Goal: Task Accomplishment & Management: Manage account settings

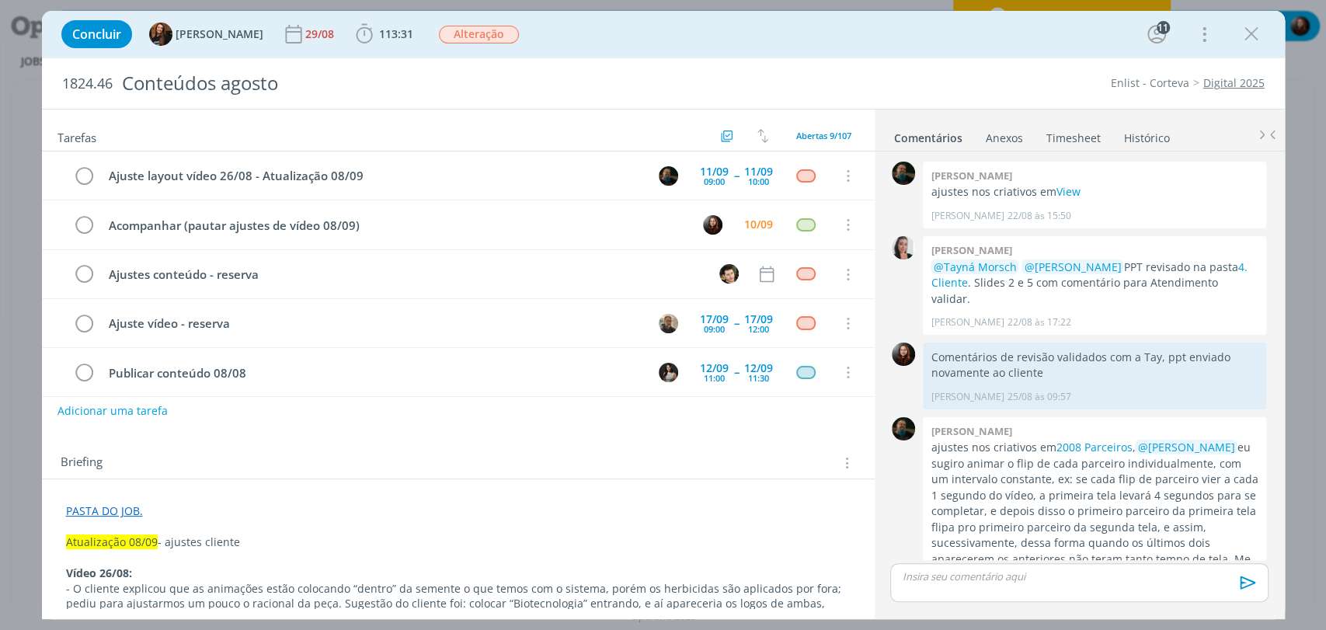
scroll to position [1741, 0]
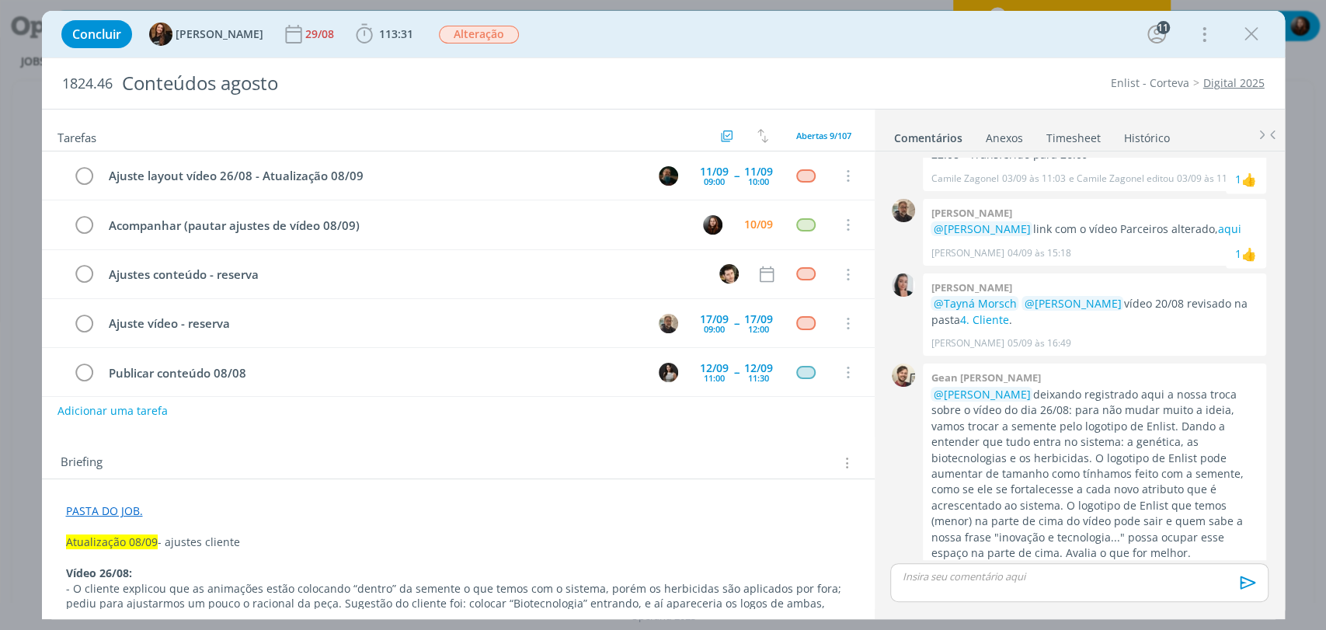
click at [899, 44] on div "Concluir Tayná Morsch 29/08 113:31 Iniciar Apontar Data * [DATE] Horas * 00:00 …" at bounding box center [664, 34] width 1220 height 37
click at [900, 56] on div "Concluir Tayná Morsch 29/08 113:31 Iniciar Apontar Data * [DATE] Horas * 00:00 …" at bounding box center [663, 34] width 1243 height 47
click at [929, 54] on div "Concluir Tayná Morsch 29/08 113:31 Iniciar Apontar Data * [DATE] Horas * 00:00 …" at bounding box center [663, 34] width 1243 height 47
click at [720, 50] on div "Concluir Tayná Morsch 29/08 113:31 Iniciar Apontar Data * 10/09/2025 Horas * 00…" at bounding box center [664, 34] width 1220 height 37
click at [744, 39] on div "Concluir Tayná Morsch 29/08 113:31 Iniciar Apontar Data * 10/09/2025 Horas * 00…" at bounding box center [664, 34] width 1220 height 37
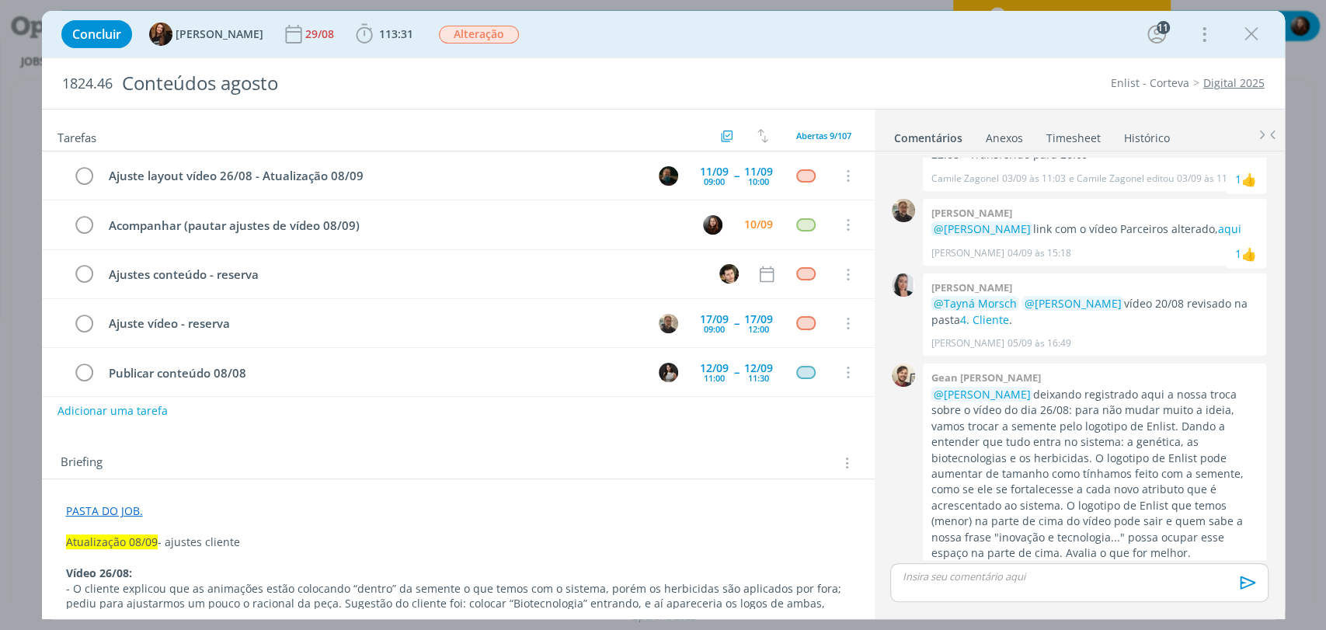
click at [877, 42] on div "Concluir Tayná Morsch 29/08 113:31 Iniciar Apontar Data * 10/09/2025 Horas * 00…" at bounding box center [664, 34] width 1220 height 37
click at [893, 45] on div "Concluir Tayná Morsch 29/08 113:31 Iniciar Apontar Data * 10/09/2025 Horas * 00…" at bounding box center [664, 34] width 1220 height 37
click at [743, 34] on div "Concluir Tayná Morsch 29/08 113:31 Iniciar Apontar Data * 10/09/2025 Horas * 00…" at bounding box center [664, 34] width 1220 height 37
drag, startPoint x: 1077, startPoint y: 323, endPoint x: 932, endPoint y: 326, distance: 144.5
click at [932, 336] on span "Caroline Pieczarka 05/09 às 16:49" at bounding box center [1091, 343] width 320 height 14
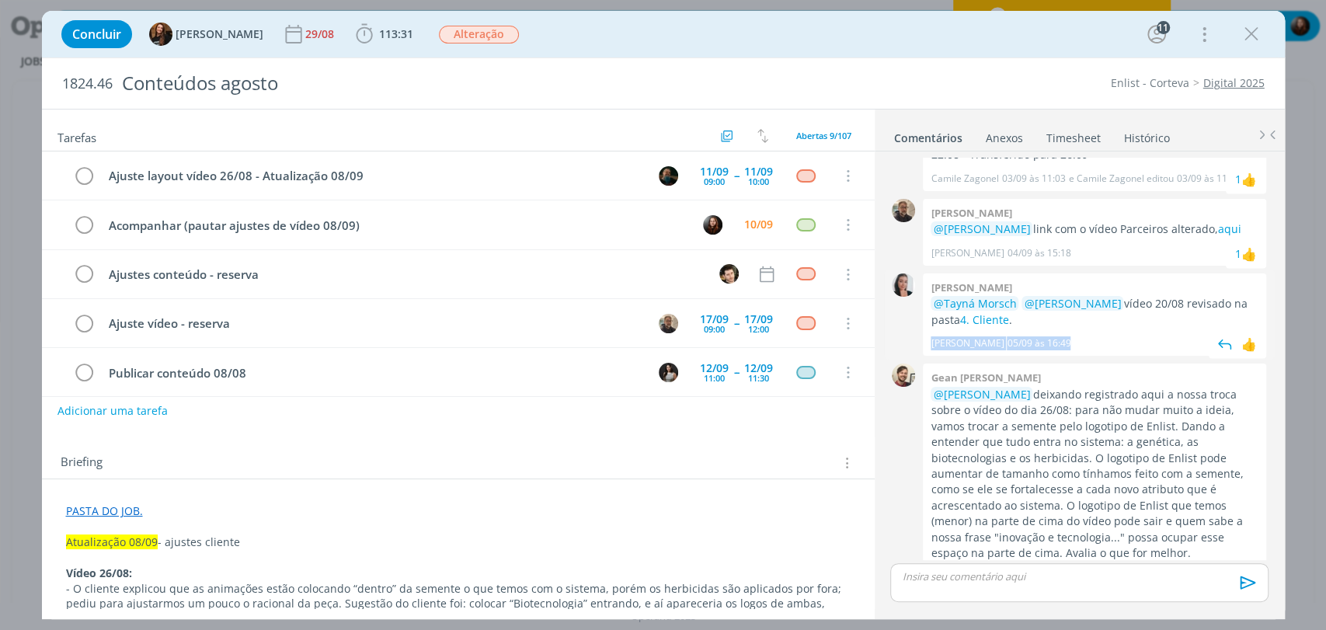
click at [1092, 336] on span "Caroline Pieczarka 05/09 às 16:49" at bounding box center [1091, 343] width 320 height 14
click at [924, 40] on div "Concluir Tayná Morsch 29/08 113:31 Iniciar Apontar Data * 10/09/2025 Horas * 00…" at bounding box center [664, 34] width 1220 height 37
click at [921, 49] on div "Concluir Tayná Morsch 29/08 113:31 Iniciar Apontar Data * 10/09/2025 Horas * 00…" at bounding box center [664, 34] width 1220 height 37
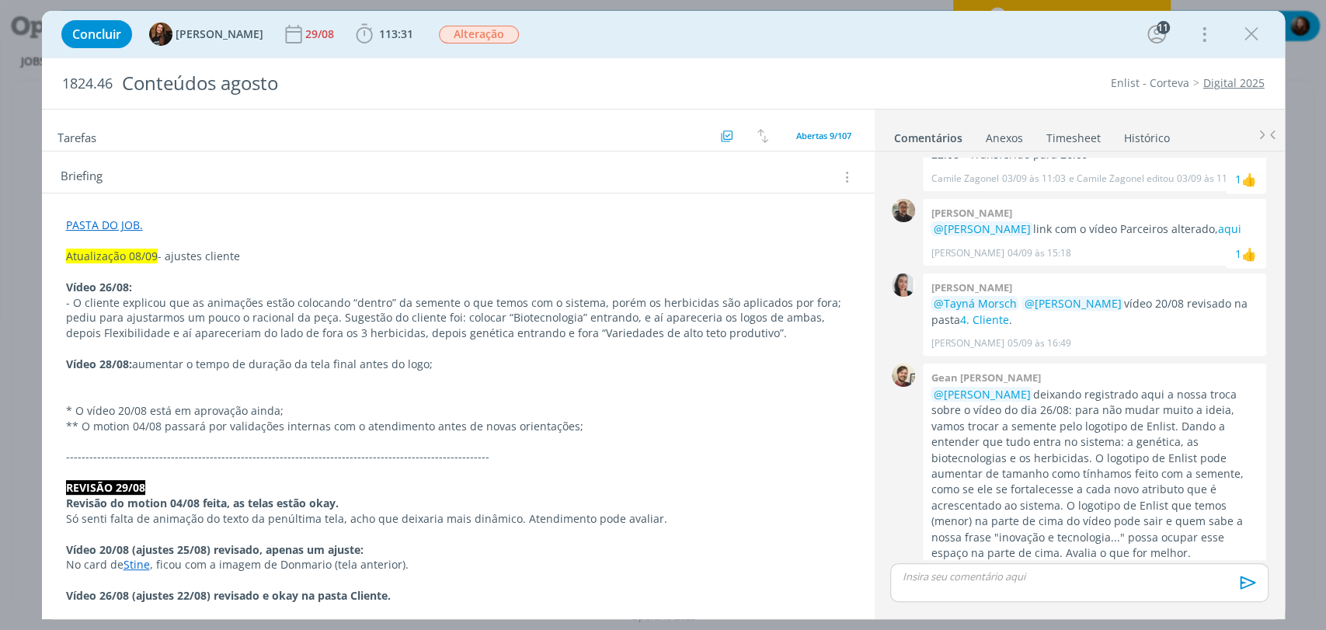
scroll to position [345, 0]
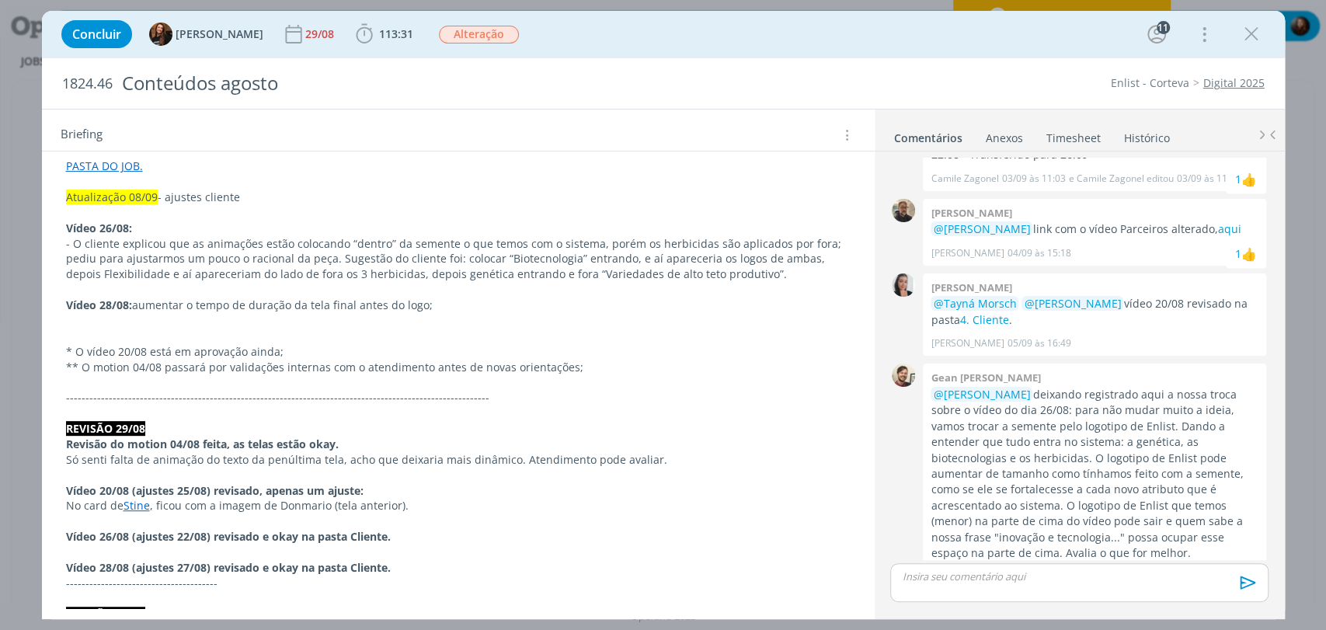
drag, startPoint x: 177, startPoint y: 302, endPoint x: 445, endPoint y: 305, distance: 268.1
click at [444, 305] on p "Vídeo 28/08: aumentar o tempo de duração da tela final antes do logo;" at bounding box center [458, 306] width 785 height 16
click at [490, 305] on p "Vídeo 28/08: aumentar o tempo de duração da tela final antes do logo;" at bounding box center [458, 306] width 783 height 16
click at [339, 367] on p "** O motion 04/08 passará por validações internas com o atendimento antes de no…" at bounding box center [458, 369] width 783 height 16
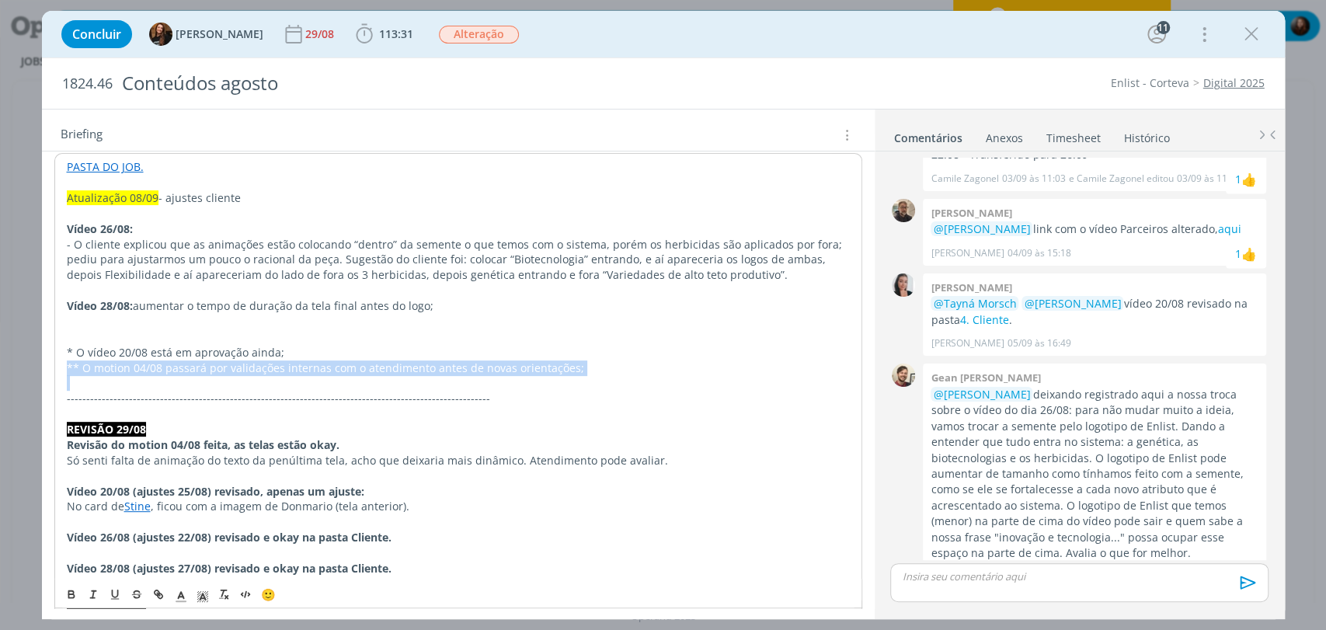
click at [339, 367] on p "** O motion 04/08 passará por validações internas com o atendimento antes de no…" at bounding box center [458, 369] width 783 height 16
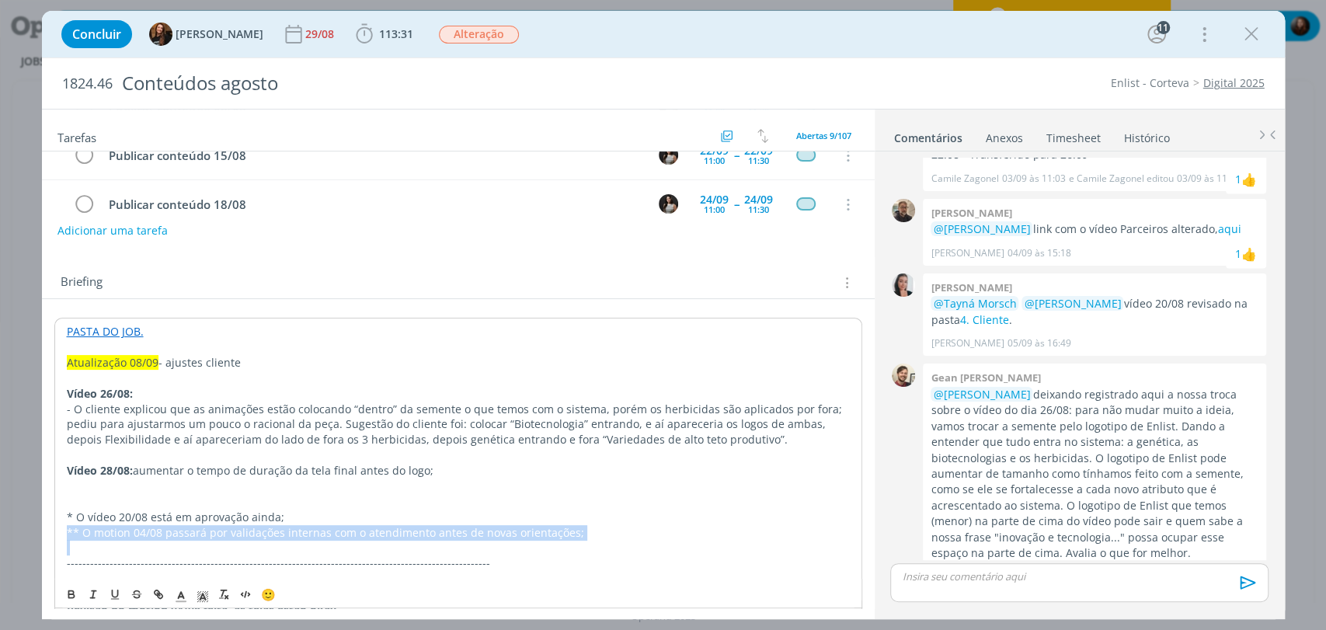
scroll to position [173, 0]
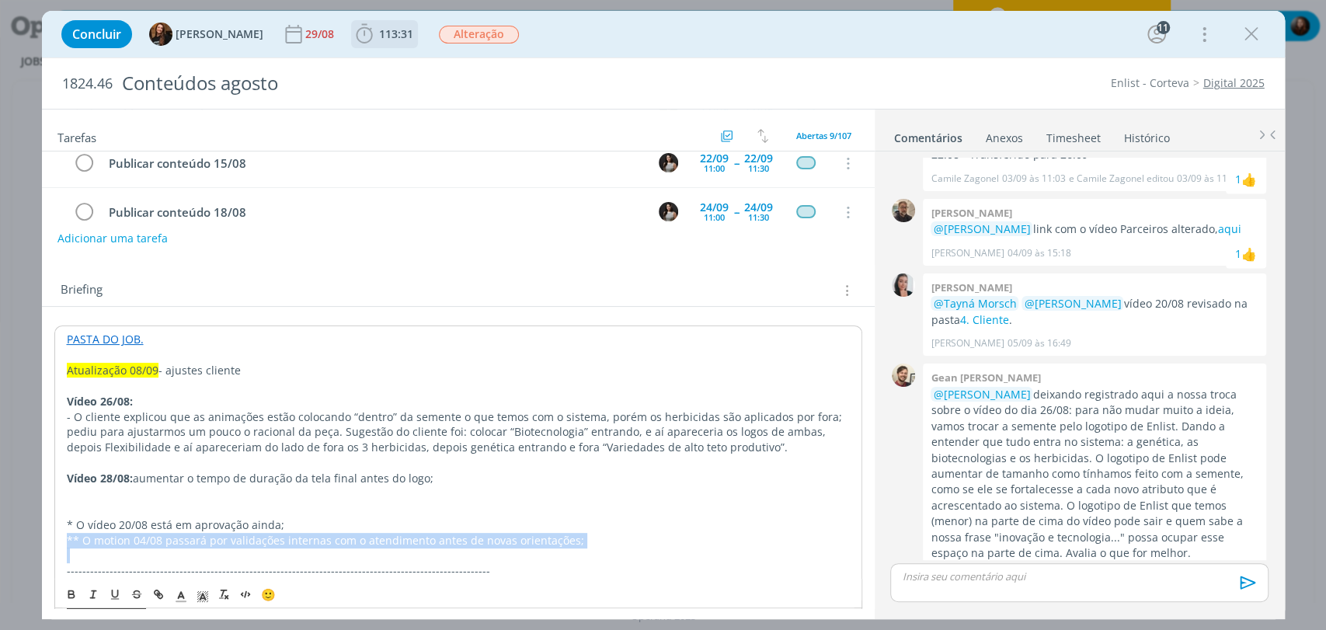
click at [354, 37] on icon "dialog" at bounding box center [364, 34] width 23 height 23
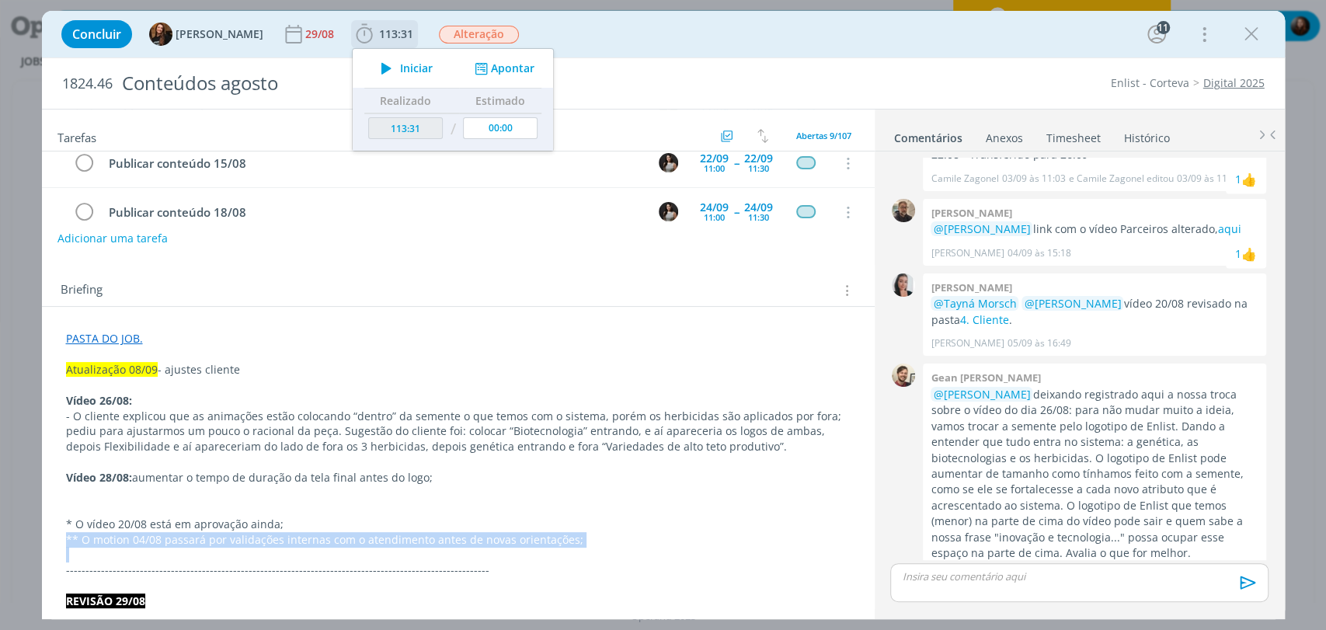
click at [373, 66] on icon "dialog" at bounding box center [386, 68] width 27 height 20
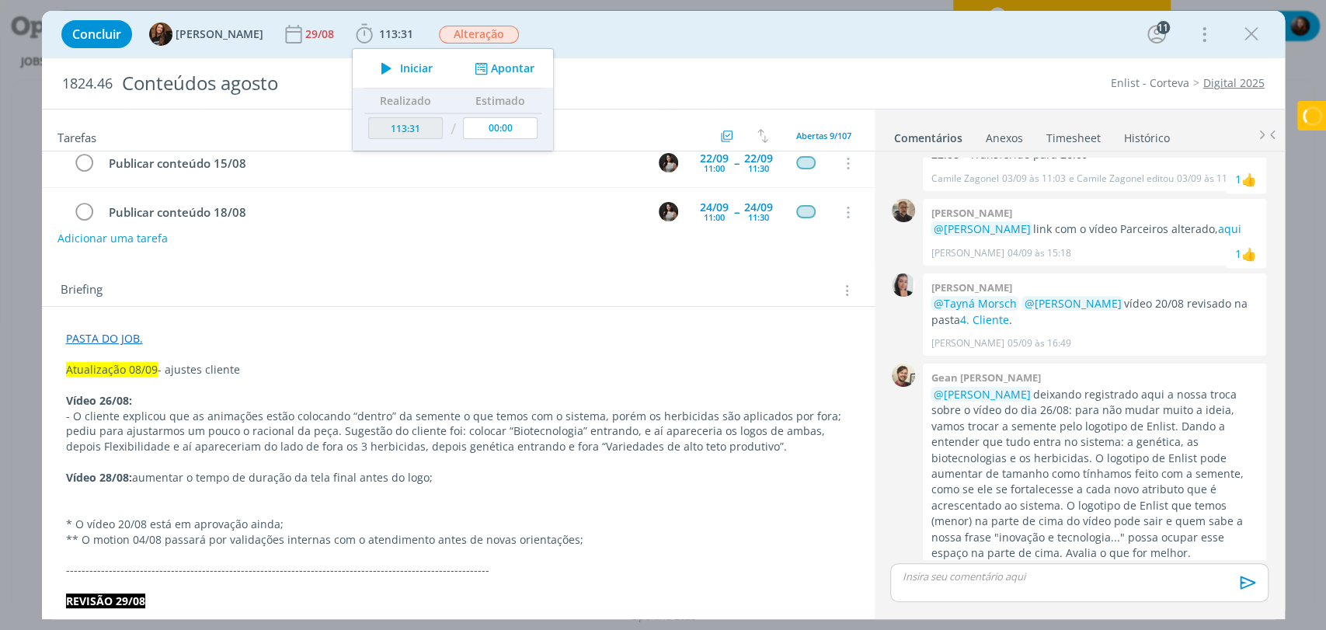
click at [604, 29] on div "Concluir Tayná Morsch 29/08 113:31 Iniciar Apontar Data * 10/09/2025 Horas * 00…" at bounding box center [664, 34] width 1220 height 37
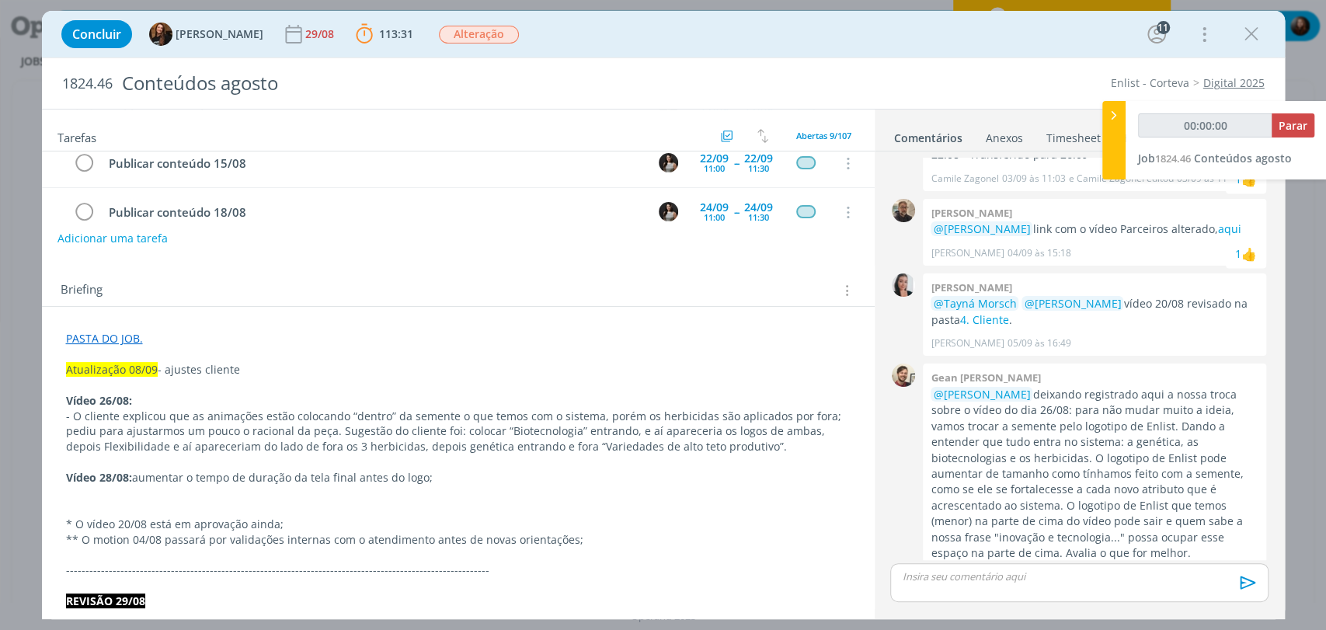
click at [123, 387] on p "dialog" at bounding box center [458, 386] width 785 height 16
click at [107, 350] on p "dialog" at bounding box center [458, 355] width 783 height 16
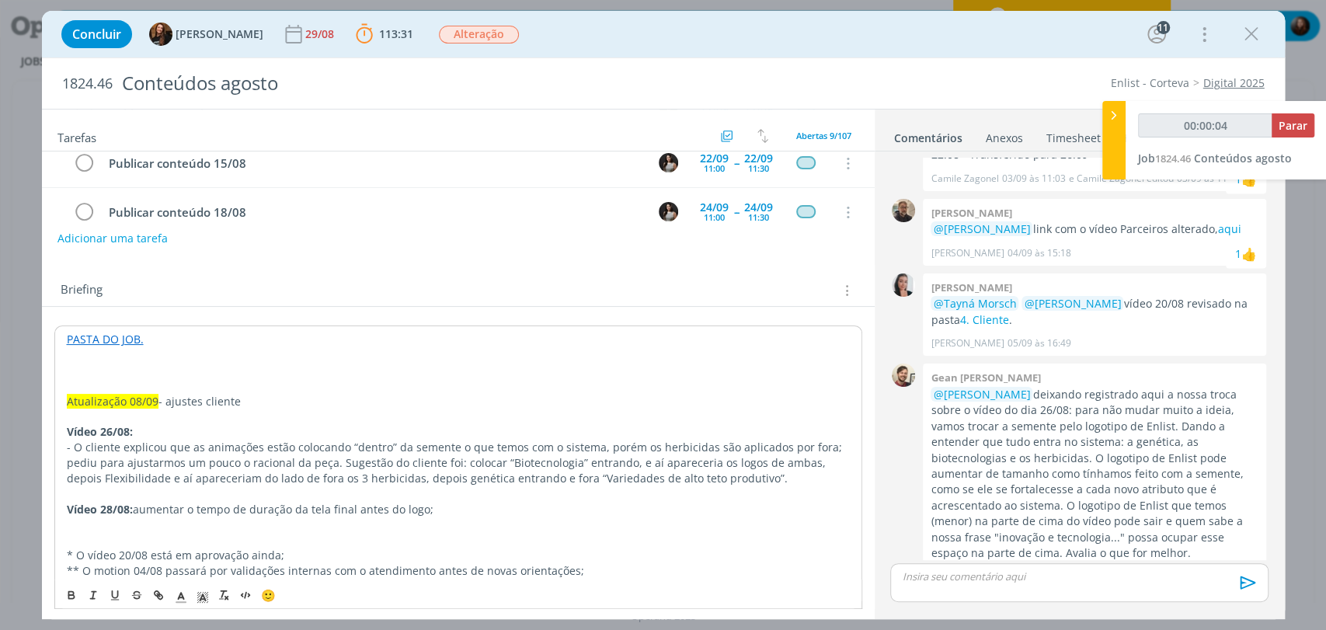
type input "00:00:05"
drag, startPoint x: 155, startPoint y: 366, endPoint x: 68, endPoint y: 371, distance: 87.2
click at [68, 371] on p "Atualização 10/09" at bounding box center [458, 371] width 783 height 16
drag, startPoint x: 204, startPoint y: 592, endPoint x: 207, endPoint y: 575, distance: 17.4
click at [204, 591] on icon "dialog" at bounding box center [203, 598] width 14 height 14
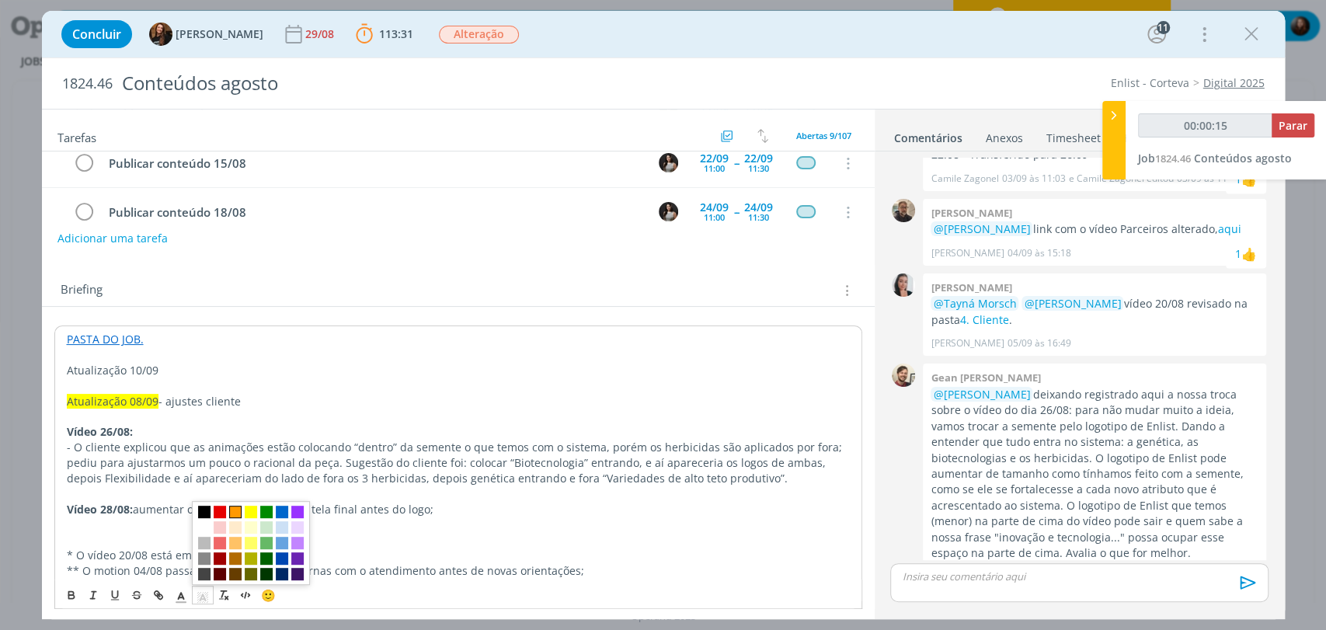
click at [234, 511] on span "dialog" at bounding box center [235, 511] width 12 height 12
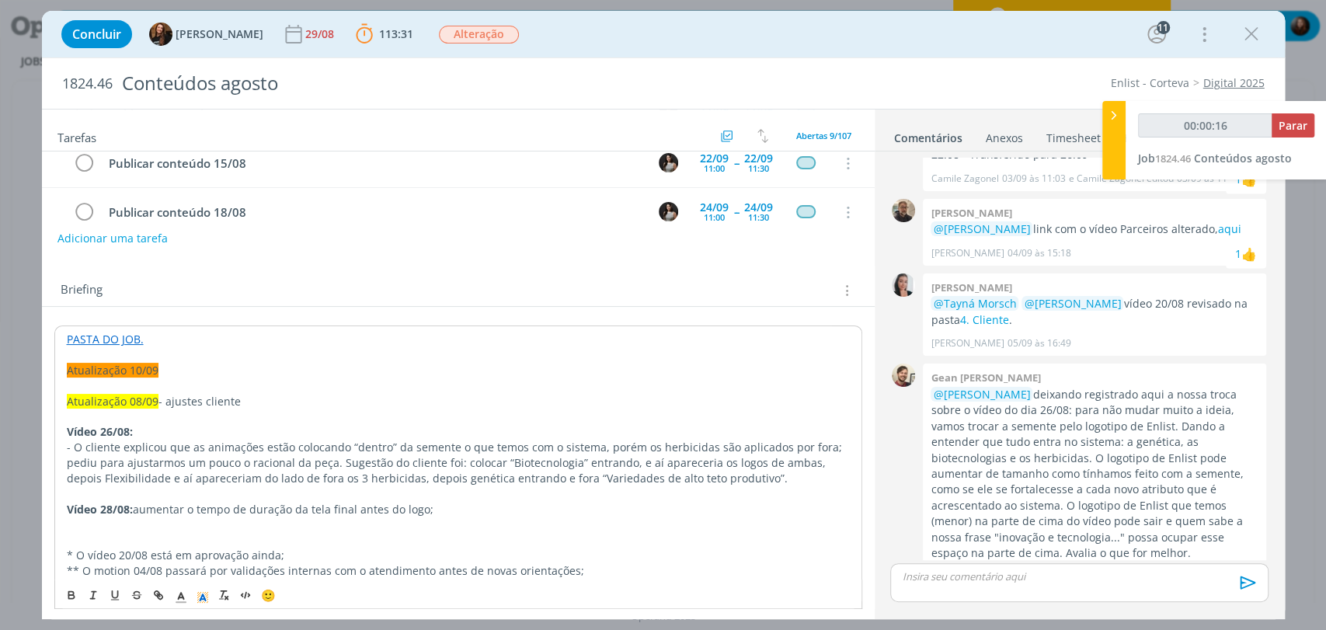
click at [89, 382] on p "dialog" at bounding box center [458, 386] width 783 height 16
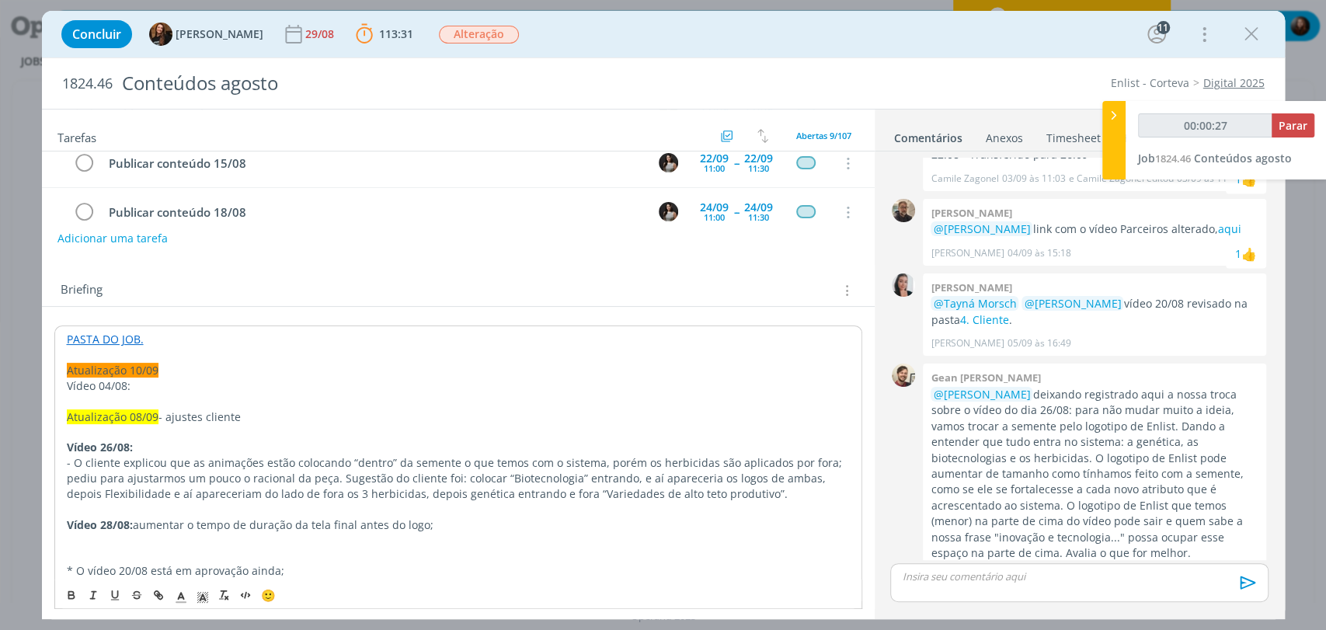
click at [67, 381] on p "Vídeo 04/08:" at bounding box center [458, 386] width 783 height 16
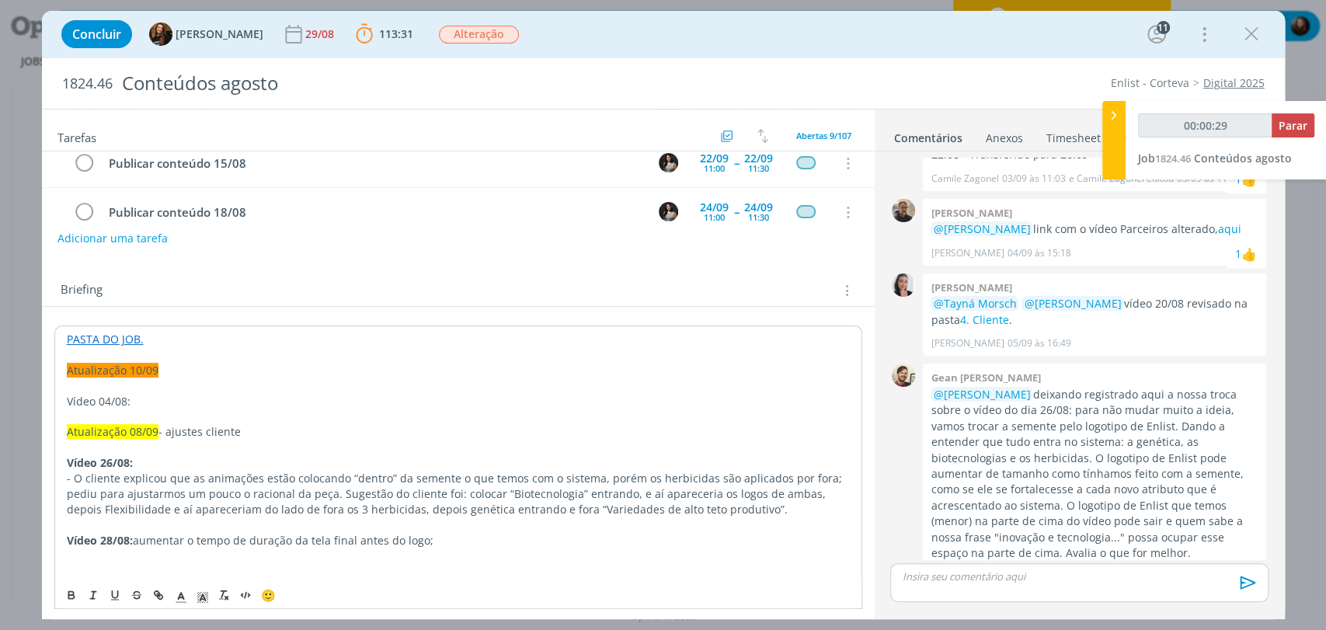
click at [154, 396] on p "Vídeo 04/08:" at bounding box center [458, 402] width 783 height 16
click at [129, 381] on p "dialog" at bounding box center [458, 386] width 783 height 16
drag, startPoint x: 288, startPoint y: 384, endPoint x: 68, endPoint y: 384, distance: 219.1
click at [68, 384] on p "Após validação interna, seguem ajustes:" at bounding box center [458, 386] width 783 height 16
click at [167, 402] on p "Vídeo 04/08:" at bounding box center [458, 402] width 783 height 16
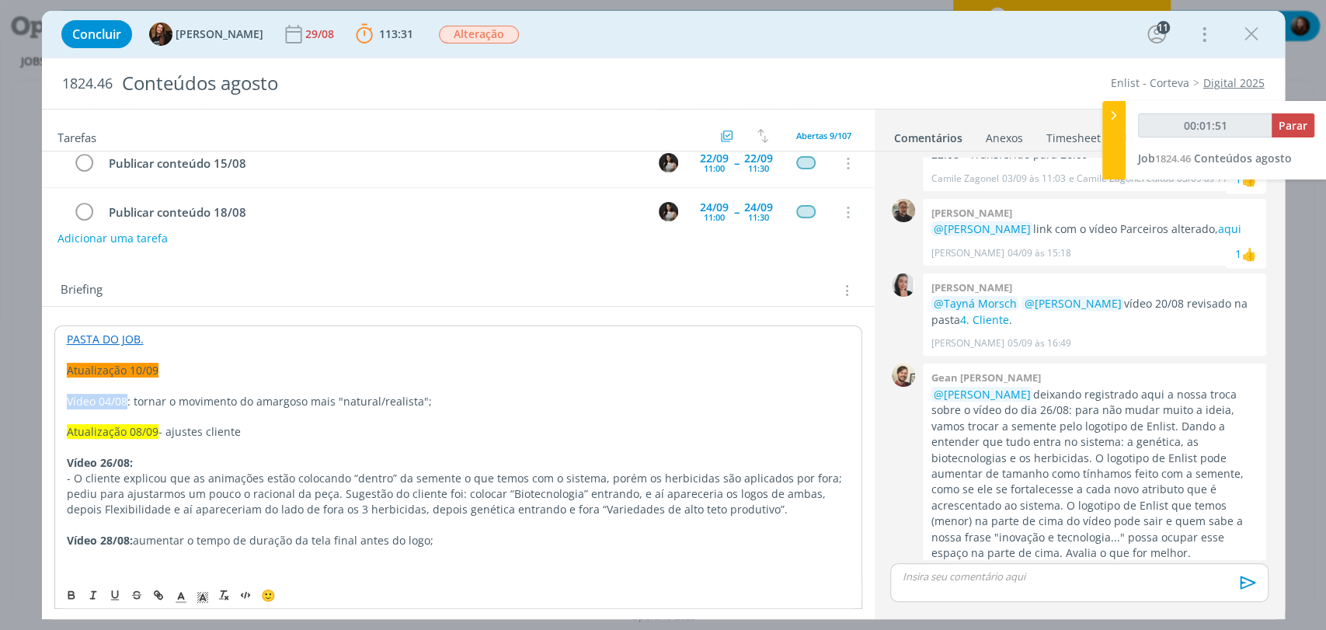
drag, startPoint x: 127, startPoint y: 402, endPoint x: 58, endPoint y: 403, distance: 69.2
click at [131, 389] on p "dialog" at bounding box center [458, 386] width 783 height 16
drag, startPoint x: 127, startPoint y: 399, endPoint x: 60, endPoint y: 406, distance: 67.9
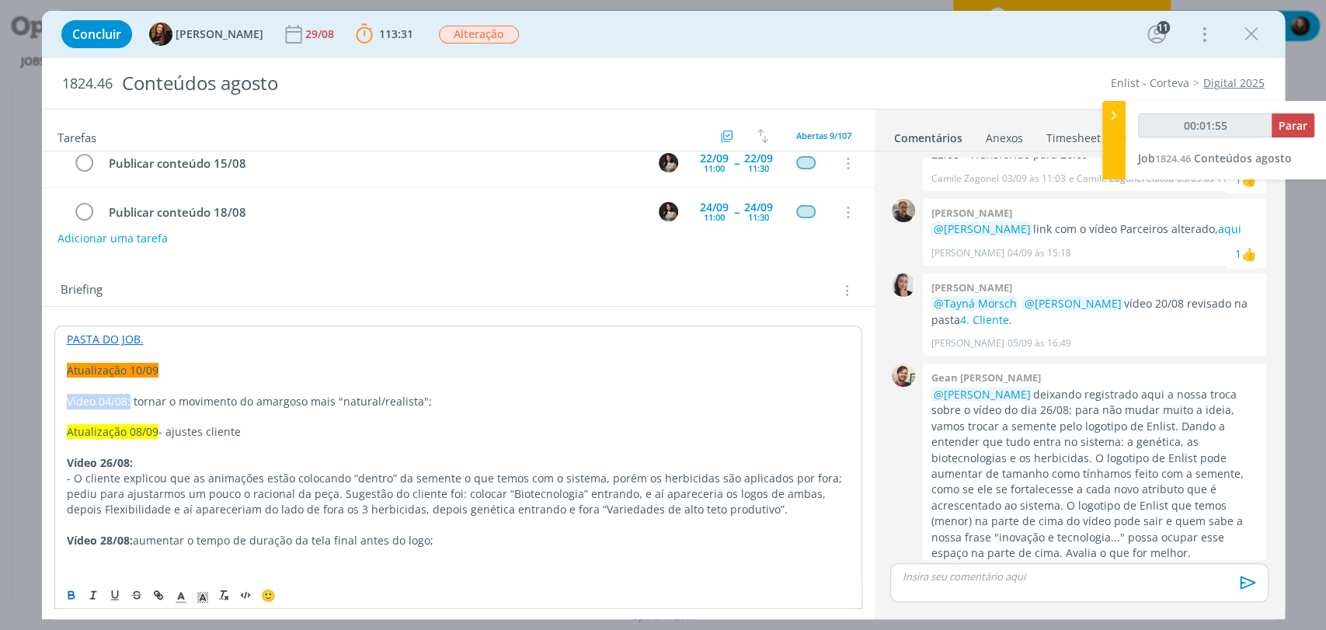
click at [69, 594] on icon "dialog" at bounding box center [70, 595] width 5 height 3
click at [246, 449] on p "dialog" at bounding box center [458, 448] width 783 height 16
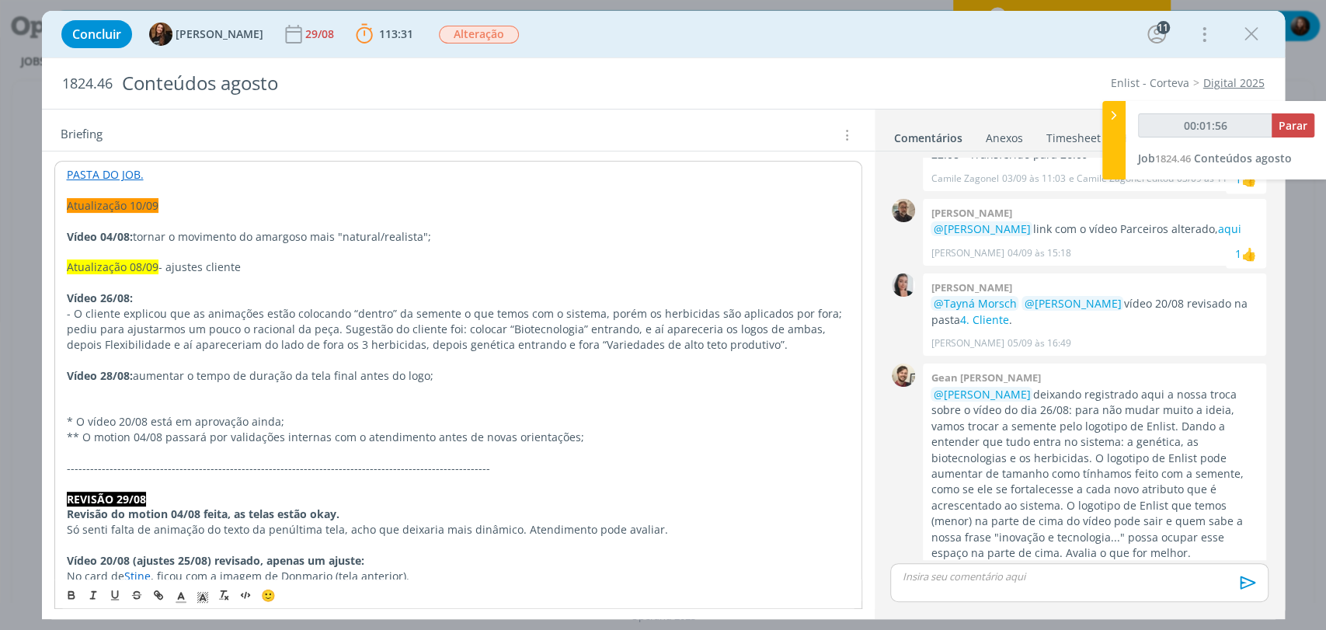
scroll to position [345, 0]
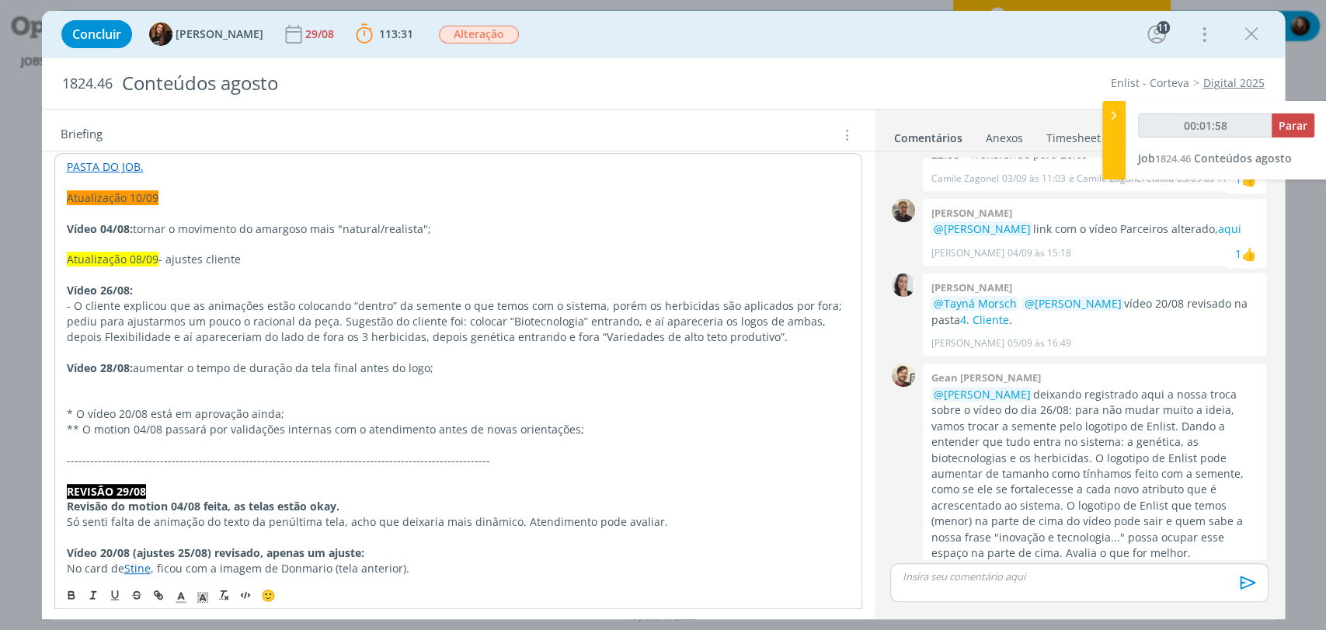
click at [204, 244] on p "dialog" at bounding box center [458, 245] width 783 height 16
click at [106, 396] on p "dialog" at bounding box center [458, 399] width 783 height 16
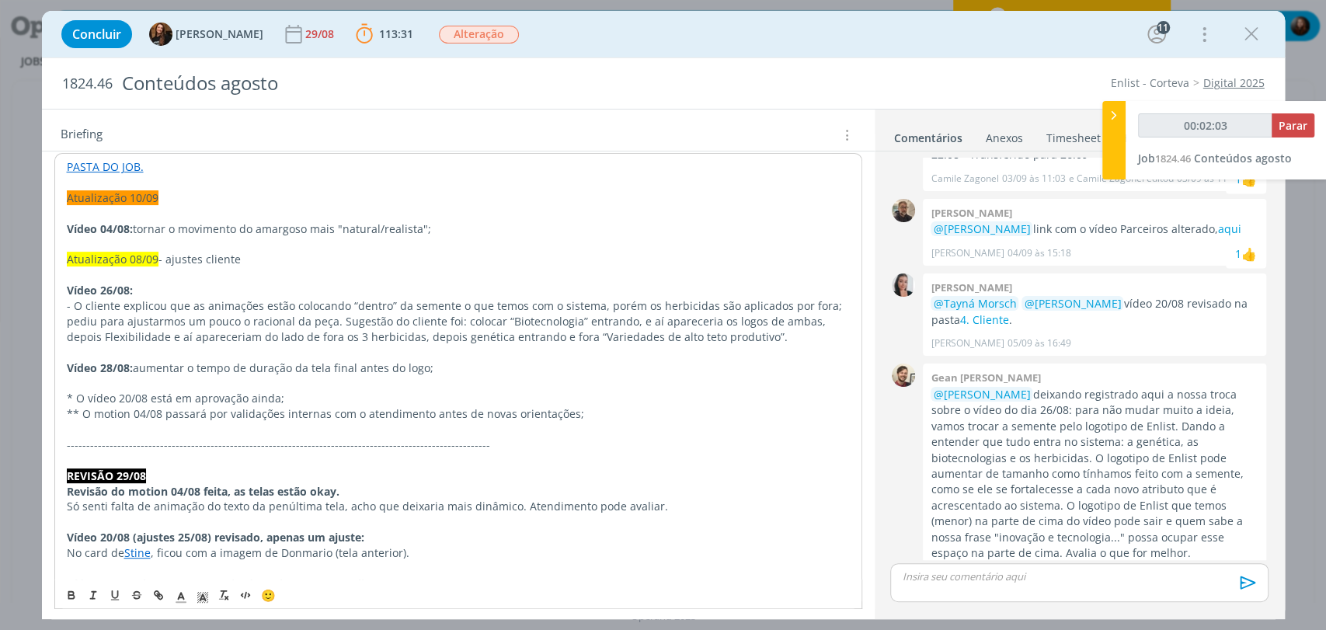
click at [404, 131] on div "Briefing Briefings Predefinidos Versões do Briefing Ver Briefing do Projeto" at bounding box center [461, 135] width 800 height 20
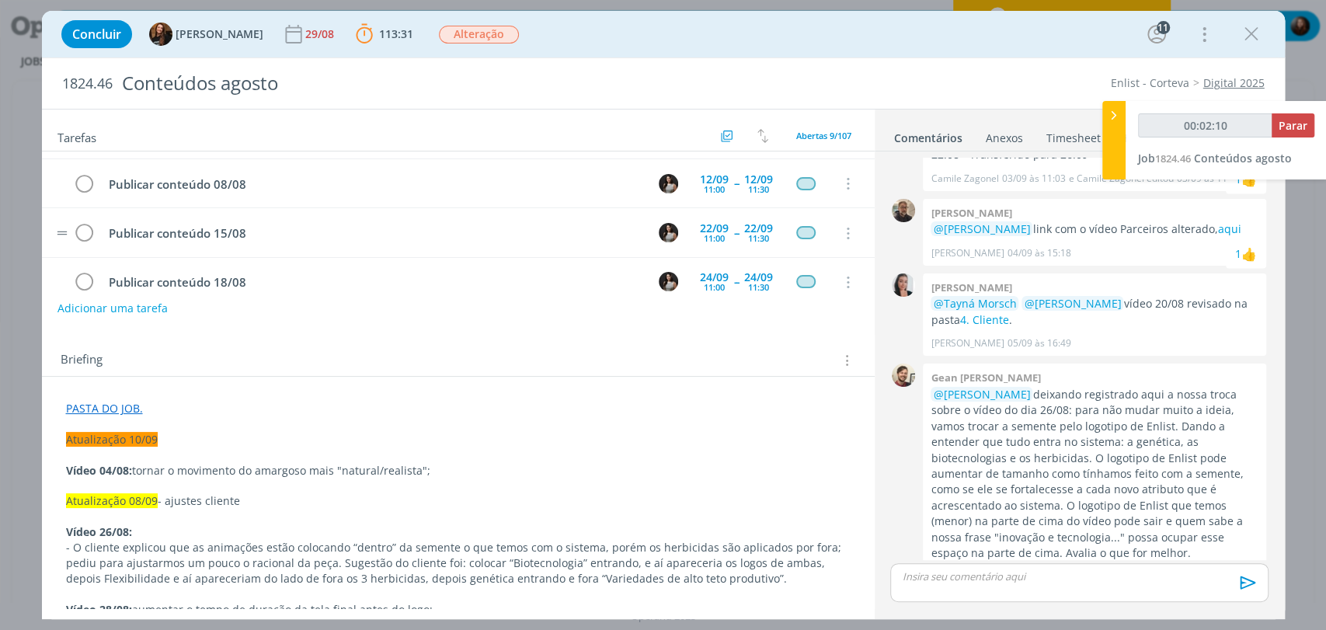
scroll to position [0, 0]
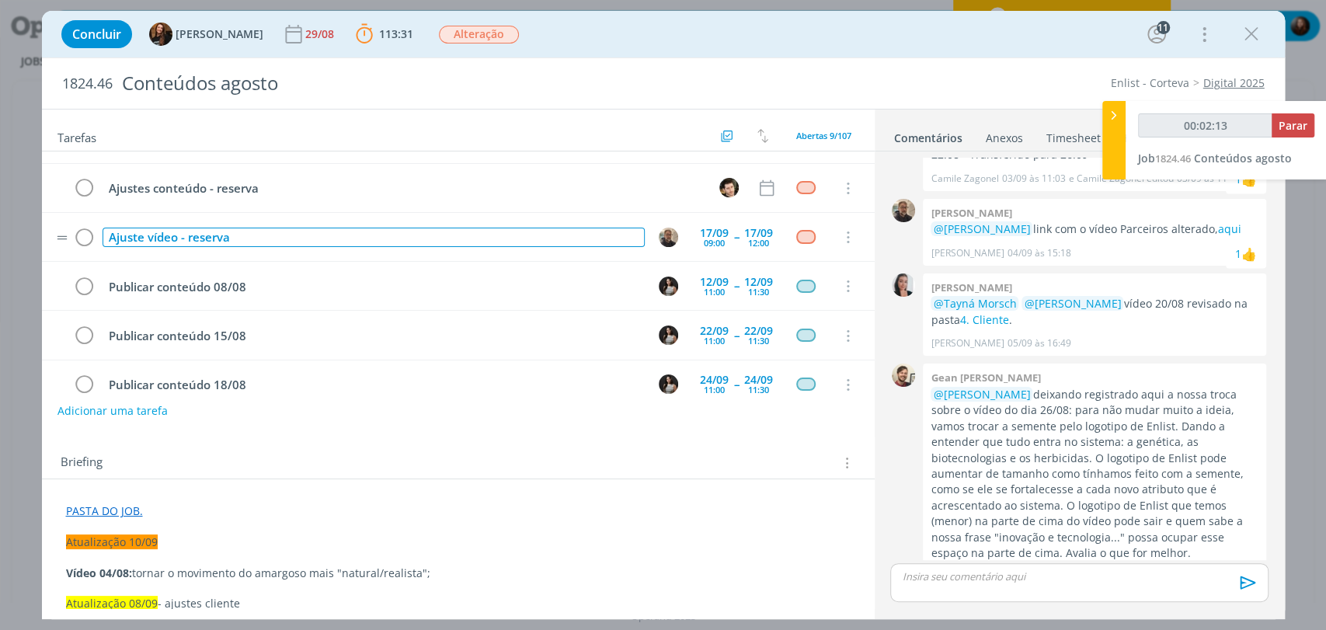
click at [206, 239] on div "Ajuste vídeo - reserva" at bounding box center [374, 237] width 542 height 19
click at [174, 235] on div "Ajuste vídeo - reserva" at bounding box center [374, 237] width 542 height 19
type input "00:02:16"
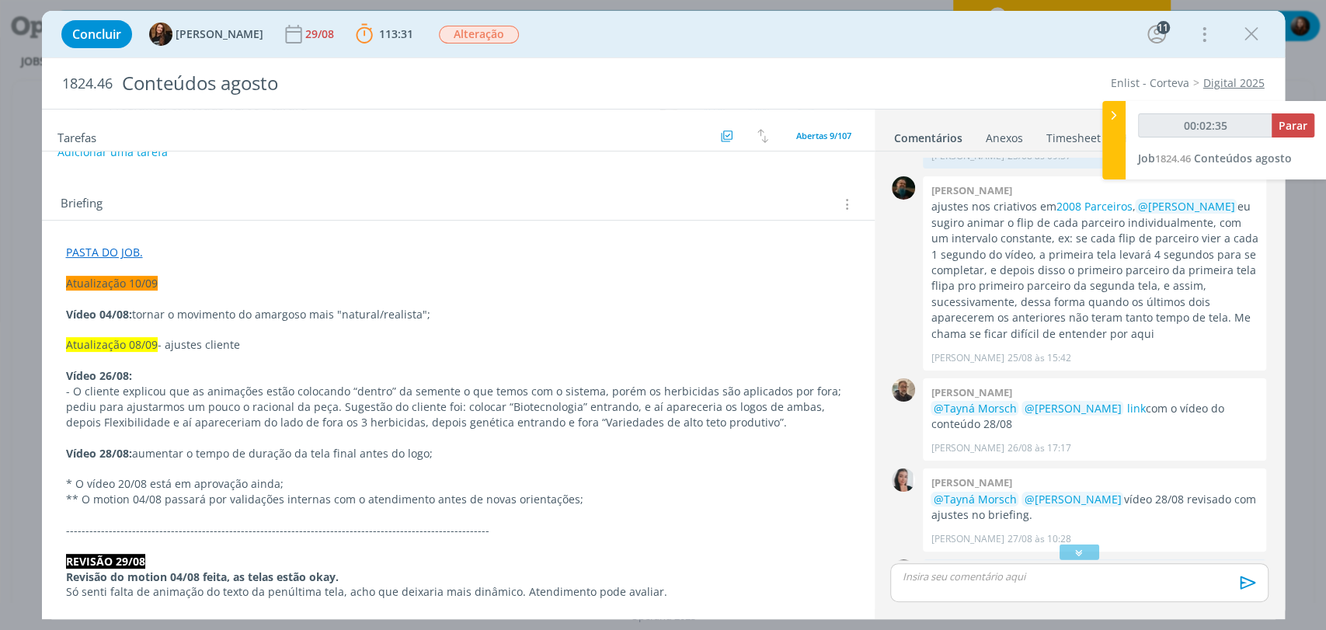
scroll to position [1887, 0]
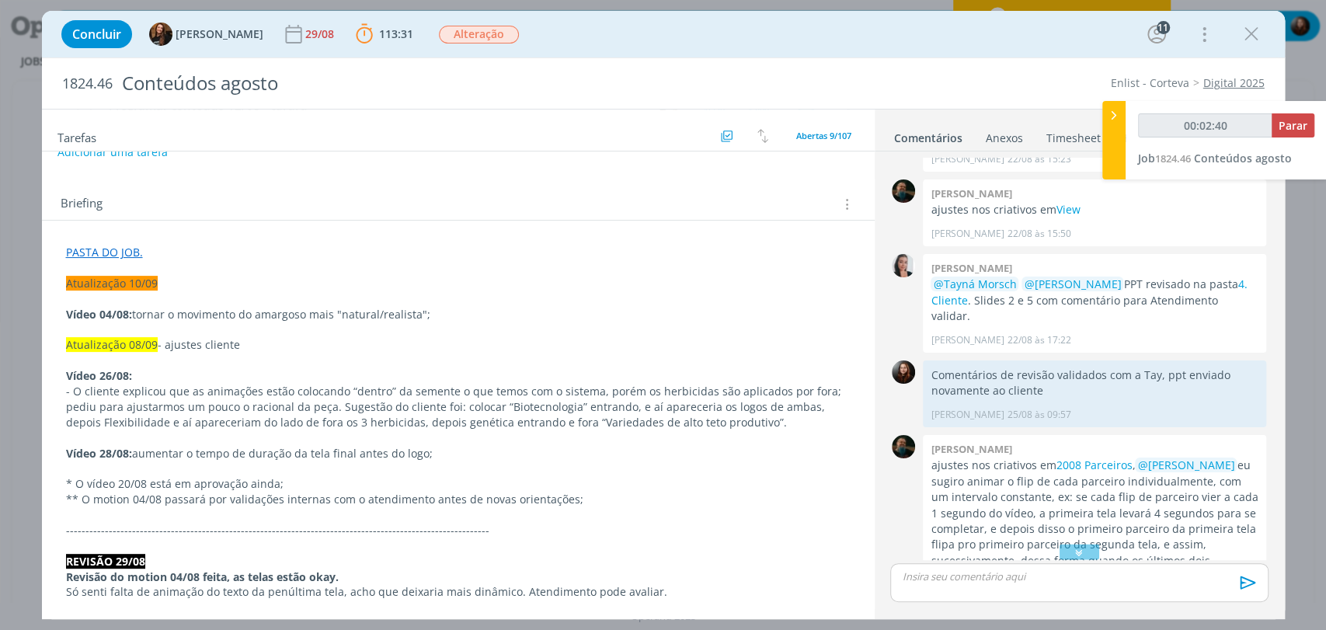
drag, startPoint x: 1087, startPoint y: 552, endPoint x: 741, endPoint y: 441, distance: 363.7
click at [1087, 552] on div "dialog" at bounding box center [1079, 553] width 39 height 16
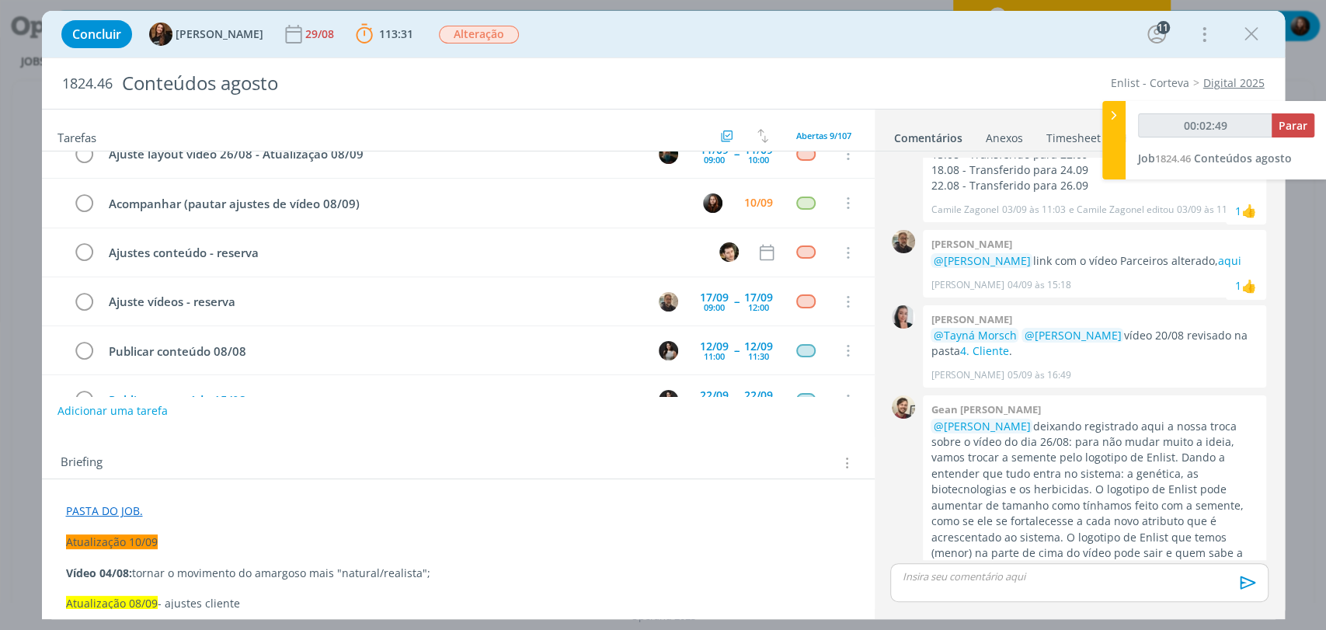
scroll to position [0, 0]
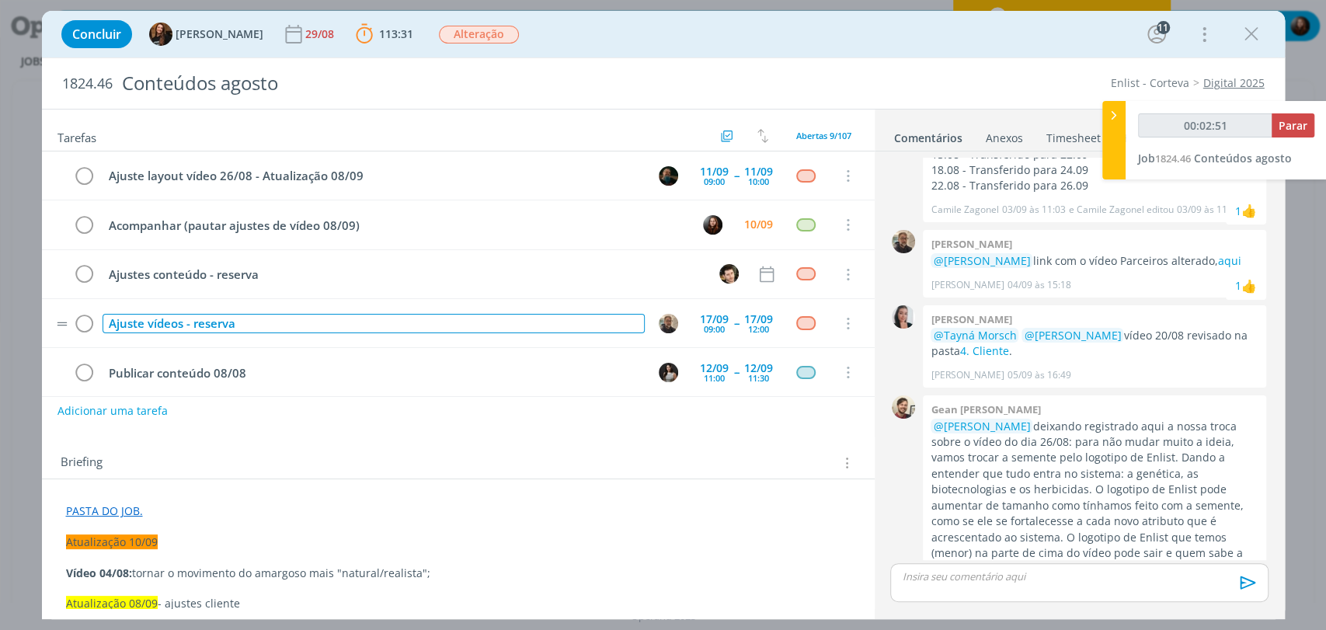
click at [183, 327] on div "Ajuste vídeos - reserva" at bounding box center [374, 323] width 542 height 19
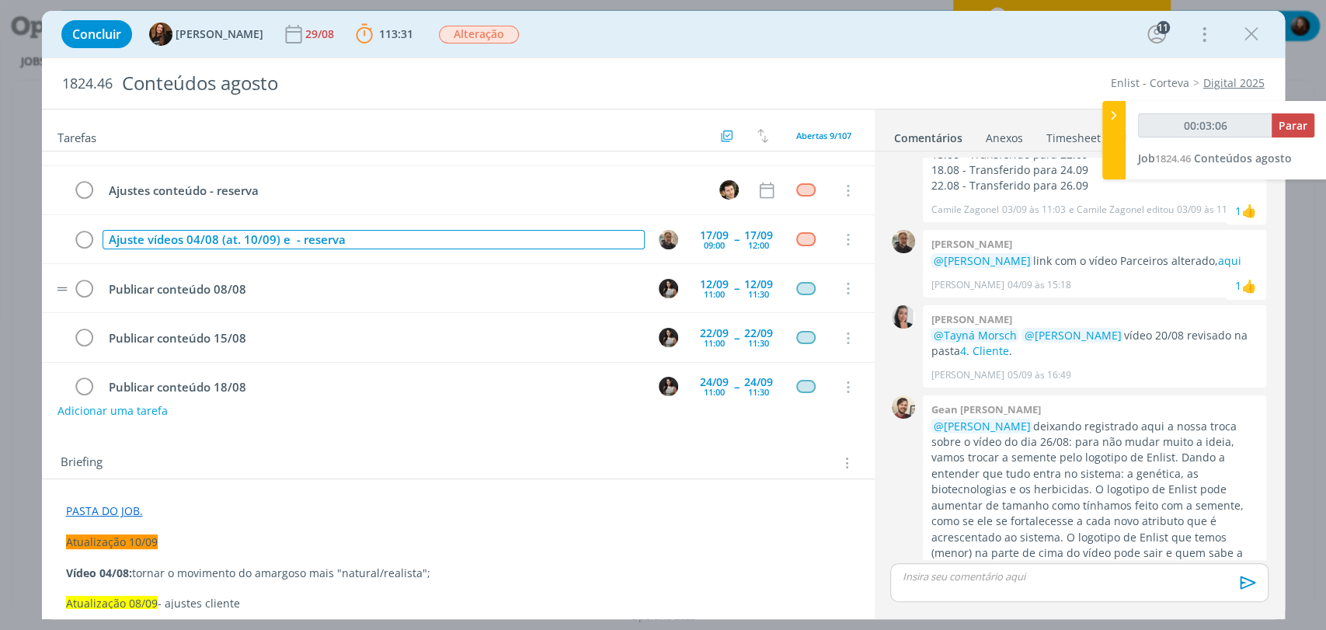
scroll to position [86, 0]
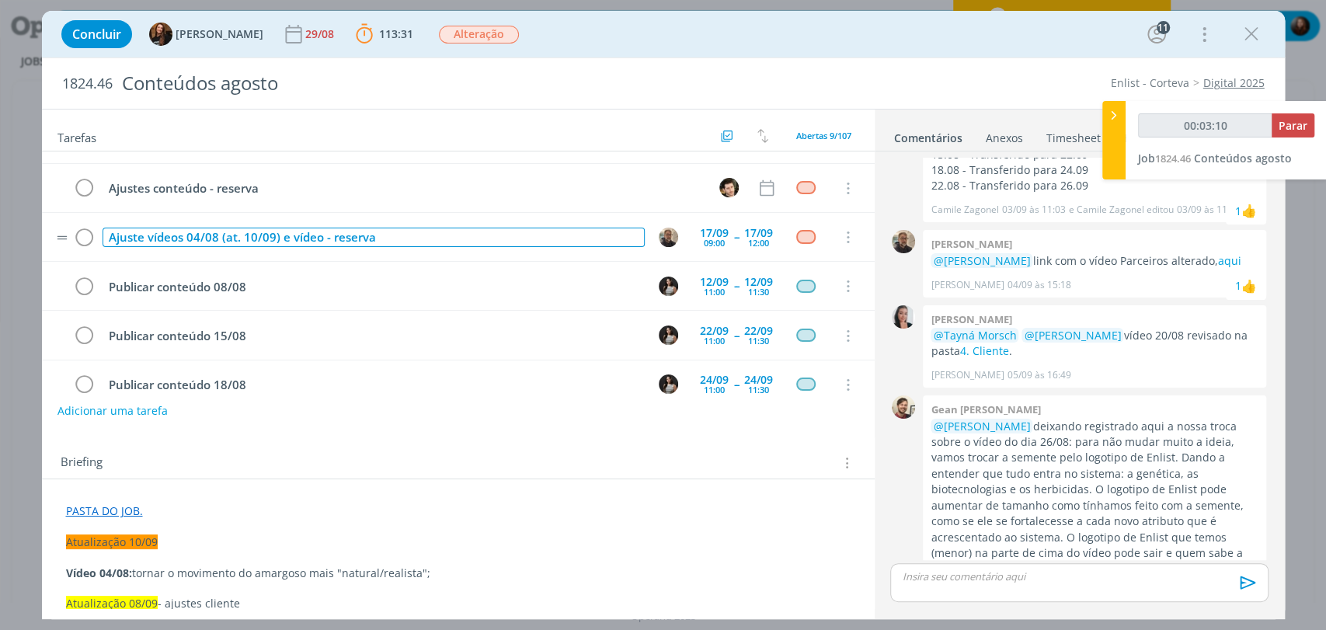
click at [181, 238] on div "Ajuste vídeos 04/08 (at. 10/09) e vídeo - reserva" at bounding box center [374, 237] width 542 height 19
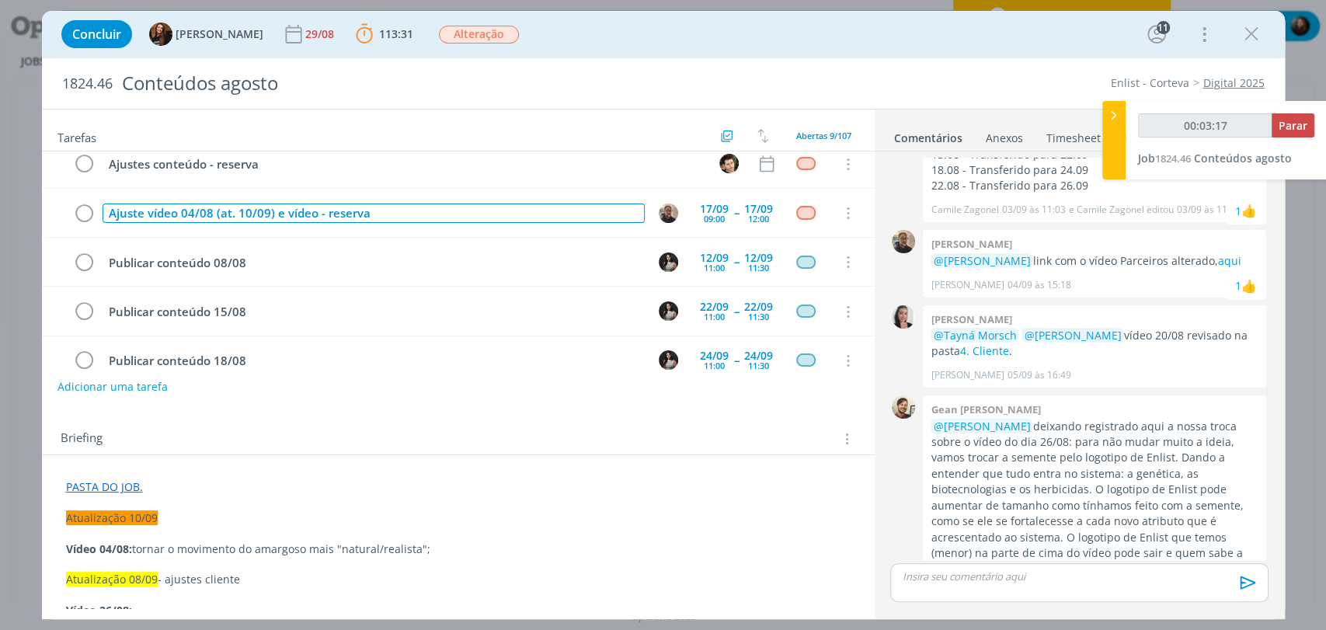
scroll to position [0, 0]
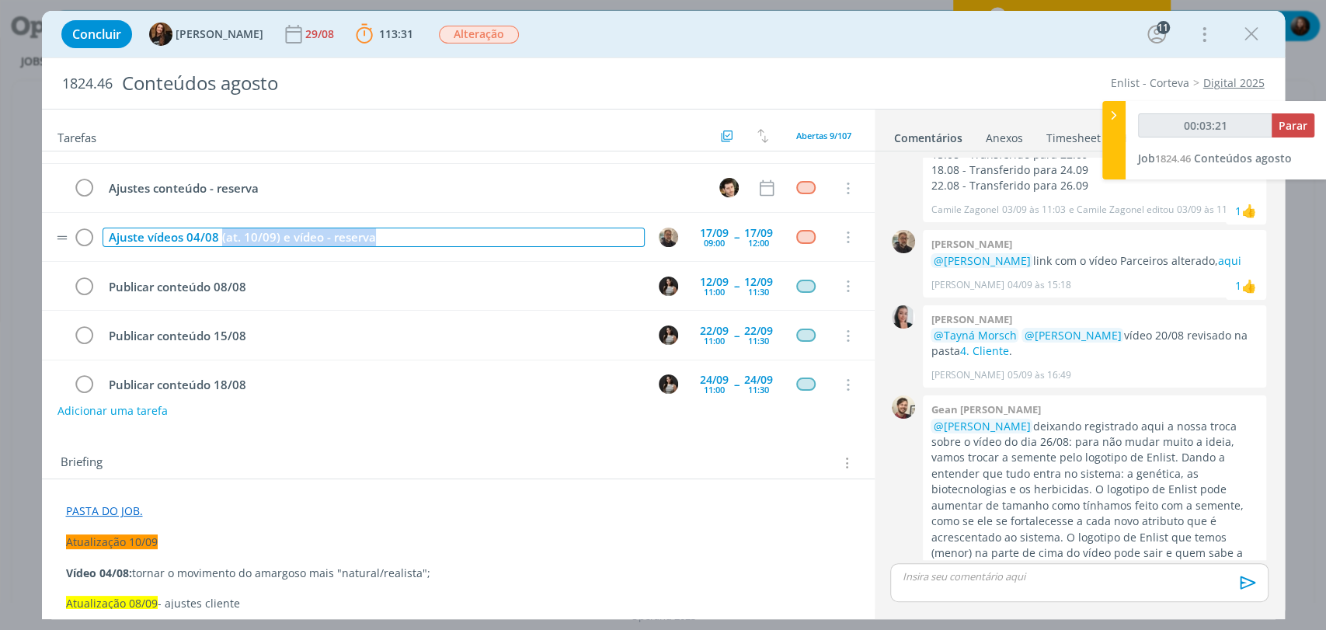
drag, startPoint x: 218, startPoint y: 232, endPoint x: 392, endPoint y: 237, distance: 174.1
click at [392, 237] on div "Ajuste vídeos 04/08 (at. 10/09) e vídeo - reserva" at bounding box center [374, 237] width 542 height 19
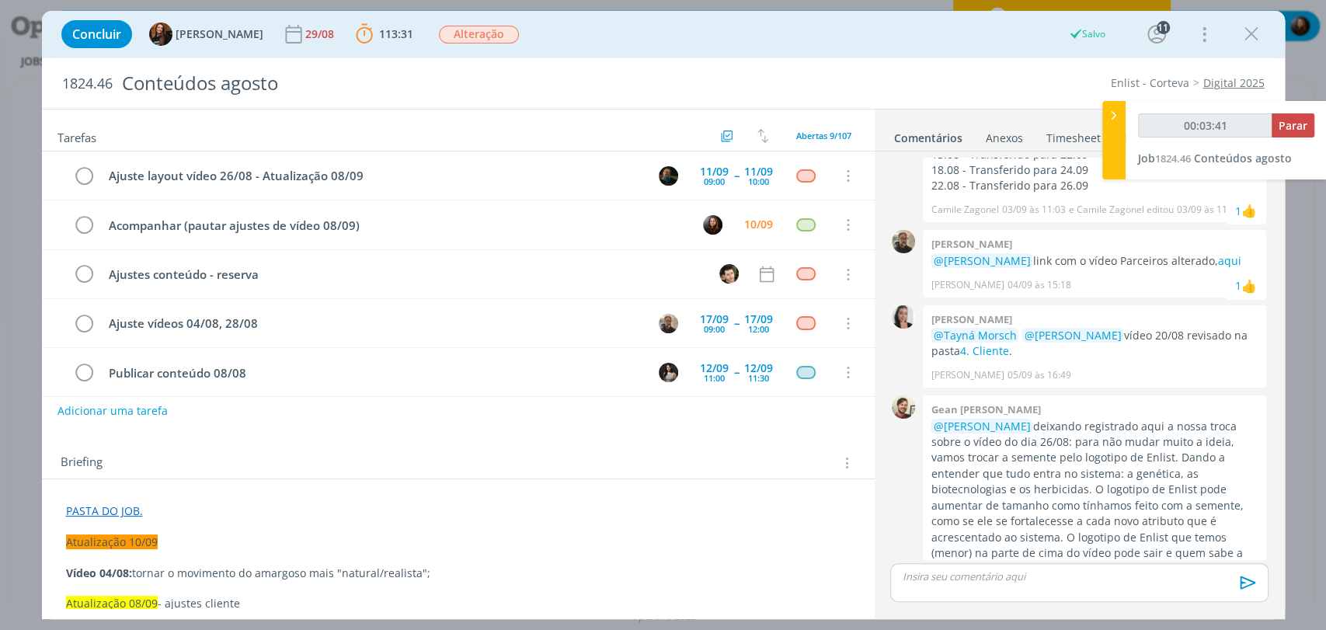
click at [734, 455] on div "Briefing Briefings Predefinidos Versões do Briefing Ver Briefing do Projeto" at bounding box center [461, 463] width 800 height 20
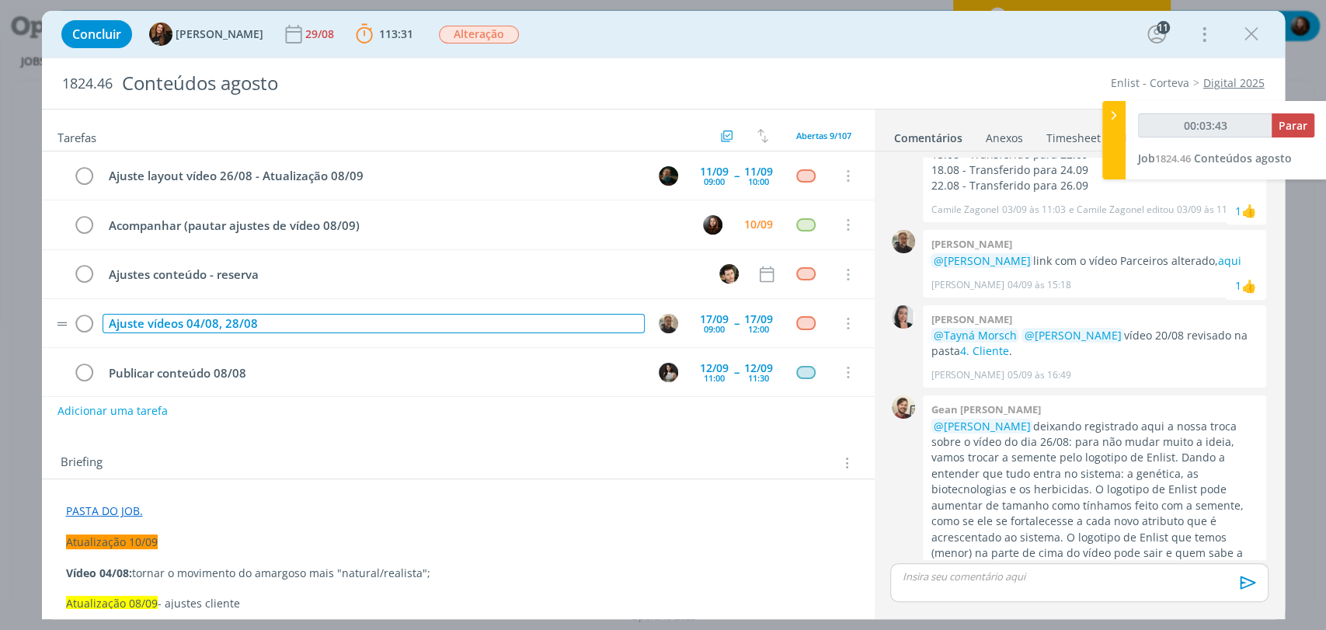
click at [276, 324] on div "Ajuste vídeos 04/08, 28/08" at bounding box center [374, 323] width 542 height 19
click at [403, 321] on div "Ajuste vídeos 04/08, 28/08 (conforme atualizações 08 e 10/09)" at bounding box center [374, 323] width 542 height 19
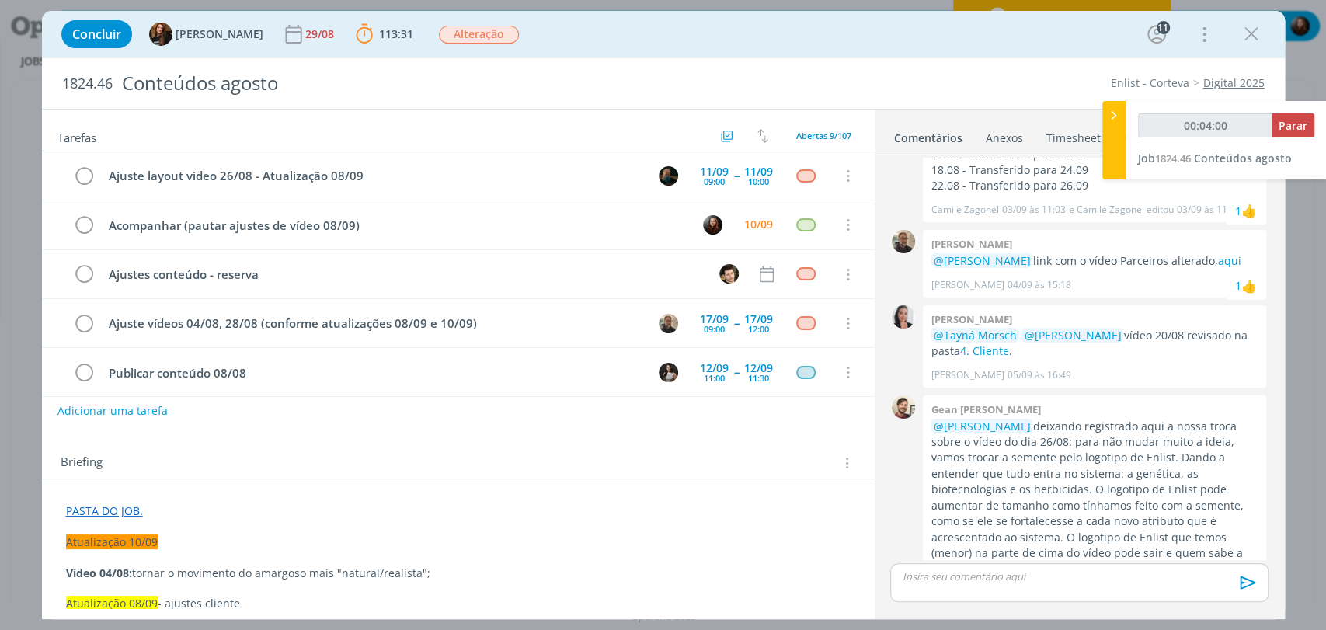
click at [463, 420] on div "Adicionar uma tarefa" at bounding box center [458, 411] width 833 height 28
click at [329, 425] on div "Tarefas Usar Job de template Criar template a partir deste job Visualizar Templ…" at bounding box center [458, 359] width 833 height 499
click at [311, 443] on div "Briefing Briefings Predefinidos Versões do Briefing Ver Briefing do Projeto" at bounding box center [458, 458] width 833 height 42
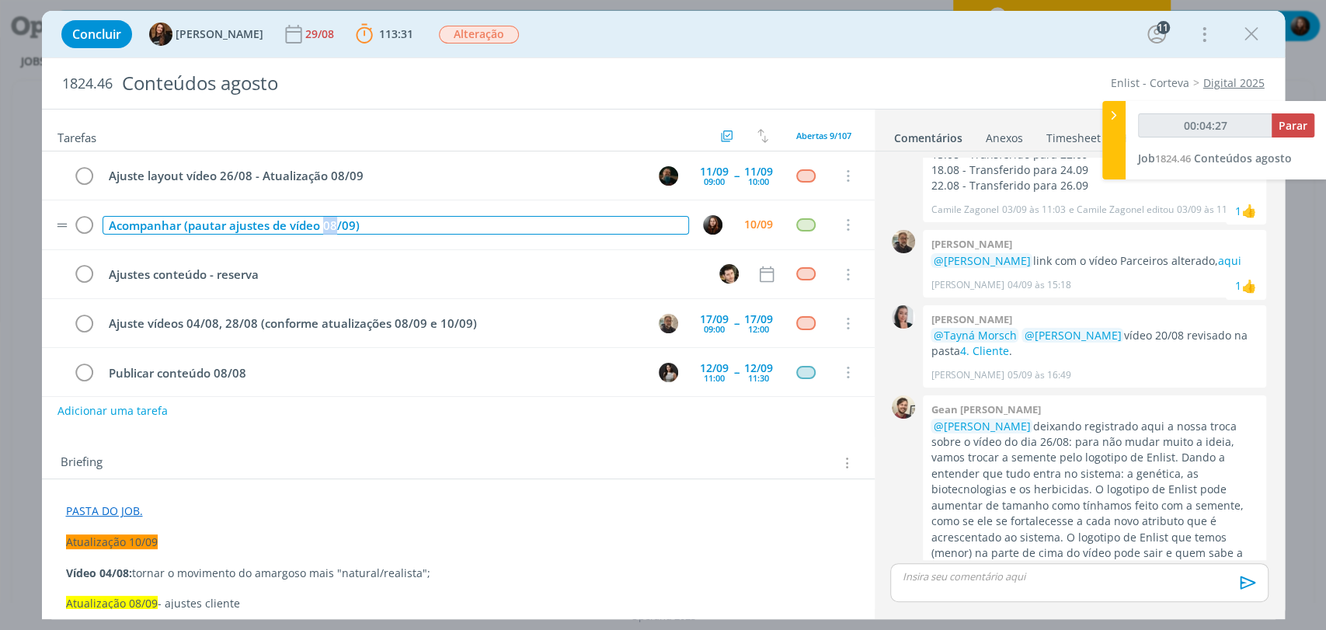
drag, startPoint x: 334, startPoint y: 225, endPoint x: 324, endPoint y: 221, distance: 11.1
click at [324, 221] on div "Acompanhar (pautar ajustes de vídeo 08/09)" at bounding box center [396, 225] width 587 height 19
type input "00:04:28"
click at [348, 222] on div "Acompanhar (pautar ajustes de vídeo 26/09)" at bounding box center [396, 225] width 587 height 19
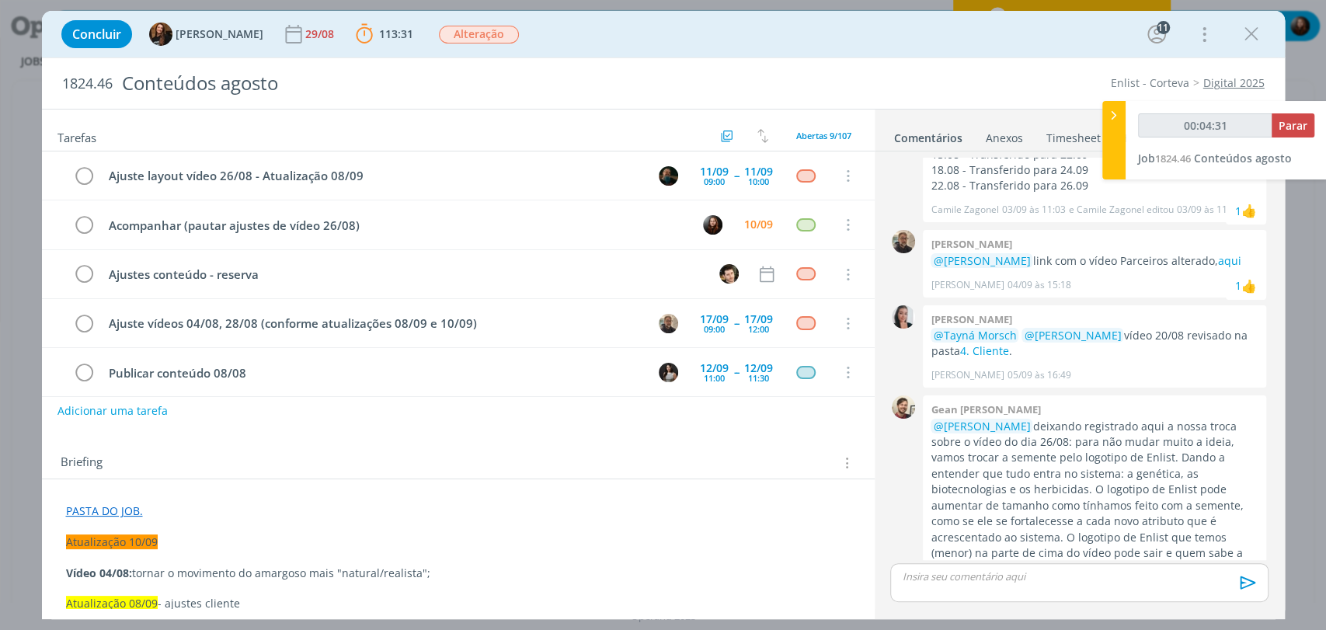
click at [338, 430] on div "Tarefas Usar Job de template Criar template a partir deste job Visualizar Templ…" at bounding box center [458, 359] width 833 height 499
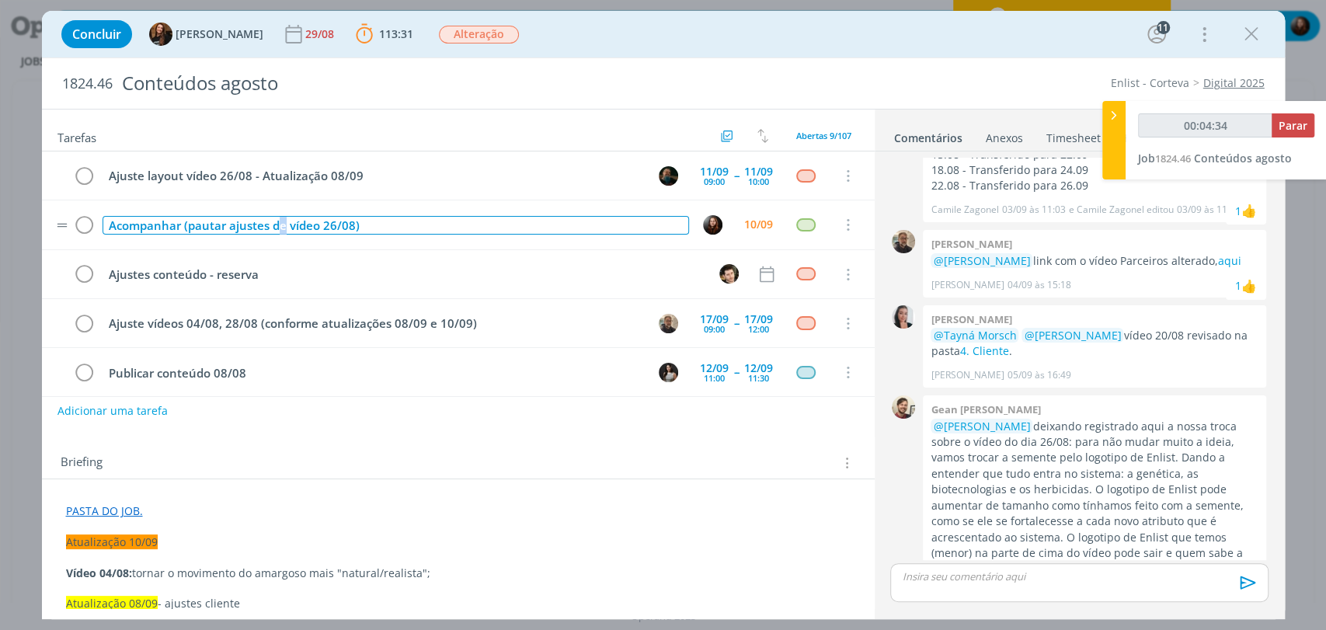
click at [285, 226] on div "Acompanhar (pautar ajustes de vídeo 26/08)" at bounding box center [396, 225] width 587 height 19
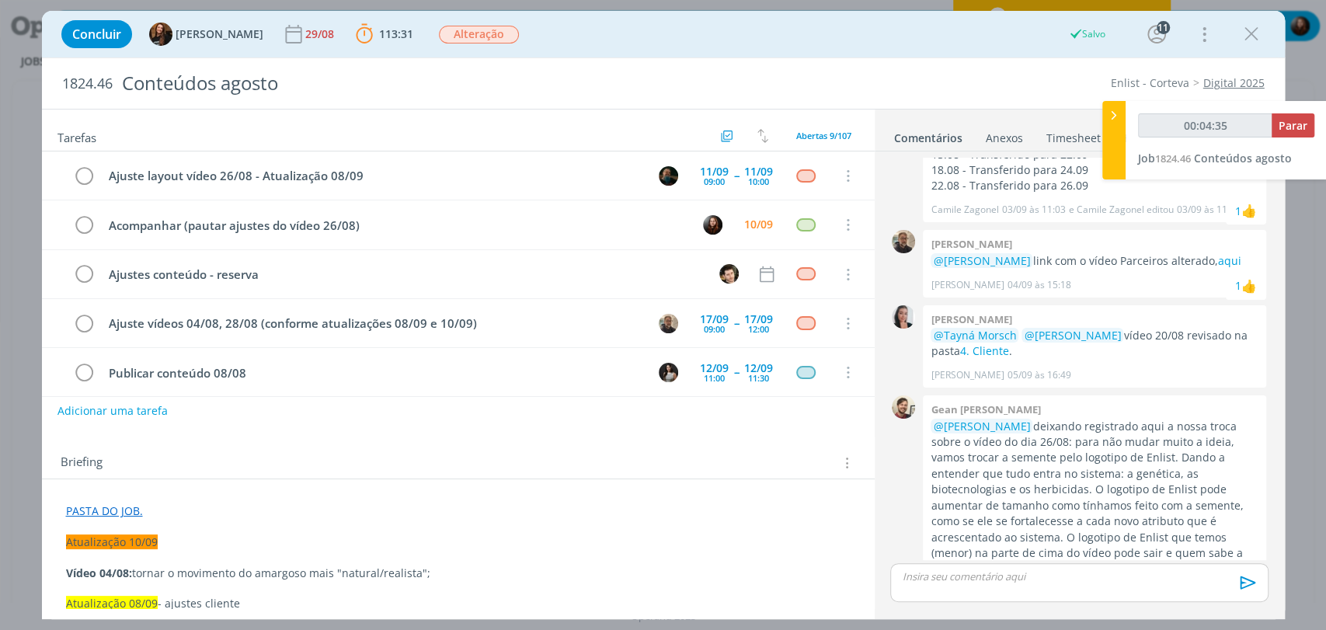
click at [405, 434] on div "Tarefas Usar Job de template Criar template a partir deste job Visualizar Templ…" at bounding box center [458, 359] width 833 height 499
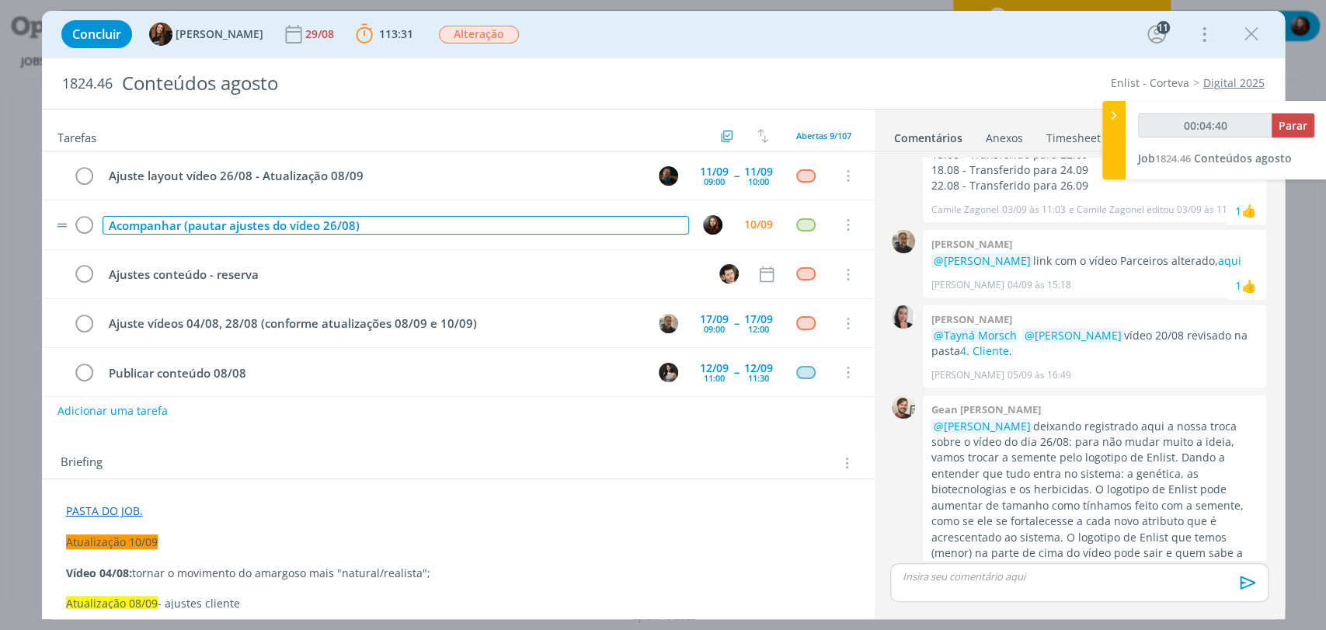
click at [354, 220] on div "Acompanhar (pautar ajustes do vídeo 26/08)" at bounding box center [396, 225] width 587 height 19
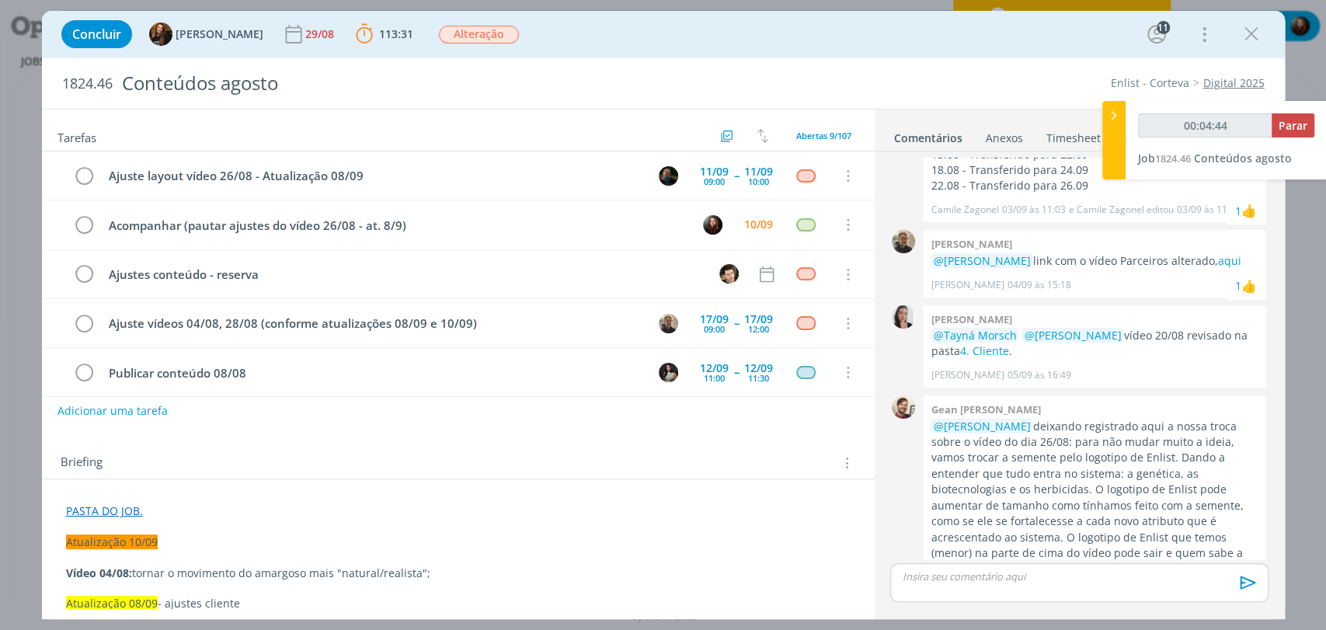
click at [444, 451] on div "Briefing Briefings Predefinidos Versões do Briefing Ver Briefing do Projeto" at bounding box center [458, 458] width 833 height 42
click at [752, 228] on div "10/09" at bounding box center [758, 224] width 29 height 11
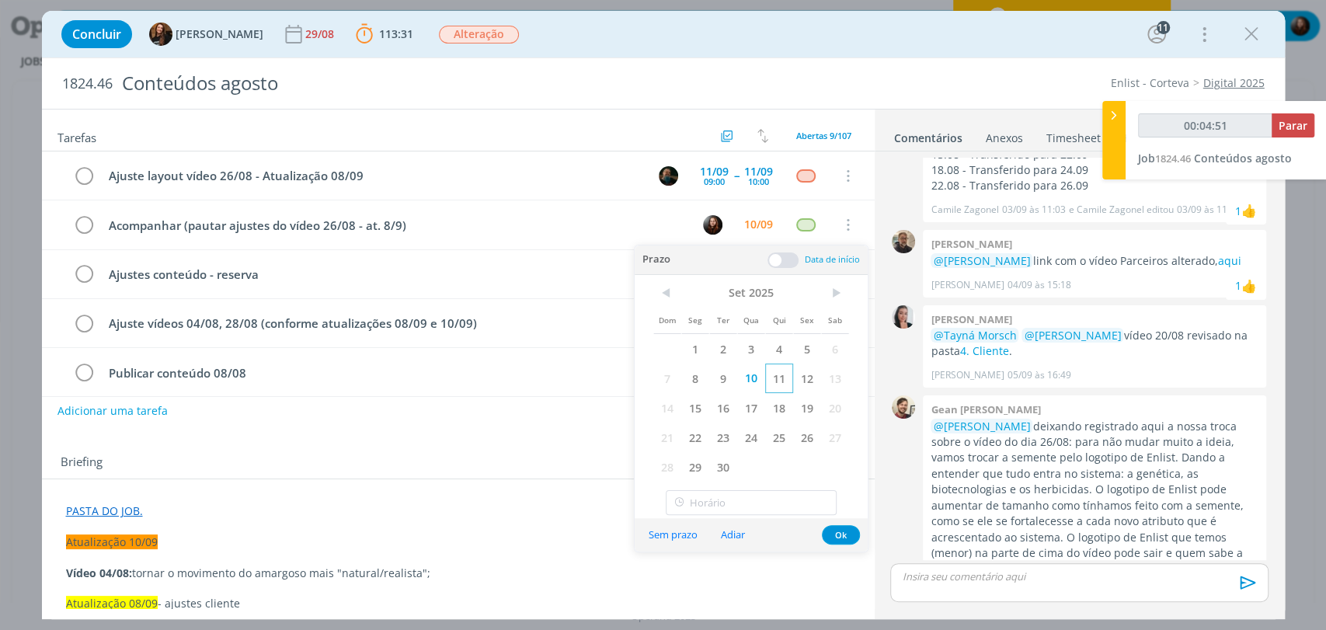
click at [779, 381] on span "11" at bounding box center [779, 379] width 28 height 30
click at [839, 534] on button "Ok" at bounding box center [841, 534] width 38 height 19
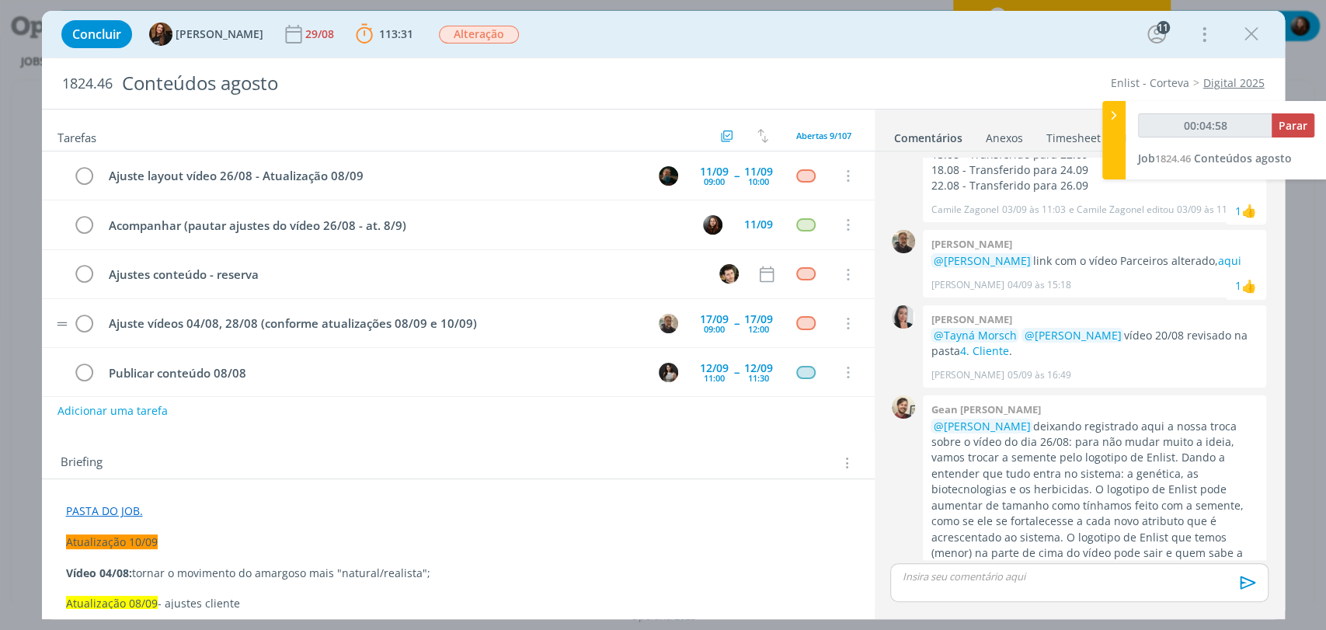
type input "00:04:59"
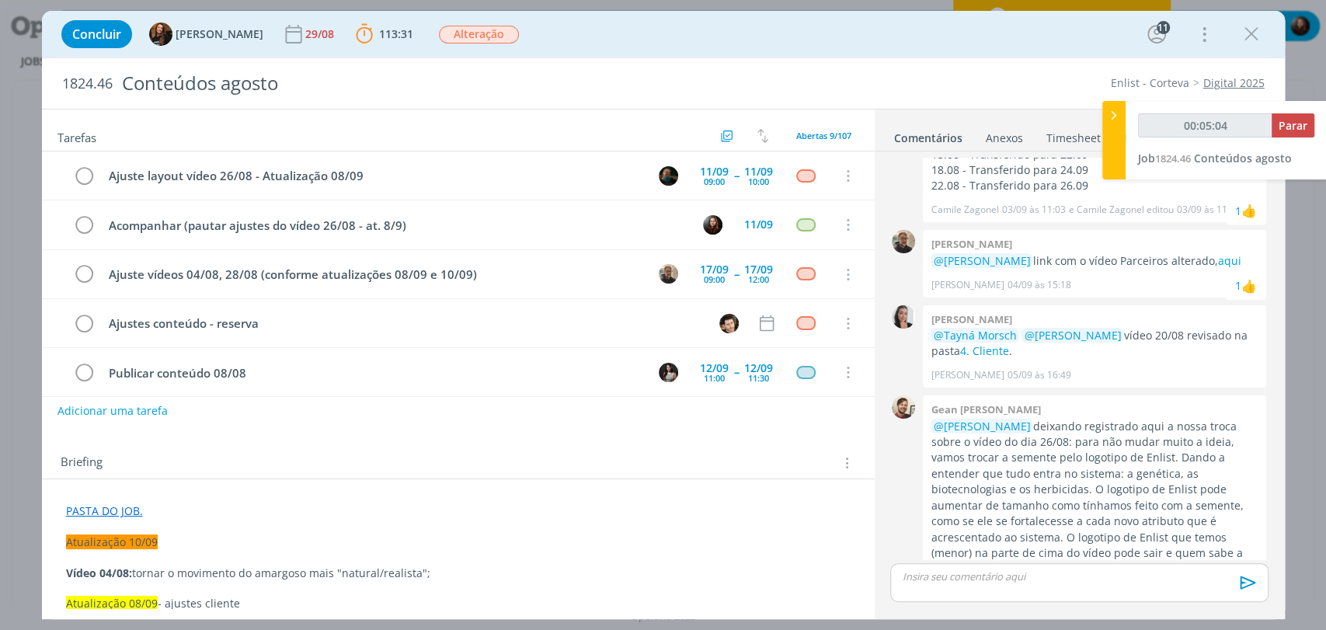
type input "00:05:05"
click at [1294, 128] on span "Parar" at bounding box center [1293, 125] width 29 height 15
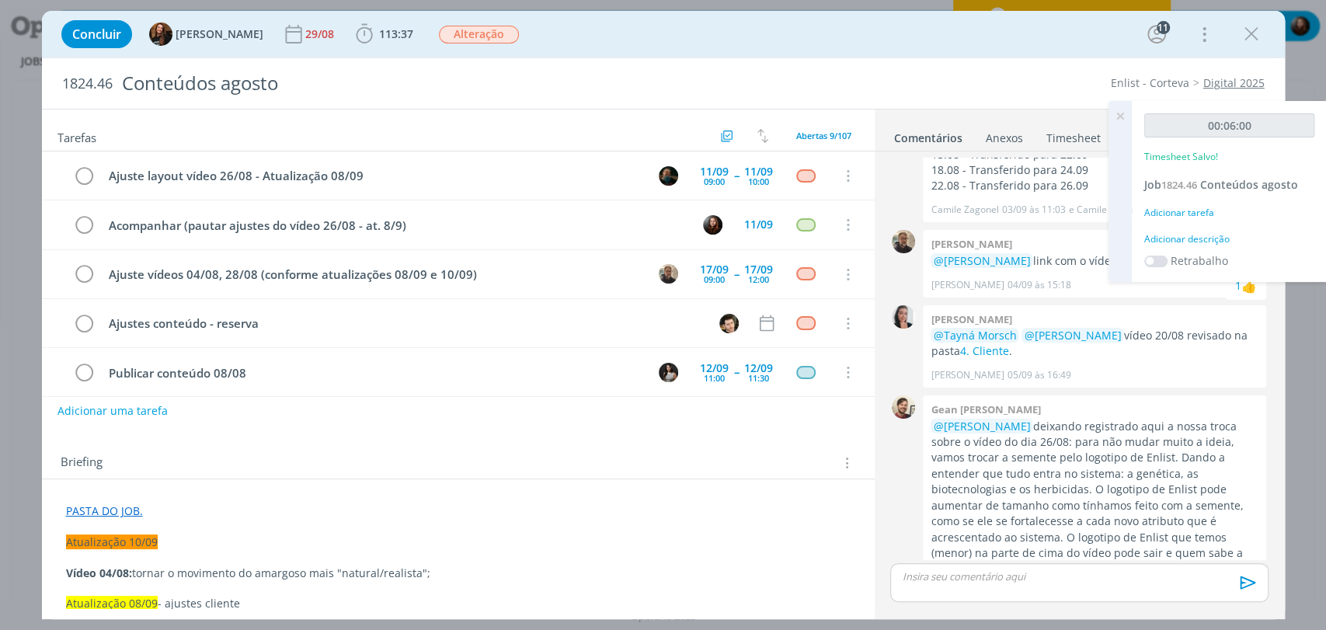
click at [1211, 239] on div "Adicionar descrição" at bounding box center [1230, 239] width 170 height 14
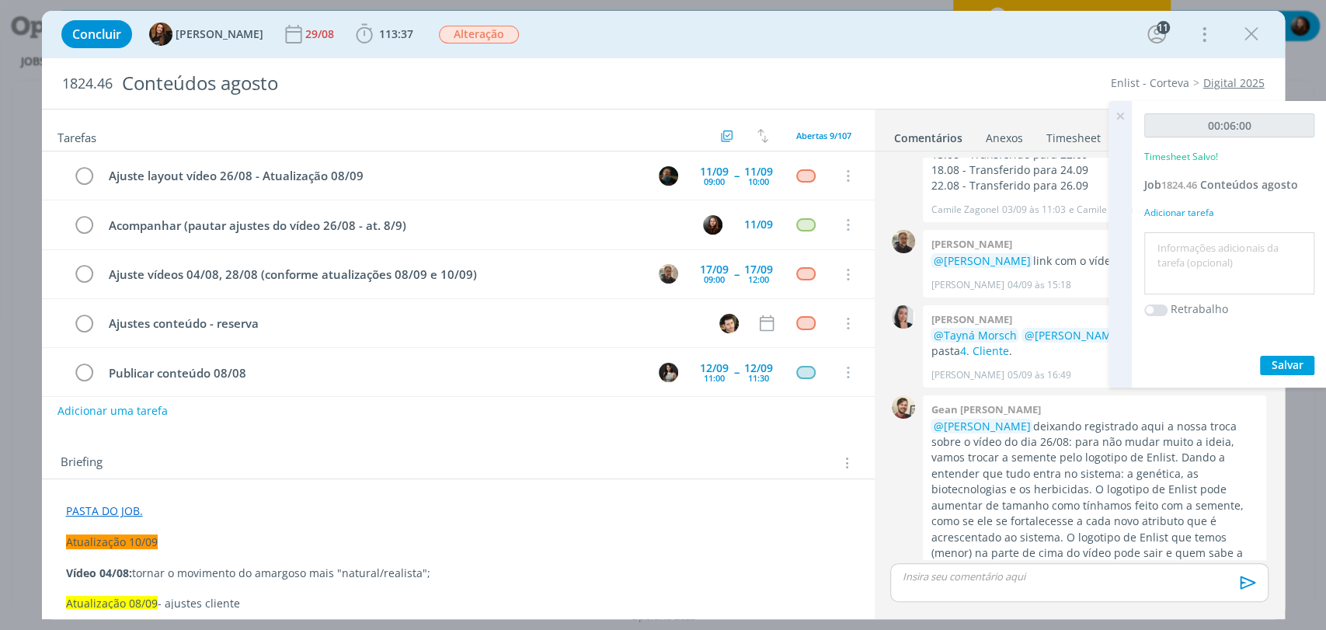
click at [1232, 268] on textarea at bounding box center [1229, 263] width 162 height 55
type textarea "t"
type textarea "atualização de briefing e pauta"
click at [1285, 362] on span "Salvar" at bounding box center [1288, 364] width 32 height 15
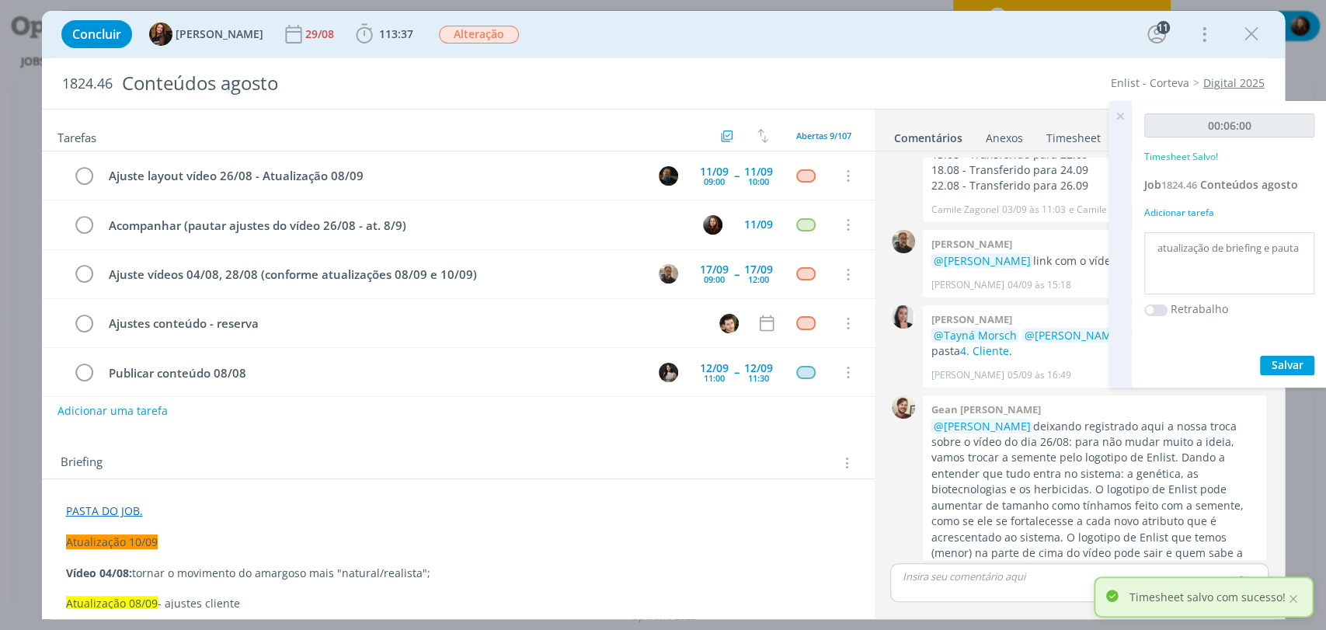
click at [1125, 113] on icon at bounding box center [1121, 116] width 28 height 30
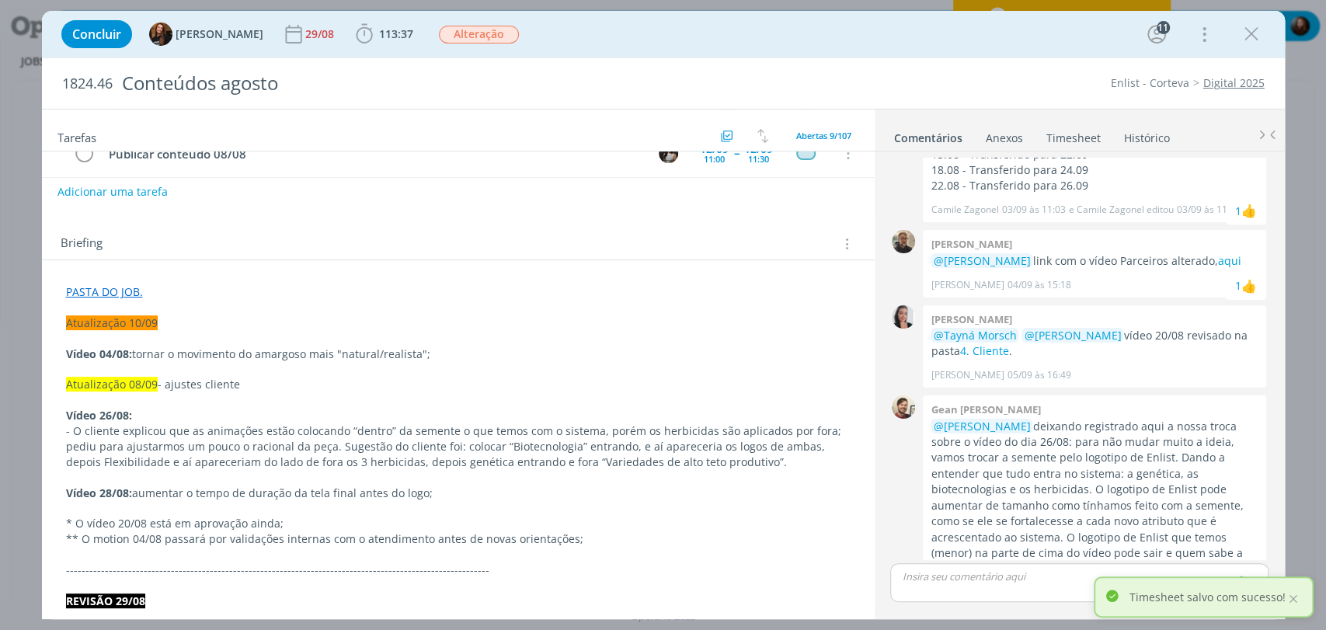
scroll to position [259, 0]
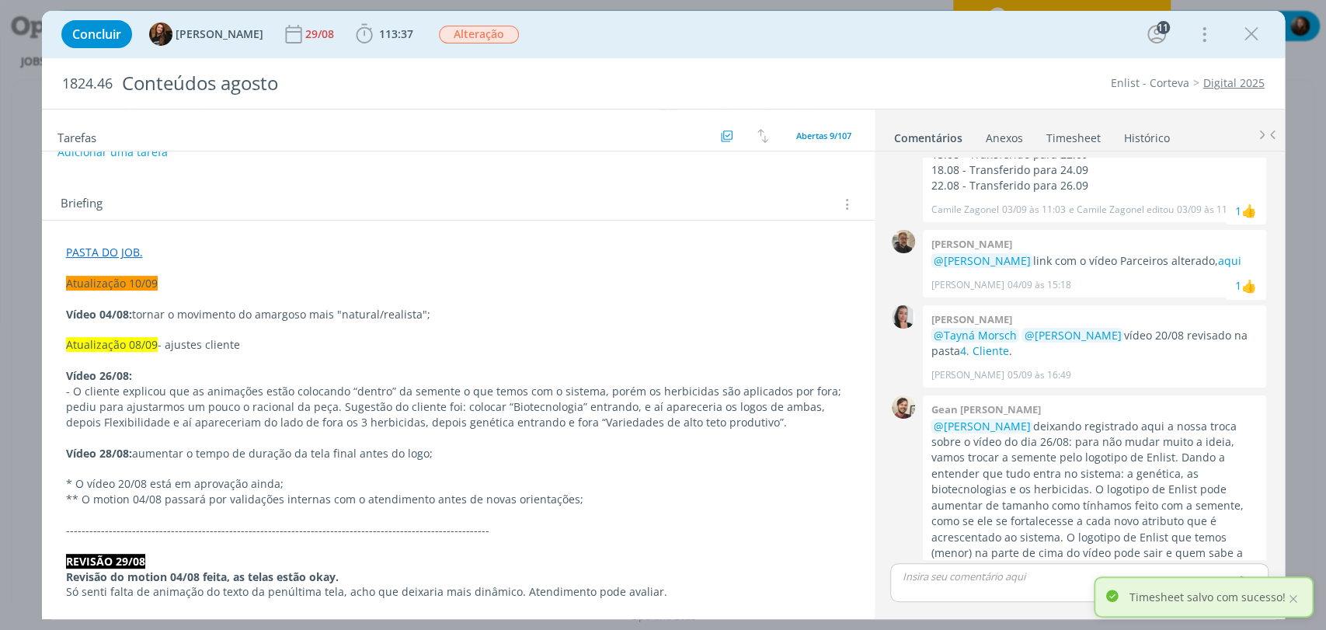
click at [971, 577] on p "dialog" at bounding box center [1079, 577] width 353 height 14
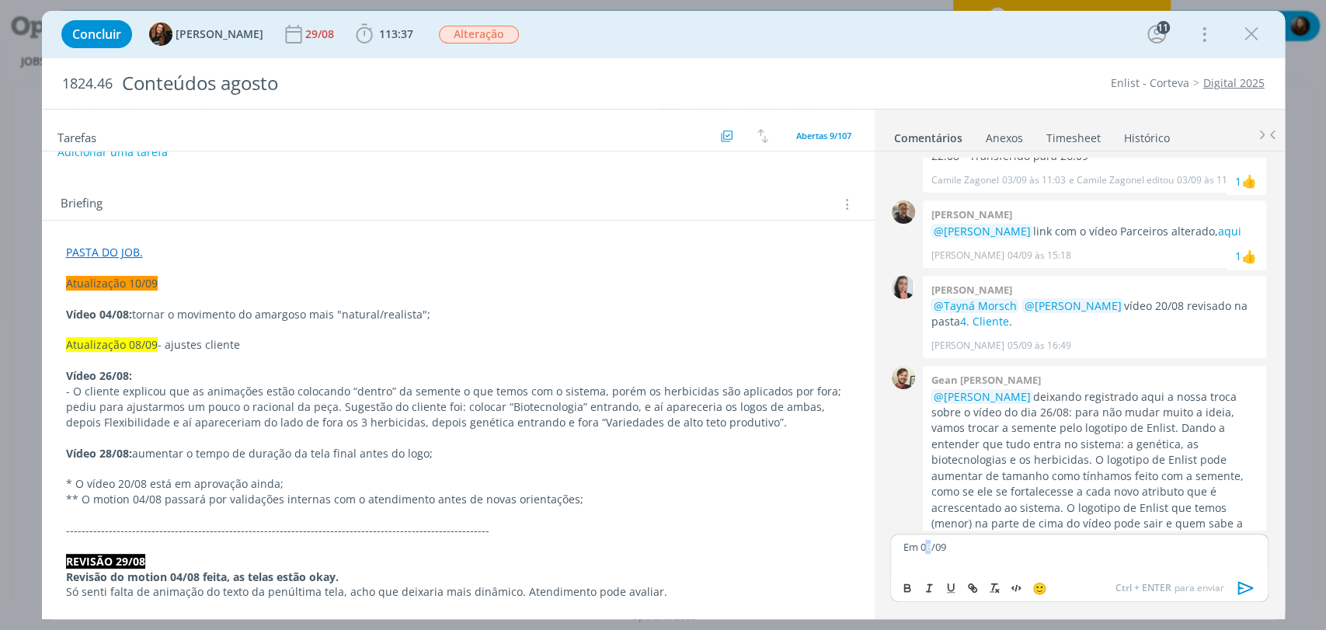
click at [926, 543] on p "Em 08/09" at bounding box center [1079, 547] width 353 height 14
click at [974, 549] on p "Em 05/09" at bounding box center [1079, 547] width 353 height 14
click at [1183, 546] on p "Em 05/09 a cliente nos pediu um ajuste no vídeo 04/08" at bounding box center [1079, 547] width 353 height 14
click at [1249, 586] on icon "dialog" at bounding box center [1246, 587] width 16 height 13
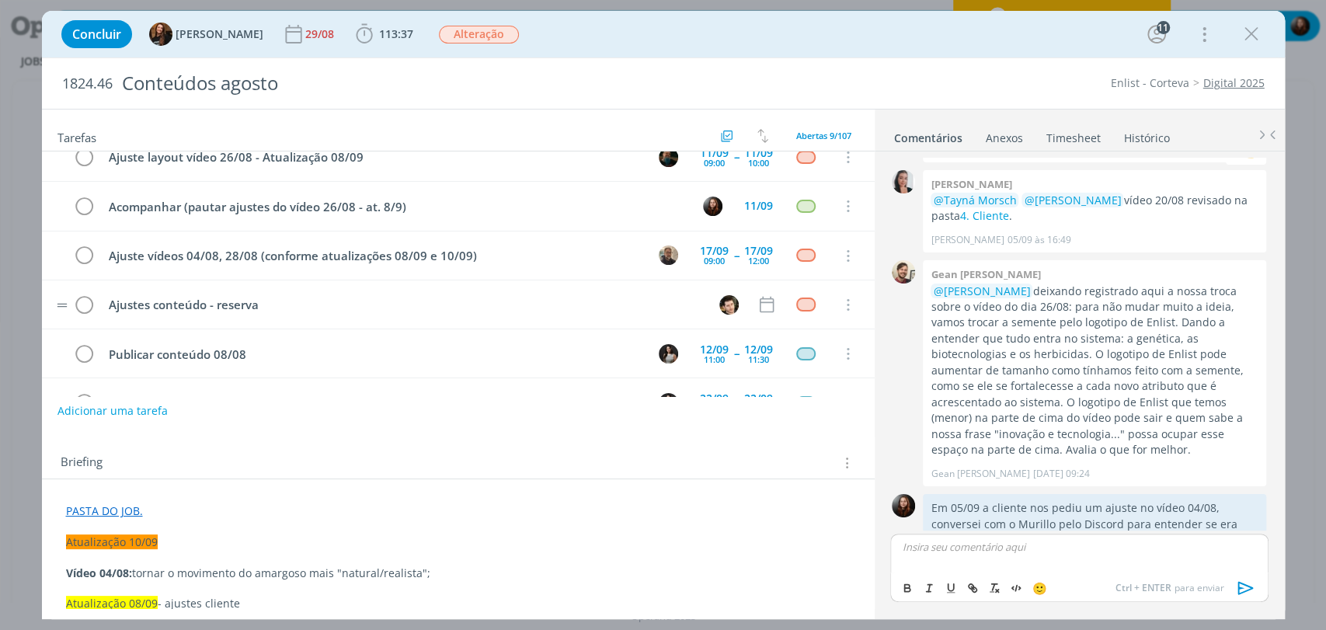
scroll to position [0, 0]
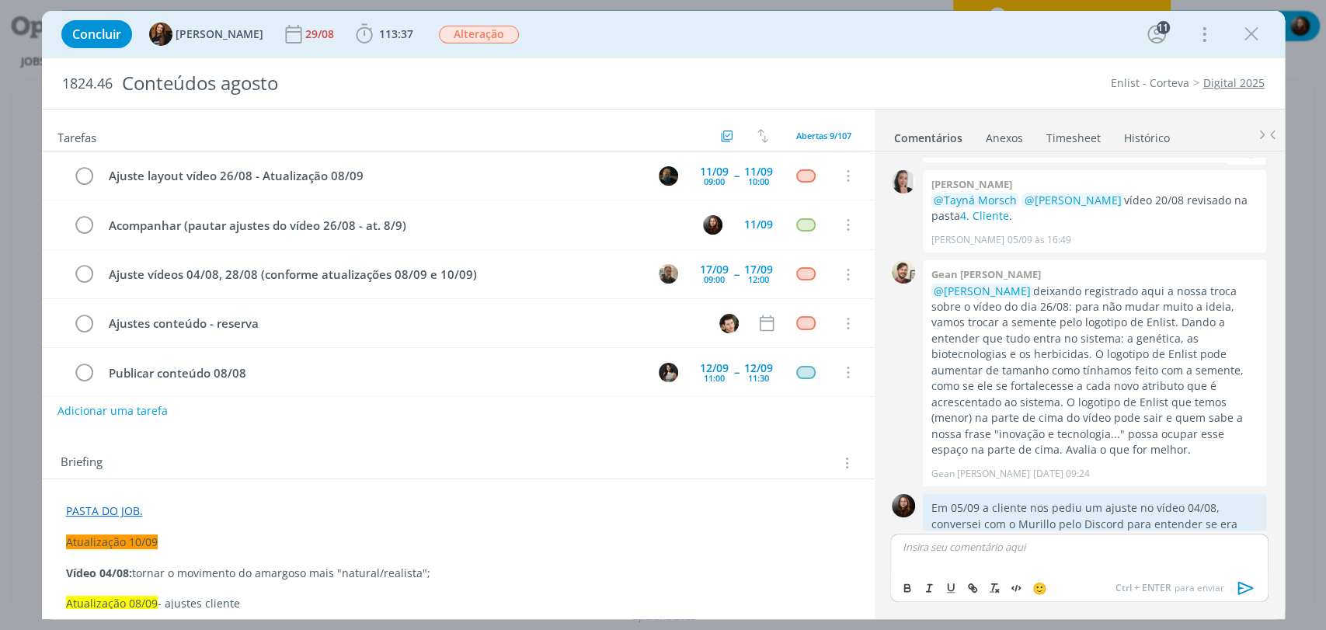
click at [880, 42] on div "Concluir Tayná Morsch 29/08 113:37 Iniciar Apontar Data * 10/09/2025 Horas * 00…" at bounding box center [664, 34] width 1220 height 37
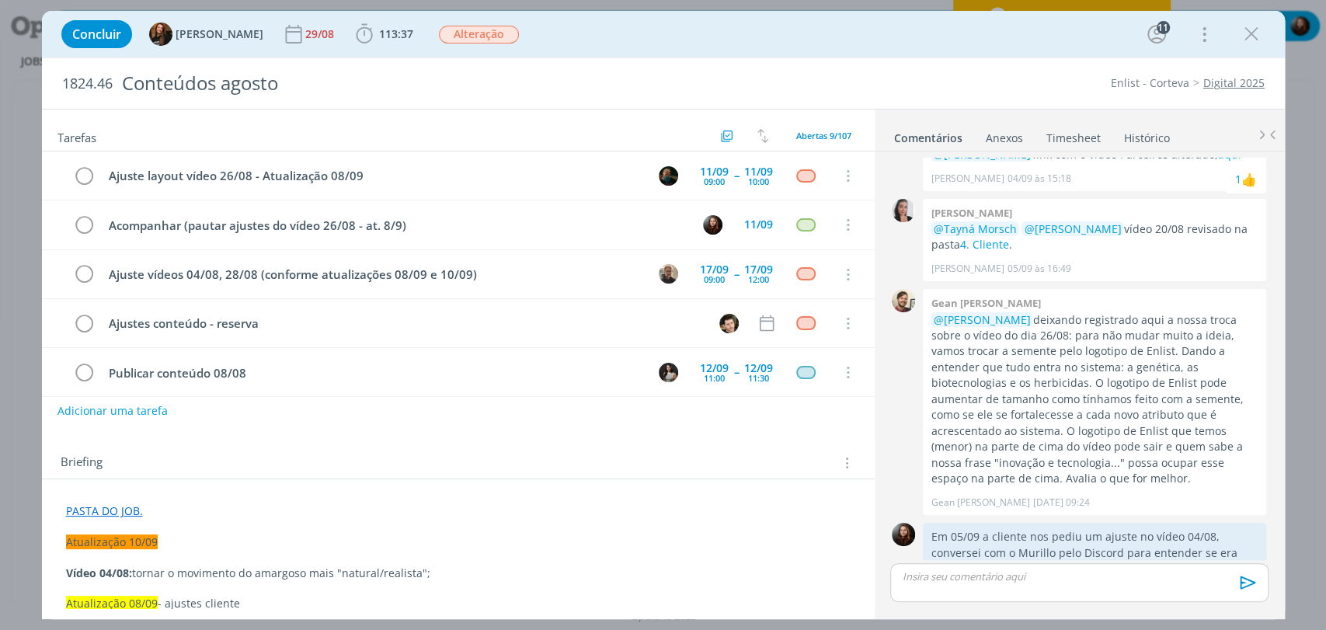
click at [906, 68] on div "1824.46 Conteúdos agosto Enlist - Corteva Digital 2025" at bounding box center [663, 83] width 1243 height 51
click at [934, 61] on div "1824.46 Conteúdos agosto Enlist - Corteva Digital 2025" at bounding box center [663, 83] width 1243 height 51
click at [909, 55] on div "Concluir Tayná Morsch 29/08 113:37 Iniciar Apontar Data * 10/09/2025 Horas * 00…" at bounding box center [663, 34] width 1243 height 47
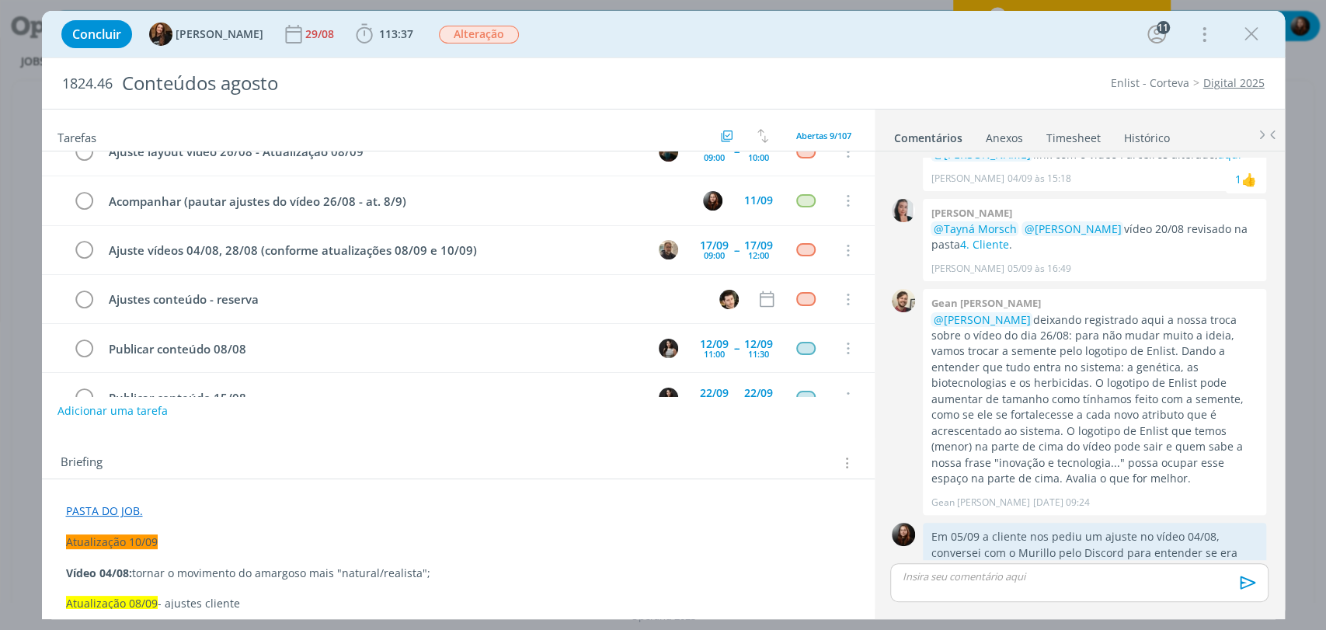
scroll to position [0, 0]
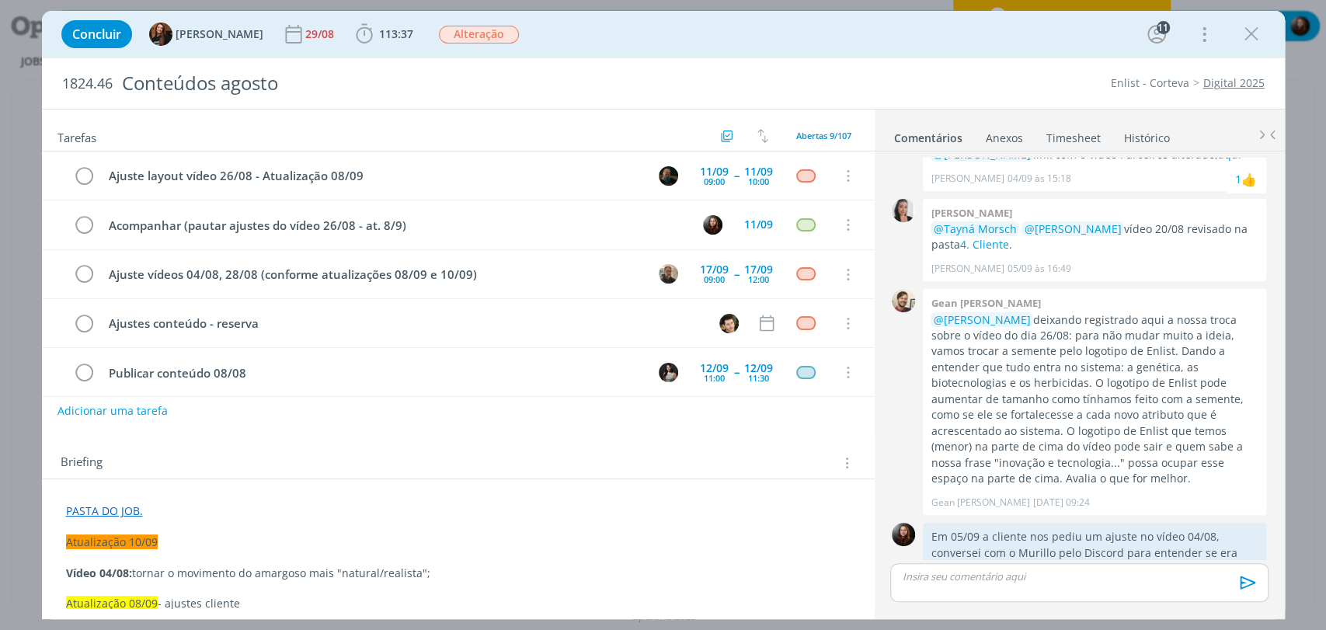
drag, startPoint x: 535, startPoint y: 441, endPoint x: 503, endPoint y: 446, distance: 33.1
click at [535, 441] on div "Briefing Briefings Predefinidos Versões do Briefing Ver Briefing do Projeto" at bounding box center [458, 458] width 833 height 42
click at [115, 511] on link "PASTA DO JOB." at bounding box center [104, 511] width 77 height 15
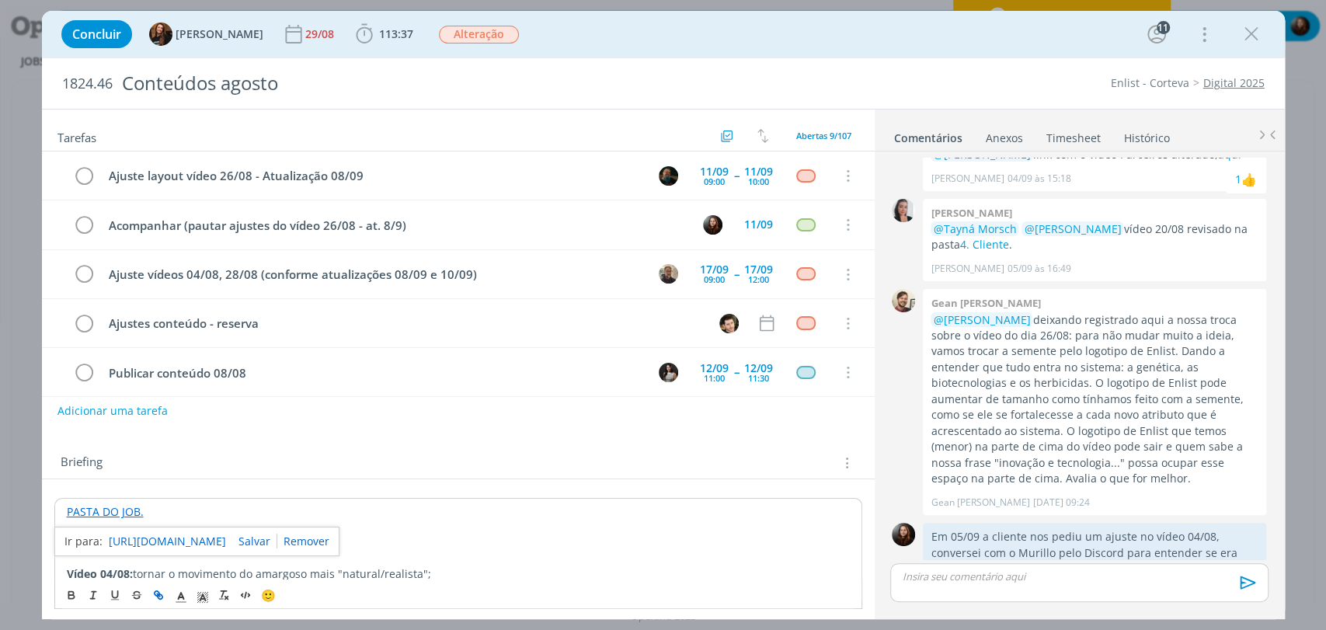
click at [167, 535] on link "https://sobeae.sharepoint.com/:f:/s/SOBEAE/ElfnwNZPpV1MvhMFLpKR7RsBHEg_-DYuqNa1…" at bounding box center [167, 541] width 117 height 20
click at [515, 455] on div "Briefing Briefings Predefinidos Versões do Briefing Ver Briefing do Projeto" at bounding box center [461, 463] width 800 height 20
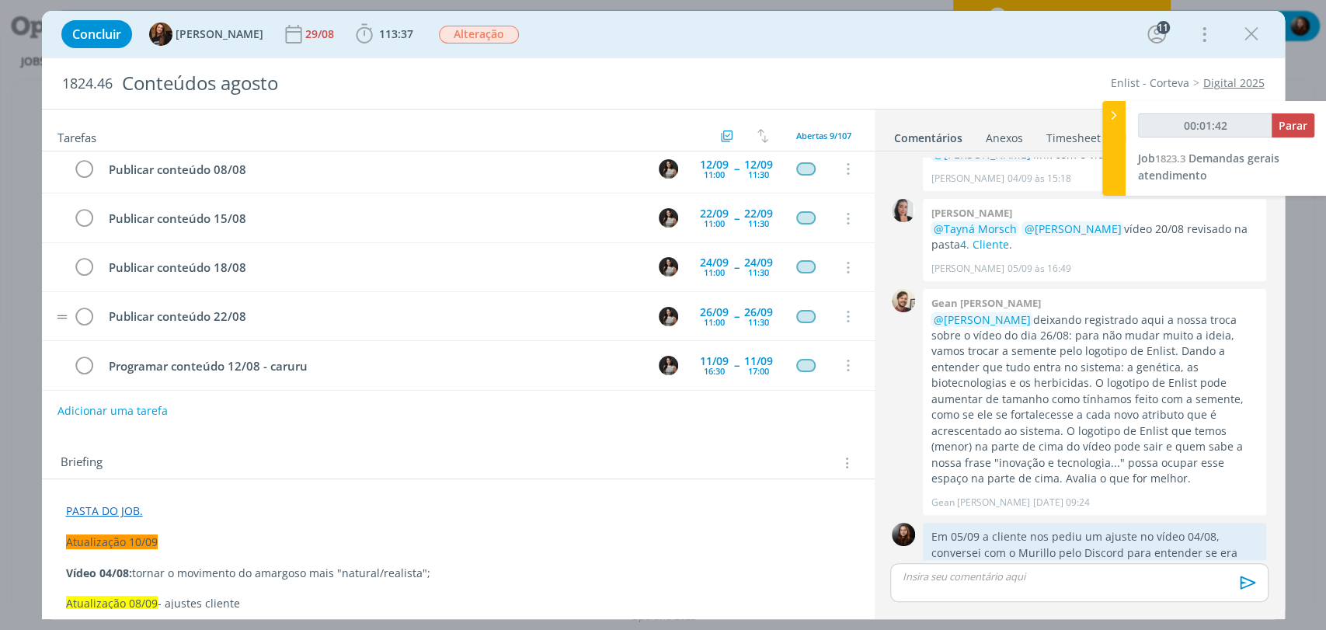
scroll to position [205, 0]
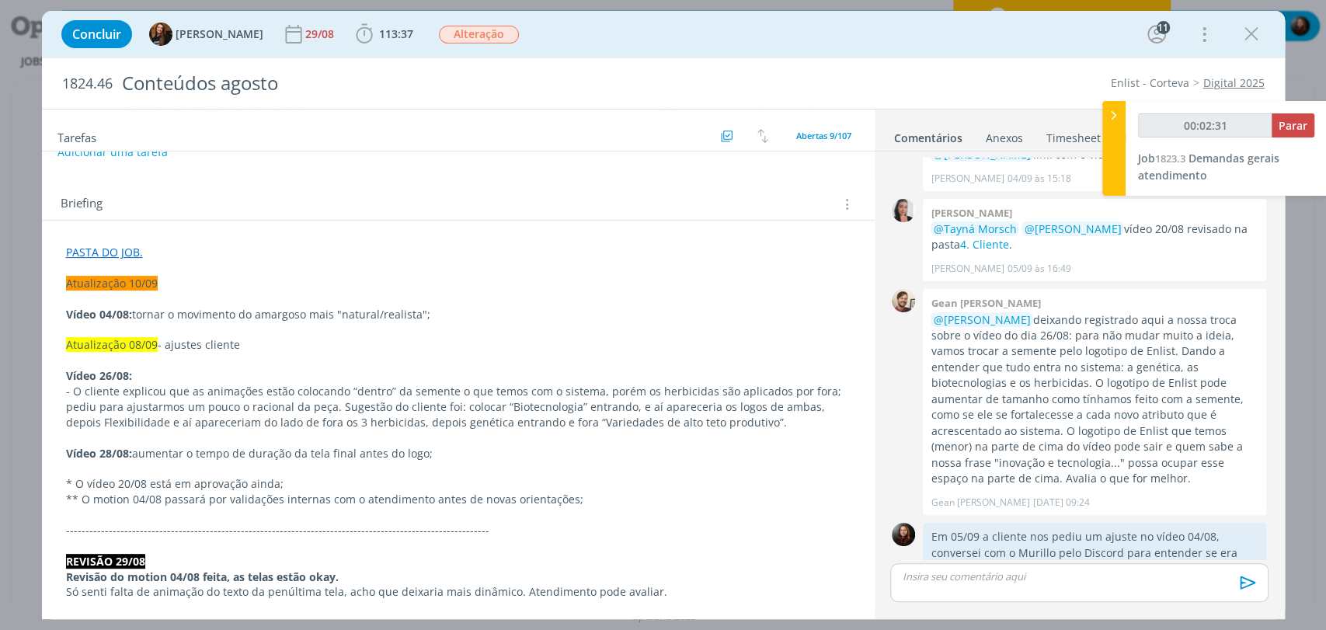
click at [421, 188] on div "Briefing Briefings Predefinidos Versões do Briefing Ver Briefing do Projeto" at bounding box center [458, 200] width 833 height 42
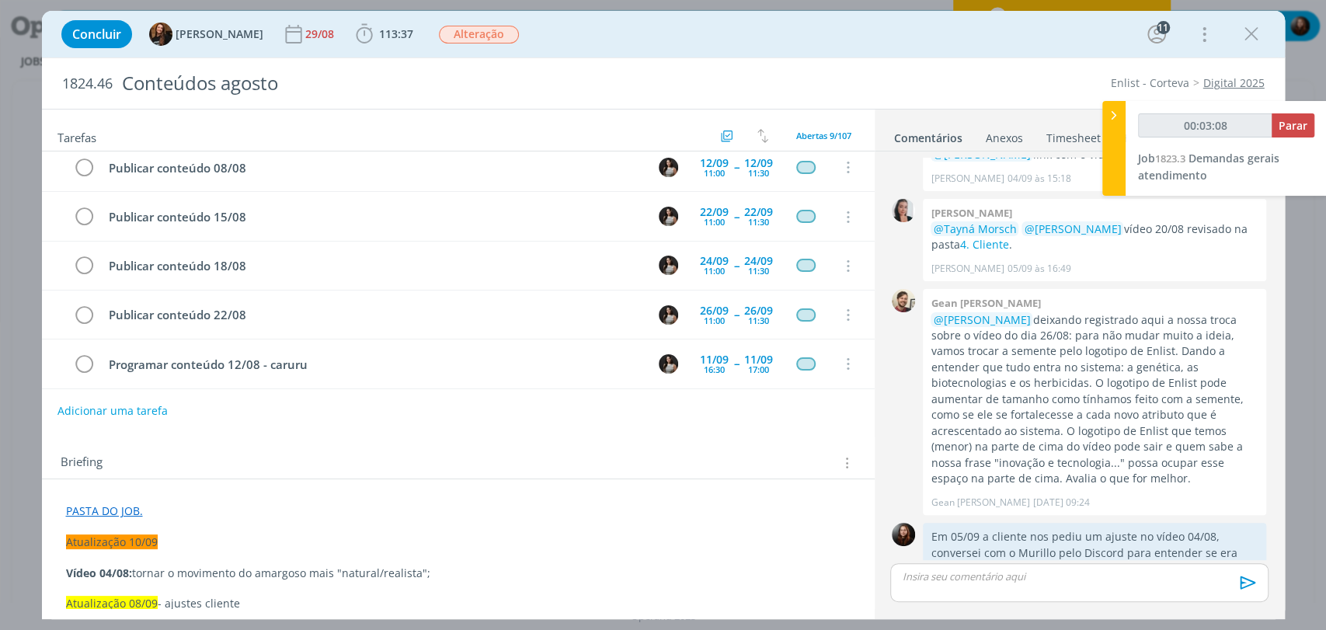
click at [656, 44] on div "Concluir Tayná Morsch 29/08 113:37 Iniciar Apontar Data * 10/09/2025 Horas * 00…" at bounding box center [664, 34] width 1220 height 37
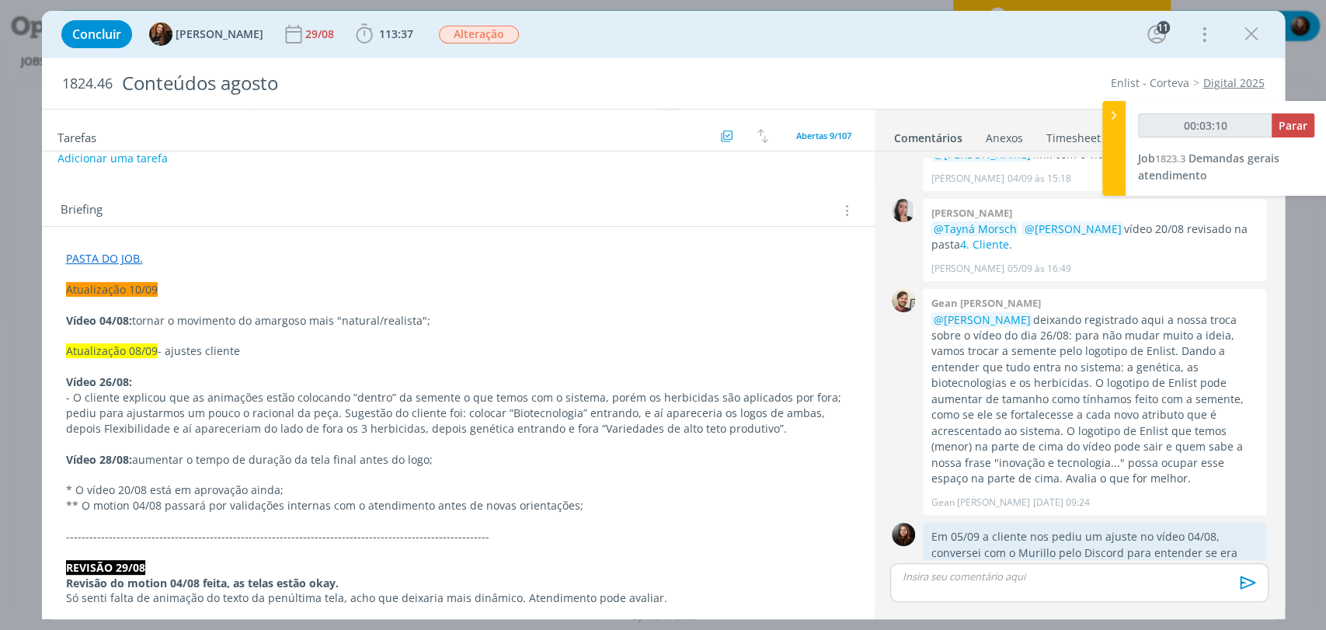
scroll to position [259, 0]
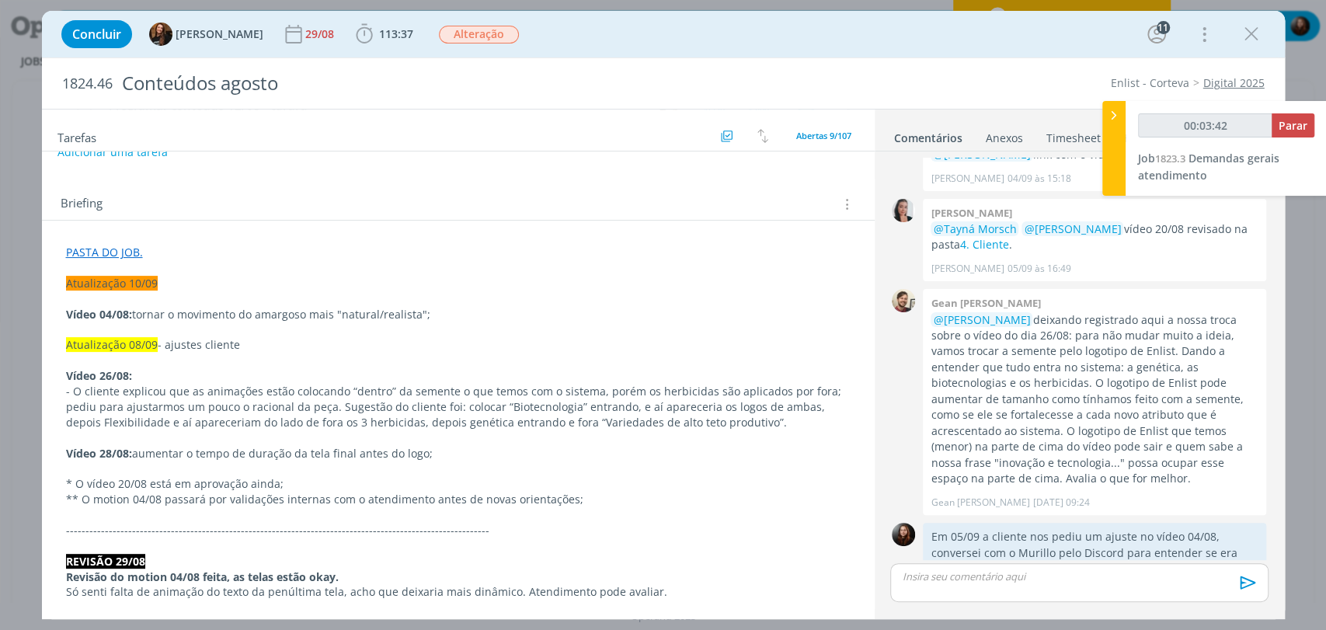
click at [883, 26] on div "Concluir Tayná Morsch 29/08 113:37 Iniciar Apontar Data * 10/09/2025 Horas * 00…" at bounding box center [664, 34] width 1220 height 37
click at [945, 46] on div "Concluir Tayná Morsch 29/08 113:37 Iniciar Apontar Data * 10/09/2025 Horas * 00…" at bounding box center [664, 34] width 1220 height 37
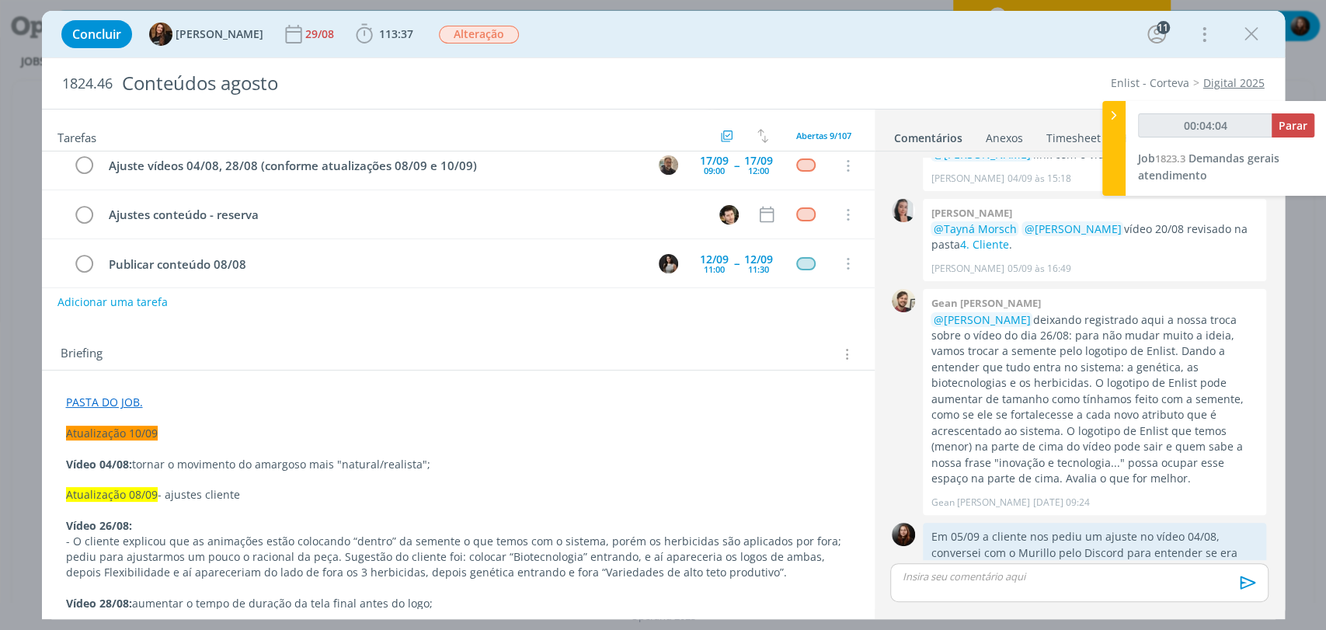
scroll to position [0, 0]
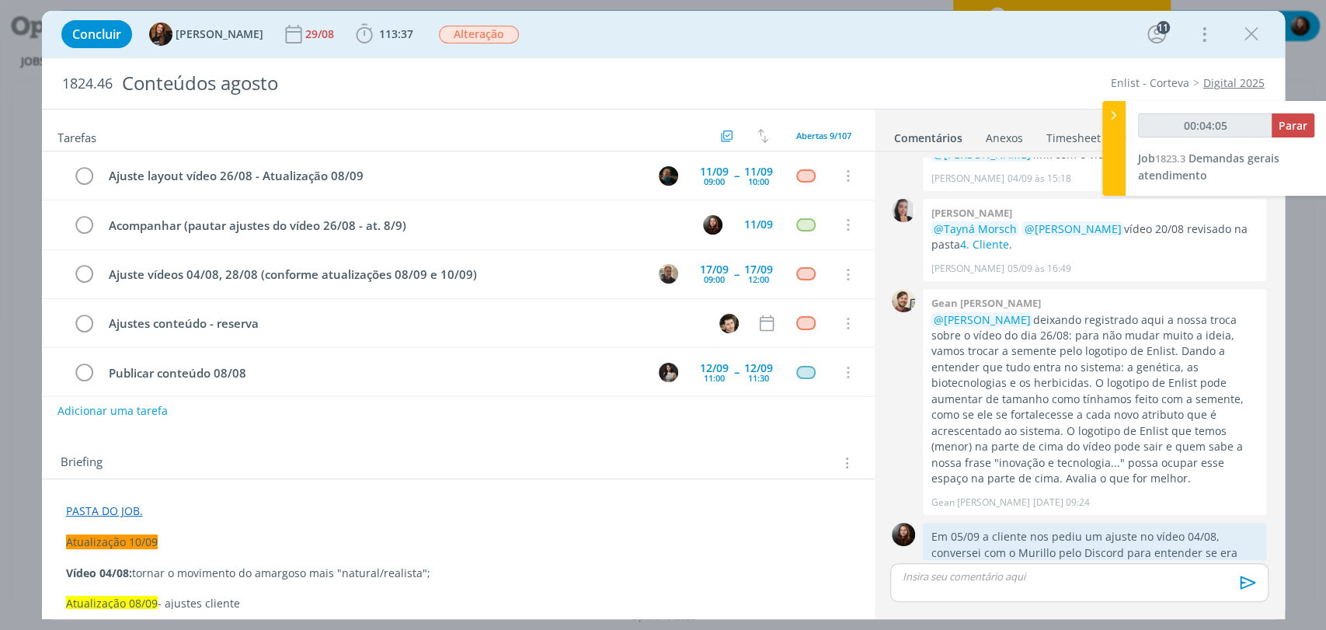
type input "00:04:06"
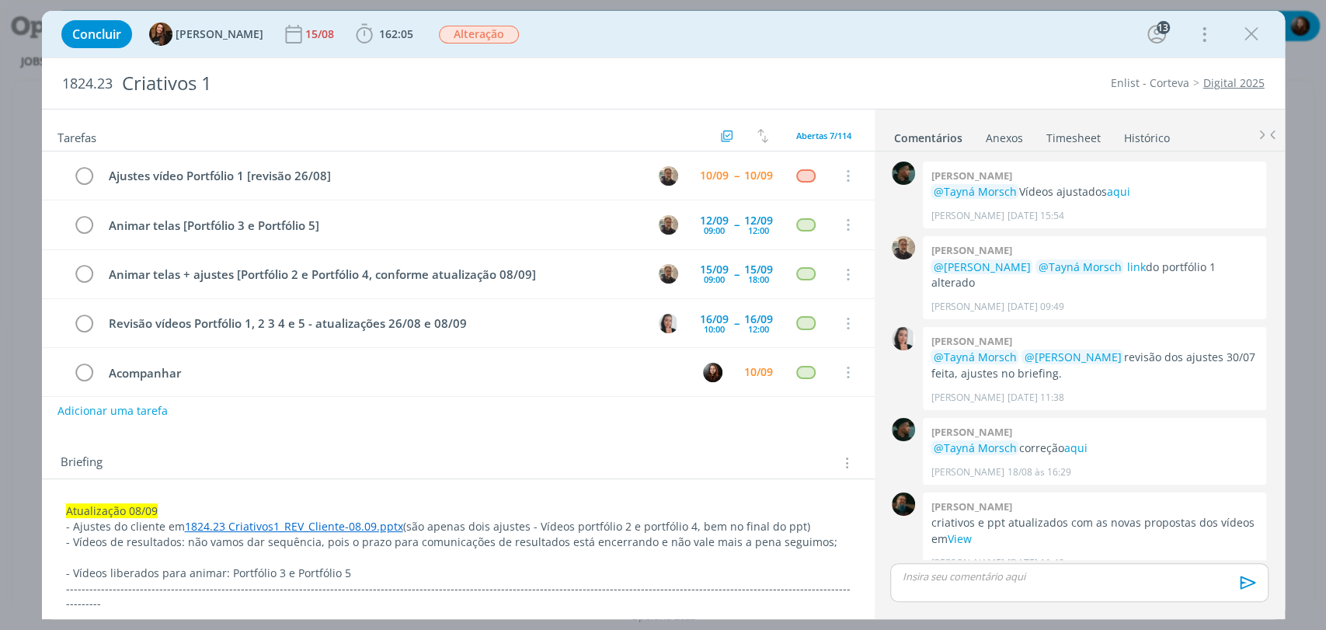
scroll to position [1567, 0]
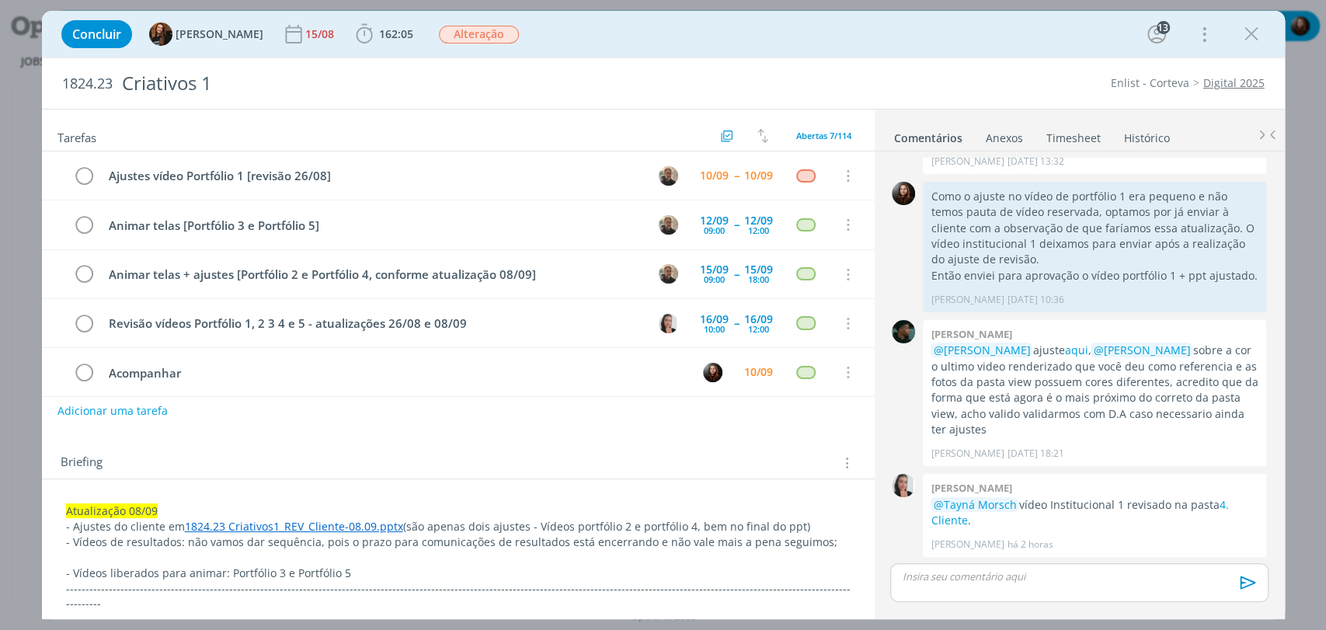
click at [880, 49] on div "Concluir Tayná Morsch 15/08 162:05 Iniciar Apontar Data * 10/09/2025 Horas * 00…" at bounding box center [664, 34] width 1220 height 37
click at [876, 41] on div "Concluir Tayná Morsch 15/08 162:05 Iniciar Apontar Data * 10/09/2025 Horas * 00…" at bounding box center [664, 34] width 1220 height 37
click at [877, 36] on div "Concluir Tayná Morsch 15/08 162:05 Iniciar Apontar Data * 10/09/2025 Horas * 00…" at bounding box center [664, 34] width 1220 height 37
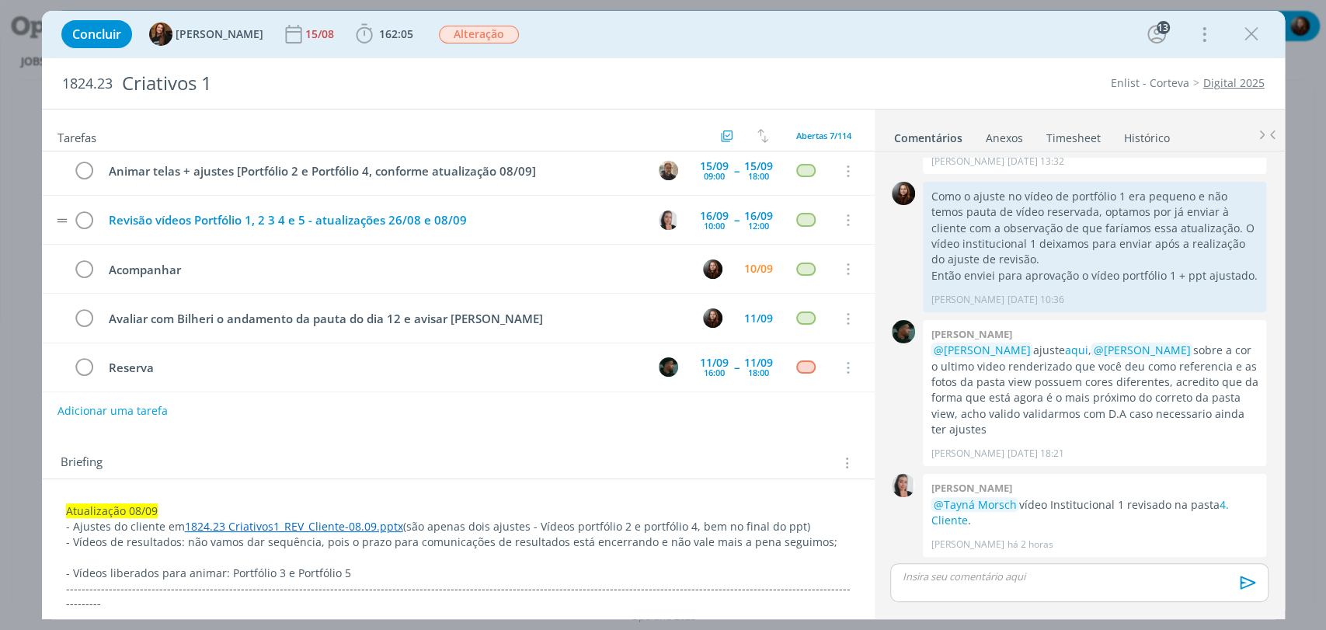
scroll to position [108, 0]
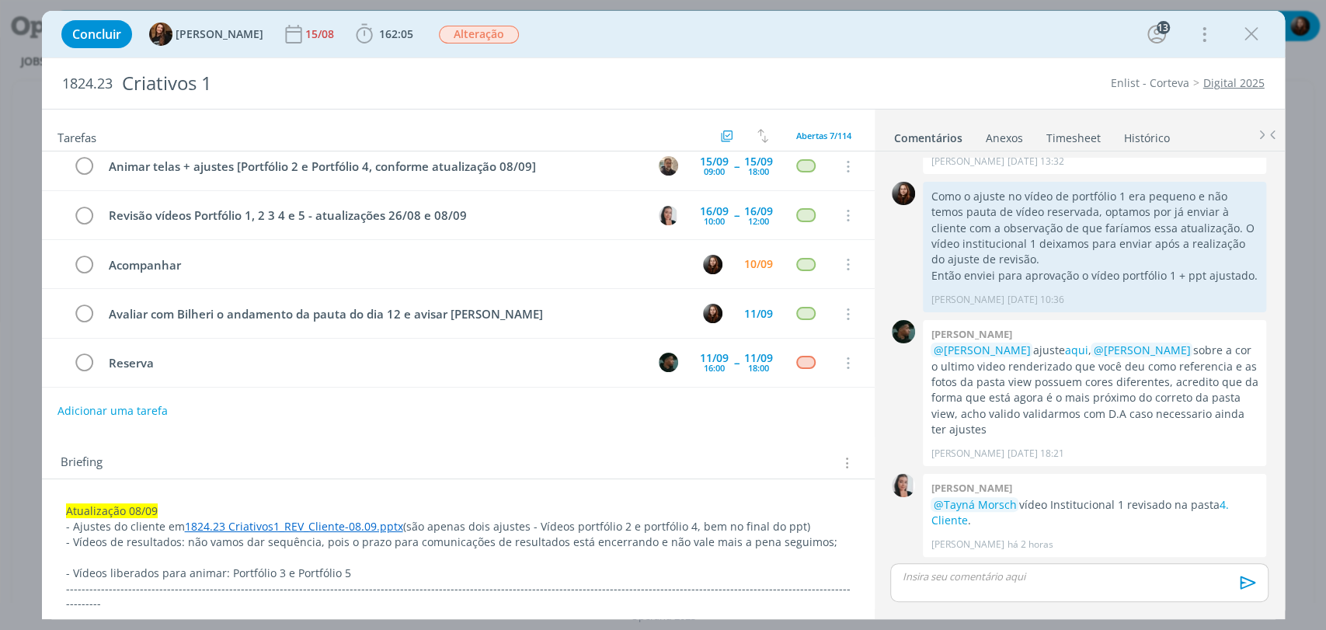
click at [431, 449] on div "Briefing Briefings Predefinidos Versões do Briefing Ver Briefing do Projeto" at bounding box center [458, 458] width 833 height 42
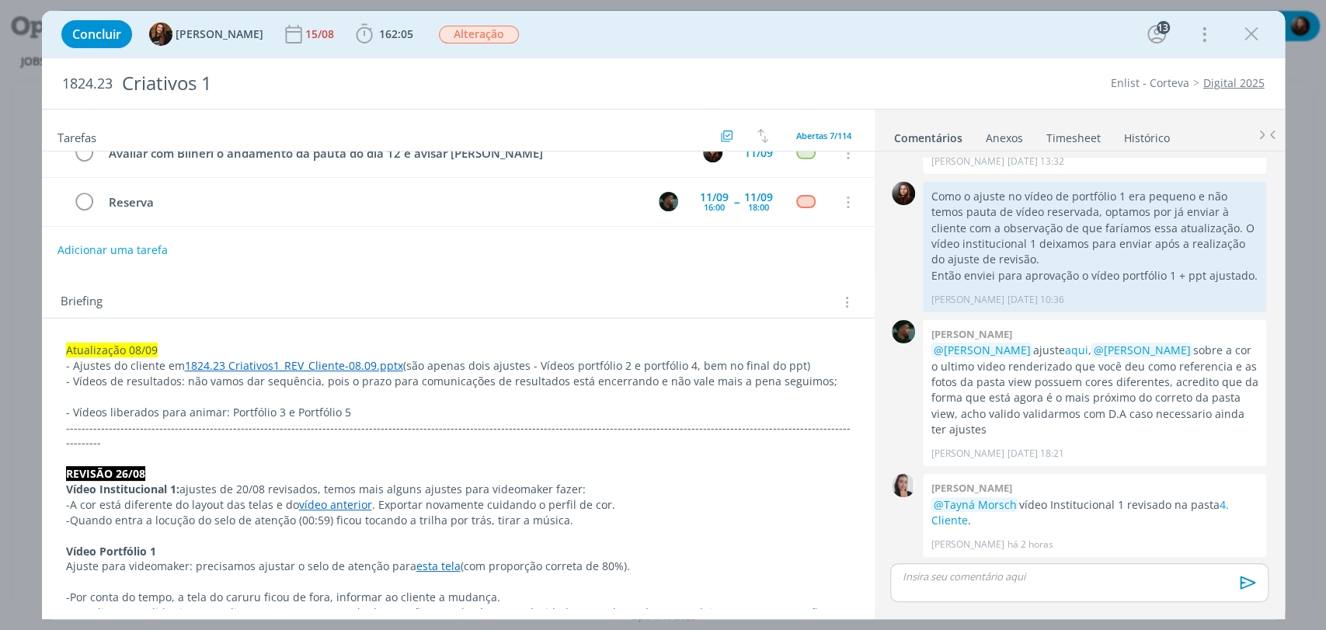
scroll to position [173, 0]
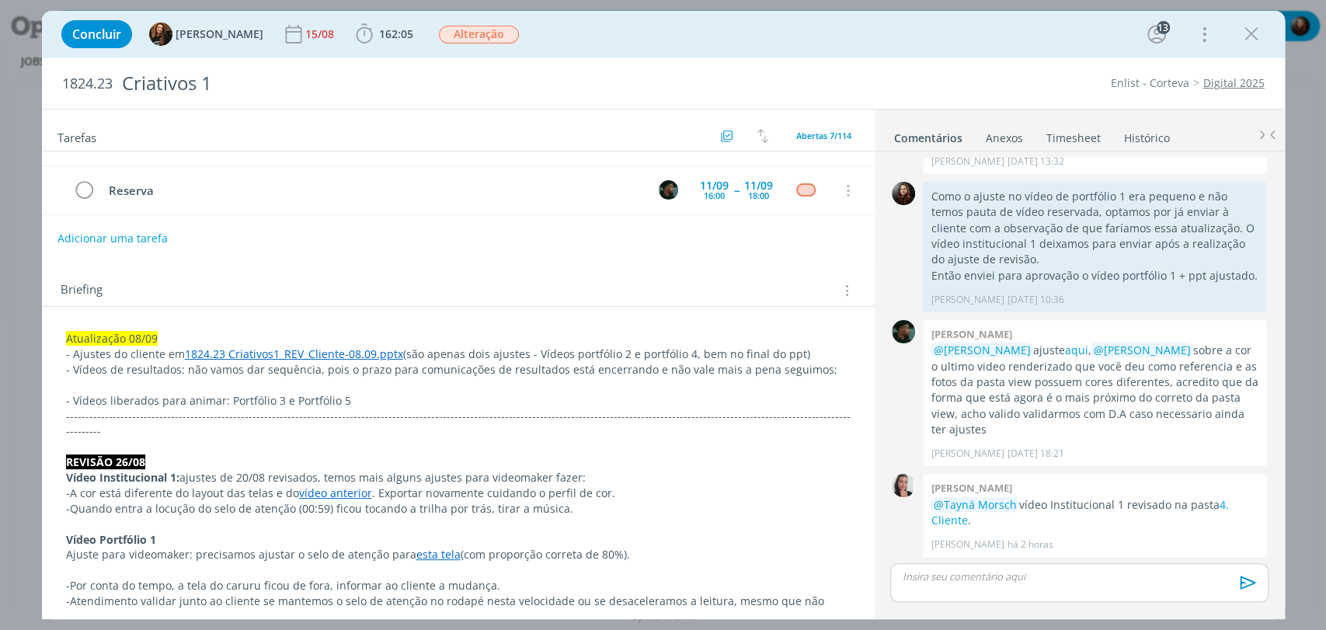
click at [315, 354] on link "1824.23 Criativos1_REV_Cliente-08.09.pptx" at bounding box center [294, 354] width 218 height 15
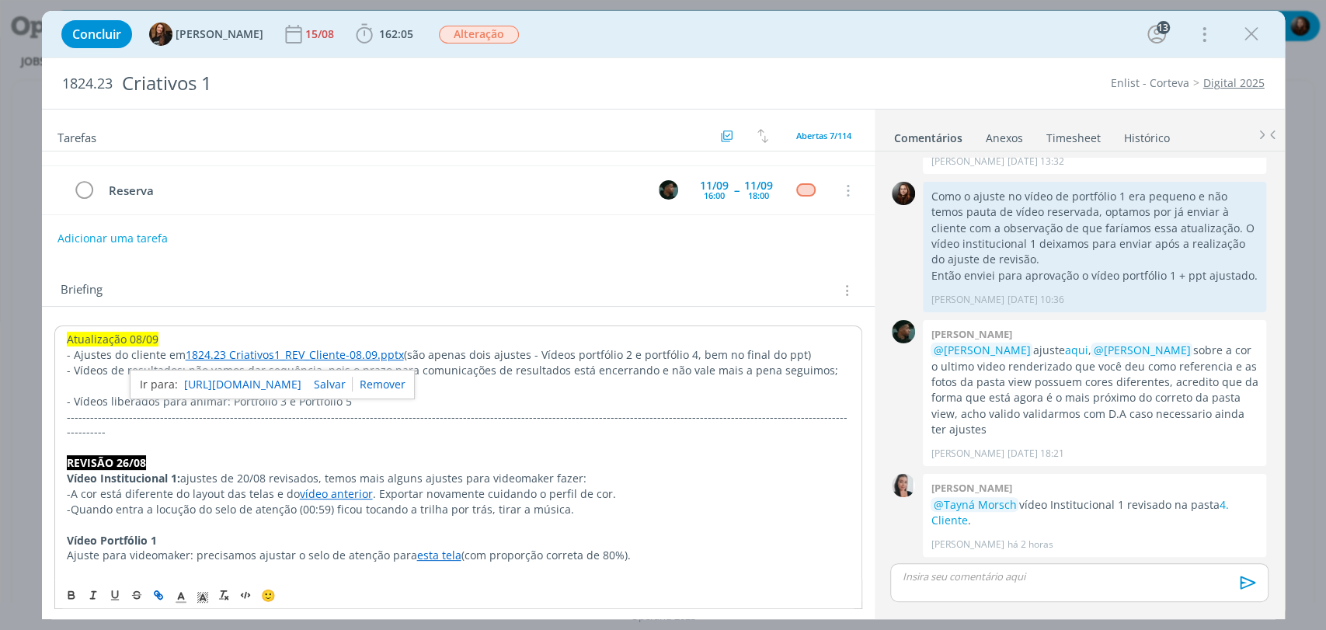
click at [287, 381] on link "https://sobeae.sharepoint.com/:p:/s/SOBEAE/Ed4LdoODwpBCm6cOceU1ljABcGfmnyYOpmgS…" at bounding box center [242, 385] width 117 height 20
click at [545, 301] on div "Briefing Briefings Predefinidos Versões do Briefing Ver Briefing do Projeto" at bounding box center [458, 286] width 833 height 42
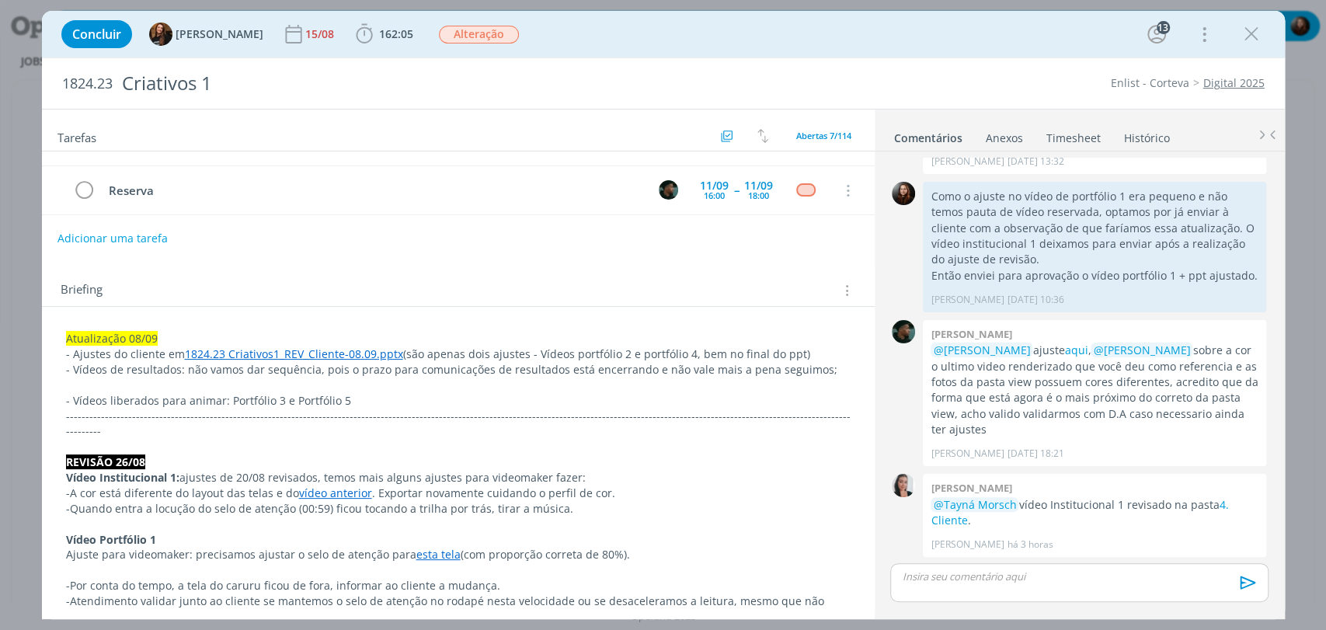
click at [653, 252] on div "Tarefas Usar Job de template Criar template a partir deste job Visualizar Templ…" at bounding box center [458, 359] width 833 height 499
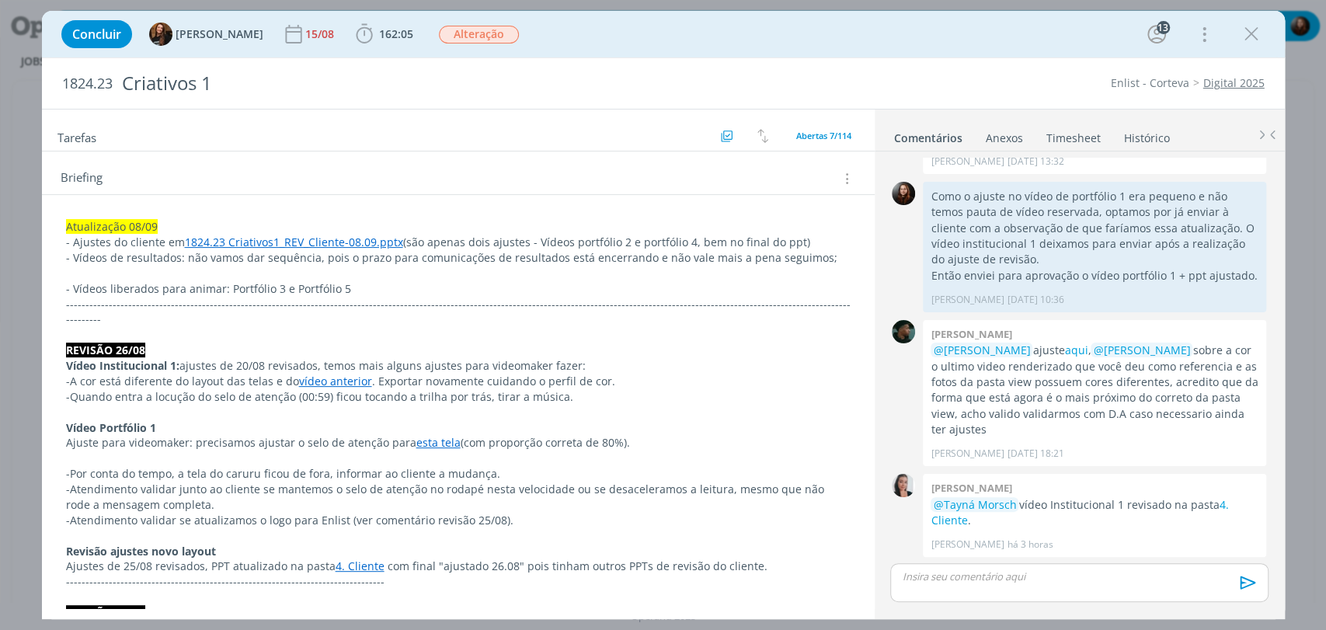
scroll to position [345, 0]
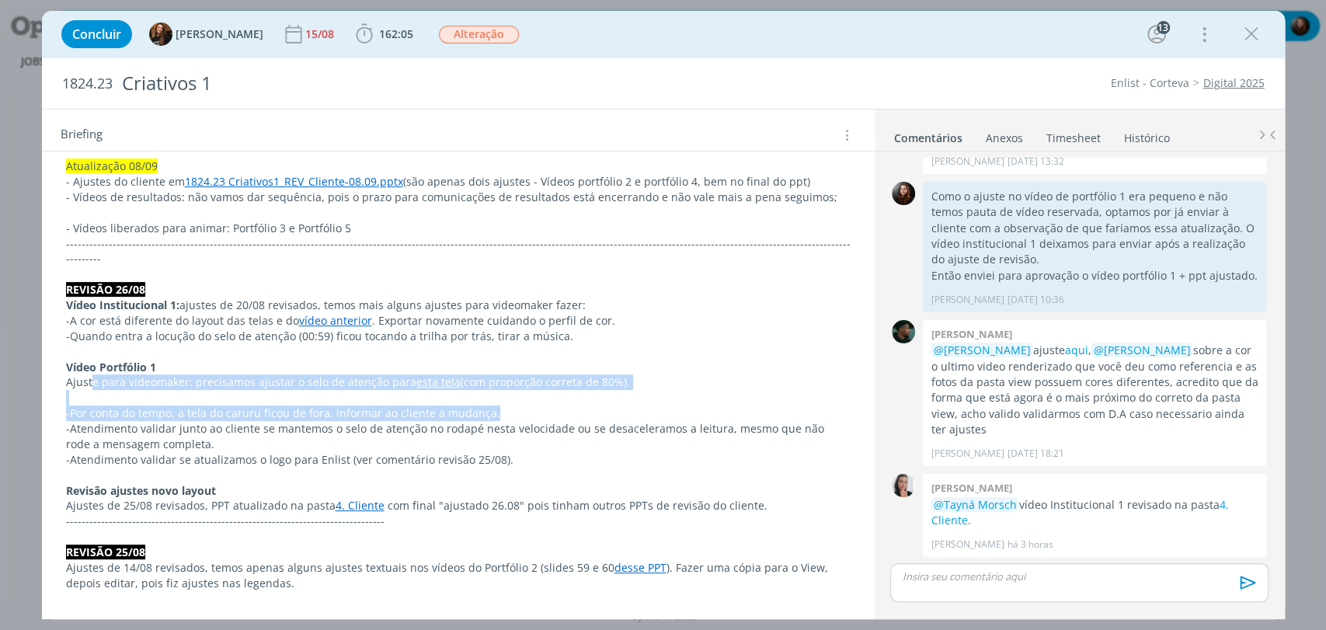
drag, startPoint x: 113, startPoint y: 389, endPoint x: 620, endPoint y: 396, distance: 506.7
click at [242, 375] on p "Ajuste para videomaker: precisamos ajustar o selo de atenção para esta tela (co…" at bounding box center [458, 383] width 783 height 16
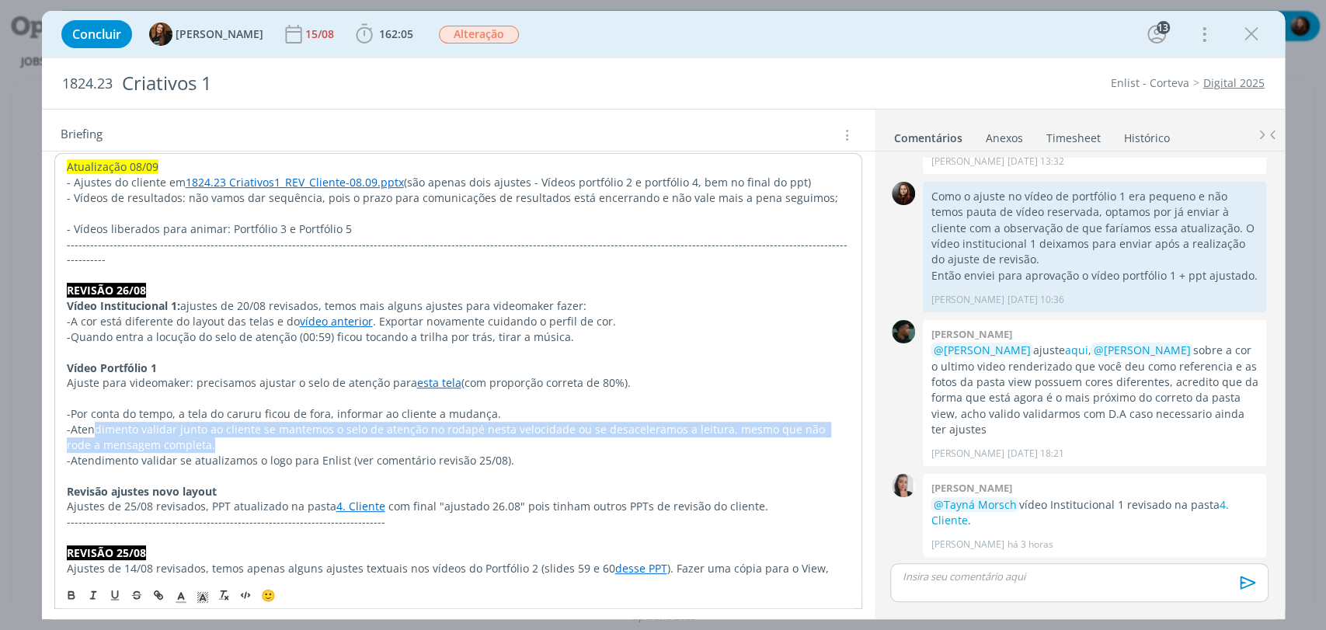
drag, startPoint x: 90, startPoint y: 411, endPoint x: 737, endPoint y: 430, distance: 647.6
click at [737, 430] on p "-Atendimento validar junto ao cliente se mantemos o selo de atenção no rodapé n…" at bounding box center [458, 437] width 783 height 31
click at [739, 422] on p "-Atendimento validar junto ao cliente se mantemos o selo de atenção no rodapé n…" at bounding box center [458, 437] width 783 height 31
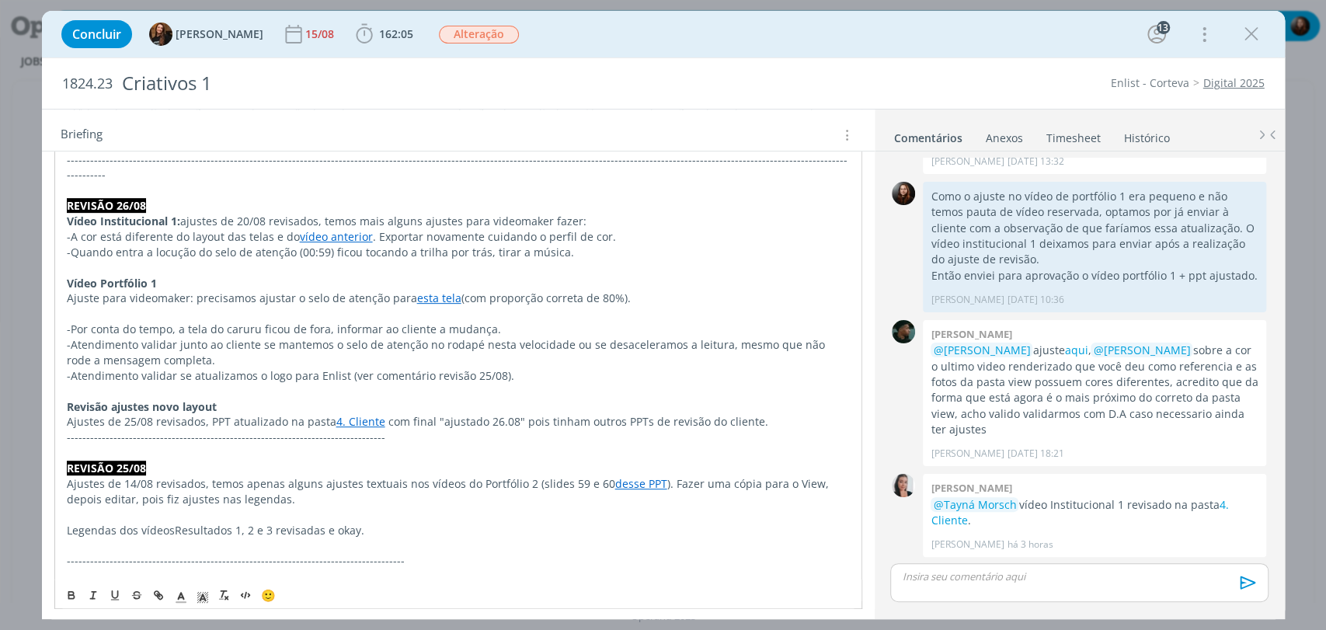
scroll to position [431, 0]
click at [705, 27] on div "Concluir Tayná Morsch 15/08 162:05 Iniciar Apontar Data * 10/09/2025 Horas * 00…" at bounding box center [664, 34] width 1220 height 37
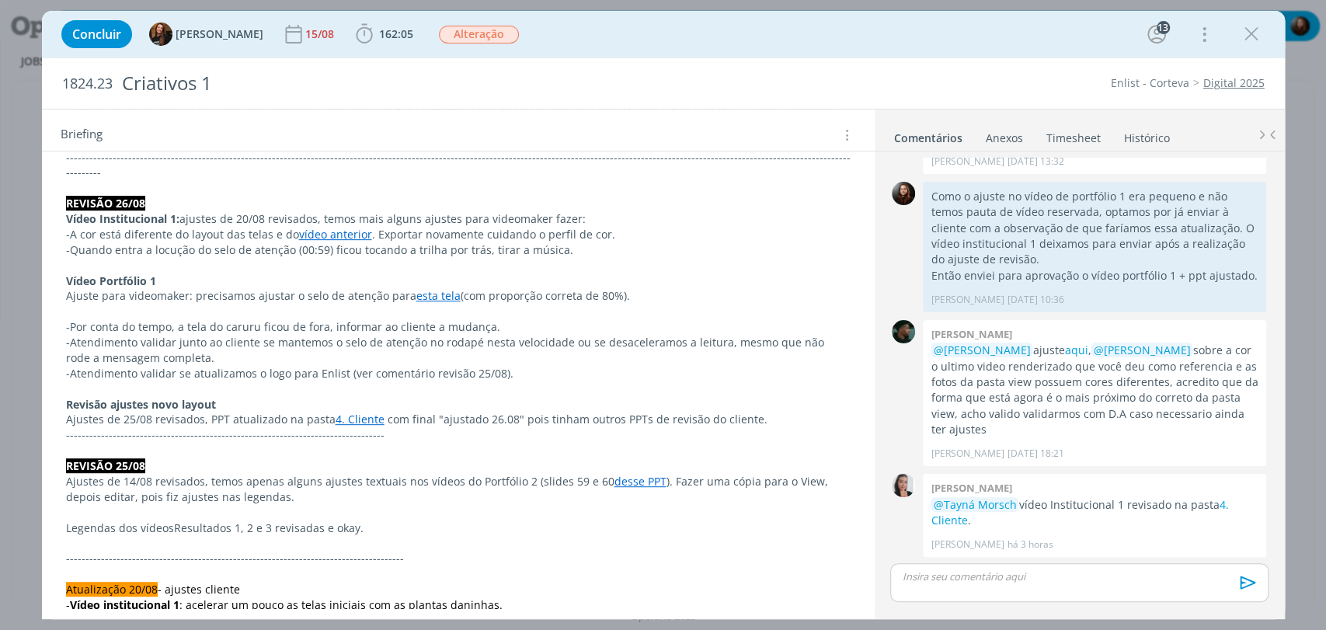
scroll to position [0, 0]
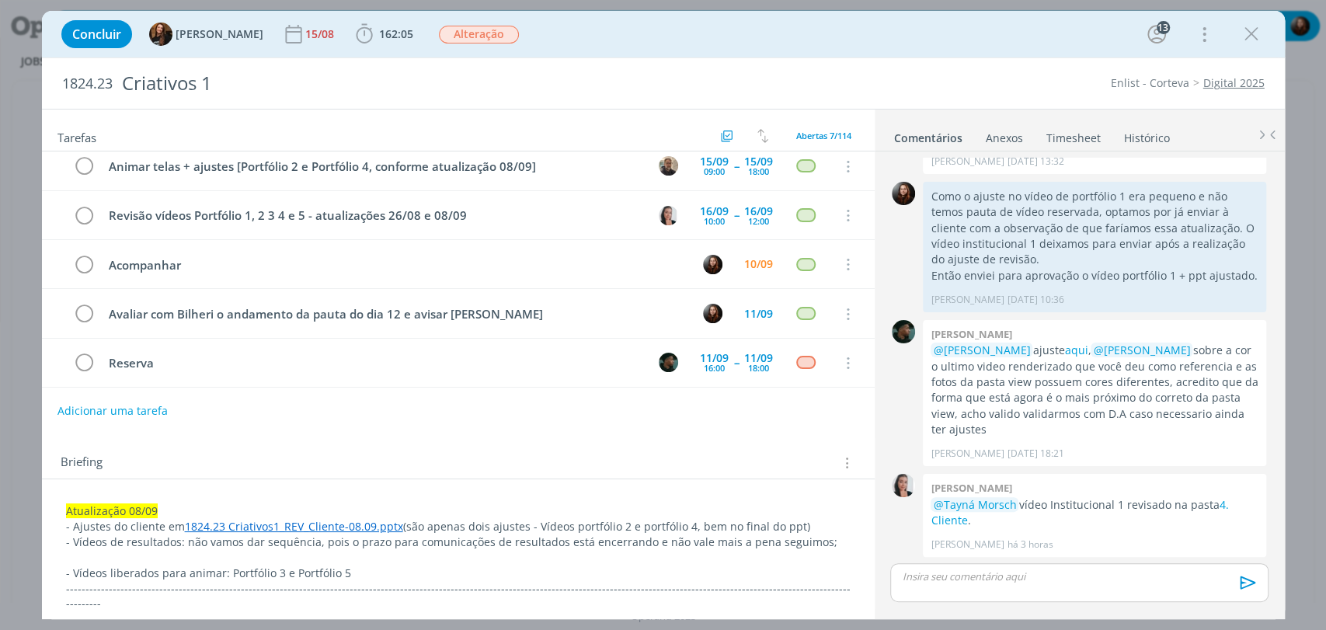
click at [883, 33] on div "Concluir Tayná Morsch 15/08 162:05 Iniciar Apontar Data * 10/09/2025 Horas * 00…" at bounding box center [664, 34] width 1220 height 37
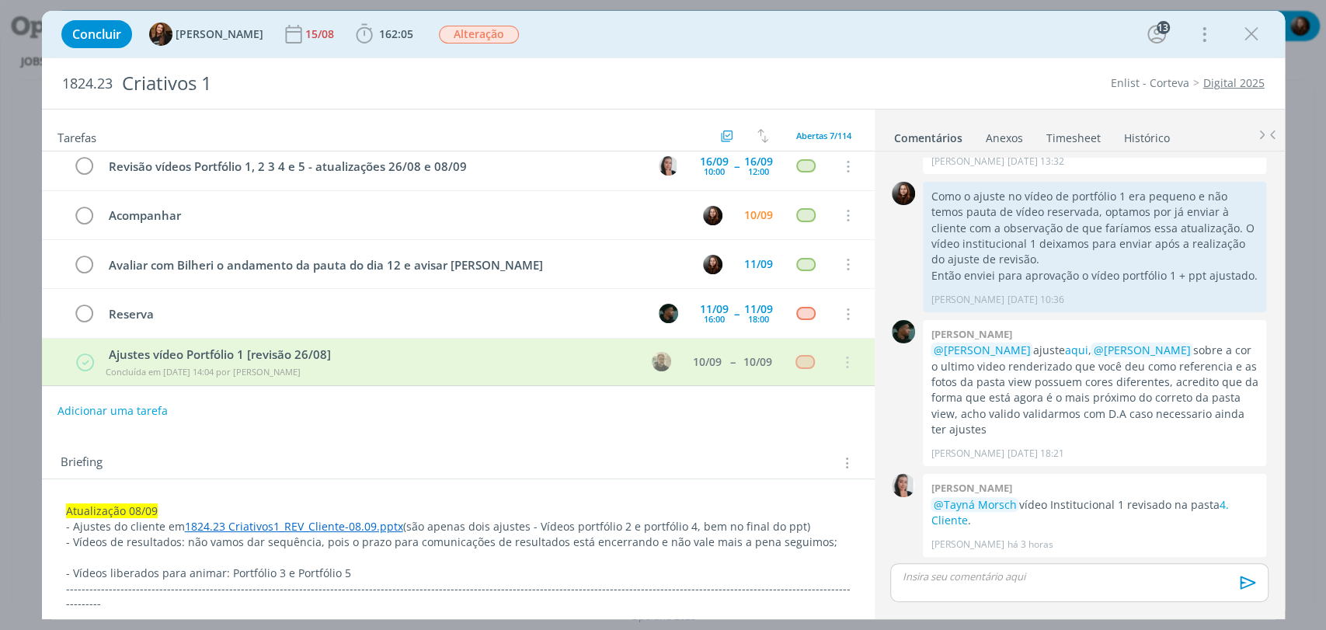
scroll to position [59, 0]
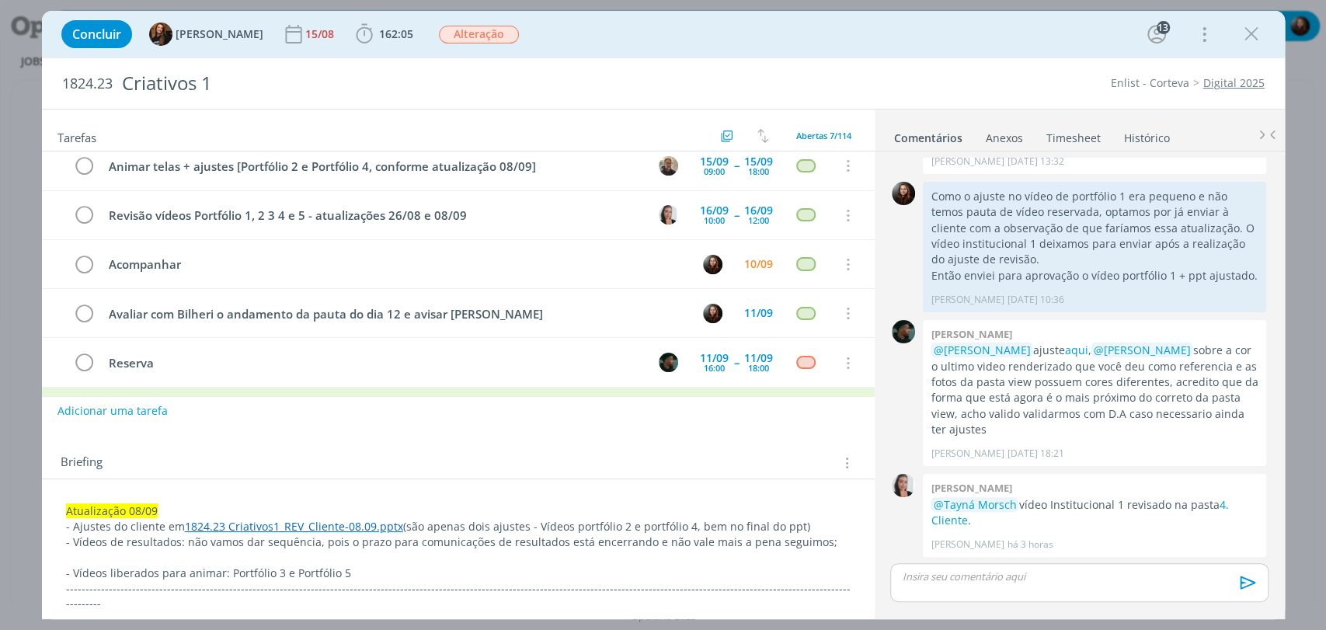
click at [672, 441] on div "Briefing Briefings Predefinidos Versões do Briefing Ver Briefing do Projeto" at bounding box center [458, 458] width 833 height 42
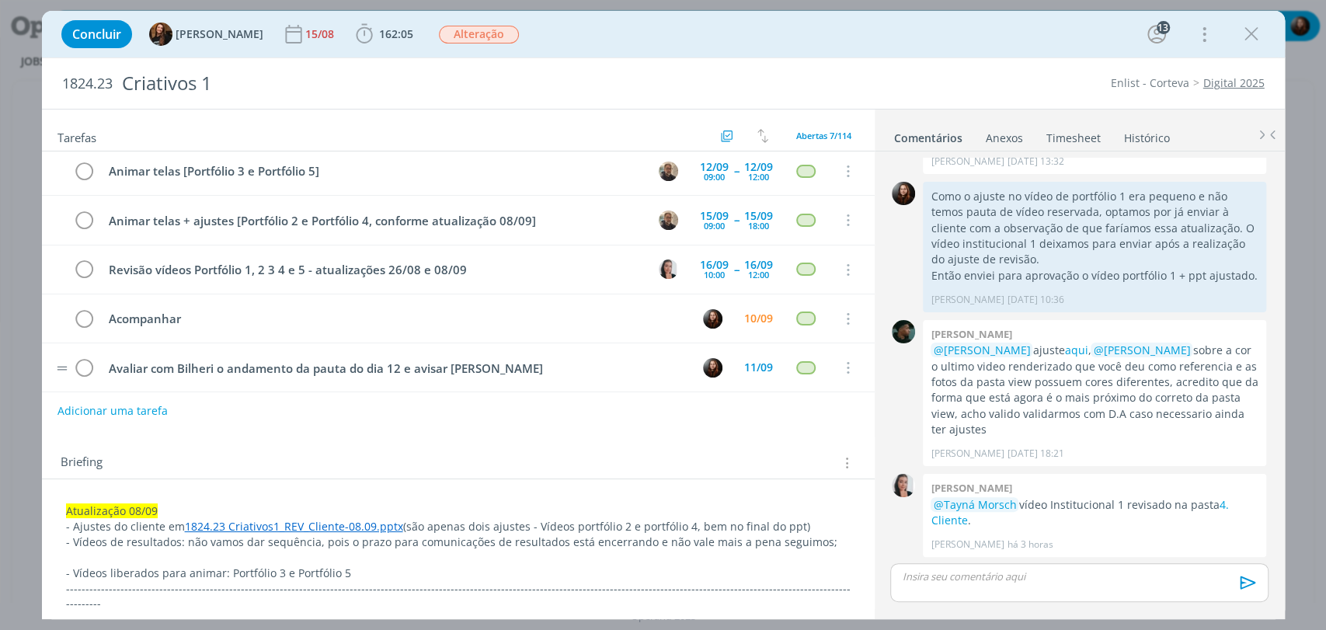
scroll to position [0, 0]
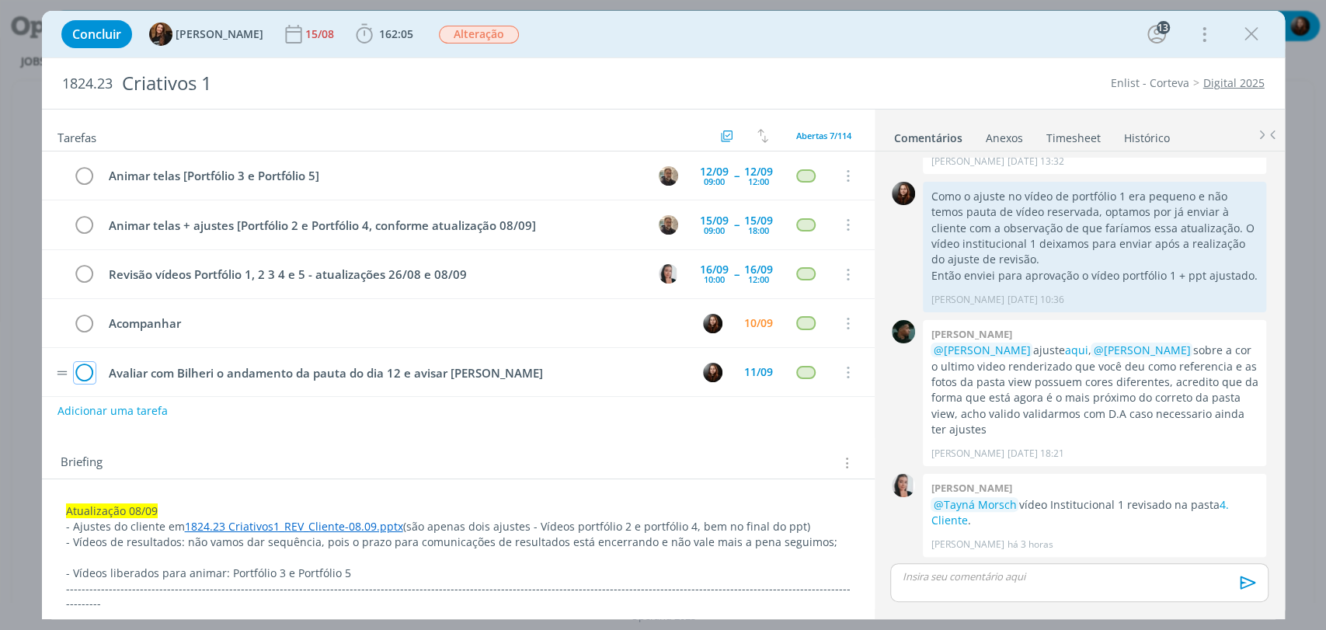
click at [78, 373] on icon "dialog" at bounding box center [85, 372] width 22 height 23
click at [929, 42] on div "Concluir Tayná Morsch 15/08 162:05 Iniciar Apontar Data * 10/09/2025 Horas * 00…" at bounding box center [664, 34] width 1220 height 37
click at [572, 451] on div "Briefing Briefings Predefinidos Versões do Briefing Ver Briefing do Projeto" at bounding box center [458, 458] width 833 height 42
click at [709, 51] on div "Concluir Tayná Morsch 15/08 162:05 Iniciar Apontar Data * 10/09/2025 Horas * 00…" at bounding box center [664, 34] width 1220 height 37
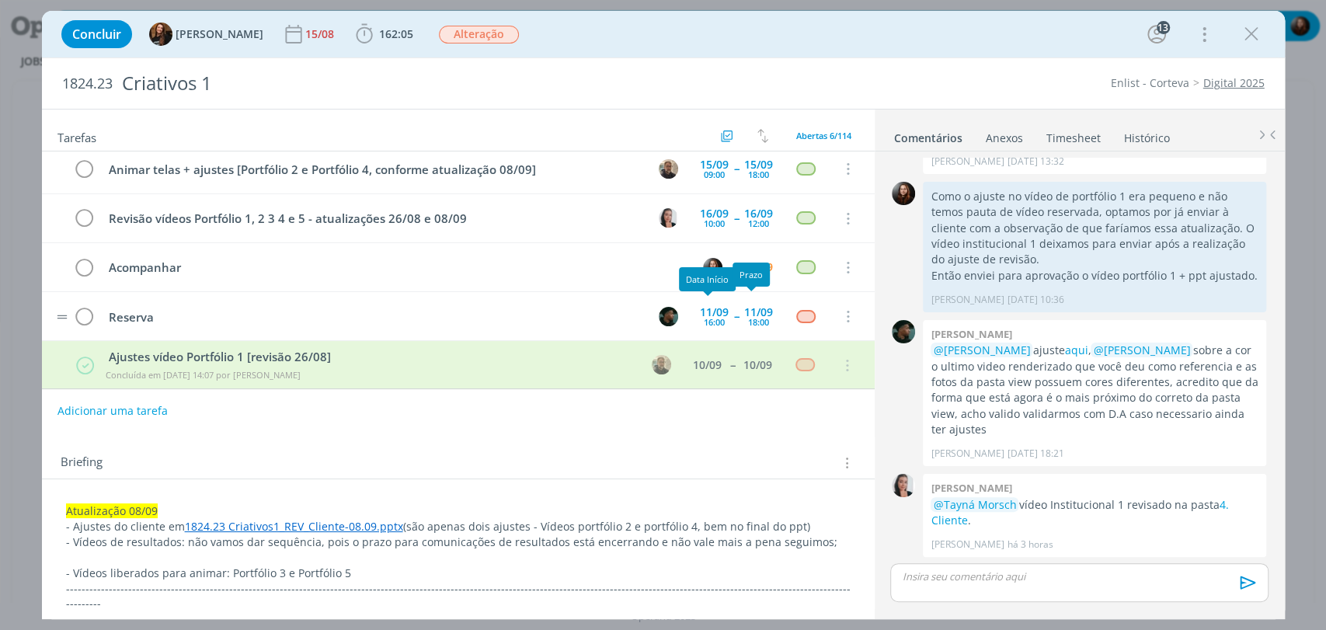
scroll to position [58, 0]
click at [756, 316] on div "18:00" at bounding box center [758, 320] width 21 height 9
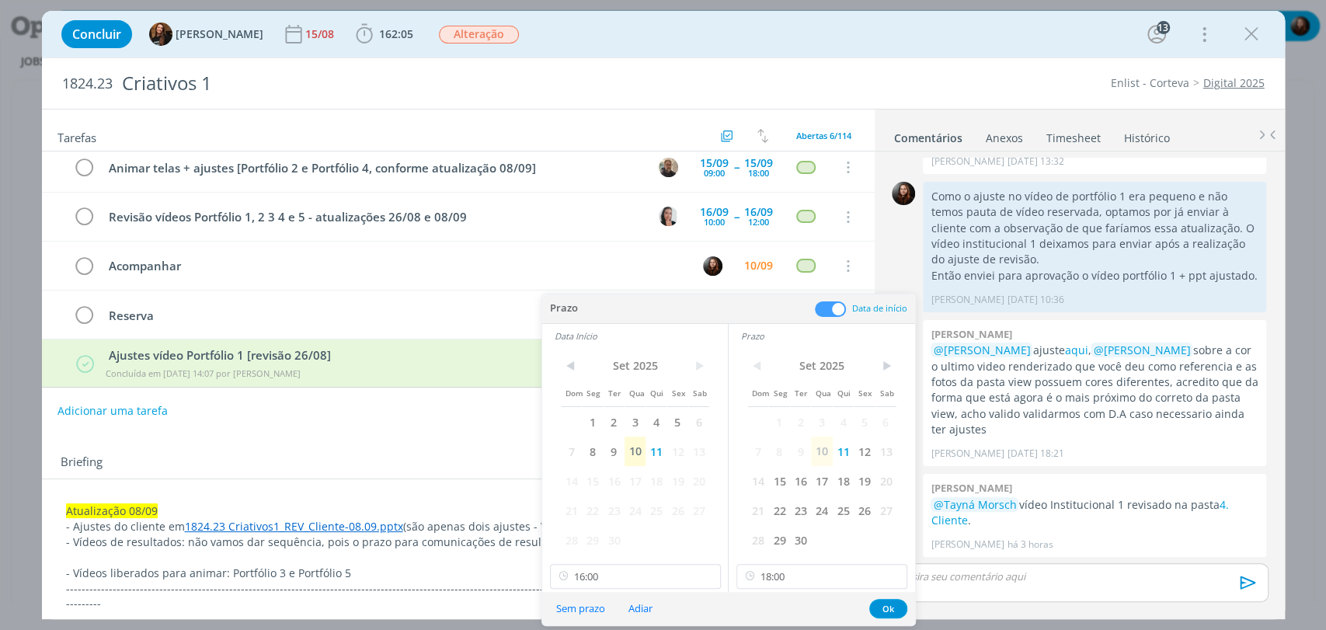
click at [829, 303] on span at bounding box center [830, 309] width 31 height 16
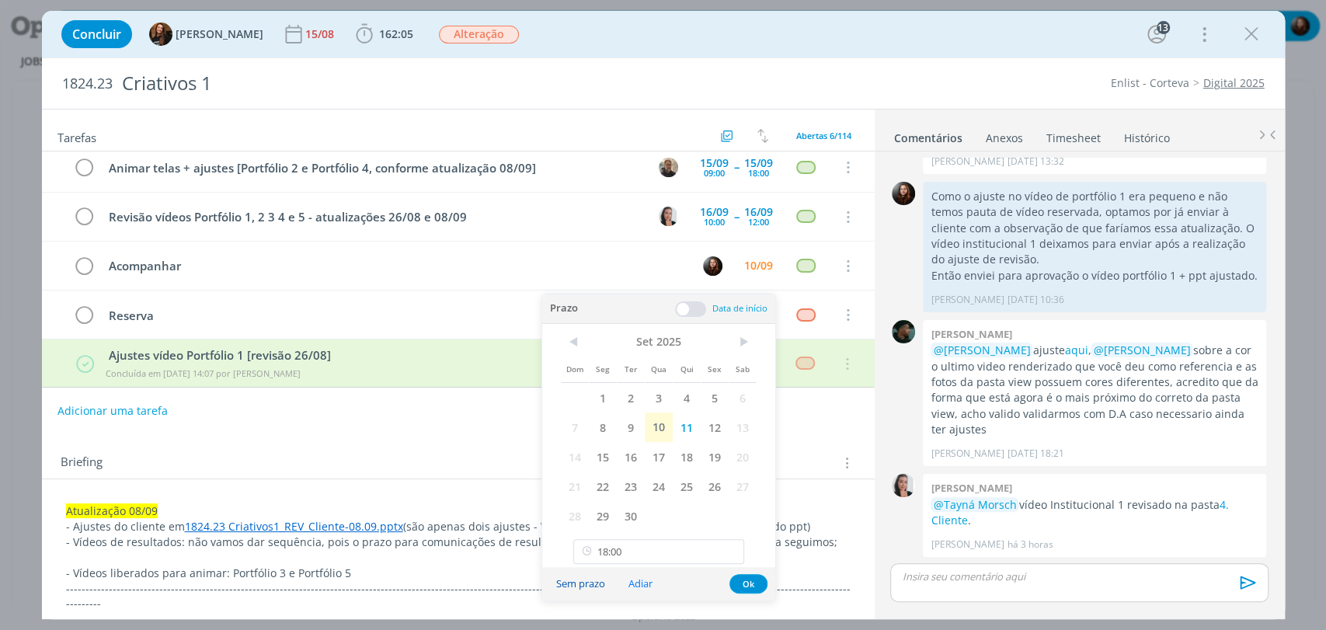
click at [584, 586] on button "Sem prazo" at bounding box center [580, 583] width 69 height 21
type input "18:00"
click at [744, 584] on button "Ok" at bounding box center [749, 583] width 38 height 19
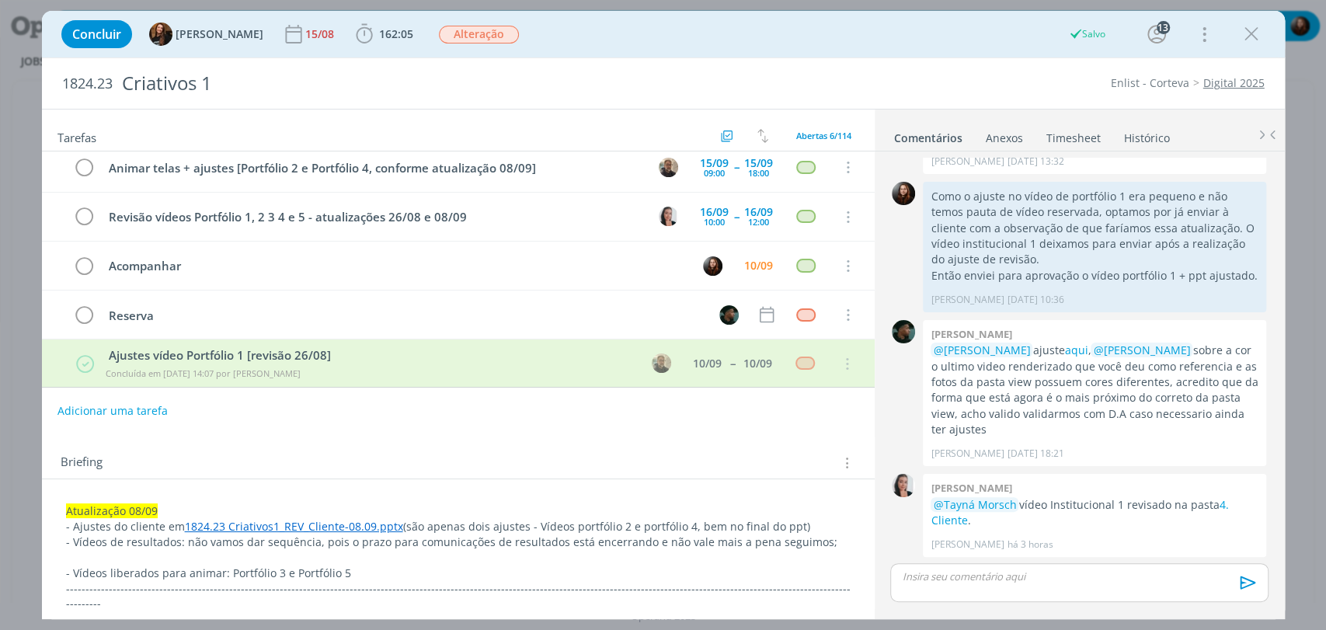
click at [759, 441] on div "Briefing Briefings Predefinidos Versões do Briefing Ver Briefing do Projeto" at bounding box center [458, 458] width 833 height 42
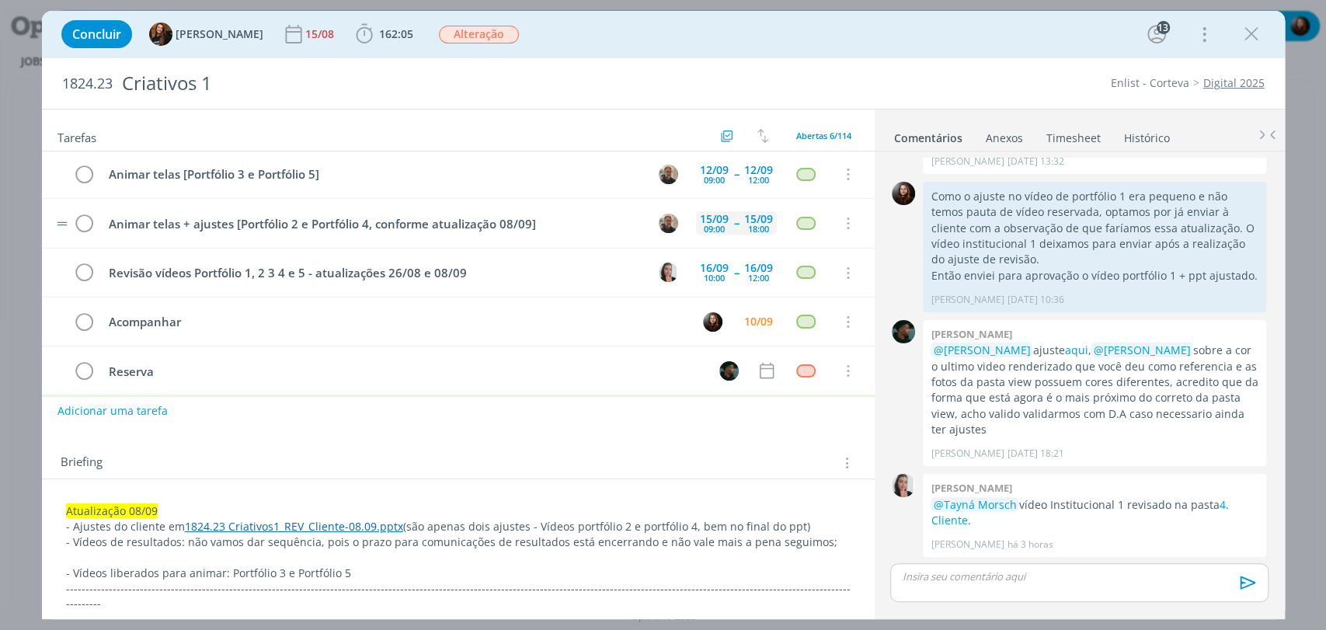
scroll to position [0, 0]
click at [859, 23] on div "Concluir Tayná Morsch 15/08 162:05 Iniciar Apontar Data * 10/09/2025 Horas * 00…" at bounding box center [664, 34] width 1220 height 37
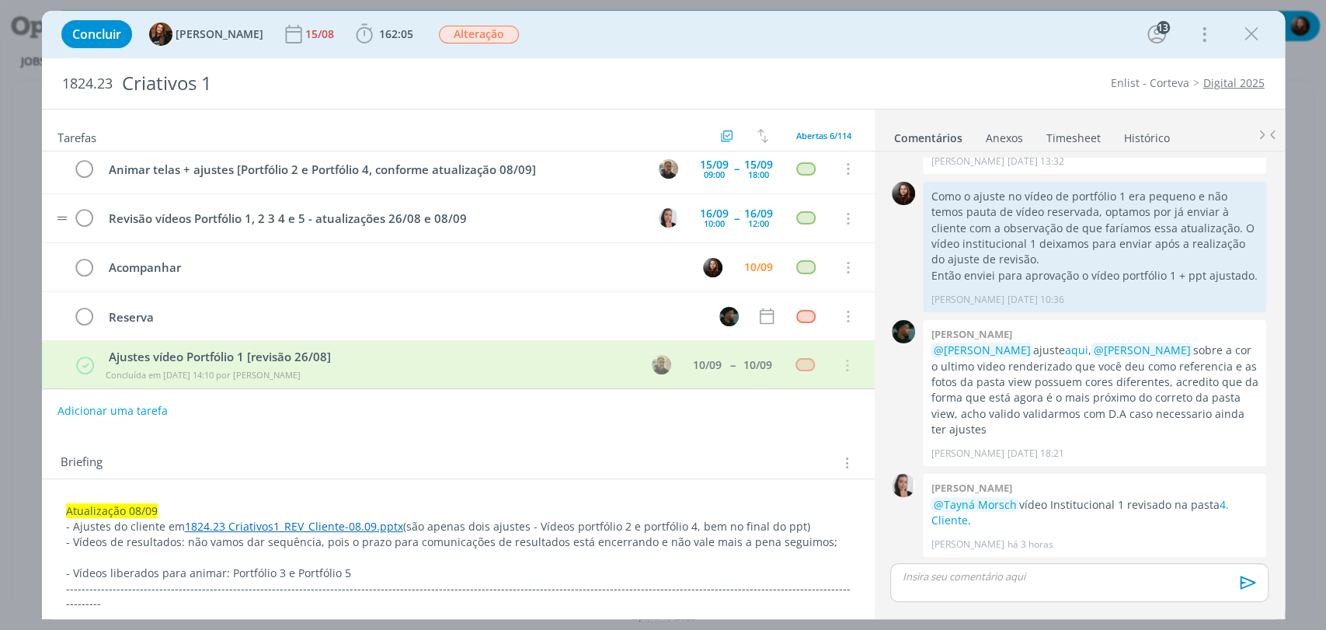
scroll to position [58, 0]
click at [386, 37] on span "162:05" at bounding box center [396, 33] width 34 height 15
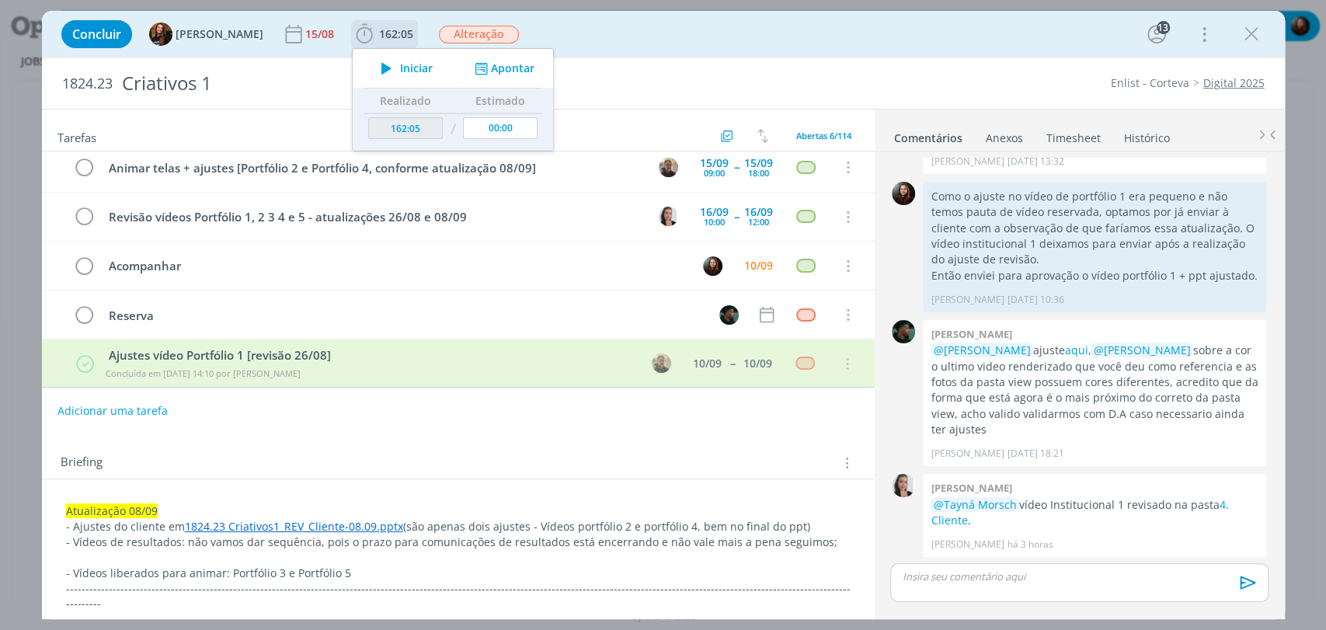
click at [400, 66] on span "Iniciar" at bounding box center [416, 68] width 33 height 11
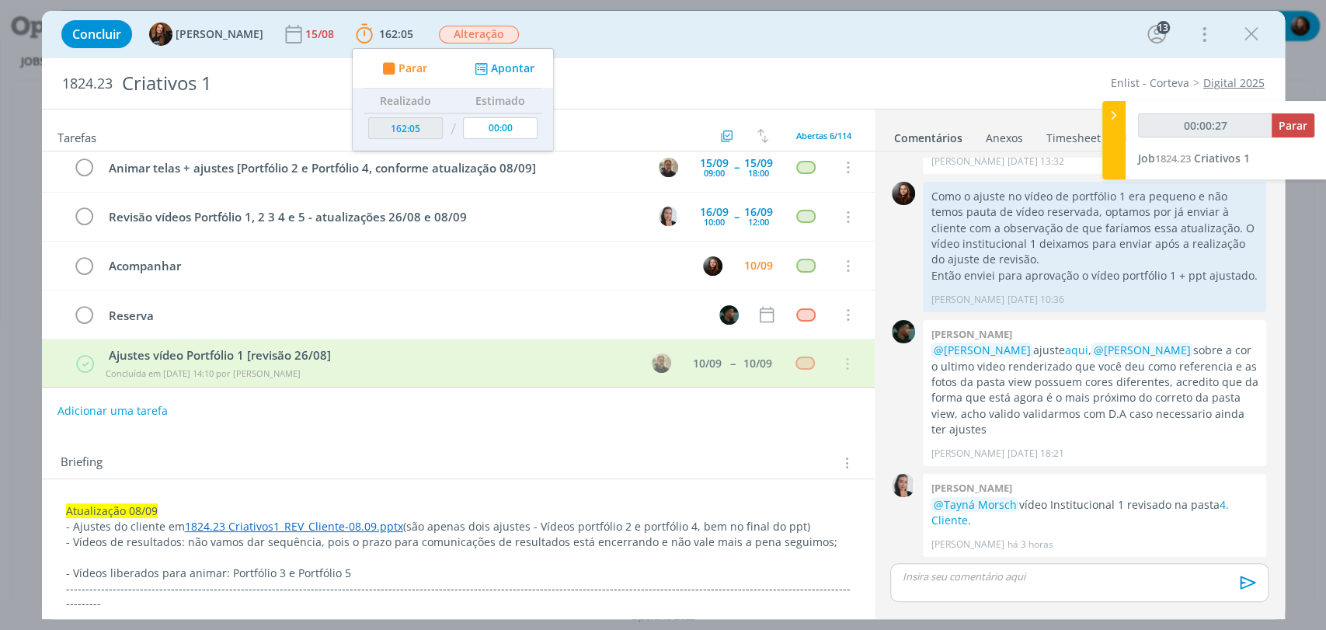
click at [756, 33] on div "Concluir Tayná Morsch 15/08 162:05 Parar Apontar Data * 10/09/2025 Horas * 00:0…" at bounding box center [664, 34] width 1220 height 37
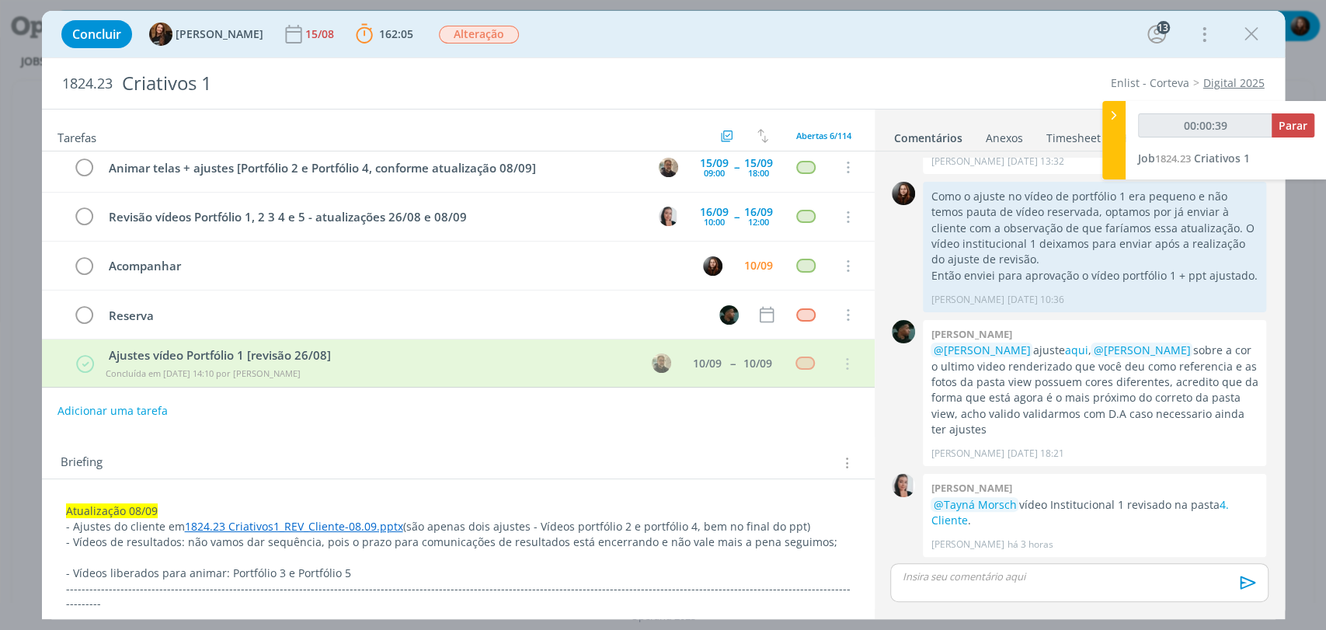
click at [1012, 586] on div "dialog" at bounding box center [1079, 582] width 378 height 39
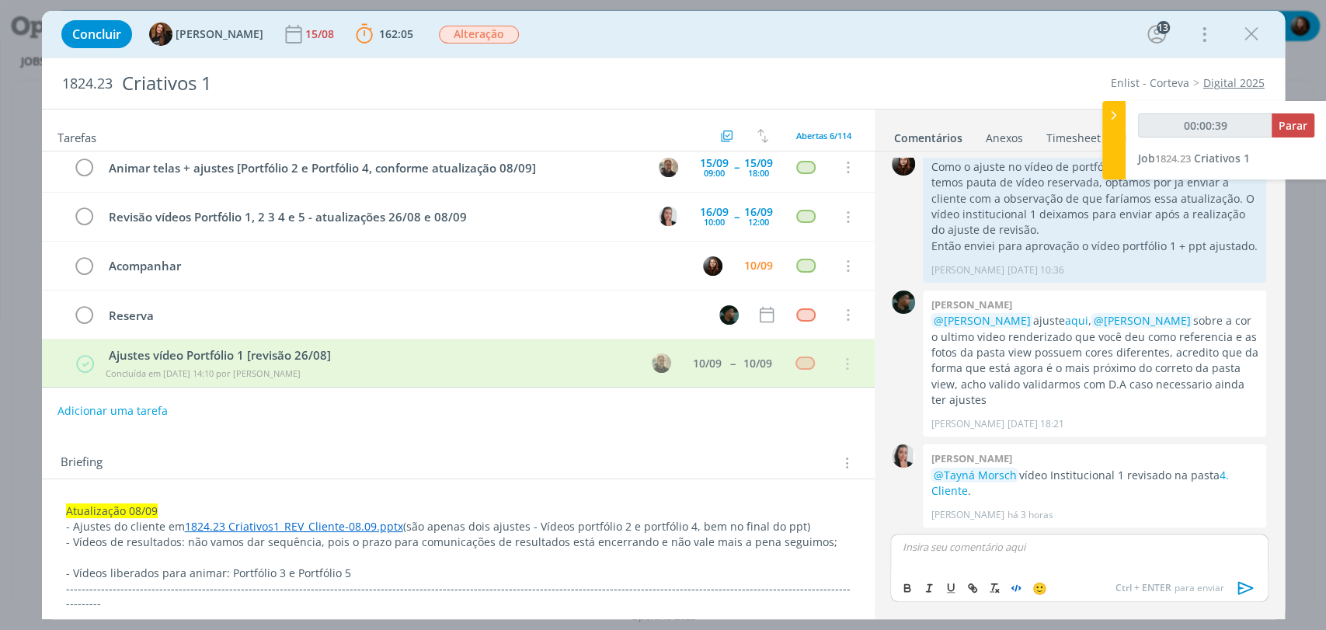
type input "00:00:40"
click at [1005, 564] on span "[PERSON_NAME]" at bounding box center [987, 568] width 96 height 17
click at [1016, 542] on p "﻿ @ Caroline Pieczarka ﻿" at bounding box center [1079, 547] width 353 height 14
drag, startPoint x: 1007, startPoint y: 548, endPoint x: 881, endPoint y: 545, distance: 125.9
click at [881, 545] on div "0 Kauan franco @Tayná Morsch Vídeos ajustados aqui Kauan Franco 12/08 às 15:54 …" at bounding box center [1080, 384] width 410 height 465
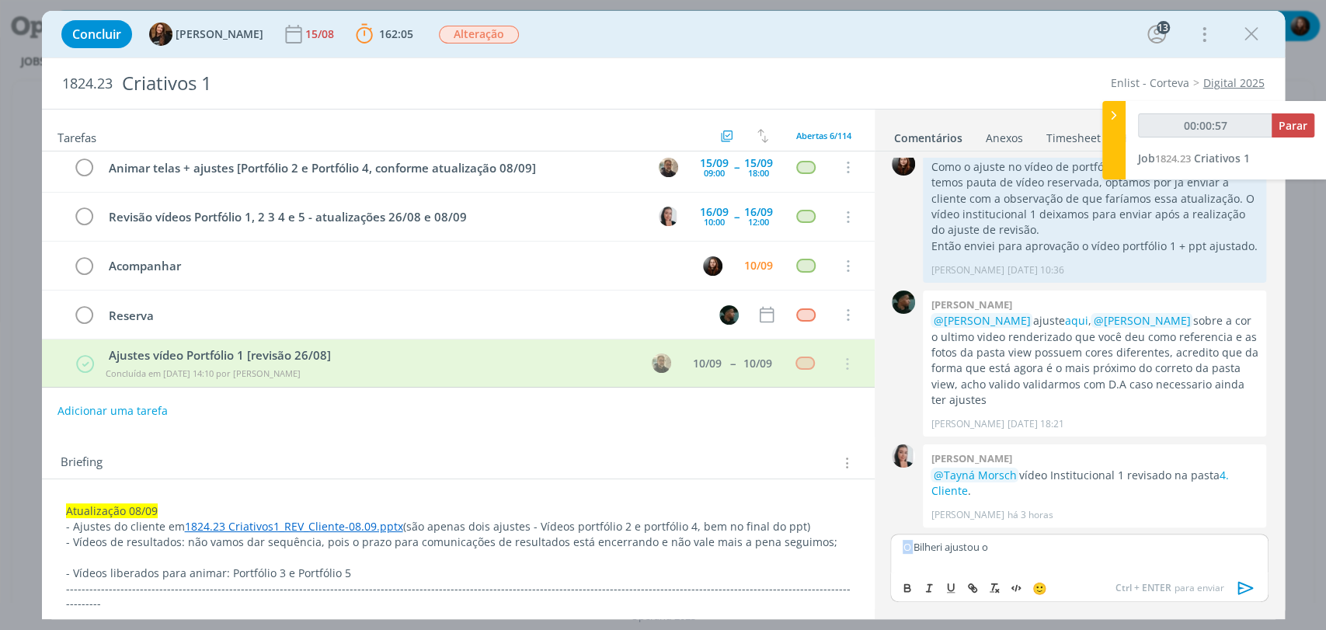
drag, startPoint x: 915, startPoint y: 545, endPoint x: 870, endPoint y: 540, distance: 44.6
click at [870, 540] on div "Tarefas Usar Job de template Criar template a partir deste job Visualizar Templ…" at bounding box center [663, 364] width 1243 height 511
click at [1011, 542] on p "Bilheri ajustou o" at bounding box center [1079, 547] width 353 height 14
drag, startPoint x: 1121, startPoint y: 559, endPoint x: 904, endPoint y: 547, distance: 217.9
click at [904, 547] on p "Bilheri ajustou o vídeo Portfólio 1 e me enviou o link pelo discord: https://so…" at bounding box center [1079, 552] width 353 height 29
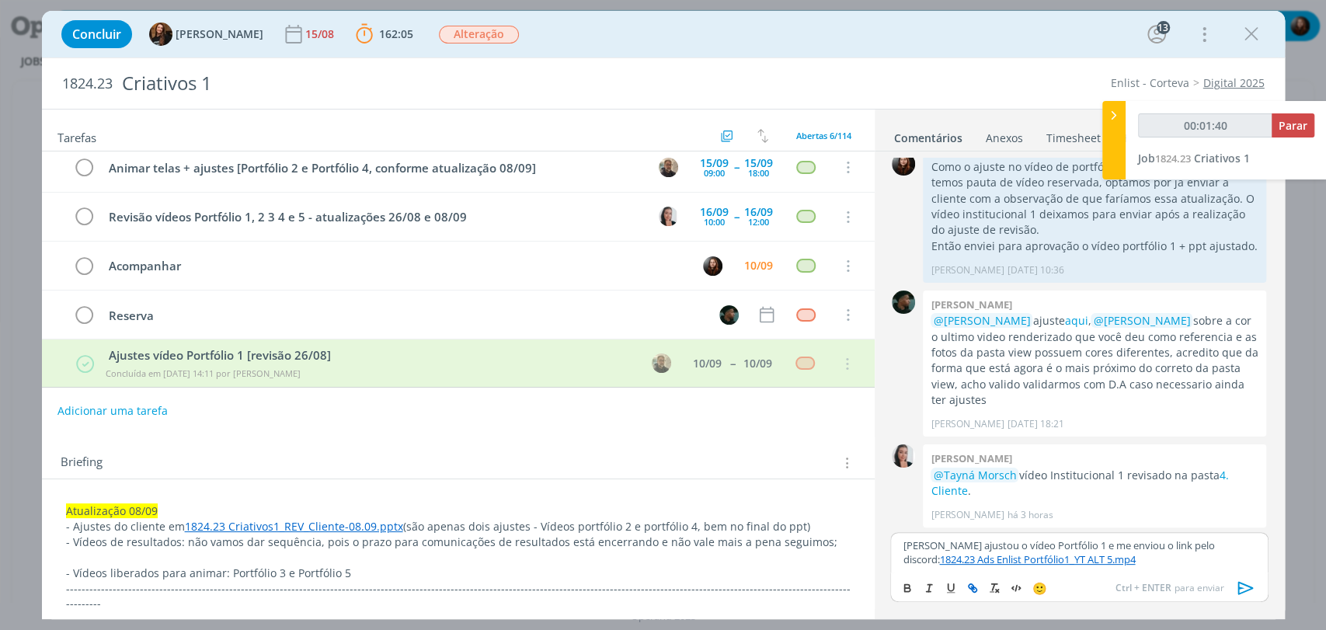
click at [1241, 586] on icon "dialog" at bounding box center [1246, 588] width 23 height 23
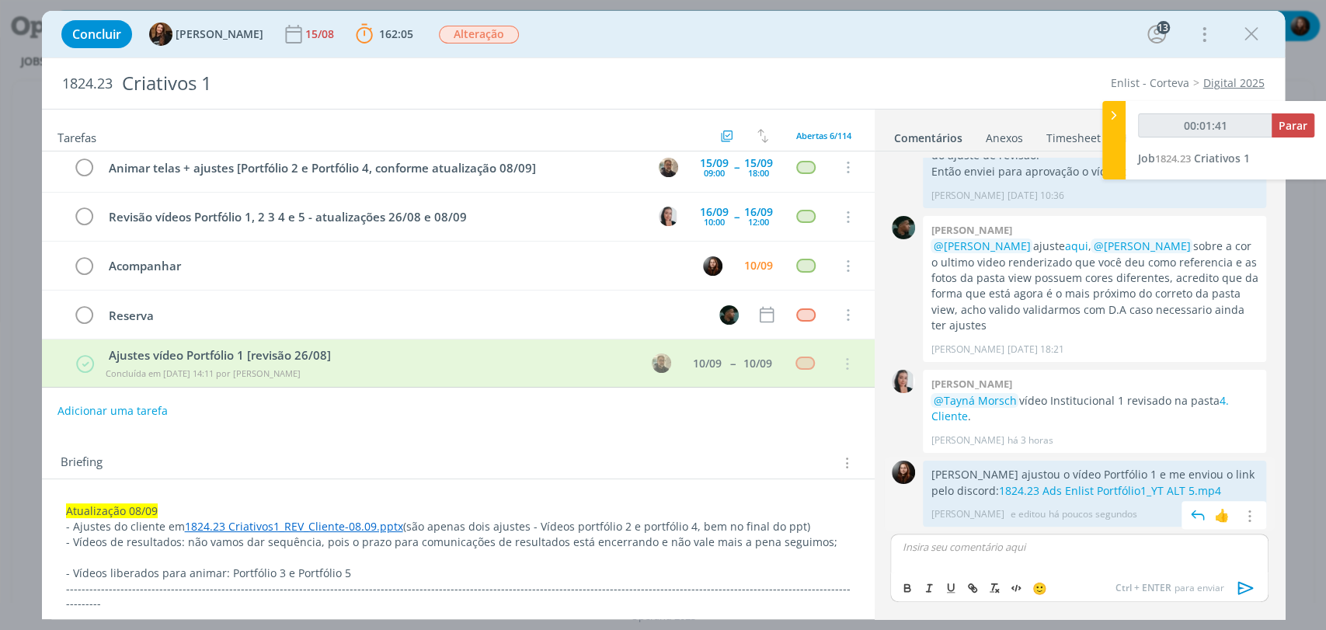
scroll to position [1670, 0]
click at [920, 37] on div "Concluir Tayná Morsch 15/08 162:05 Parar Apontar Data * 10/09/2025 Horas * 00:0…" at bounding box center [664, 34] width 1220 height 37
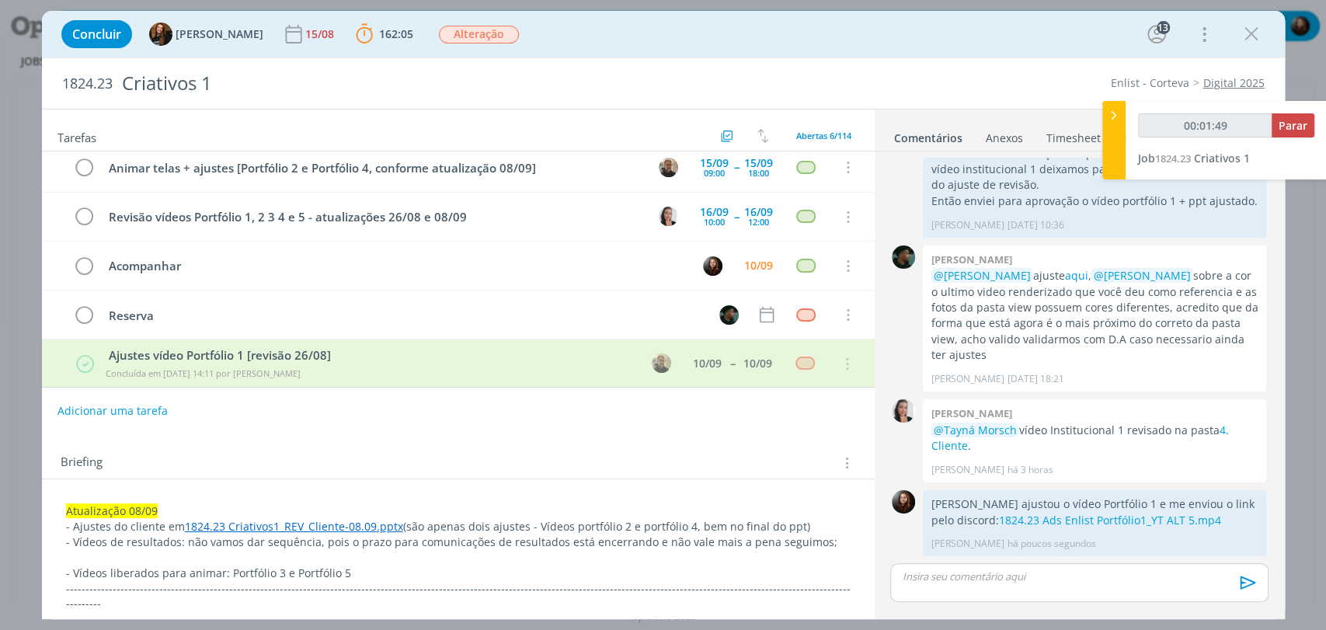
click at [333, 423] on div "Adicionar uma tarefa" at bounding box center [458, 411] width 833 height 28
click at [884, 33] on div "Concluir Tayná Morsch 15/08 162:05 Parar Apontar Data * 10/09/2025 Horas * 00:0…" at bounding box center [664, 34] width 1220 height 37
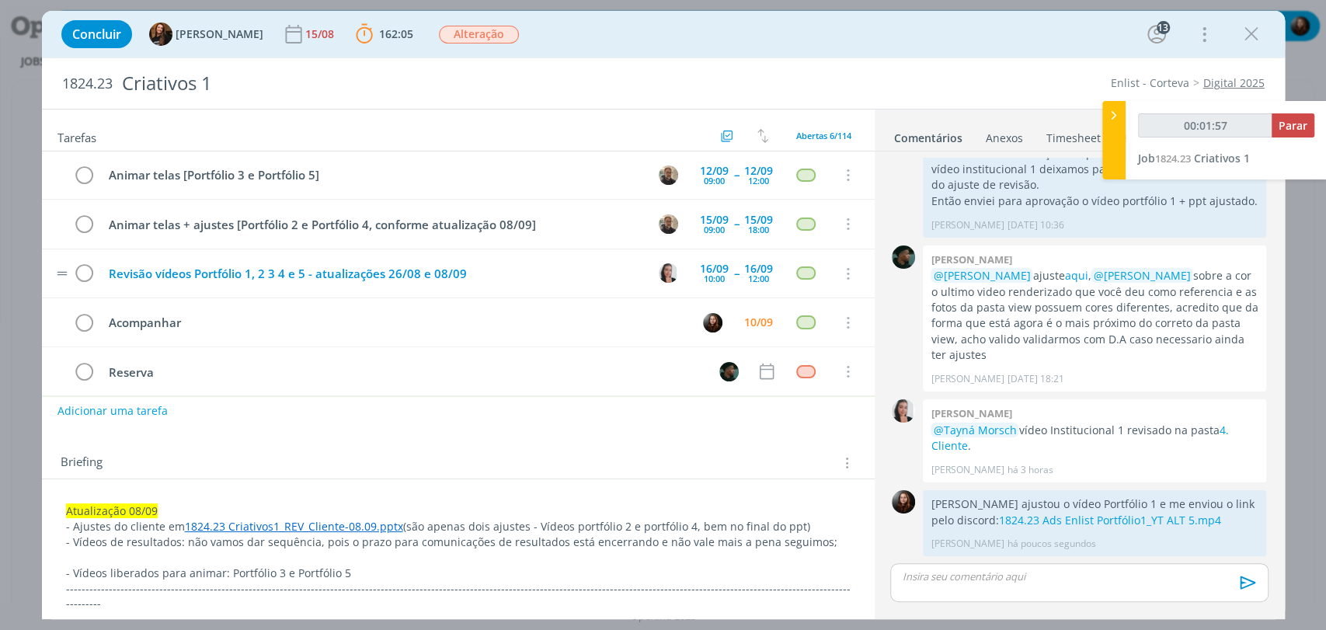
scroll to position [0, 0]
click at [855, 40] on div "Concluir Tayná Morsch 15/08 162:05 Parar Apontar Data * 10/09/2025 Horas * 00:0…" at bounding box center [664, 34] width 1220 height 37
click at [365, 520] on link "1824.23 Criativos1_REV_Cliente-08.09.pptx" at bounding box center [294, 526] width 218 height 15
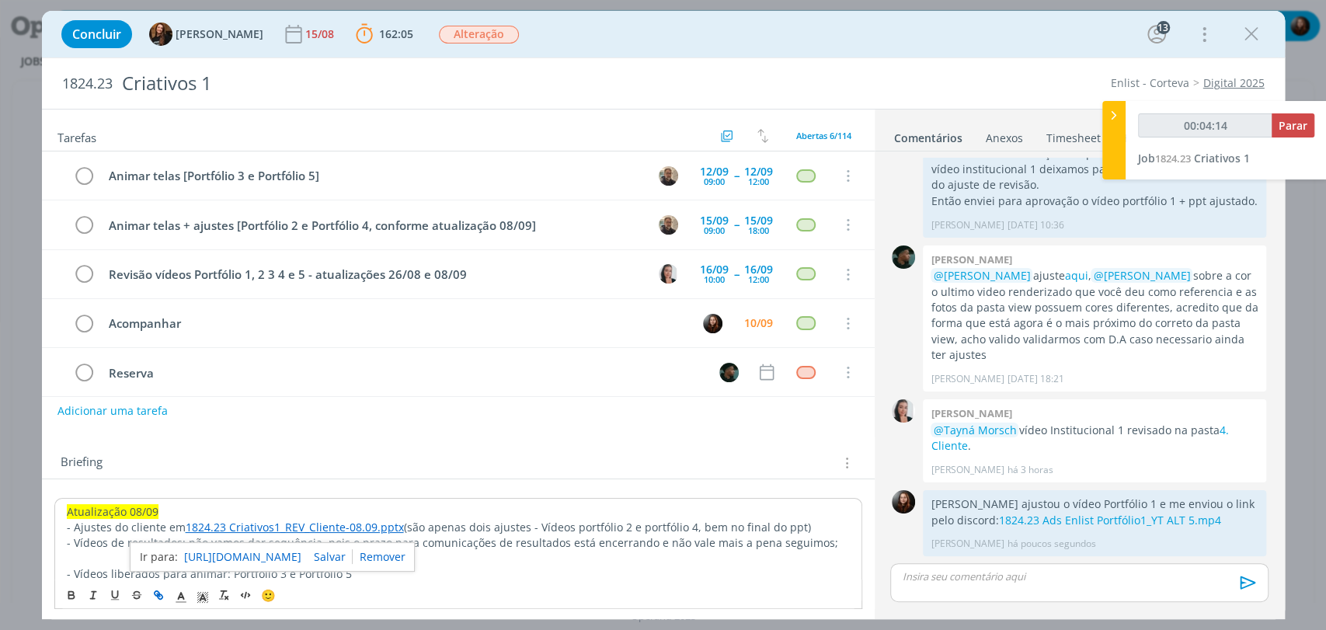
click at [301, 559] on link "https://sobeae.sharepoint.com/:p:/s/SOBEAE/Ed4LdoODwpBCm6cOceU1ljABcGfmnyYOpmgS…" at bounding box center [242, 557] width 117 height 20
click at [552, 444] on div "Briefing Briefings Predefinidos Versões do Briefing Ver Briefing do Projeto" at bounding box center [458, 458] width 833 height 42
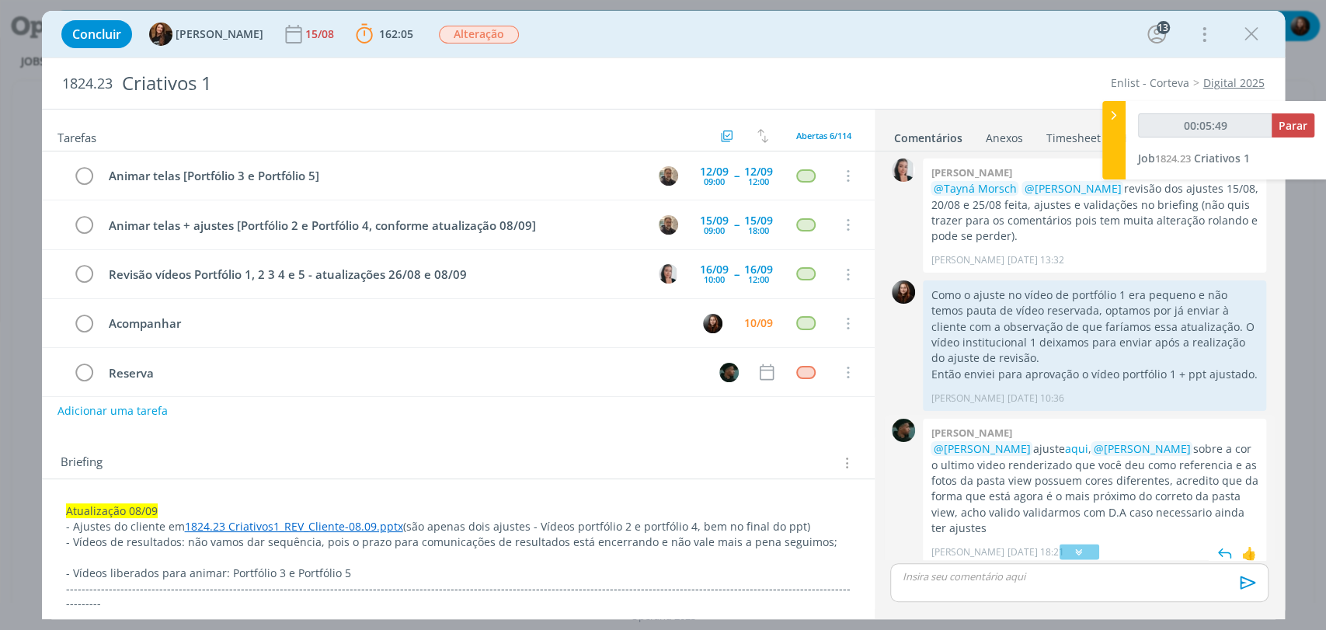
scroll to position [1295, 0]
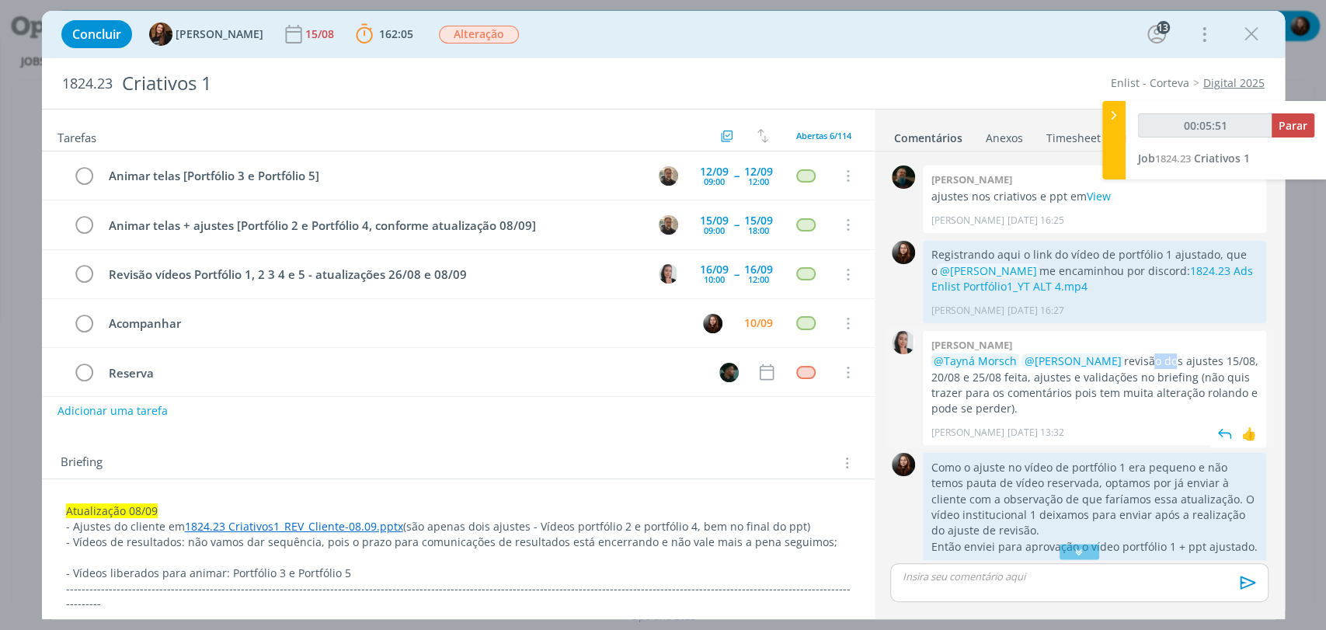
drag, startPoint x: 1144, startPoint y: 362, endPoint x: 1168, endPoint y: 366, distance: 24.4
click at [1166, 364] on p "@Tayná Morsch @Eduarda Pereira revisão dos ajustes 15/08, 20/08 e 25/08 feita, …" at bounding box center [1095, 386] width 328 height 64
click at [1163, 384] on p "@Tayná Morsch @Eduarda Pereira revisão dos ajustes 15/08, 20/08 e 25/08 feita, …" at bounding box center [1095, 386] width 328 height 64
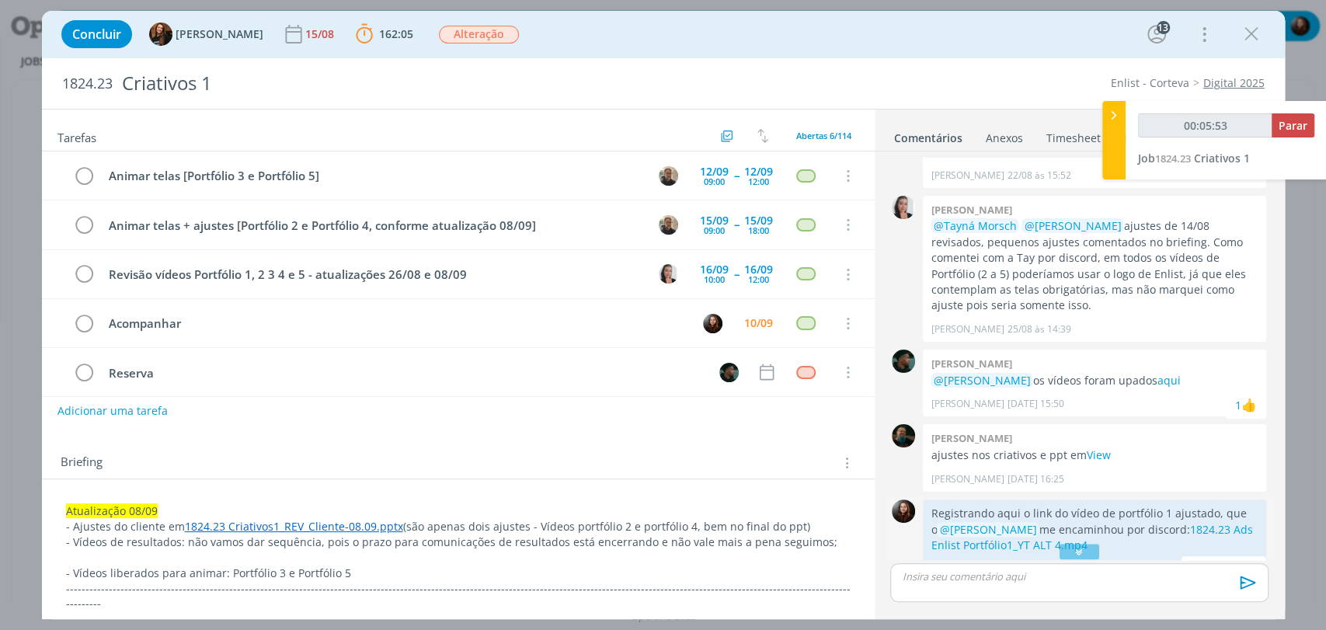
scroll to position [950, 0]
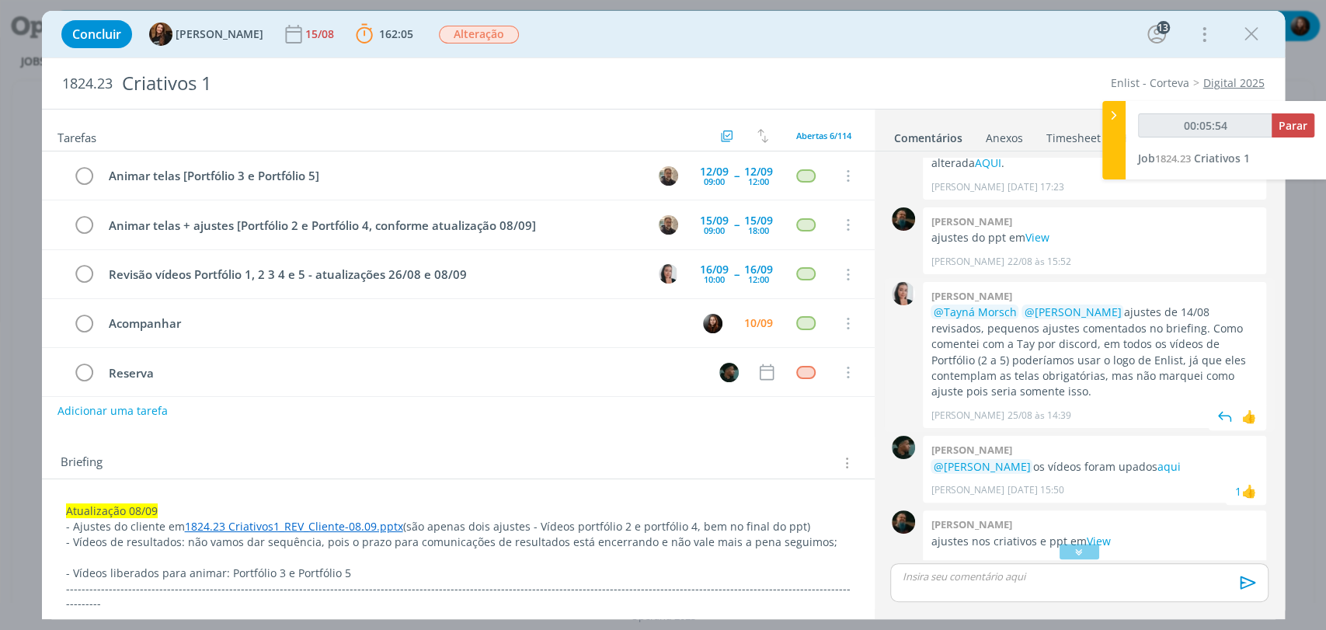
drag, startPoint x: 1169, startPoint y: 319, endPoint x: 1207, endPoint y: 385, distance: 75.9
click at [1207, 385] on p "@Tayná Morsch @Eduarda Pereira ajustes de 14/08 revisados, pequenos ajustes com…" at bounding box center [1095, 353] width 328 height 96
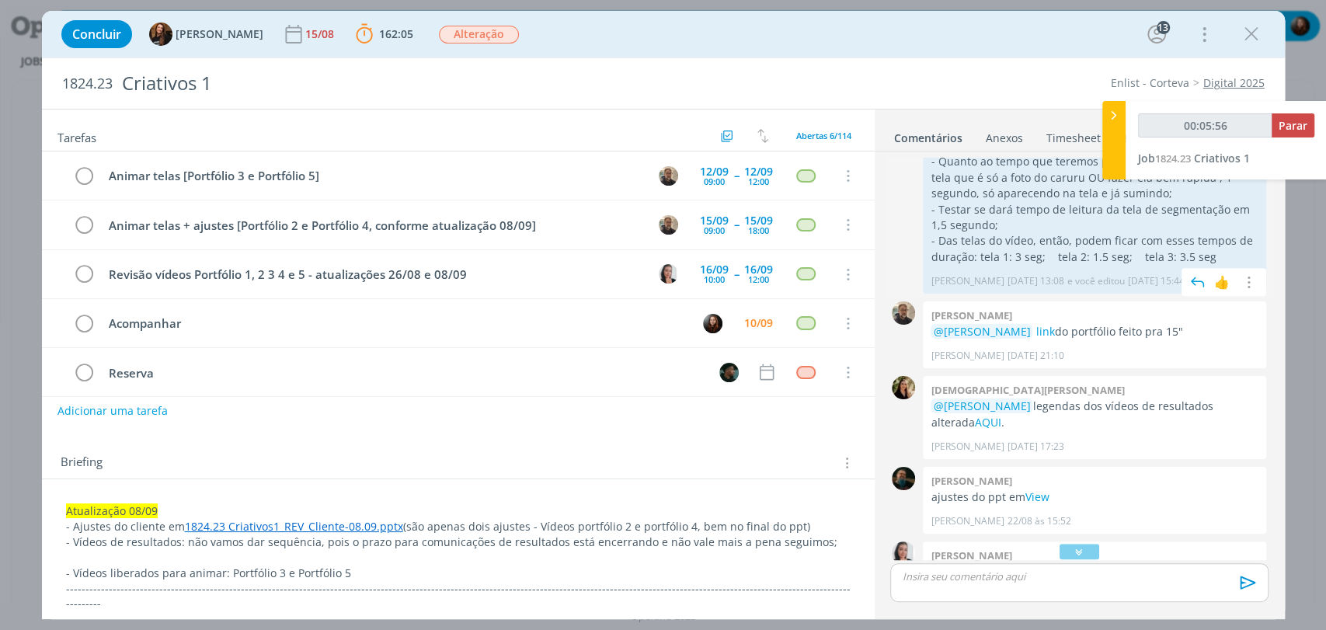
scroll to position [605, 0]
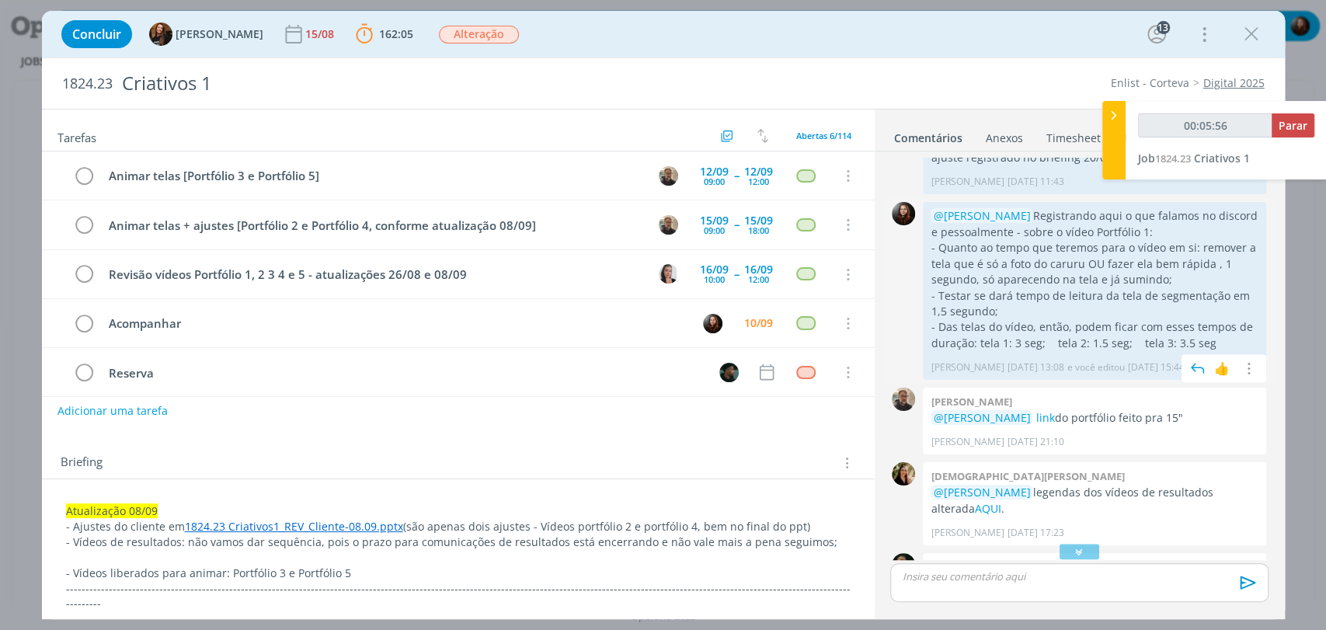
click at [1037, 263] on p "- Quanto ao tempo que teremos para o vídeo em si: remover a tela que é só a fot…" at bounding box center [1095, 263] width 328 height 47
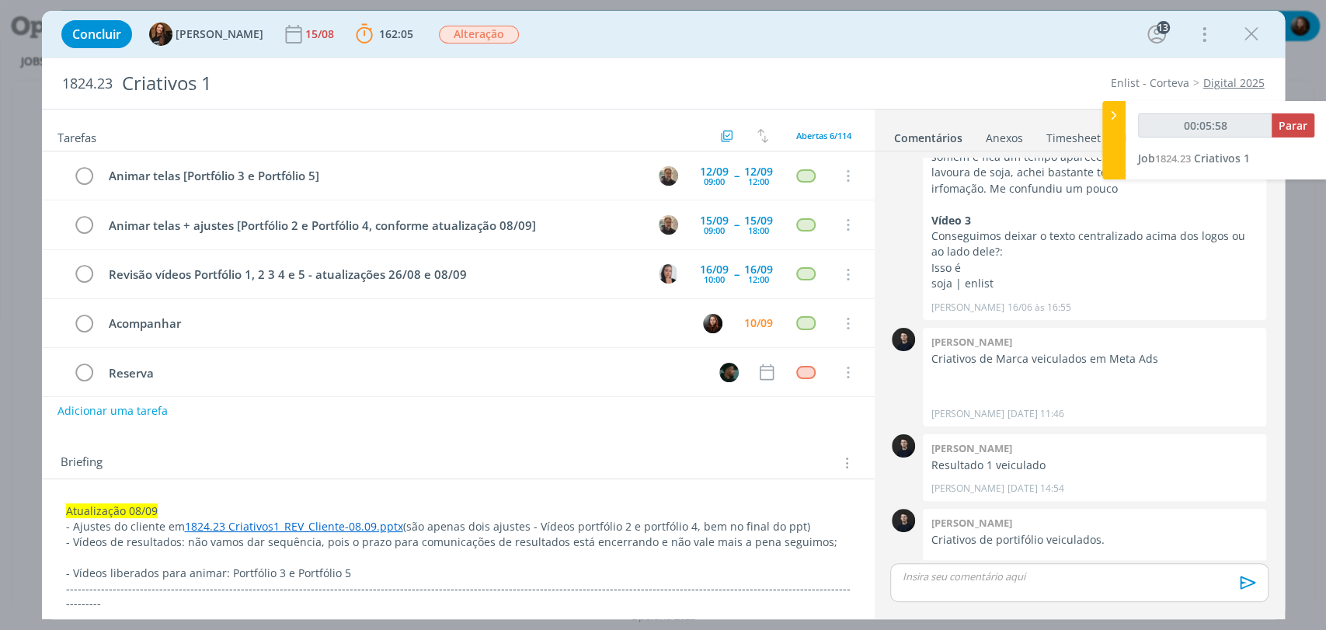
scroll to position [3705, 0]
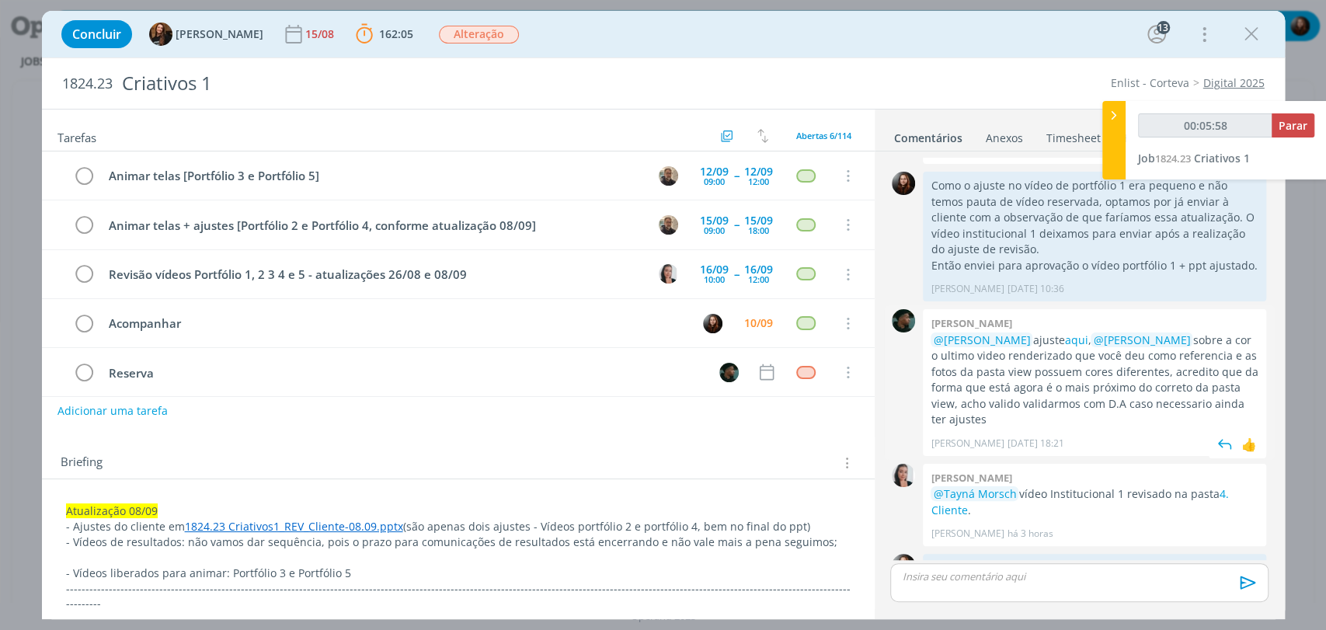
click at [1155, 333] on p "@Eduarda Pereira ajuste aqui , @Caroline Pieczarka sobre a cor o ultimo video r…" at bounding box center [1095, 381] width 328 height 96
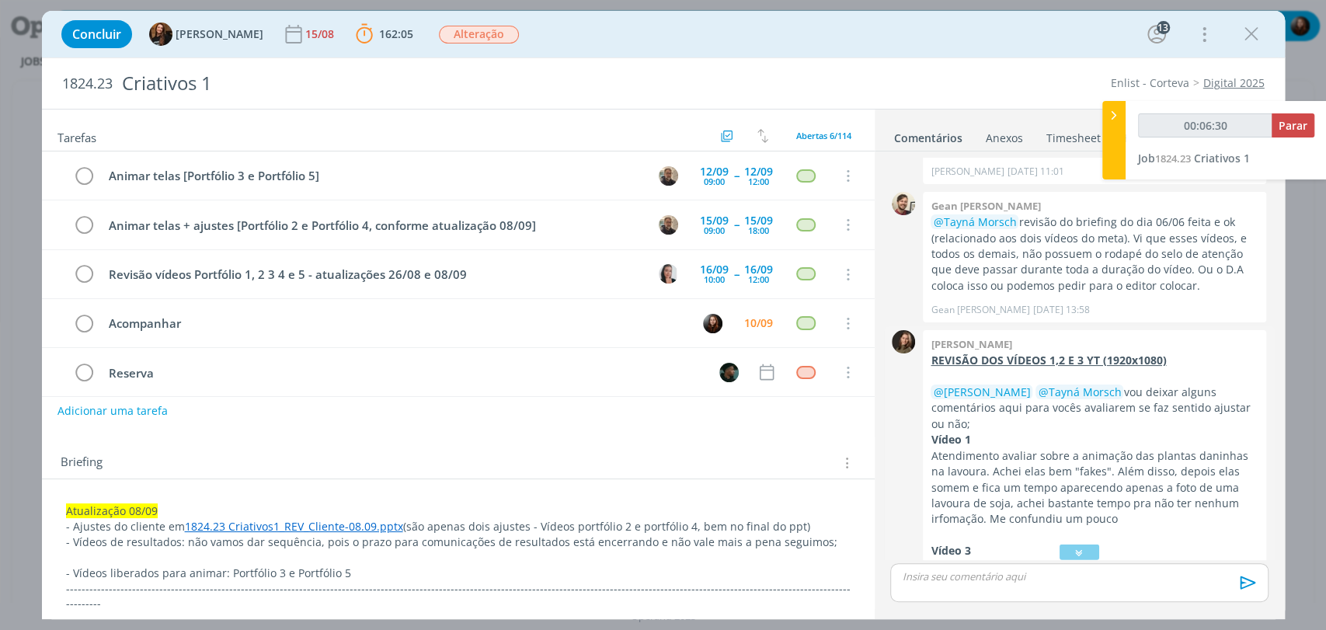
scroll to position [2638, 0]
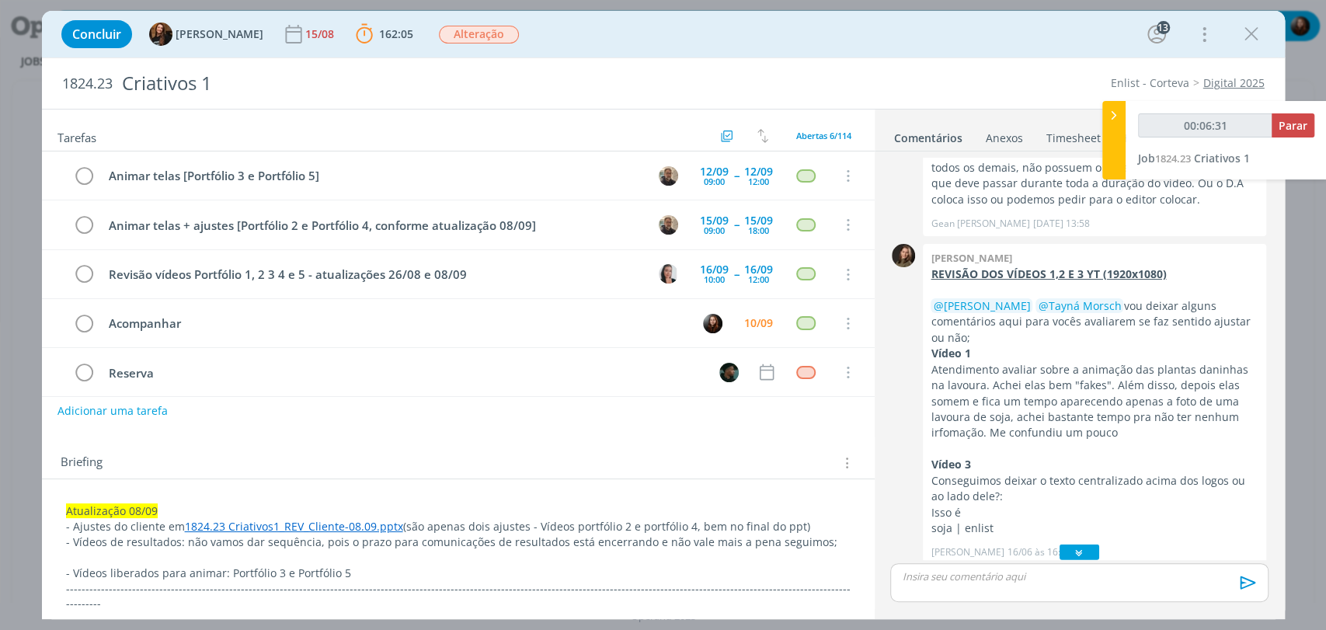
click at [1089, 551] on div "dialog" at bounding box center [1079, 553] width 39 height 16
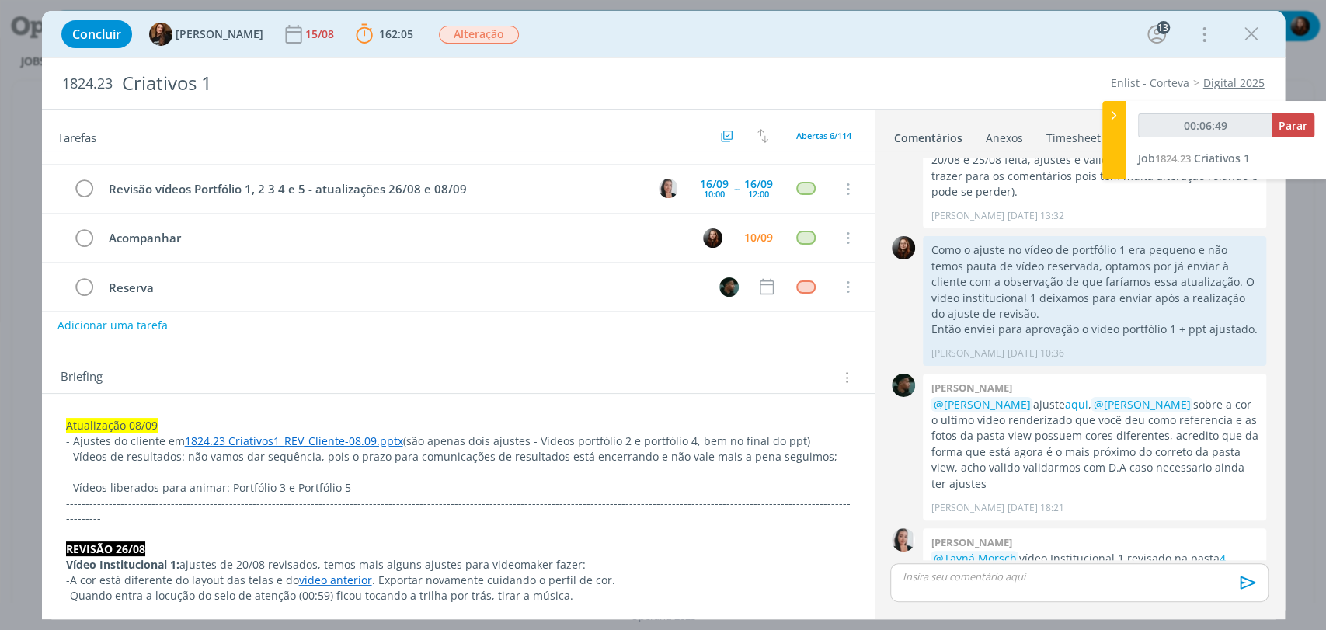
scroll to position [0, 0]
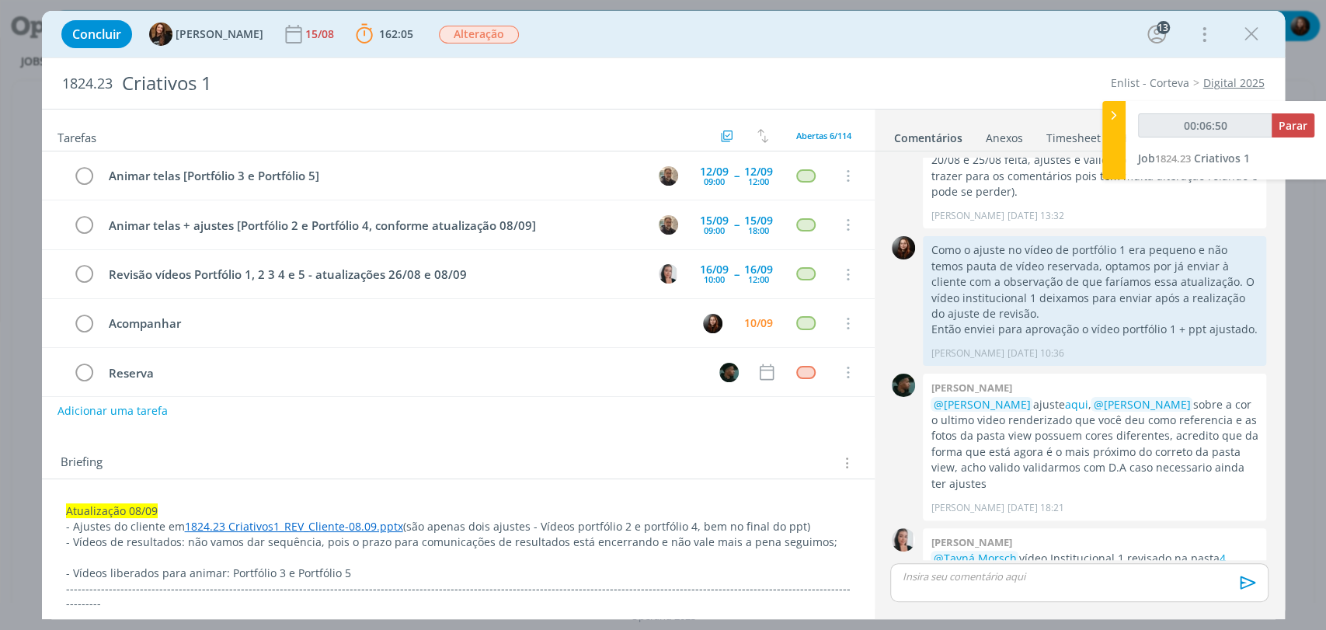
drag, startPoint x: 528, startPoint y: 441, endPoint x: 531, endPoint y: 419, distance: 22.9
click at [528, 442] on div "Briefing Briefings Predefinidos Versões do Briefing Ver Briefing do Projeto" at bounding box center [458, 458] width 833 height 42
click at [926, 45] on div "Concluir Tayná Morsch 15/08 162:05 Parar Apontar Data * 10/09/2025 Horas * 00:0…" at bounding box center [664, 34] width 1220 height 37
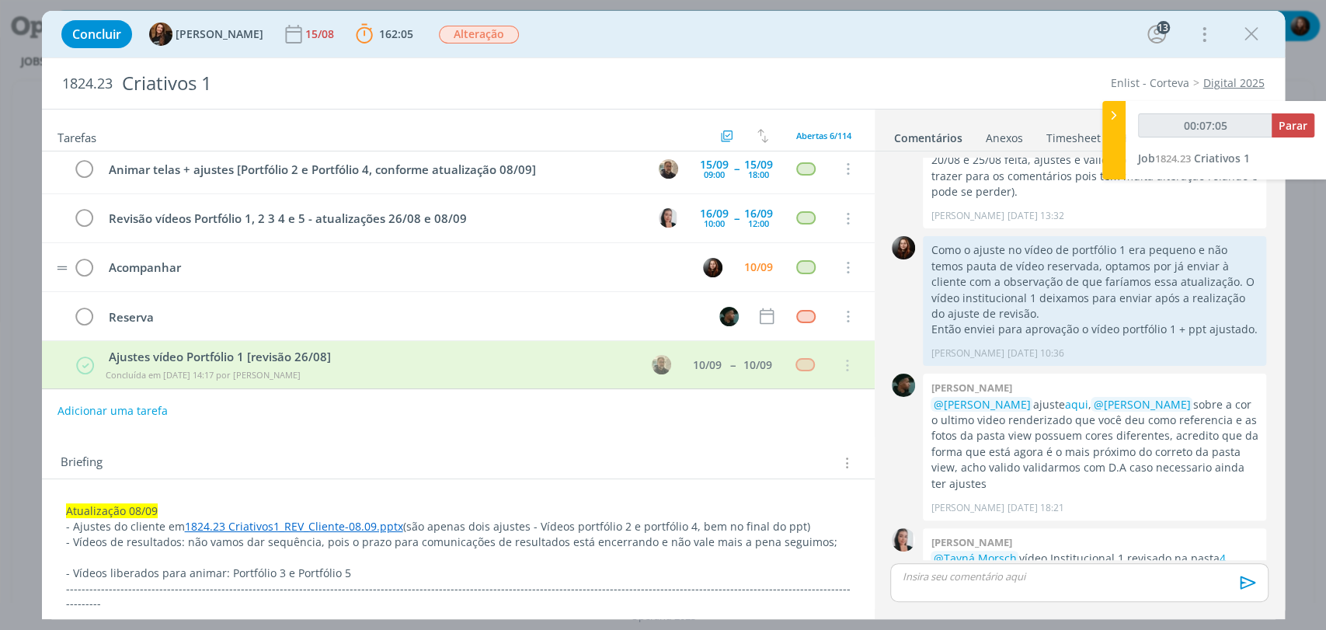
scroll to position [58, 0]
click at [934, 50] on div "Concluir Tayná Morsch 15/08 162:05 Parar Apontar Data * 10/09/2025 Horas * 00:0…" at bounding box center [664, 34] width 1220 height 37
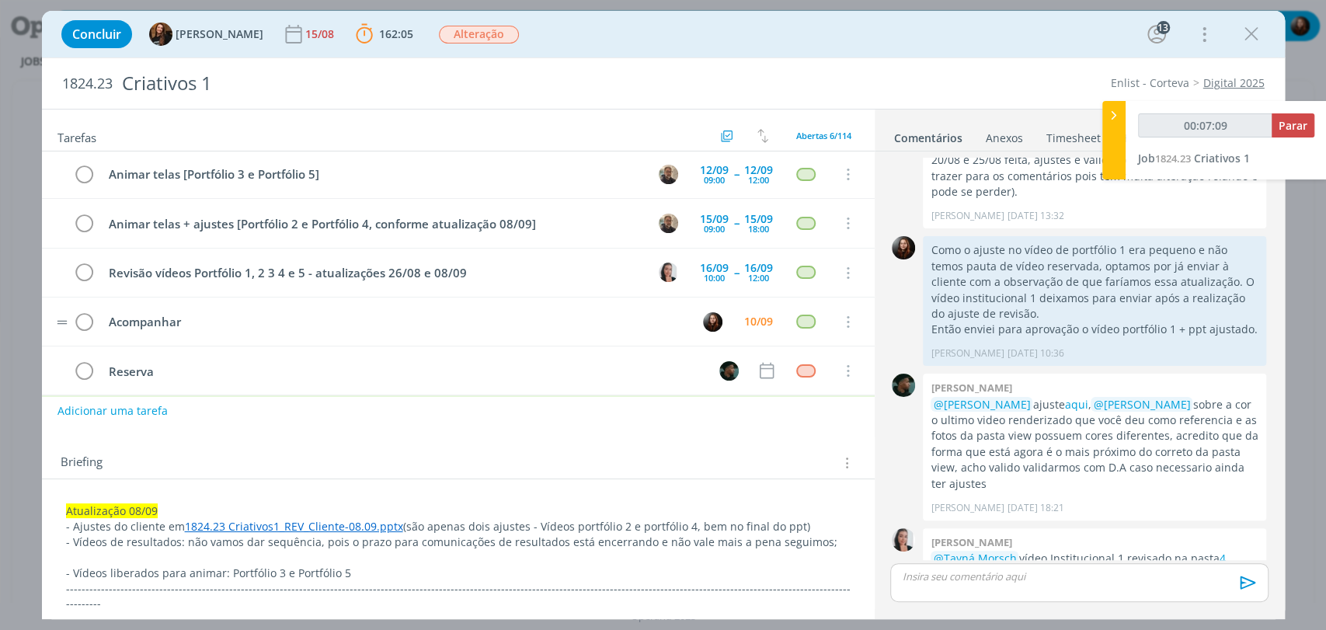
scroll to position [0, 0]
click at [759, 321] on div "10/09" at bounding box center [758, 323] width 29 height 11
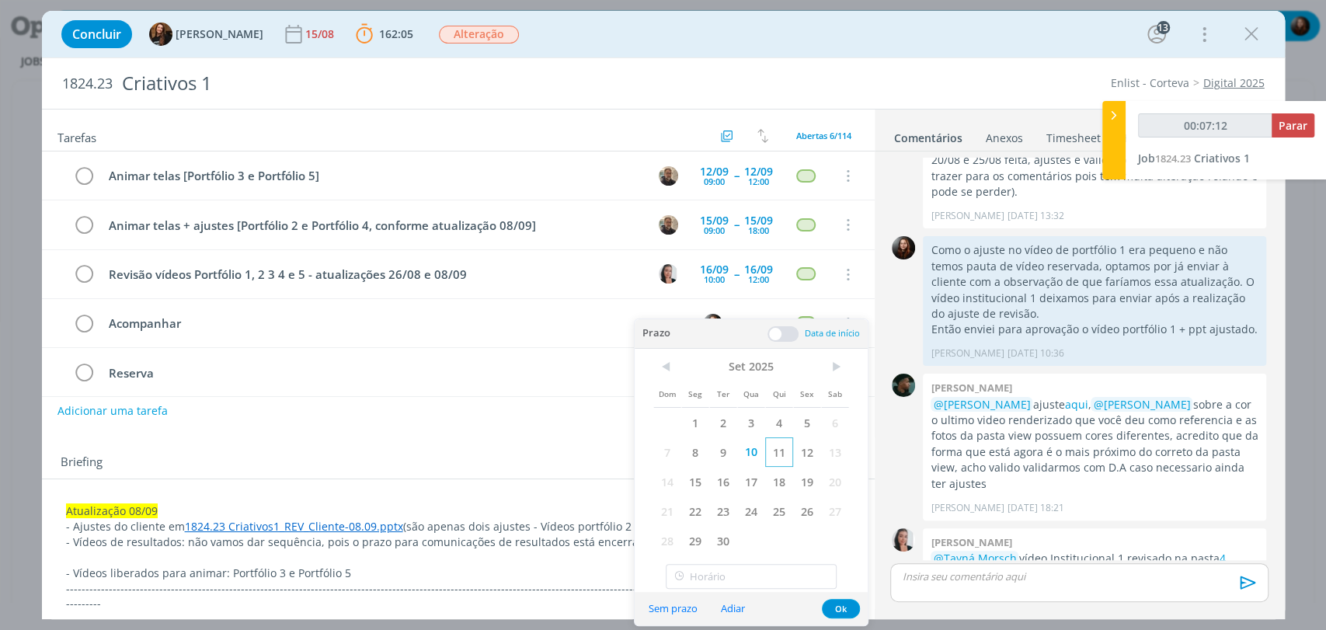
click at [779, 451] on span "11" at bounding box center [779, 452] width 28 height 30
click at [836, 614] on button "Ok" at bounding box center [841, 608] width 38 height 19
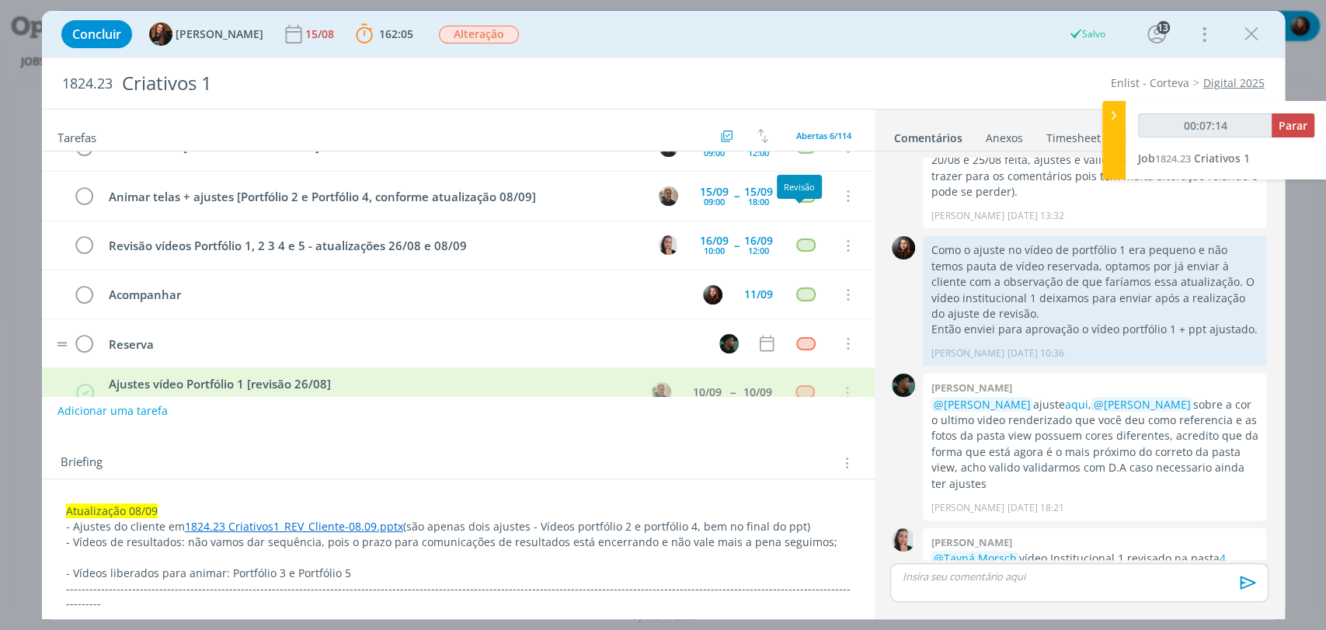
scroll to position [58, 0]
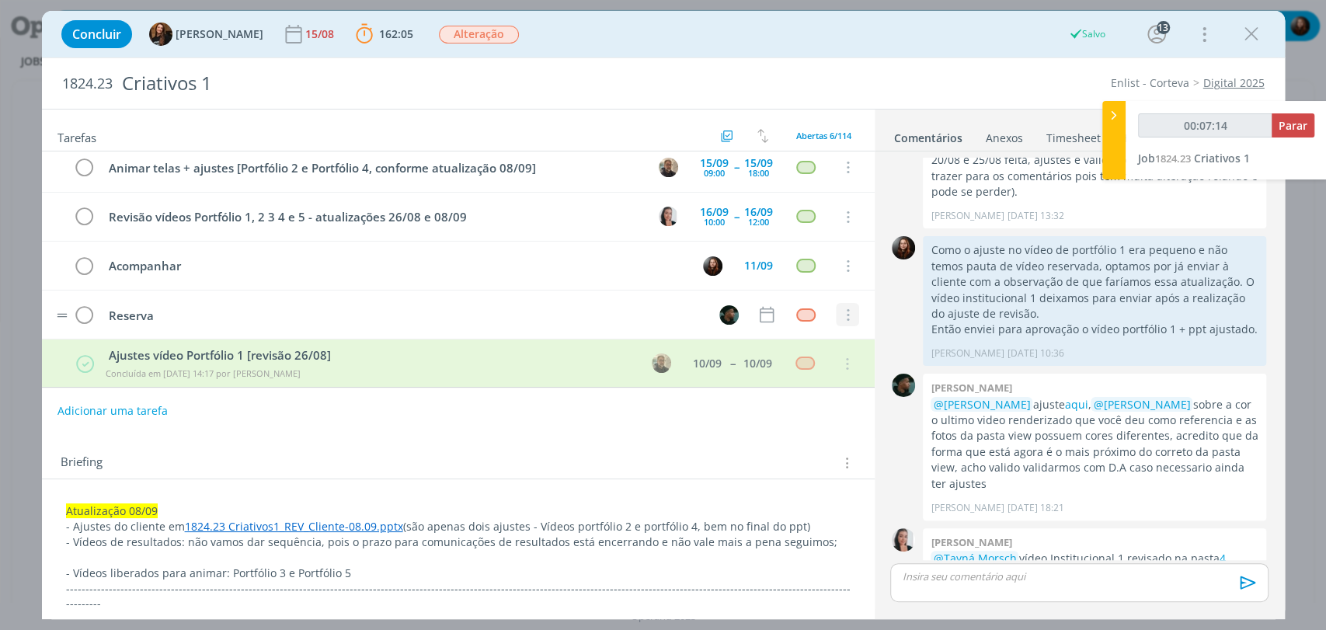
click at [838, 308] on icon "dialog" at bounding box center [846, 315] width 17 height 14
click at [792, 341] on link "Cancelar" at bounding box center [797, 341] width 123 height 25
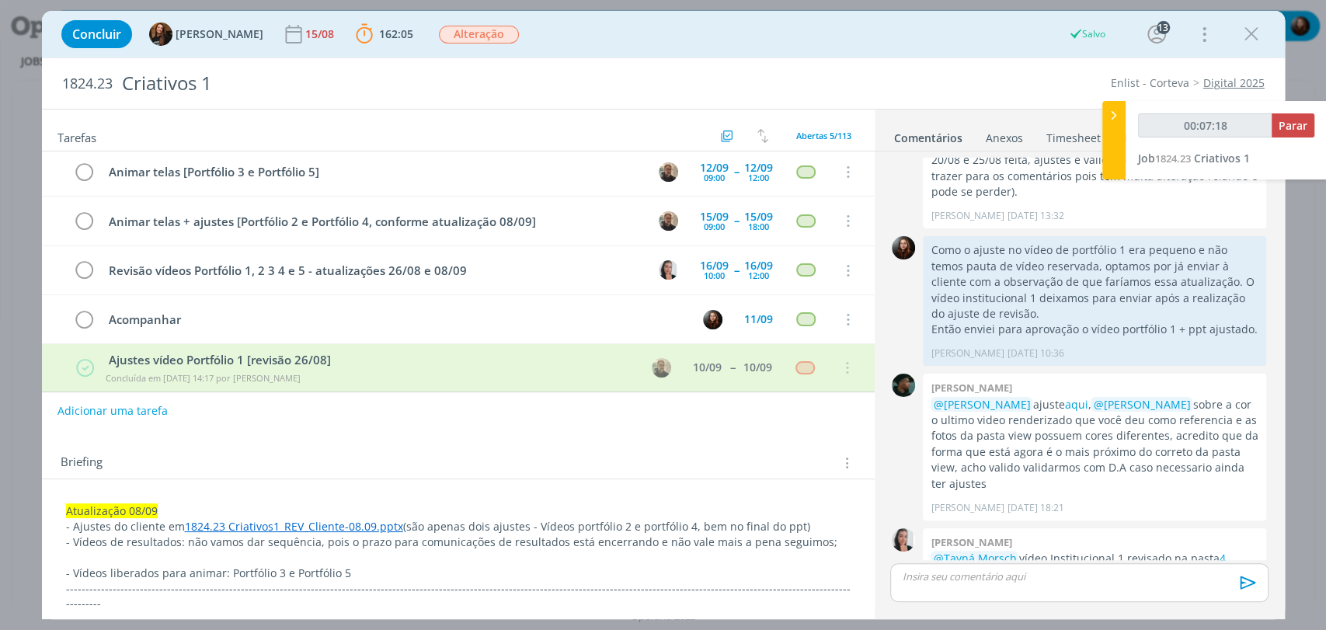
scroll to position [0, 0]
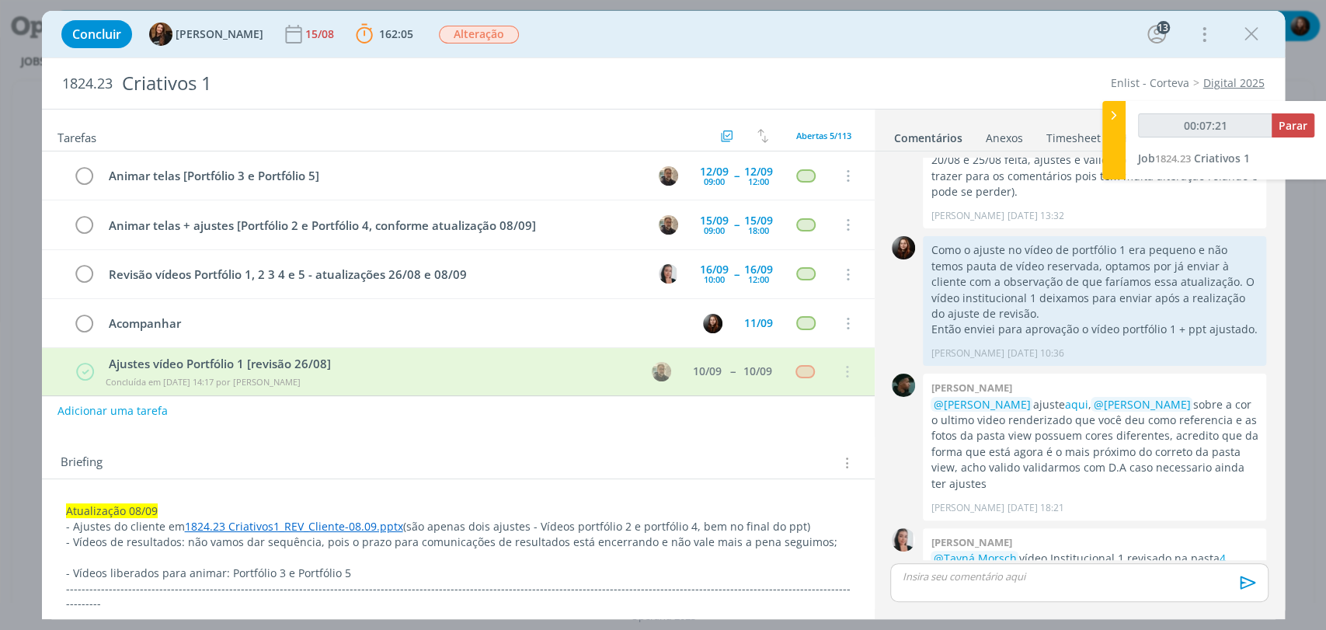
type input "00:07:22"
click at [1297, 126] on span "Parar" at bounding box center [1293, 125] width 29 height 15
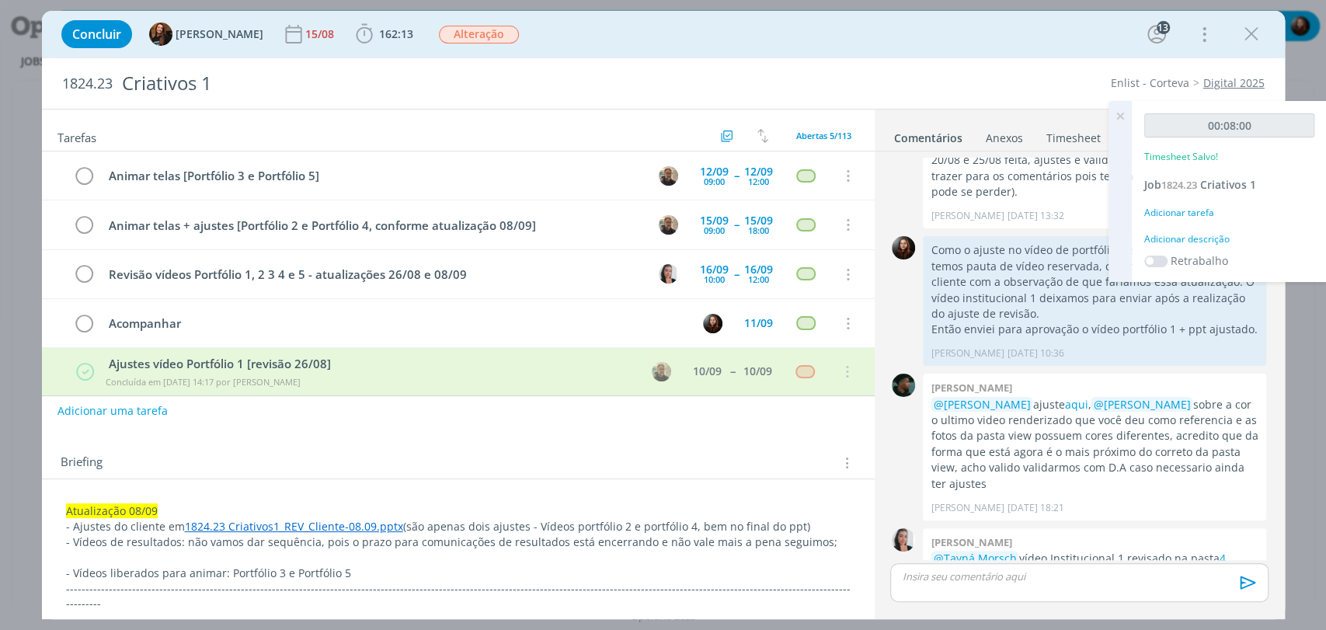
click at [1188, 235] on div "Adicionar descrição" at bounding box center [1230, 239] width 170 height 14
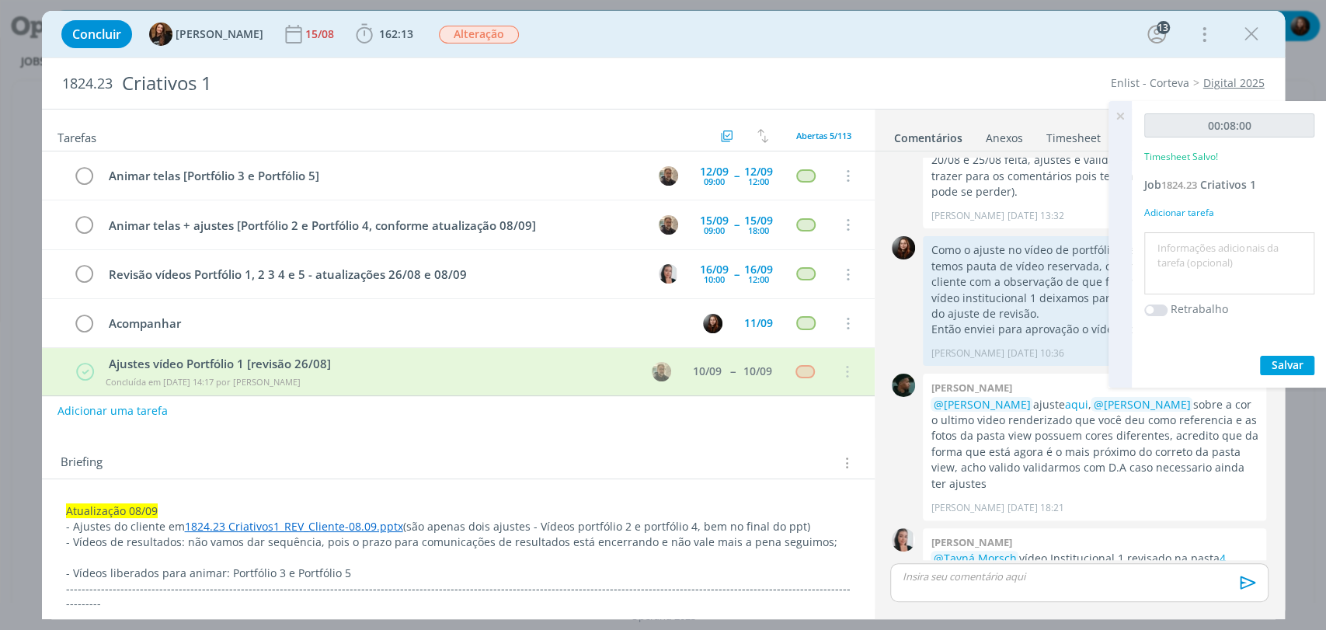
click at [1188, 256] on textarea at bounding box center [1229, 263] width 162 height 55
type textarea "a"
type textarea "acompanhamento do job"
click at [1292, 361] on span "Salvar" at bounding box center [1288, 364] width 32 height 15
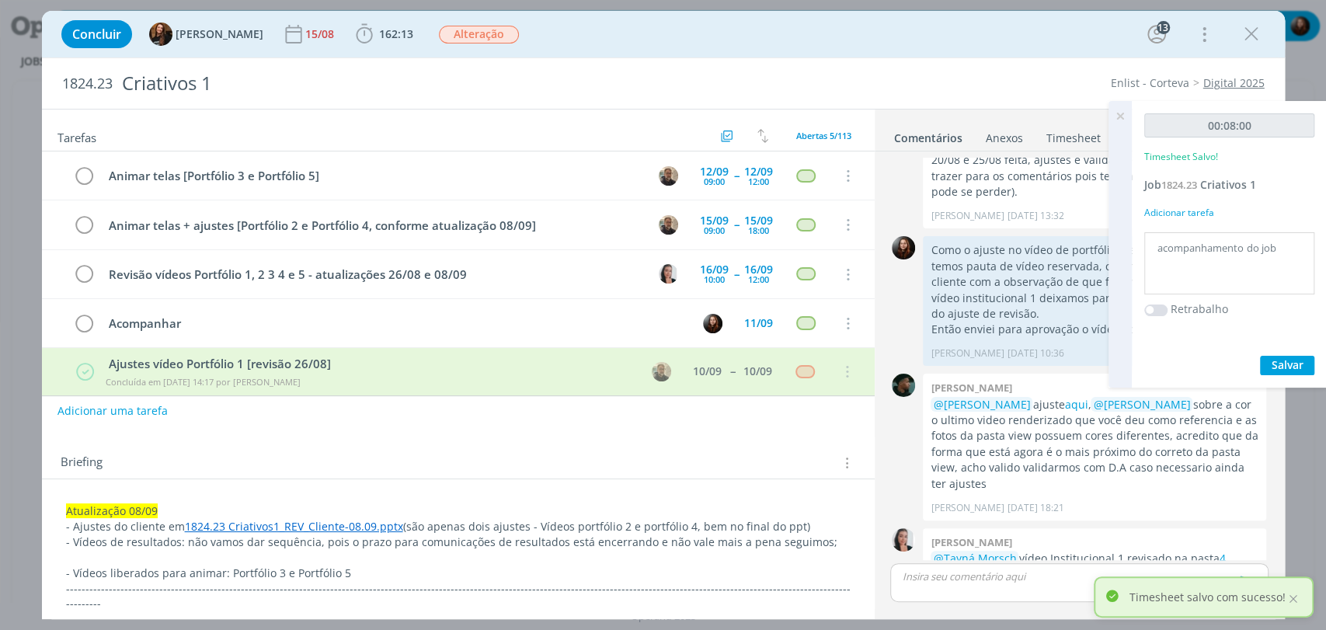
click at [1120, 113] on icon at bounding box center [1121, 116] width 28 height 30
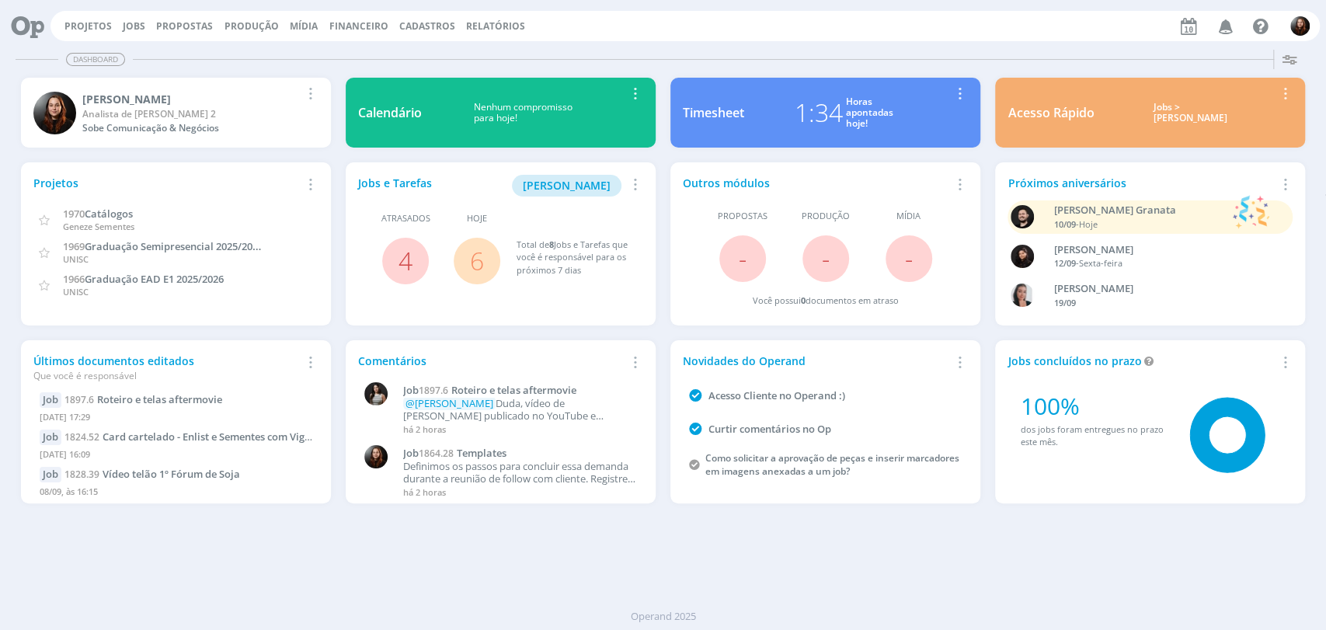
click at [626, 29] on div "Projetos Jobs Propostas Produção Mídia Financeiro Cadastros Relatórios Notifica…" at bounding box center [686, 26] width 1270 height 30
click at [708, 39] on div "Projetos Jobs Propostas Produção Mídia Financeiro Cadastros Relatórios Notifica…" at bounding box center [686, 26] width 1270 height 30
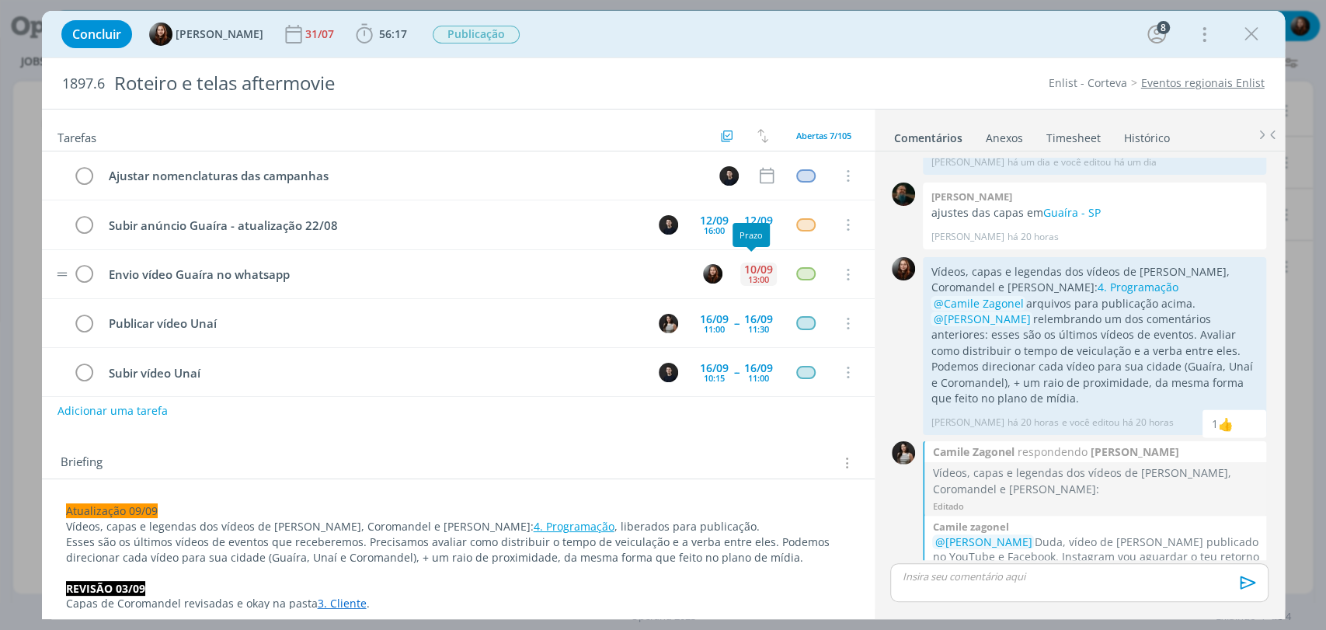
click at [748, 277] on div "13:00" at bounding box center [758, 279] width 21 height 9
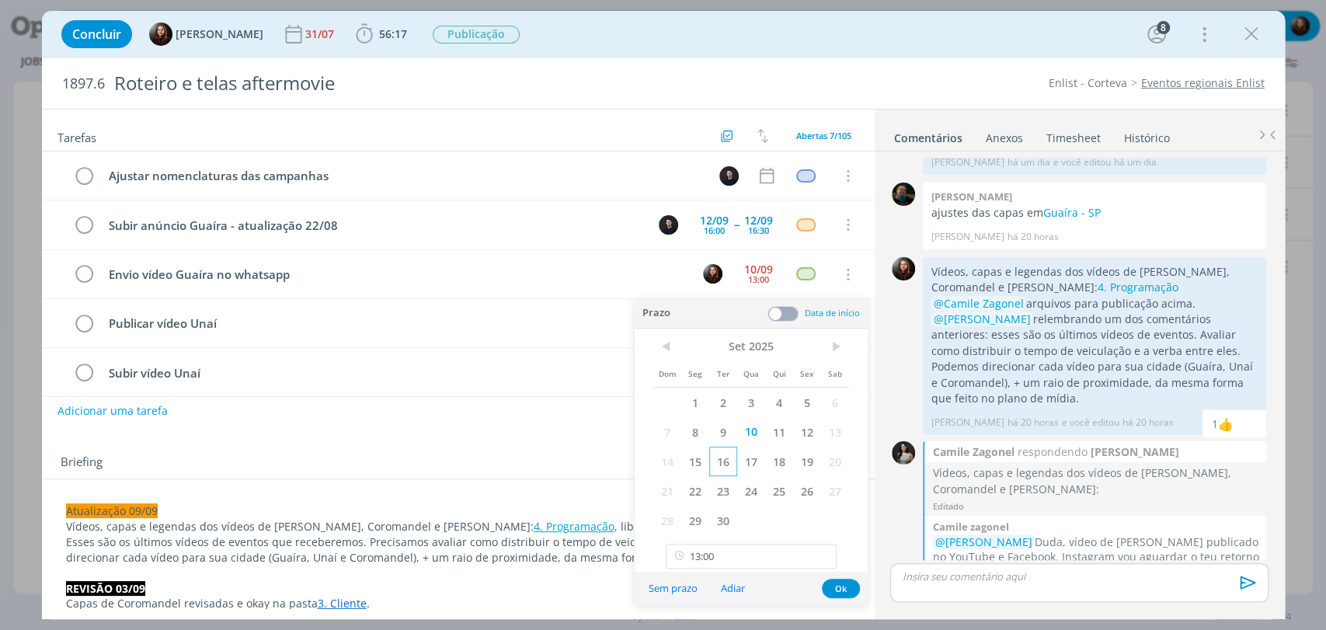
click at [727, 462] on span "16" at bounding box center [723, 462] width 28 height 30
click at [842, 586] on button "Ok" at bounding box center [841, 588] width 38 height 19
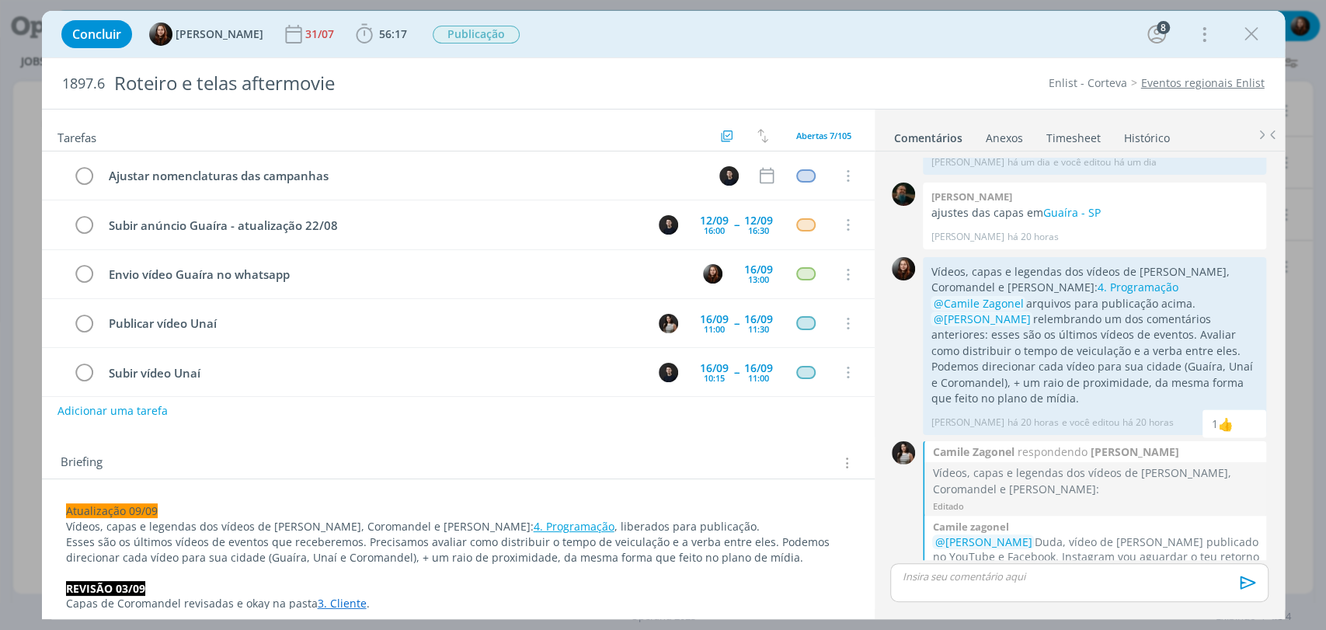
click at [793, 53] on div "Concluir Eduarda Pereira 31/07 56:17 Iniciar Apontar Data * 10/09/2025 Horas * …" at bounding box center [663, 34] width 1243 height 47
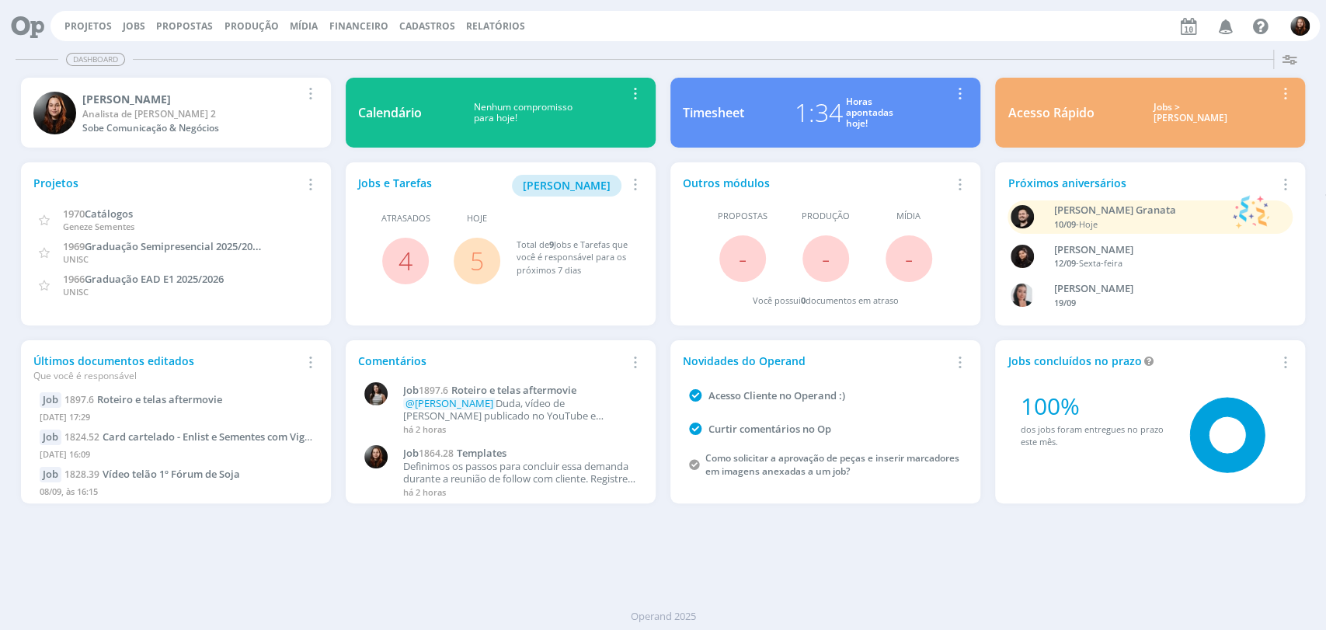
click at [703, 51] on div "Dashboard" at bounding box center [663, 59] width 1295 height 23
click at [408, 257] on link "4" at bounding box center [406, 260] width 14 height 33
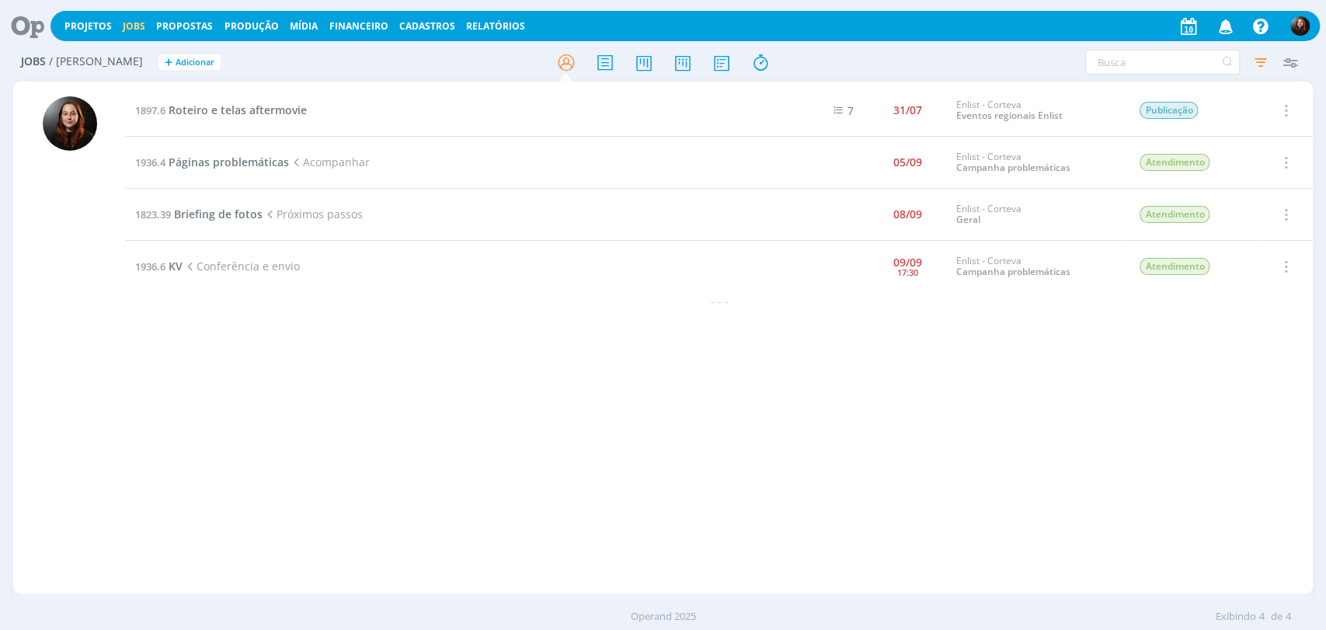
click at [27, 20] on icon at bounding box center [22, 26] width 32 height 30
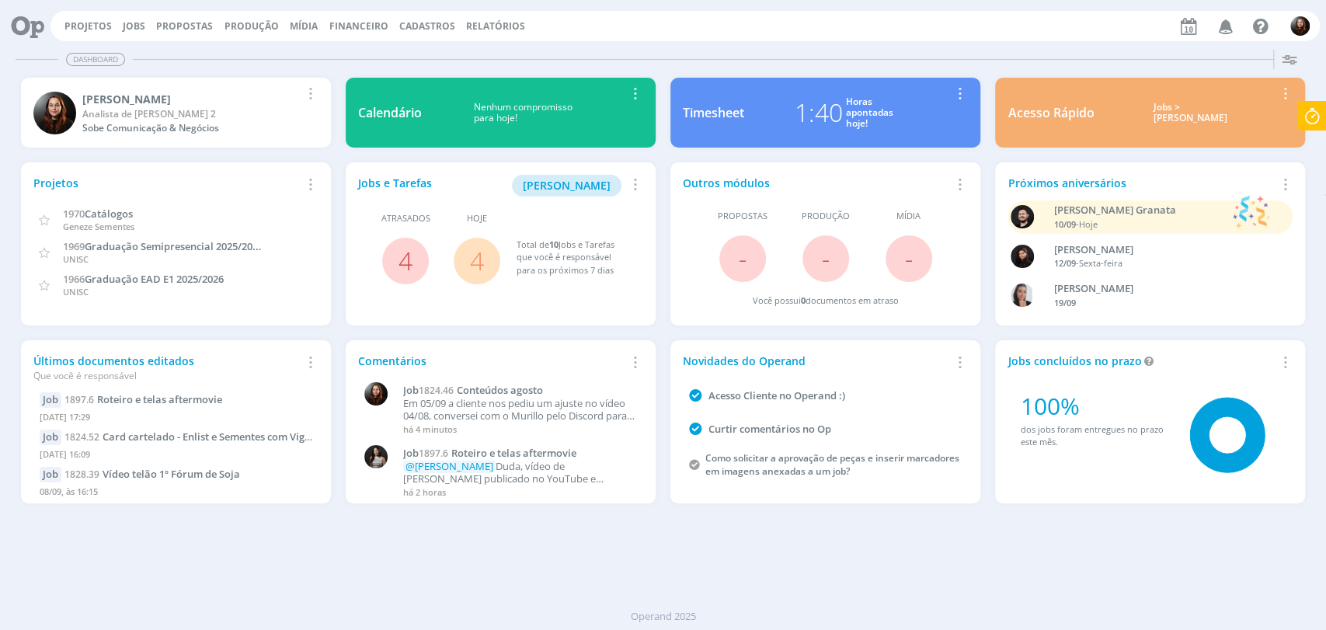
click at [139, 33] on div "Projetos Jobs Propostas Produção [GEOGRAPHIC_DATA] Financeiro Cadastros Relatór…" at bounding box center [686, 26] width 1270 height 30
click at [134, 24] on link "Jobs" at bounding box center [134, 25] width 23 height 13
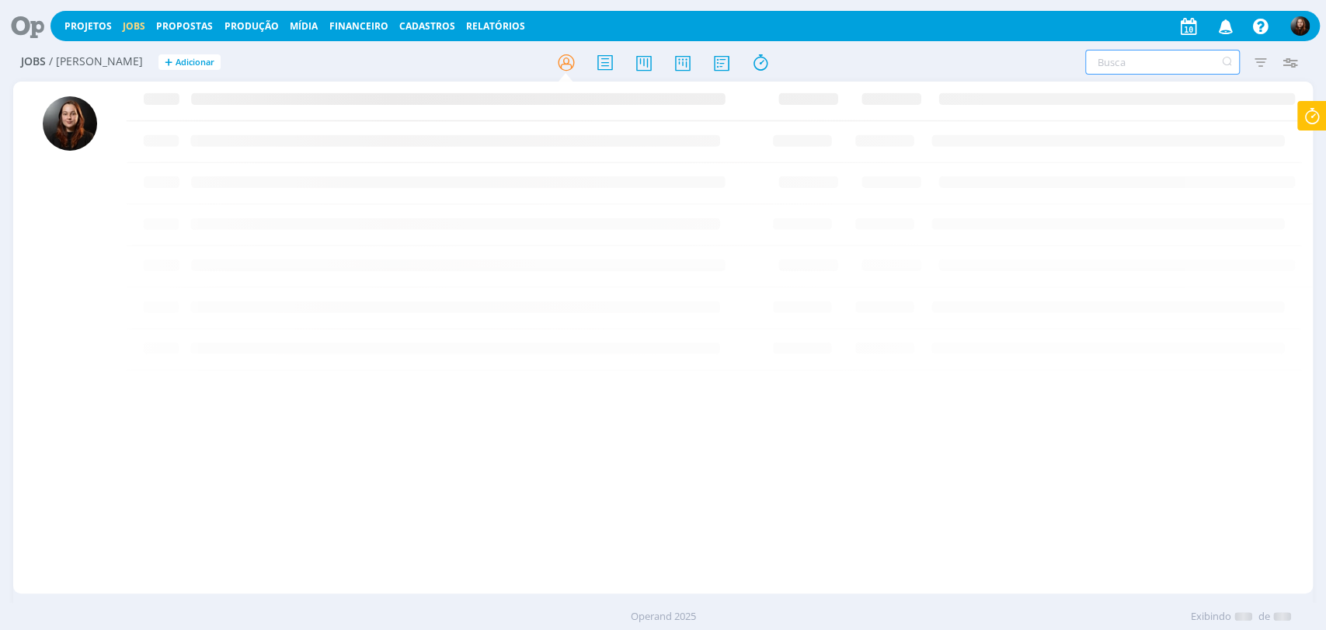
click at [1154, 66] on input "text" at bounding box center [1163, 62] width 155 height 25
type input "setembro"
click at [255, 106] on span "Conteúdos setembro" at bounding box center [230, 110] width 113 height 15
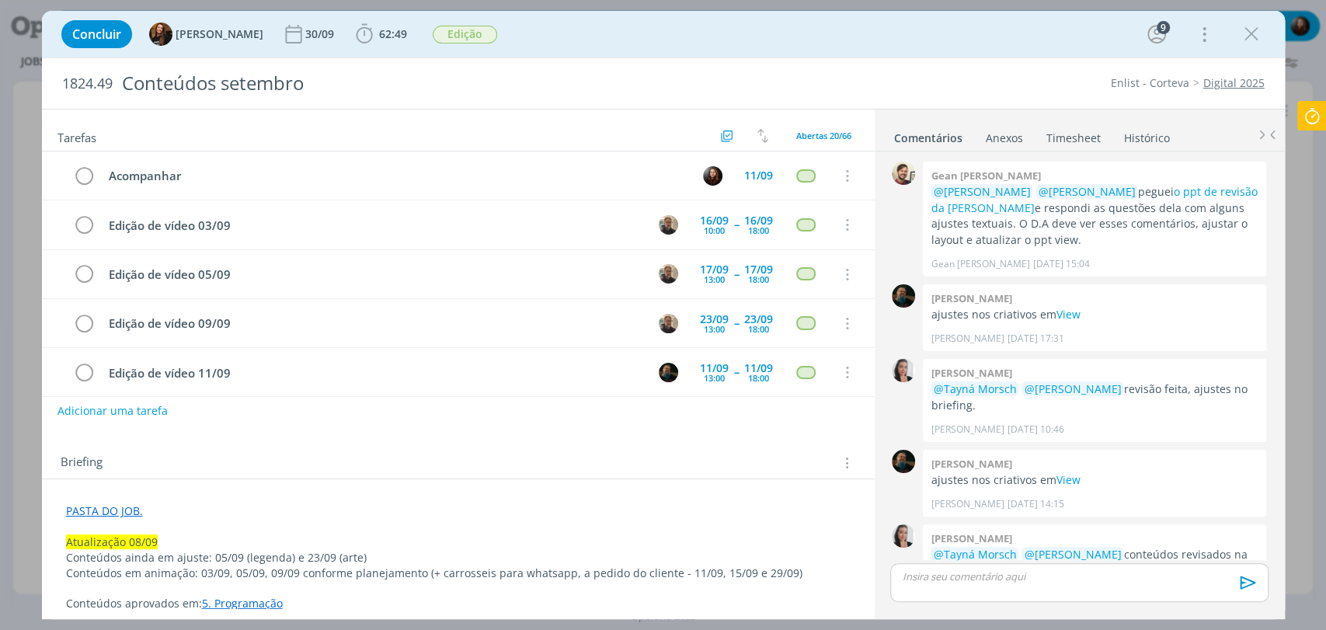
scroll to position [1455, 0]
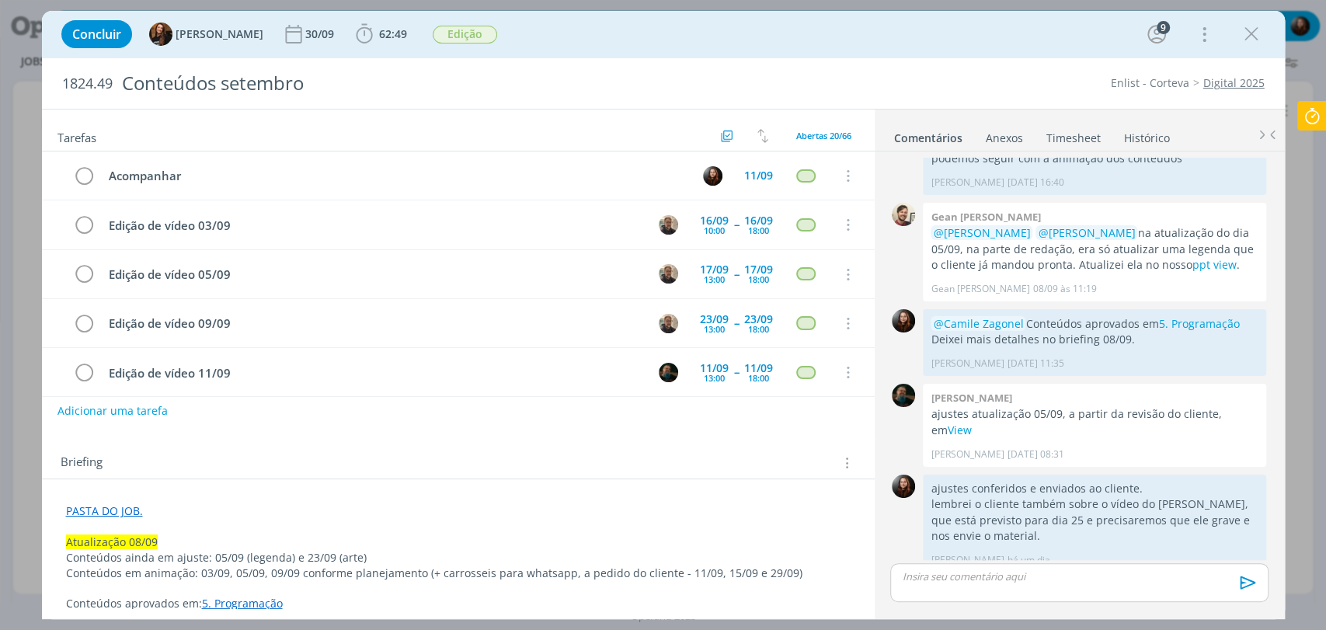
click at [120, 511] on link "PASTA DO JOB." at bounding box center [104, 511] width 77 height 15
click at [169, 538] on link "[URL][DOMAIN_NAME]" at bounding box center [167, 541] width 117 height 20
click at [363, 426] on div "Tarefas Usar Job de template Criar template a partir deste job Visualizar Templ…" at bounding box center [458, 359] width 833 height 499
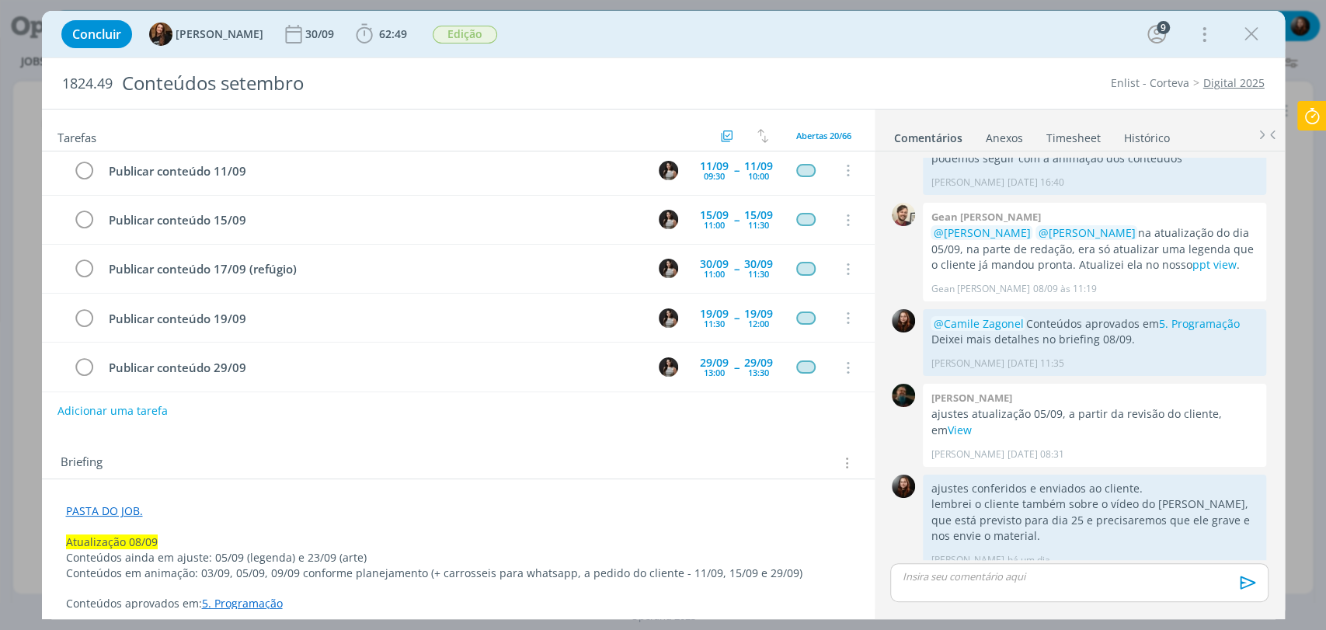
click at [718, 40] on div "Concluir Tayná Morsch 30/09 62:49 Iniciar Apontar Data * [DATE] Horas * 00:00 T…" at bounding box center [664, 34] width 1220 height 37
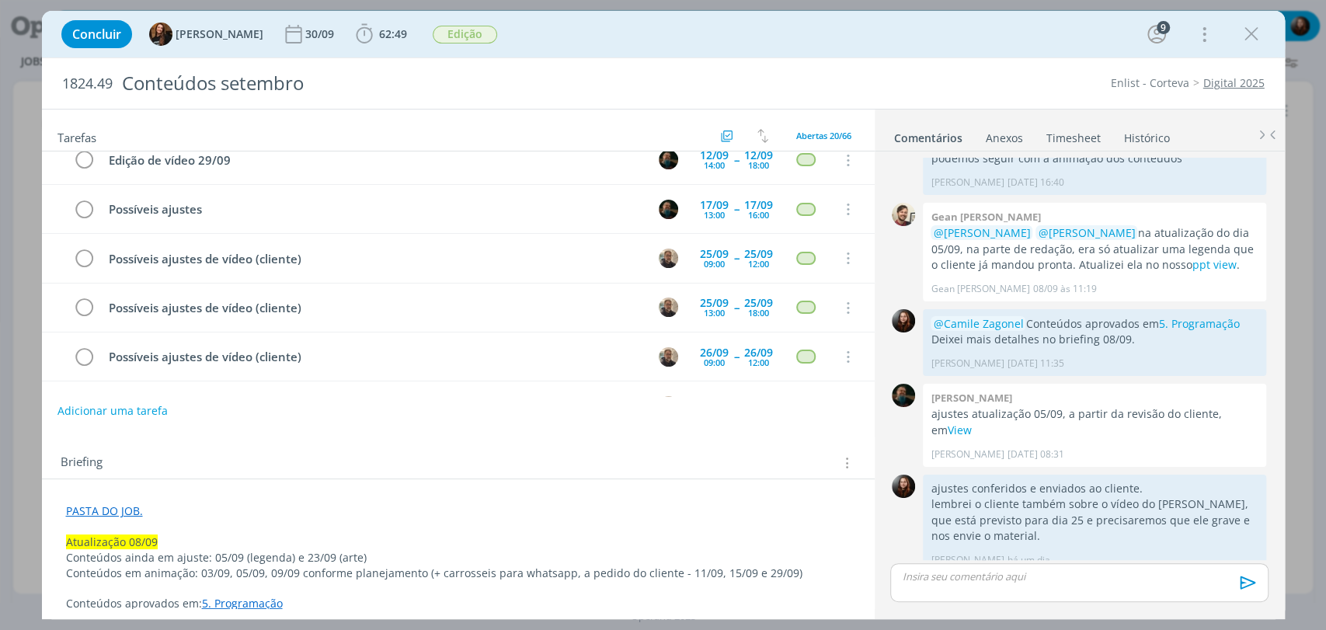
scroll to position [0, 0]
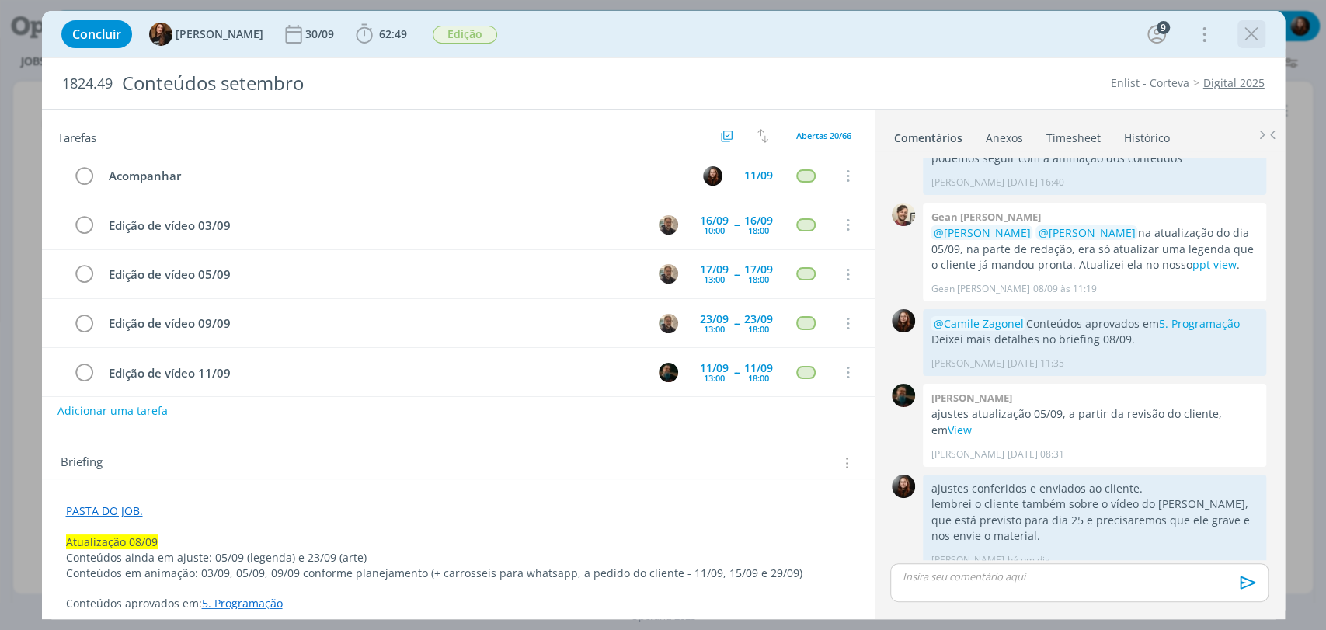
click at [1253, 33] on icon "dialog" at bounding box center [1251, 34] width 23 height 23
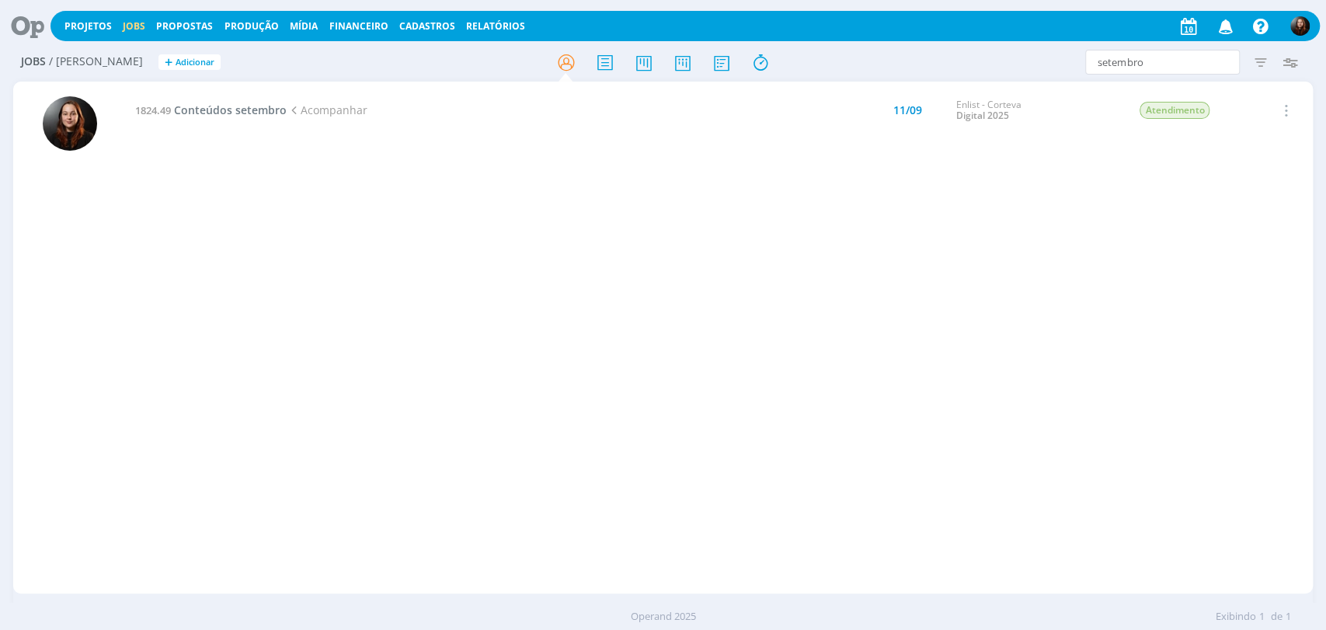
click at [25, 25] on icon at bounding box center [22, 26] width 32 height 30
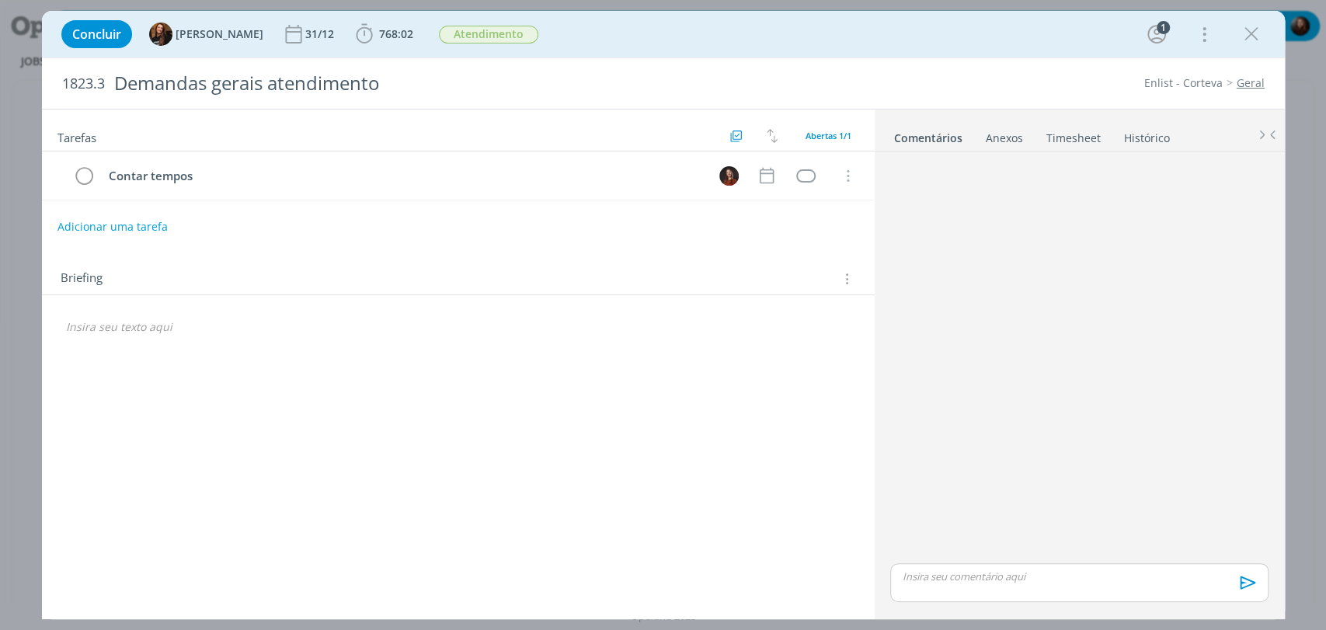
click at [954, 39] on div "Concluir Tayná Morsch 31/12 768:02 Iniciar Apontar Data * [DATE] Horas * 00:00 …" at bounding box center [664, 34] width 1220 height 37
click at [1013, 47] on div "Concluir Tayná Morsch 31/12 768:02 Iniciar Apontar Data * [DATE] Horas * 00:00 …" at bounding box center [664, 34] width 1220 height 37
click at [379, 35] on span "768:02" at bounding box center [396, 33] width 34 height 15
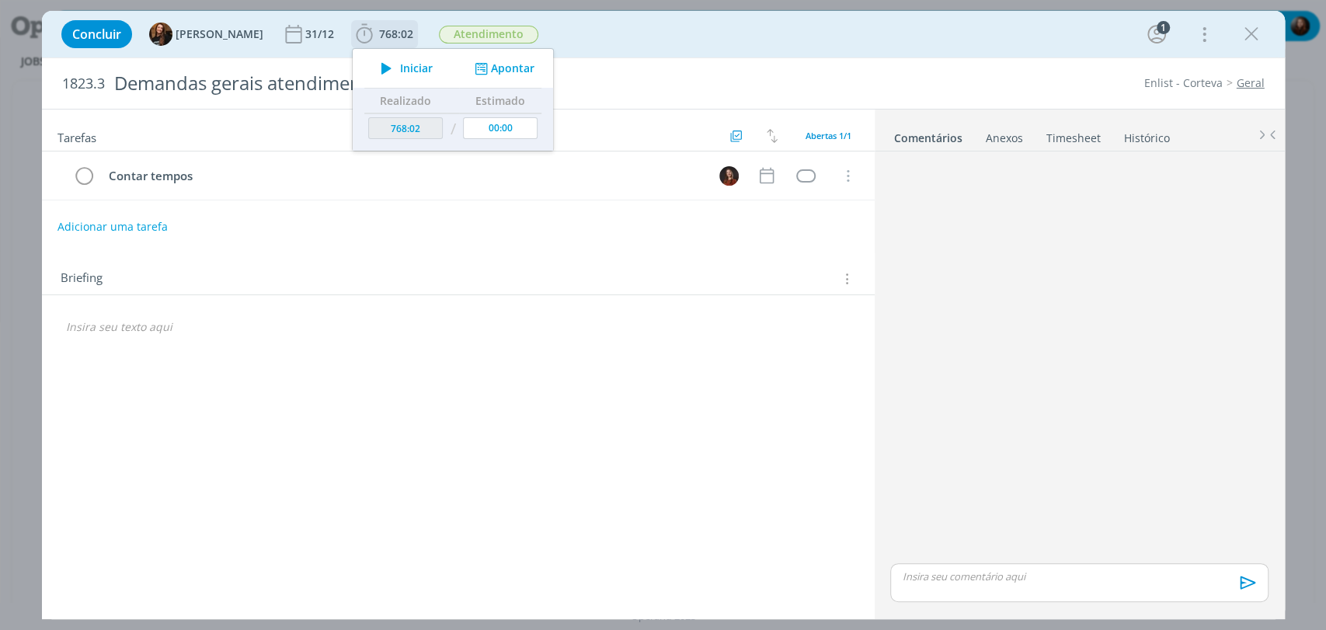
click at [373, 65] on icon "dialog" at bounding box center [386, 68] width 27 height 20
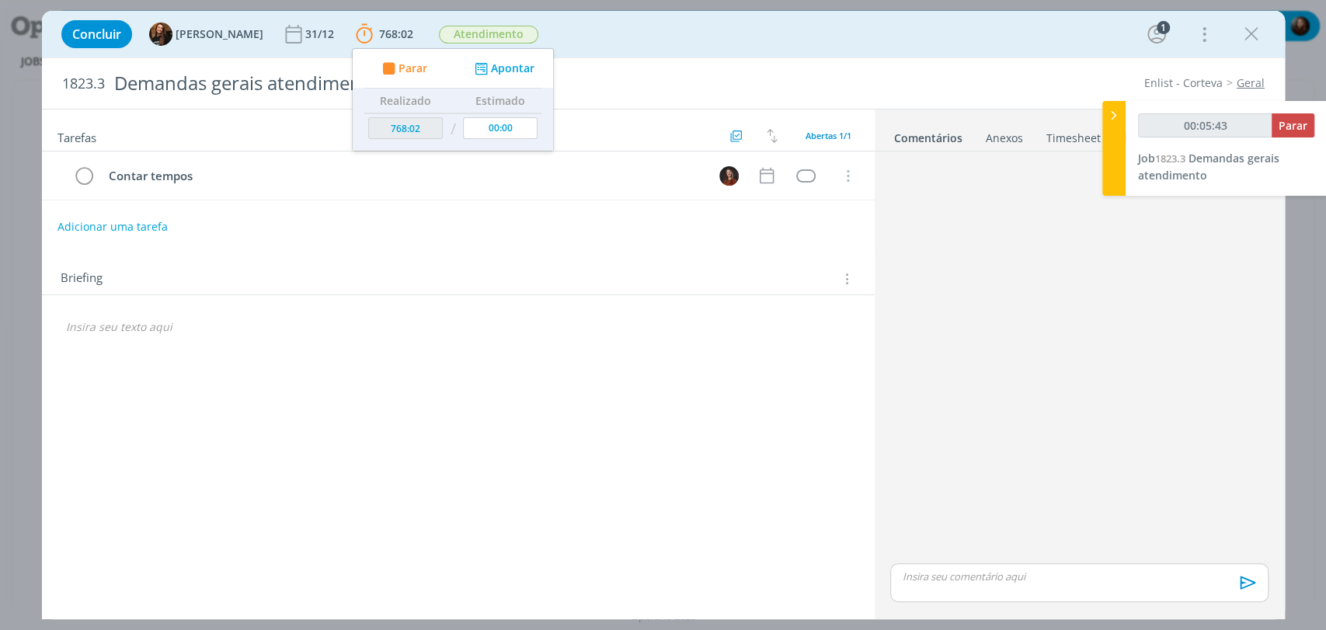
type input "00:06:08"
click at [1294, 126] on span "Parar" at bounding box center [1293, 125] width 29 height 15
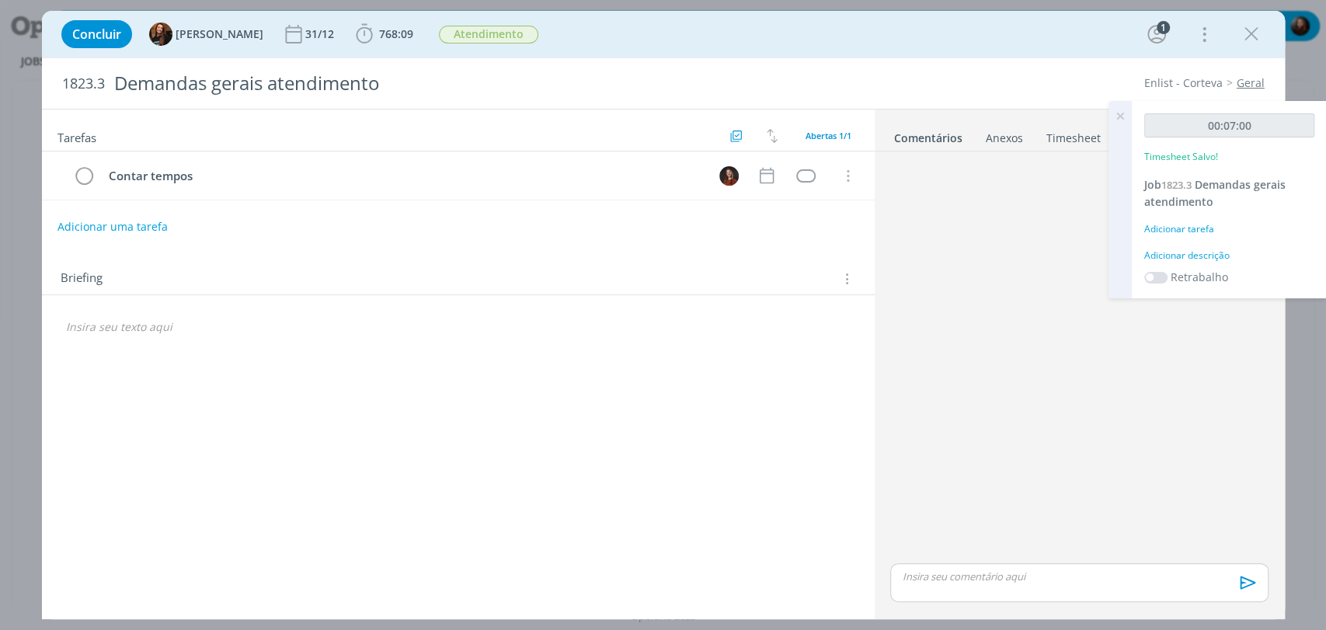
click at [1208, 254] on div "Adicionar descrição" at bounding box center [1230, 256] width 170 height 14
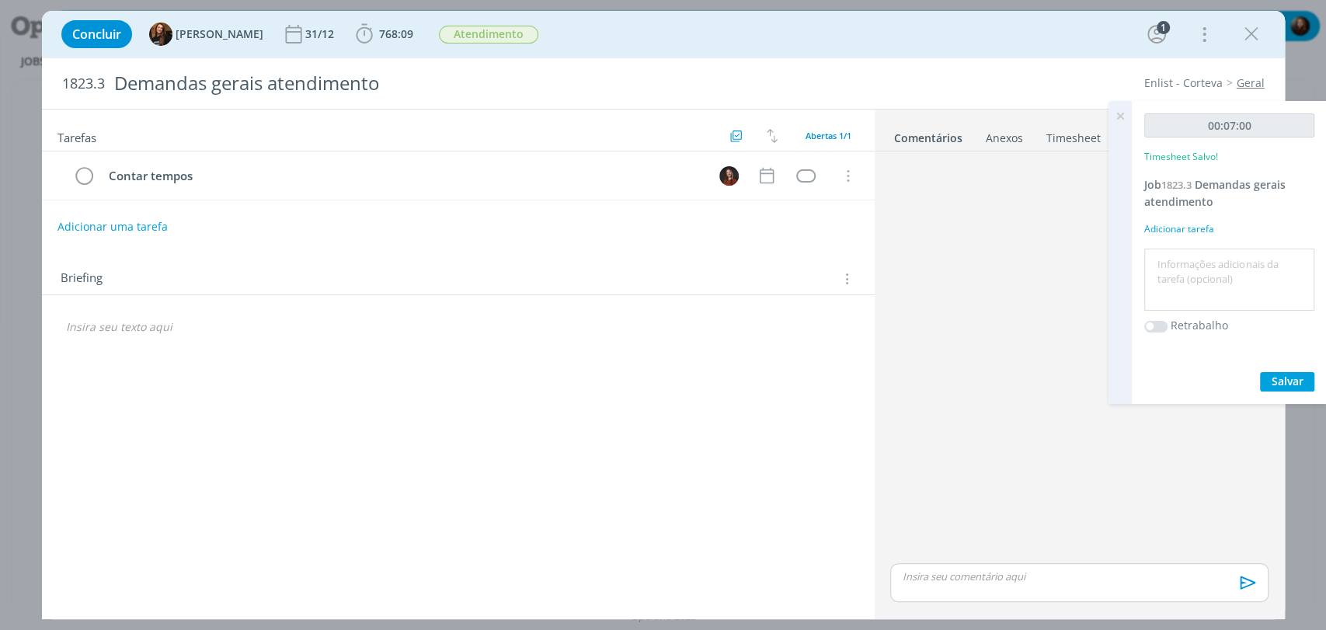
click at [1203, 277] on textarea at bounding box center [1229, 280] width 162 height 55
type textarea "conferência de conteúdos de modões ainda pendentes de agosto/setembro"
click at [1276, 381] on span "Salvar" at bounding box center [1288, 381] width 32 height 15
click at [1061, 130] on link "Timesheet" at bounding box center [1074, 135] width 56 height 23
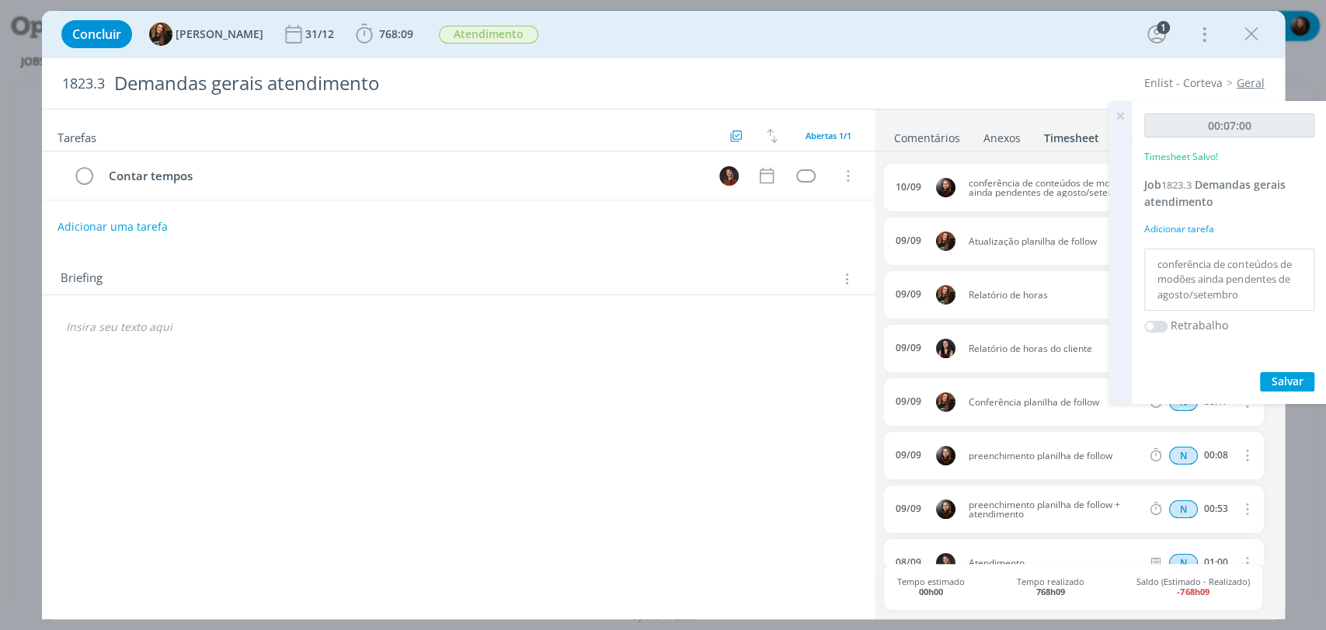
click at [1122, 116] on icon at bounding box center [1121, 116] width 28 height 30
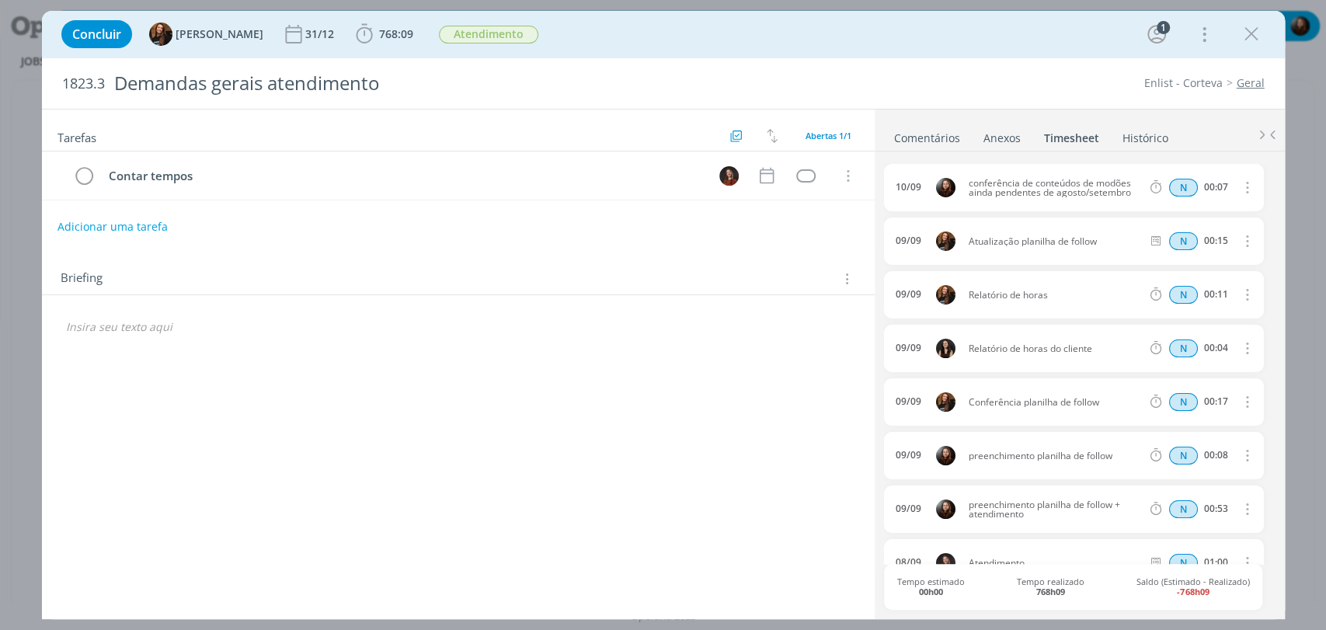
click at [1025, 66] on div "1823.3 Demandas gerais atendimento Enlist - Corteva Geral" at bounding box center [663, 83] width 1243 height 51
click at [939, 134] on link "Comentários" at bounding box center [928, 135] width 68 height 23
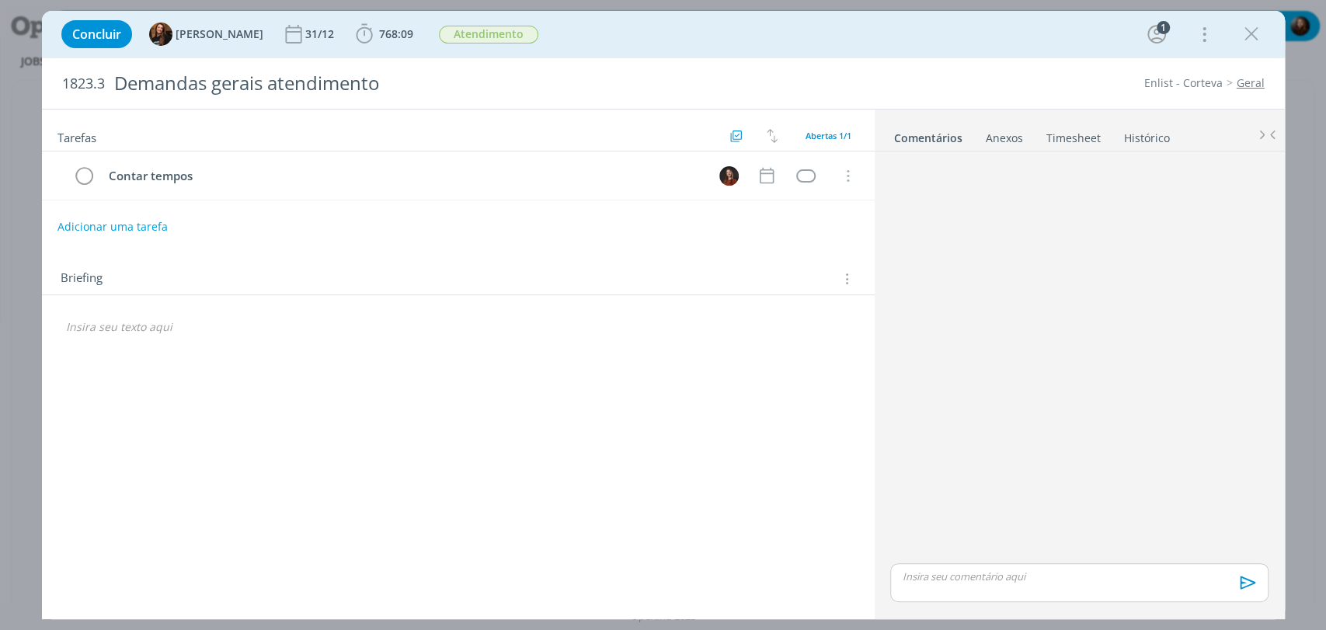
click at [961, 66] on div "1823.3 Demandas gerais atendimento Enlist - Corteva Geral" at bounding box center [663, 83] width 1243 height 51
drag, startPoint x: 961, startPoint y: 65, endPoint x: 932, endPoint y: 47, distance: 34.9
click at [961, 64] on div "1823.3 Demandas gerais atendimento Enlist - Corteva Geral" at bounding box center [663, 83] width 1243 height 51
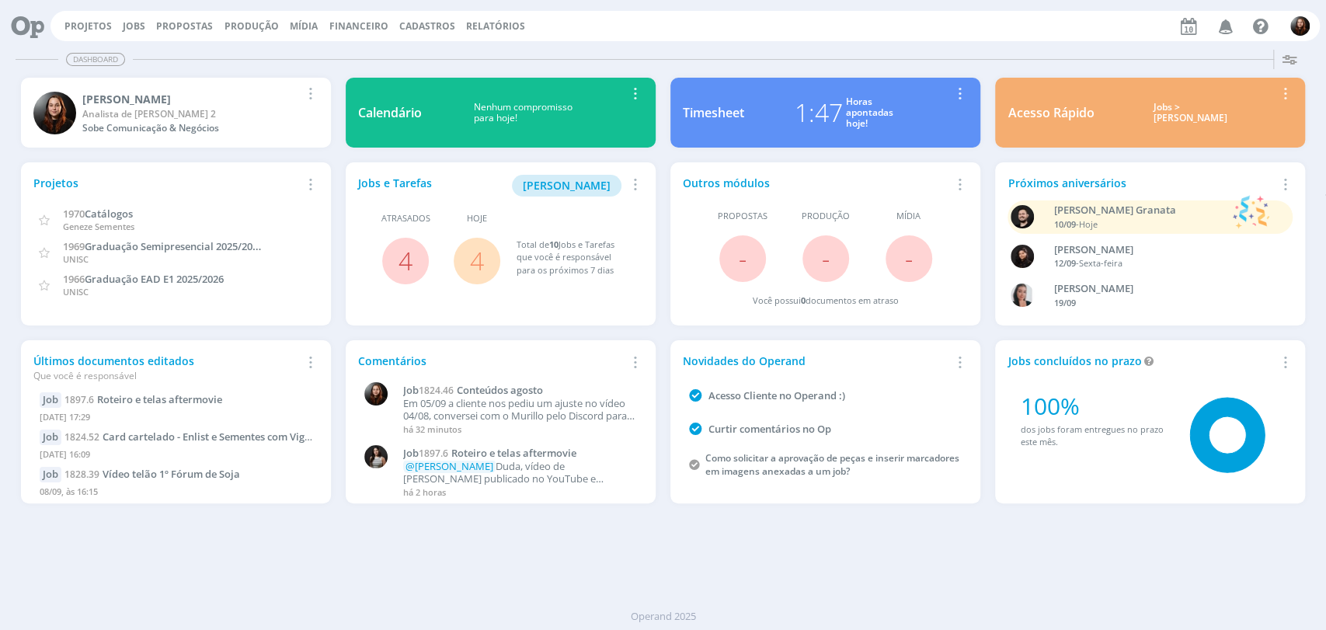
click at [474, 257] on link "4" at bounding box center [477, 260] width 14 height 33
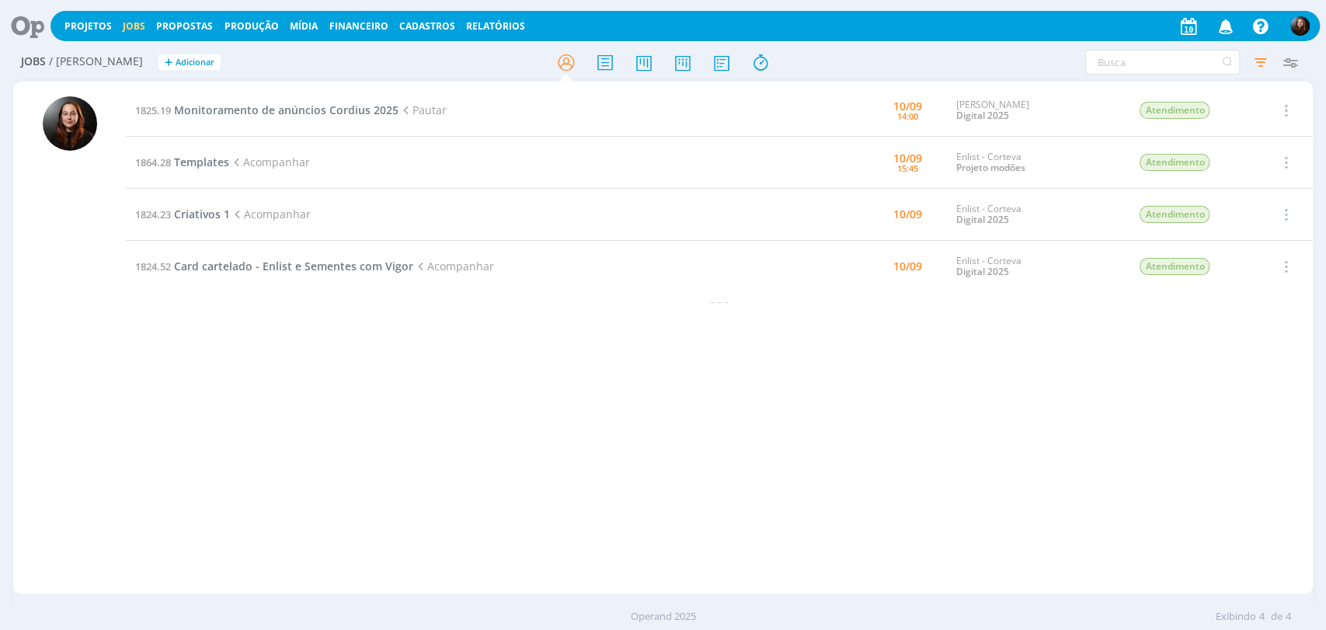
click at [425, 62] on h2 "Jobs / Minha Pauta + Adicionar" at bounding box center [230, 60] width 418 height 33
click at [692, 57] on icon at bounding box center [682, 62] width 28 height 30
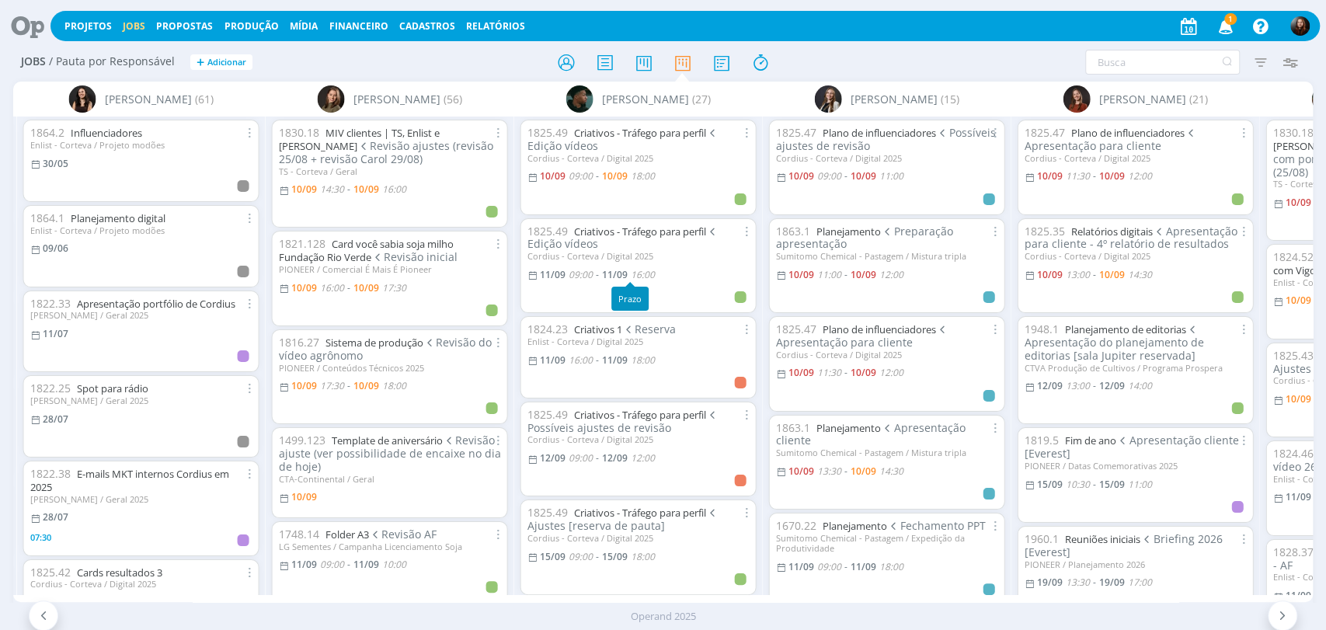
click at [645, 273] on span "16:00" at bounding box center [643, 274] width 24 height 13
type input "16:00"
type input "09:00"
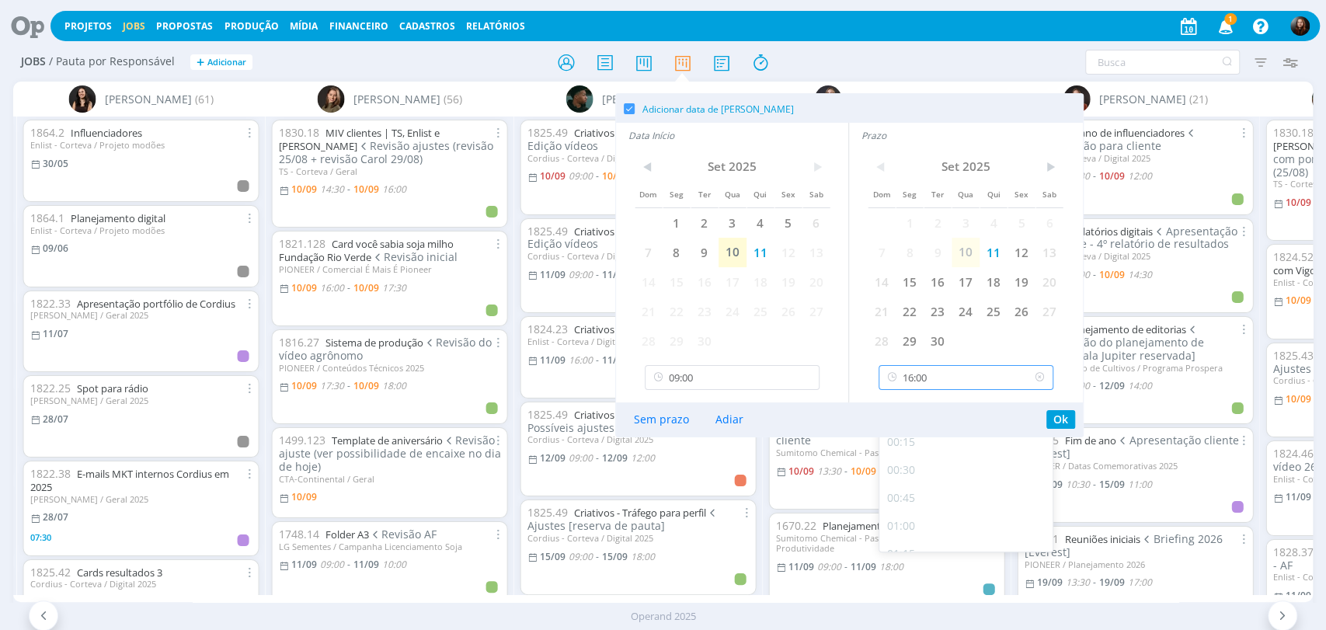
click at [965, 380] on input "16:00" at bounding box center [966, 377] width 175 height 25
click at [905, 497] on div "18:00" at bounding box center [968, 497] width 177 height 28
type input "18:00"
click at [1064, 420] on button "Ok" at bounding box center [1061, 419] width 29 height 19
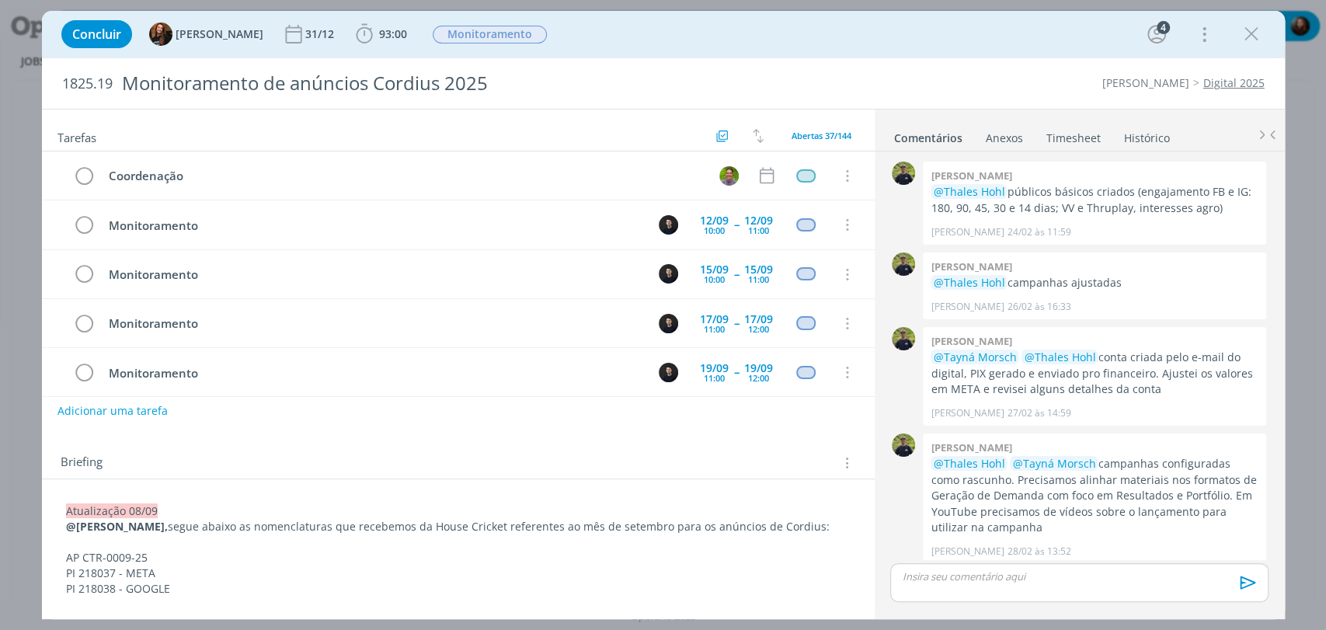
scroll to position [913, 0]
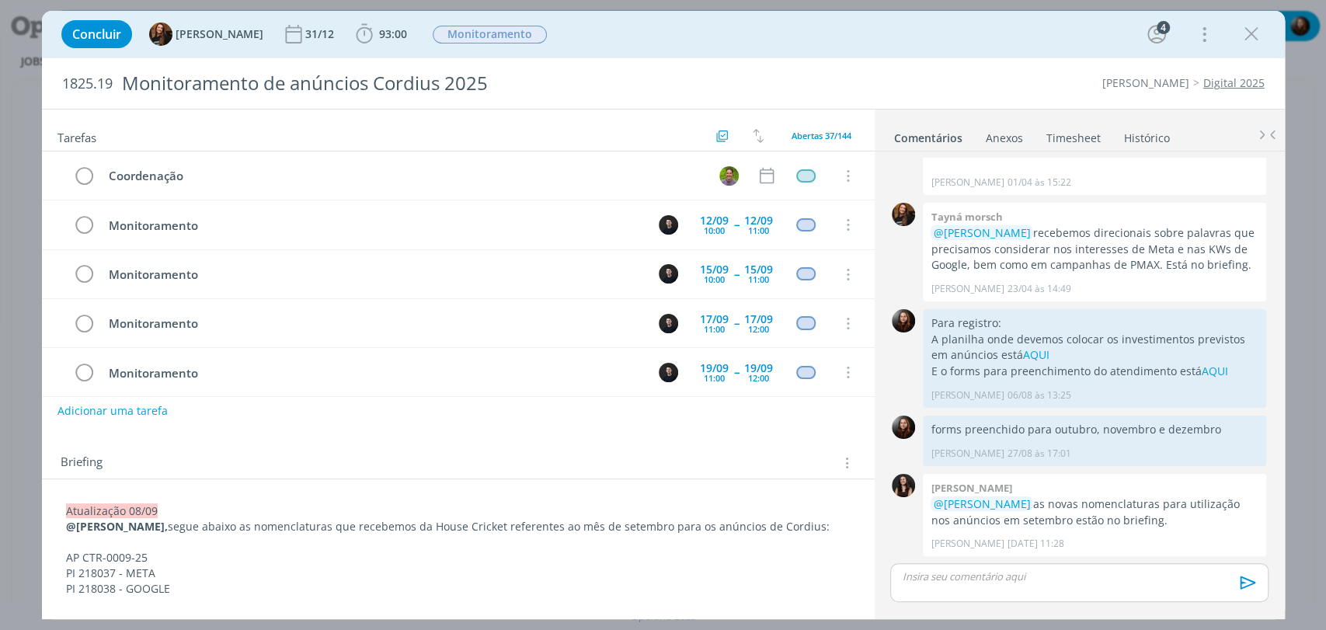
click at [924, 52] on div "Concluir Tayná Morsch 31/12 93:00 Apontar Data * 10/09/2025 Horas * 00:00 Taref…" at bounding box center [664, 34] width 1220 height 37
click at [978, 47] on div "Concluir Tayná Morsch 31/12 93:00 Iniciar Apontar Data * 10/09/2025 Horas * 00:…" at bounding box center [664, 34] width 1220 height 37
click at [1029, 51] on div "Concluir Tayná Morsch 31/12 93:00 Iniciar Apontar Data * 10/09/2025 Horas * 00:…" at bounding box center [664, 34] width 1220 height 37
click at [902, 58] on div "1825.19 Monitoramento de anúncios Cordius 2025 Cordius - Corteva Digital 2025" at bounding box center [663, 83] width 1243 height 51
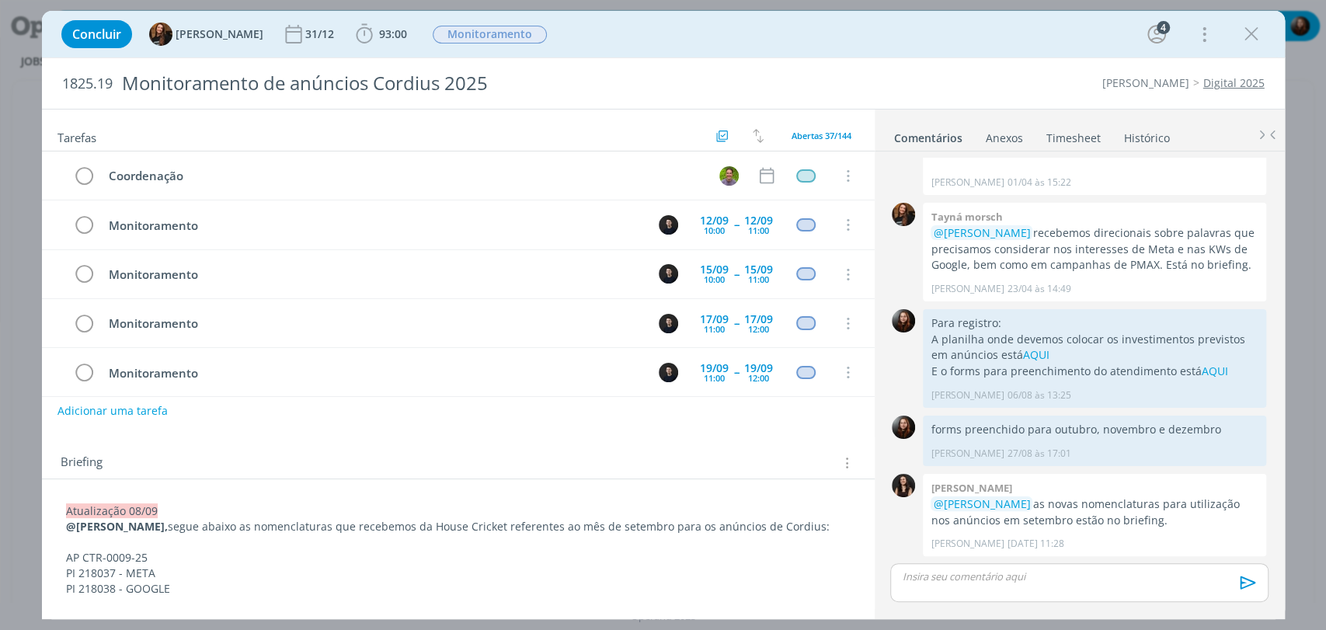
click at [949, 59] on div "1825.19 Monitoramento de anúncios Cordius 2025 Cordius - Corteva Digital 2025" at bounding box center [663, 83] width 1243 height 51
click at [877, 31] on div "Concluir Tayná Morsch 31/12 93:00 Iniciar Apontar Data * 10/09/2025 Horas * 00:…" at bounding box center [664, 34] width 1220 height 37
drag, startPoint x: 905, startPoint y: 70, endPoint x: 856, endPoint y: 23, distance: 68.7
click at [904, 69] on div "1825.19 Monitoramento de anúncios Cordius 2025 Cordius - Corteva Digital 2025" at bounding box center [663, 83] width 1243 height 51
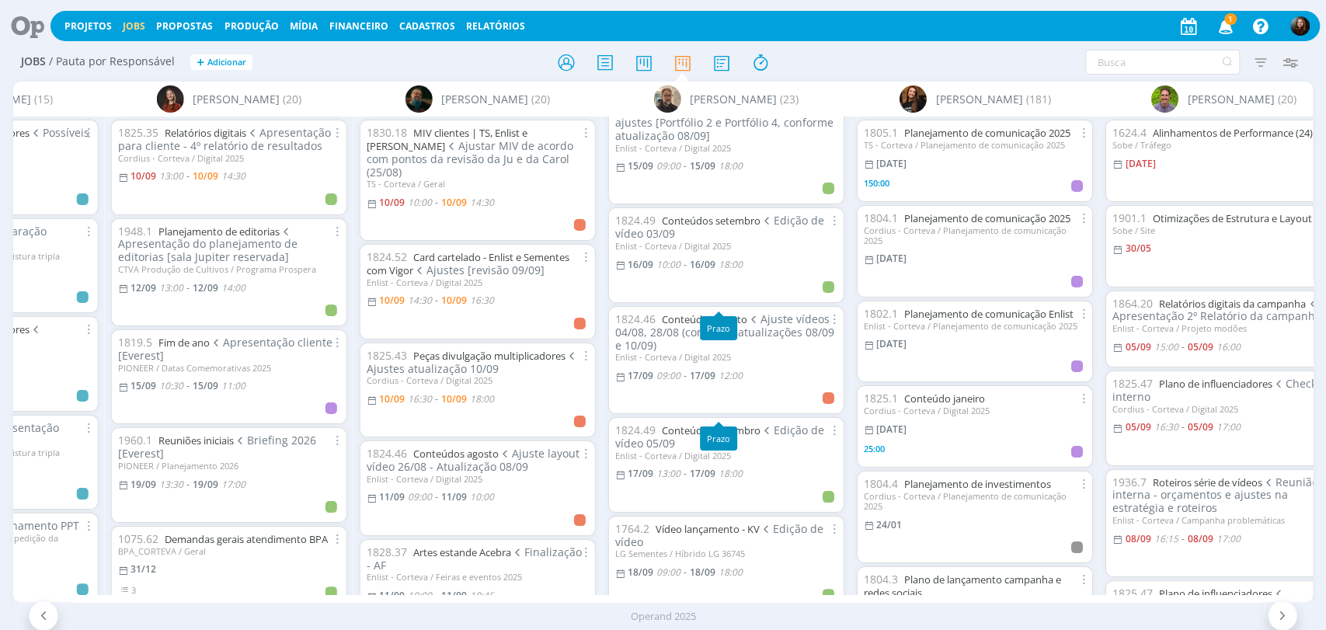
scroll to position [431, 0]
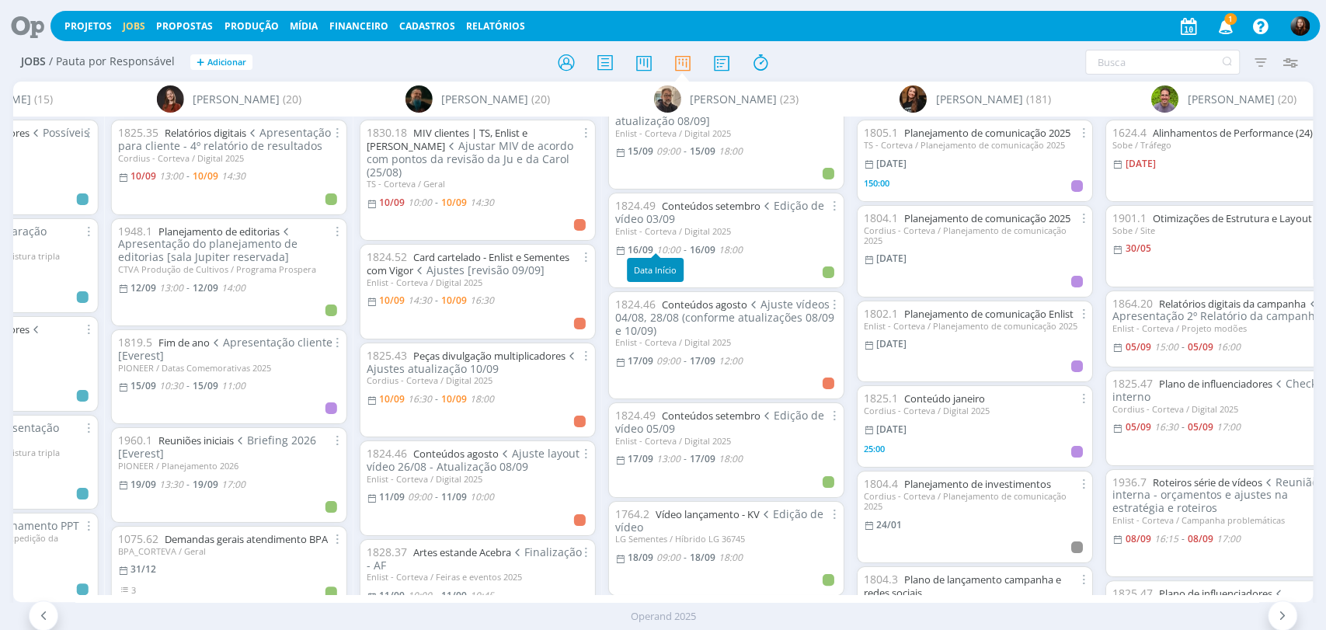
click at [671, 245] on span "10:00" at bounding box center [669, 249] width 24 height 13
type input "18:00"
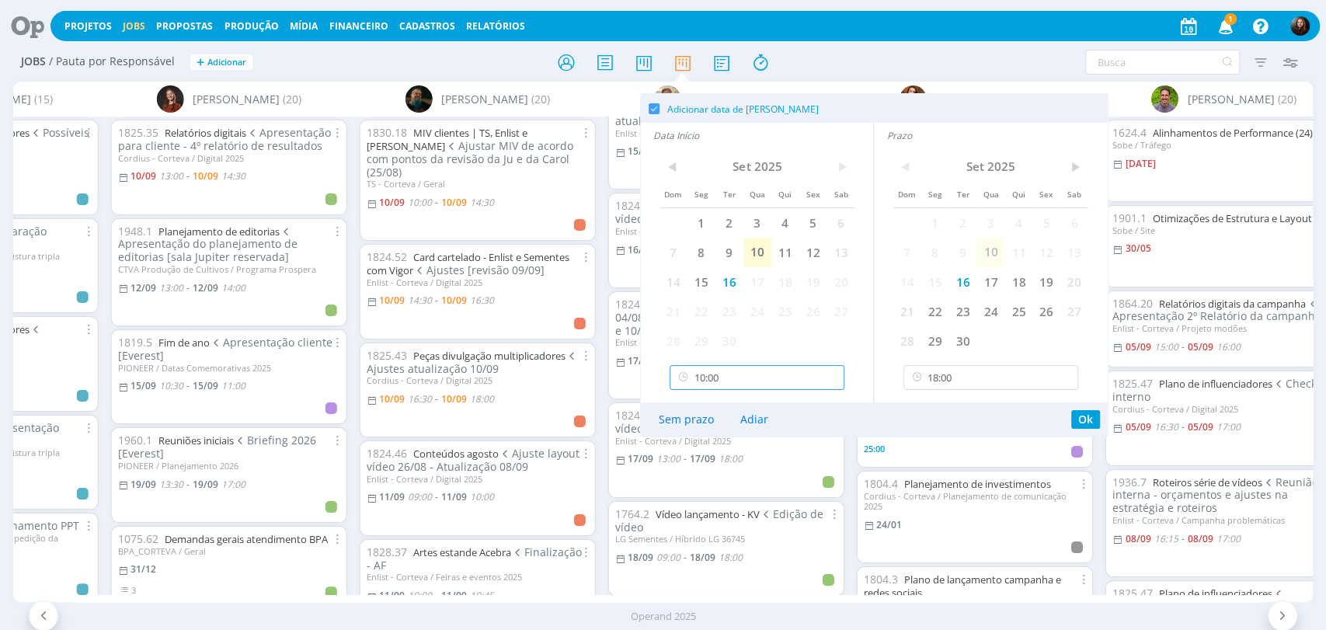
click at [708, 384] on input "10:00" at bounding box center [757, 377] width 175 height 25
click at [702, 502] on div "09:00" at bounding box center [759, 507] width 177 height 28
type input "09:00"
click at [1082, 421] on button "Ok" at bounding box center [1086, 419] width 29 height 19
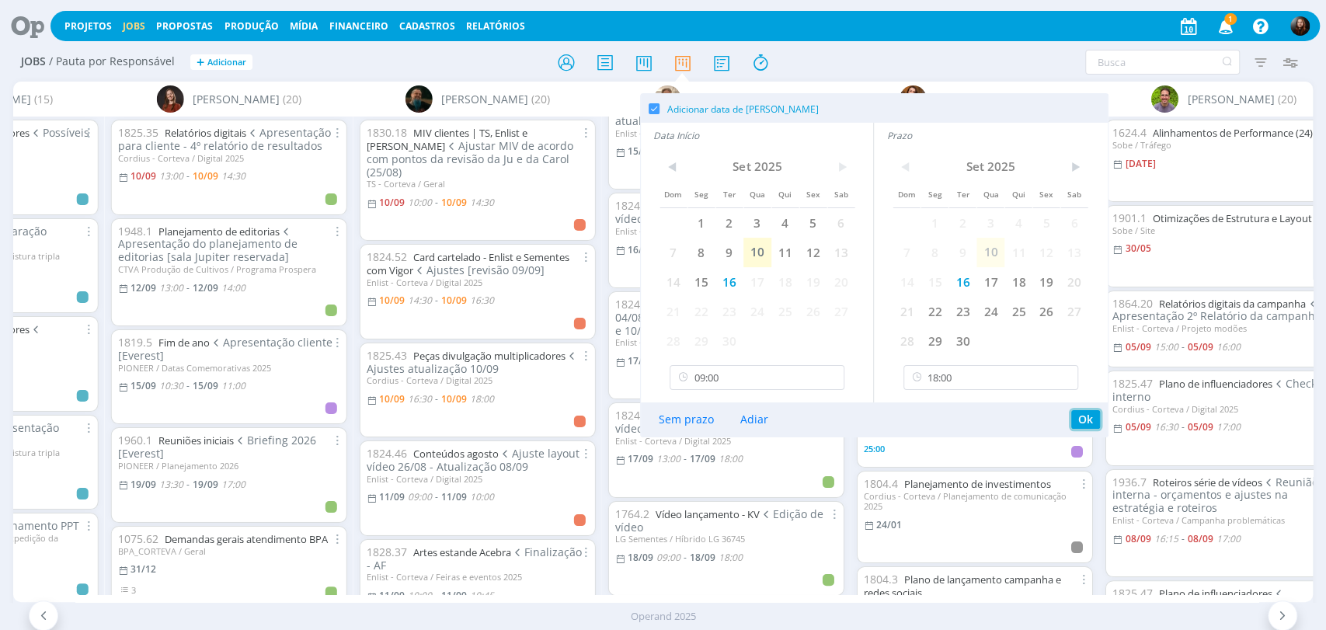
click at [1085, 420] on button "Ok" at bounding box center [1086, 419] width 29 height 19
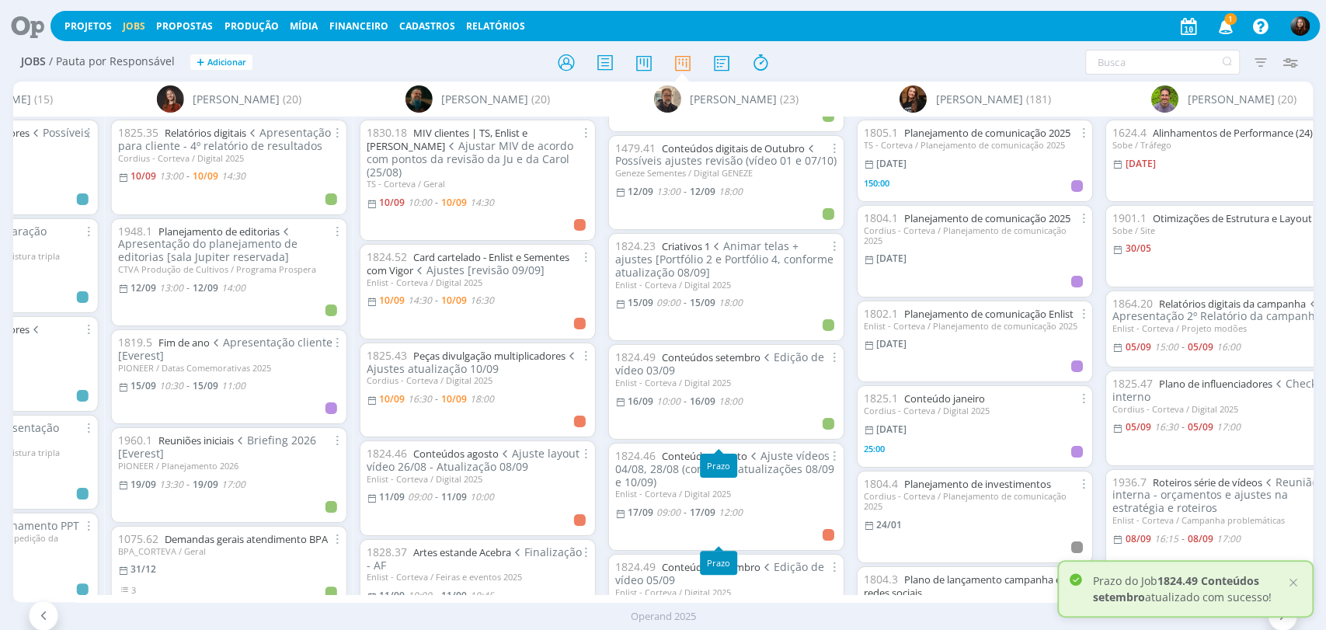
scroll to position [259, 0]
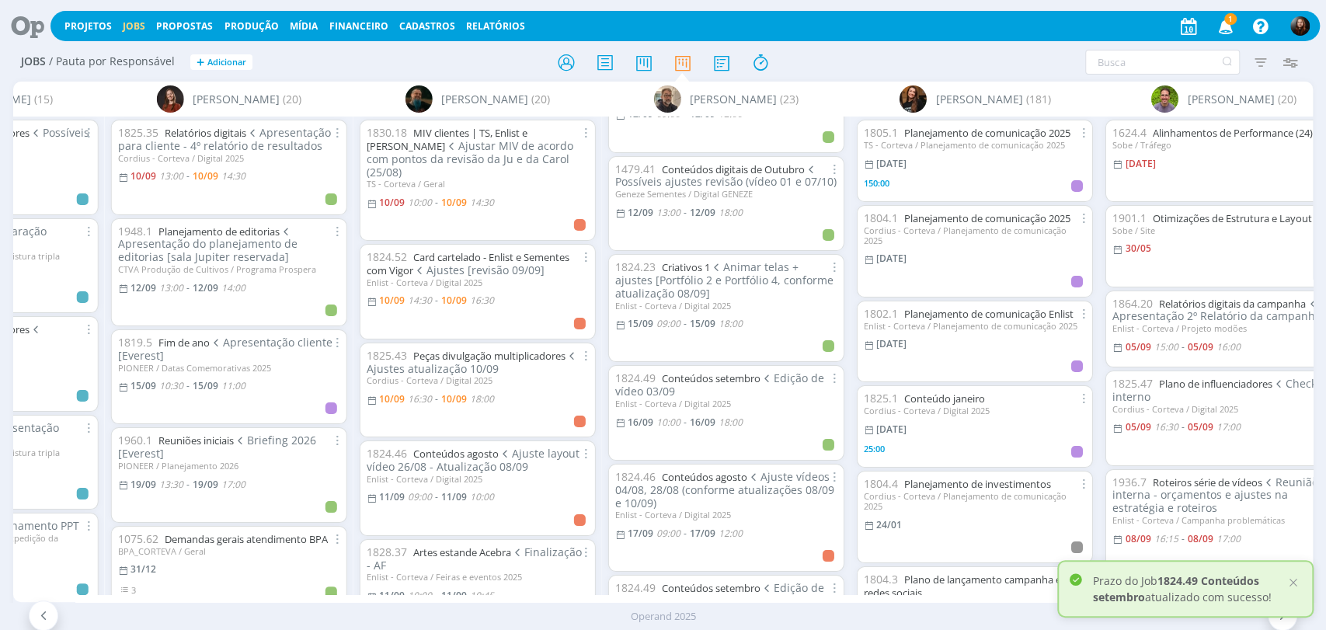
click at [725, 406] on div "1824.49 Conteúdos setembro Edição de vídeo 03/09 Enlist - Corteva / Digital 202…" at bounding box center [726, 413] width 222 height 82
click at [708, 375] on link "Conteúdos setembro" at bounding box center [711, 378] width 99 height 14
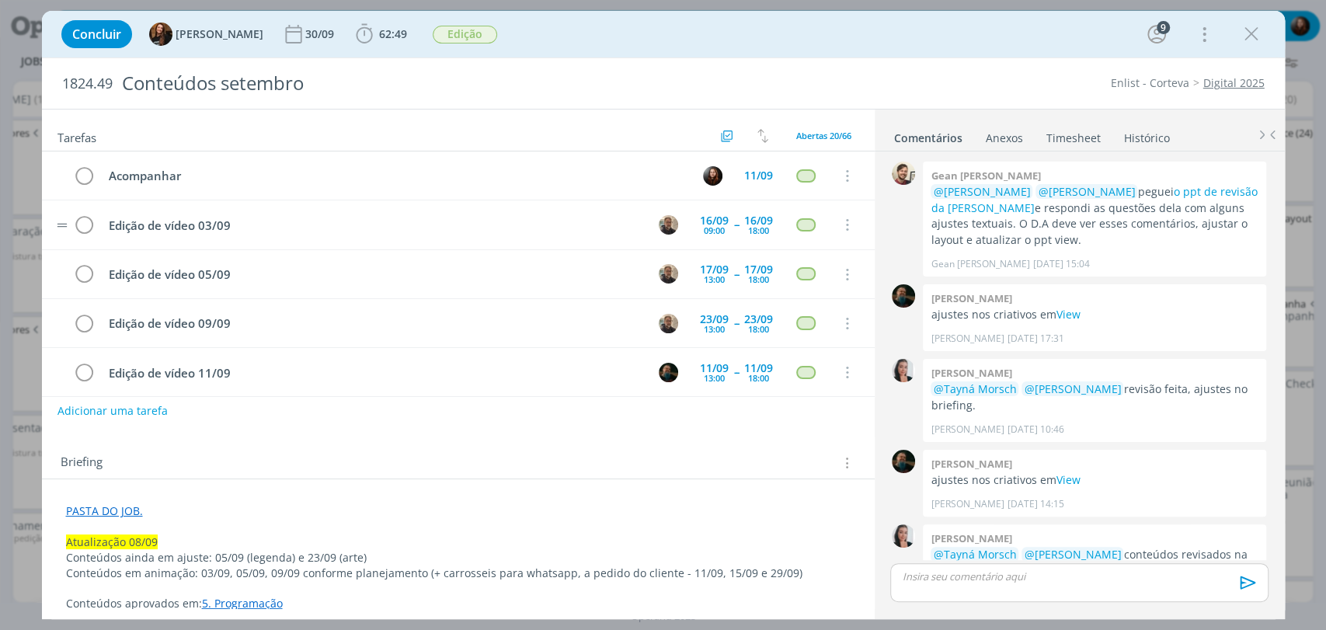
scroll to position [1455, 0]
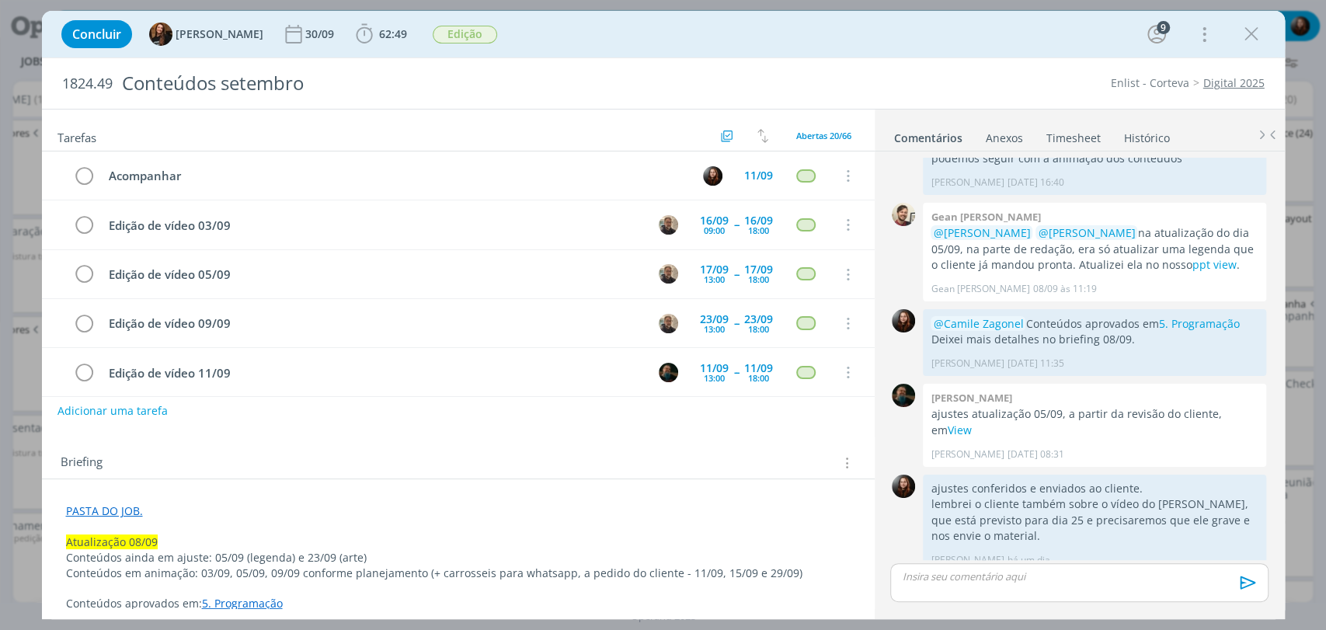
click at [1275, 33] on div "Concluir Tayná Morsch 30/09 62:49 Iniciar Apontar Data * [DATE] Horas * 00:00 T…" at bounding box center [663, 34] width 1243 height 47
click at [1241, 36] on icon "dialog" at bounding box center [1251, 34] width 23 height 23
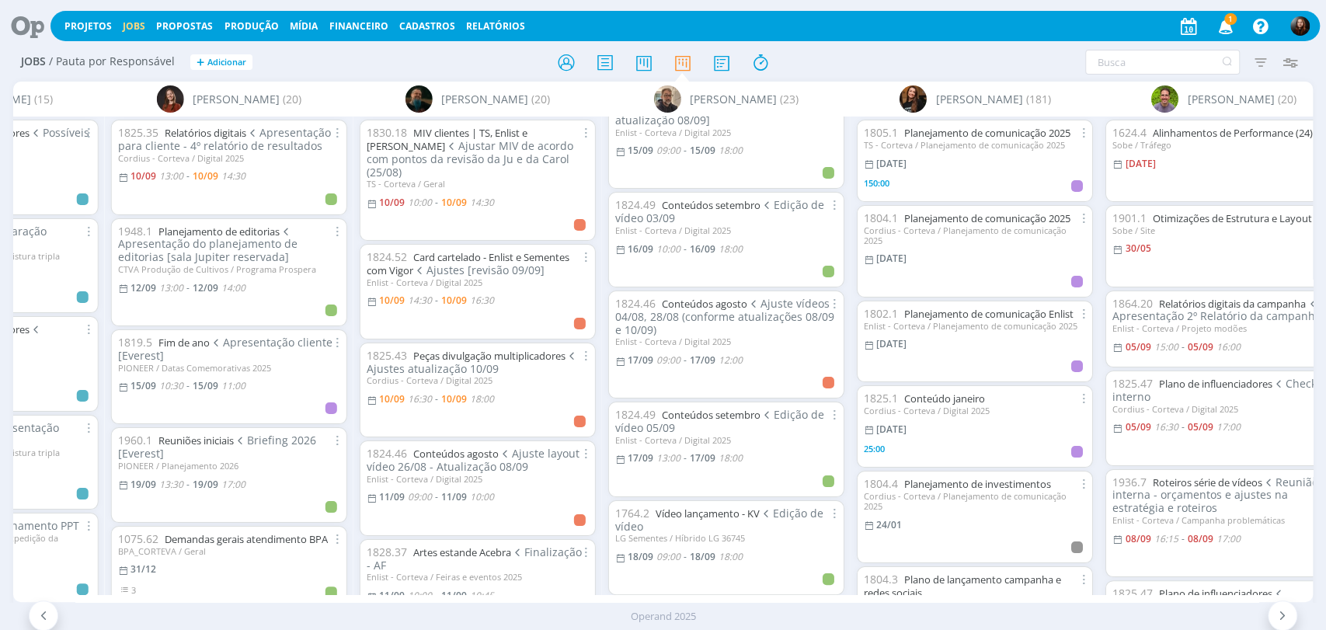
scroll to position [431, 0]
click at [686, 263] on div at bounding box center [726, 272] width 222 height 18
click at [27, 24] on icon at bounding box center [22, 26] width 32 height 30
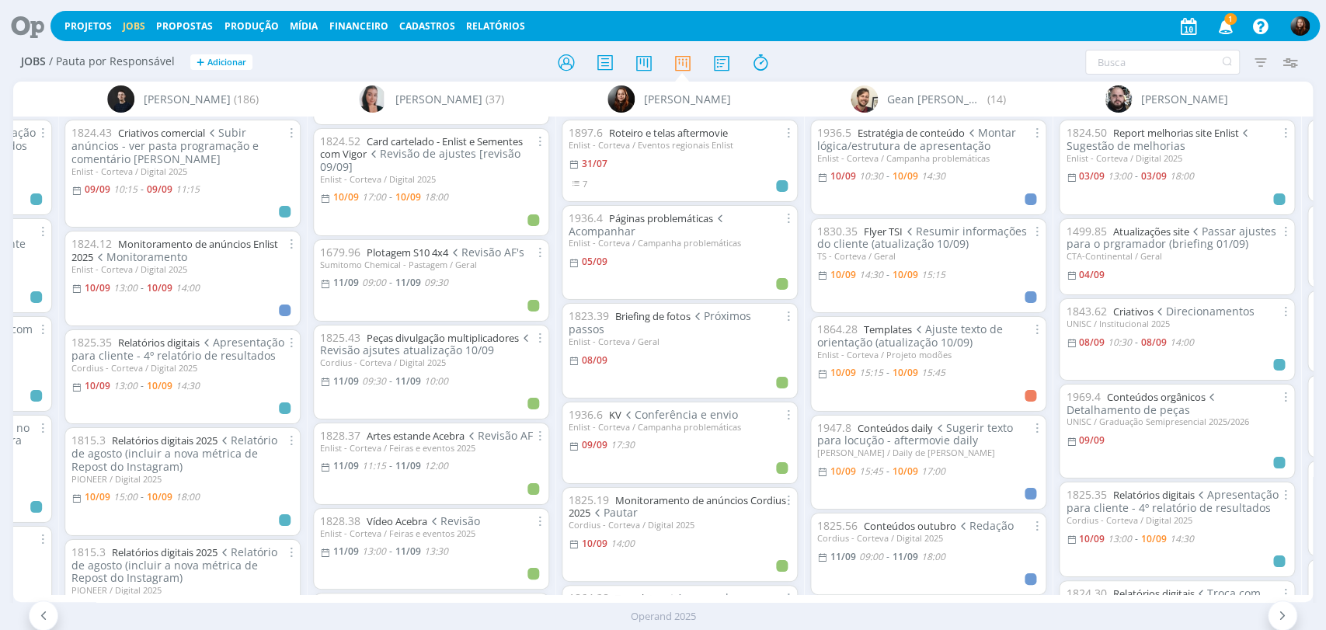
scroll to position [379, 0]
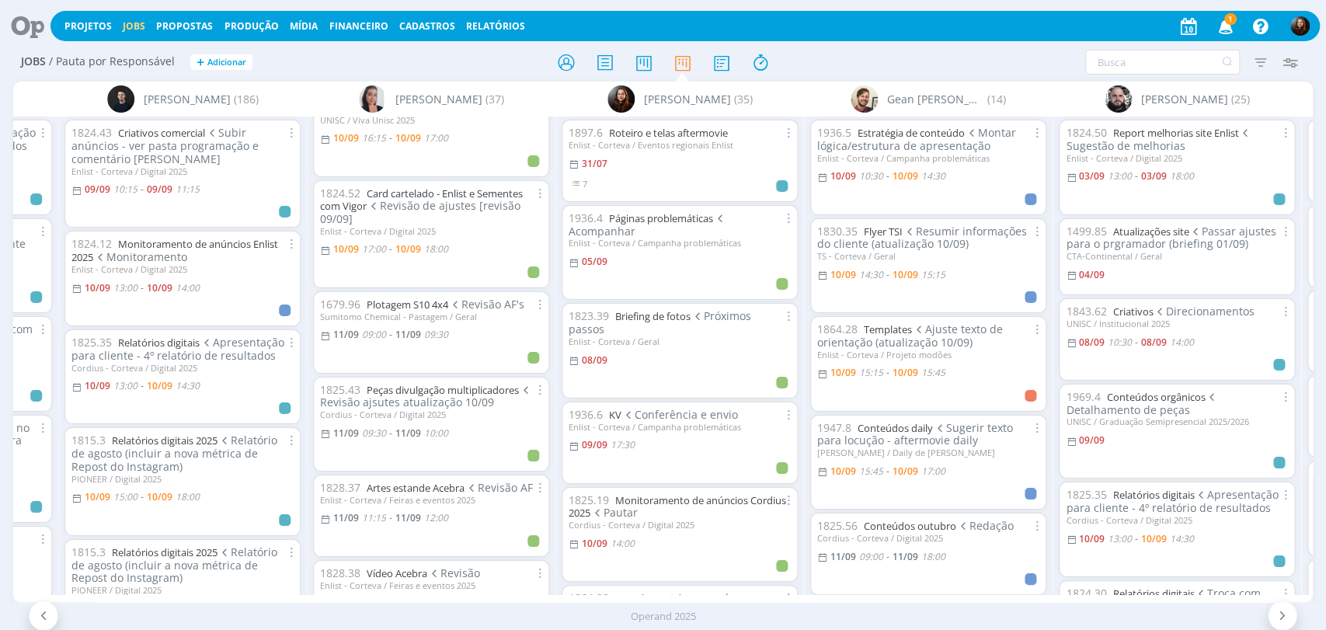
click at [32, 33] on icon at bounding box center [22, 26] width 32 height 30
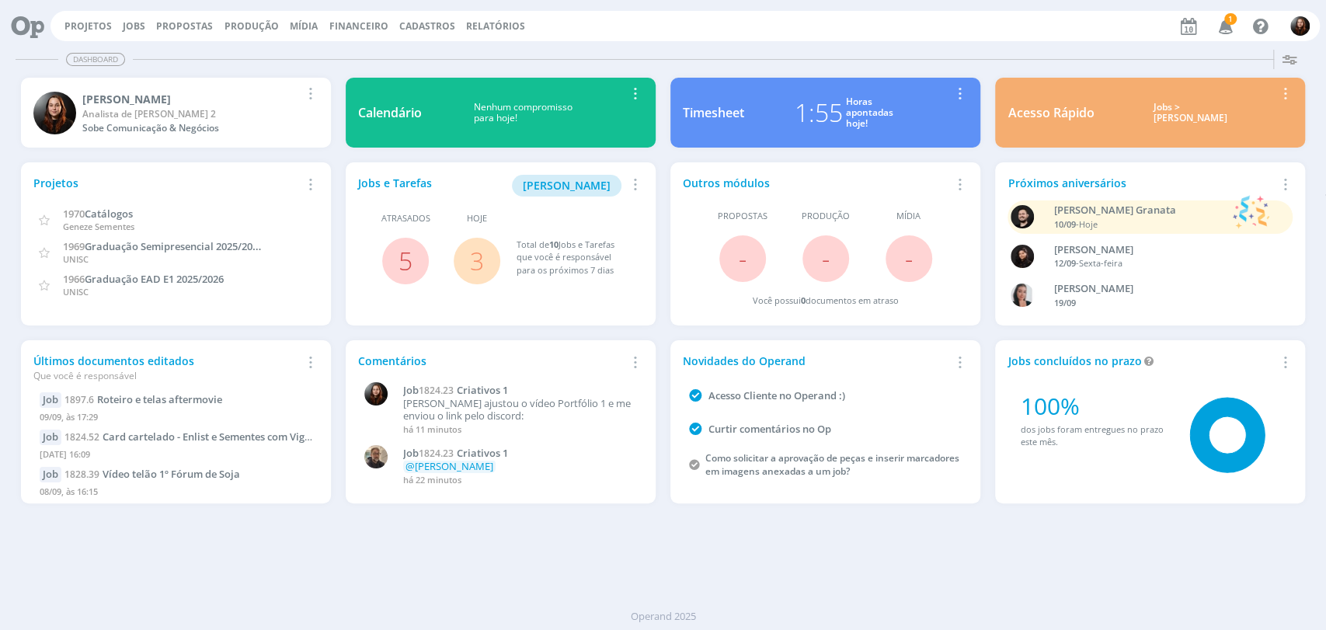
click at [479, 255] on link "3" at bounding box center [477, 260] width 14 height 33
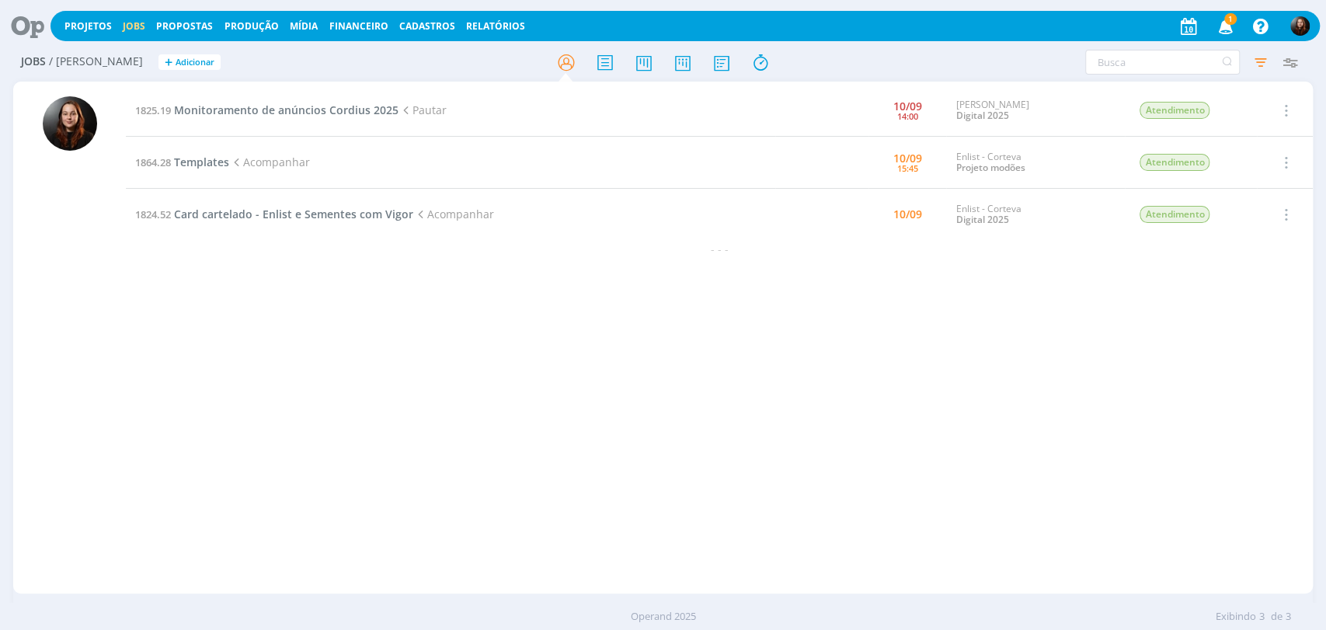
click at [373, 387] on div "1825.19 Monitoramento de anúncios Cordius 2025 Pautar 10/09 14:00 Cordius - Cor…" at bounding box center [719, 338] width 1187 height 506
click at [293, 207] on span "Card cartelado - Enlist e Sementes com Vigor" at bounding box center [293, 214] width 239 height 15
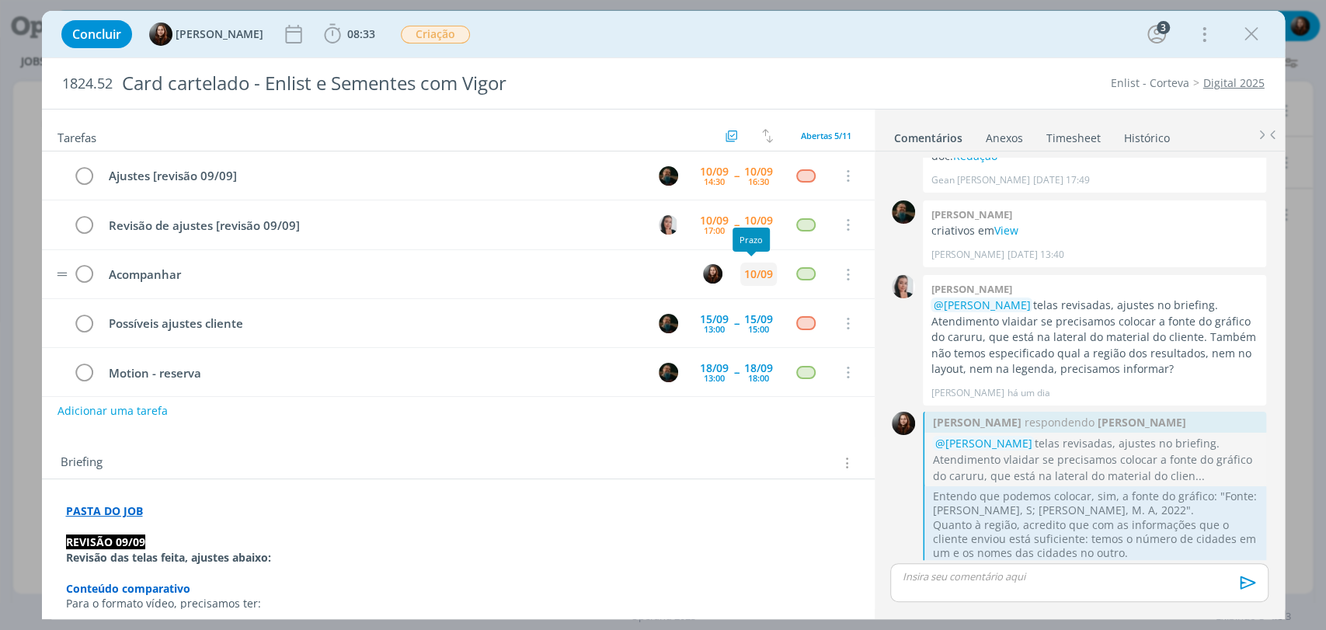
click at [759, 270] on div "10/09" at bounding box center [758, 274] width 29 height 11
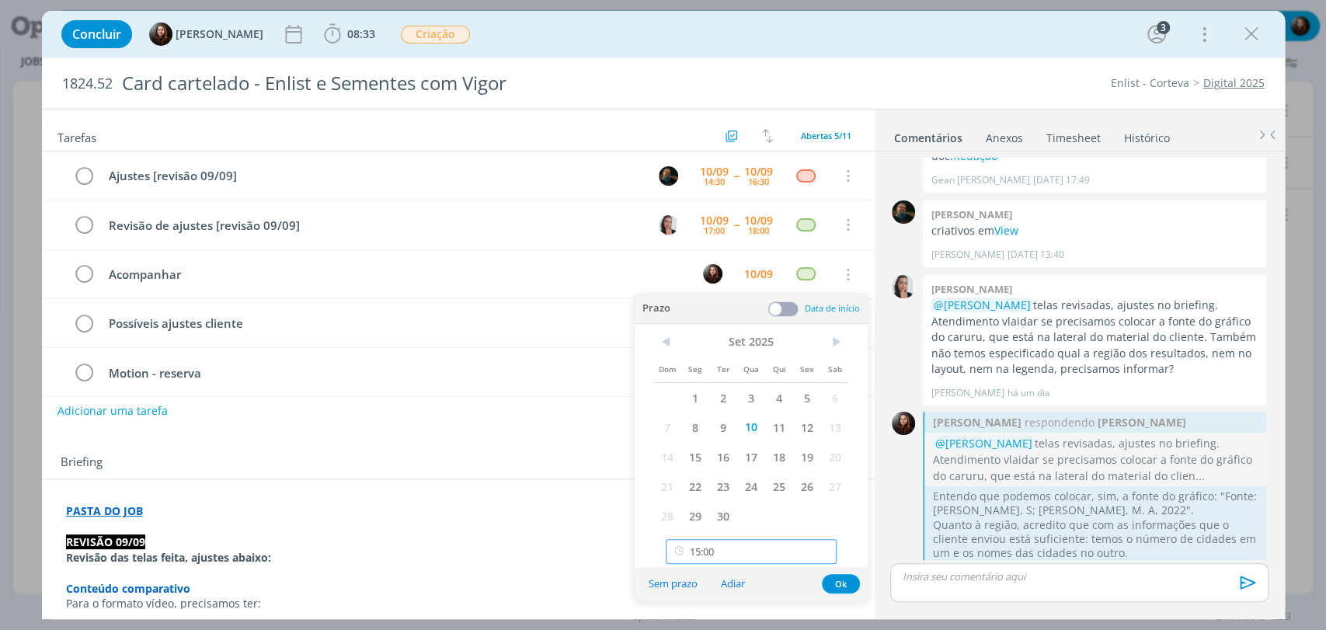
click at [721, 542] on input "15:00" at bounding box center [751, 551] width 171 height 25
click at [700, 499] on div "18:00" at bounding box center [753, 500] width 173 height 28
type input "18:00"
click at [842, 578] on button "Ok" at bounding box center [841, 583] width 38 height 19
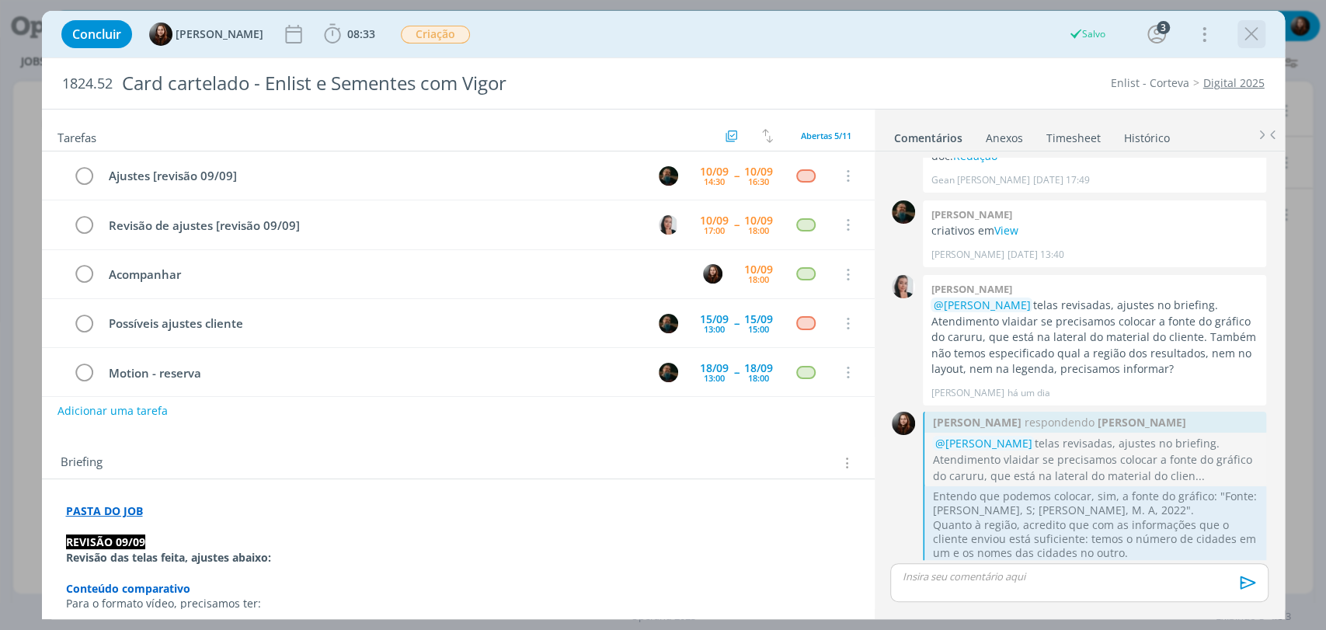
click at [1257, 28] on icon "dialog" at bounding box center [1251, 34] width 23 height 23
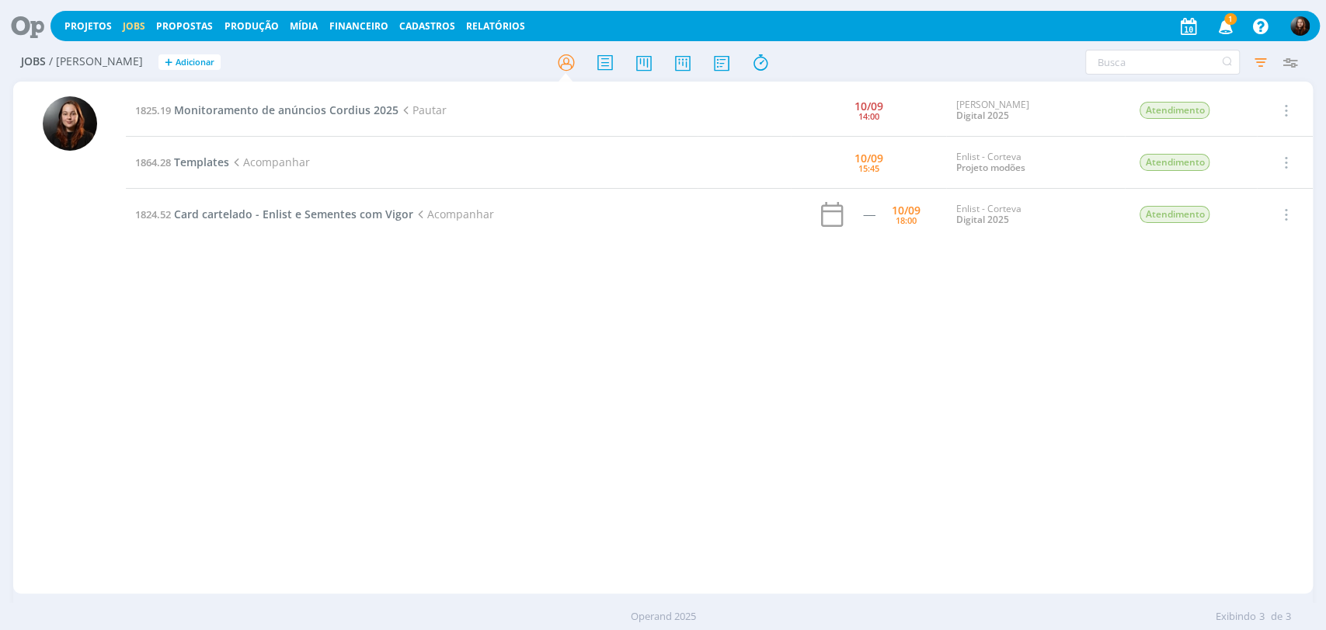
click at [1220, 30] on icon "button" at bounding box center [1225, 25] width 27 height 26
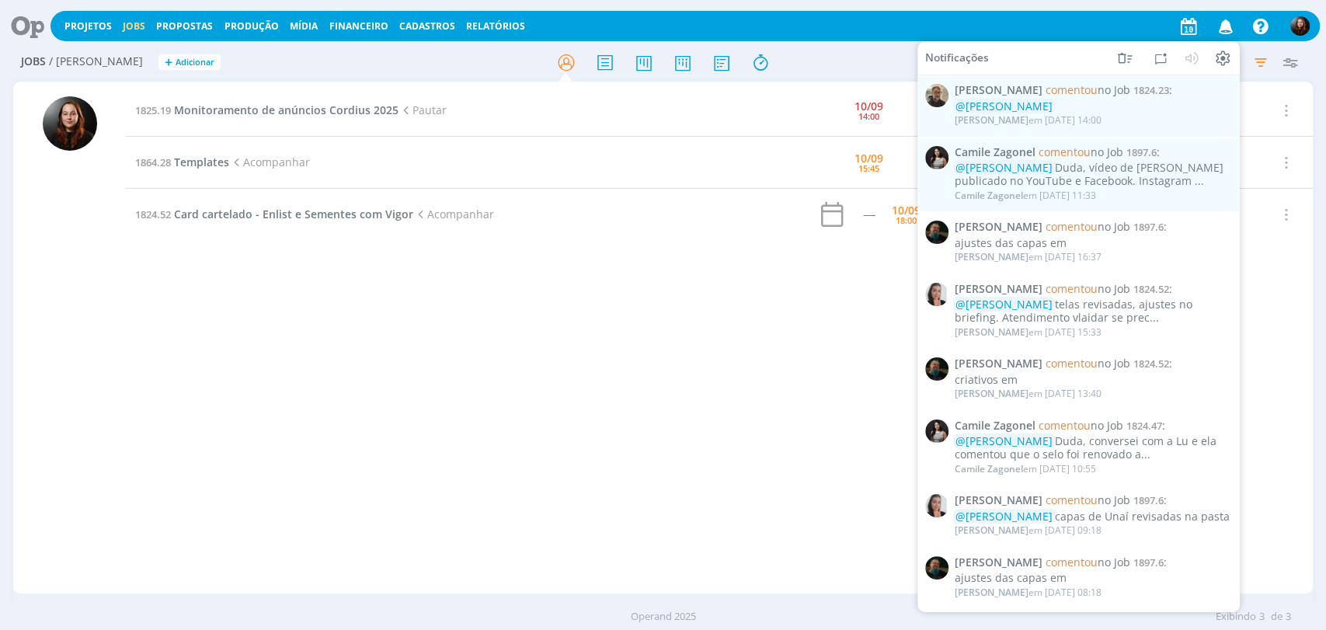
click at [696, 378] on div "1825.19 Monitoramento de anúncios Cordius 2025 Pautar 10/09 14:00 Cordius - Cor…" at bounding box center [719, 338] width 1187 height 506
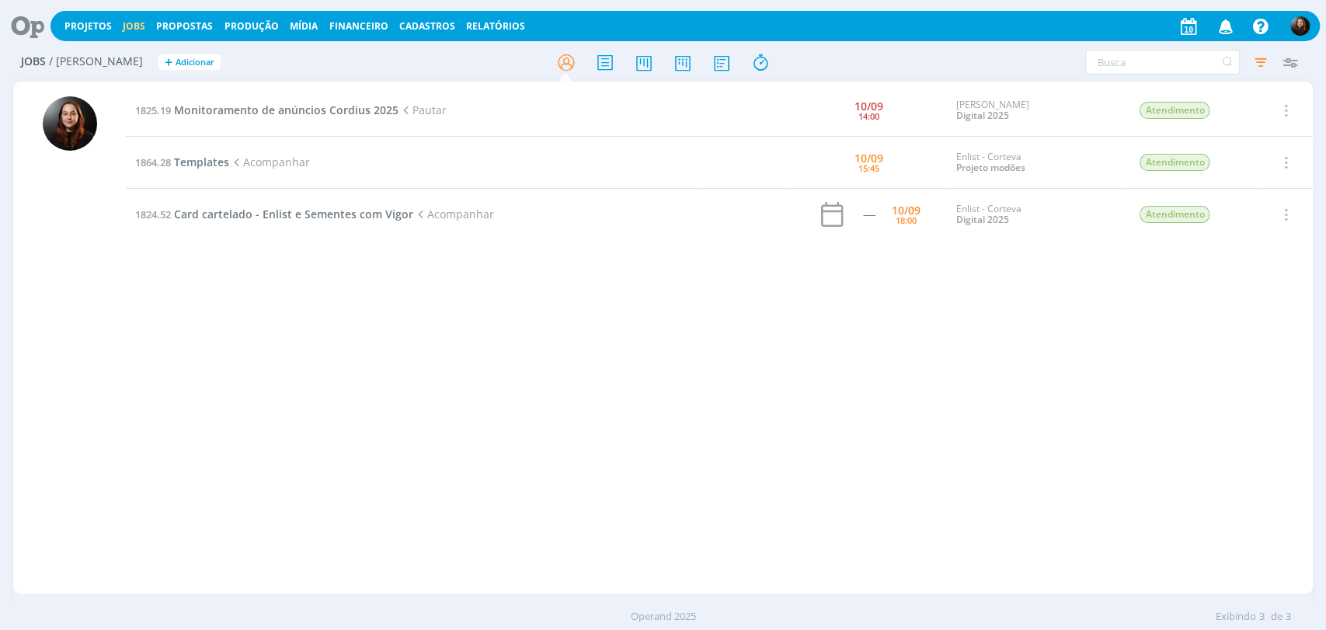
drag, startPoint x: 745, startPoint y: 368, endPoint x: 615, endPoint y: 299, distance: 147.7
click at [744, 368] on div "1825.19 Monitoramento de anúncios Cordius 2025 Pautar 10/09 14:00 Cordius - Cor…" at bounding box center [719, 338] width 1187 height 506
drag, startPoint x: 309, startPoint y: 58, endPoint x: 0, endPoint y: 54, distance: 309.3
click at [308, 58] on h2 "Jobs / Minha Pauta + Adicionar" at bounding box center [230, 60] width 418 height 33
click at [30, 28] on icon at bounding box center [22, 26] width 32 height 30
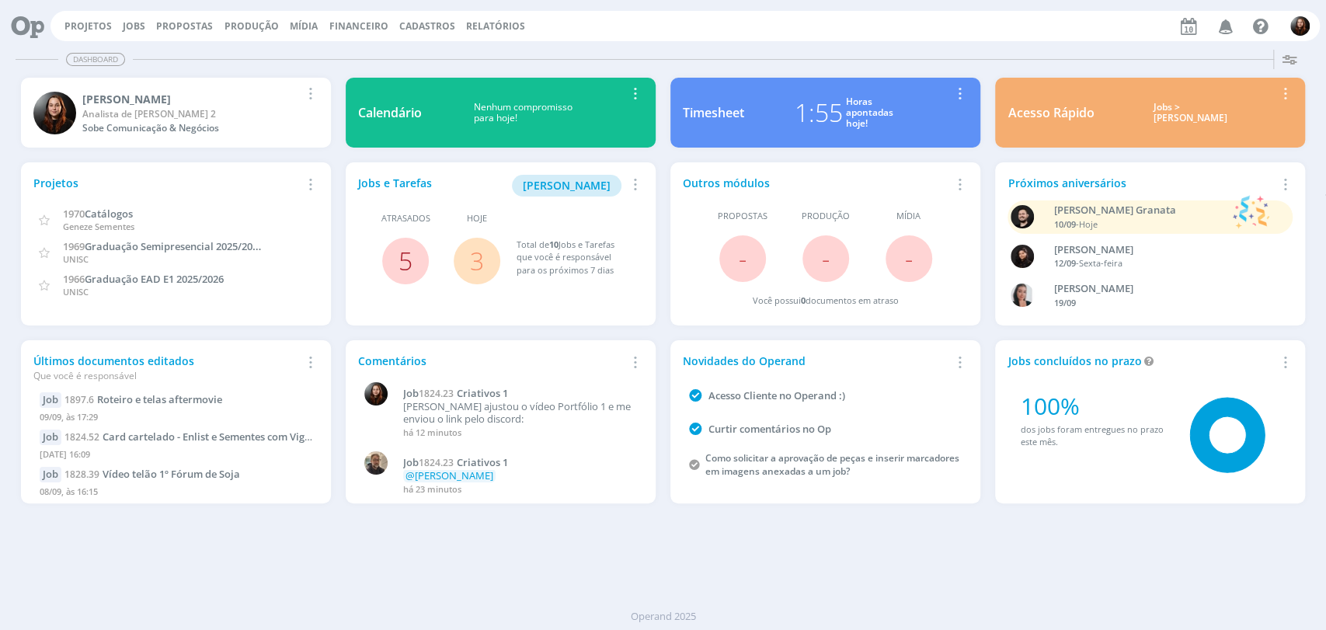
click at [405, 263] on link "5" at bounding box center [406, 260] width 14 height 33
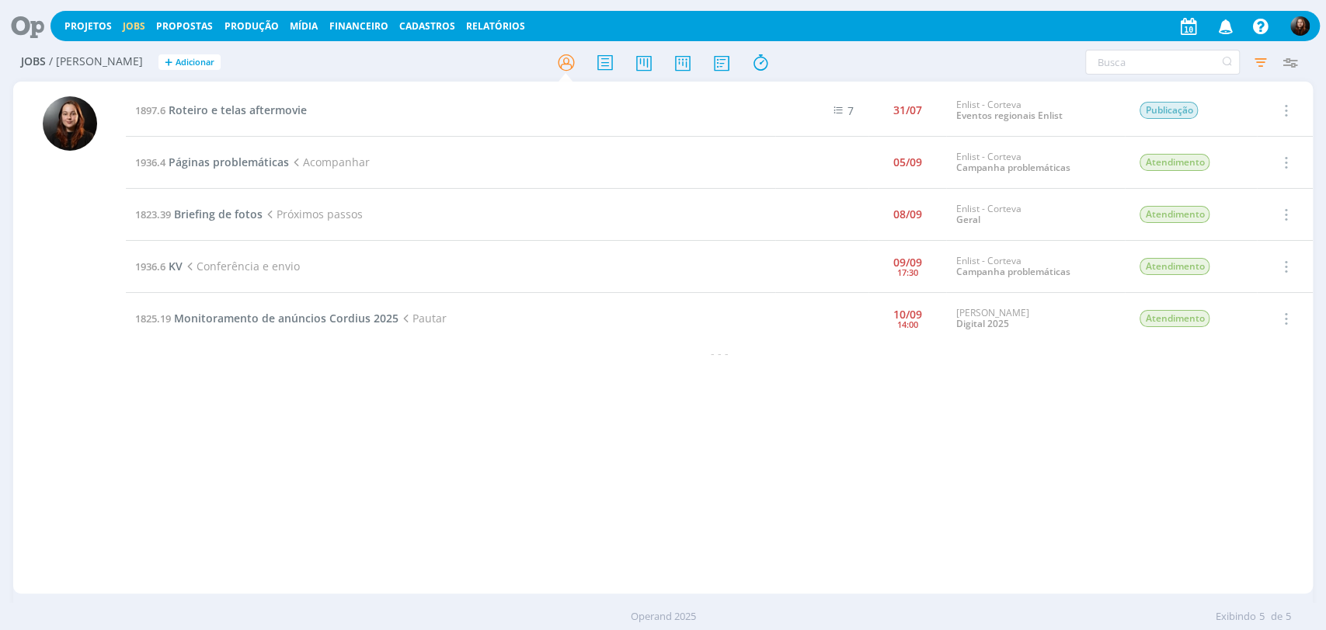
click at [261, 58] on h2 "Jobs / Minha Pauta + Adicionar" at bounding box center [230, 60] width 418 height 33
click at [17, 26] on icon at bounding box center [22, 26] width 32 height 30
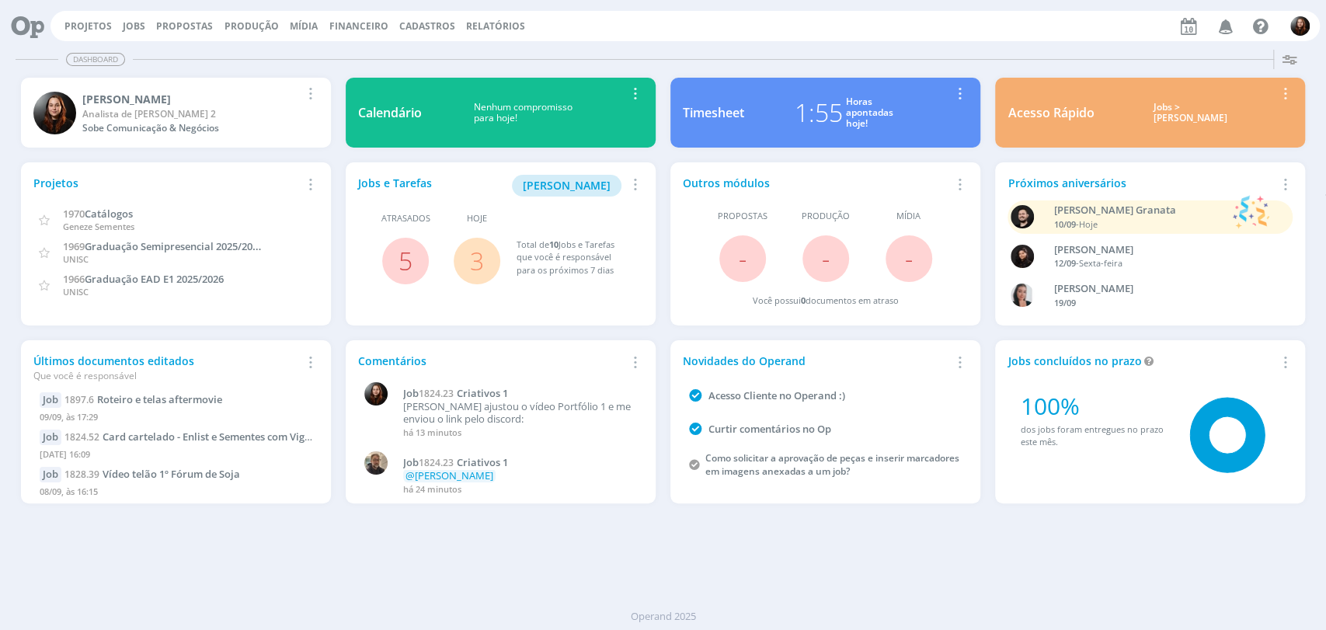
click at [610, 53] on div "Dashboard" at bounding box center [663, 59] width 1295 height 23
click at [661, 28] on div "Projetos Jobs Propostas Produção Mídia Financeiro Cadastros Relatórios Notifica…" at bounding box center [686, 26] width 1270 height 30
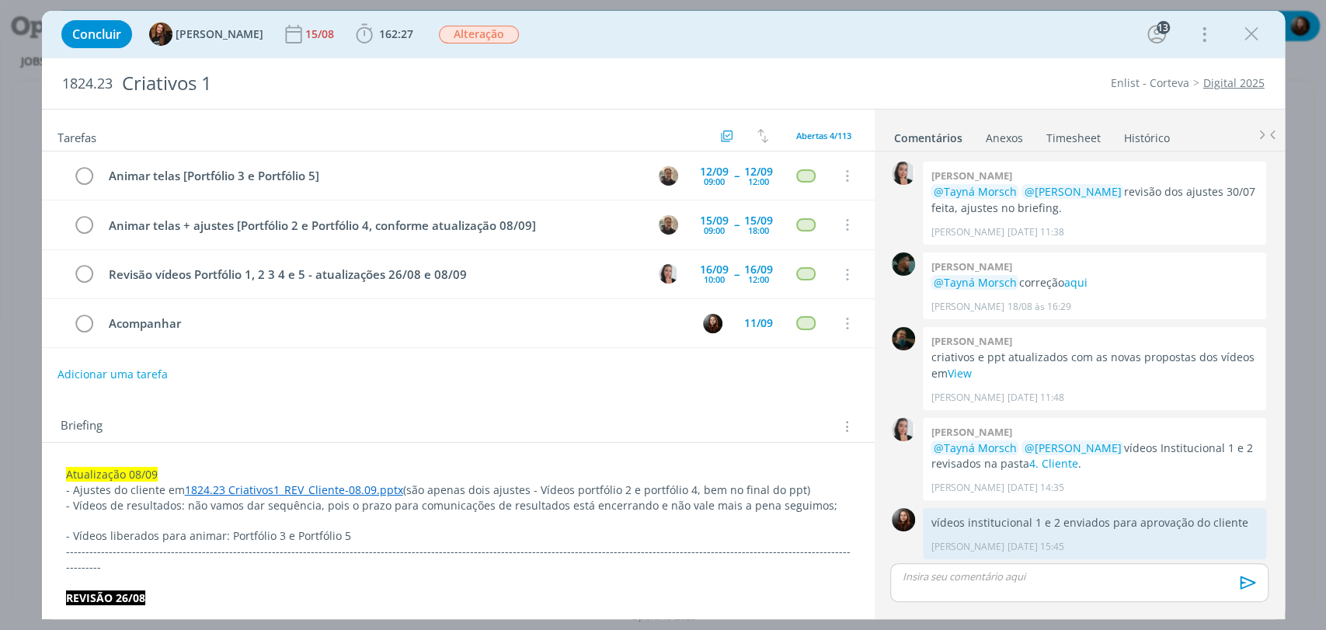
scroll to position [1549, 0]
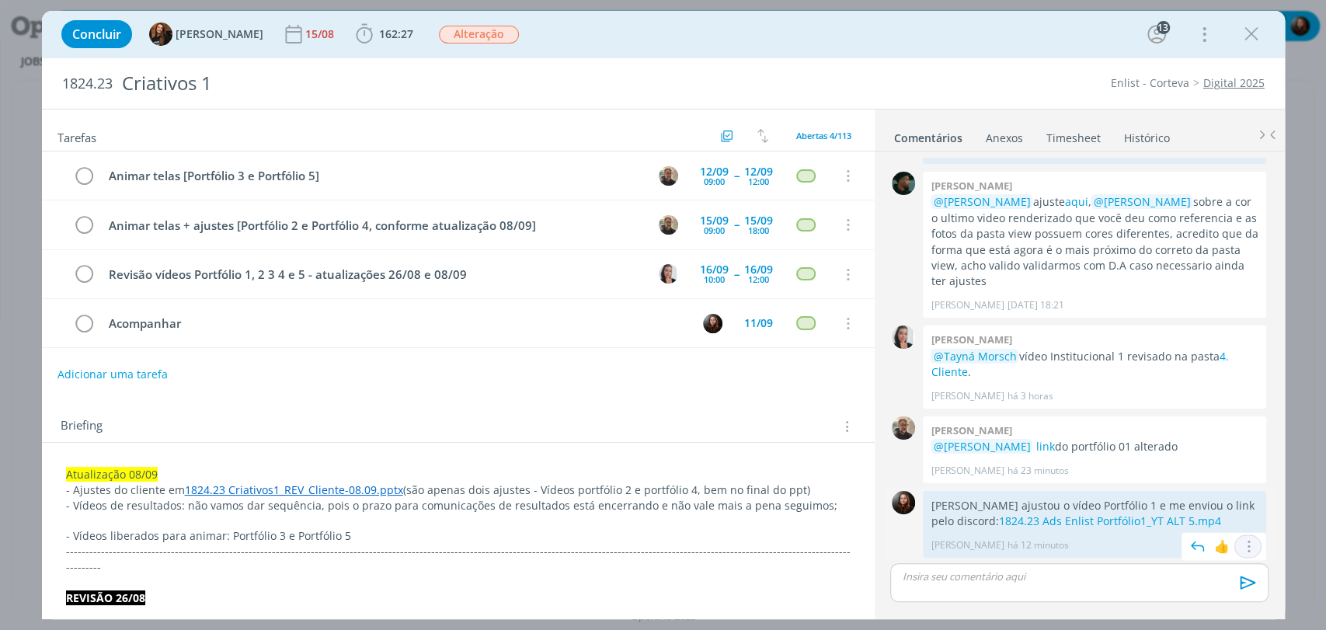
click at [1246, 539] on icon "dialog" at bounding box center [1248, 546] width 17 height 15
click at [1169, 528] on link "Excluir" at bounding box center [1195, 526] width 123 height 25
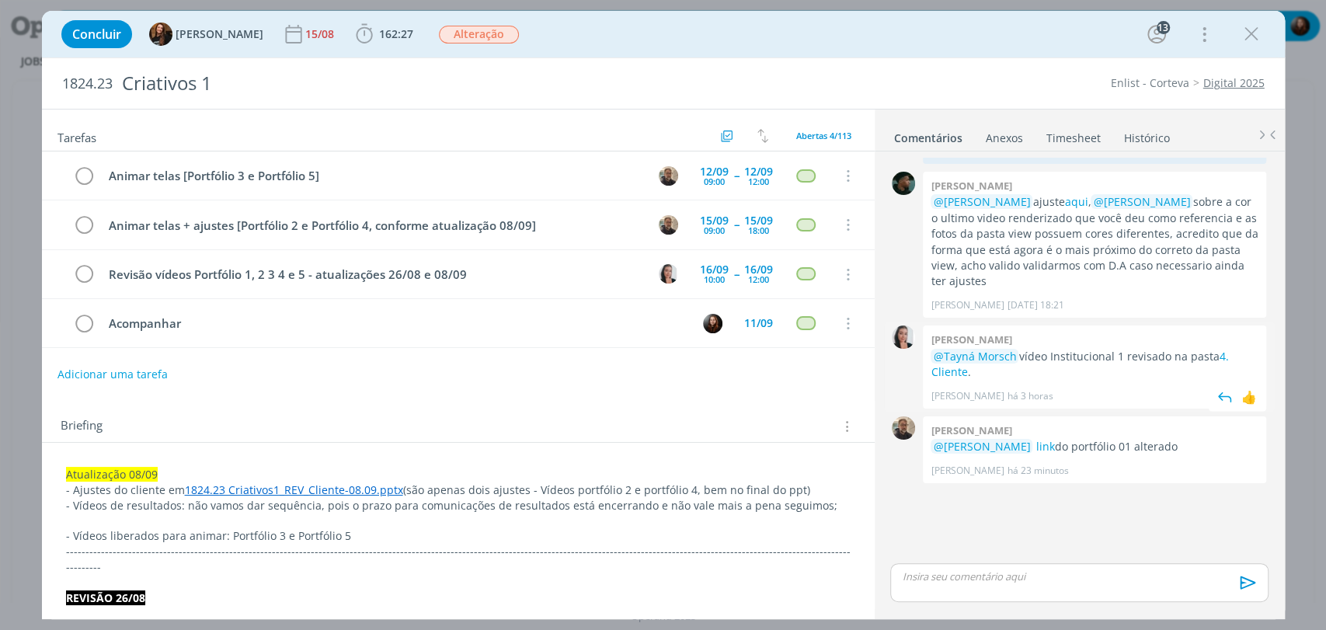
scroll to position [1545, 0]
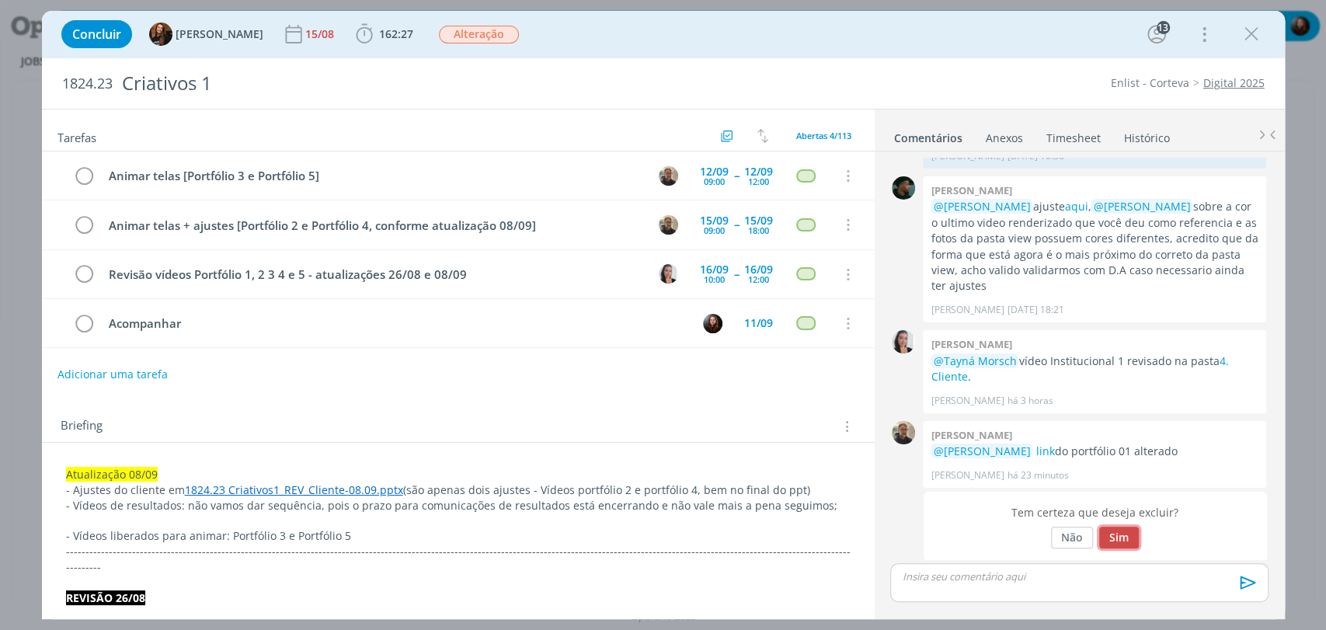
click at [1124, 531] on button "Sim" at bounding box center [1120, 538] width 40 height 22
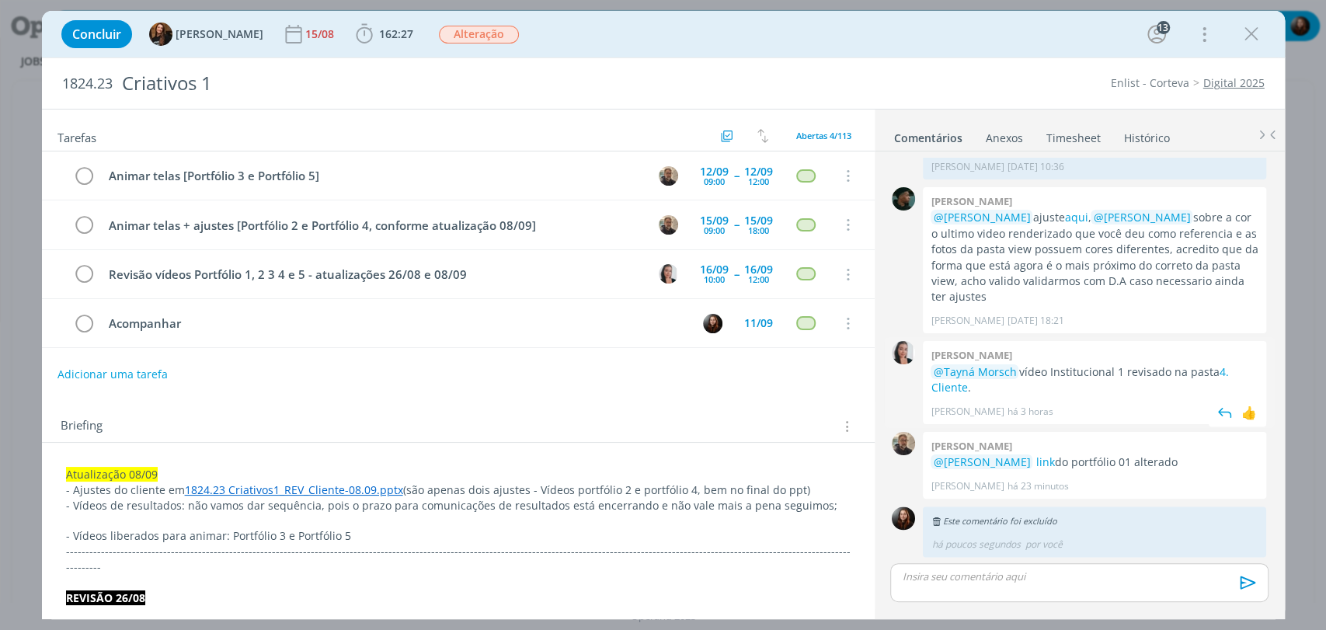
scroll to position [1533, 0]
click at [644, 381] on div "Adicionar uma tarefa" at bounding box center [458, 375] width 833 height 28
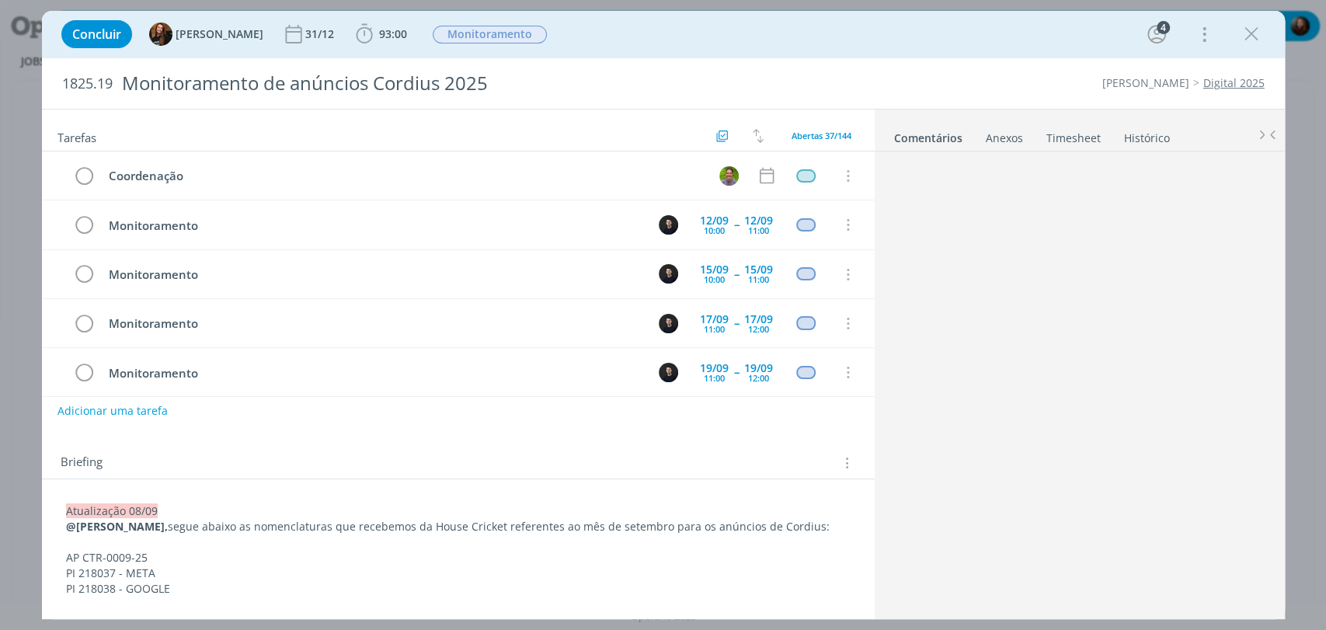
scroll to position [913, 0]
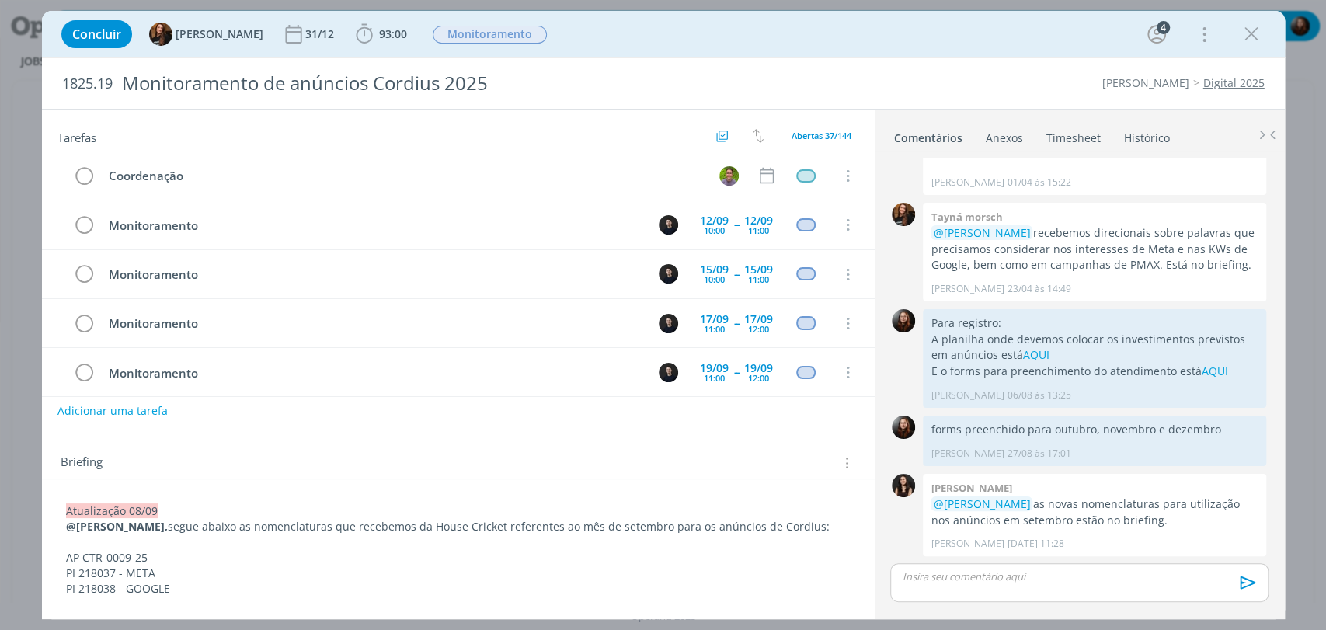
click at [807, 35] on div "Concluir Tayná Morsch 31/12 93:00 Iniciar Apontar Data * [DATE] Horas * 00:00 T…" at bounding box center [664, 34] width 1220 height 37
click at [946, 54] on div "Concluir Tayná Morsch 31/12 93:00 Iniciar Apontar Data * [DATE] Horas * 00:00 T…" at bounding box center [663, 34] width 1243 height 47
click at [1259, 23] on icon "dialog" at bounding box center [1251, 34] width 23 height 23
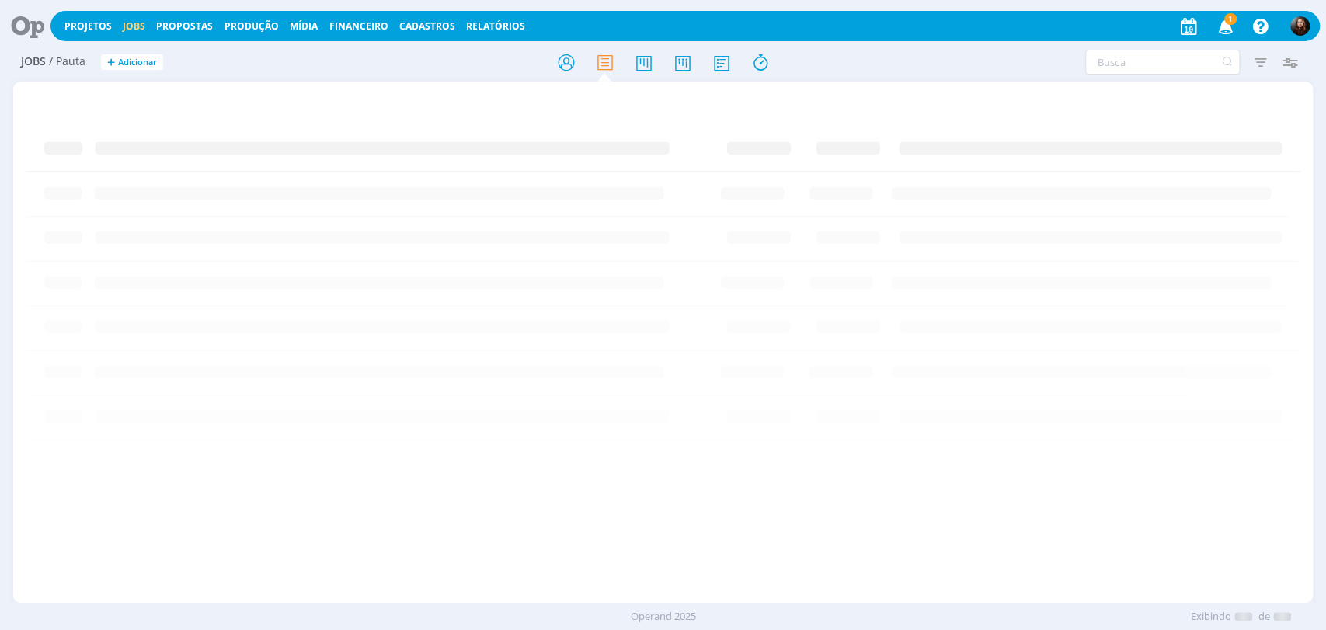
click at [32, 23] on icon at bounding box center [22, 26] width 32 height 30
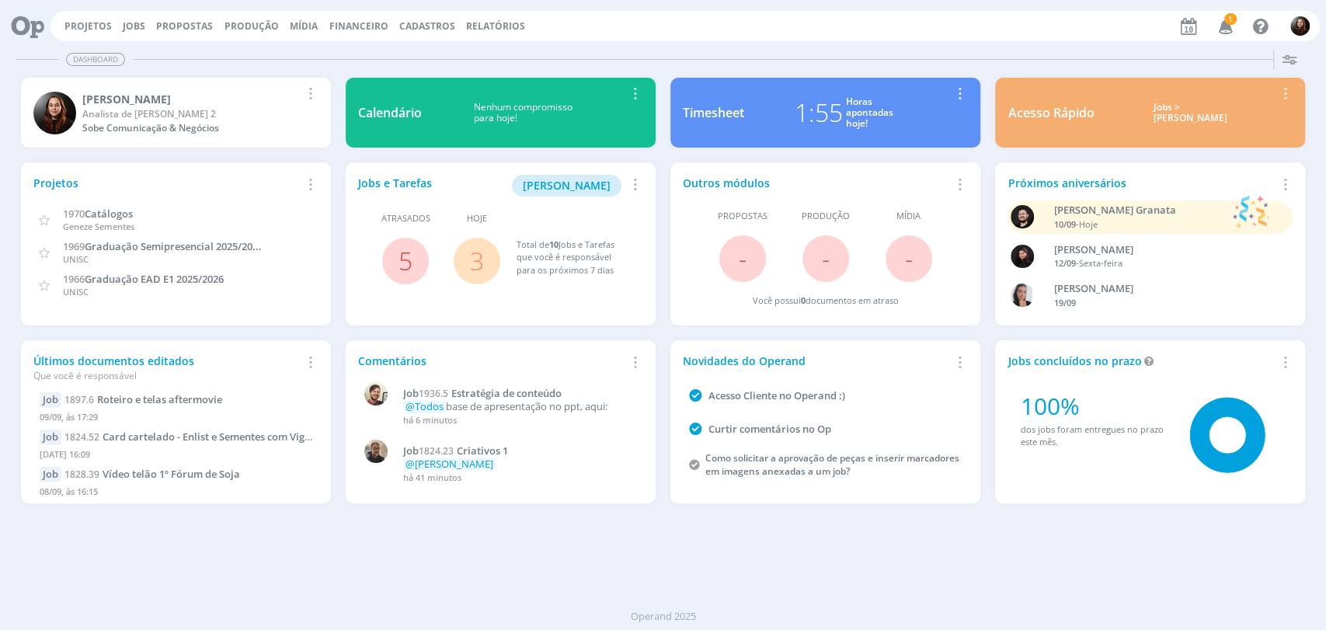
click at [1223, 30] on icon "button" at bounding box center [1225, 25] width 27 height 26
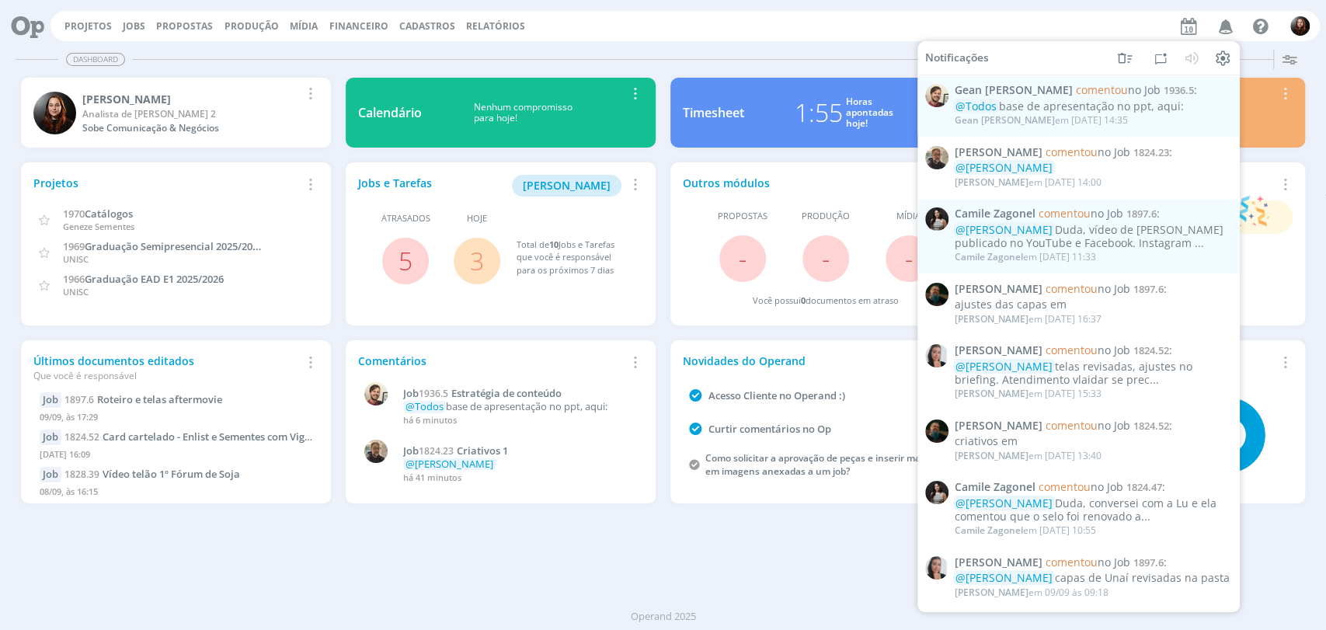
click at [691, 39] on div "Projetos Jobs Propostas Produção [GEOGRAPHIC_DATA] Financeiro Cadastros Relatór…" at bounding box center [686, 26] width 1270 height 30
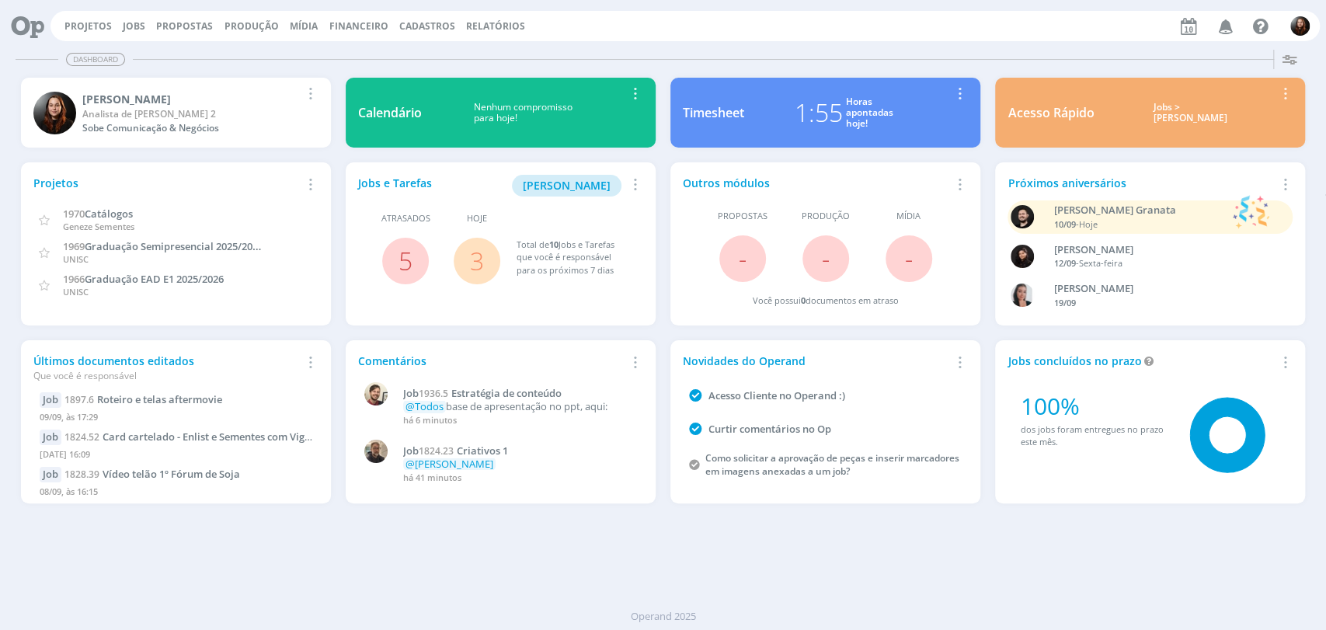
click at [719, 35] on div "Projetos Jobs Propostas Produção [GEOGRAPHIC_DATA] Financeiro Cadastros Relatór…" at bounding box center [686, 26] width 1270 height 30
click at [643, 42] on div "Projetos Jobs Propostas Produção [GEOGRAPHIC_DATA] Financeiro Cadastros Relatór…" at bounding box center [663, 24] width 1314 height 37
click at [131, 25] on link "Jobs" at bounding box center [134, 25] width 23 height 13
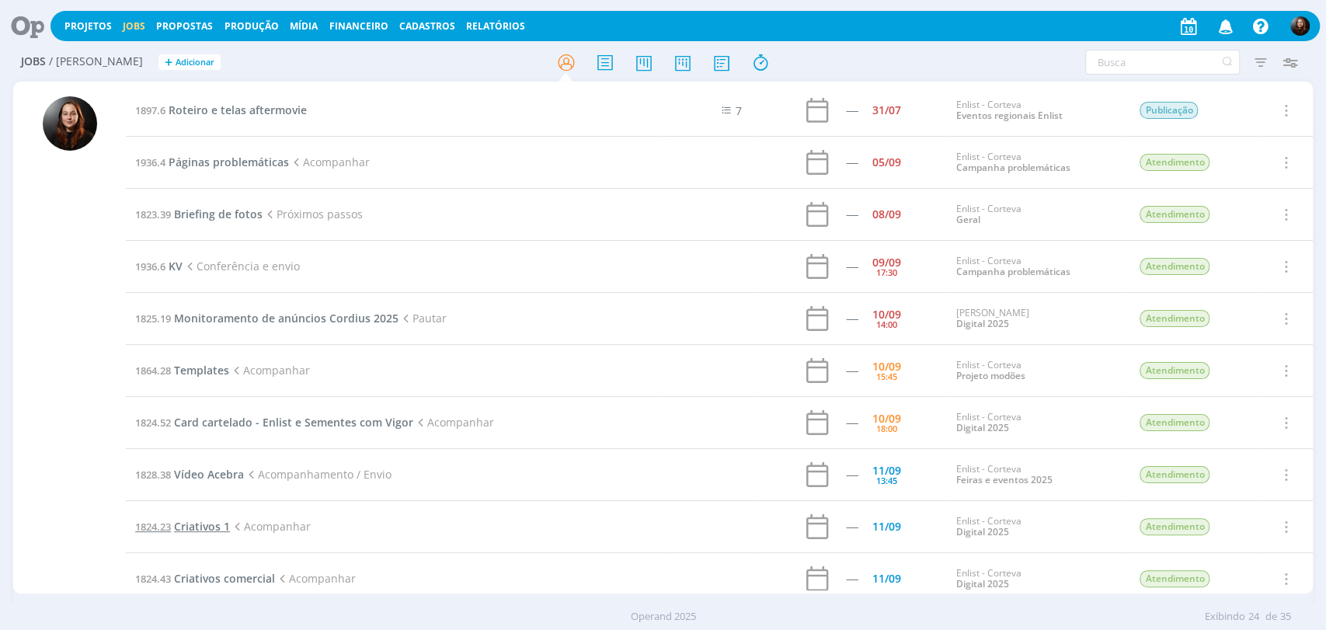
click at [193, 522] on span "Criativos 1" at bounding box center [202, 526] width 56 height 15
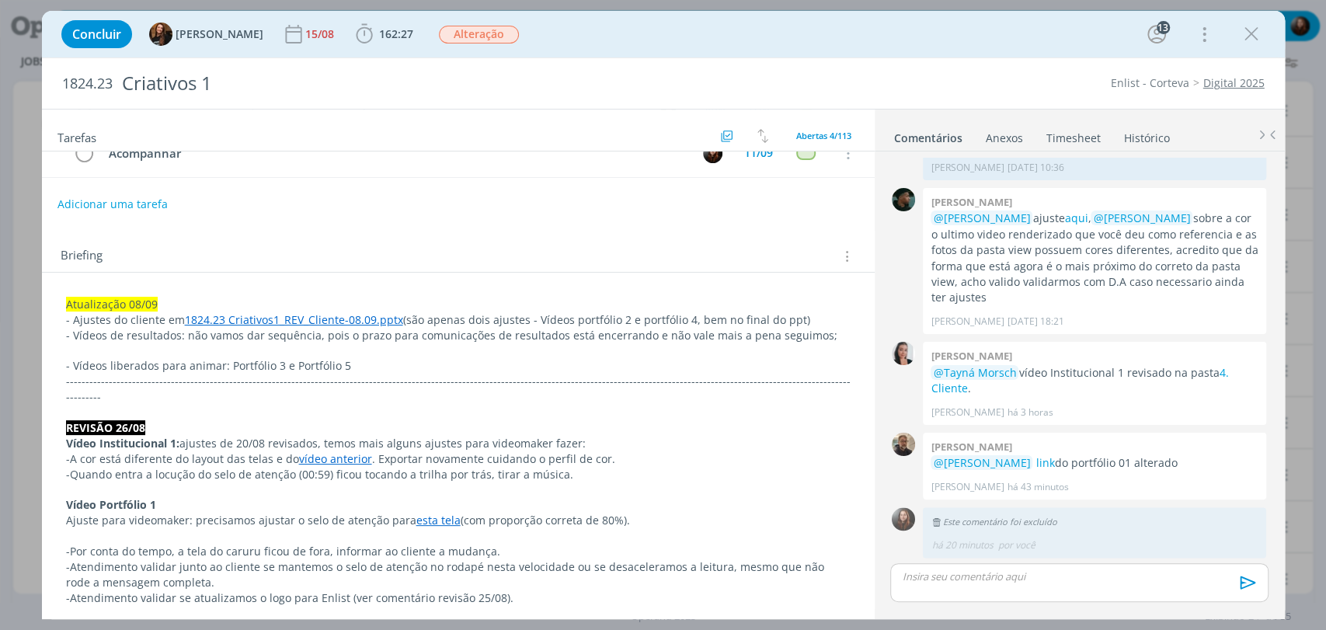
scroll to position [173, 0]
click at [353, 319] on link "1824.23 Criativos1_REV_Cliente-08.09.pptx" at bounding box center [294, 317] width 218 height 15
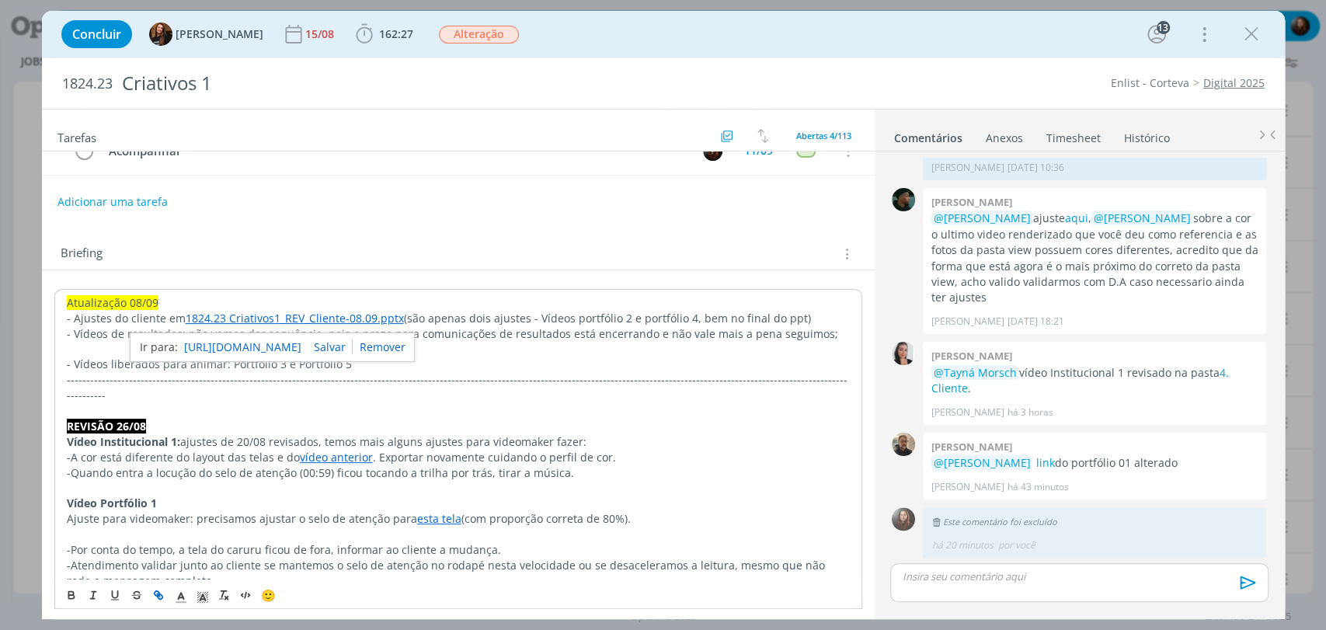
click at [301, 343] on link "https://sobeae.sharepoint.com/:p:/s/SOBEAE/Ed4LdoODwpBCm6cOceU1ljABcGfmnyYOpmgS…" at bounding box center [242, 347] width 117 height 20
click at [437, 253] on div "Briefing Briefings Predefinidos Versões do Briefing Ver Briefing do Projeto" at bounding box center [461, 254] width 800 height 20
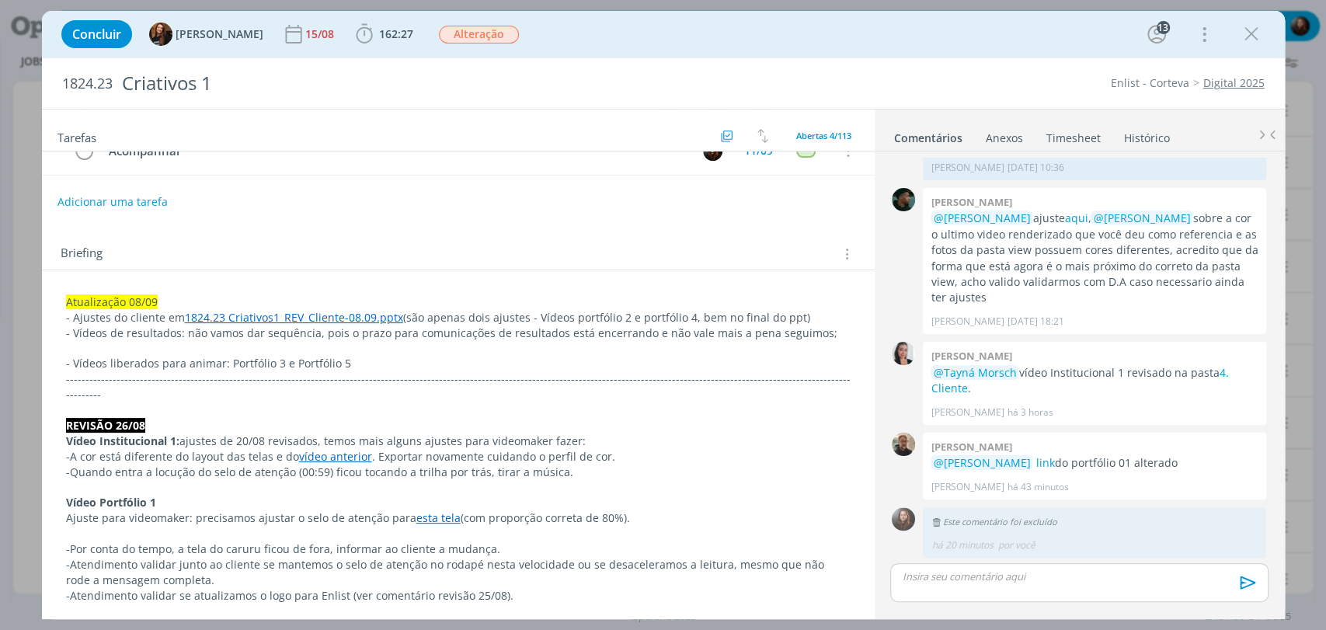
scroll to position [0, 0]
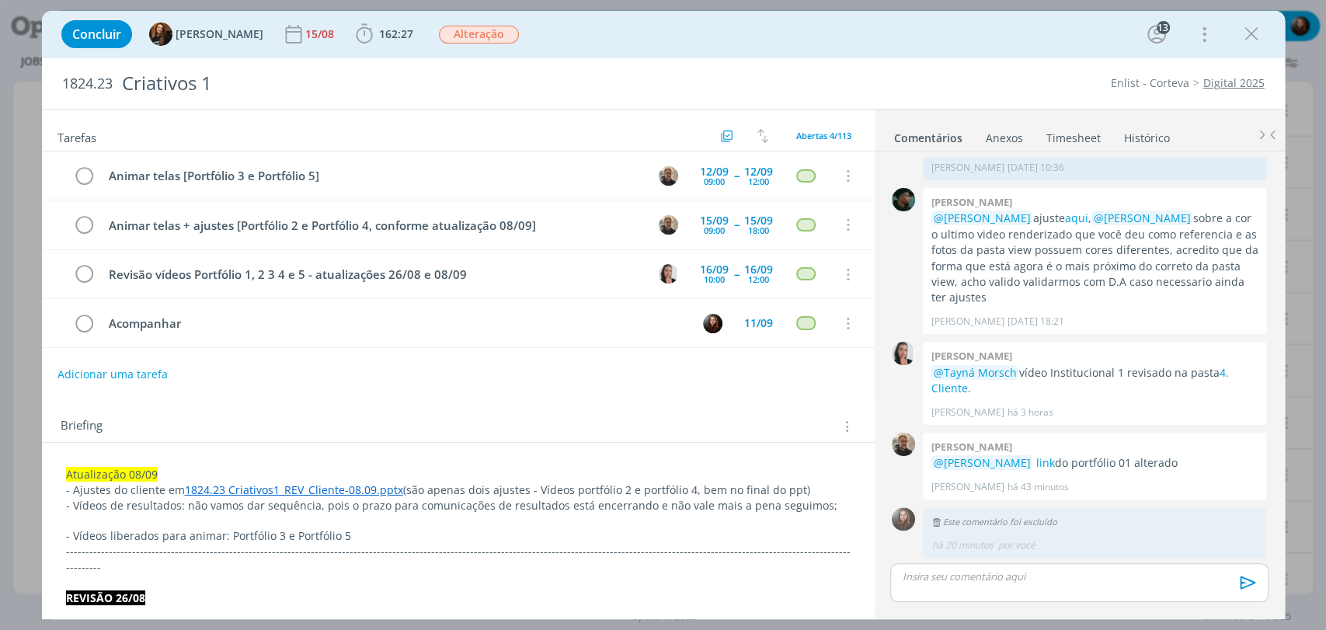
click at [589, 33] on div "Concluir Tayná Morsch 15/08 162:27 Iniciar Apontar Data * 10/09/2025 Horas * 00…" at bounding box center [664, 34] width 1220 height 37
drag, startPoint x: 1249, startPoint y: 29, endPoint x: 58, endPoint y: 20, distance: 1191.2
click at [1249, 29] on icon "dialog" at bounding box center [1251, 34] width 23 height 23
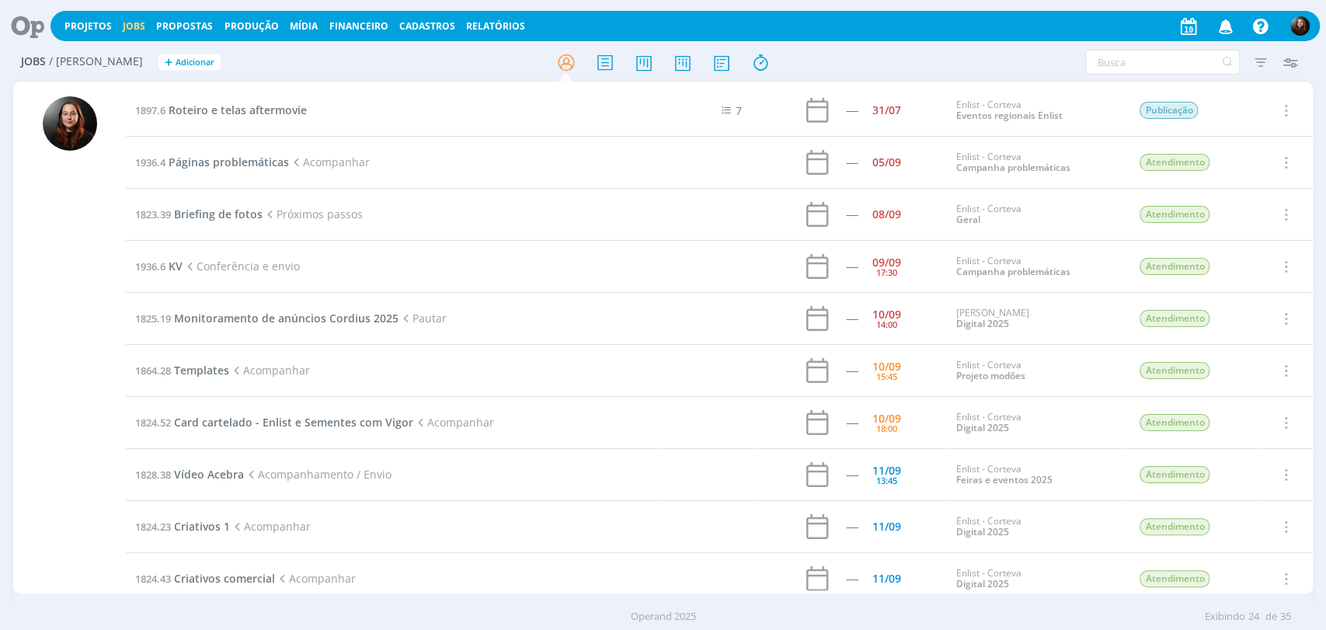
drag, startPoint x: 30, startPoint y: 33, endPoint x: 44, endPoint y: 31, distance: 14.1
click at [30, 33] on icon at bounding box center [22, 26] width 32 height 30
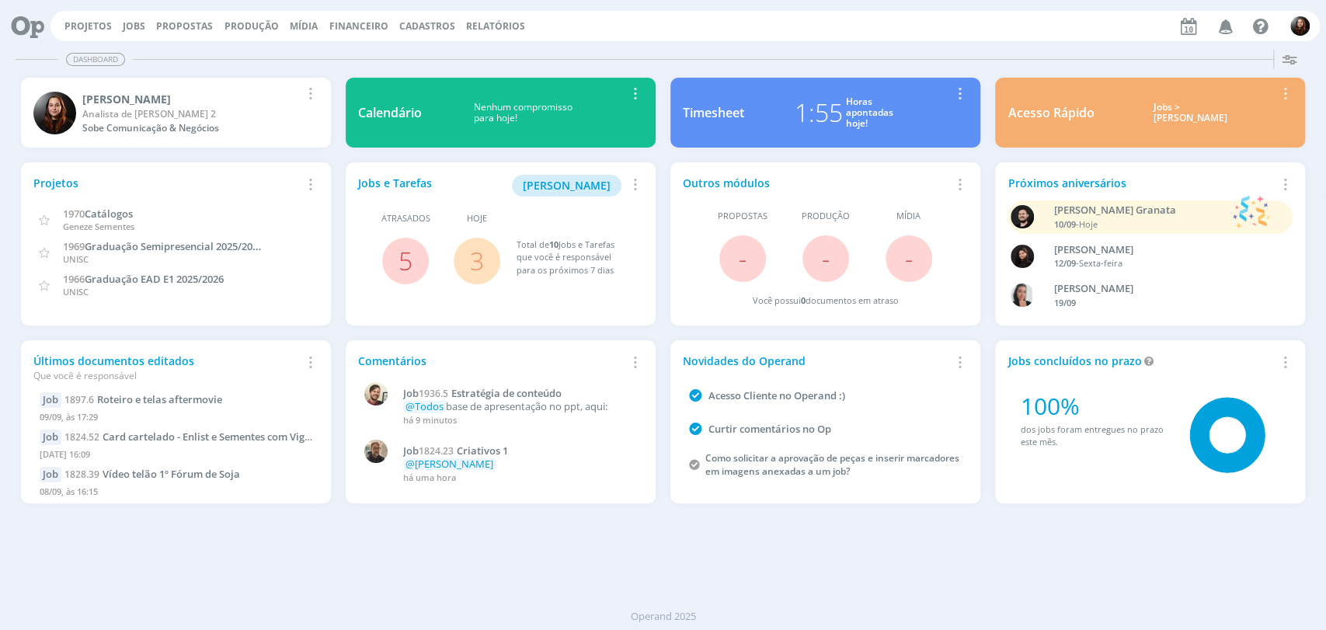
click at [782, 44] on div "Dashboard Salvar Selecione abaixo os cards desejados: Meus Meu Perfil Agenda Ti…" at bounding box center [663, 337] width 1326 height 587
click at [969, 33] on div "Projetos Jobs Propostas Produção Mídia Financeiro Cadastros Relatórios Notifica…" at bounding box center [686, 26] width 1270 height 30
click at [870, 29] on div "Projetos Jobs Propostas Produção Mídia Financeiro Cadastros Relatórios Notifica…" at bounding box center [686, 26] width 1270 height 30
drag, startPoint x: 125, startPoint y: 28, endPoint x: 146, endPoint y: 63, distance: 40.8
click at [125, 28] on link "Jobs" at bounding box center [134, 25] width 23 height 13
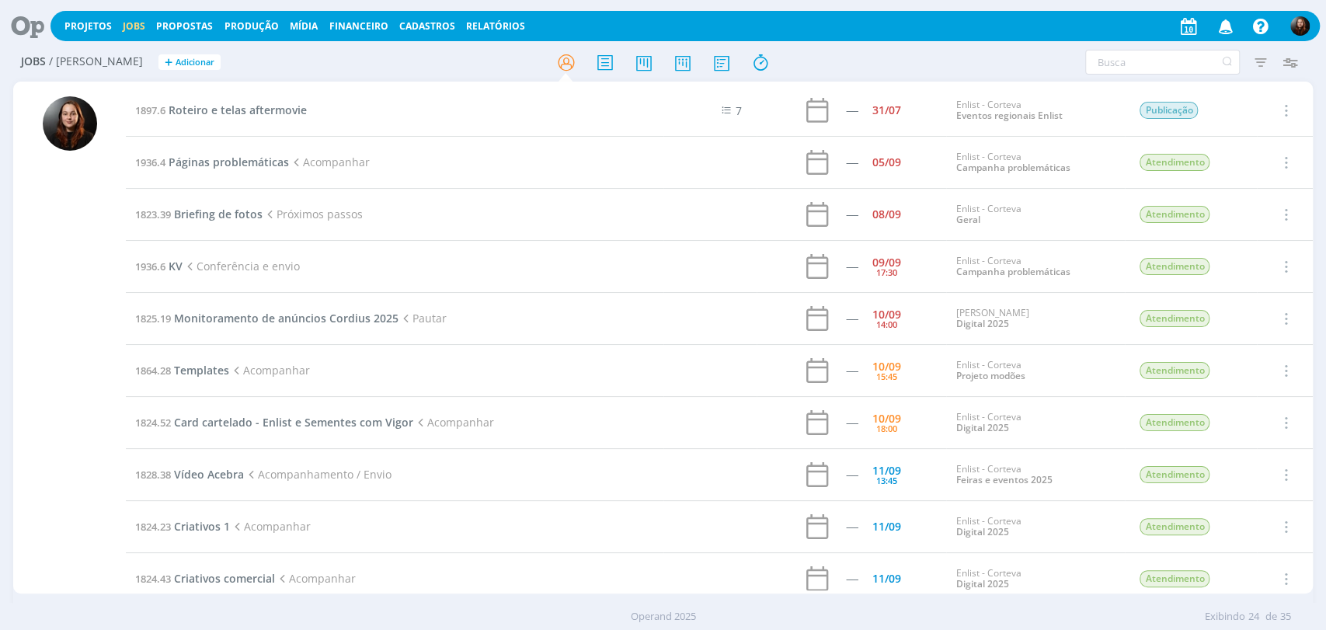
click at [22, 24] on icon at bounding box center [22, 26] width 32 height 30
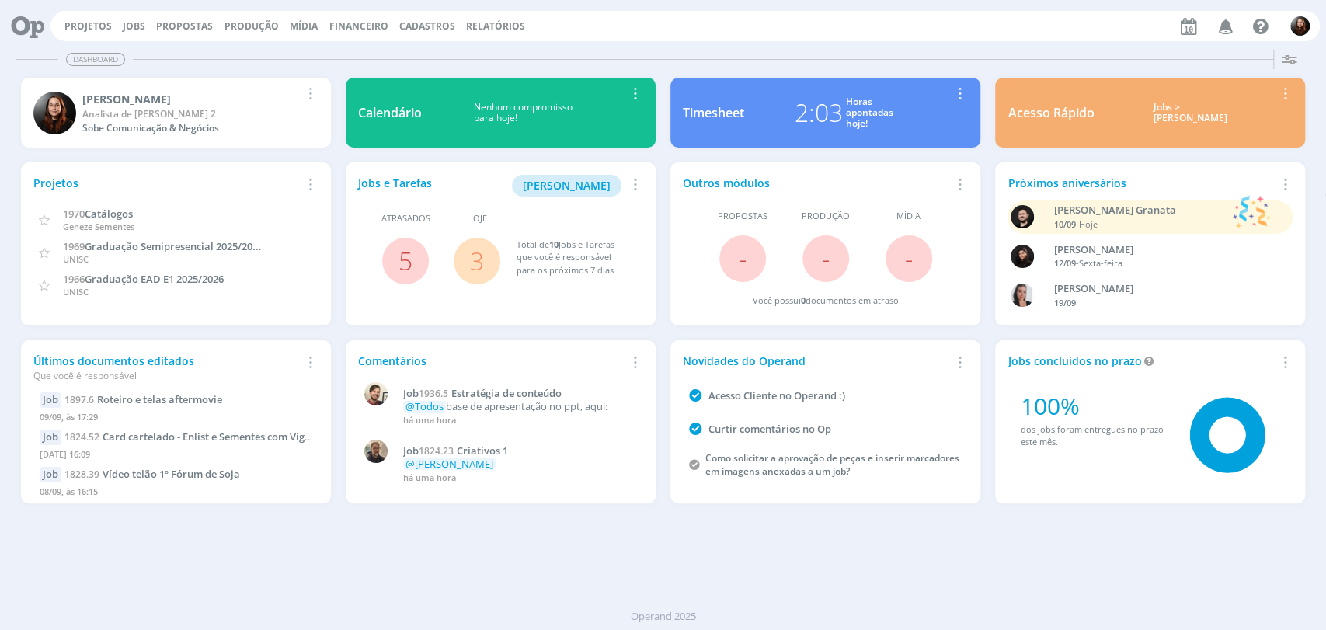
click at [839, 51] on div "Dashboard" at bounding box center [663, 59] width 1295 height 23
click at [820, 73] on div "Timesheet 2:03 Horas apontadas hoje! Remover Card" at bounding box center [826, 113] width 325 height 85
click at [131, 23] on link "Jobs" at bounding box center [134, 25] width 23 height 13
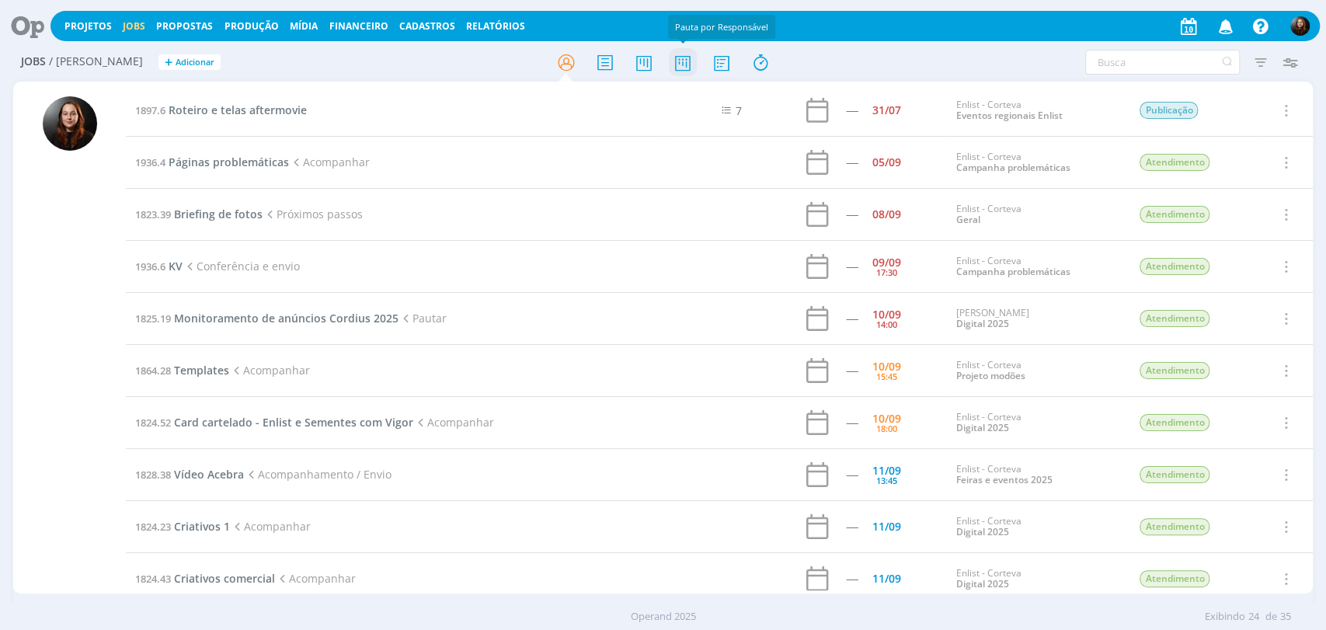
click at [685, 64] on icon at bounding box center [682, 62] width 28 height 30
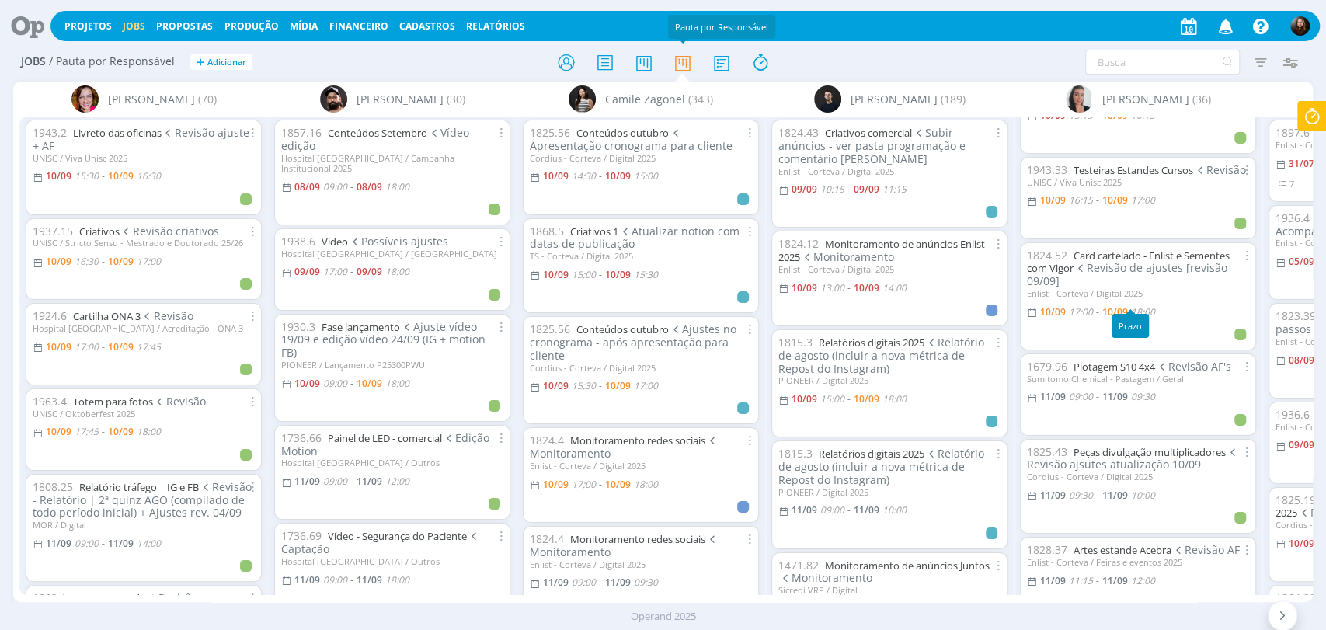
scroll to position [259, 0]
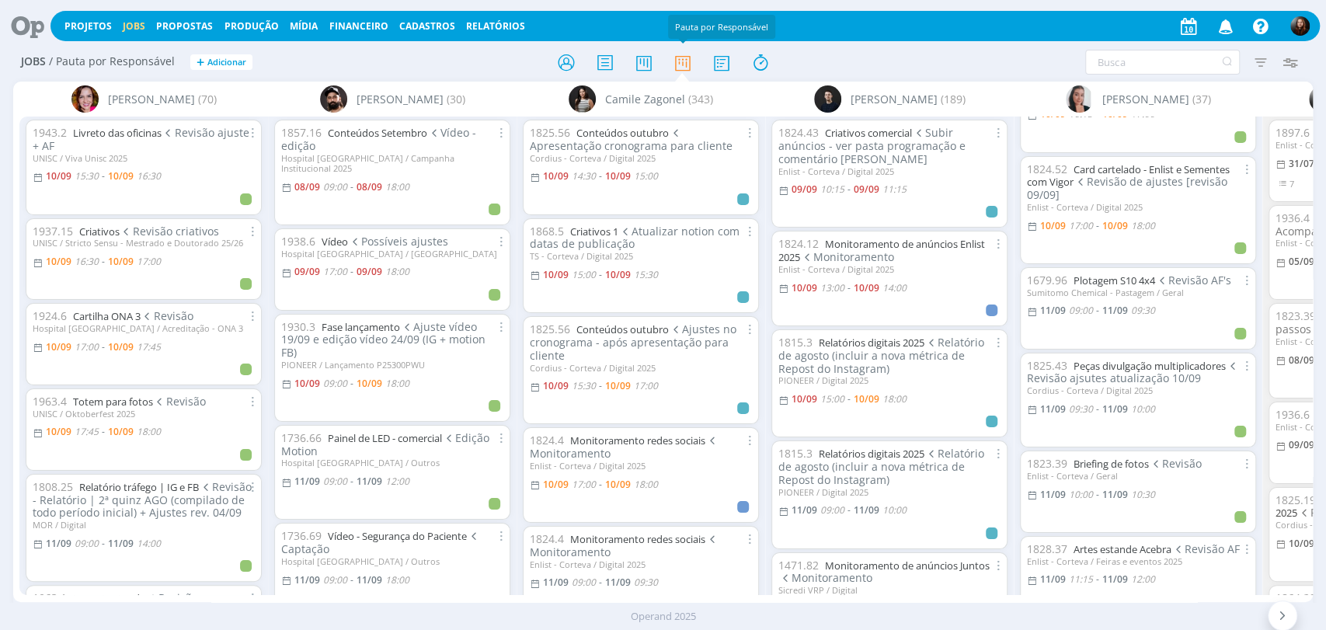
click at [12, 26] on icon at bounding box center [22, 26] width 32 height 30
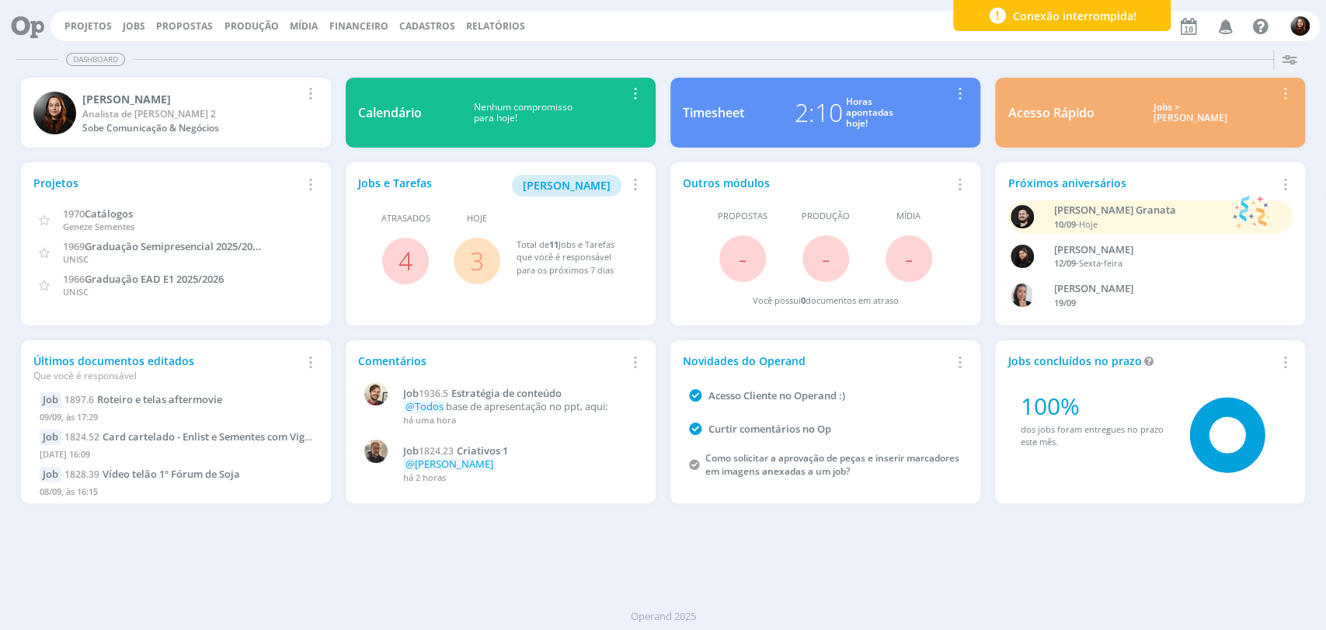
click at [479, 256] on link "3" at bounding box center [477, 260] width 14 height 33
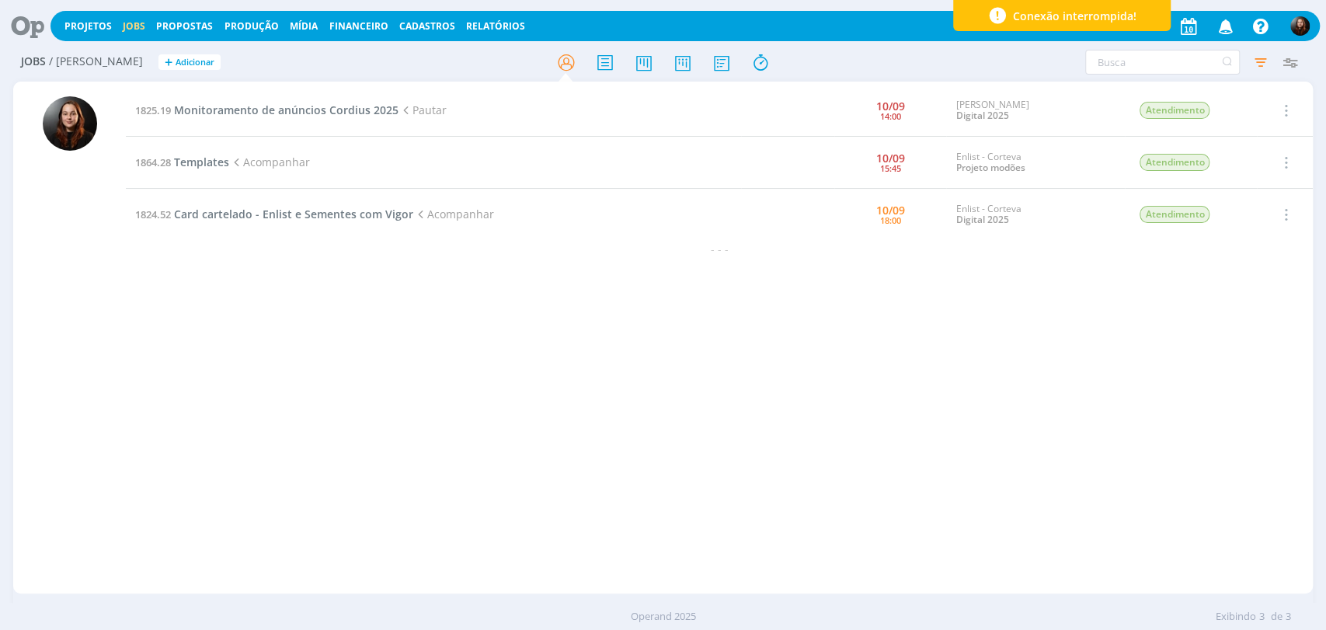
click at [609, 365] on div "1825.19 Monitoramento de anúncios Cordius 2025 Pautar 10/09 14:00 Cordius - Cor…" at bounding box center [719, 338] width 1187 height 506
drag, startPoint x: 270, startPoint y: 216, endPoint x: 129, endPoint y: 249, distance: 145.1
click at [121, 271] on div at bounding box center [69, 339] width 113 height 509
click at [30, 26] on icon at bounding box center [22, 26] width 32 height 30
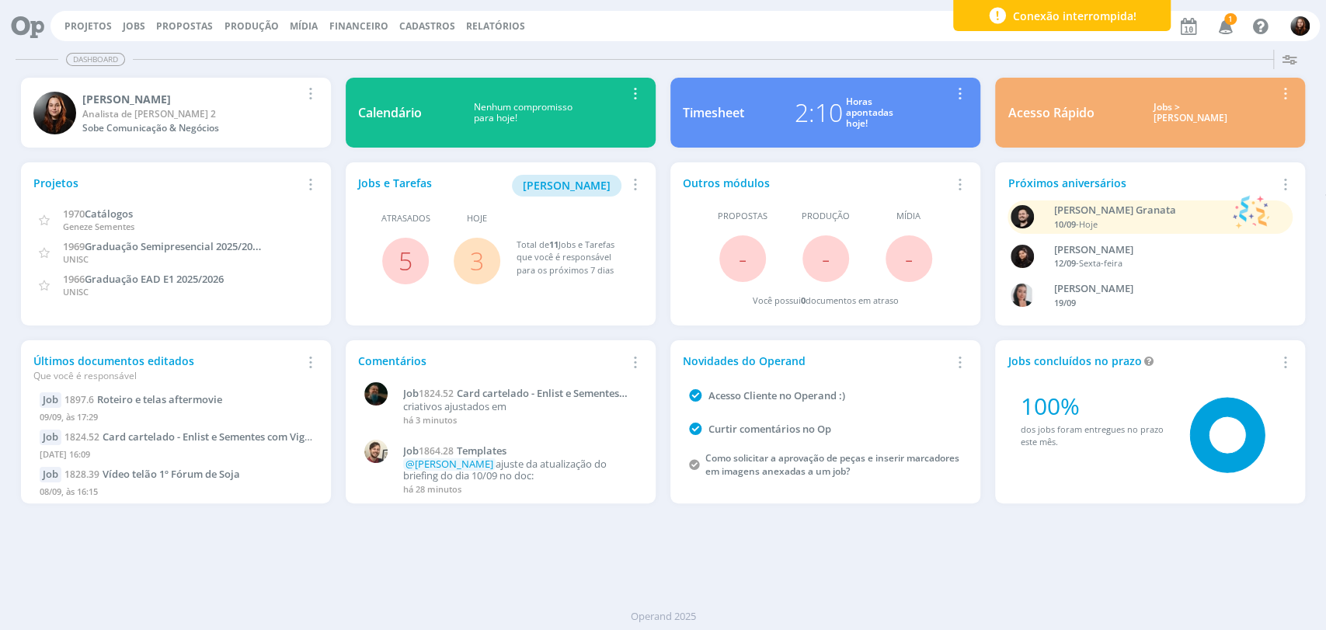
click at [671, 30] on div "Projetos Jobs Propostas Produção Mídia Financeiro Cadastros Relatórios 1 Notifi…" at bounding box center [686, 26] width 1270 height 30
click at [1223, 25] on icon "button" at bounding box center [1225, 25] width 27 height 26
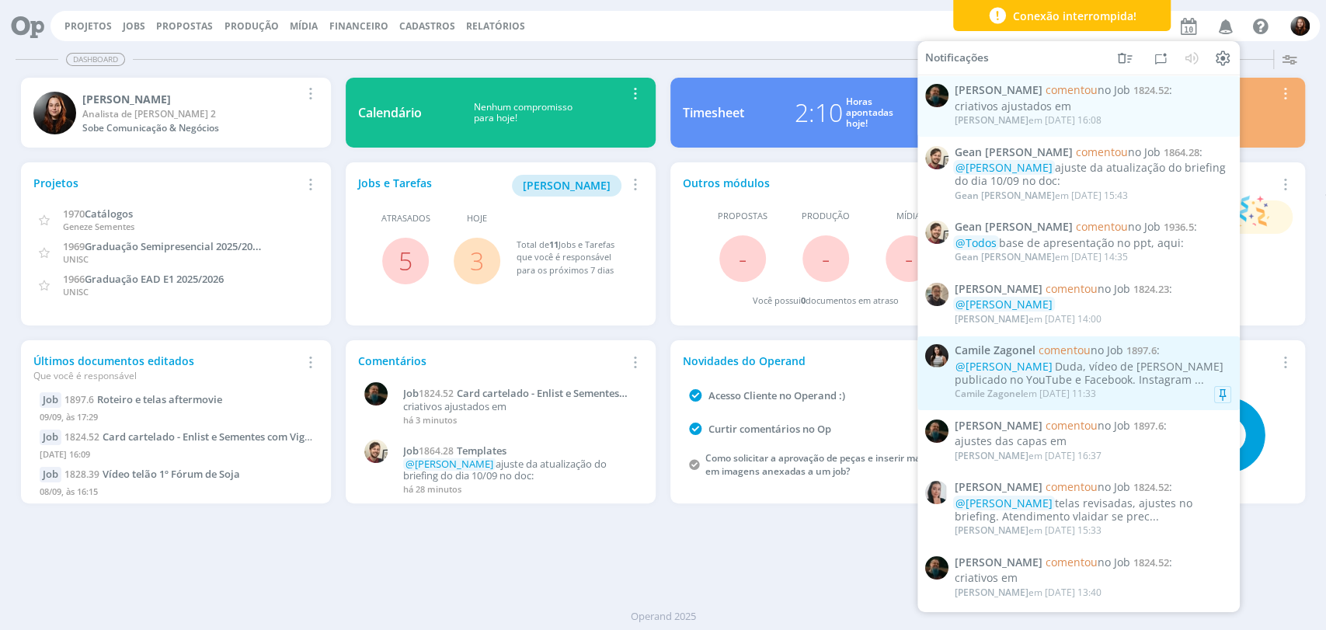
drag, startPoint x: 1144, startPoint y: 311, endPoint x: 1100, endPoint y: 372, distance: 75.7
click at [1100, 372] on div "@Eduarda Pereira Duda, vídeo de Guaíra publicado no YouTube e Facebook. Instagr…" at bounding box center [1093, 374] width 277 height 26
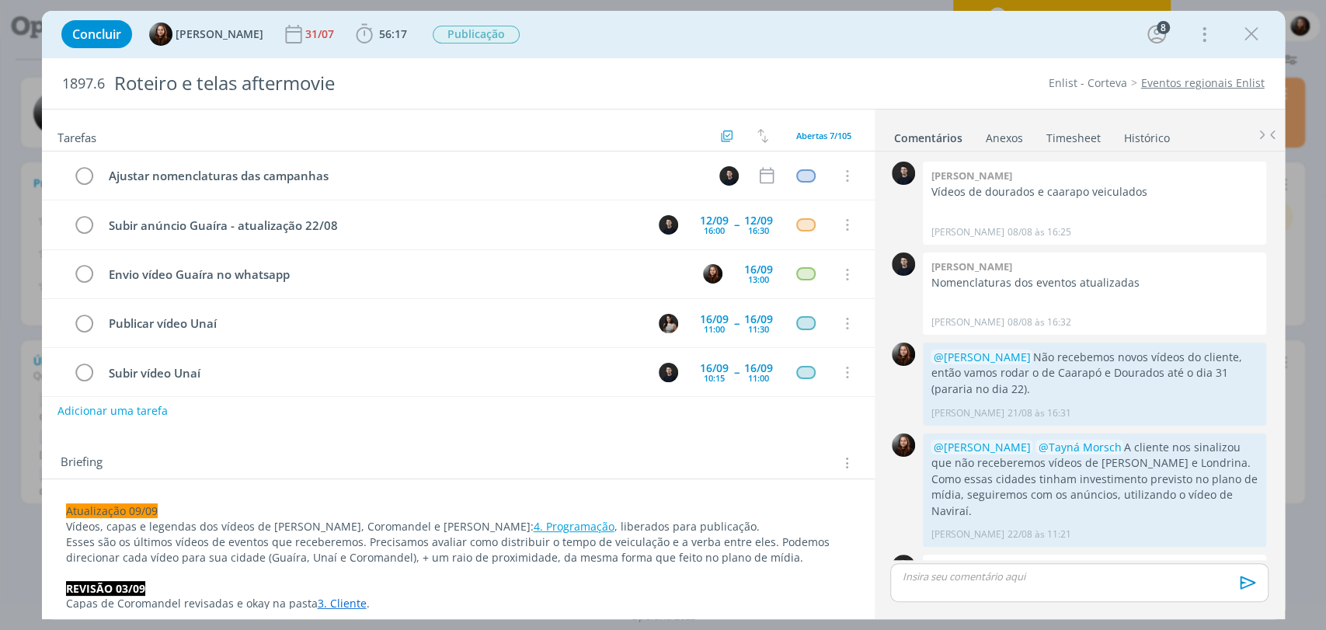
scroll to position [1677, 0]
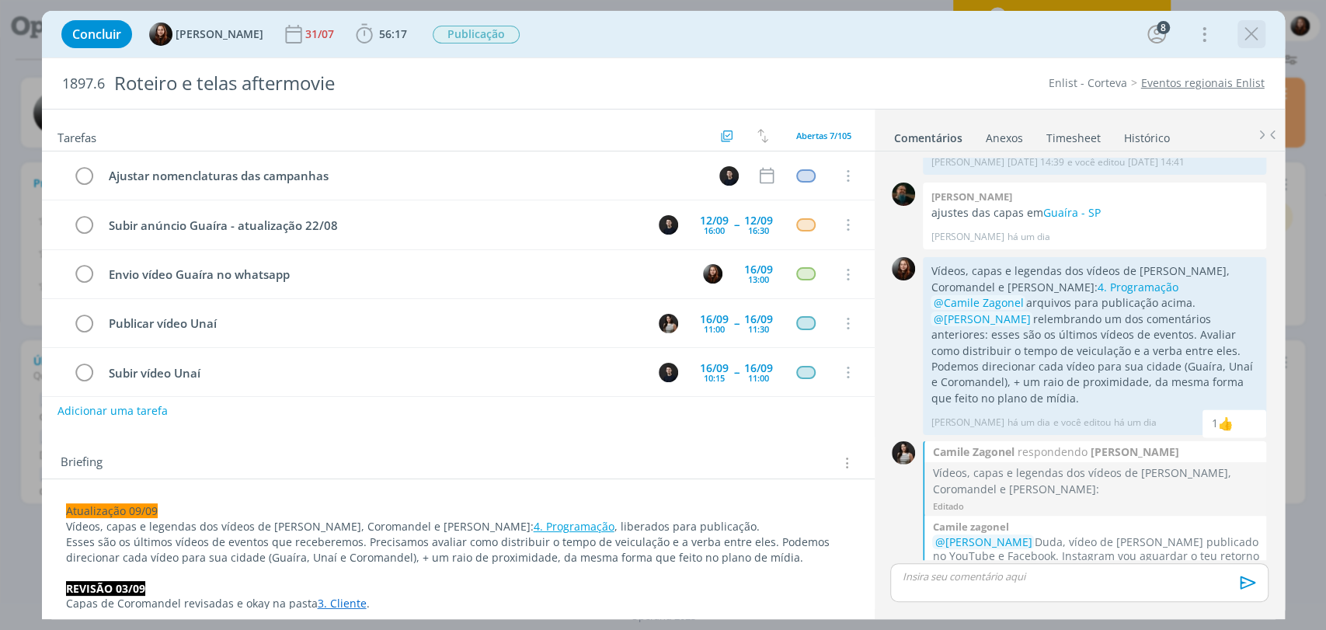
click at [1246, 23] on icon "dialog" at bounding box center [1251, 34] width 23 height 23
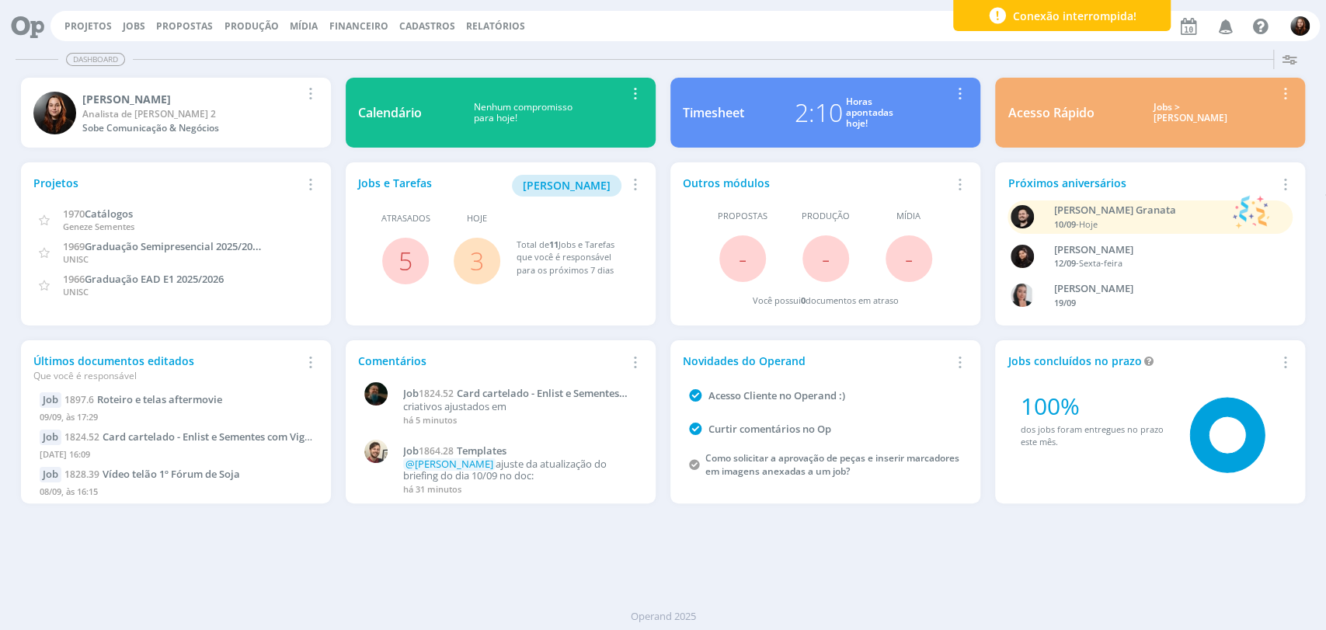
click at [681, 52] on div "Dashboard" at bounding box center [663, 59] width 1295 height 23
click at [123, 28] on link "Jobs" at bounding box center [134, 25] width 23 height 13
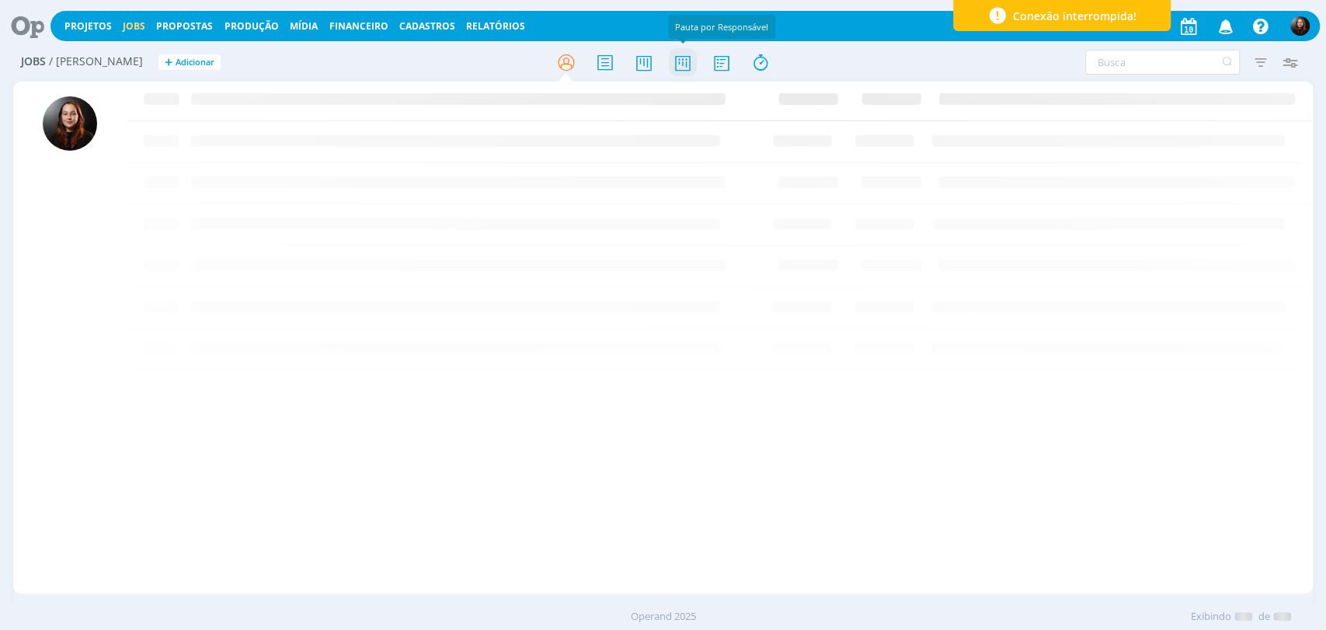
click at [681, 58] on icon at bounding box center [682, 62] width 28 height 30
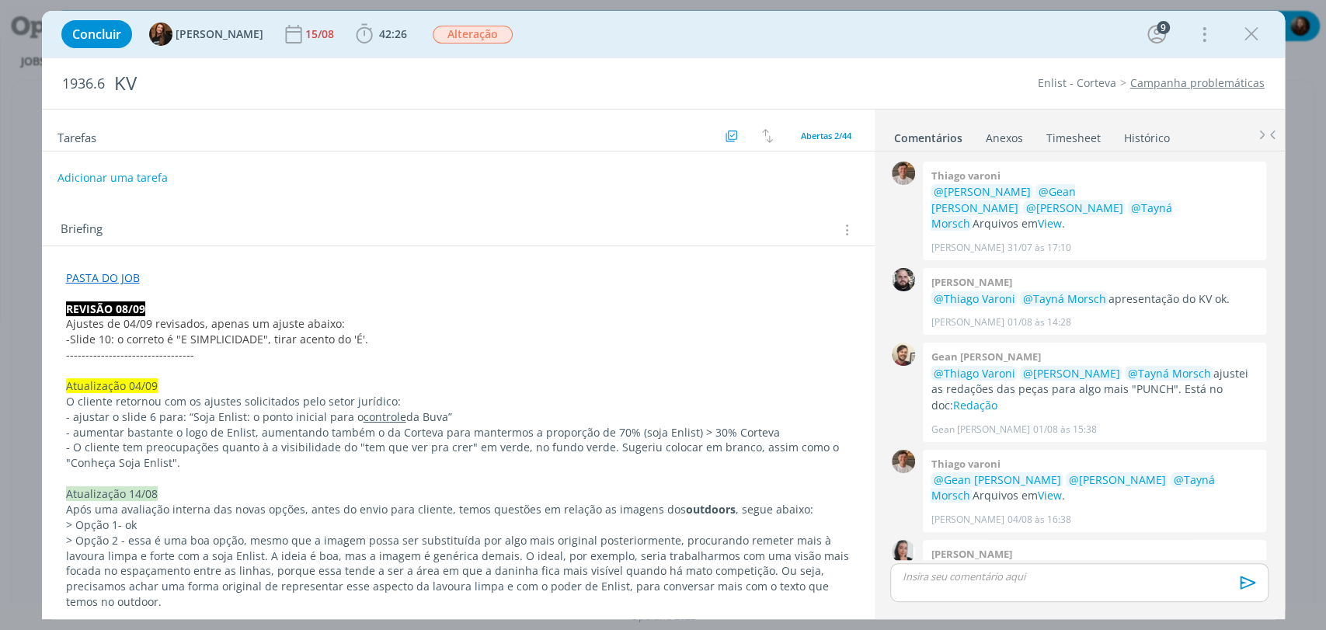
scroll to position [1473, 0]
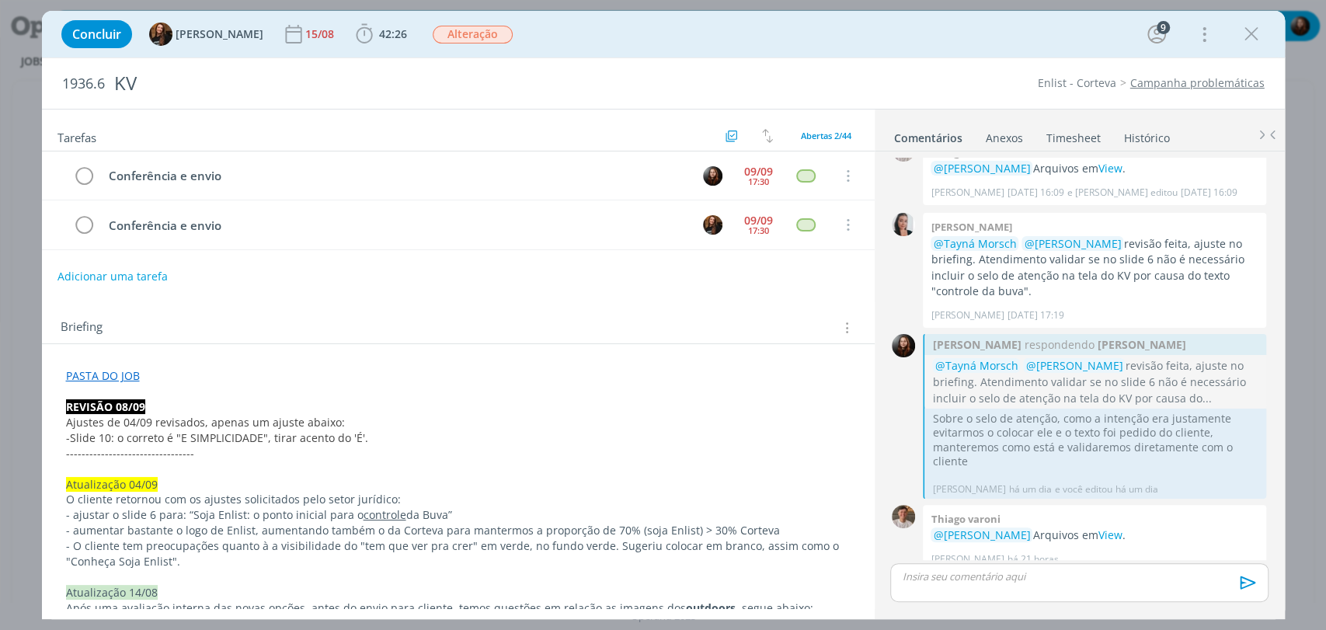
click at [850, 32] on div "Concluir Tayná Morsch 15/08 42:26 Iniciar Apontar Data * [DATE] Horas * 00:00 T…" at bounding box center [664, 34] width 1220 height 37
click at [839, 64] on div "1936.6 KV Enlist - Corteva Campanha problemáticas" at bounding box center [663, 83] width 1243 height 51
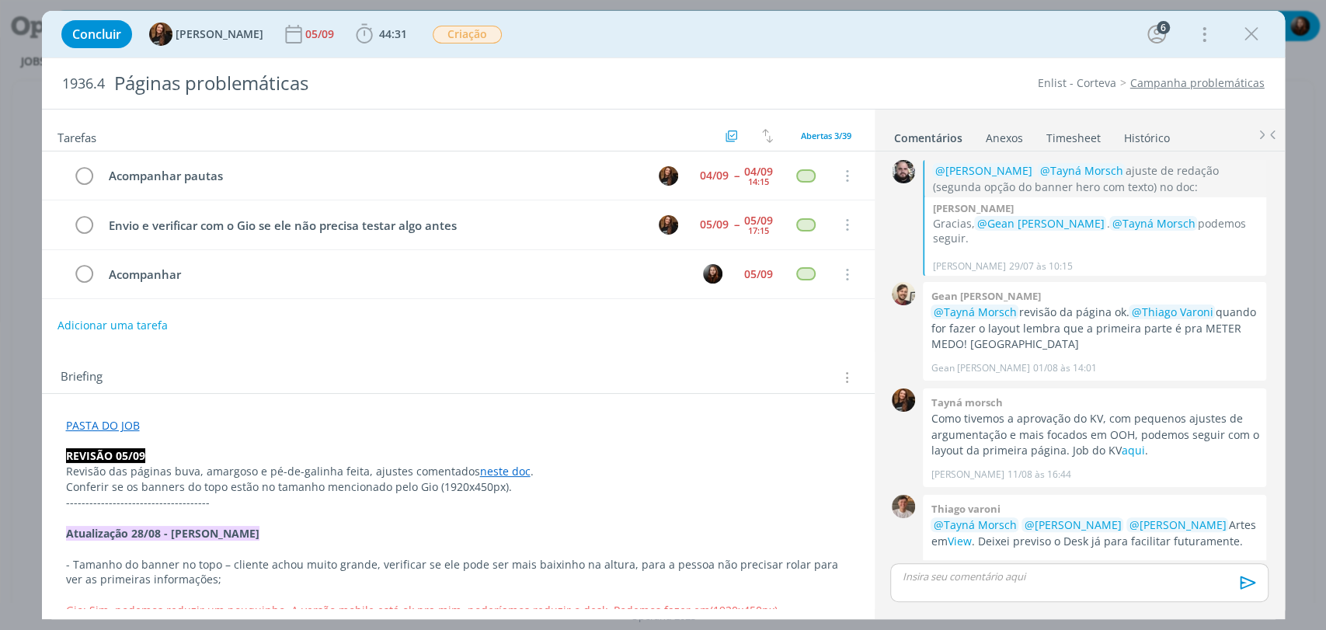
scroll to position [1661, 0]
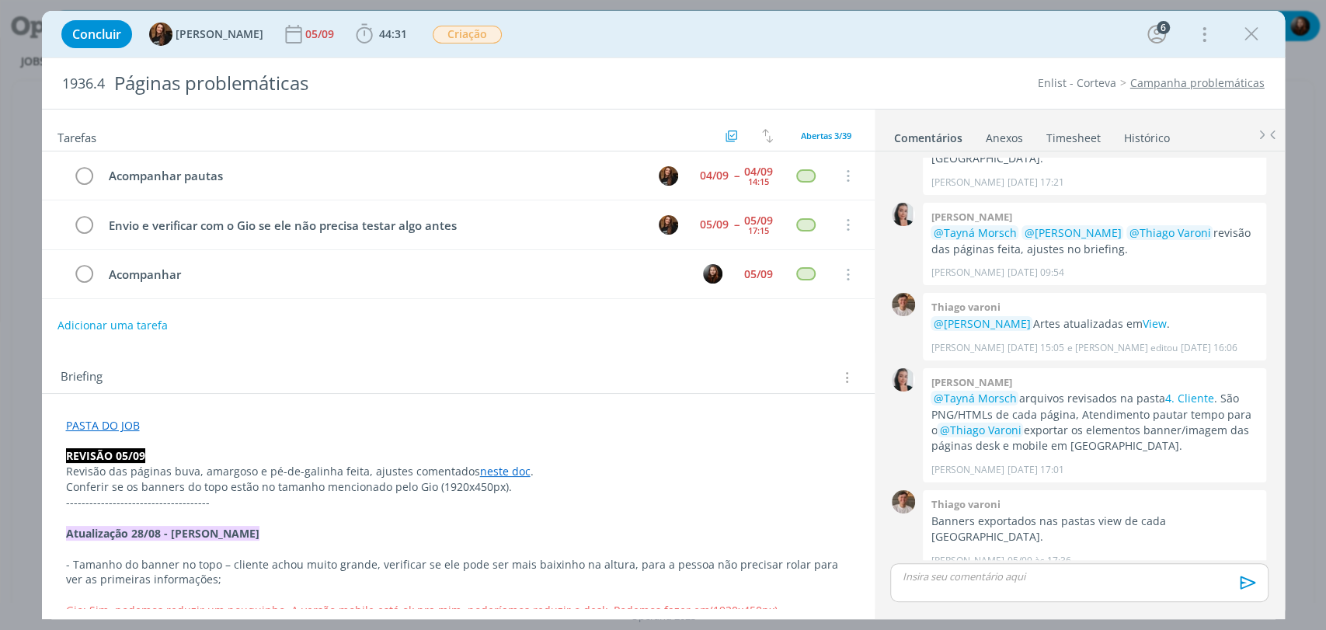
click at [898, 40] on div "Concluir Tayná Morsch 05/09 44:31 Iniciar Apontar Data * [DATE] Horas * 00:00 T…" at bounding box center [664, 34] width 1220 height 37
click at [800, 39] on div "Concluir Tayná Morsch 05/09 44:31 Iniciar Apontar Data * [DATE] Horas * 00:00 T…" at bounding box center [664, 34] width 1220 height 37
click at [957, 45] on div "Concluir Tayná Morsch 05/09 44:31 Iniciar Apontar Data * [DATE] Horas * 00:00 T…" at bounding box center [664, 34] width 1220 height 37
click at [941, 65] on div "1936.4 Páginas problemáticas Enlist - Corteva Campanha problemáticas" at bounding box center [663, 83] width 1243 height 51
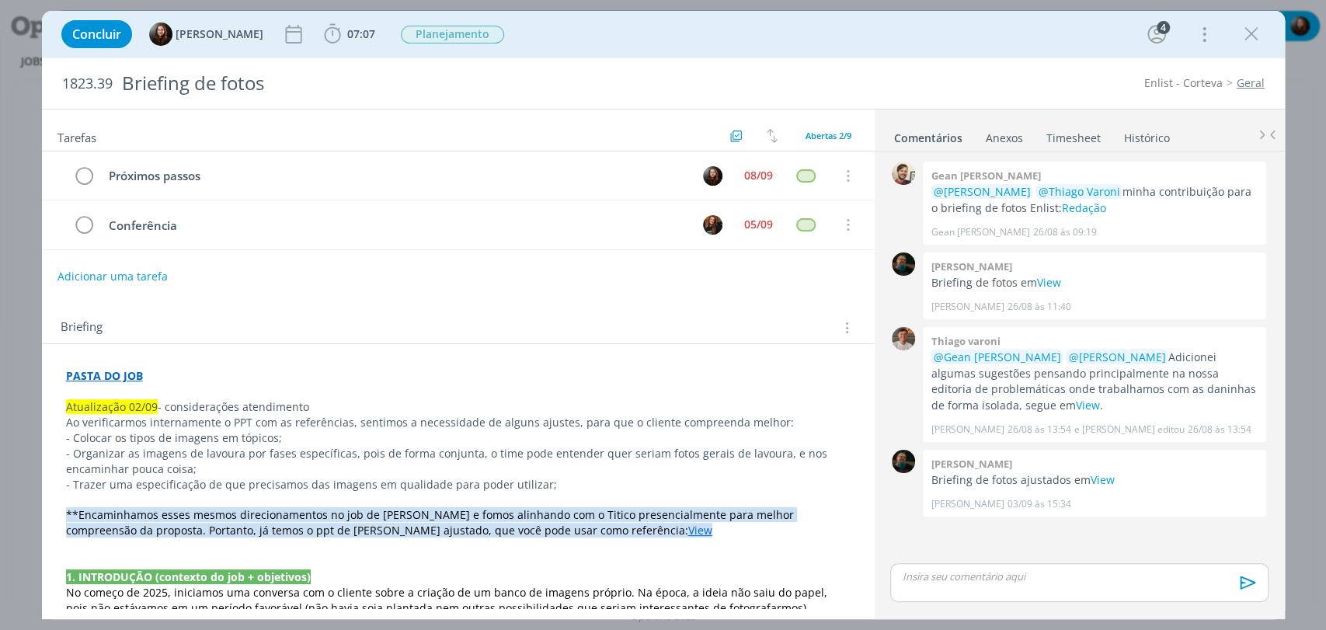
click at [721, 33] on div "Concluir [PERSON_NAME] 07:07 Iniciar Apontar Data * [DATE] Horas * 00:00 Tarefa…" at bounding box center [664, 34] width 1220 height 37
click at [327, 29] on icon "dialog" at bounding box center [332, 34] width 23 height 23
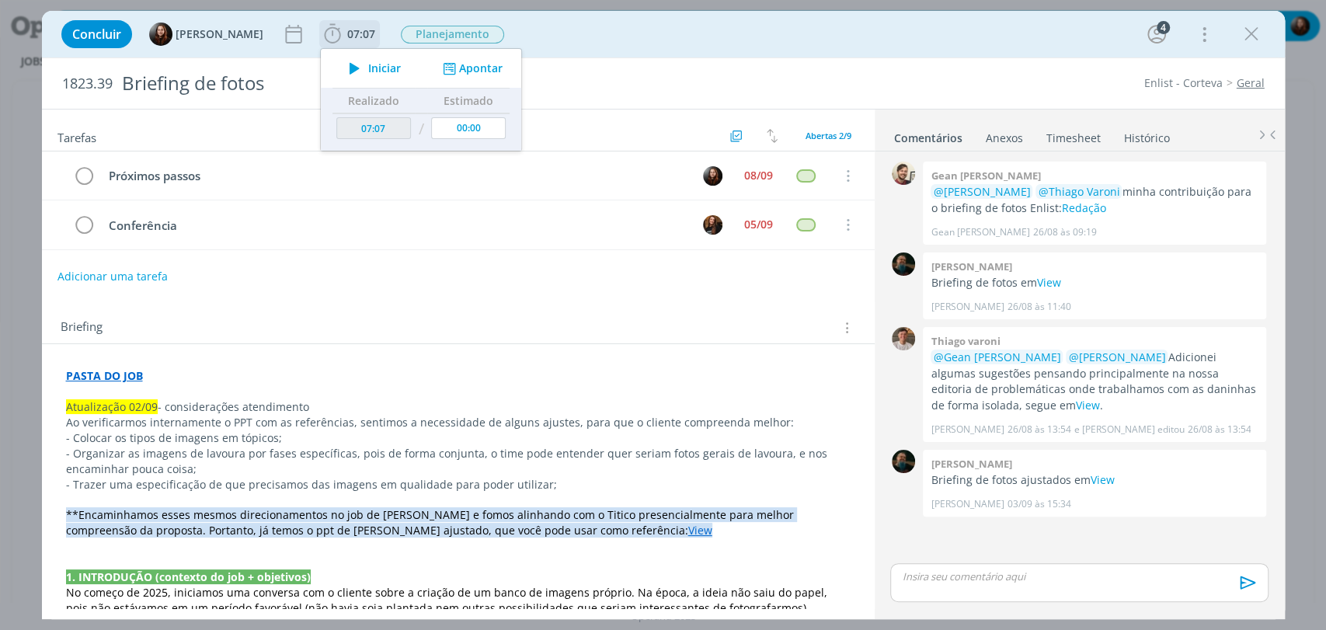
click at [379, 67] on span "Iniciar" at bounding box center [384, 68] width 33 height 11
click at [627, 35] on div "Concluir [PERSON_NAME] 07:07 Iniciar Apontar Data * [DATE] Horas * 00:00 Tarefa…" at bounding box center [664, 34] width 1220 height 37
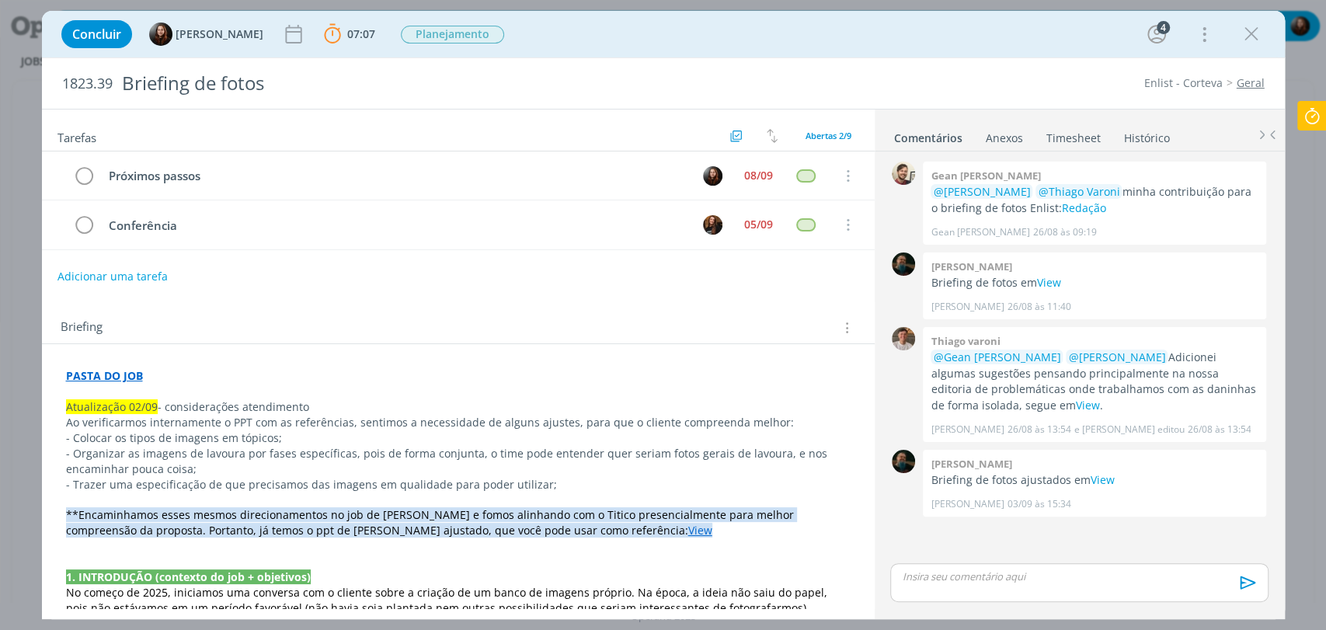
click at [1302, 119] on icon at bounding box center [1312, 116] width 28 height 30
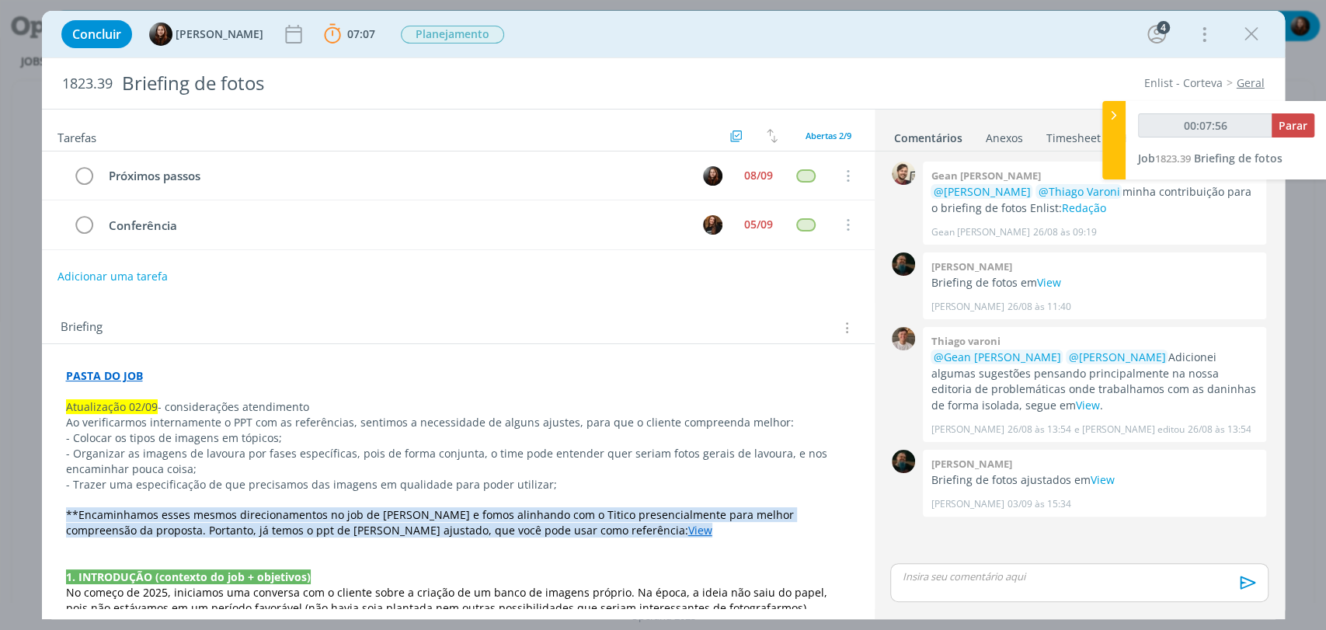
type input "00:07:57"
click at [1295, 124] on span "Parar" at bounding box center [1293, 125] width 29 height 15
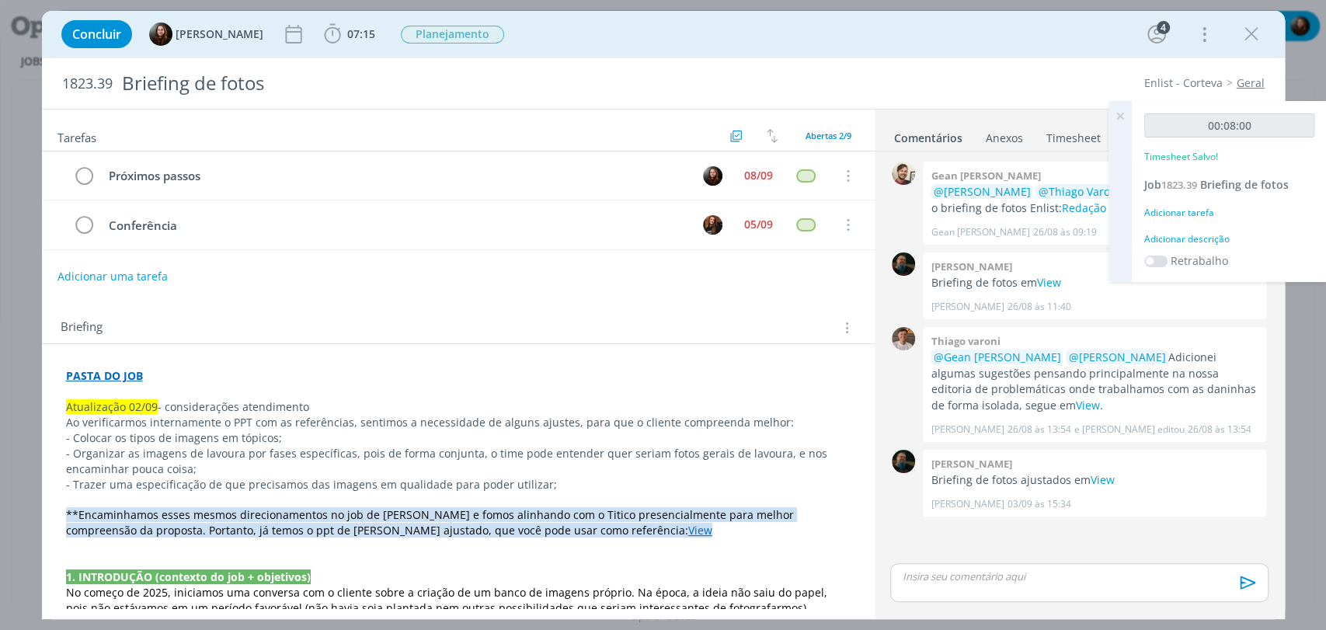
click at [1218, 237] on div "Adicionar descrição" at bounding box center [1230, 239] width 170 height 14
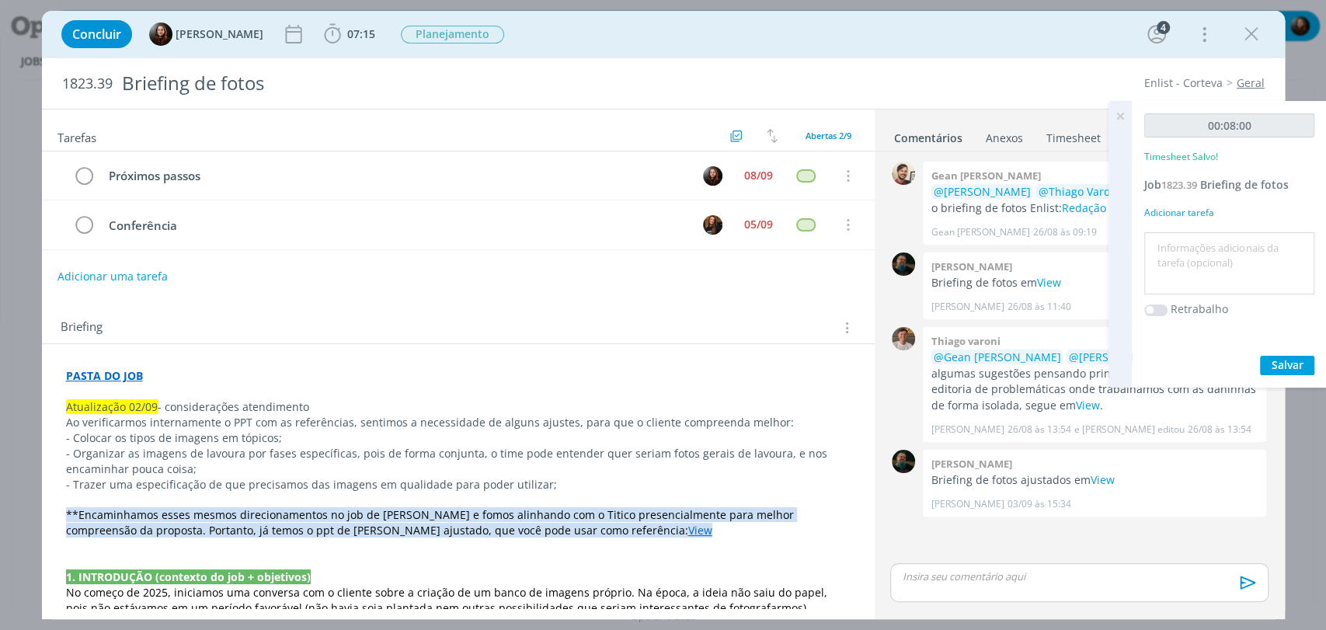
click at [1211, 259] on textarea at bounding box center [1229, 263] width 162 height 55
type textarea "escrita de e-mail"
click at [1285, 368] on span "Salvar" at bounding box center [1288, 364] width 32 height 15
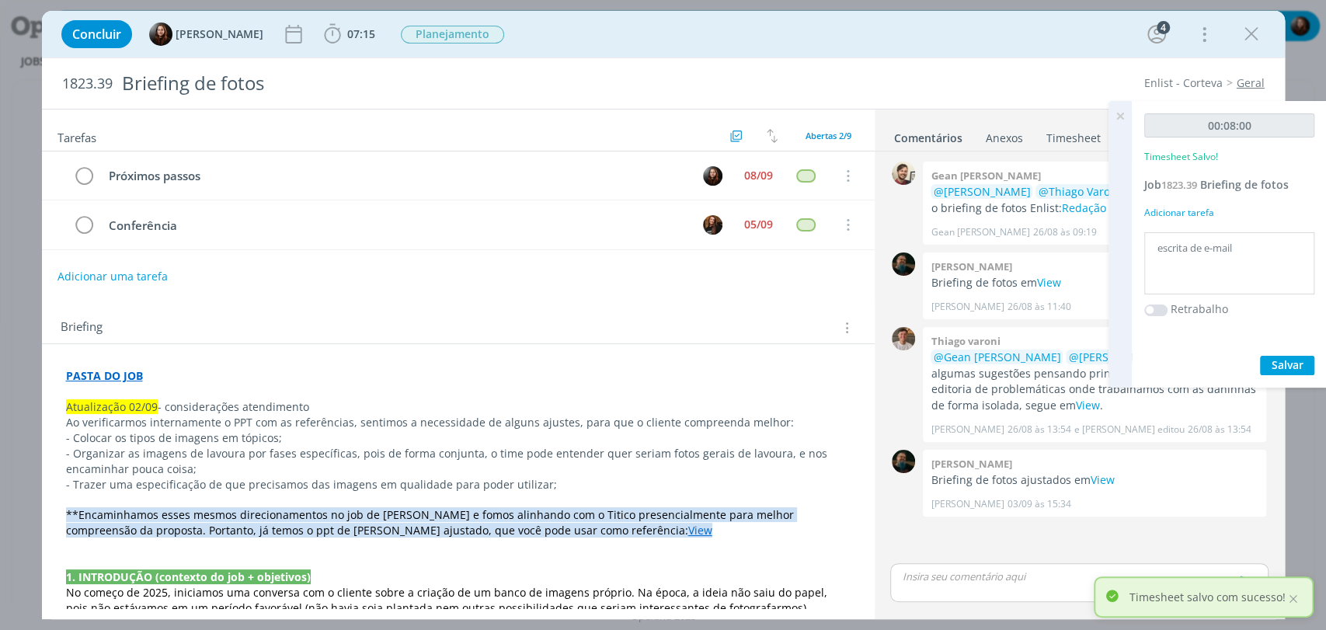
drag, startPoint x: 1124, startPoint y: 114, endPoint x: 1123, endPoint y: 134, distance: 20.3
click at [1124, 114] on icon at bounding box center [1121, 116] width 28 height 30
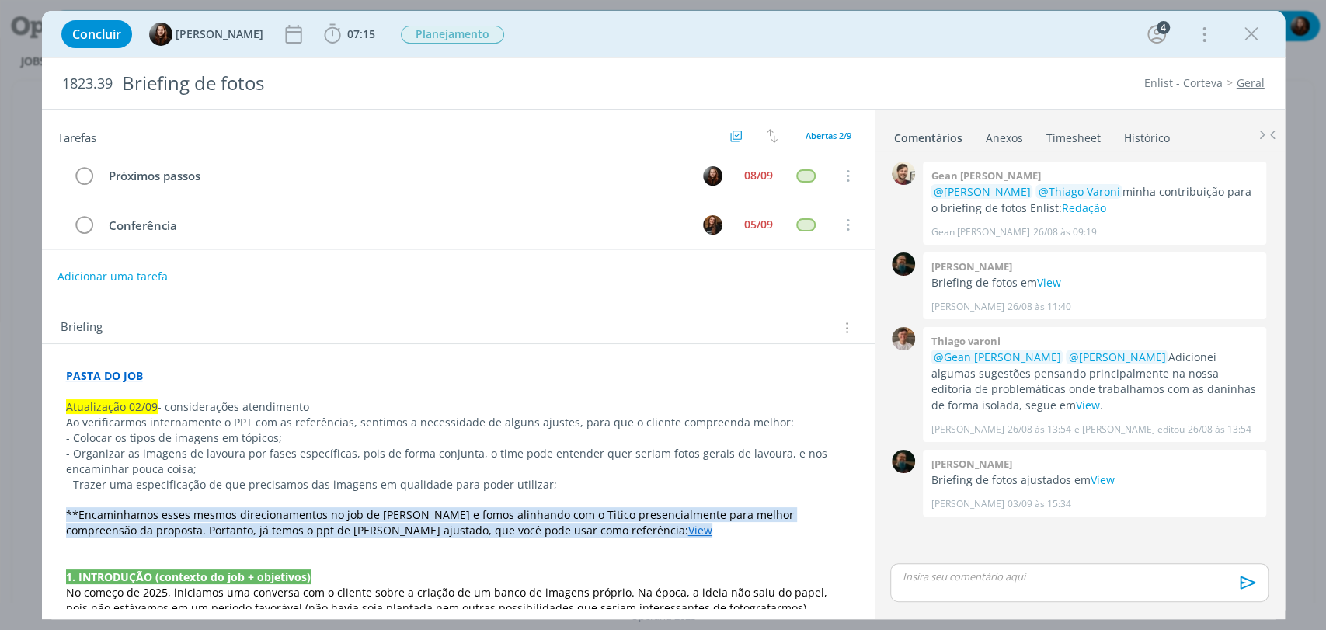
click at [989, 36] on div "Concluir [PERSON_NAME] 07:15 Iniciar Apontar Data * [DATE] Horas * 00:00 Tarefa…" at bounding box center [664, 34] width 1220 height 37
click at [1098, 481] on link "View" at bounding box center [1102, 479] width 24 height 15
click at [856, 9] on div "Concluir [PERSON_NAME] 07:15 Iniciar Apontar Data * [DATE] Horas * 00:00 Tarefa…" at bounding box center [663, 315] width 1326 height 630
drag, startPoint x: 962, startPoint y: 56, endPoint x: 951, endPoint y: 45, distance: 15.4
click at [962, 56] on div "Concluir [PERSON_NAME] 07:15 Iniciar Apontar Data * [DATE] Horas * 00:00 Tarefa…" at bounding box center [663, 34] width 1243 height 47
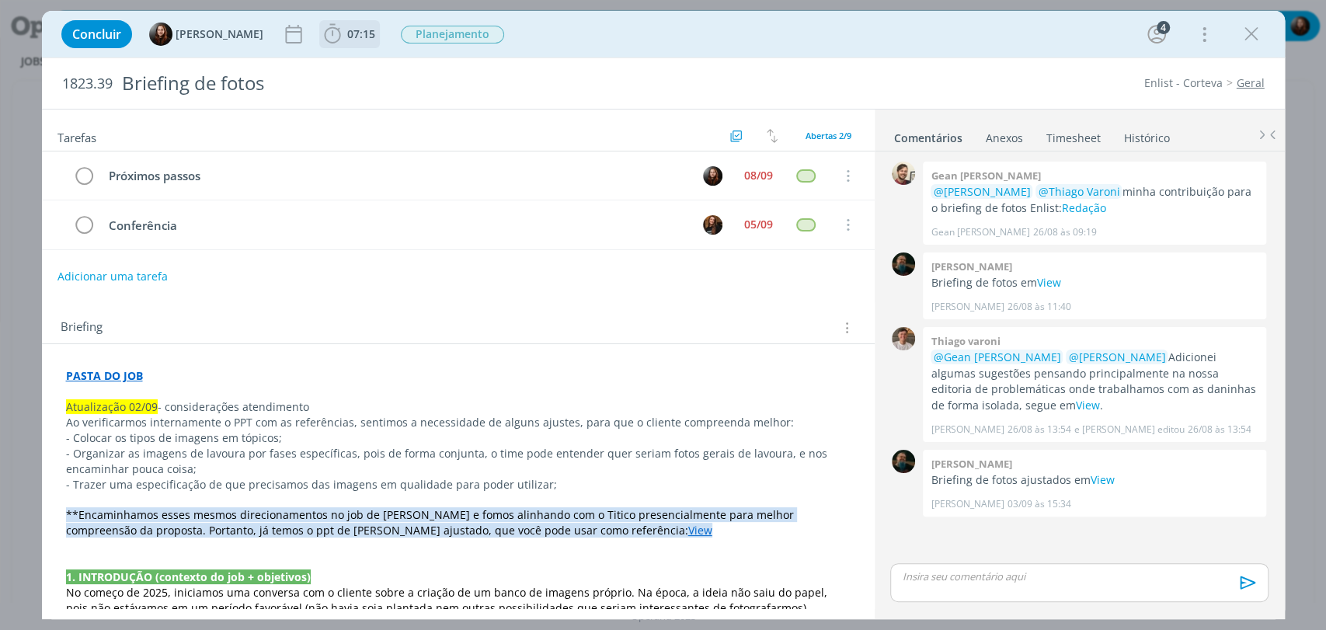
click at [344, 34] on b "07:15" at bounding box center [361, 34] width 34 height 11
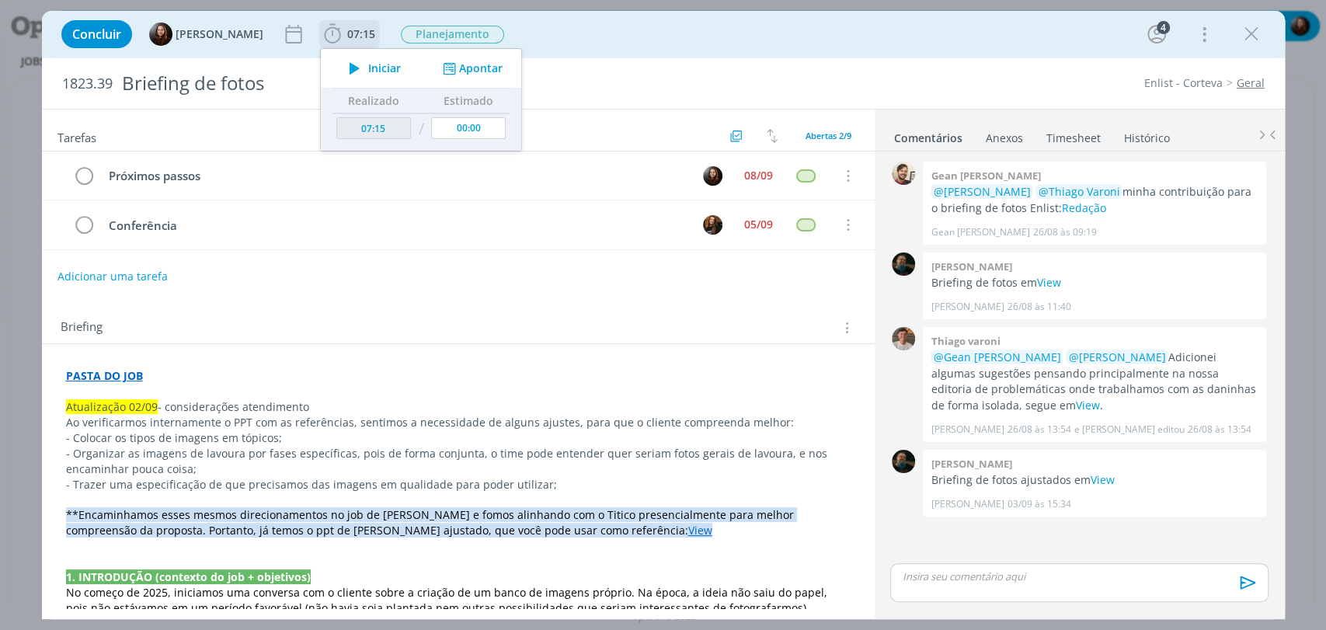
click at [361, 68] on icon "dialog" at bounding box center [354, 68] width 27 height 20
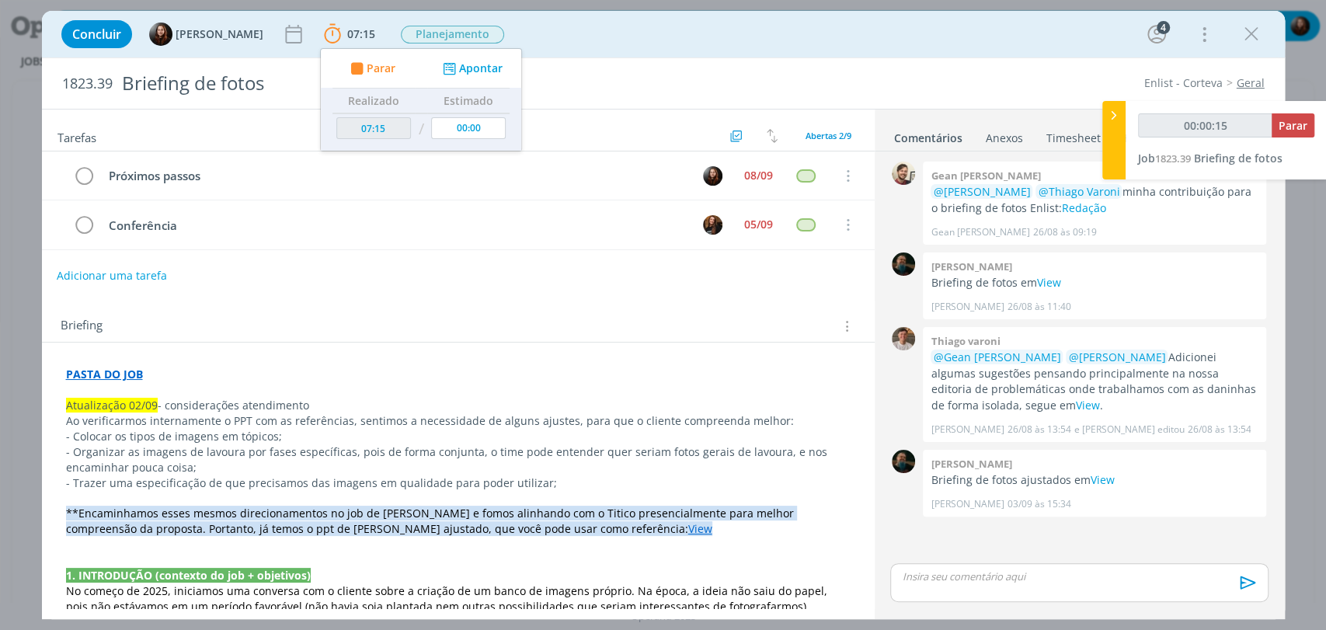
click at [128, 273] on button "Adicionar uma tarefa" at bounding box center [112, 276] width 110 height 26
type input "00:00:16"
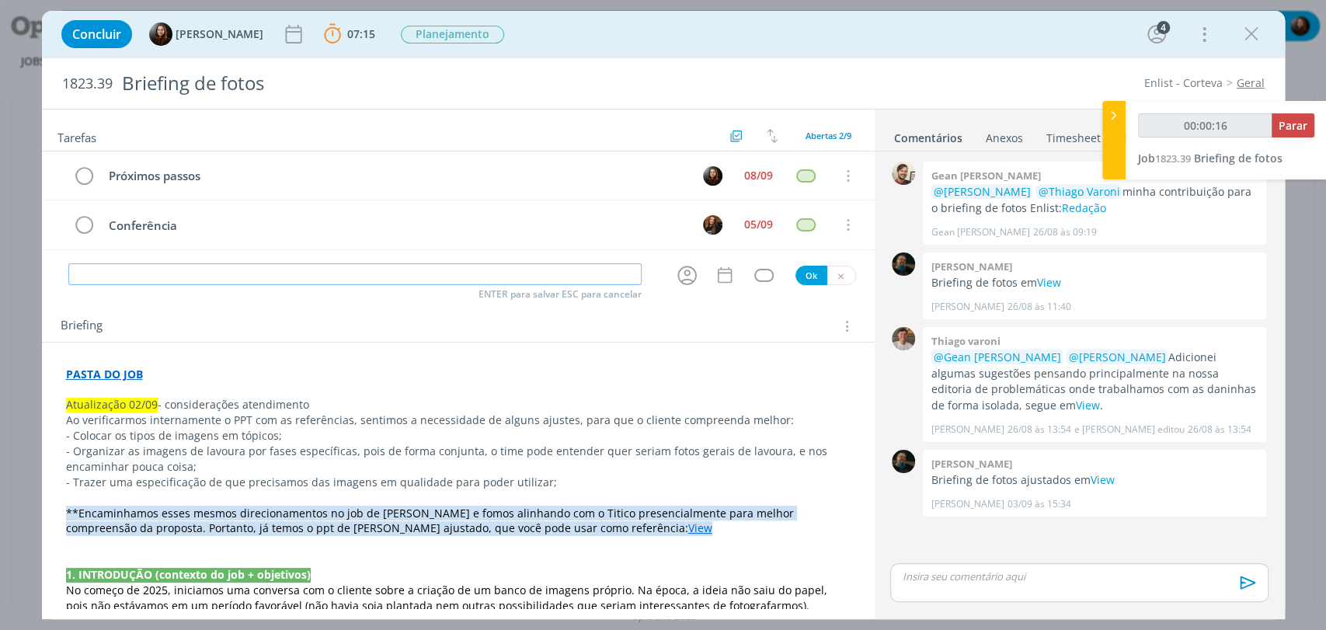
type input "R"
type input "00:00:17"
type input "Revisã"
type input "00:00:18"
type input "Revisão"
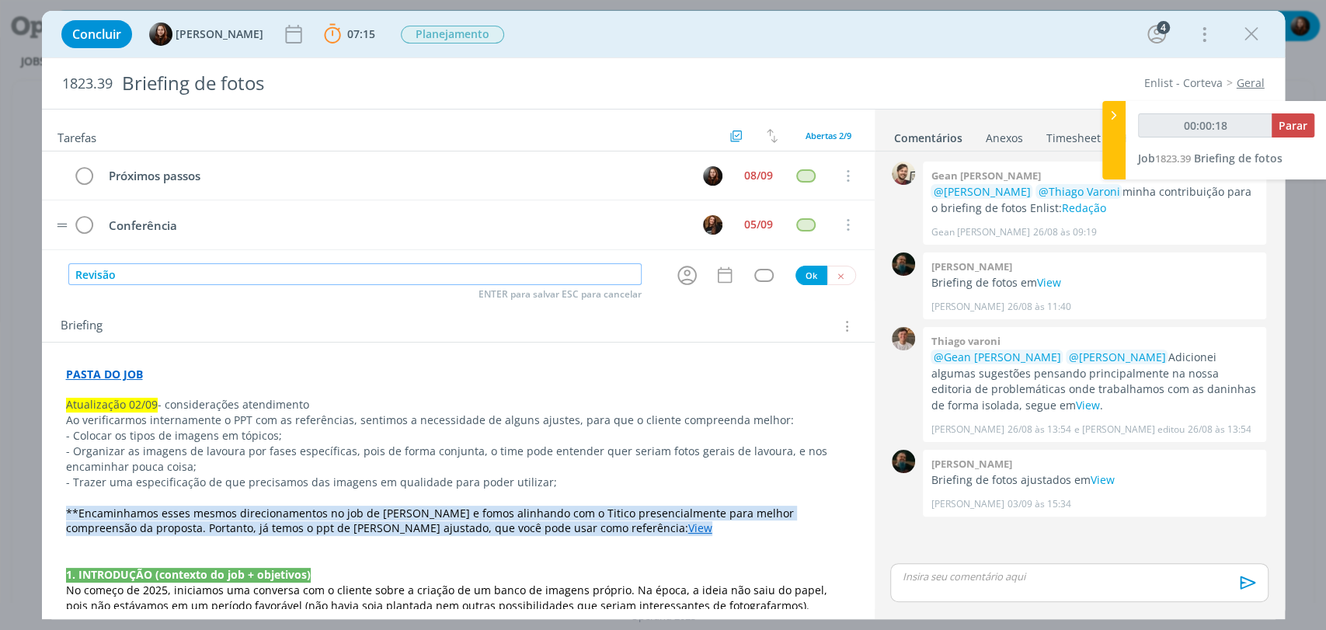
type input "00:00:19"
click at [678, 275] on icon "dialog" at bounding box center [687, 275] width 24 height 24
type input "Revisão"
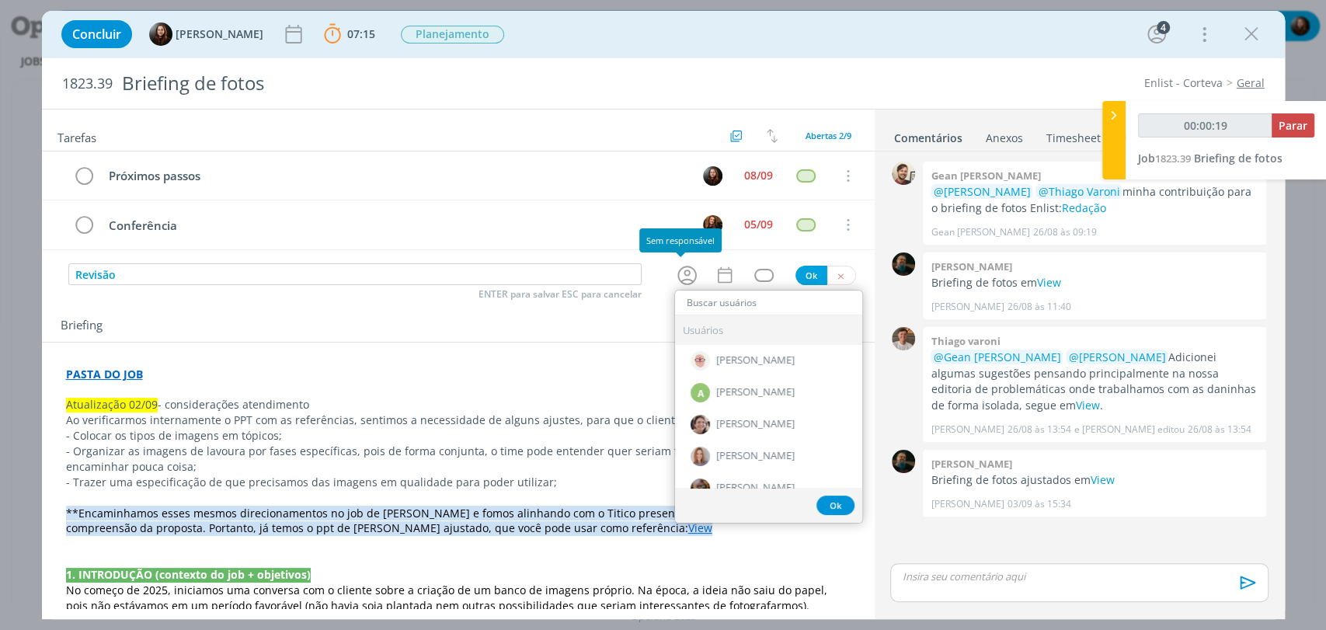
type input "c"
type input "00:00:20"
type input "car"
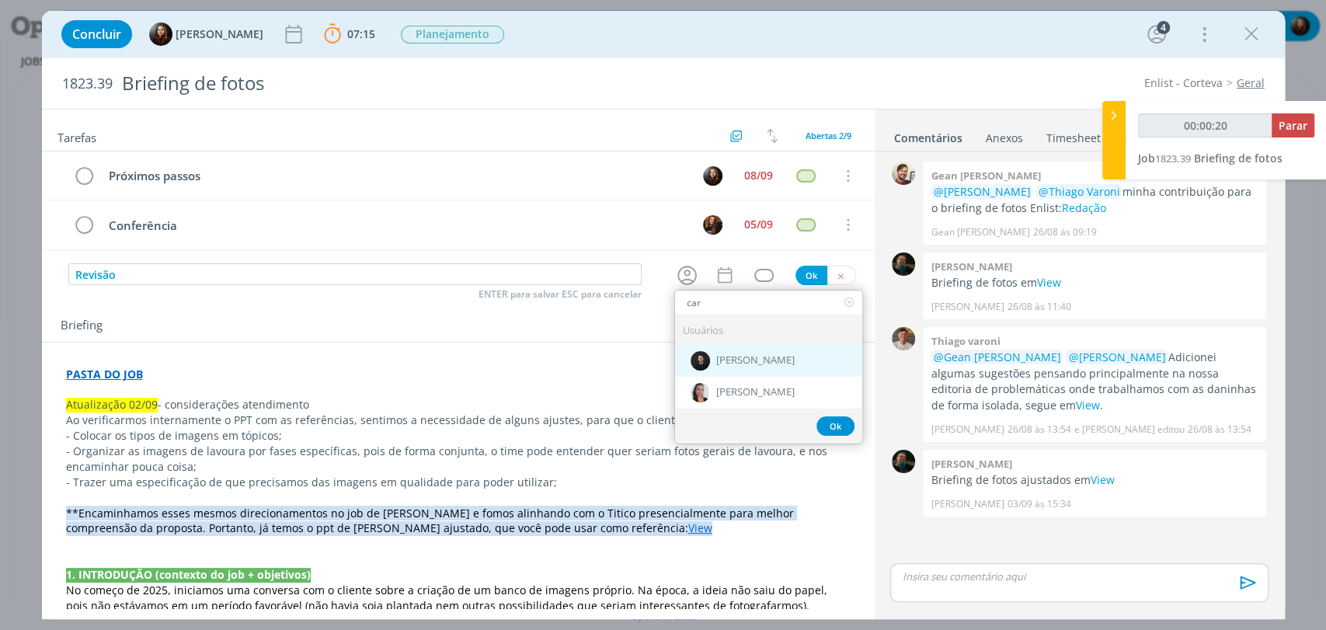
type input "00:00:21"
type input "car"
click at [716, 388] on span "[PERSON_NAME]" at bounding box center [755, 392] width 78 height 12
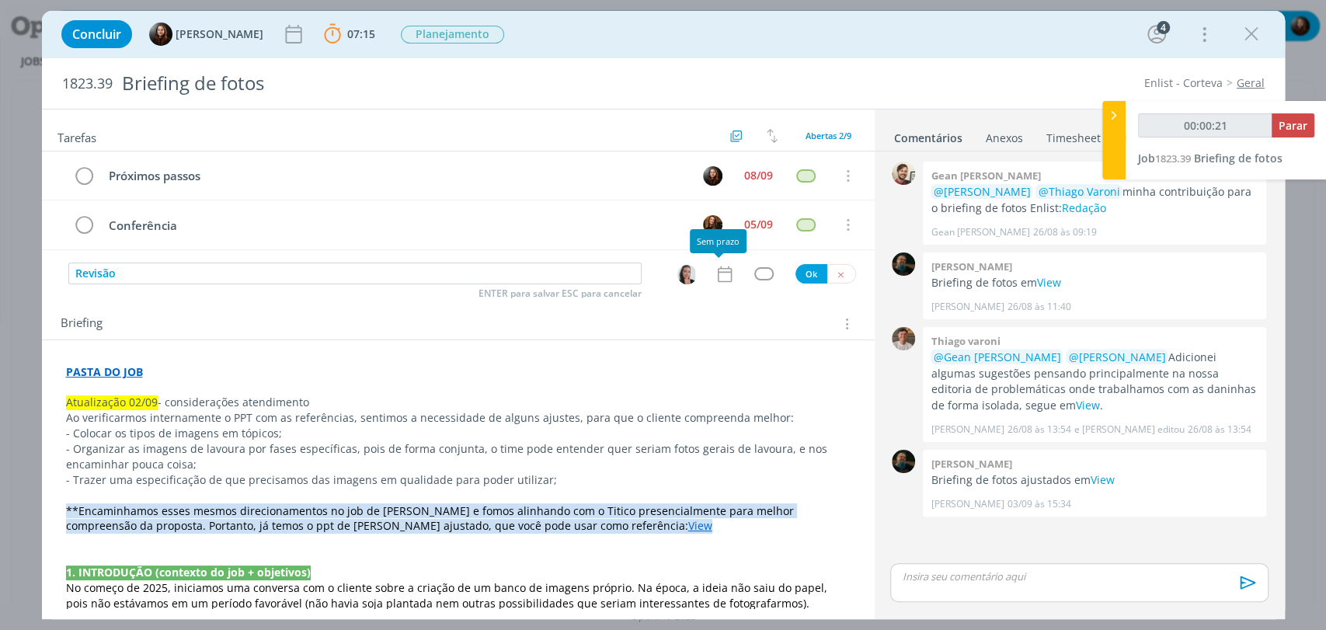
drag, startPoint x: 718, startPoint y: 276, endPoint x: 719, endPoint y: 287, distance: 10.9
click at [718, 277] on icon "dialog" at bounding box center [725, 274] width 20 height 20
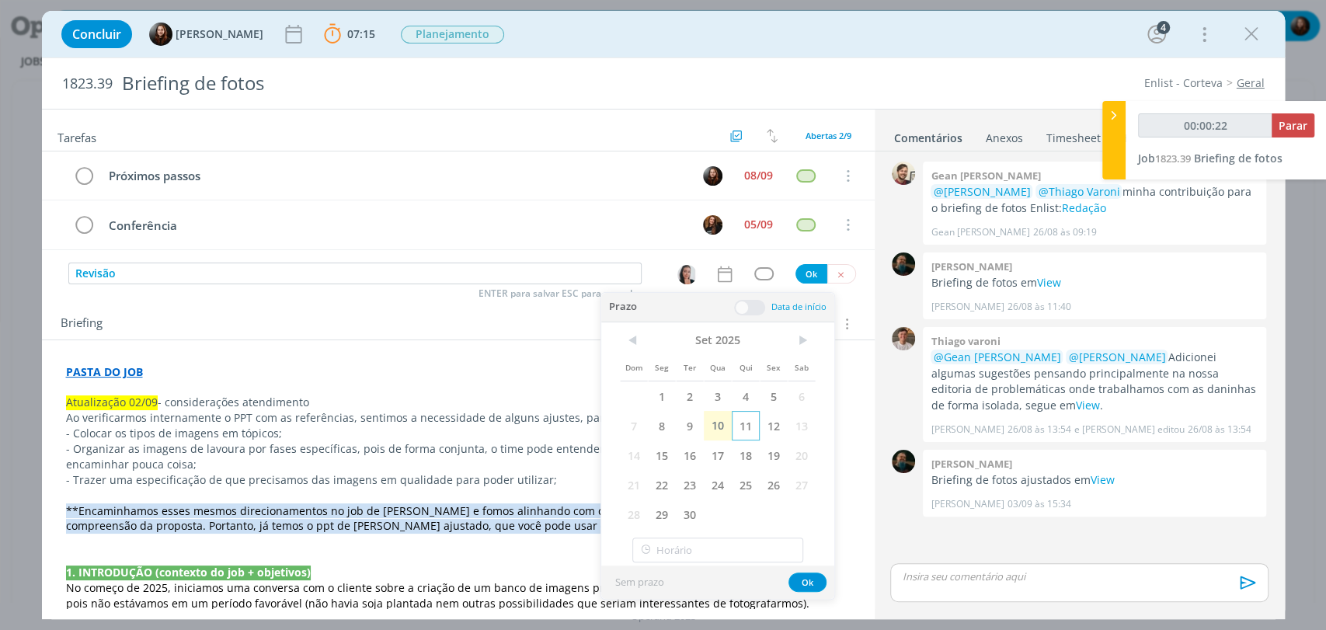
click at [752, 419] on span "11" at bounding box center [746, 426] width 28 height 30
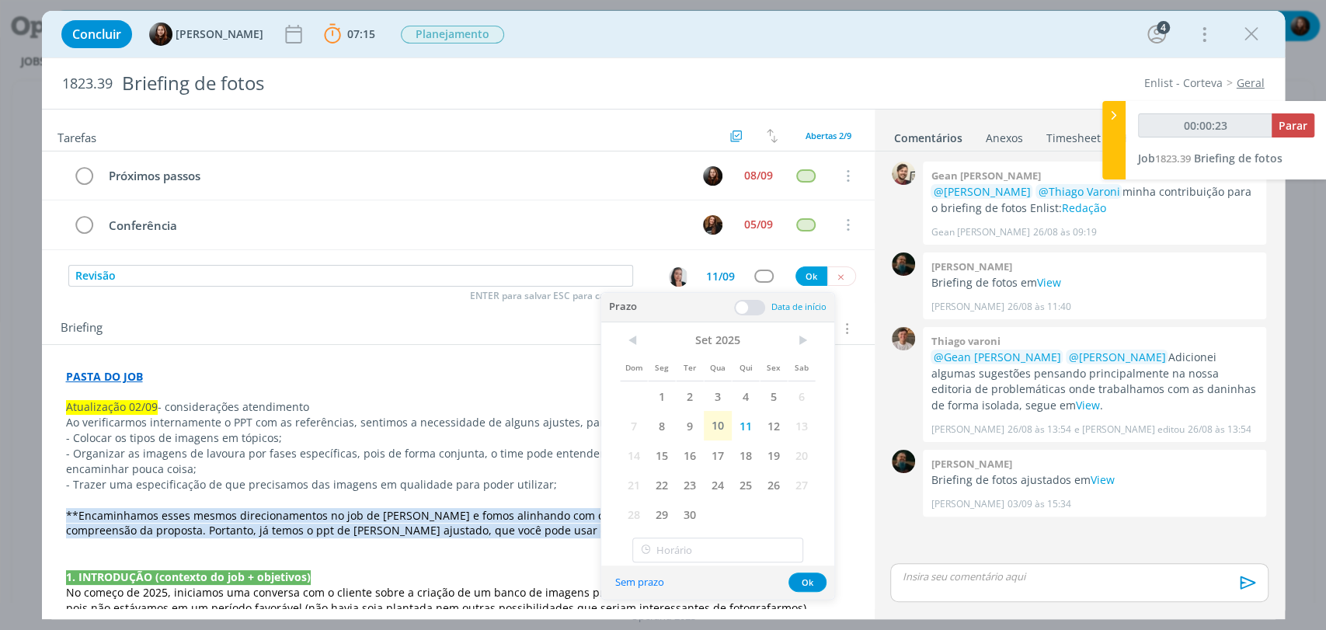
click at [744, 304] on span at bounding box center [749, 308] width 31 height 16
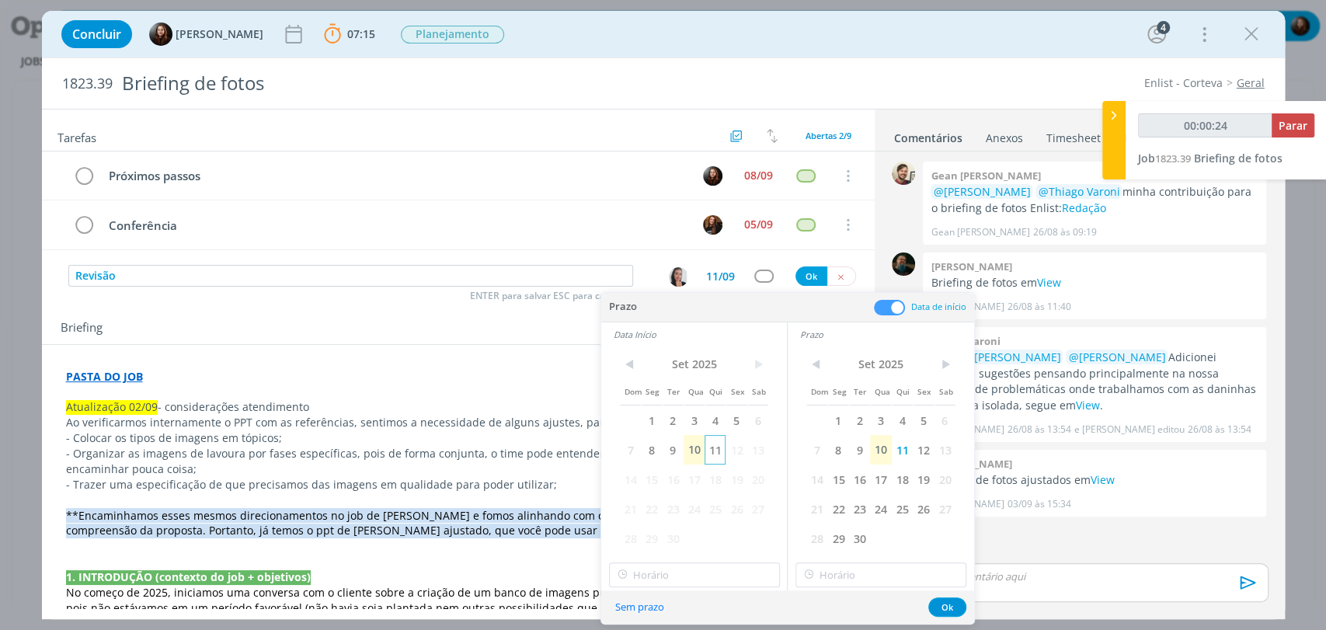
click at [717, 448] on span "11" at bounding box center [715, 450] width 21 height 30
type input "00:00:25"
type input "16:00"
click at [688, 586] on input "16:00" at bounding box center [694, 575] width 171 height 25
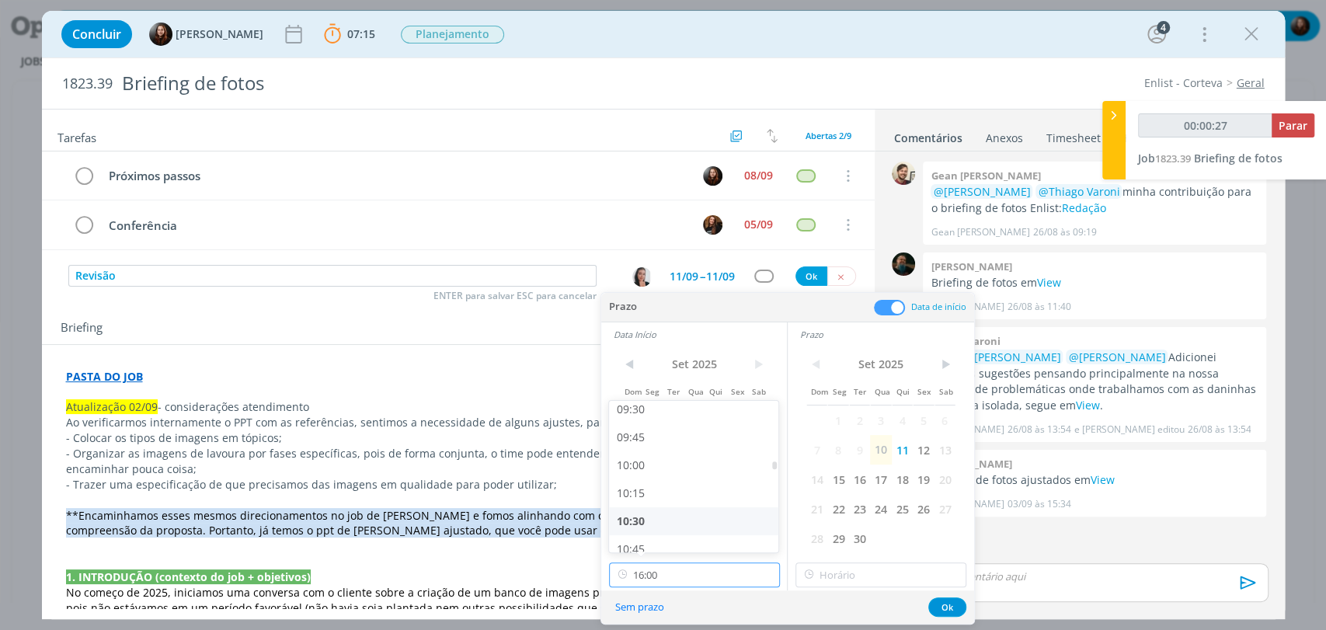
scroll to position [1068, 0]
type input "00:00:28"
click at [639, 465] on div "10:00" at bounding box center [695, 466] width 173 height 28
type input "10:00"
type input "00:00:29"
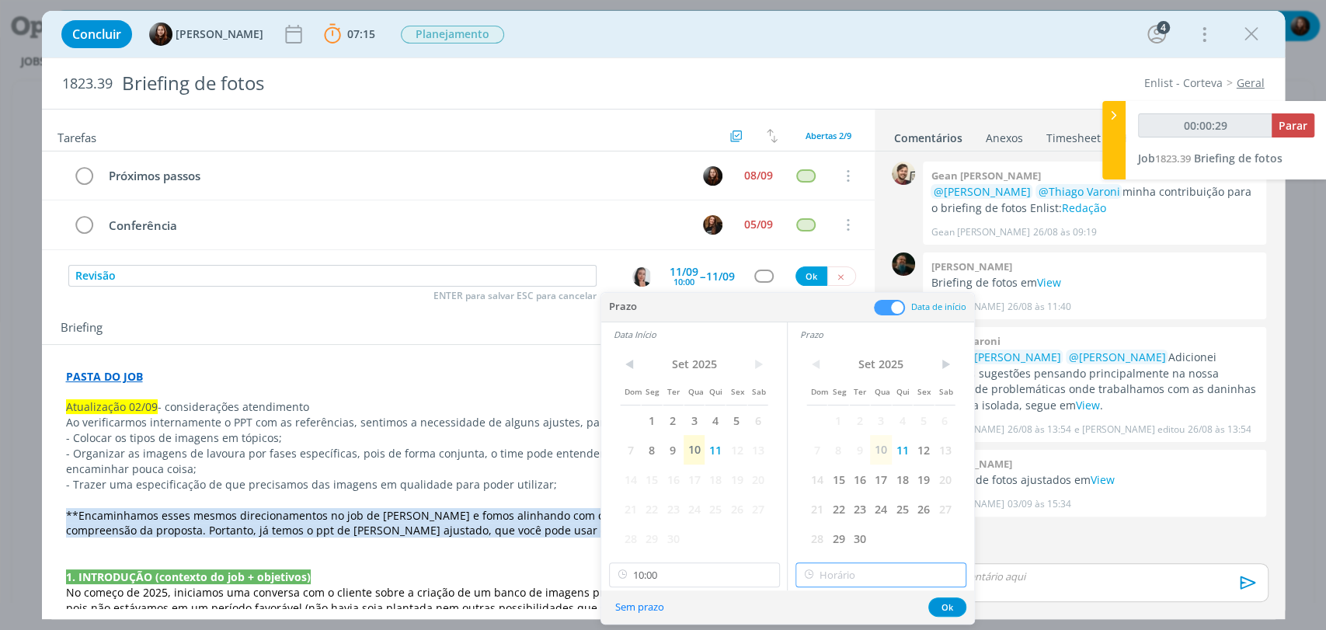
type input "16:00"
click at [824, 576] on input "16:00" at bounding box center [881, 575] width 171 height 25
type input "00:00:31"
click at [821, 433] on div "10:30" at bounding box center [882, 436] width 173 height 28
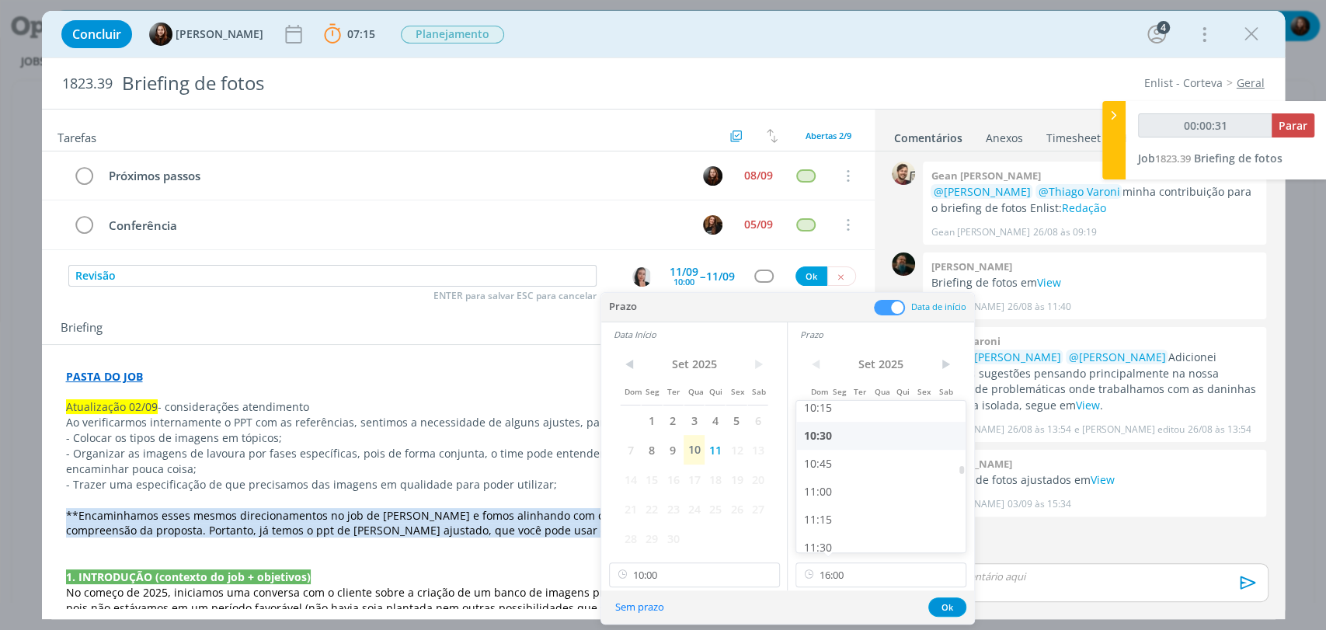
type input "10:30"
click at [939, 609] on button "Ok" at bounding box center [948, 607] width 38 height 19
type input "00:00:32"
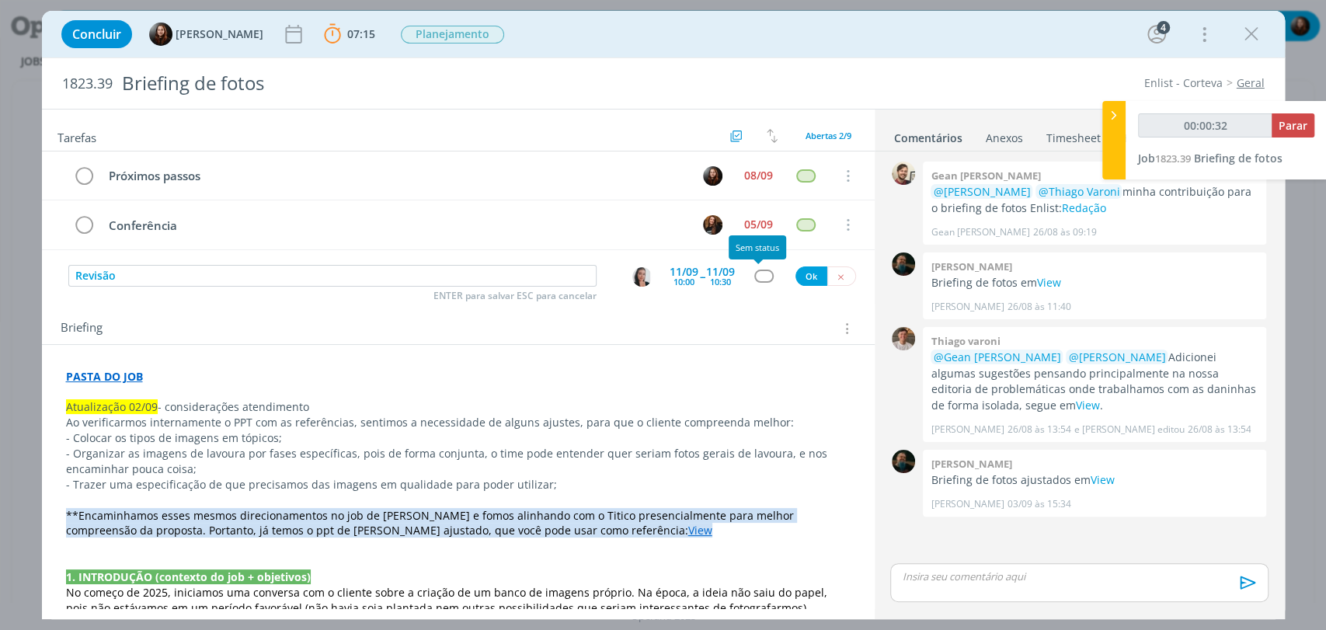
click at [760, 275] on div "dialog" at bounding box center [764, 276] width 19 height 13
type input "r"
type input "00:00:33"
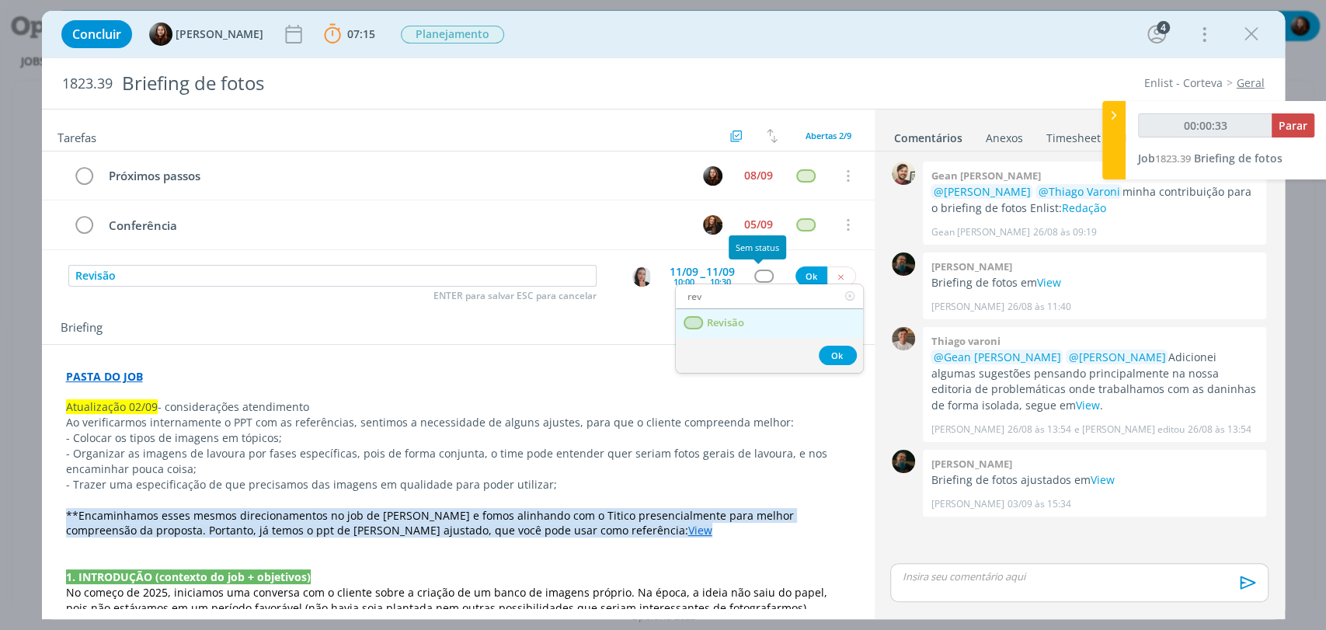
type input "rev"
drag, startPoint x: 751, startPoint y: 320, endPoint x: 762, endPoint y: 308, distance: 16.5
click at [751, 320] on link "Revisão" at bounding box center [769, 323] width 187 height 29
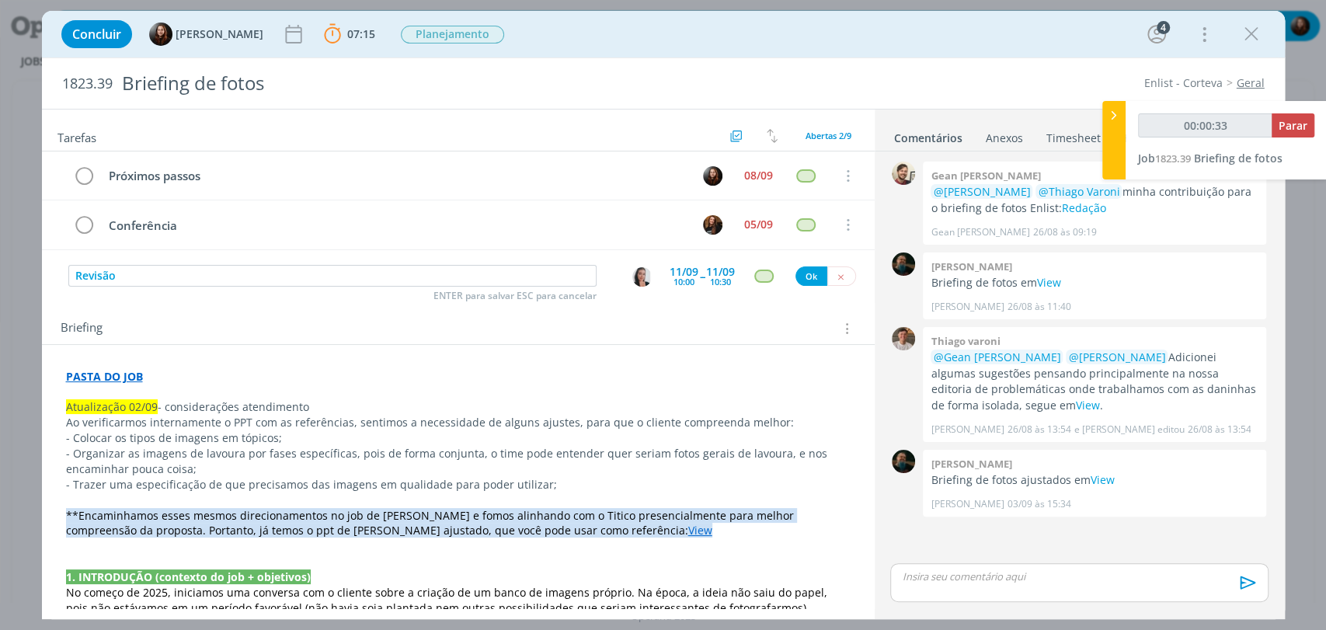
type input "00:00:34"
click at [813, 275] on button "Ok" at bounding box center [812, 276] width 32 height 19
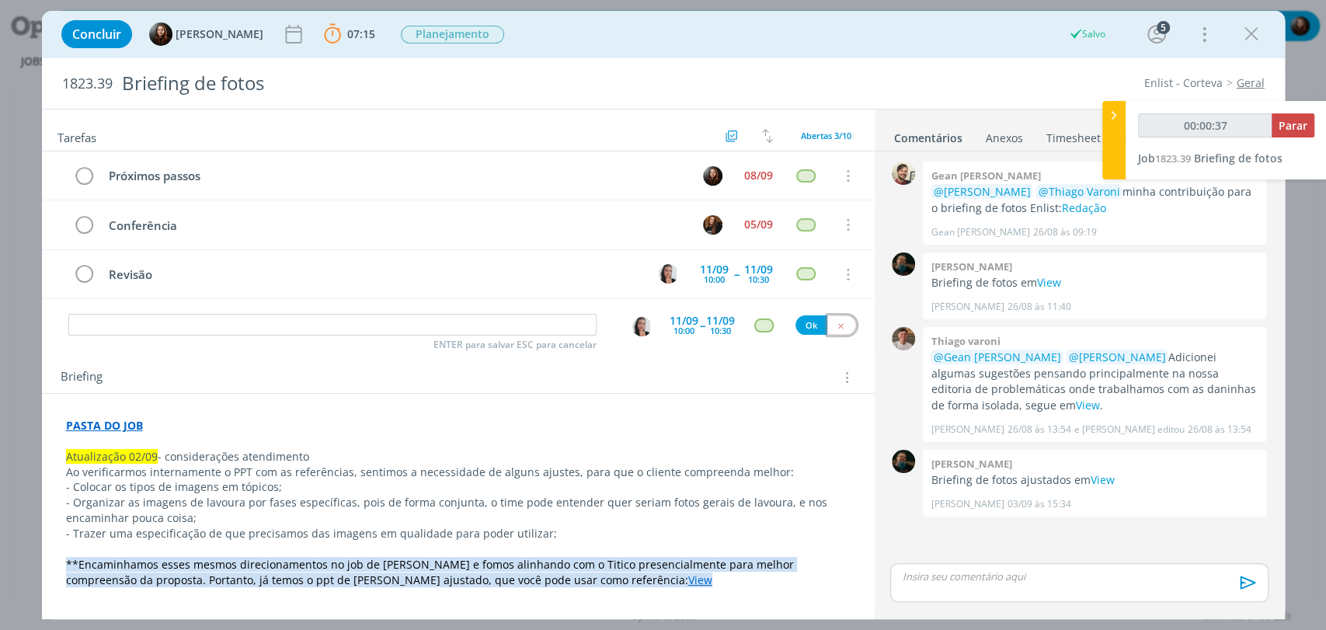
click at [836, 322] on icon "dialog" at bounding box center [841, 326] width 10 height 10
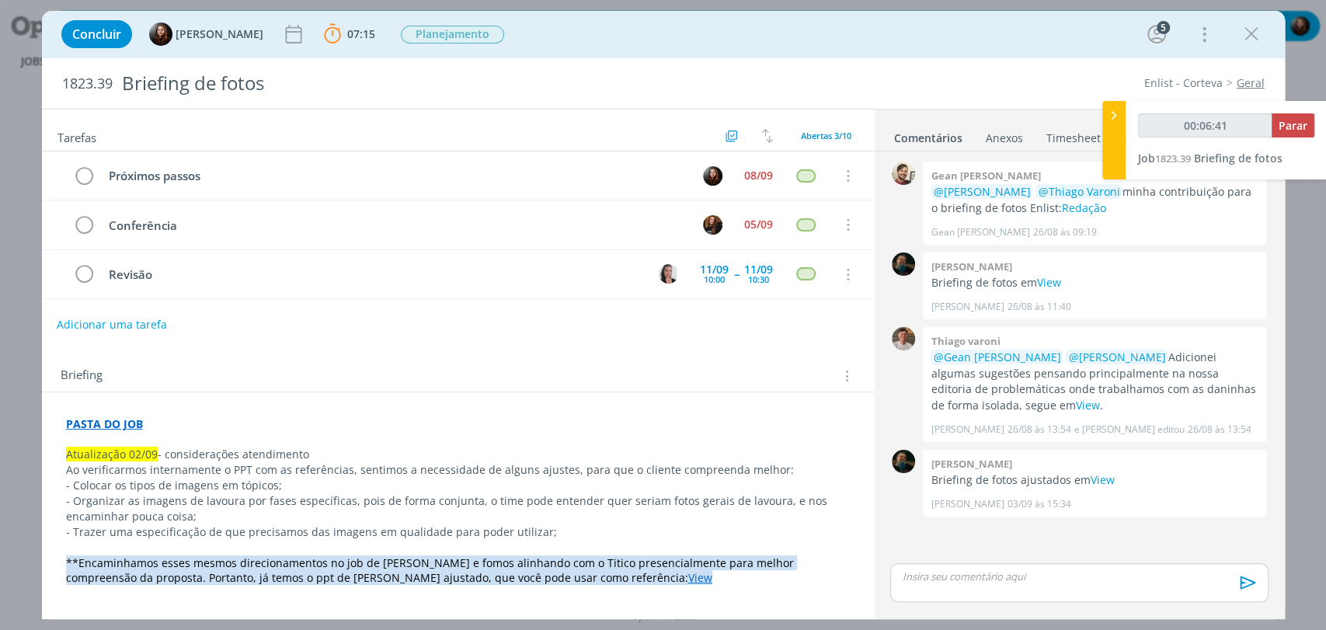
type input "00:06:42"
click at [1300, 127] on span "Parar" at bounding box center [1293, 125] width 29 height 15
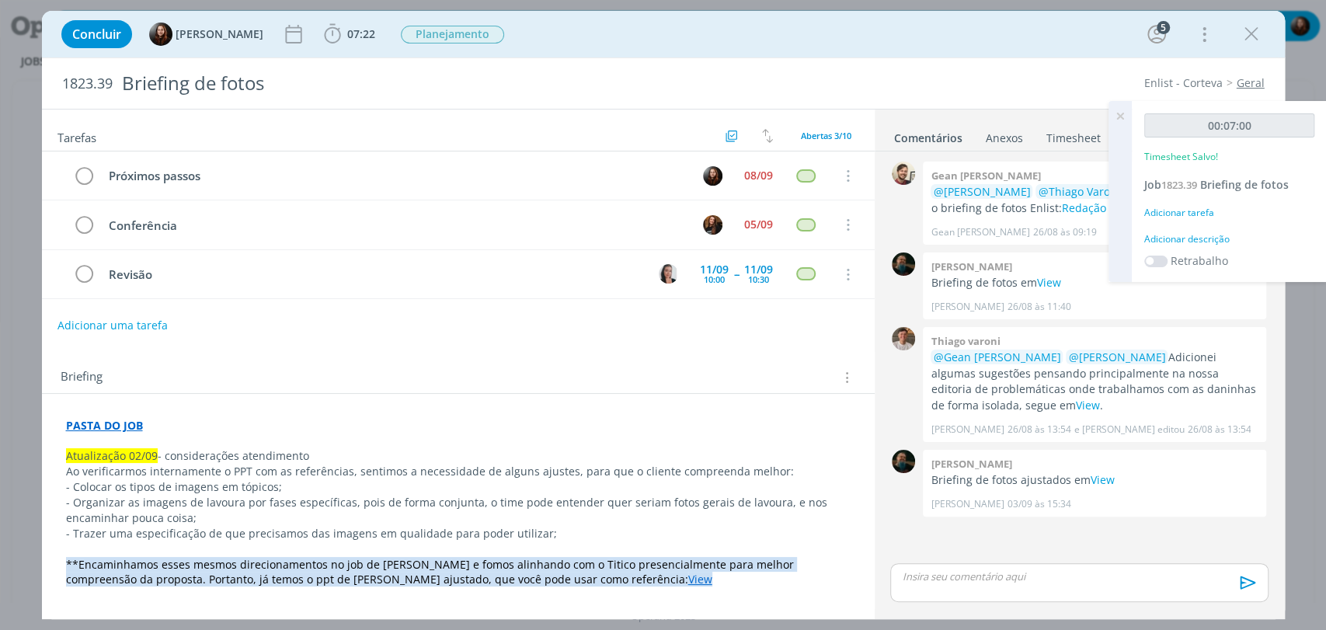
click at [1206, 242] on div "Adicionar descrição" at bounding box center [1230, 239] width 170 height 14
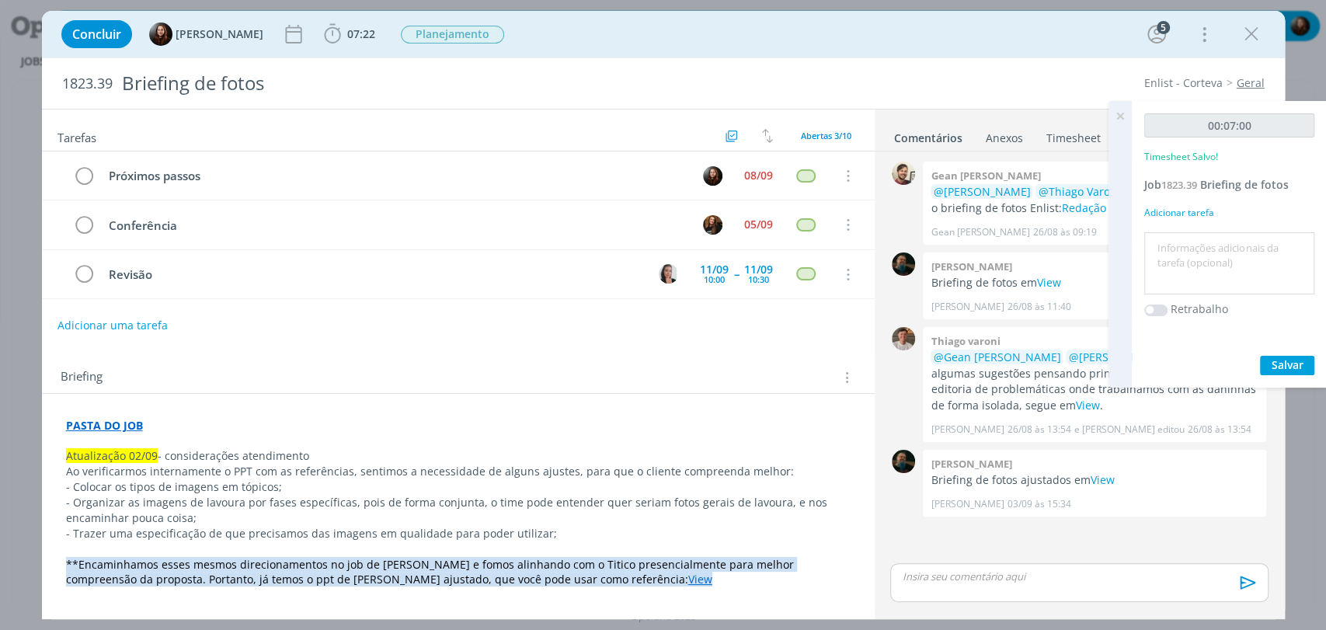
click at [1162, 263] on textarea at bounding box center [1229, 263] width 162 height 55
type textarea "escrita de e-mail"
click at [1285, 364] on span "Salvar" at bounding box center [1288, 364] width 32 height 15
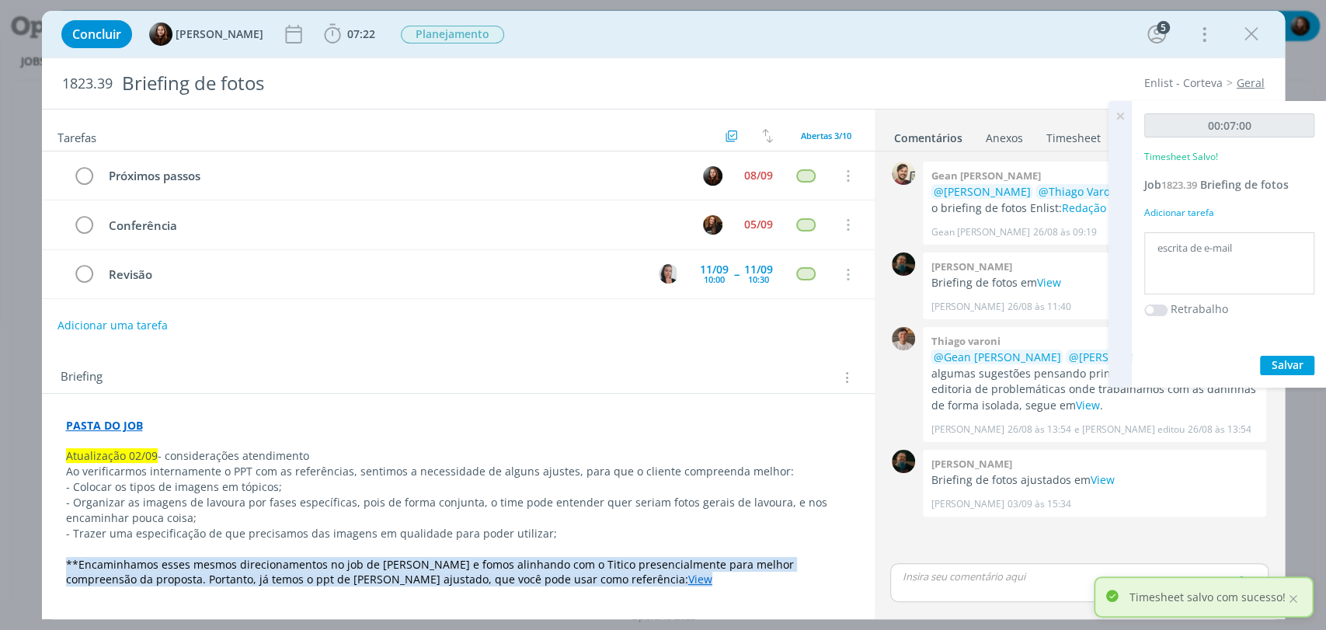
click at [1123, 113] on icon at bounding box center [1121, 116] width 28 height 30
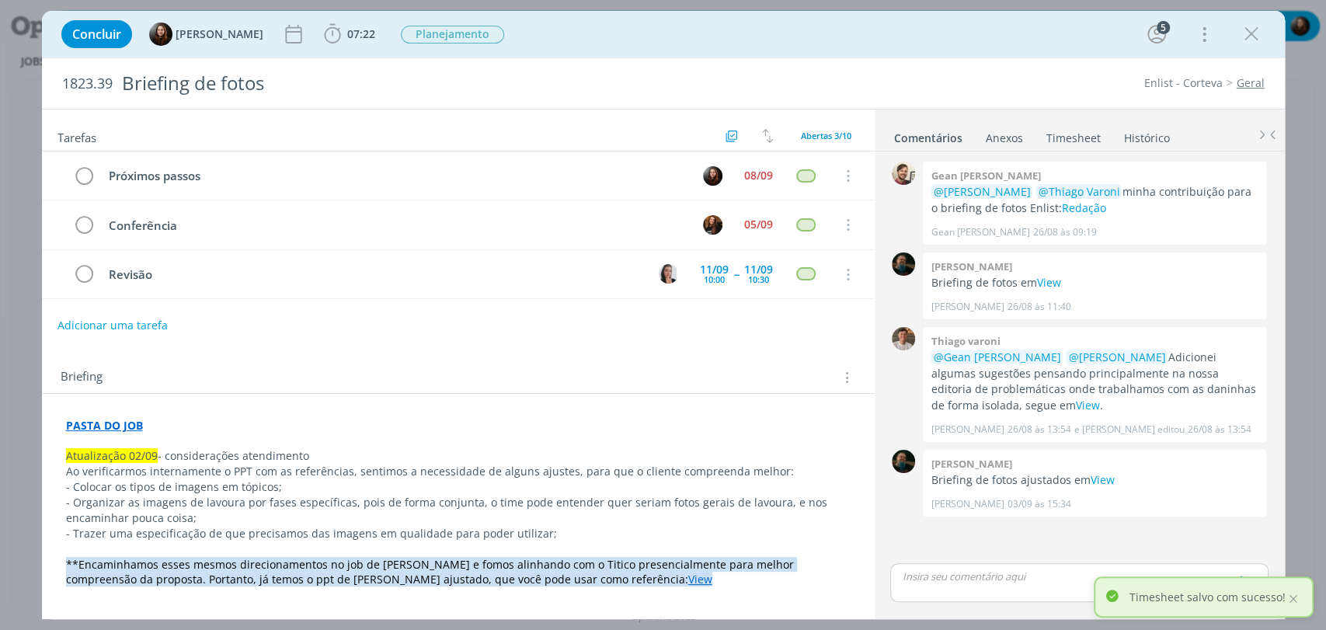
click at [936, 67] on div "1823.39 Briefing de fotos Enlist - Corteva Geral" at bounding box center [663, 83] width 1243 height 51
click at [744, 176] on div "08/09" at bounding box center [758, 175] width 29 height 11
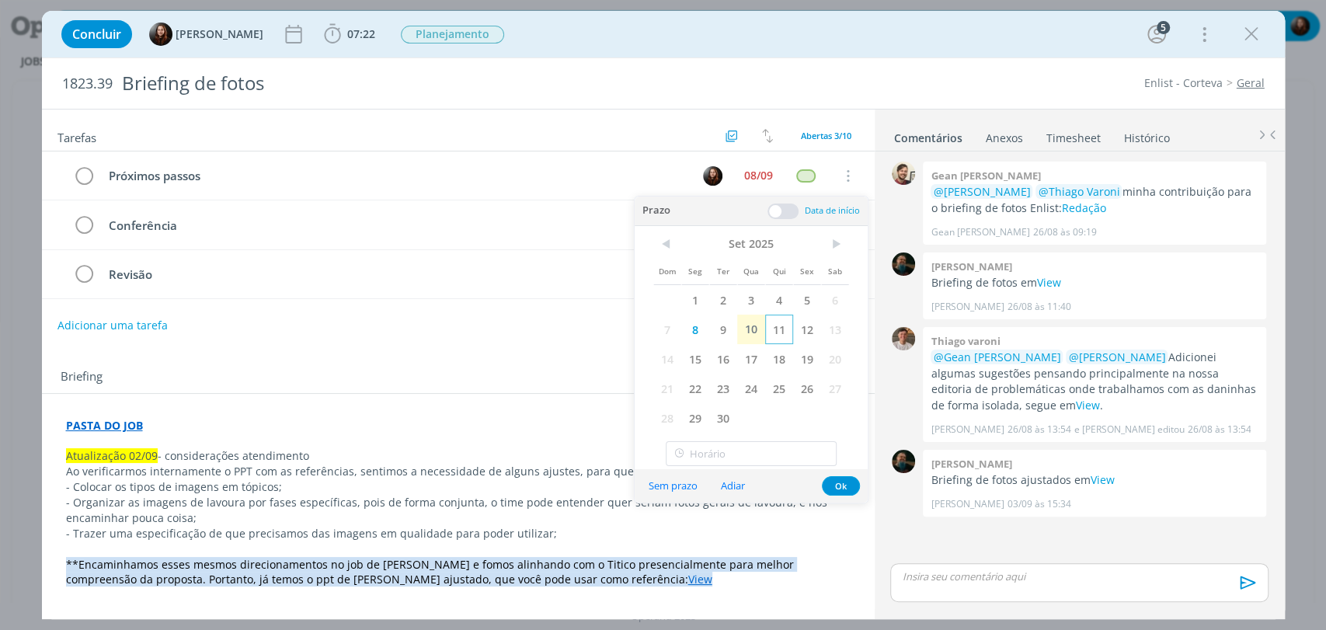
click at [773, 334] on span "11" at bounding box center [779, 330] width 28 height 30
click at [721, 453] on input "16:00" at bounding box center [751, 453] width 171 height 25
click at [699, 315] on div "10:30" at bounding box center [753, 315] width 173 height 28
type input "10:30"
click at [843, 486] on button "Ok" at bounding box center [841, 485] width 38 height 19
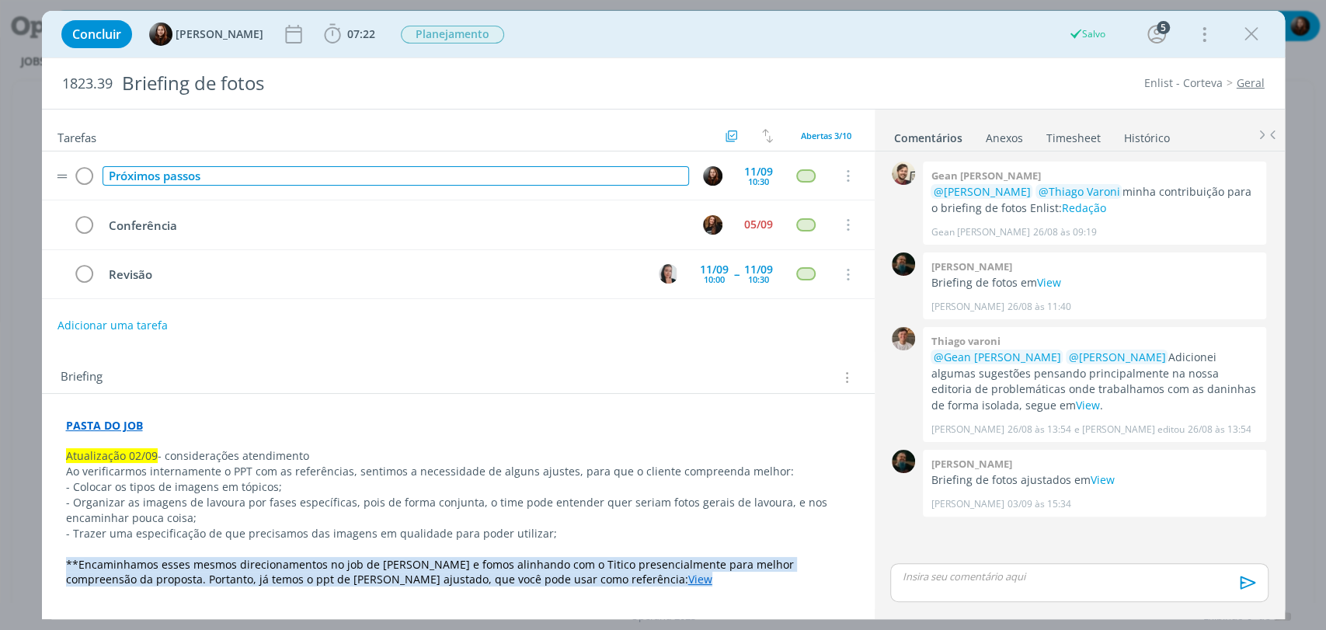
click at [261, 176] on div "Próximos passos" at bounding box center [396, 175] width 587 height 19
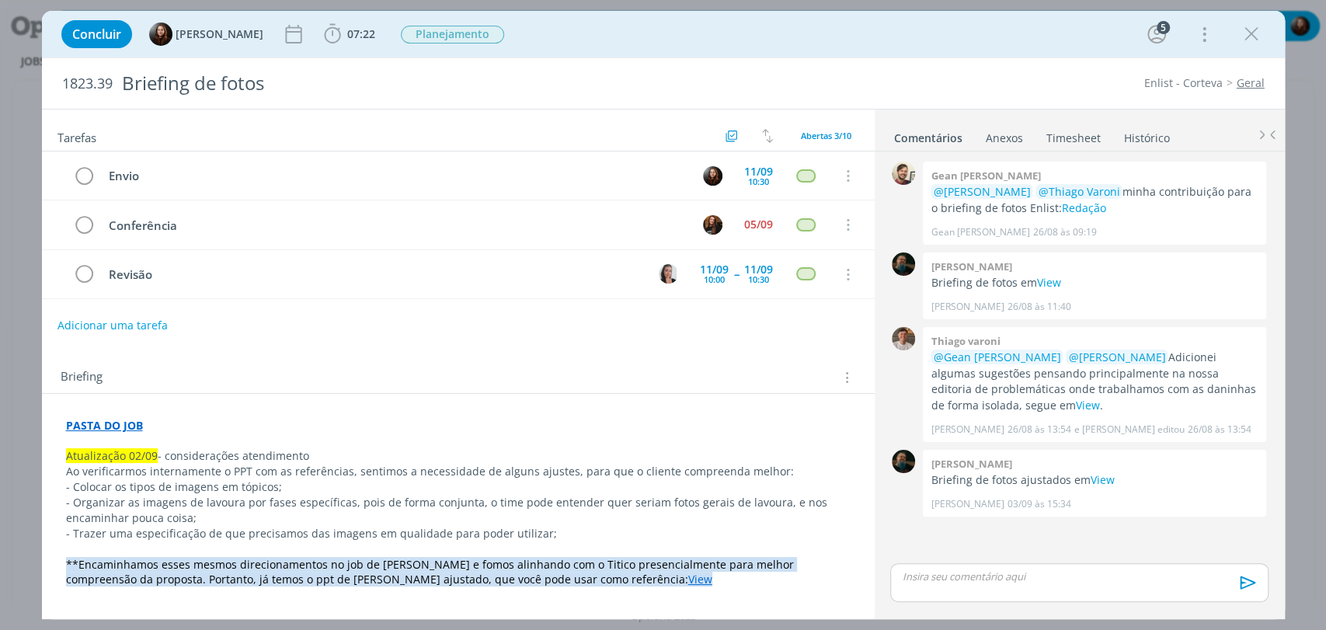
click at [958, 66] on div "1823.39 Briefing de fotos Enlist - Corteva Geral" at bounding box center [663, 83] width 1243 height 51
click at [289, 352] on div "Briefing Briefings Predefinidos Versões do Briefing Ver Briefing do Projeto" at bounding box center [458, 373] width 833 height 42
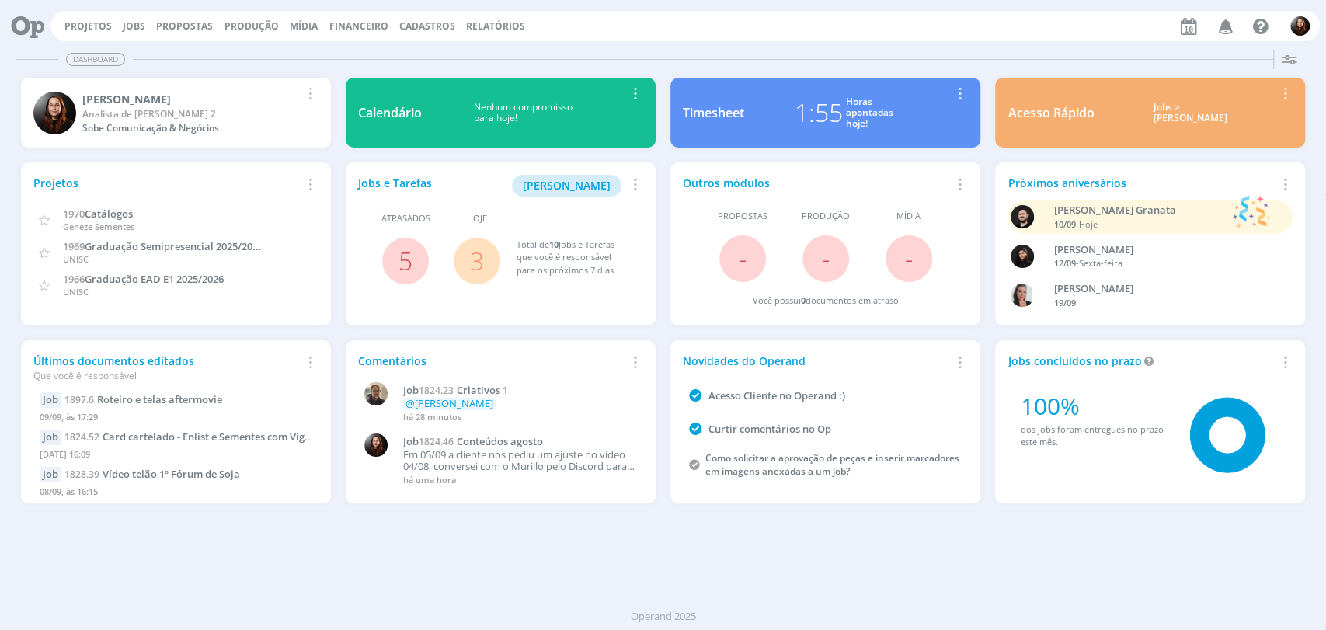
click at [902, 48] on div "Dashboard" at bounding box center [663, 59] width 1295 height 23
click at [127, 26] on link "Jobs" at bounding box center [134, 25] width 23 height 13
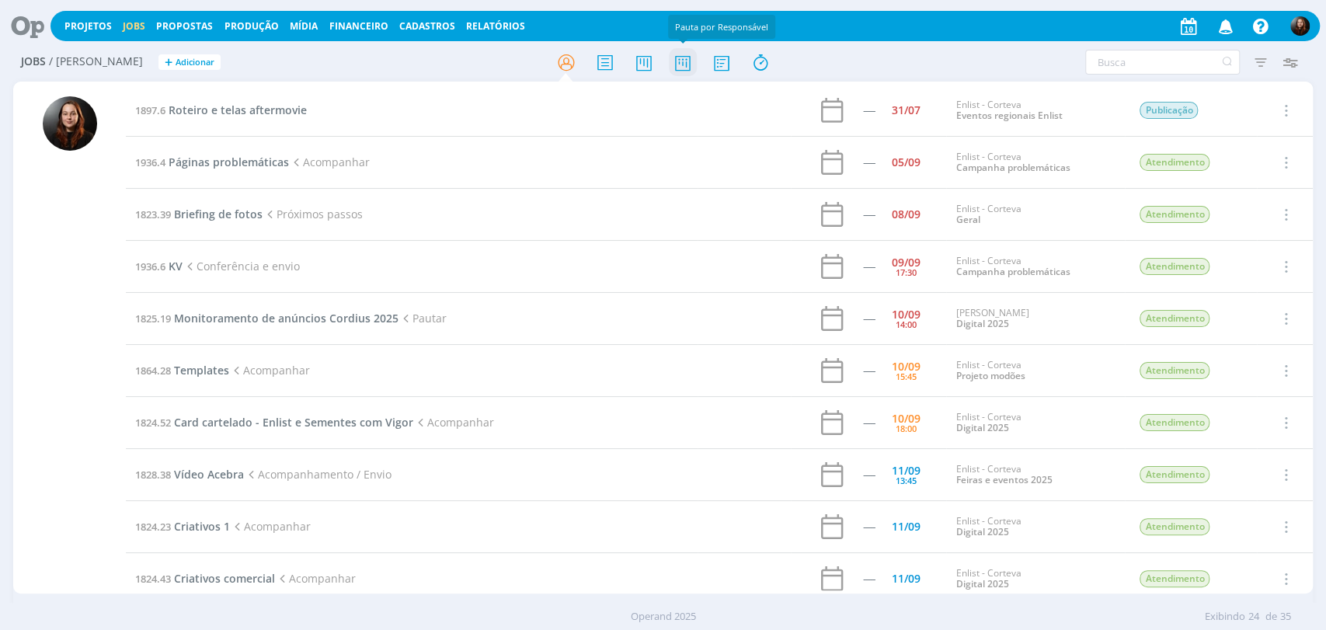
click at [669, 64] on icon at bounding box center [682, 62] width 28 height 30
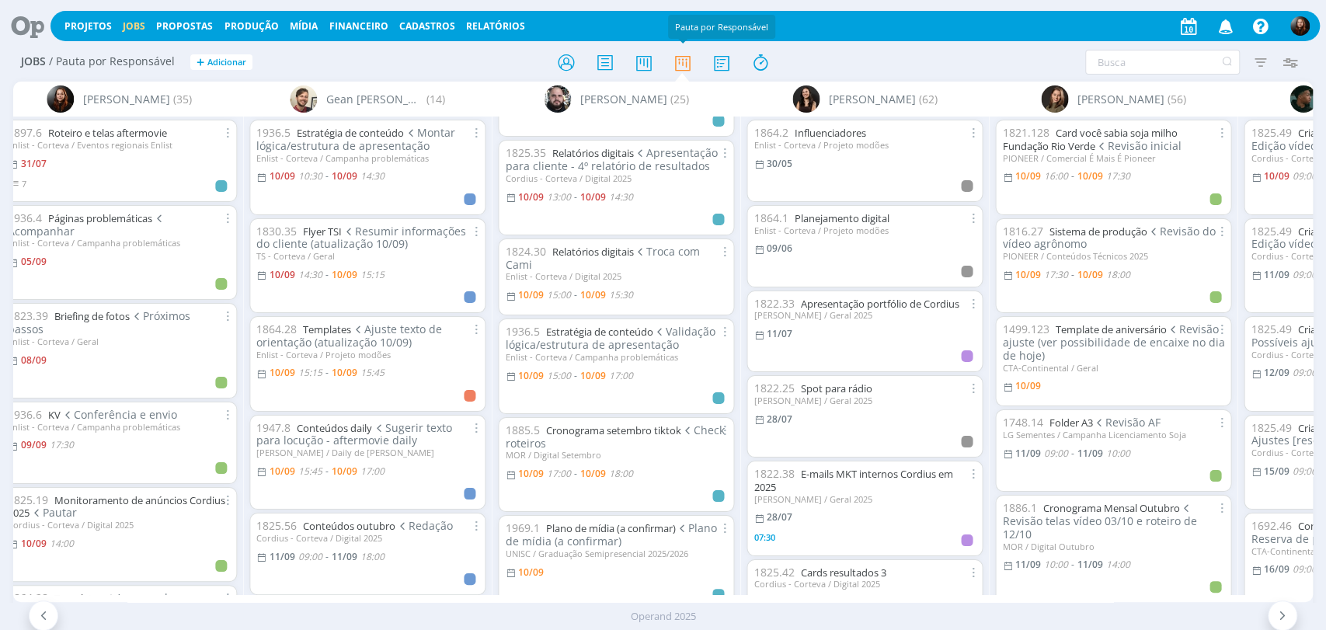
scroll to position [345, 0]
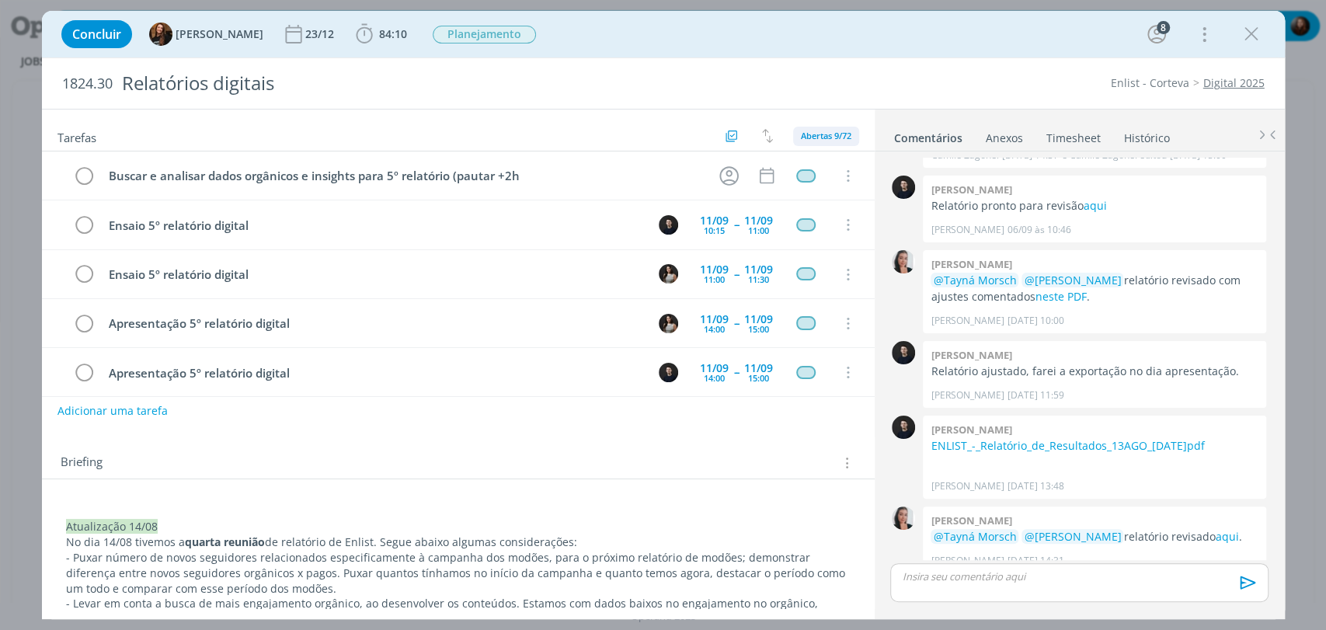
click at [833, 135] on span "Abertas 9/72" at bounding box center [826, 136] width 51 height 12
click at [834, 197] on span "Concluídas 63" at bounding box center [835, 196] width 64 height 14
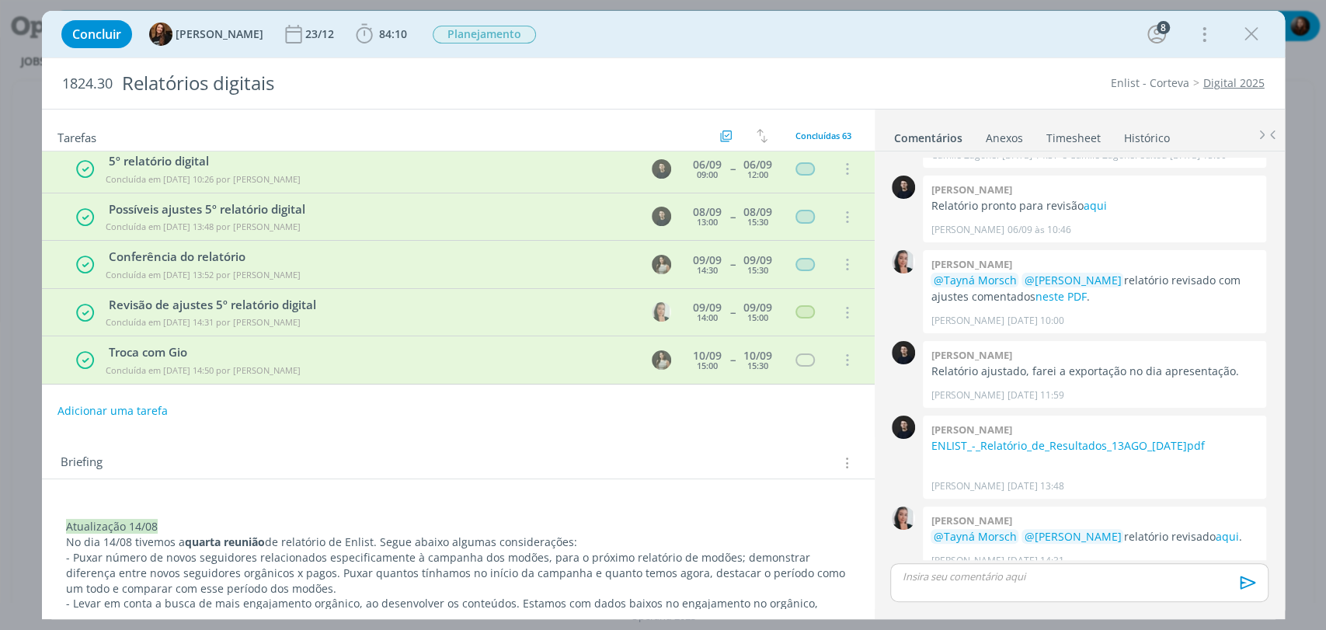
scroll to position [2765, 0]
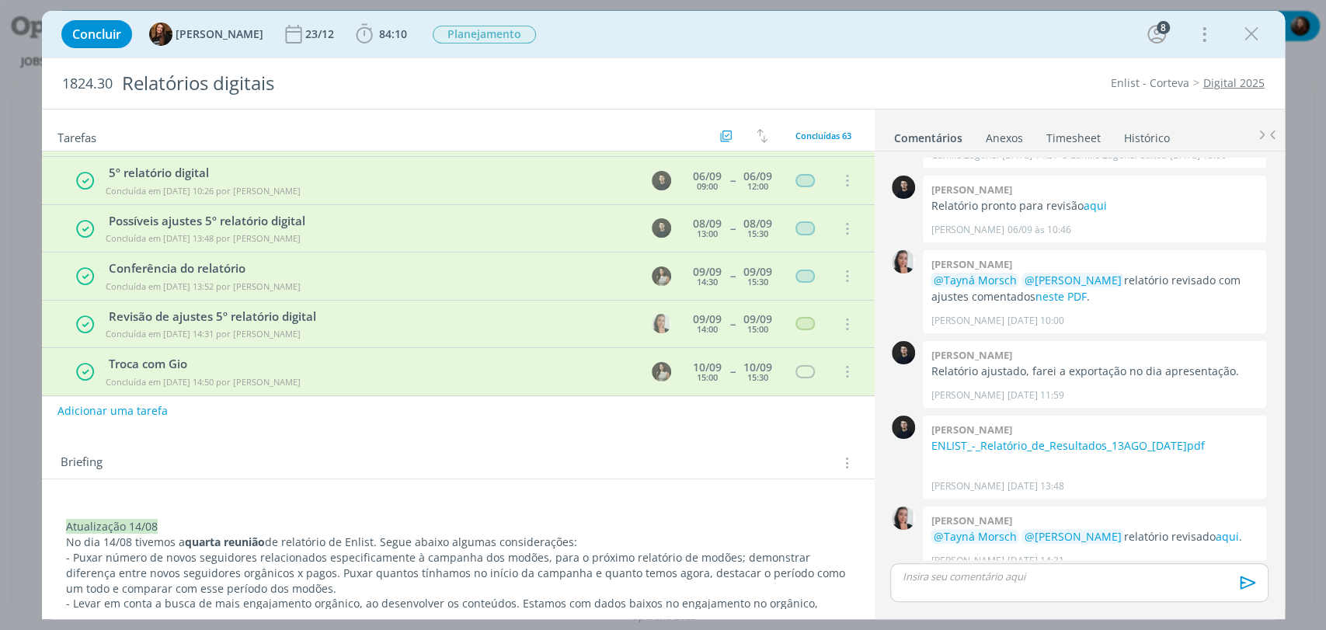
click at [552, 449] on div "Briefing Briefings Predefinidos Versões do Briefing Ver Briefing do Projeto" at bounding box center [458, 458] width 833 height 42
click at [749, 453] on div "Briefing Briefings Predefinidos Versões do Briefing Ver Briefing do Projeto" at bounding box center [461, 463] width 800 height 20
click at [829, 143] on div "Concluídas 63" at bounding box center [823, 136] width 71 height 19
click at [824, 173] on span "Todas 77" at bounding box center [819, 170] width 41 height 14
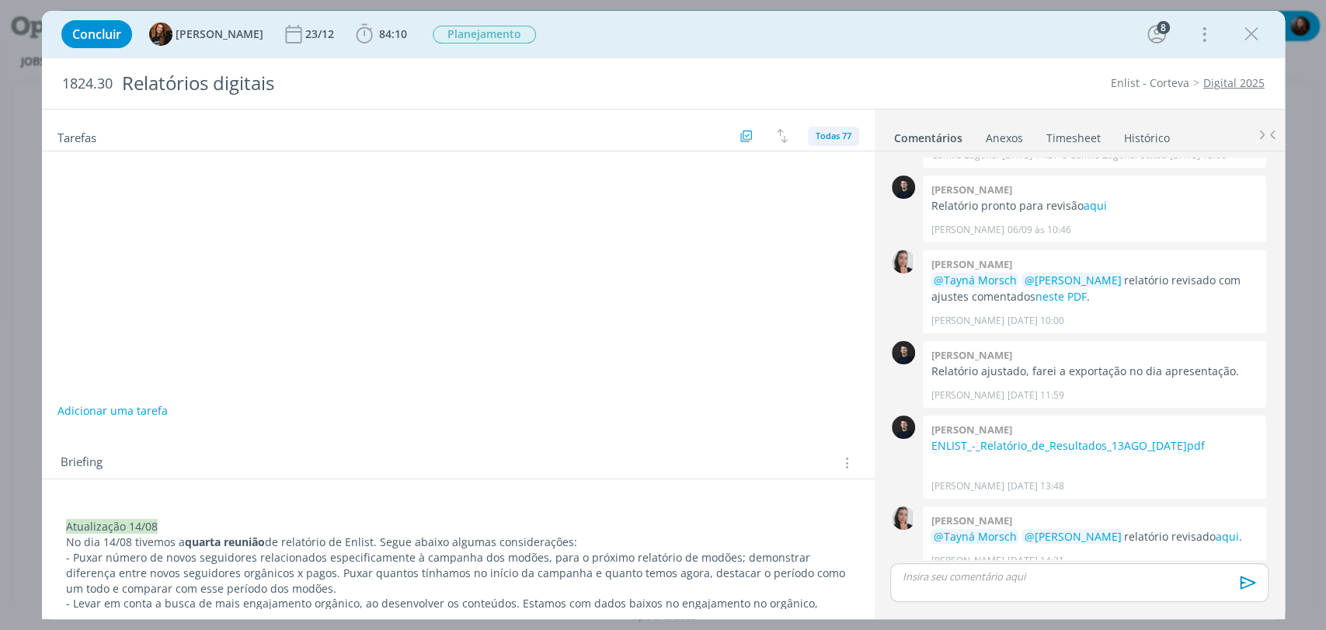
scroll to position [0, 0]
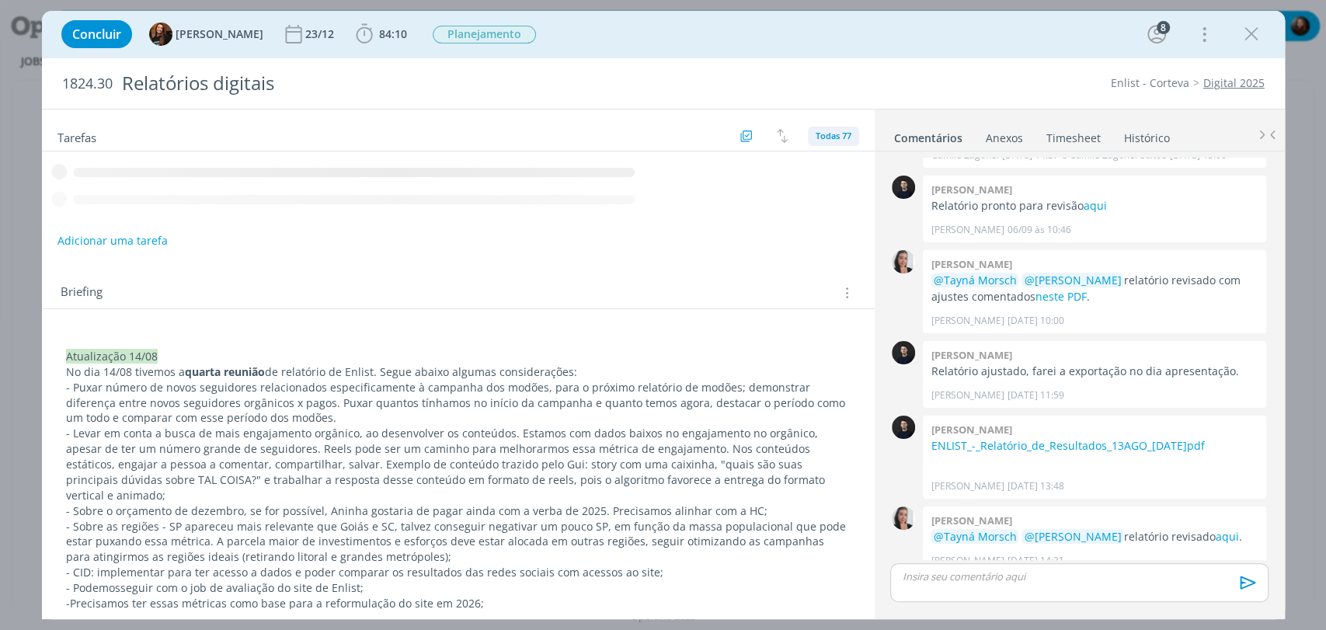
click at [816, 138] on span "Todas 77" at bounding box center [834, 136] width 36 height 12
click at [833, 169] on span "Abertas 9/72" at bounding box center [849, 170] width 58 height 14
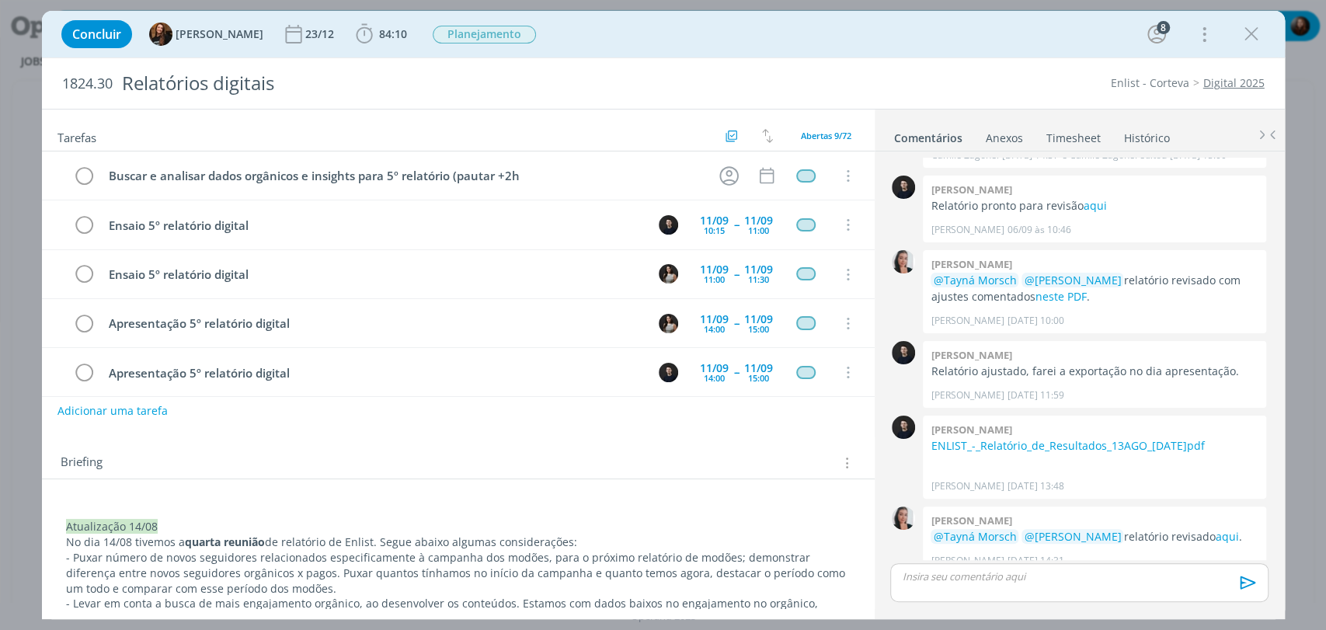
click at [1068, 139] on link "Timesheet" at bounding box center [1074, 135] width 56 height 23
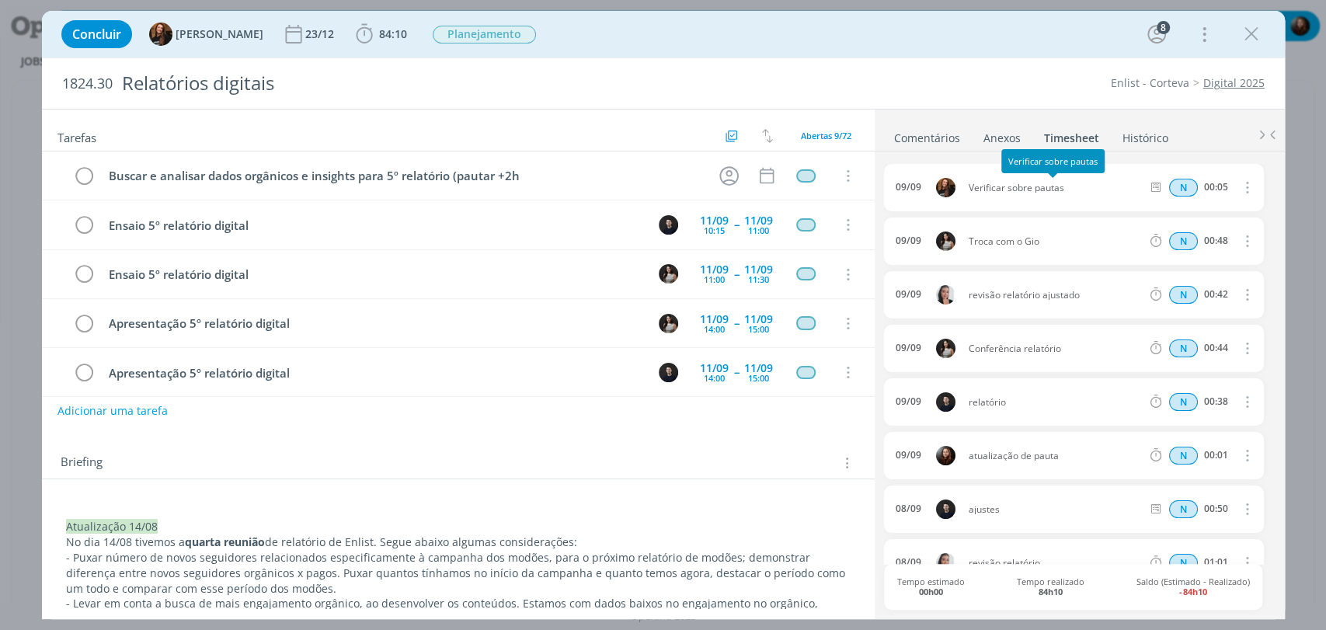
click at [963, 51] on div "Concluir Tayná Morsch 23/12 84:10 Iniciar Apontar Data * 10/09/2025 Horas * 00:…" at bounding box center [664, 34] width 1220 height 37
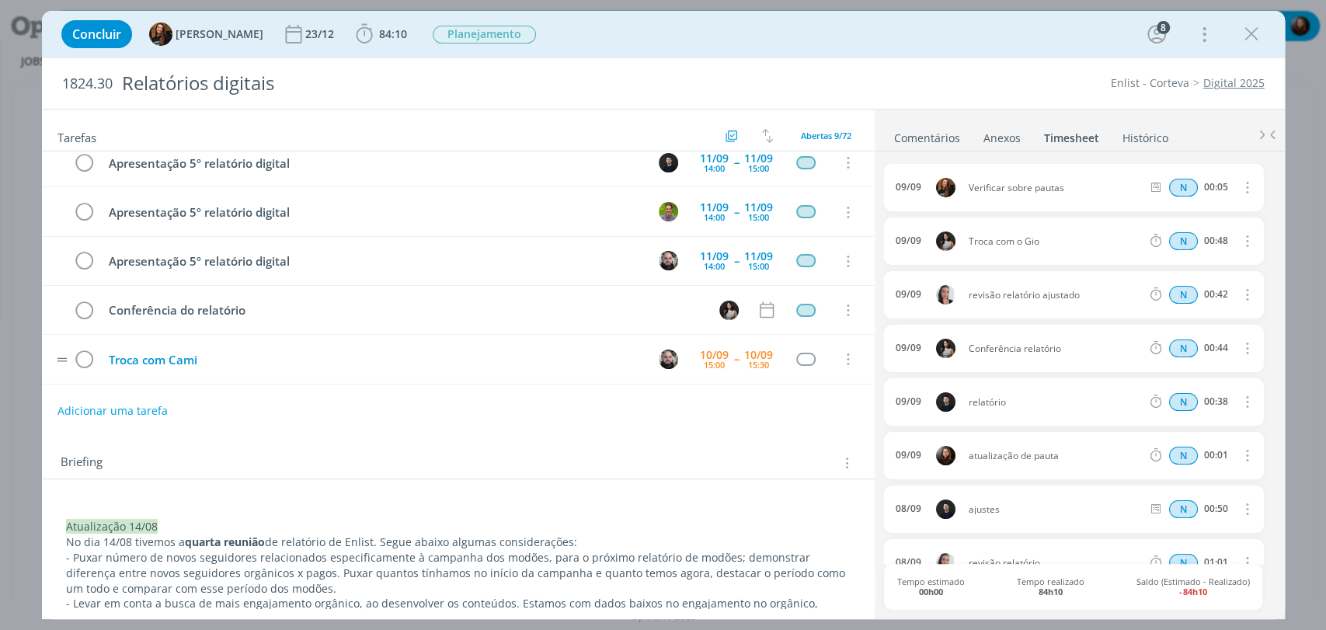
scroll to position [205, 0]
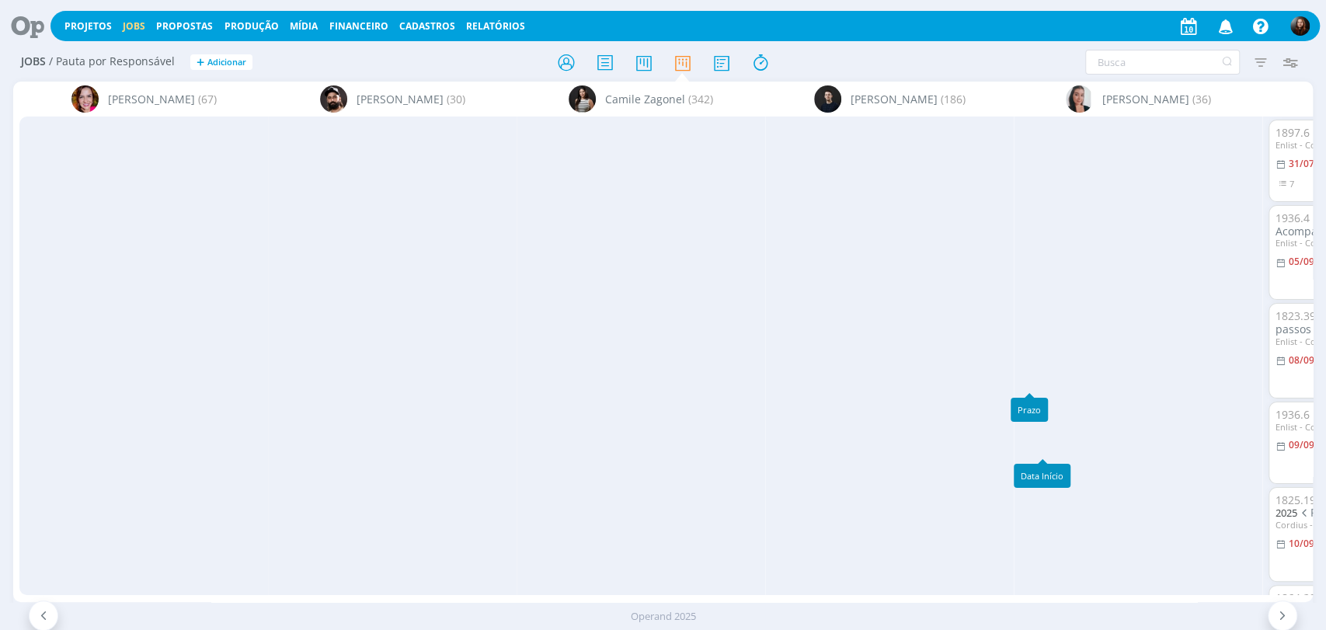
scroll to position [345, 0]
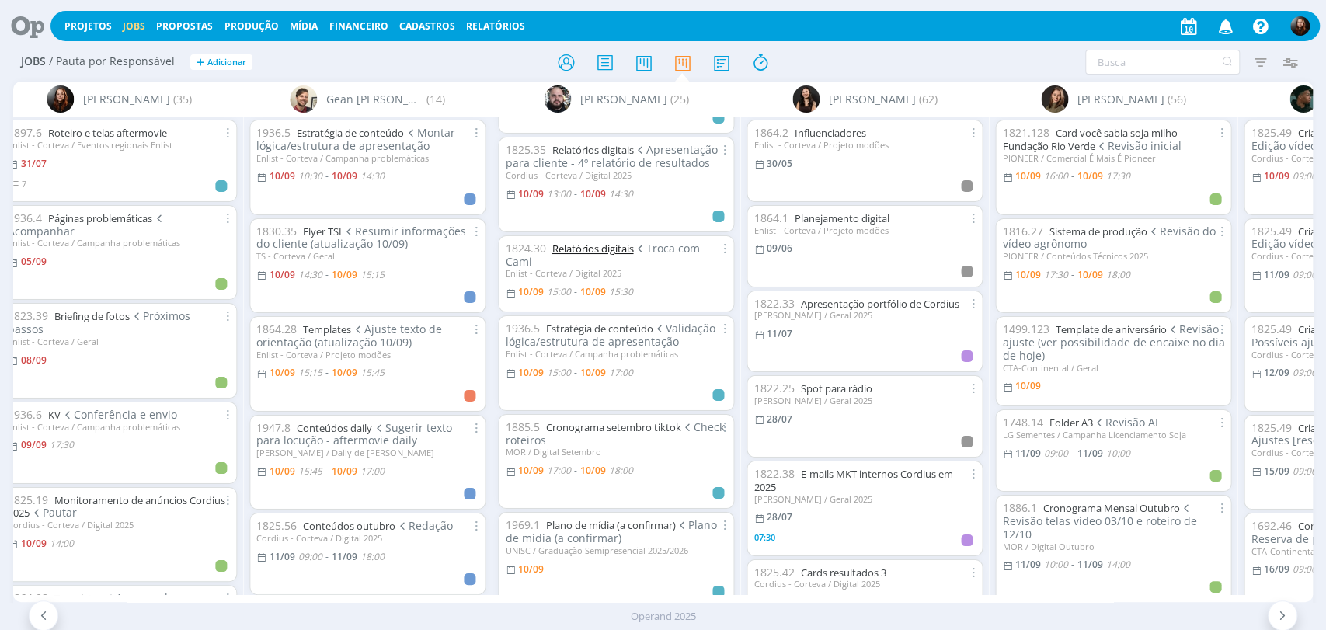
click at [607, 242] on link "Relatórios digitais" at bounding box center [593, 249] width 82 height 14
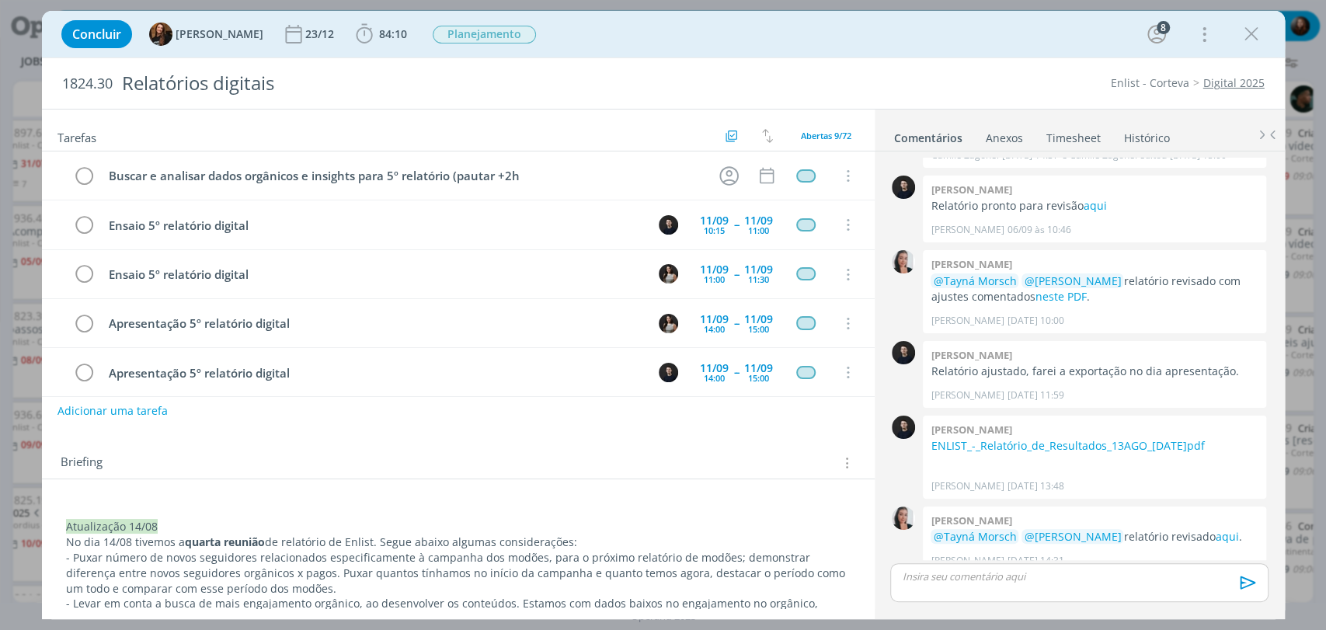
scroll to position [205, 0]
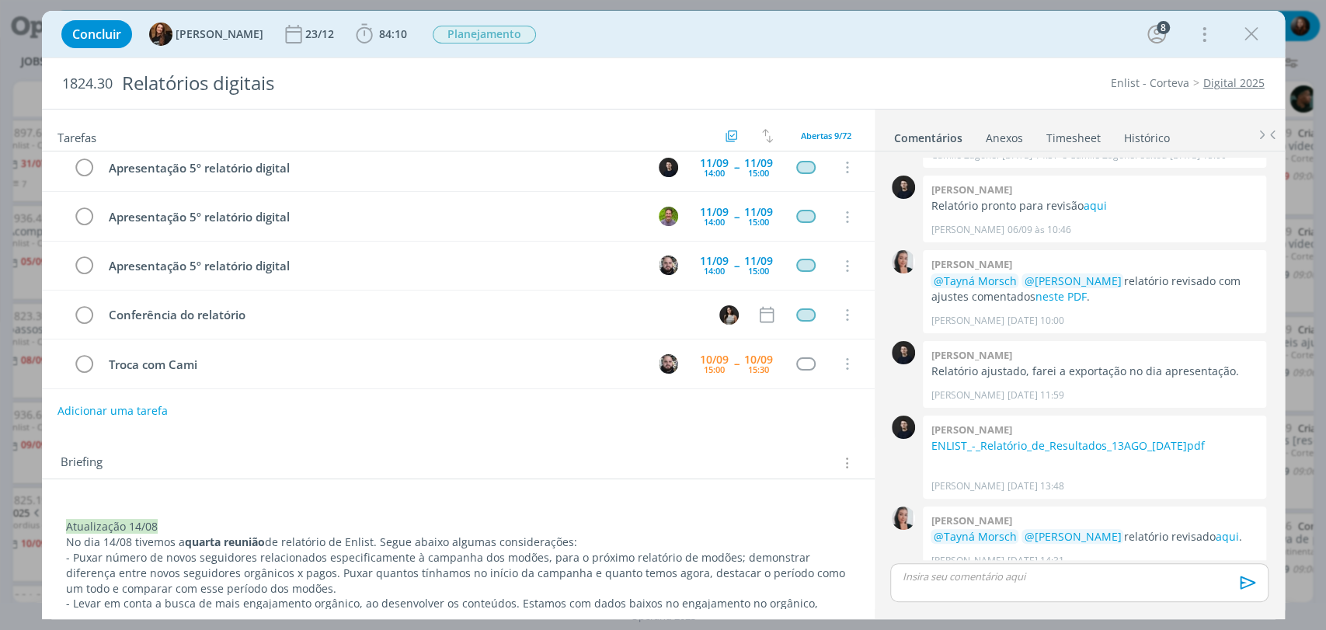
click at [945, 58] on div "1824.30 Relatórios digitais Enlist - Corteva Digital 2025" at bounding box center [663, 83] width 1243 height 51
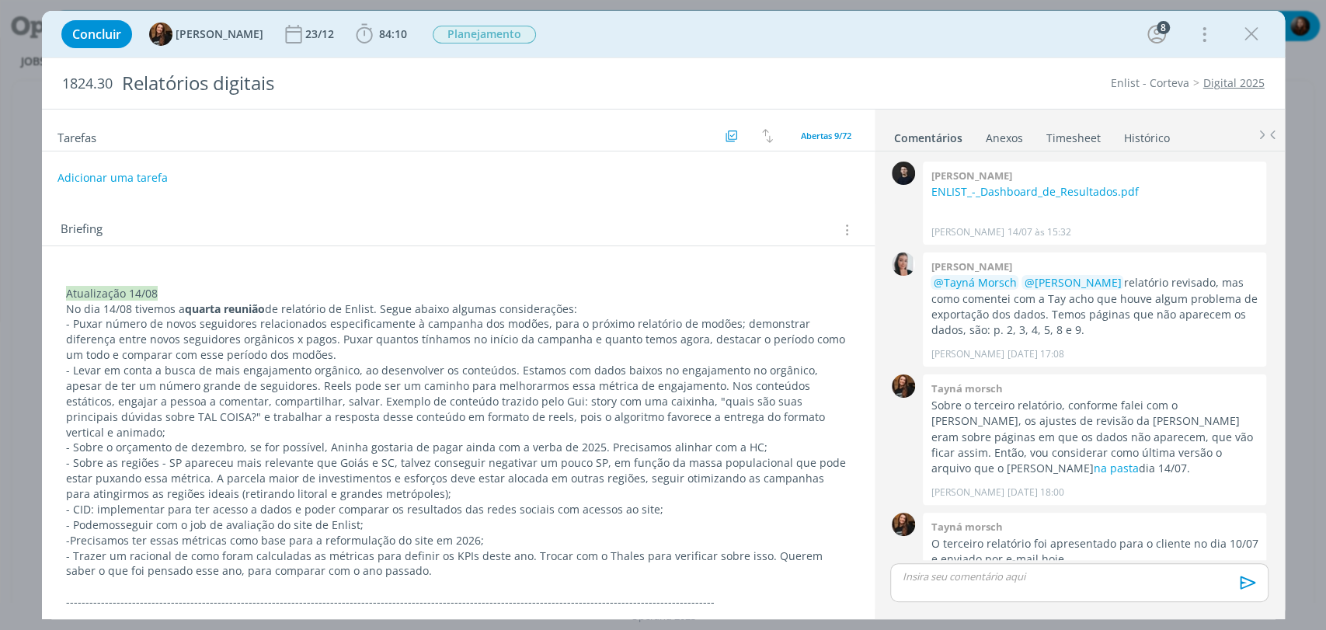
scroll to position [1630, 0]
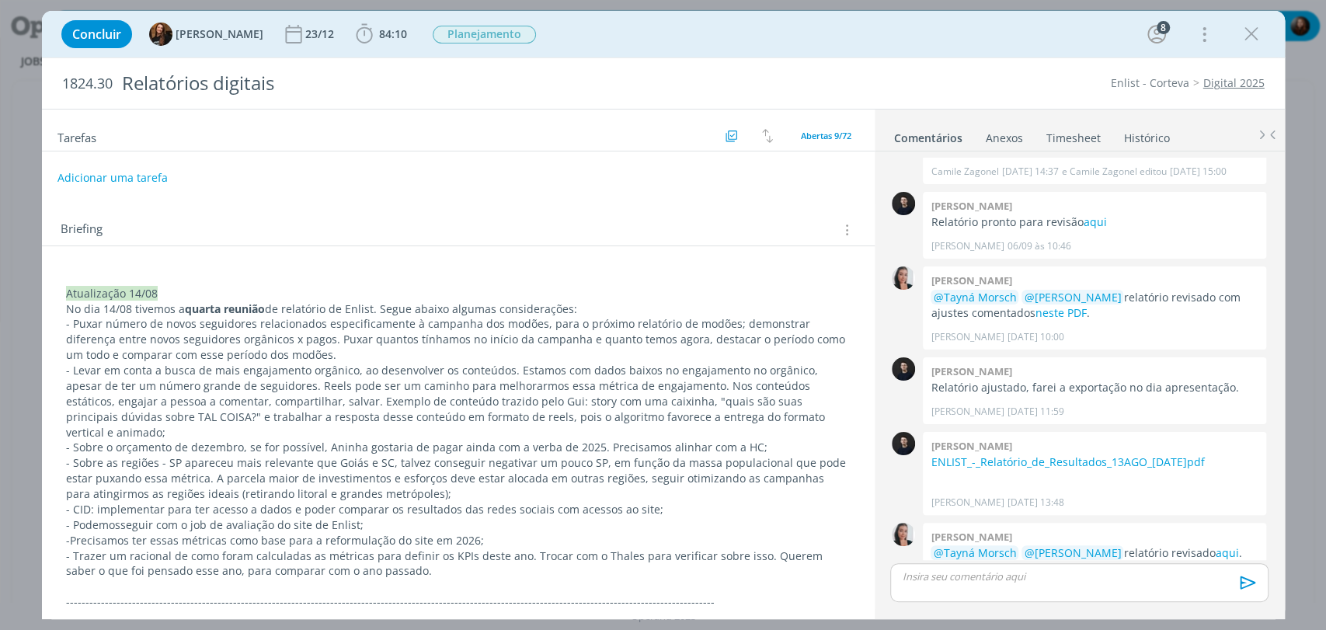
click at [1054, 139] on link "Timesheet" at bounding box center [1074, 135] width 56 height 23
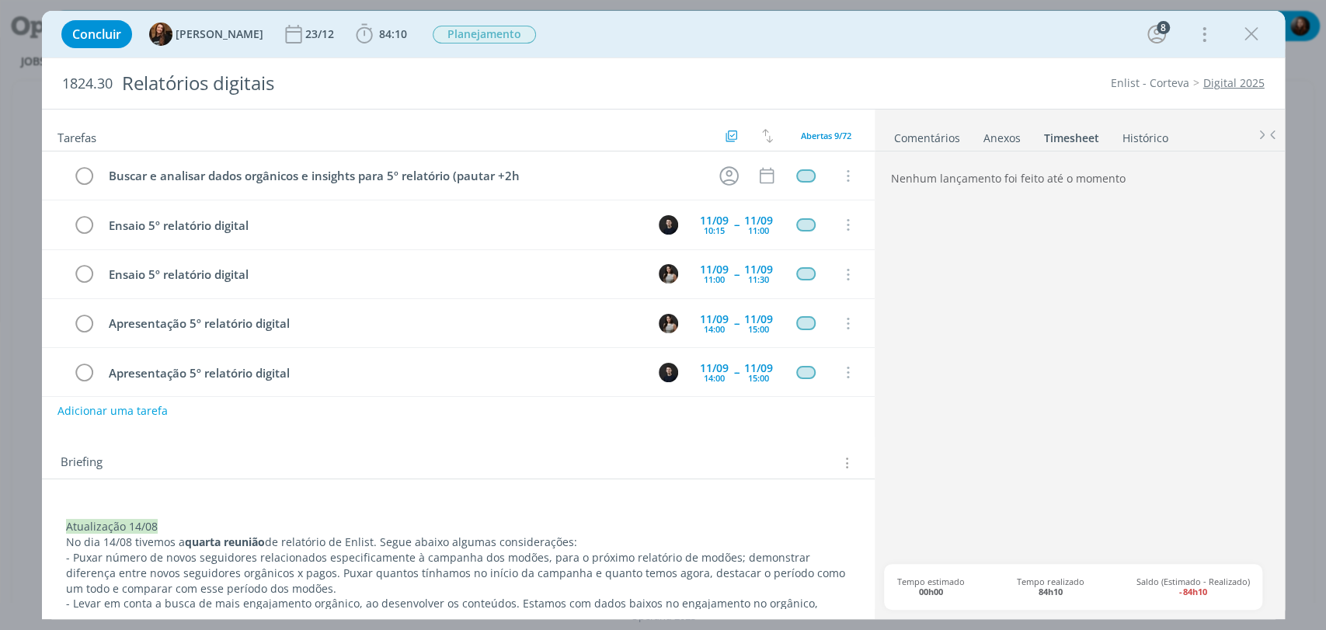
click at [925, 131] on link "Comentários" at bounding box center [928, 135] width 68 height 23
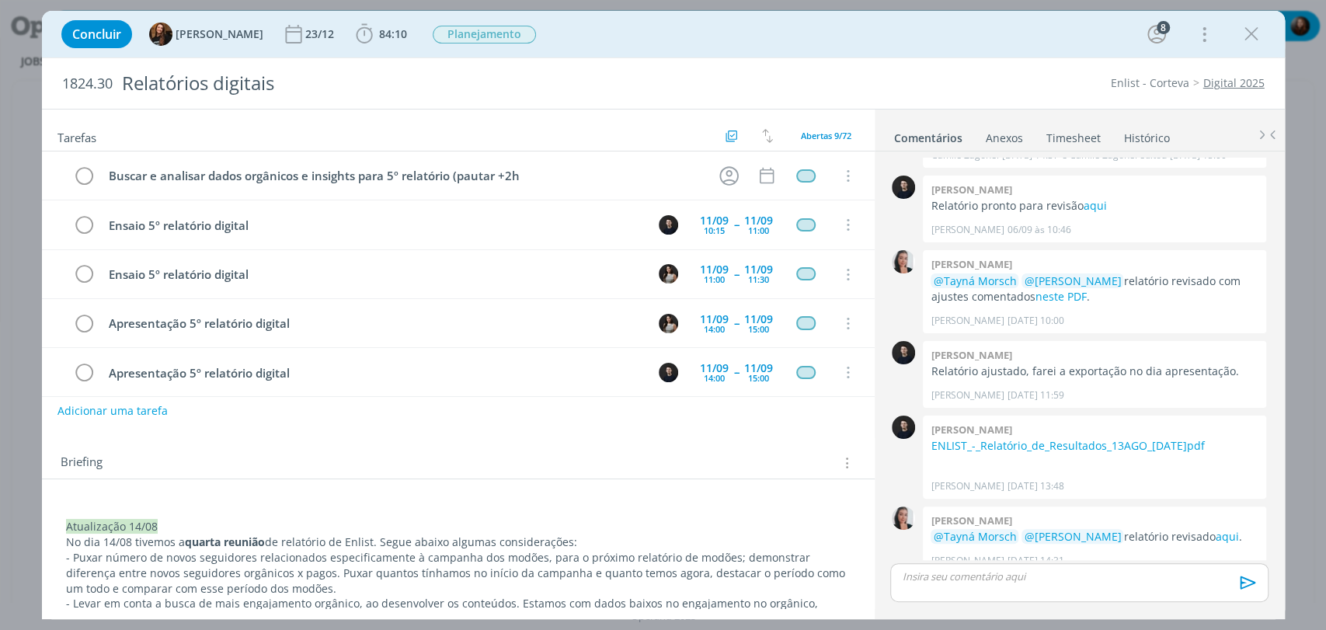
click at [1065, 134] on link "Timesheet" at bounding box center [1074, 135] width 56 height 23
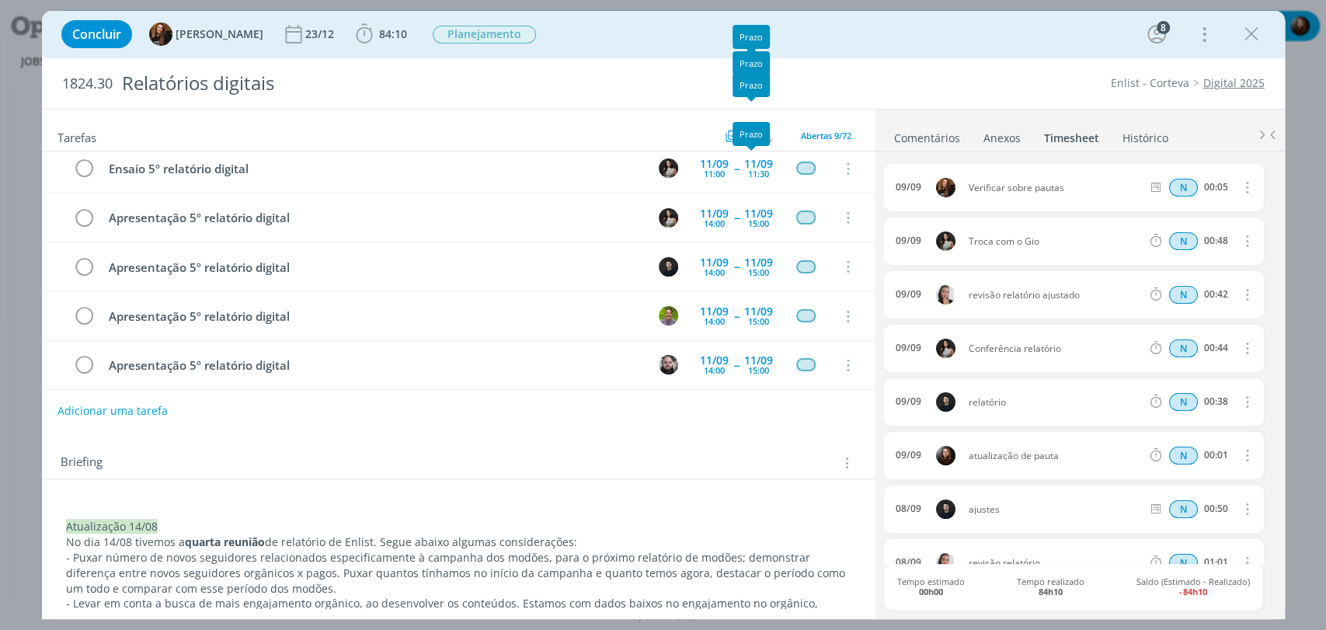
scroll to position [205, 0]
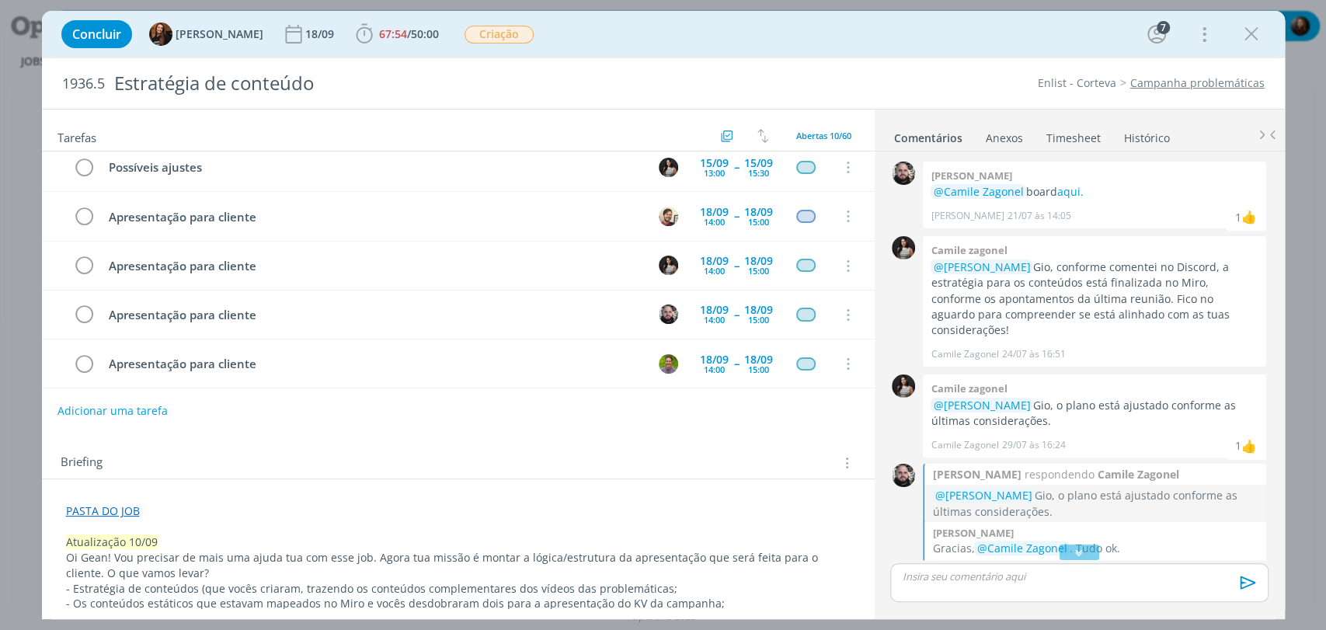
click at [1078, 134] on link "Timesheet" at bounding box center [1074, 135] width 56 height 23
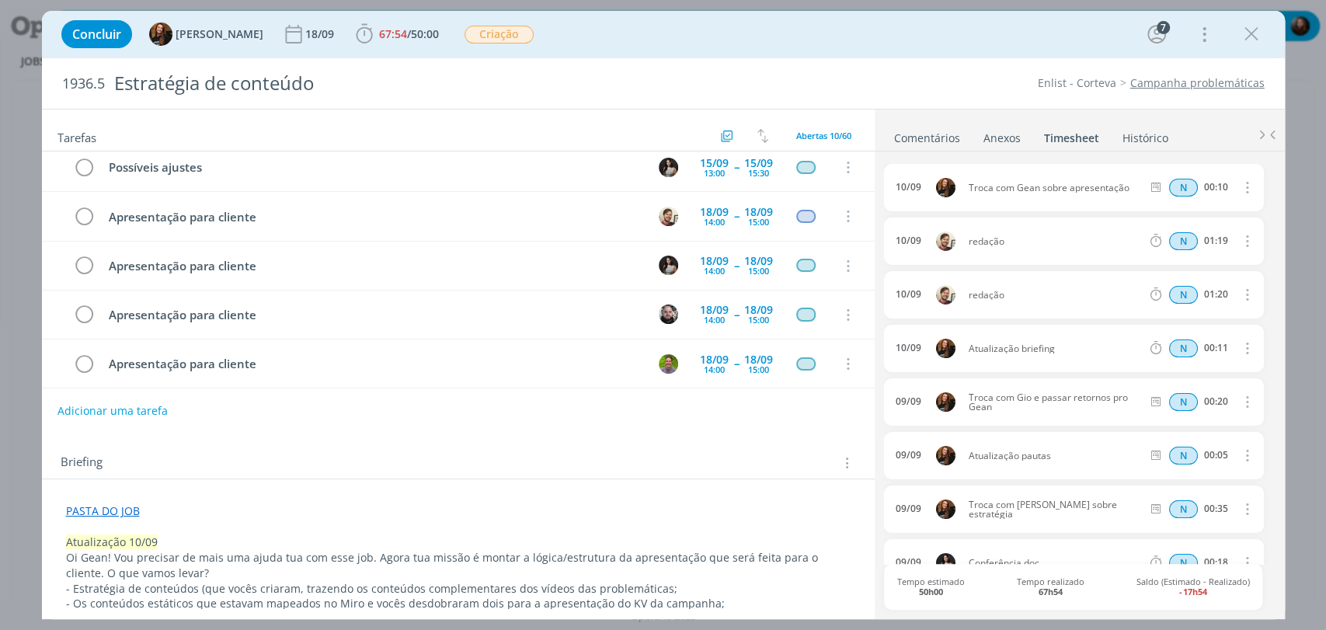
click at [932, 140] on link "Comentários" at bounding box center [928, 135] width 68 height 23
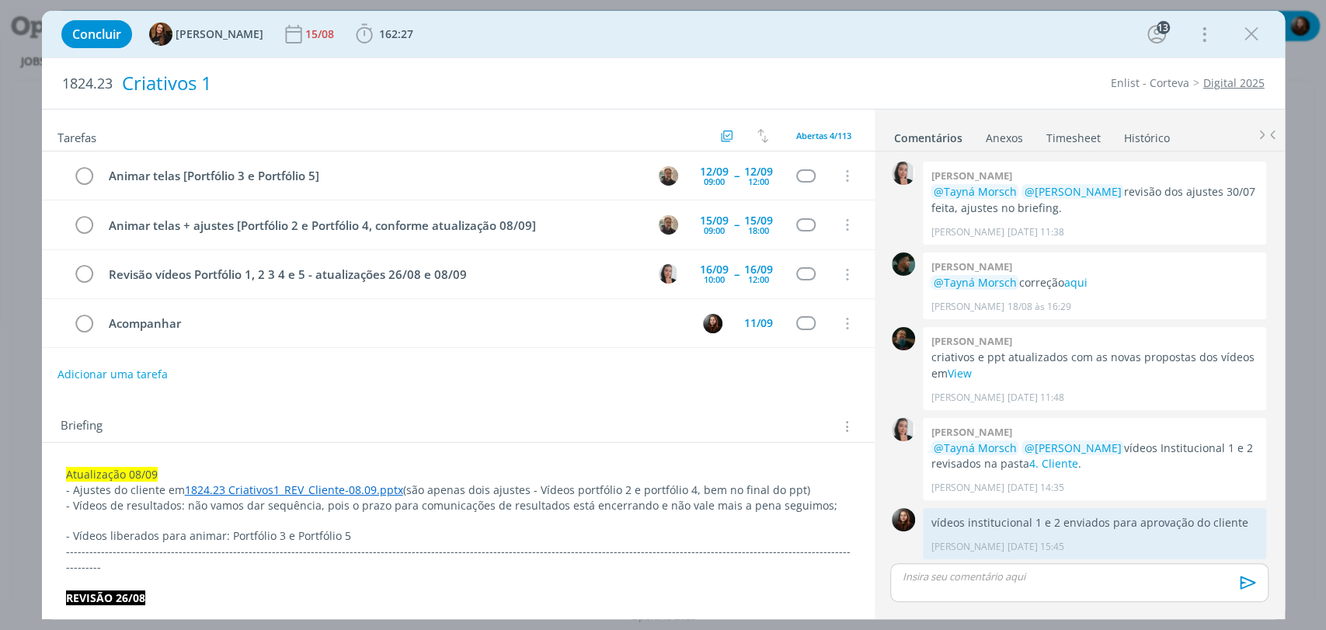
scroll to position [1533, 0]
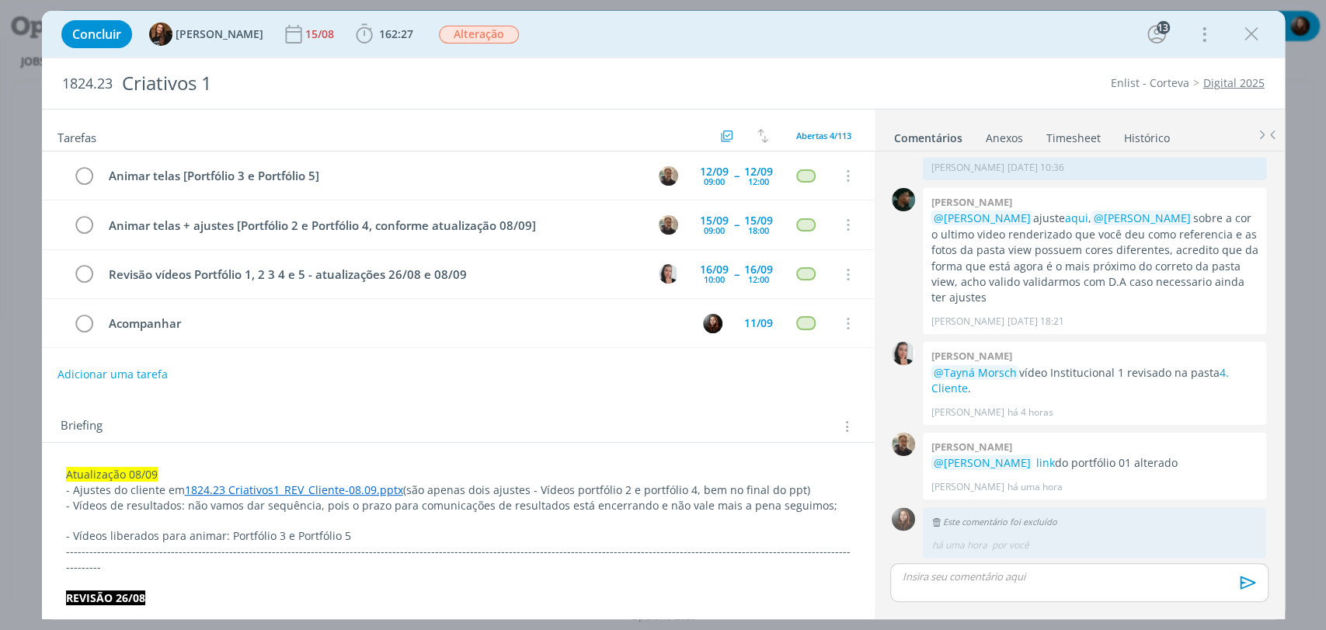
click at [299, 488] on link "1824.23 Criativos1_REV_Cliente-08.09.pptx" at bounding box center [294, 490] width 218 height 15
click at [301, 518] on link "[URL][DOMAIN_NAME]" at bounding box center [242, 520] width 117 height 20
click at [477, 387] on div "Tarefas Usar Job de template Criar template a partir deste job Visualizar Templ…" at bounding box center [458, 359] width 833 height 499
click at [601, 404] on div "Briefing Briefings Predefinidos Versões do Briefing Ver Briefing do Projeto" at bounding box center [458, 422] width 833 height 42
click at [340, 406] on div "Briefing Briefings Predefinidos Versões do Briefing Ver Briefing do Projeto" at bounding box center [458, 422] width 833 height 42
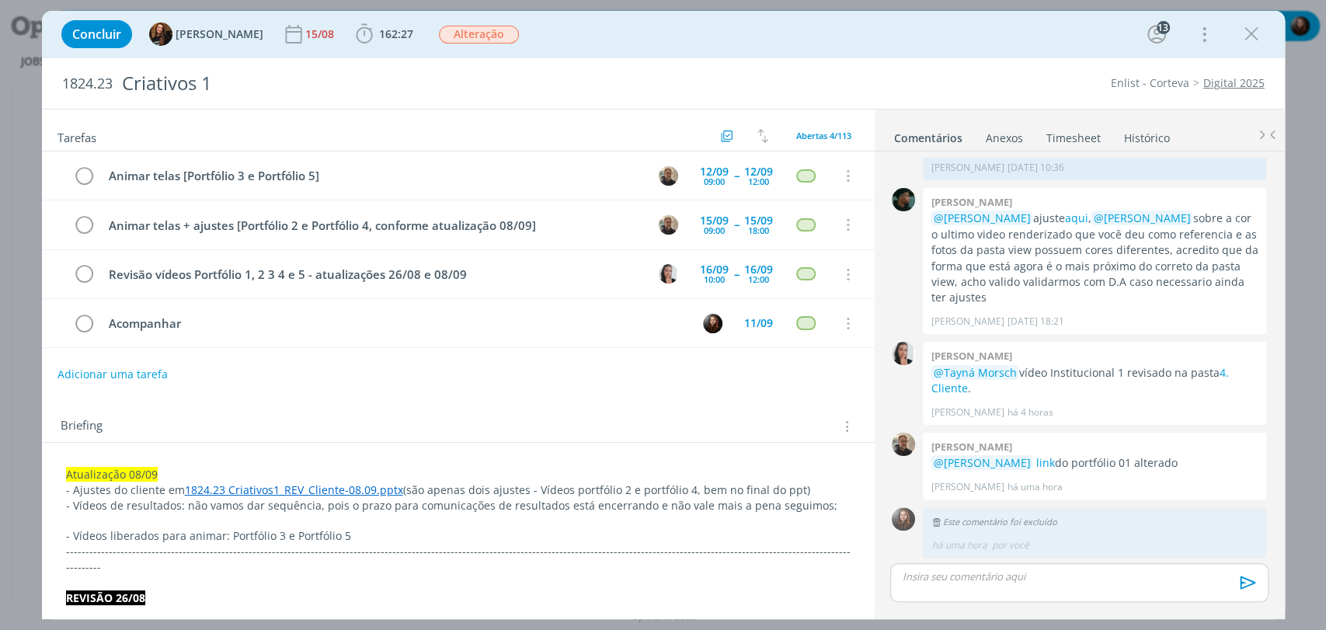
click at [381, 539] on p "- Vídeos liberados para animar: Portfólio 3 e Portfólio 5" at bounding box center [458, 536] width 785 height 16
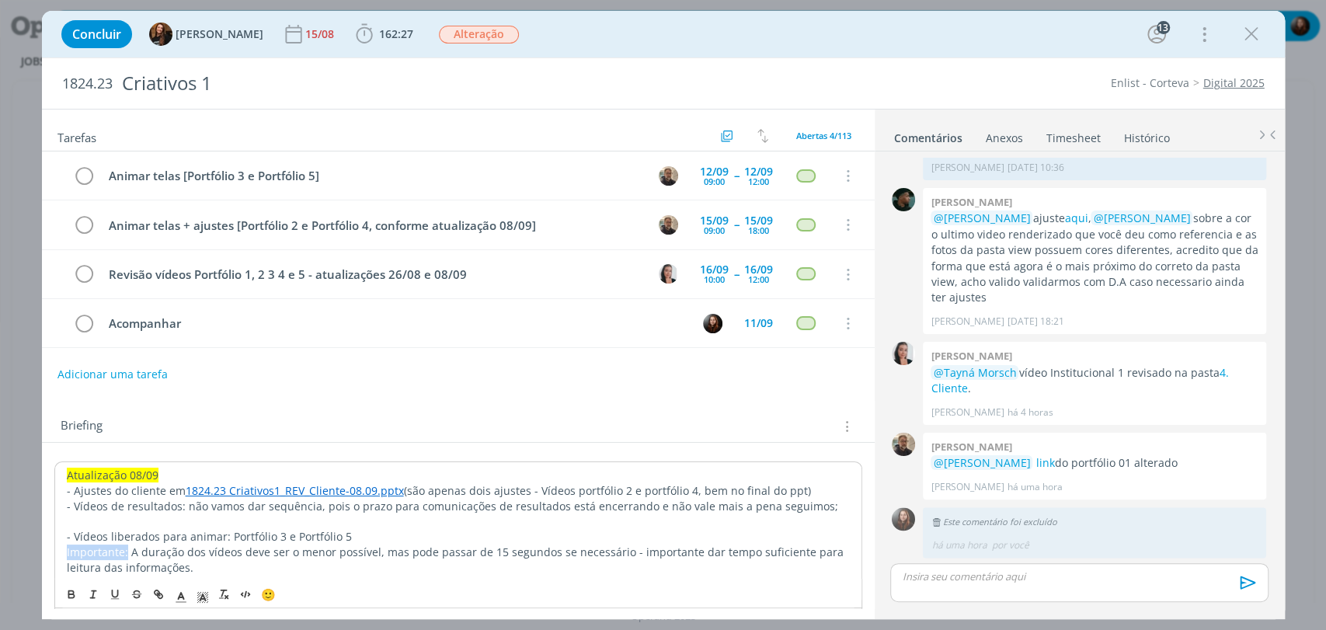
drag, startPoint x: 125, startPoint y: 552, endPoint x: 62, endPoint y: 552, distance: 62.9
click at [117, 591] on icon "dialog" at bounding box center [114, 594] width 5 height 7
click at [186, 412] on div "Briefing Briefings Predefinidos Versões do Briefing Ver Briefing do Projeto" at bounding box center [458, 422] width 833 height 42
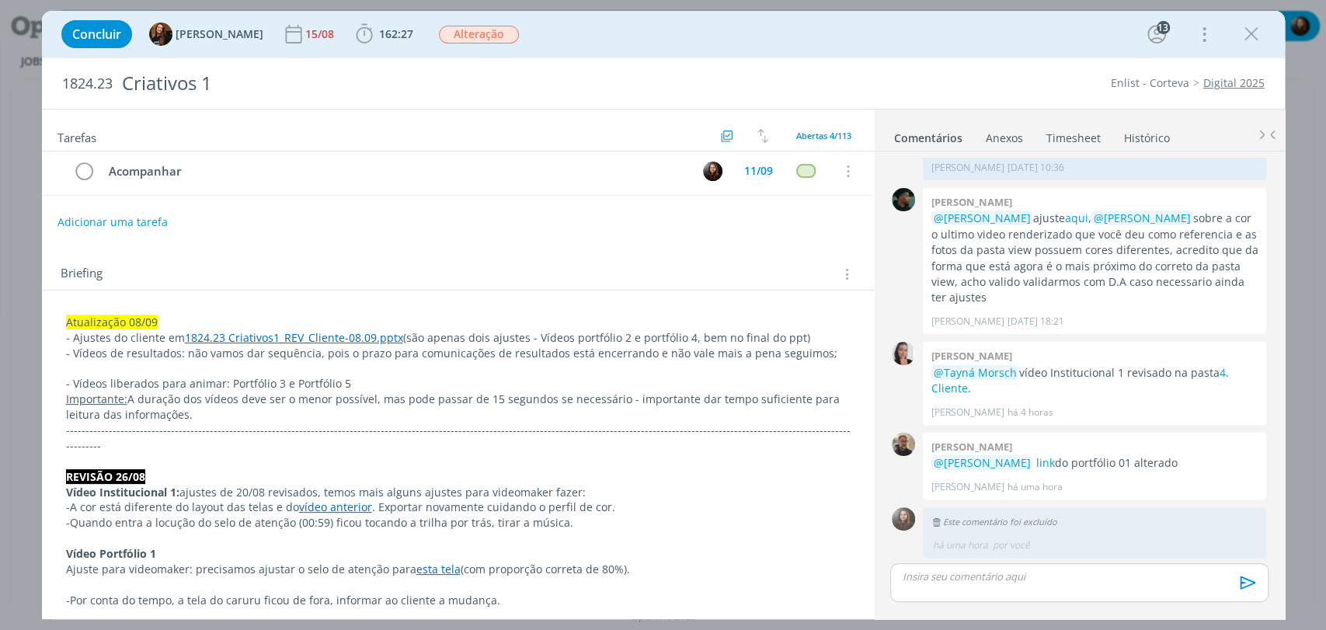
scroll to position [173, 0]
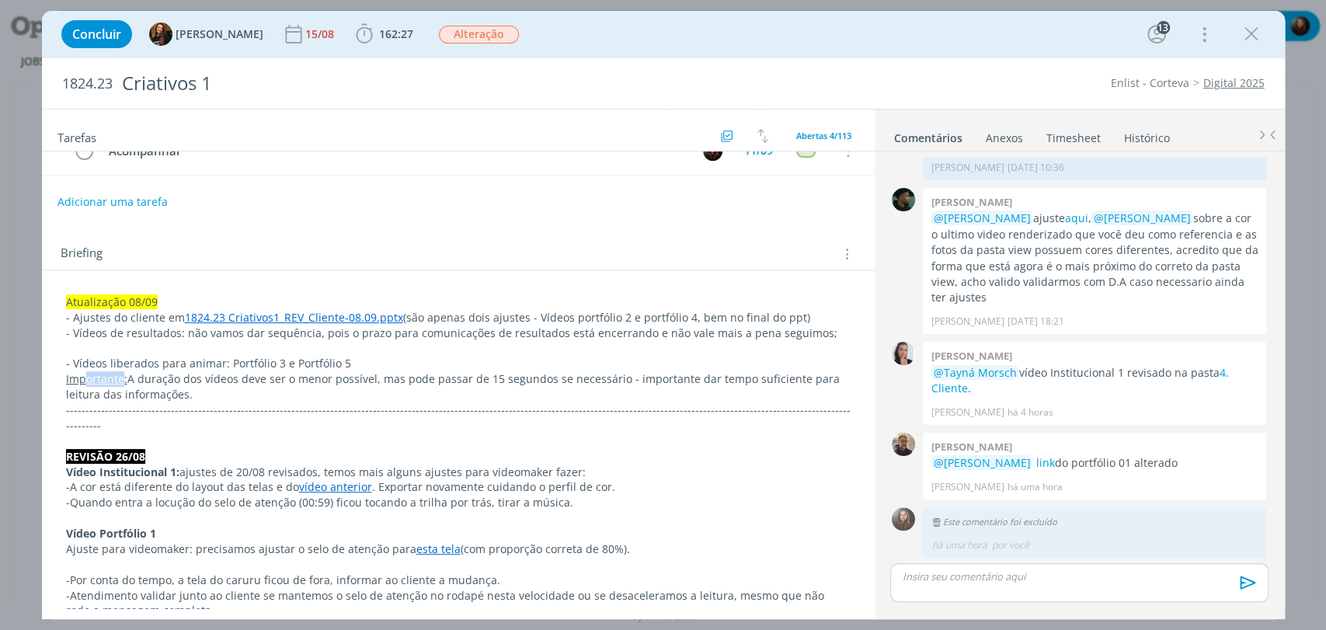
drag, startPoint x: 124, startPoint y: 375, endPoint x: 85, endPoint y: 375, distance: 38.9
click at [85, 375] on u "Importante:" at bounding box center [96, 378] width 61 height 15
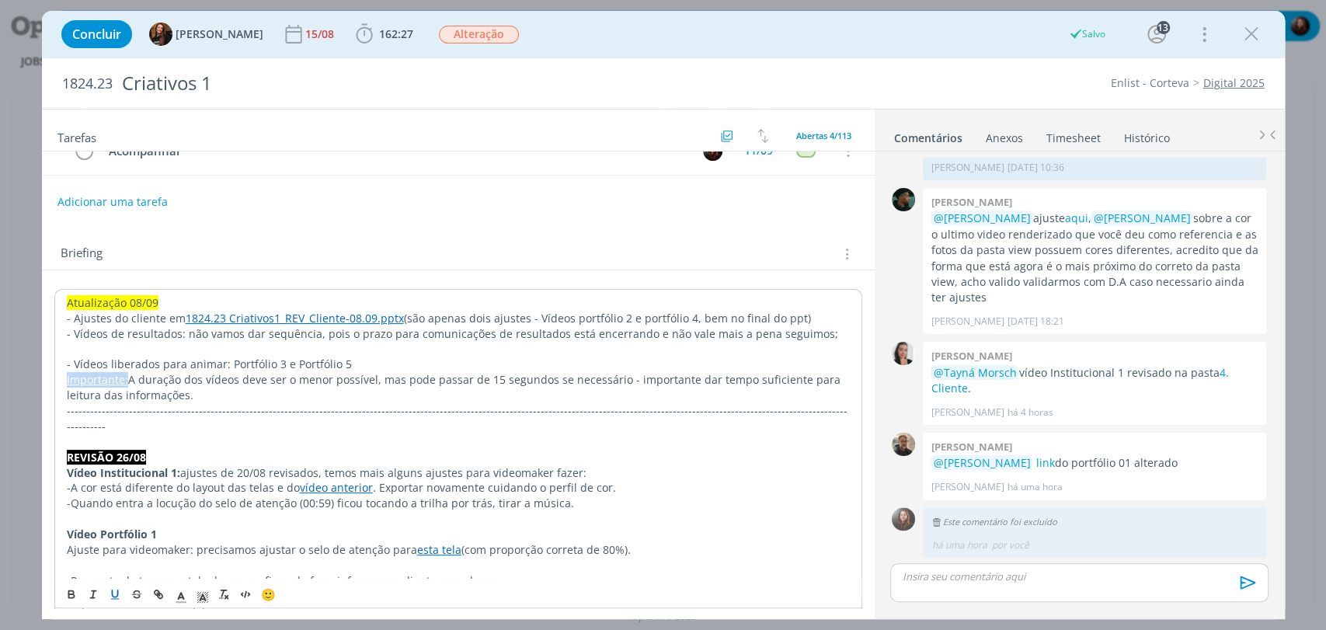
drag, startPoint x: 125, startPoint y: 378, endPoint x: 67, endPoint y: 378, distance: 58.3
click at [67, 378] on u "Importante:" at bounding box center [97, 379] width 61 height 15
click at [112, 593] on icon "dialog" at bounding box center [114, 594] width 5 height 7
click at [200, 592] on icon "dialog" at bounding box center [203, 598] width 14 height 14
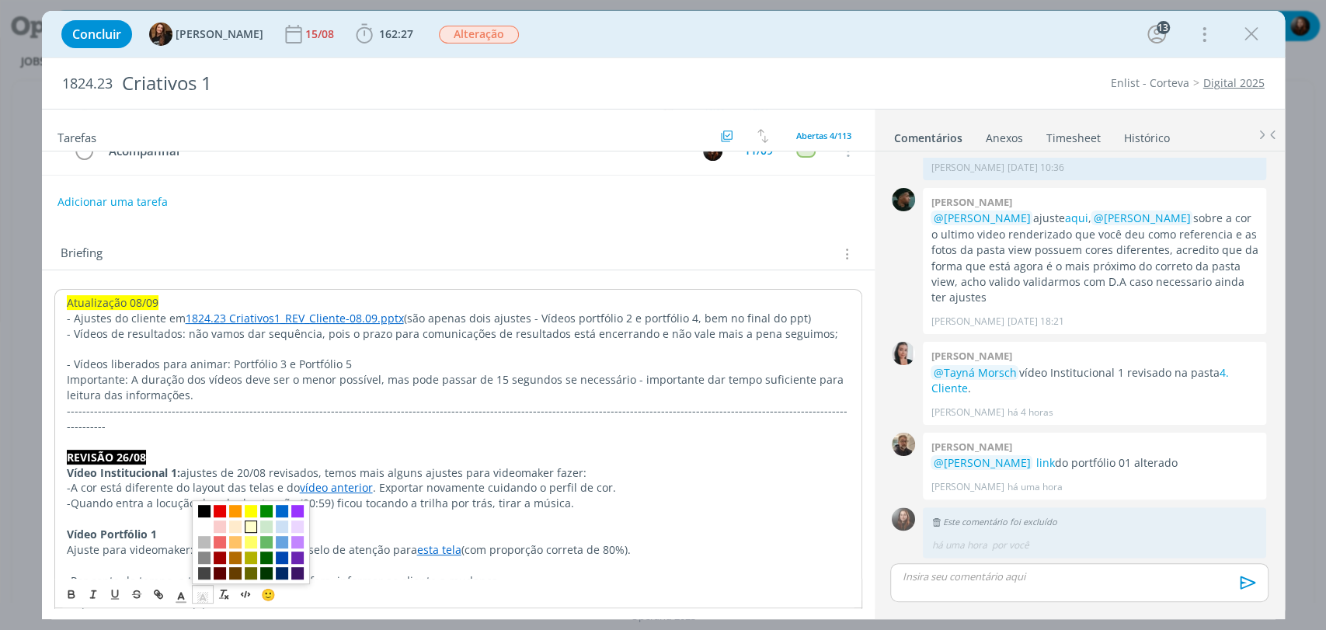
click at [249, 523] on span "dialog" at bounding box center [251, 527] width 12 height 12
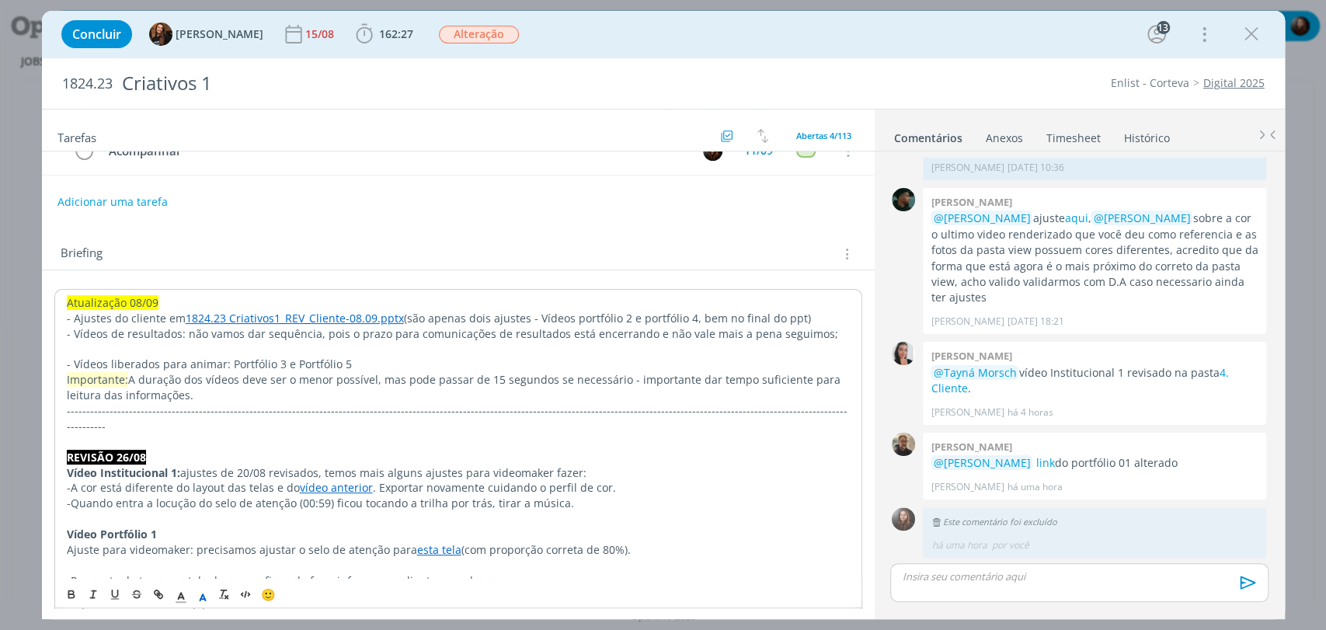
click at [228, 263] on div "Briefing Briefings Predefinidos Versões do Briefing Ver Briefing do Projeto" at bounding box center [458, 249] width 833 height 42
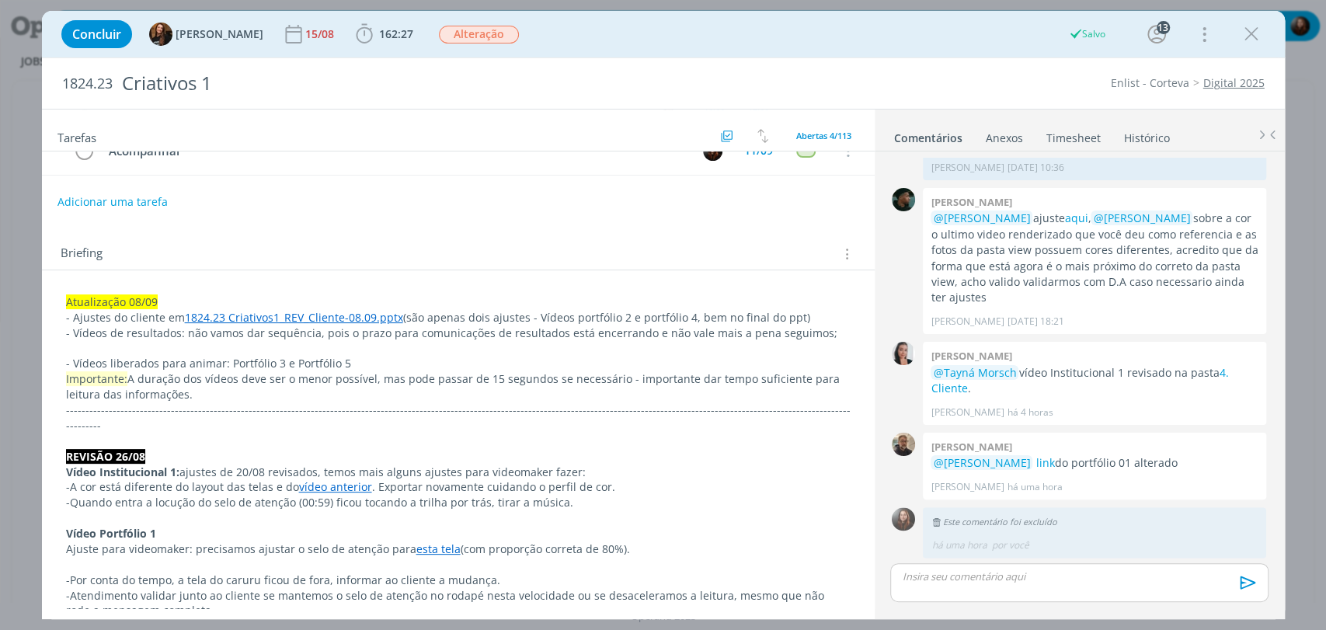
click at [386, 209] on div "Adicionar uma tarefa" at bounding box center [458, 202] width 833 height 28
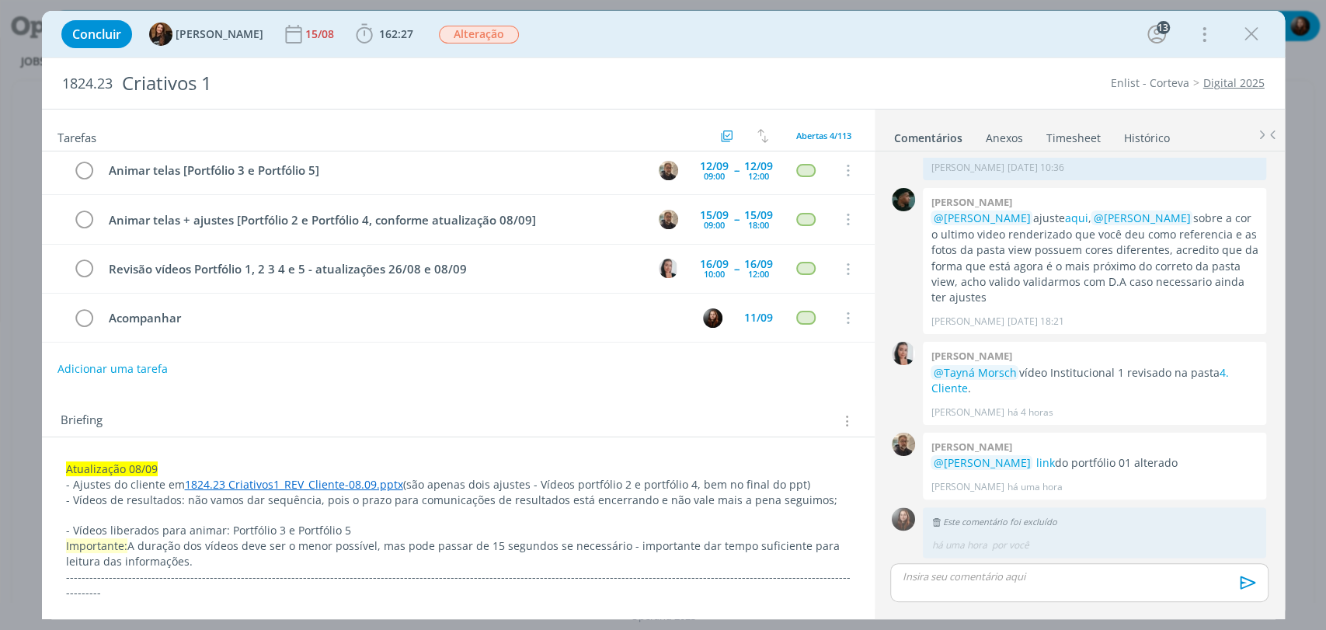
scroll to position [0, 0]
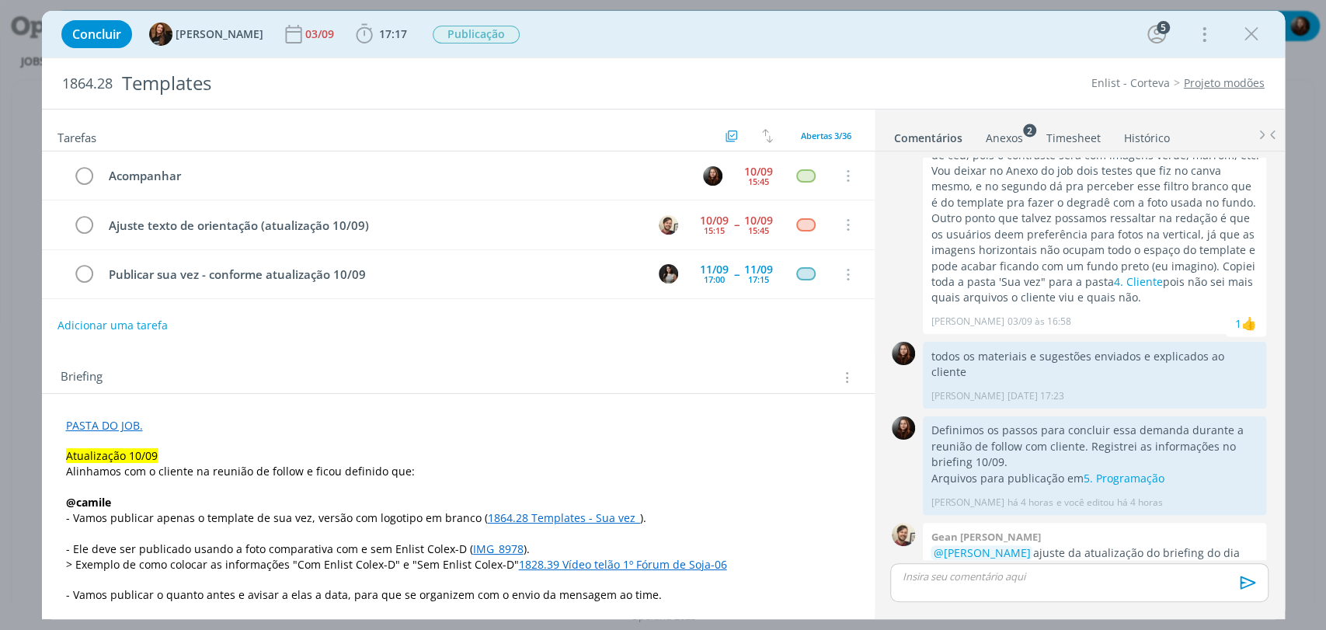
scroll to position [2120, 0]
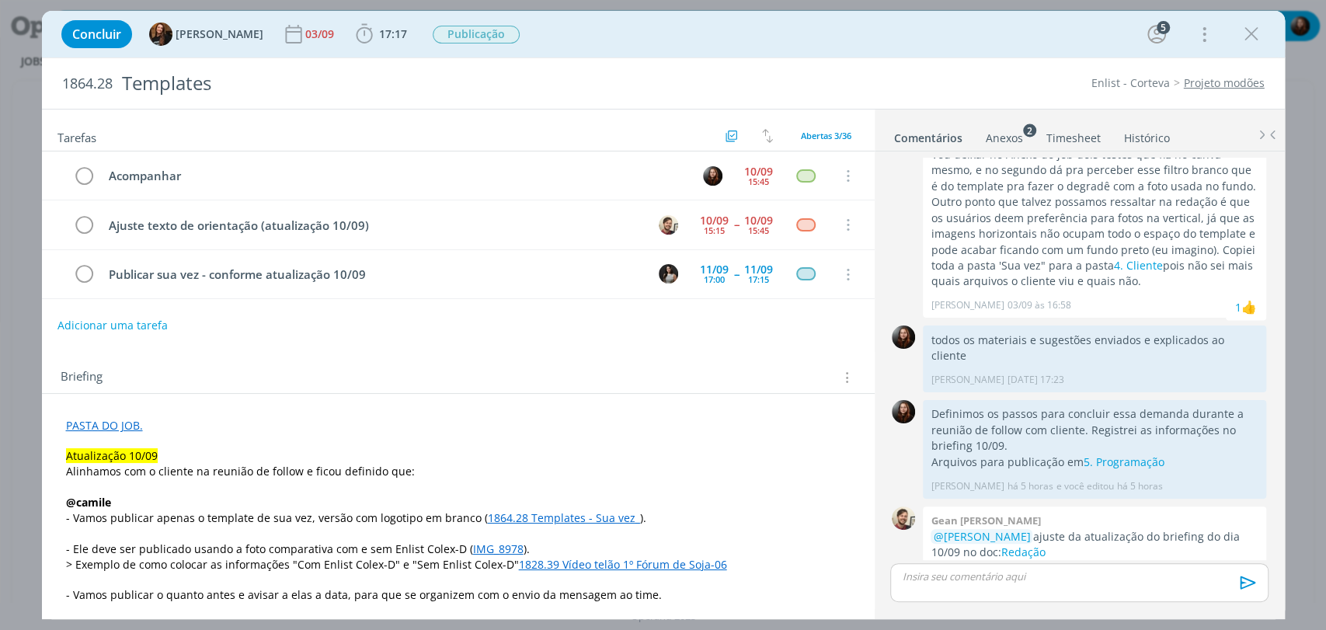
click at [921, 33] on div "Concluir Tayná Morsch [DATE] 17:17 Iniciar Apontar Data * [DATE] Horas * 00:00 …" at bounding box center [664, 34] width 1220 height 37
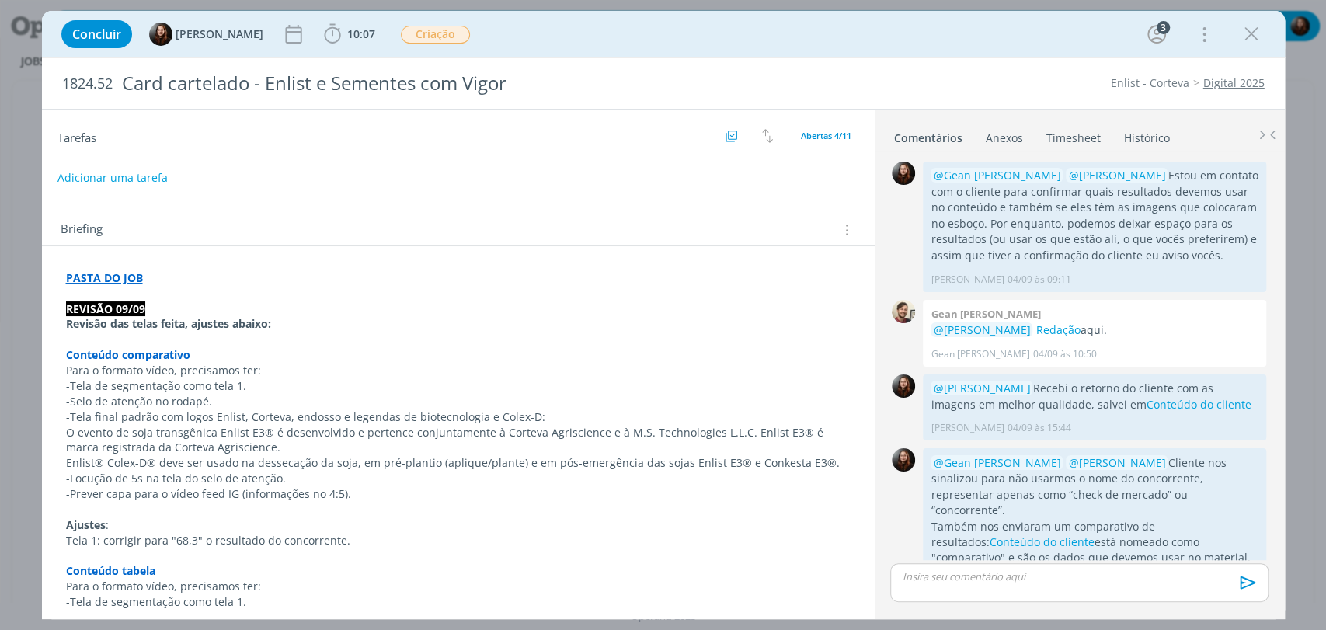
scroll to position [721, 0]
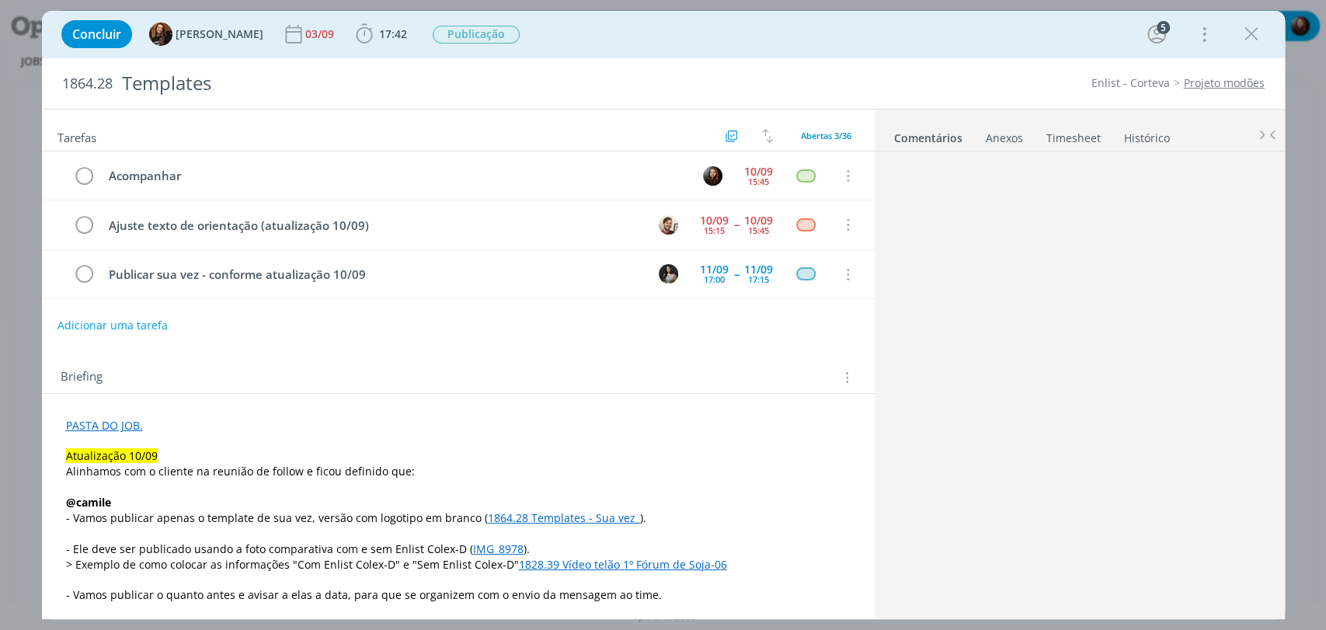
scroll to position [2120, 0]
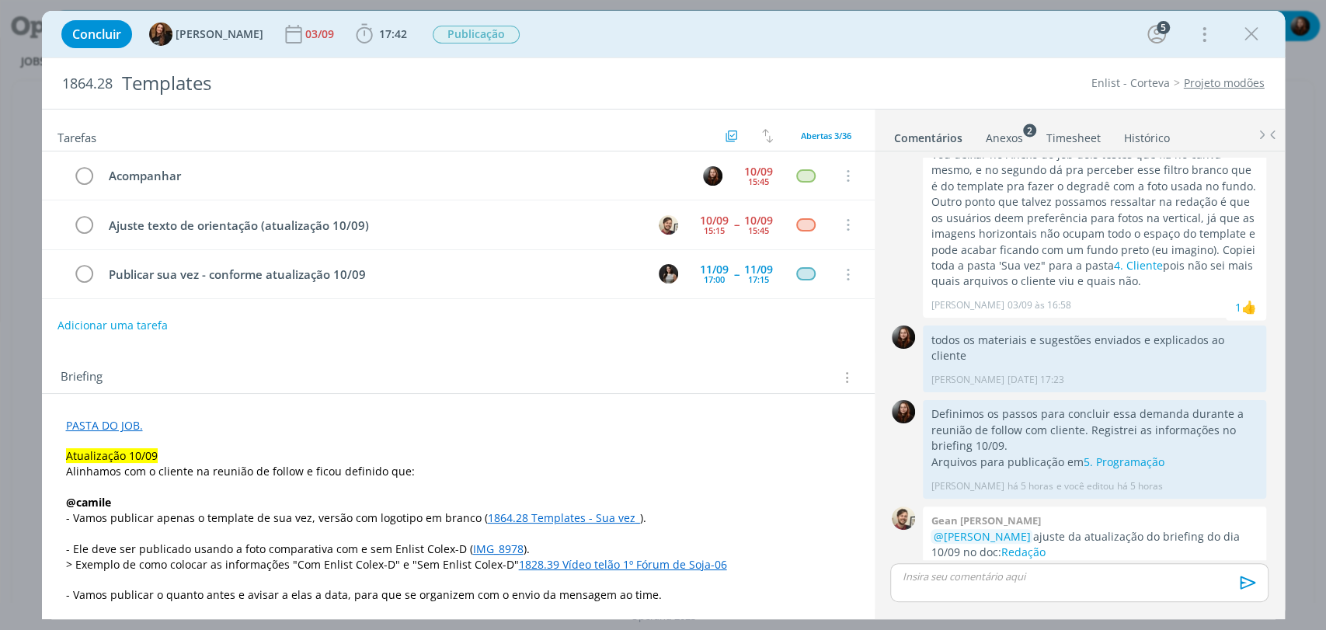
click at [683, 31] on div "Concluir Tayná Morsch [DATE] 17:42 Iniciar Apontar Data * [DATE] Horas * 00:00 …" at bounding box center [664, 34] width 1220 height 37
click at [1018, 545] on link "Redação" at bounding box center [1023, 552] width 44 height 15
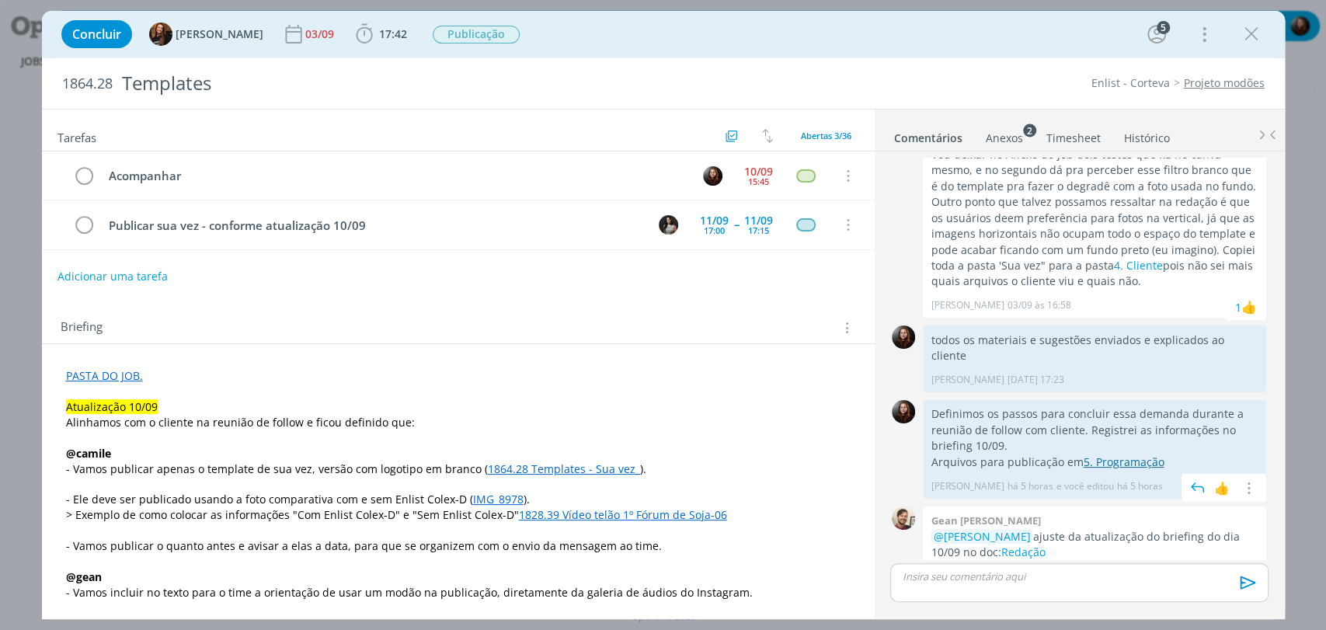
click at [1132, 455] on link "5. Programação" at bounding box center [1123, 462] width 81 height 15
click at [379, 37] on span "17:42" at bounding box center [393, 33] width 28 height 15
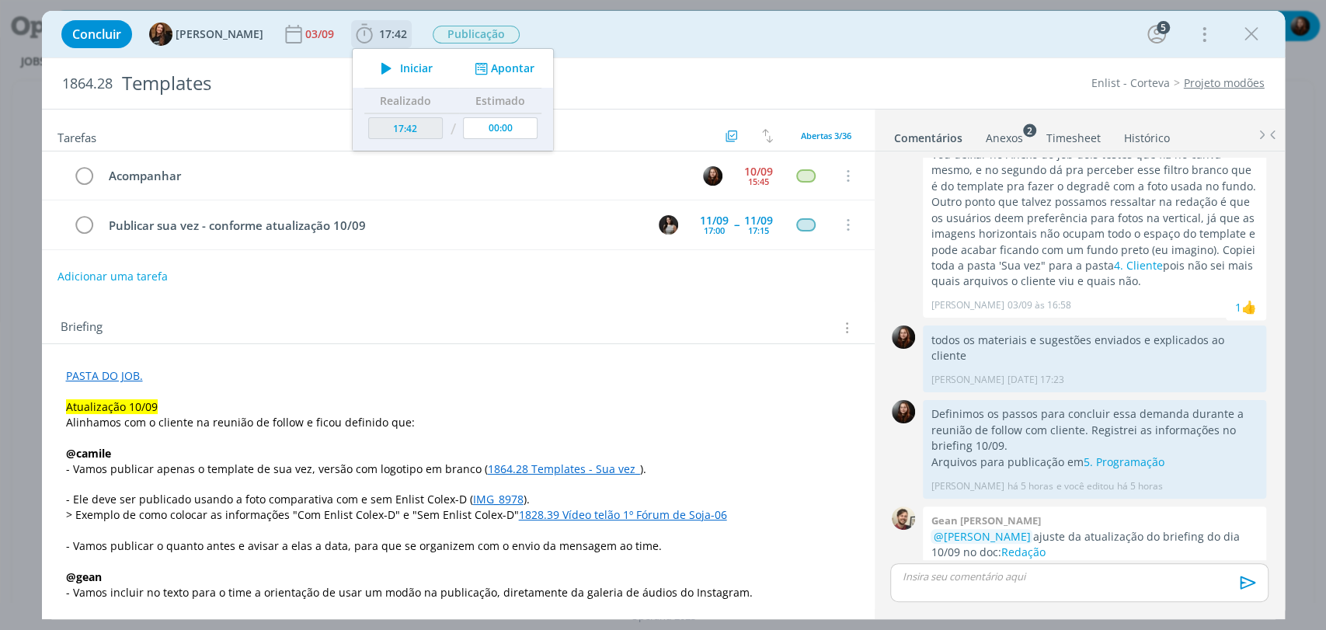
click at [400, 64] on span "Iniciar" at bounding box center [416, 68] width 33 height 11
click at [524, 305] on div "Briefing Briefings Predefinidos Versões do Briefing Ver Briefing do Projeto" at bounding box center [458, 323] width 833 height 42
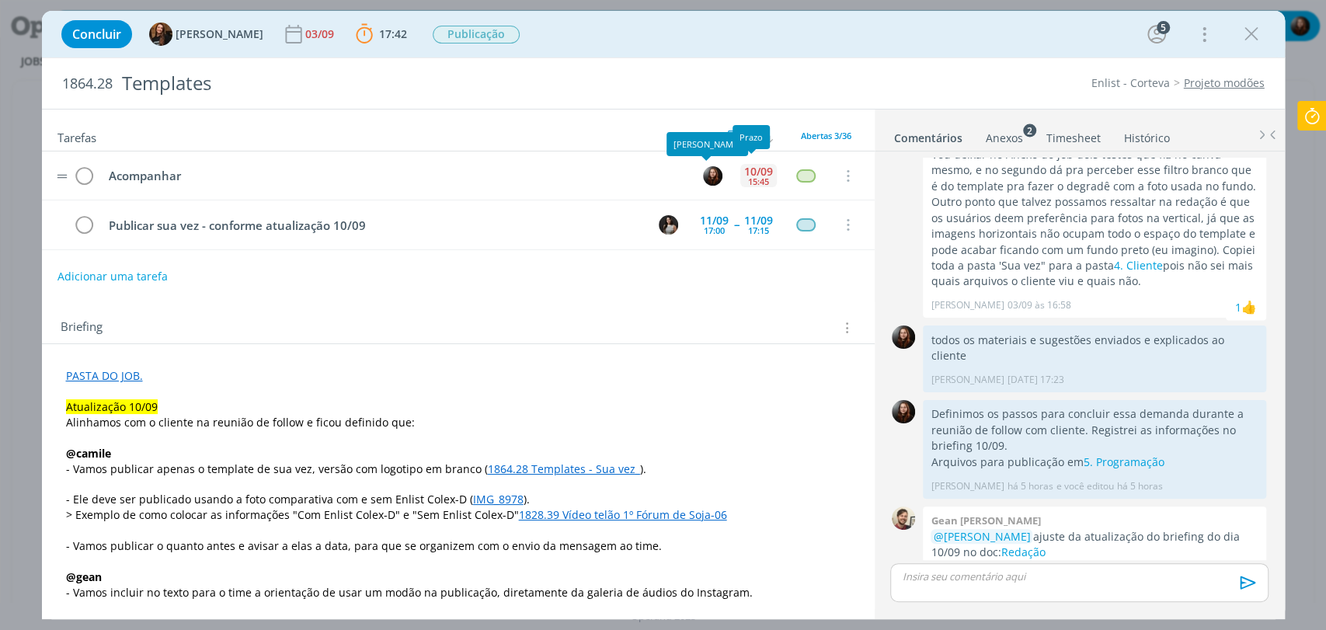
click at [765, 173] on div "10/09 15:45" at bounding box center [759, 175] width 37 height 33
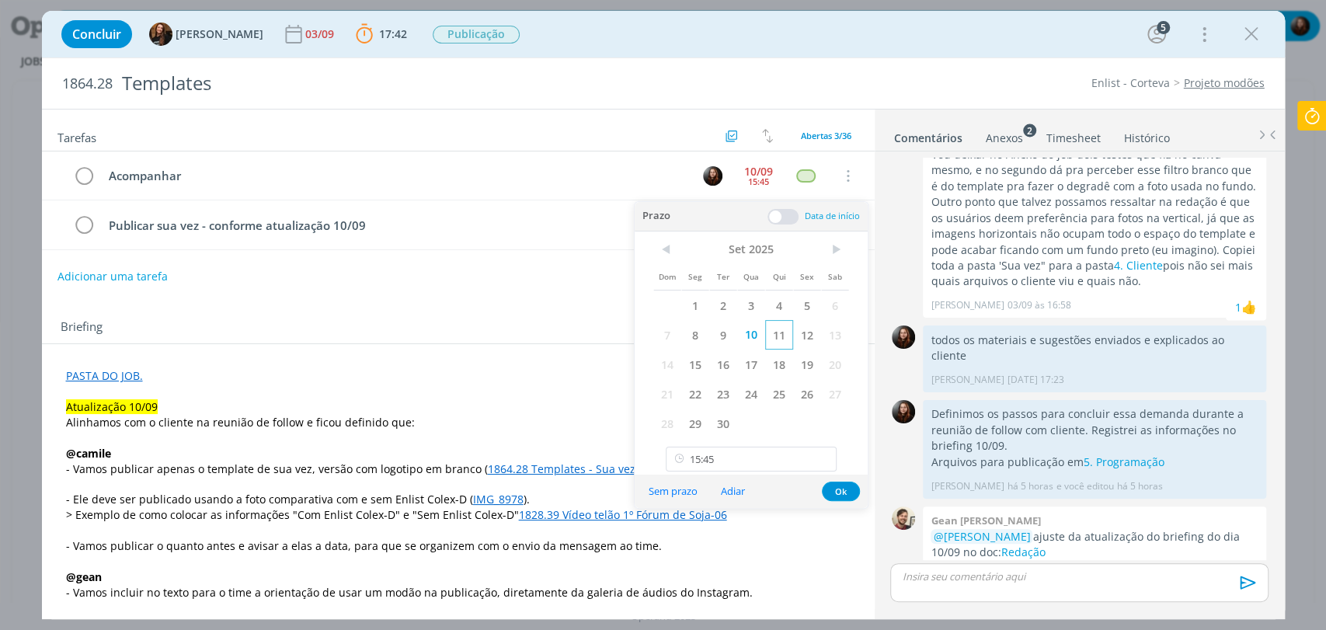
click at [773, 339] on span "11" at bounding box center [779, 335] width 28 height 30
click at [737, 455] on input "15:45" at bounding box center [751, 459] width 171 height 25
click at [696, 378] on div "17:45" at bounding box center [753, 382] width 173 height 28
type input "17:45"
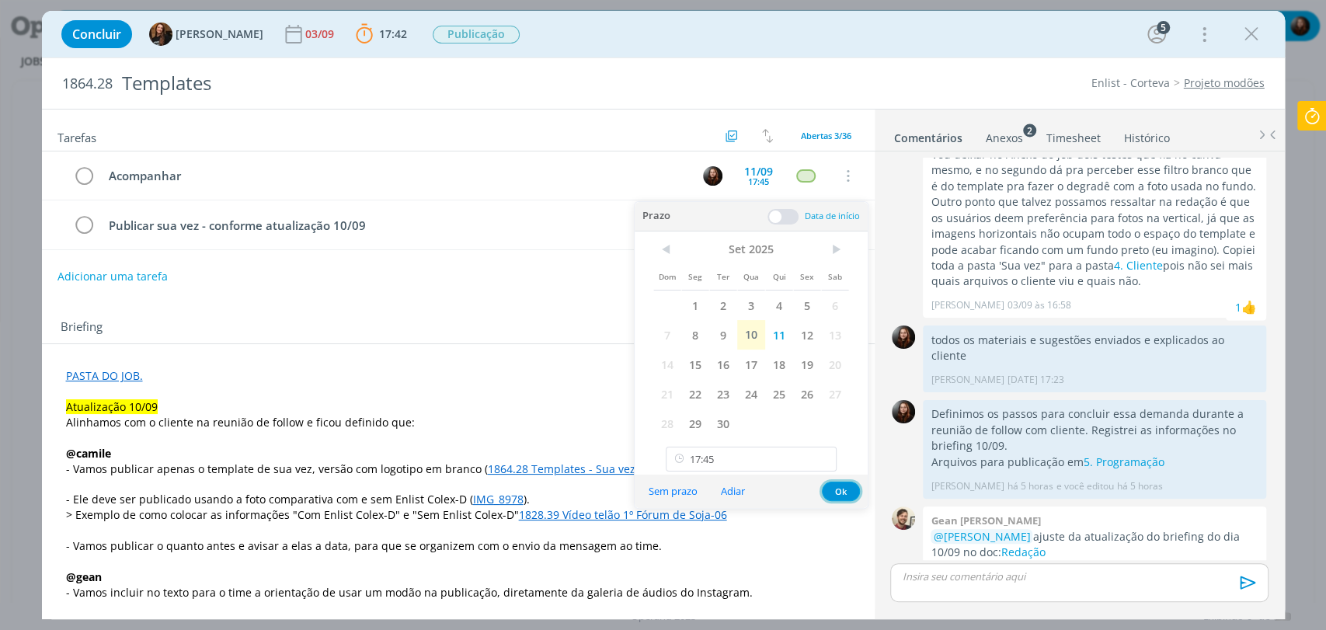
click at [847, 490] on button "Ok" at bounding box center [841, 491] width 38 height 19
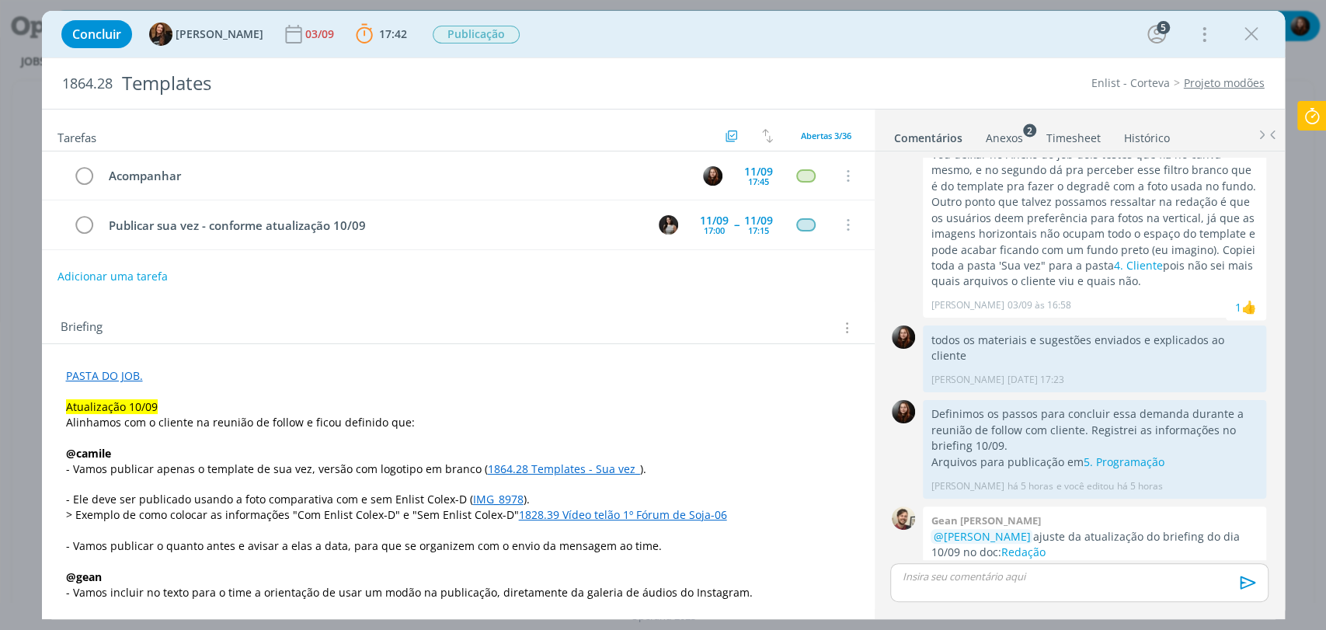
click at [968, 580] on p "dialog" at bounding box center [1079, 577] width 353 height 14
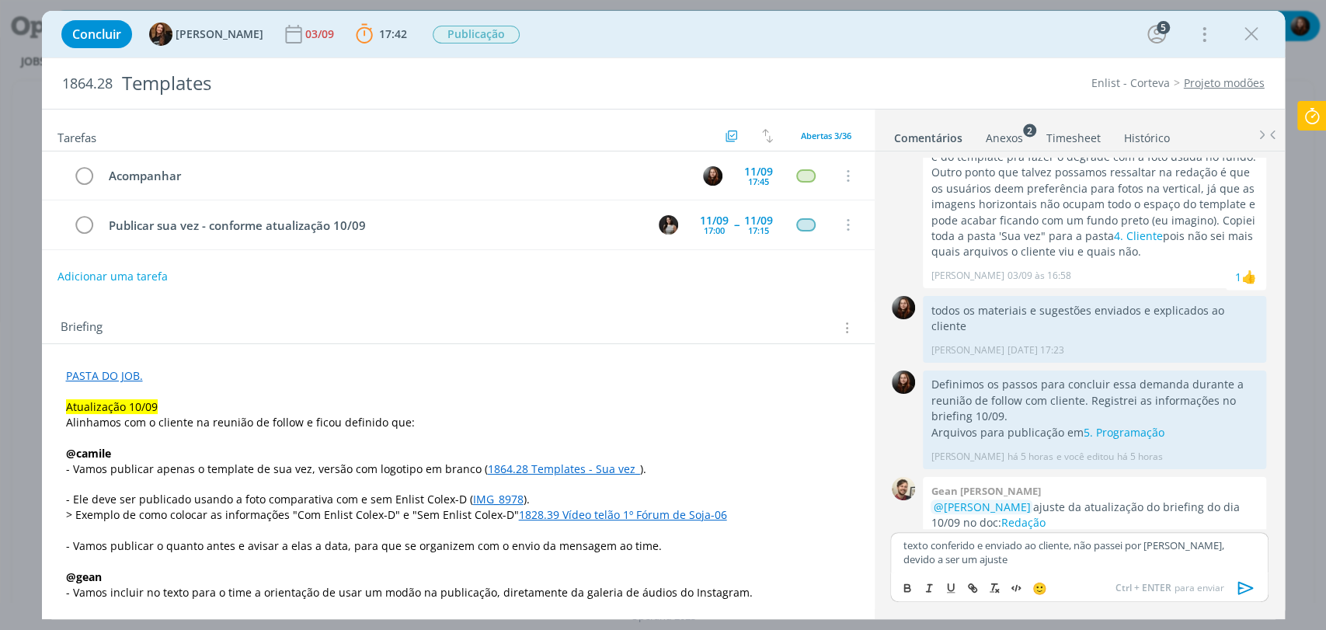
drag, startPoint x: 956, startPoint y: 564, endPoint x: 1079, endPoint y: 556, distance: 123.8
click at [1079, 556] on p "texto conferido e enviado ao cliente, não passei por revisão, devido a ser um a…" at bounding box center [1079, 552] width 353 height 29
click at [1020, 558] on p "texto conferido e enviado ao cliente, não passei por revisão, devido a ser um a…" at bounding box center [1079, 552] width 353 height 29
click at [1022, 561] on p "texto conferido e enviado ao cliente, não passei por revisão, devido a ser um a…" at bounding box center [1079, 545] width 353 height 43
click at [1033, 563] on p "texto conferido e enviado ao cliente, não passei por revisão, devido a ser um a…" at bounding box center [1079, 545] width 353 height 43
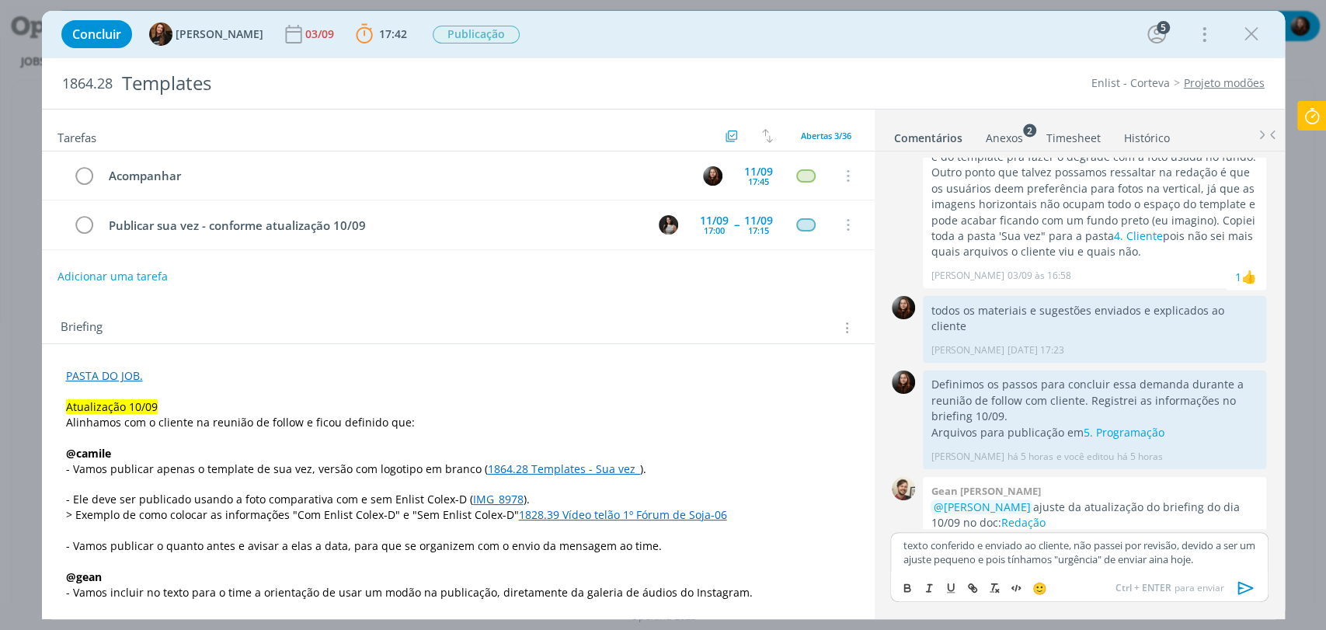
click at [1187, 561] on p "texto conferido e enviado ao cliente, não passei por revisão, devido a ser um a…" at bounding box center [1079, 552] width 353 height 29
click at [1235, 553] on p "texto conferido e enviado ao cliente, não passei por revisão, devido a ser um a…" at bounding box center [1079, 552] width 353 height 29
drag, startPoint x: 908, startPoint y: 550, endPoint x: 892, endPoint y: 545, distance: 16.2
click at [892, 545] on div "texto conferido e enviado ao cliente, não passei por revisão, devido a ser um a…" at bounding box center [1079, 552] width 378 height 40
click at [1077, 542] on p "Texto conferido e enviado ao cliente, não passei por revisão, devido a ser um a…" at bounding box center [1079, 552] width 353 height 29
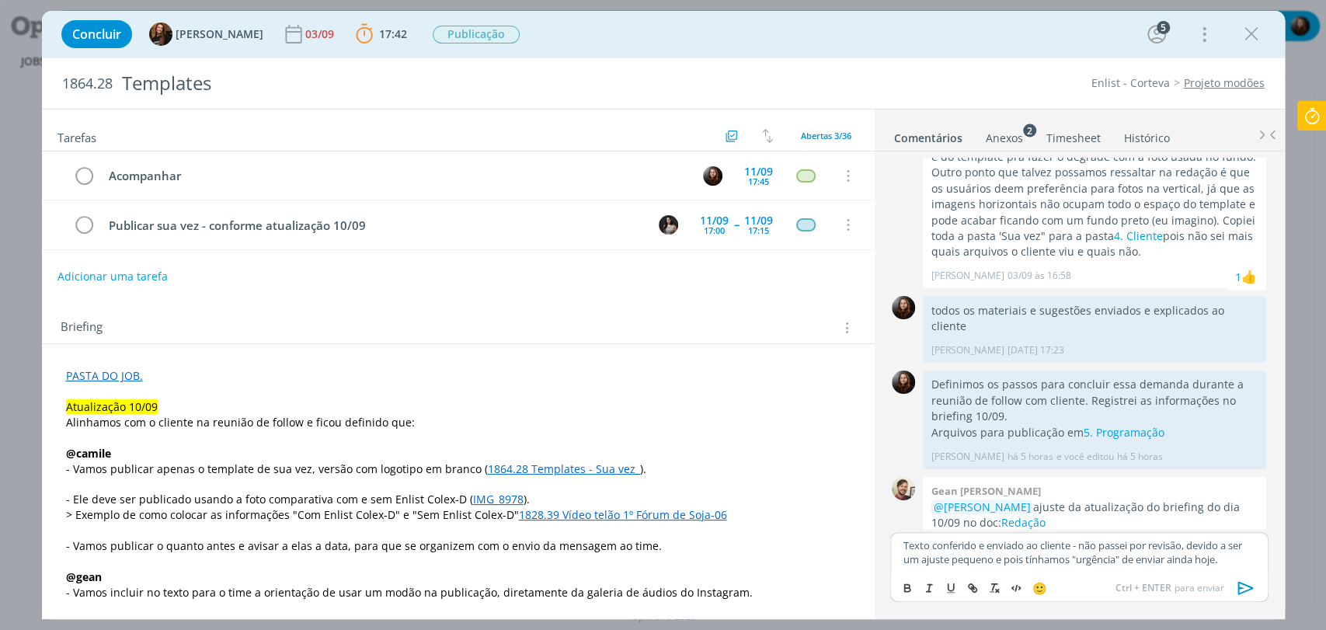
click at [1246, 586] on icon "dialog" at bounding box center [1246, 588] width 23 height 23
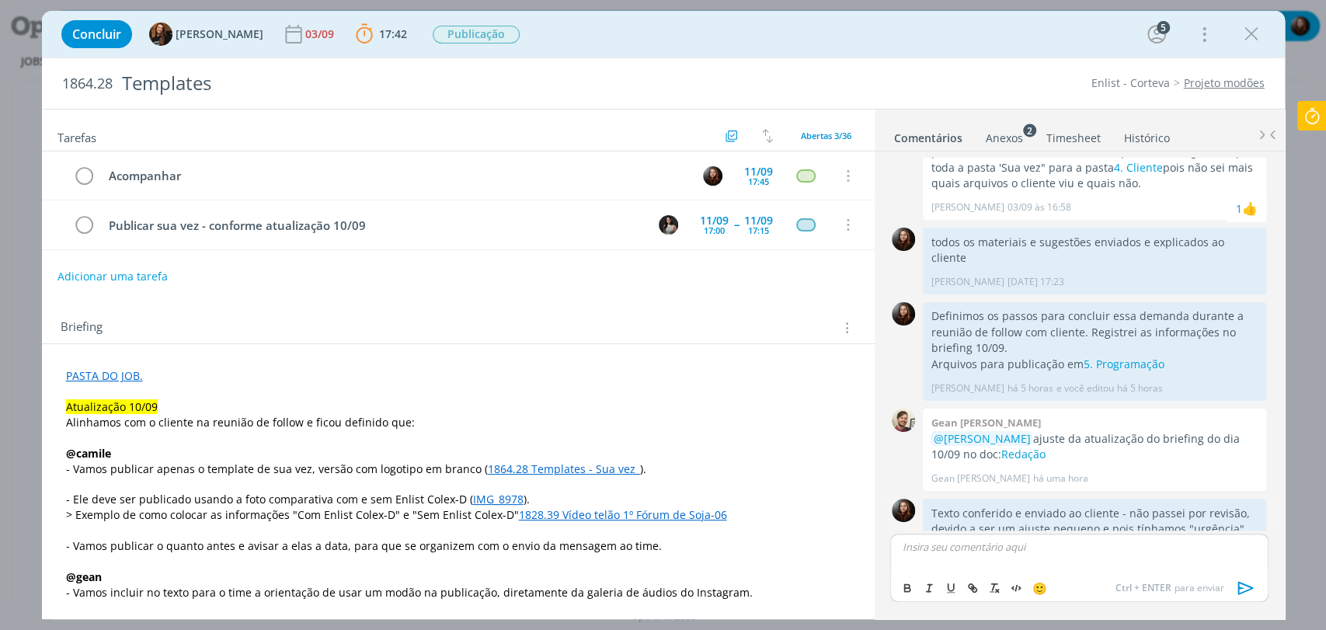
scroll to position [2239, 0]
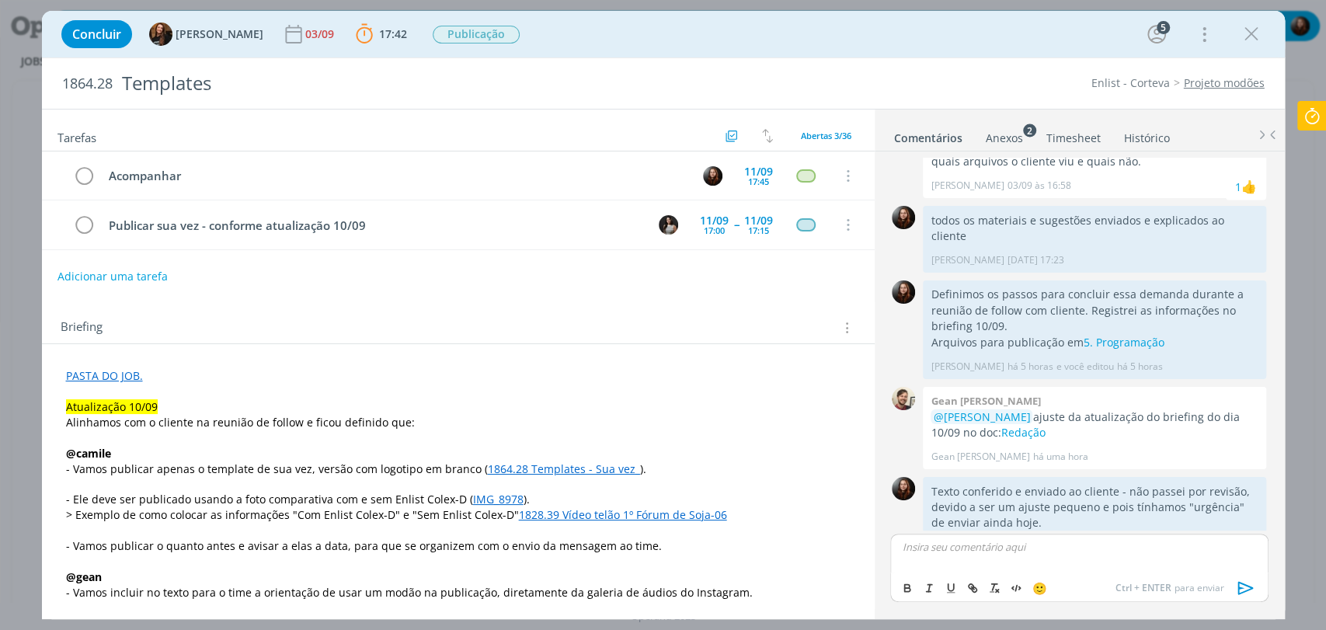
click at [423, 295] on div "Tarefas Usar Job de template Criar template a partir deste job Visualizar Templ…" at bounding box center [458, 359] width 833 height 499
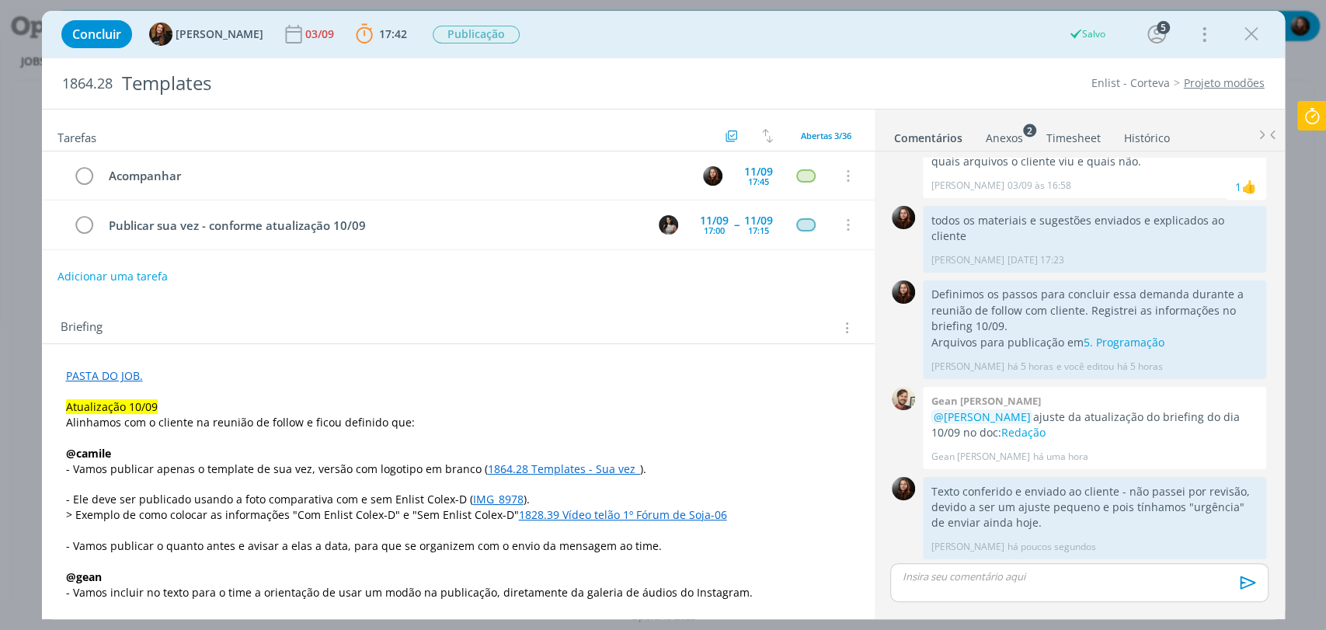
scroll to position [2210, 0]
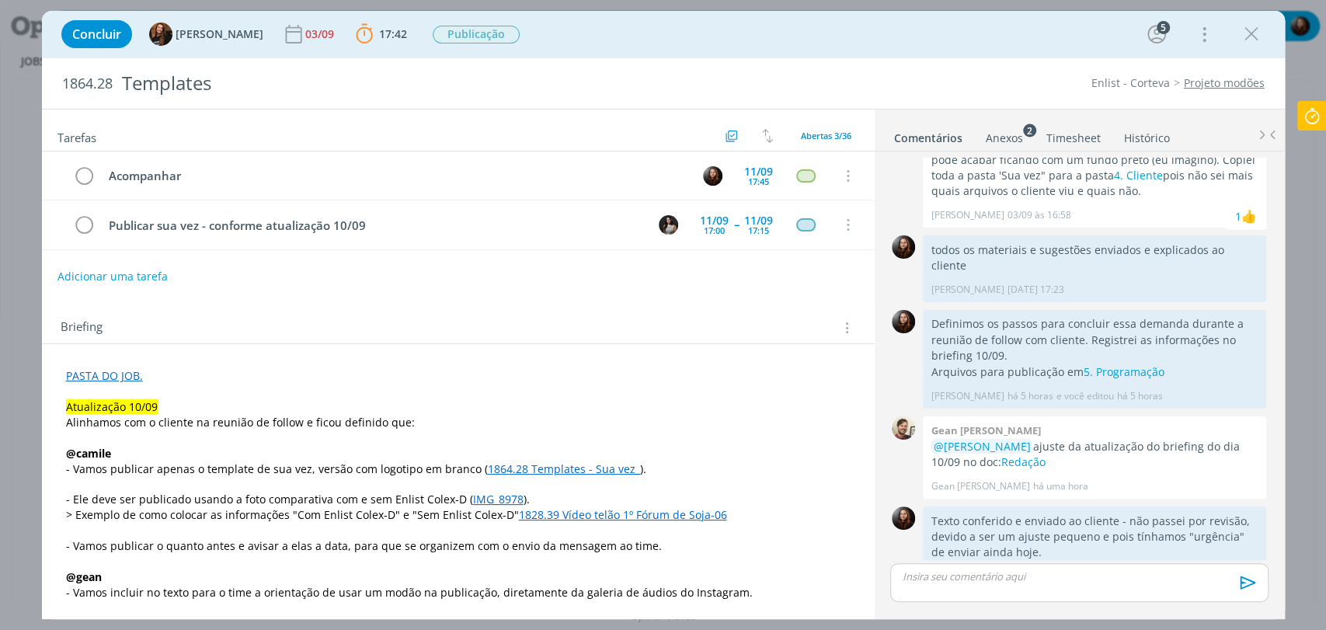
click at [1313, 113] on icon at bounding box center [1312, 116] width 28 height 30
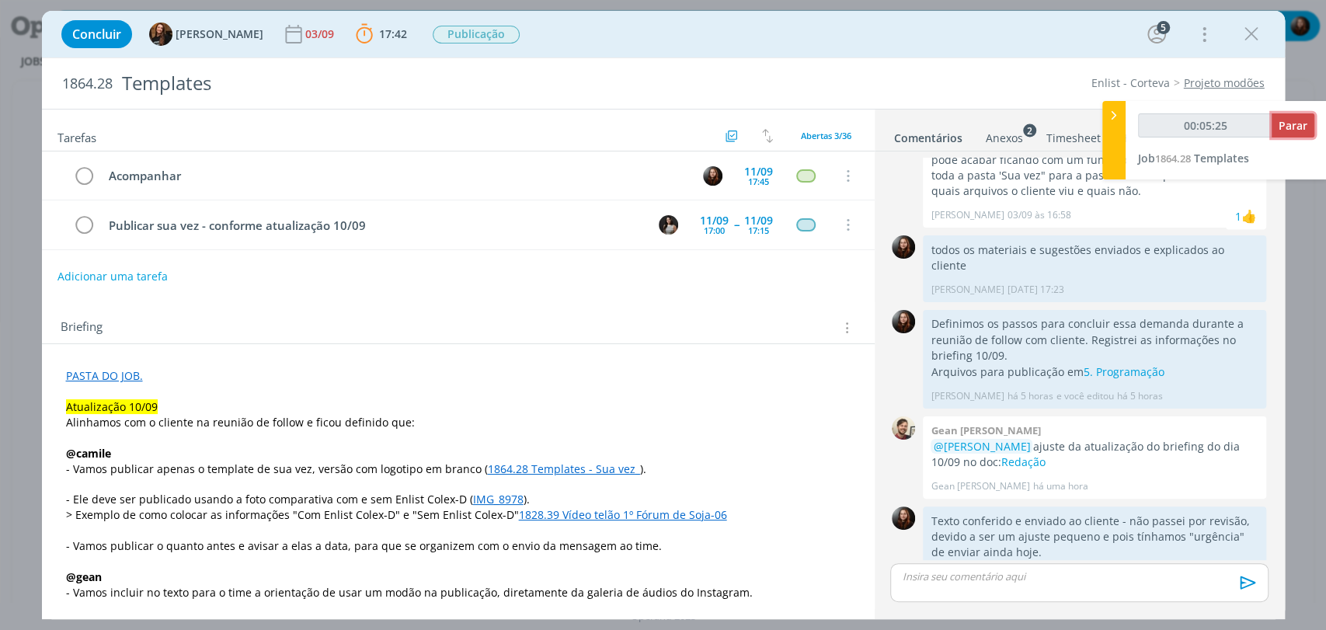
click at [1284, 121] on span "Parar" at bounding box center [1293, 125] width 29 height 15
type input "00:06:00"
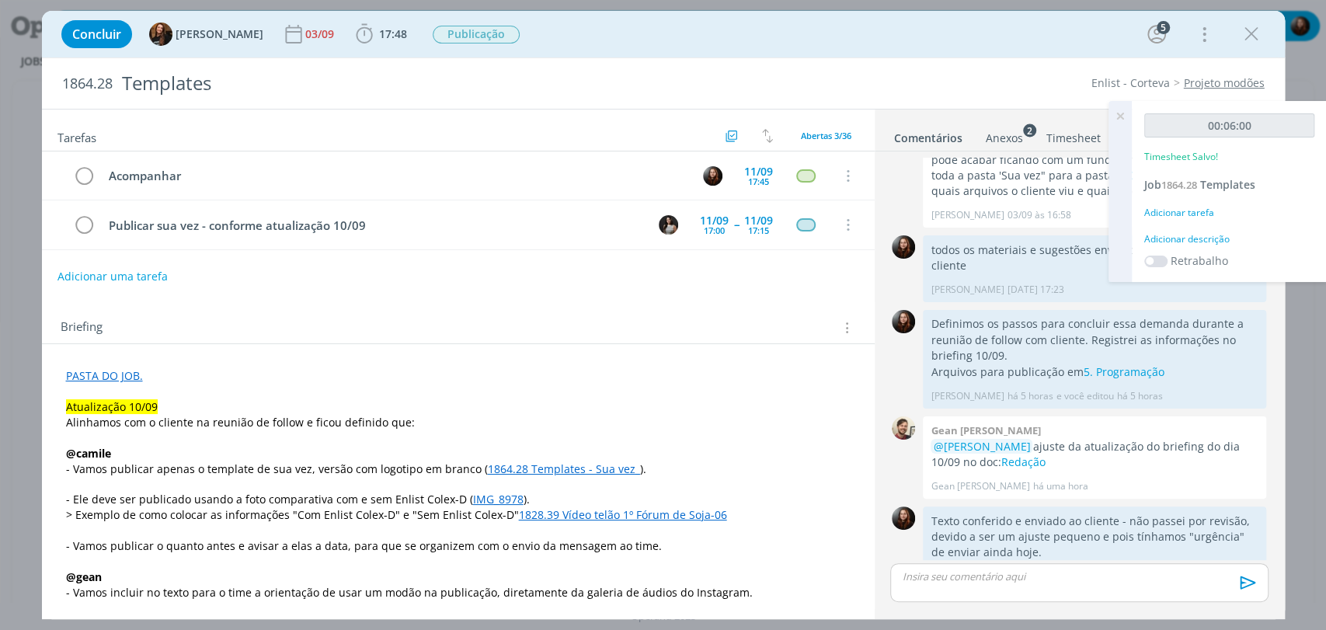
click at [1186, 237] on div "Adicionar descrição" at bounding box center [1230, 239] width 170 height 14
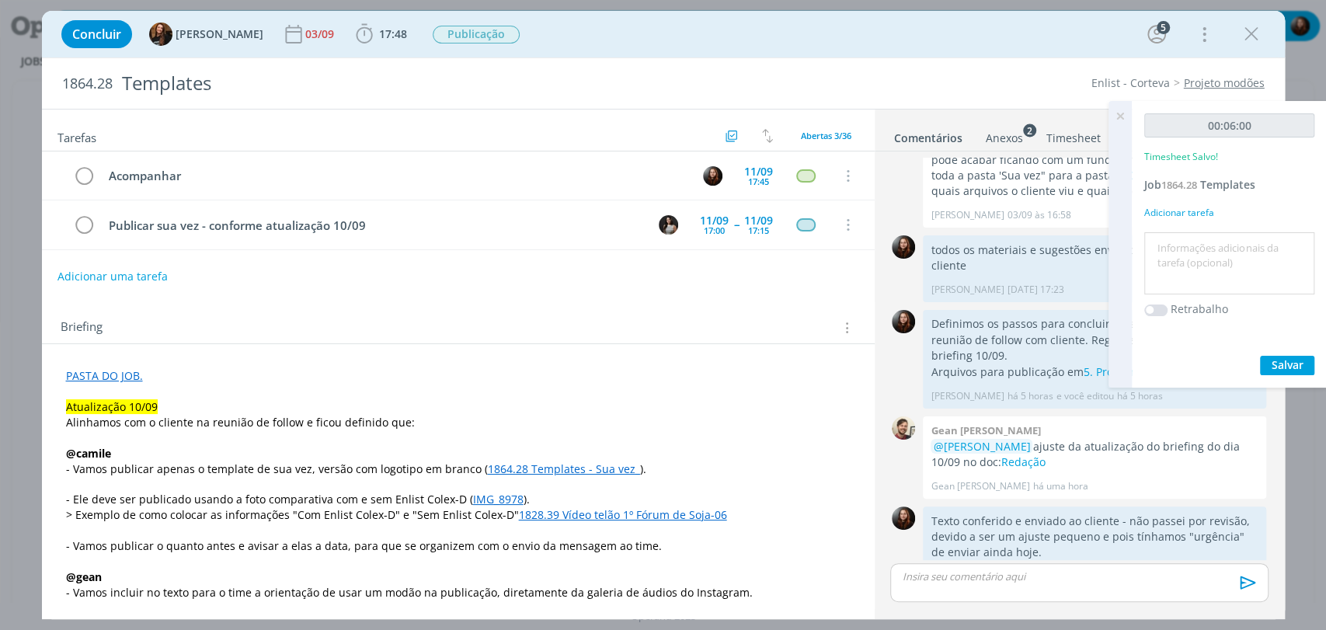
click at [1194, 261] on textarea at bounding box center [1229, 263] width 162 height 55
click at [1147, 249] on div "envio de material" at bounding box center [1230, 263] width 170 height 63
click at [1154, 249] on textarea "envio de material" at bounding box center [1229, 263] width 162 height 55
type textarea "conferência e envio de material"
click at [1299, 357] on span "Salvar" at bounding box center [1288, 364] width 32 height 15
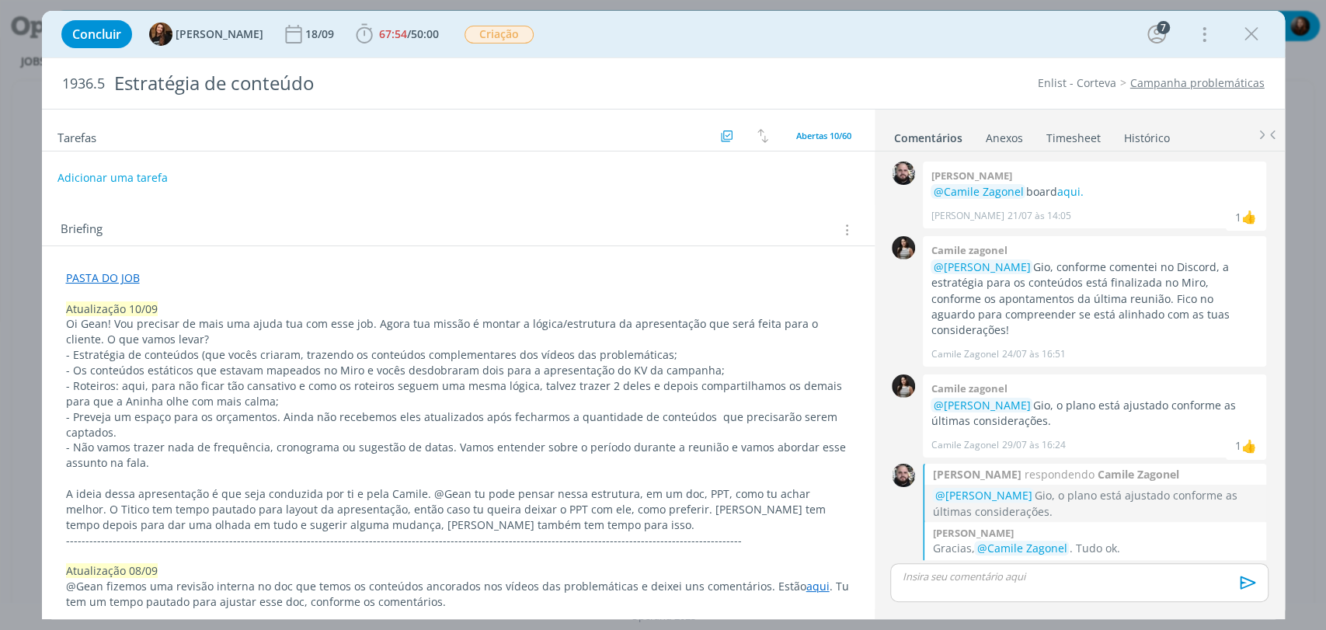
scroll to position [1345, 0]
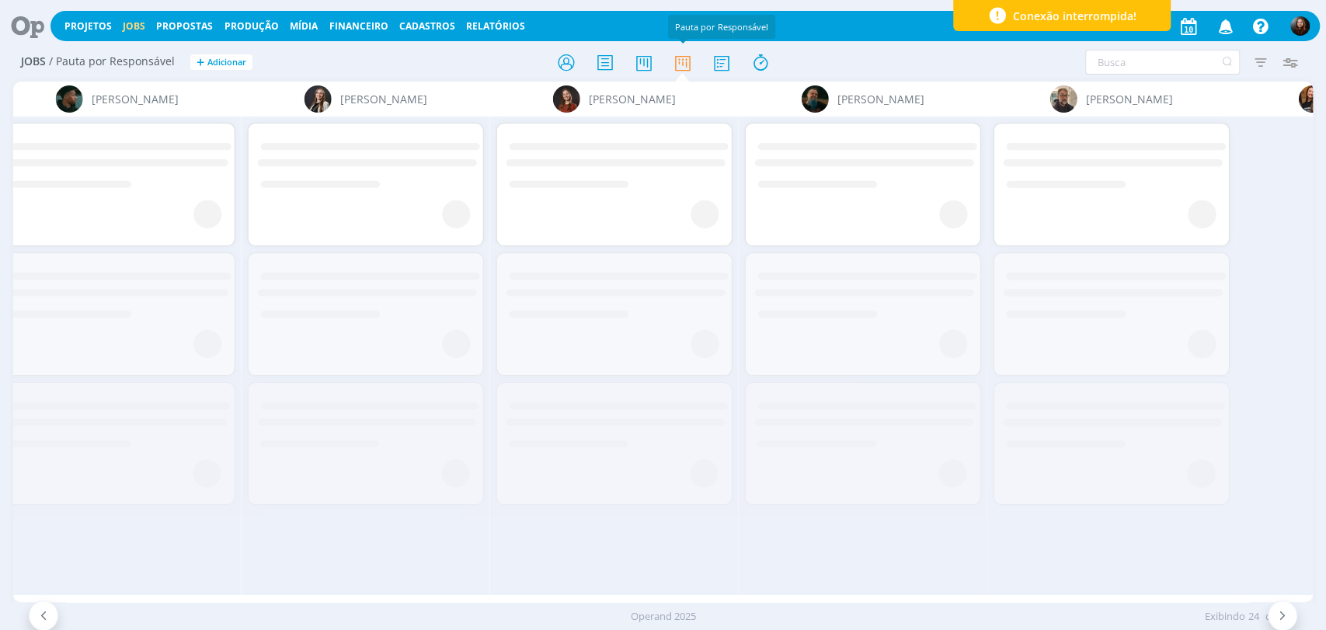
scroll to position [0, 2567]
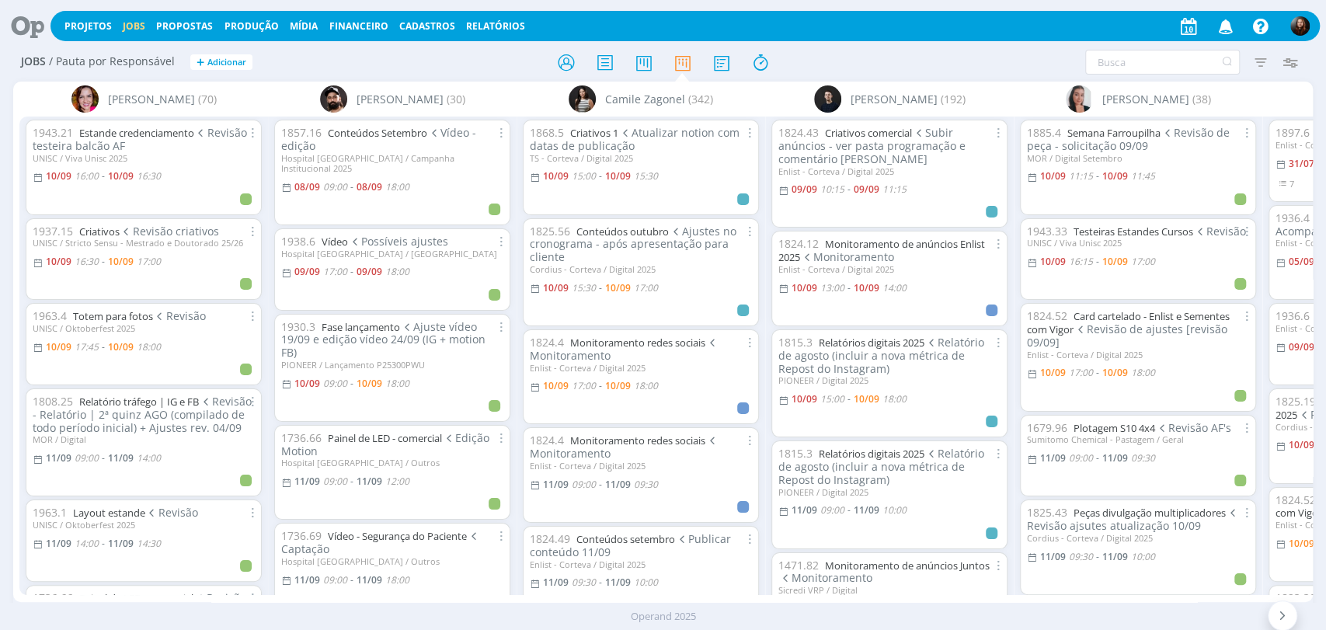
click at [29, 32] on icon at bounding box center [22, 26] width 32 height 30
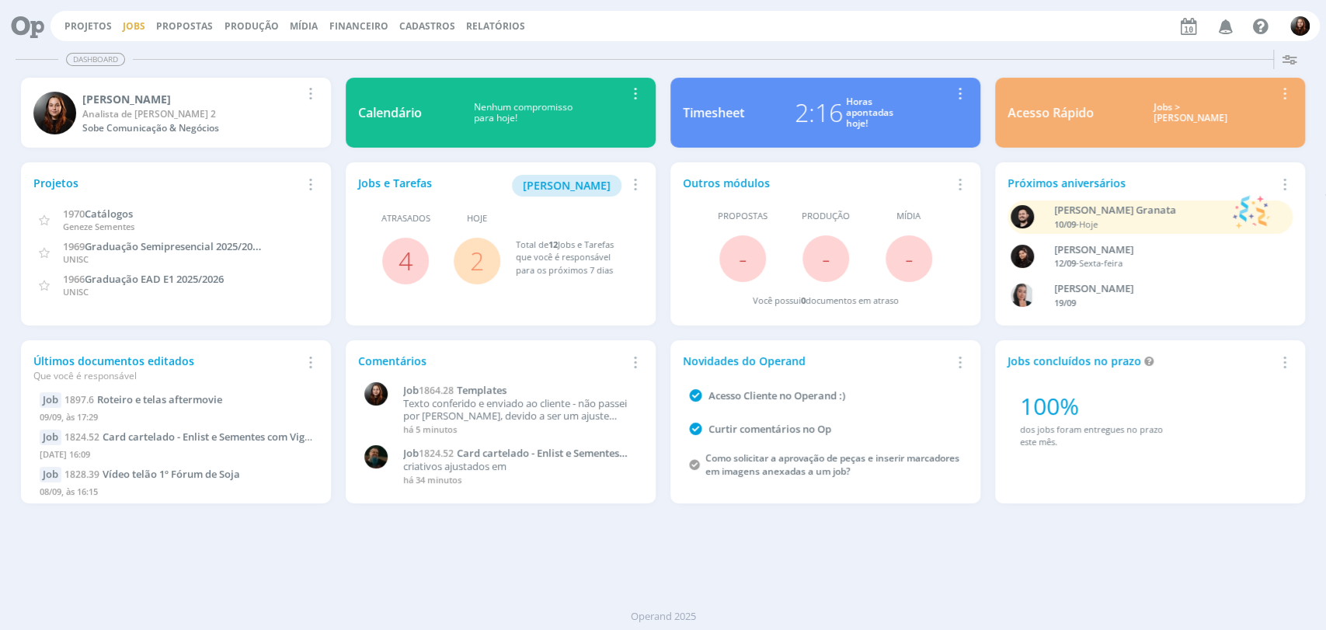
click at [142, 26] on link "Jobs" at bounding box center [134, 25] width 23 height 13
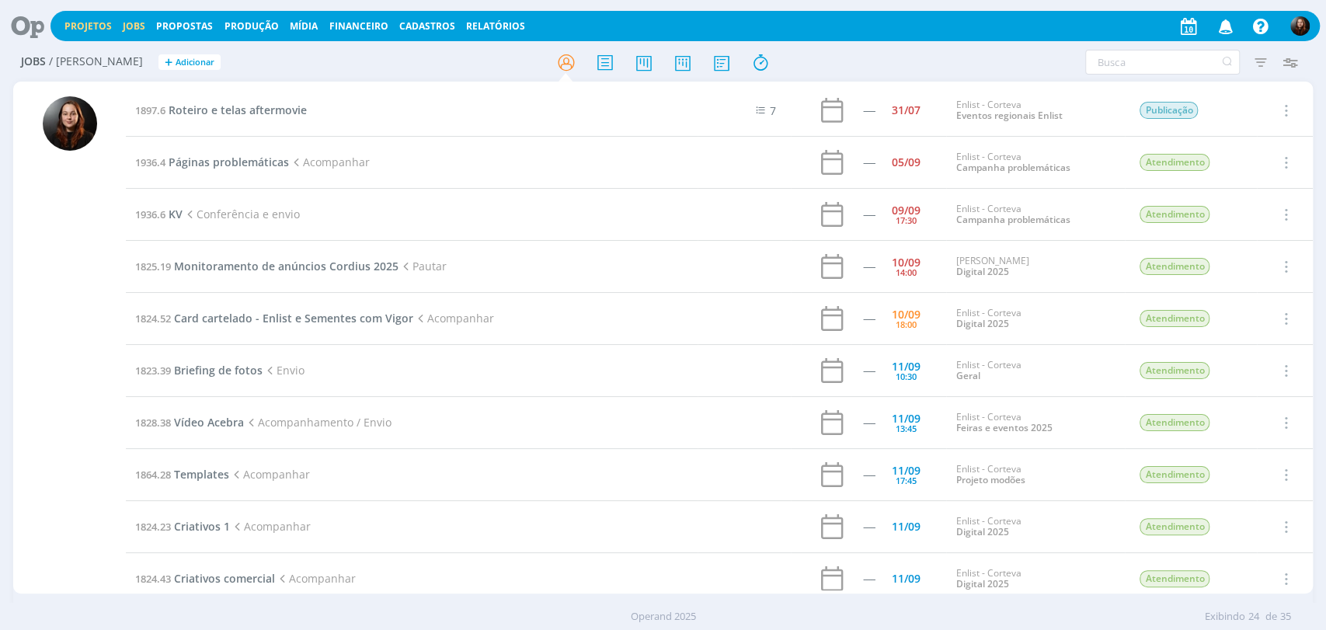
click at [76, 27] on link "Projetos" at bounding box center [87, 25] width 47 height 13
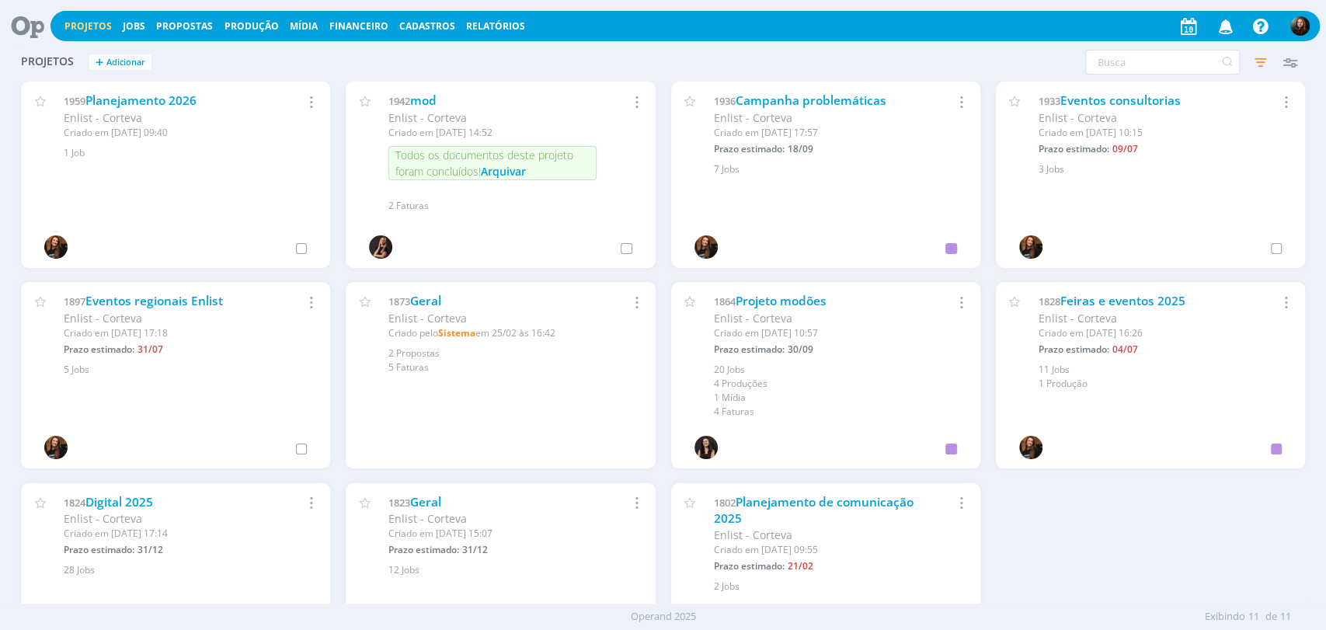
click at [138, 493] on div "1824 Digital 2025 Enlist - Corteva Criado em 10/12/24 às 17:14 Prazo estimado: …" at bounding box center [175, 530] width 309 height 95
click at [137, 501] on link "Digital 2025" at bounding box center [119, 502] width 68 height 16
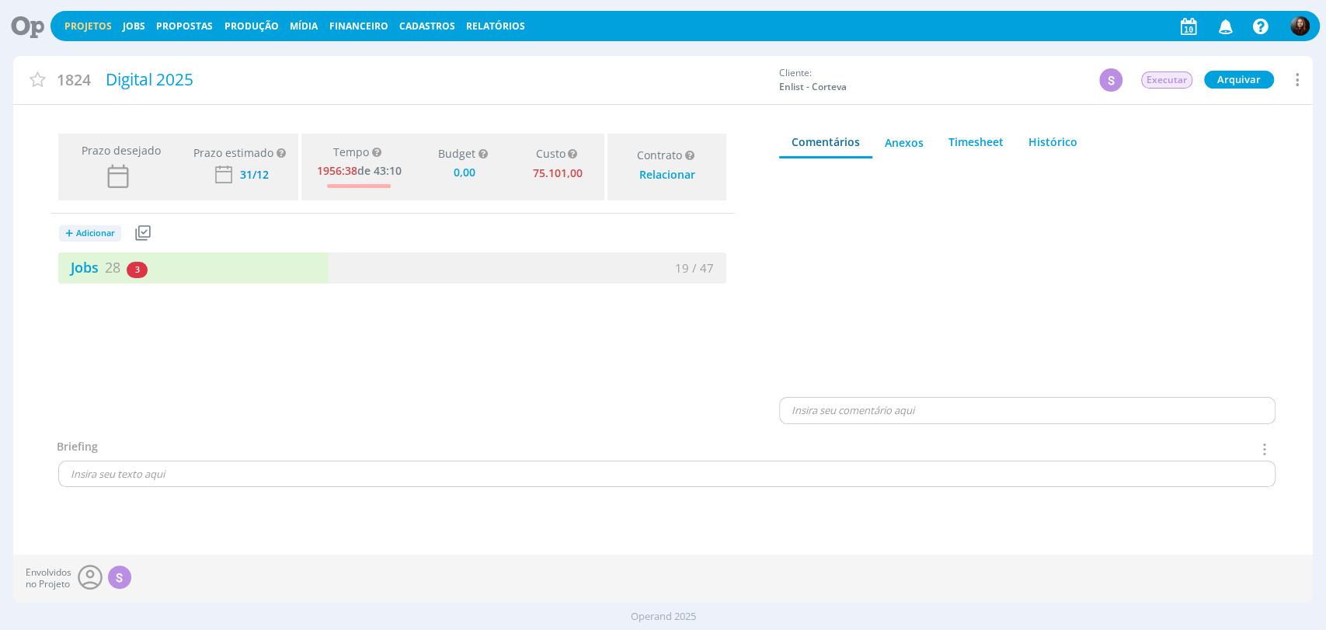
drag, startPoint x: 831, startPoint y: 260, endPoint x: 772, endPoint y: 246, distance: 60.9
click at [831, 260] on div at bounding box center [1027, 283] width 497 height 224
type input "0,00"
click at [101, 273] on link "Jobs 28" at bounding box center [89, 267] width 62 height 19
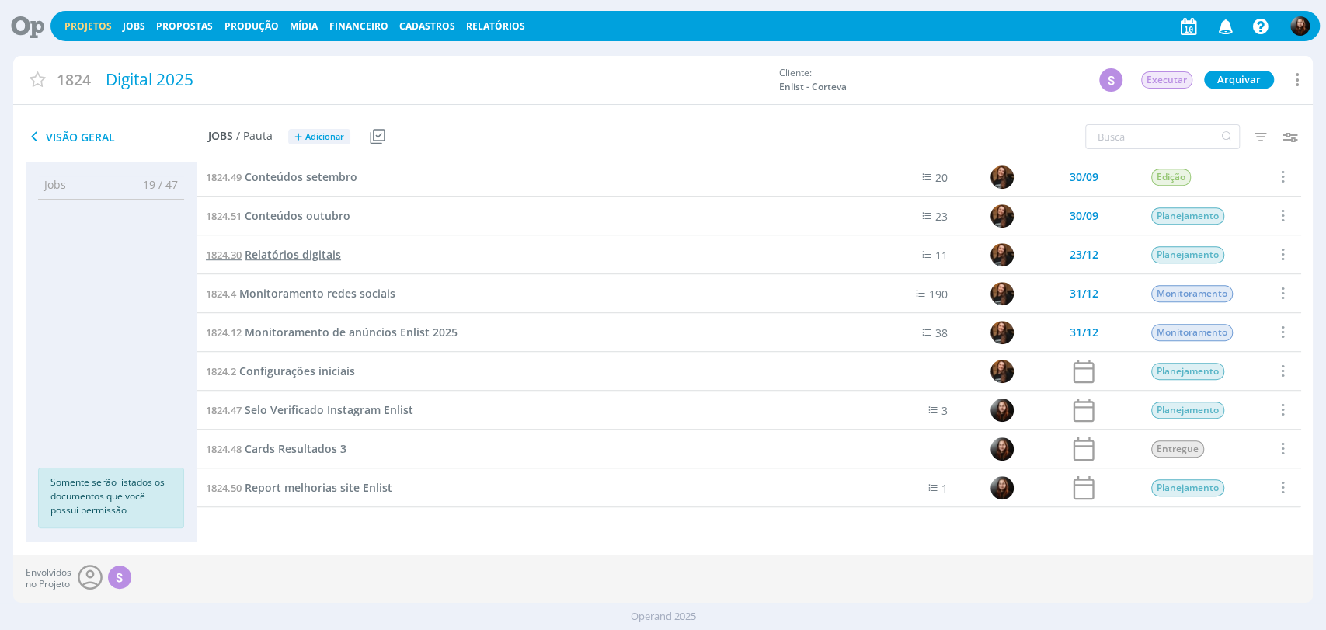
scroll to position [739, 0]
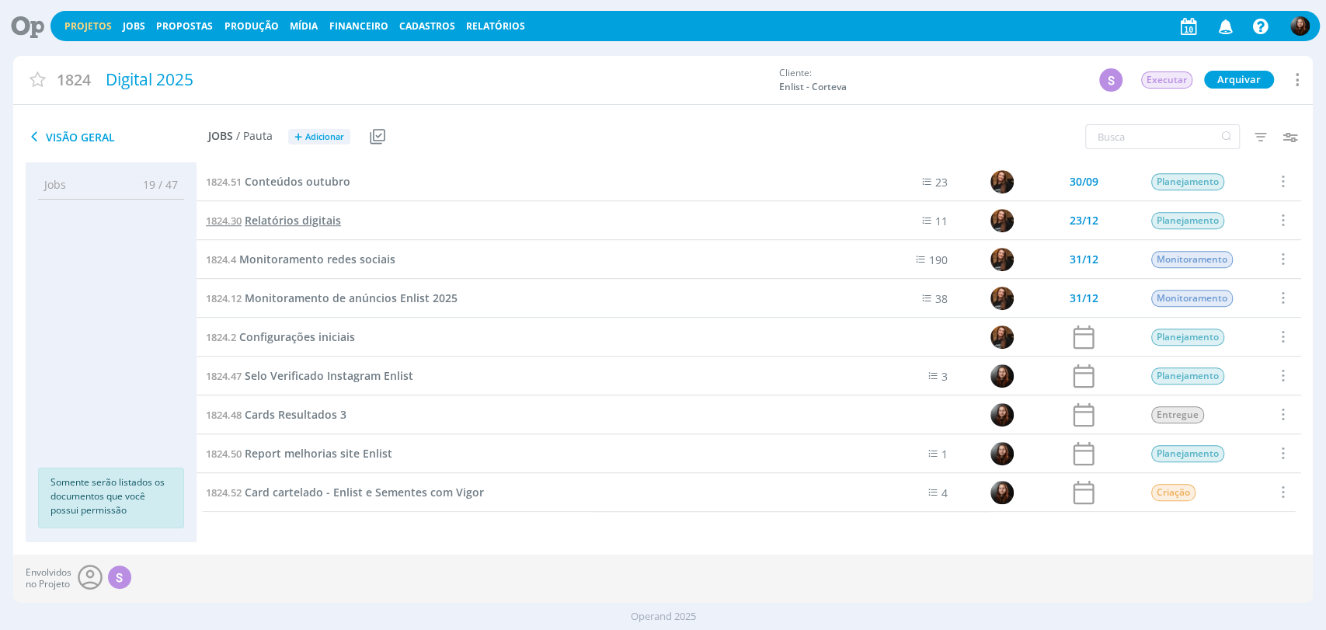
click at [298, 218] on span "Relatórios digitais" at bounding box center [293, 220] width 96 height 15
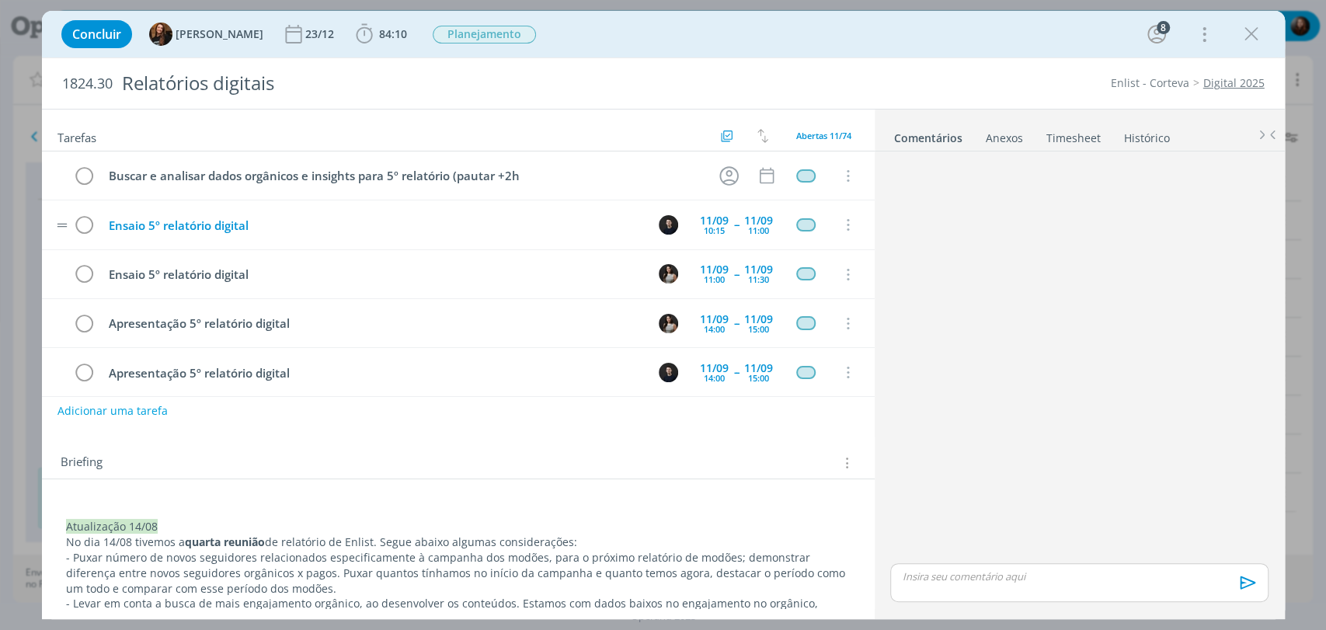
scroll to position [1647, 0]
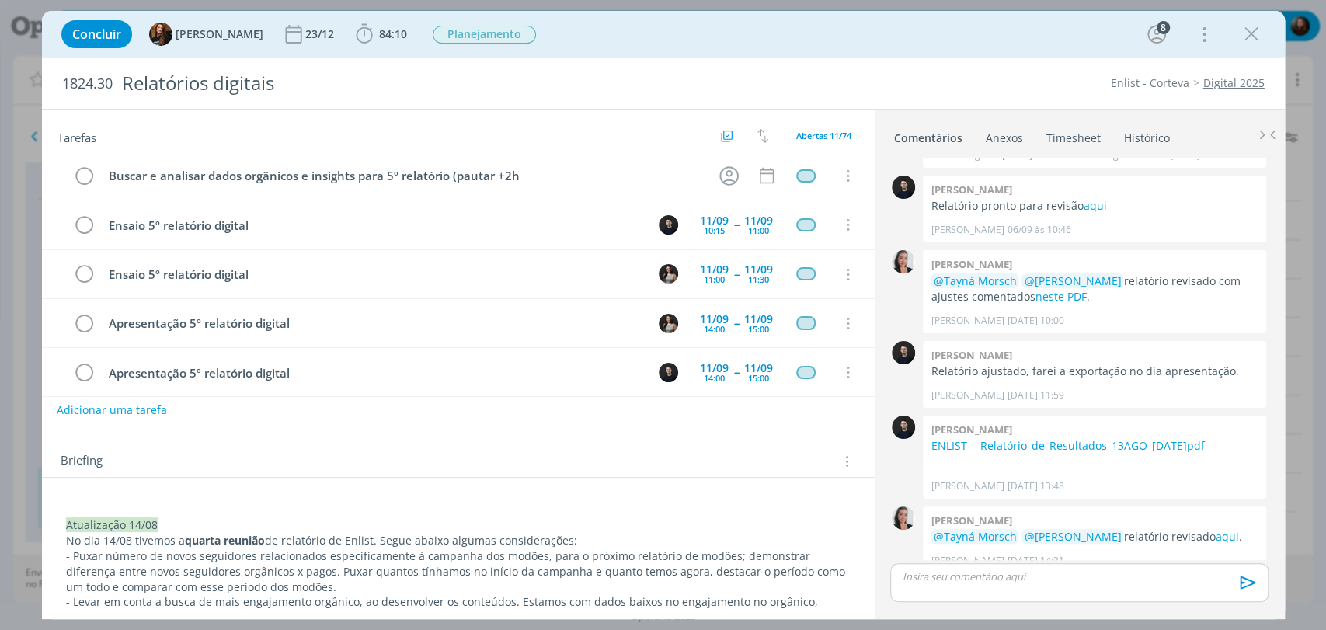
click at [149, 408] on button "Adicionar uma tarefa" at bounding box center [112, 410] width 110 height 26
click at [186, 413] on input "dialog" at bounding box center [354, 410] width 573 height 22
click at [502, 410] on input "dialog" at bounding box center [354, 410] width 573 height 22
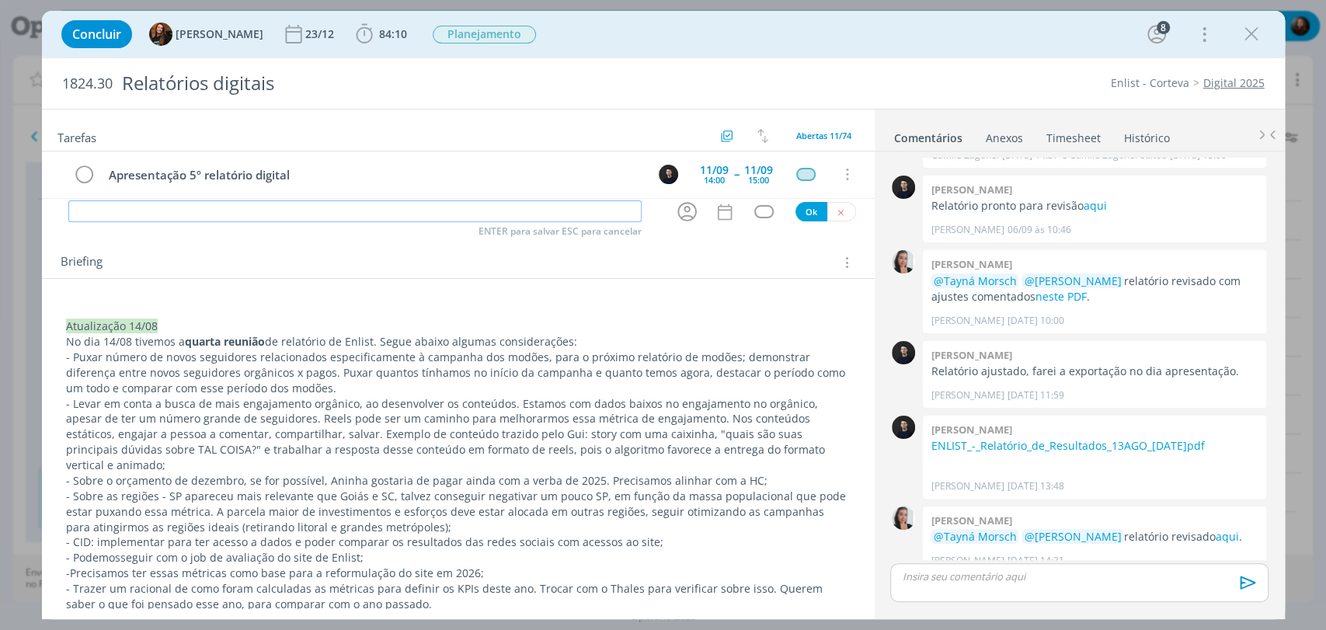
scroll to position [0, 0]
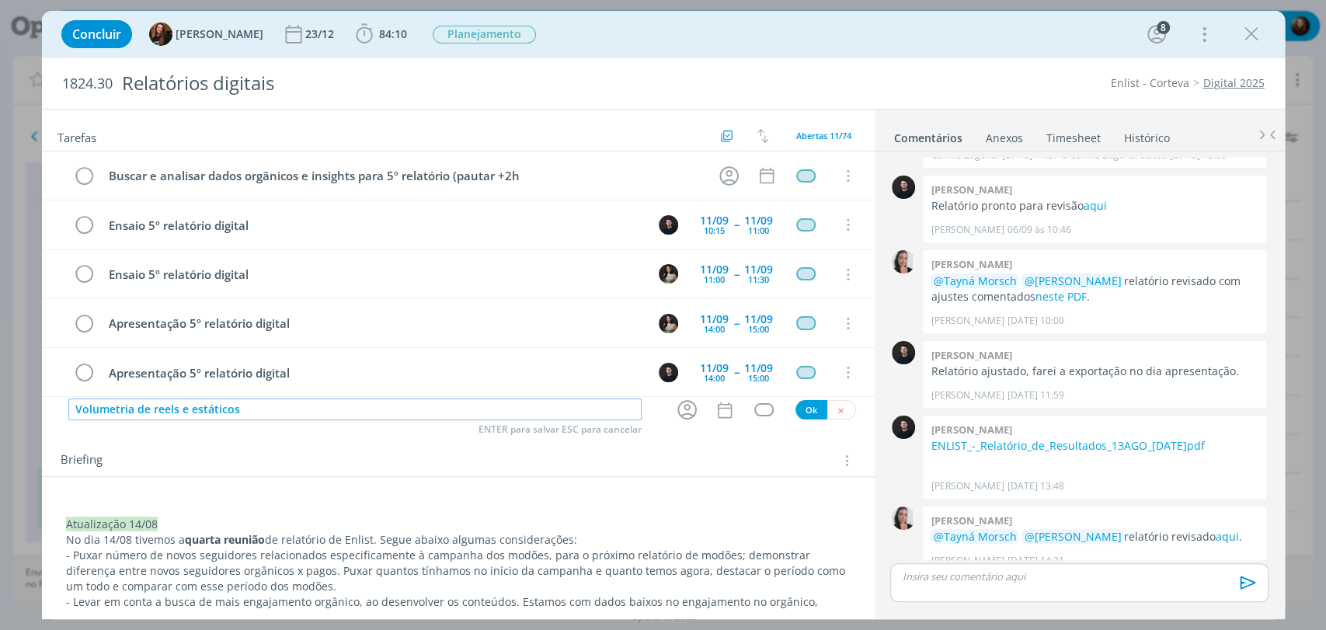
type input "Volumetria de reels e estáticos"
click at [355, 46] on div "84:10 Iniciar Apontar Data * 10/09/2025 Horas * 00:00 Tarefa Selecione a tarefa…" at bounding box center [381, 34] width 59 height 25
click at [379, 30] on span "84:10" at bounding box center [393, 33] width 28 height 15
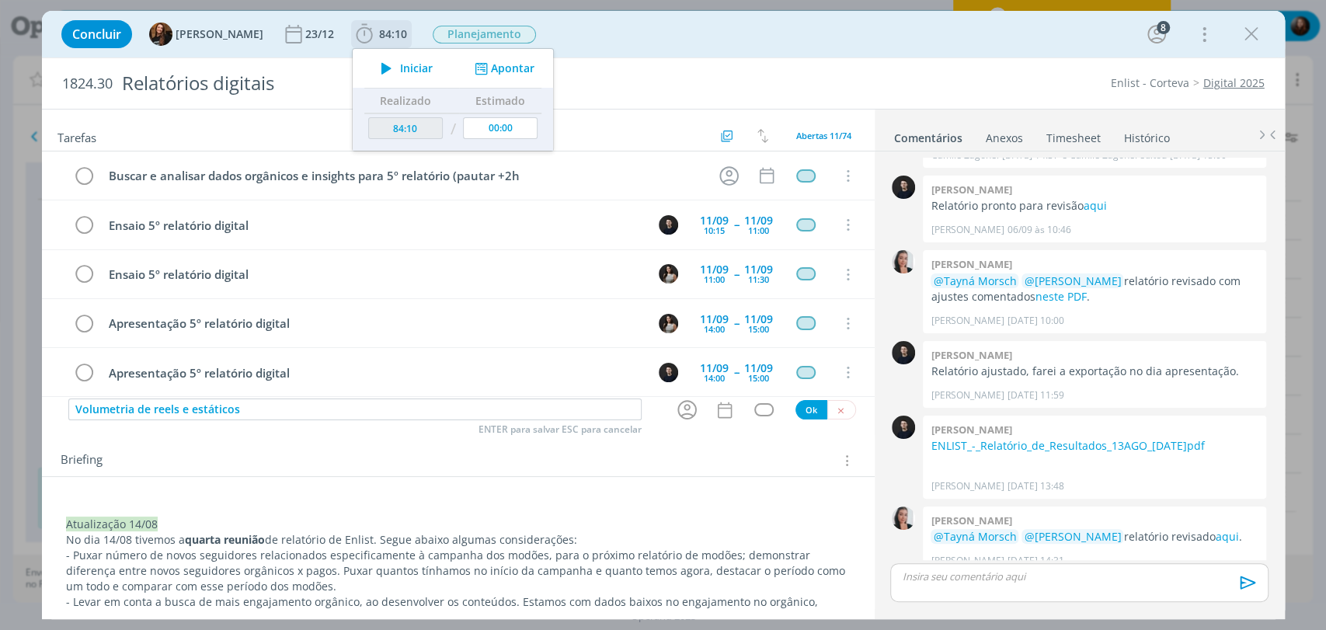
click at [400, 65] on span "Iniciar" at bounding box center [416, 68] width 33 height 11
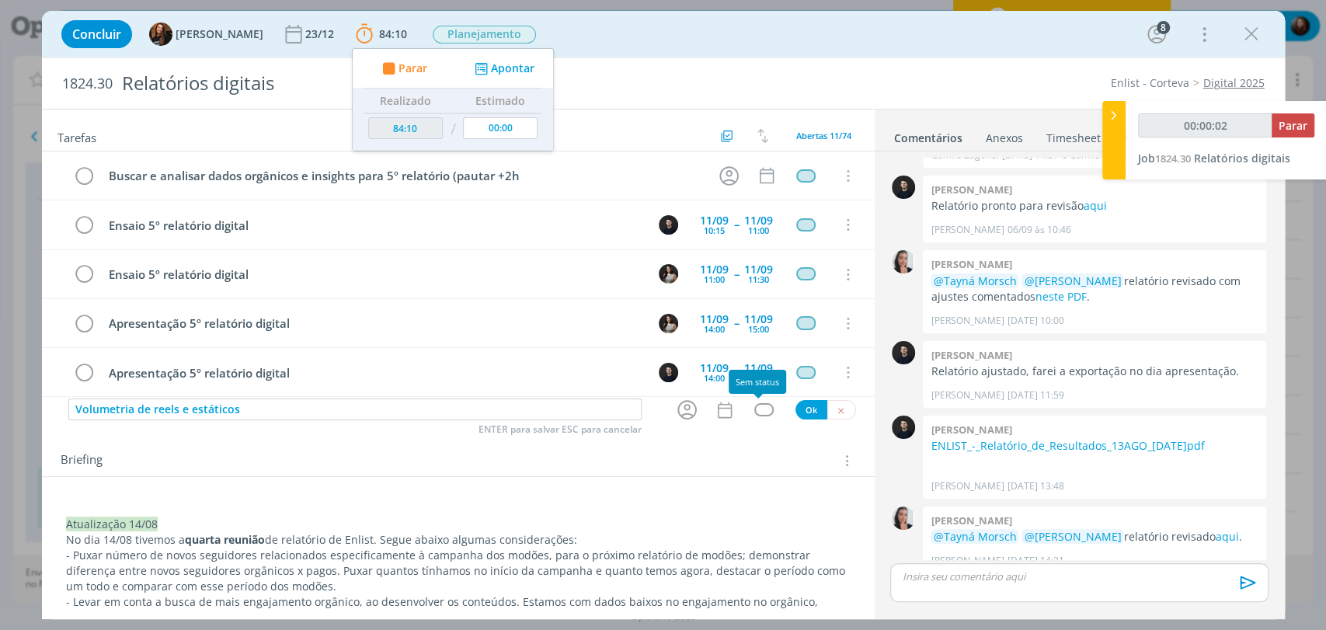
click at [756, 410] on div "dialog" at bounding box center [764, 409] width 19 height 13
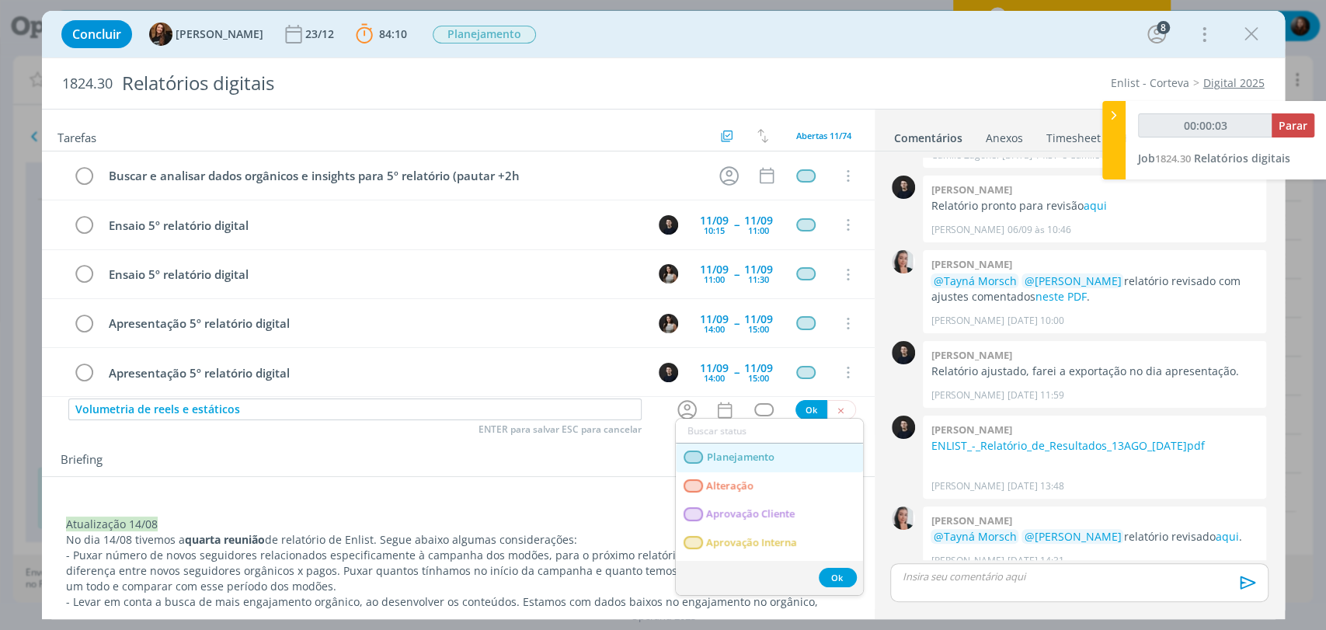
drag, startPoint x: 760, startPoint y: 449, endPoint x: 751, endPoint y: 436, distance: 16.2
click at [760, 451] on span "Planejamento" at bounding box center [740, 457] width 68 height 12
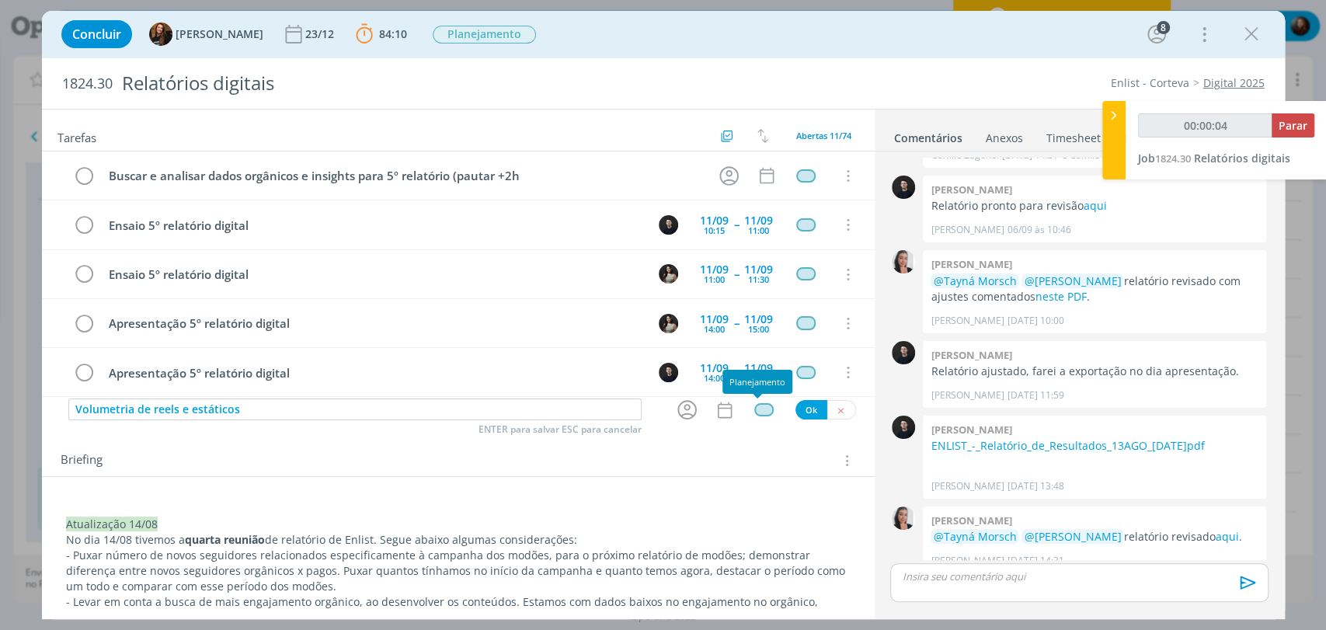
click at [765, 407] on div "dialog" at bounding box center [764, 409] width 19 height 13
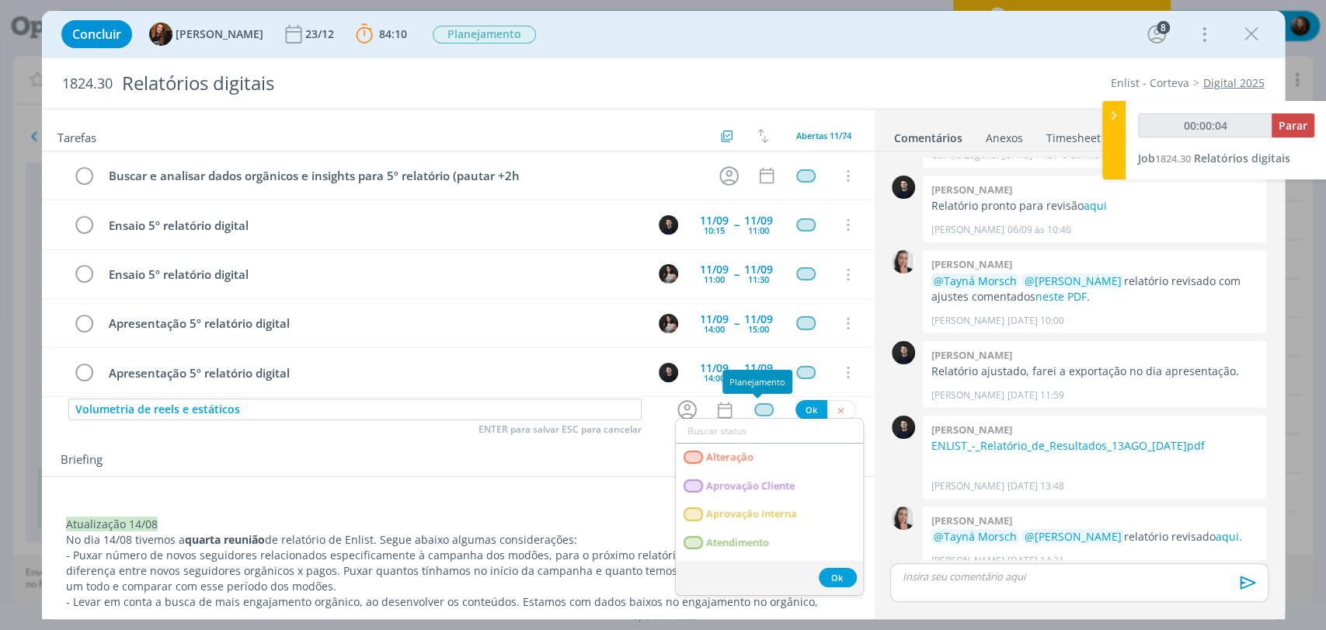
type input "00:00:05"
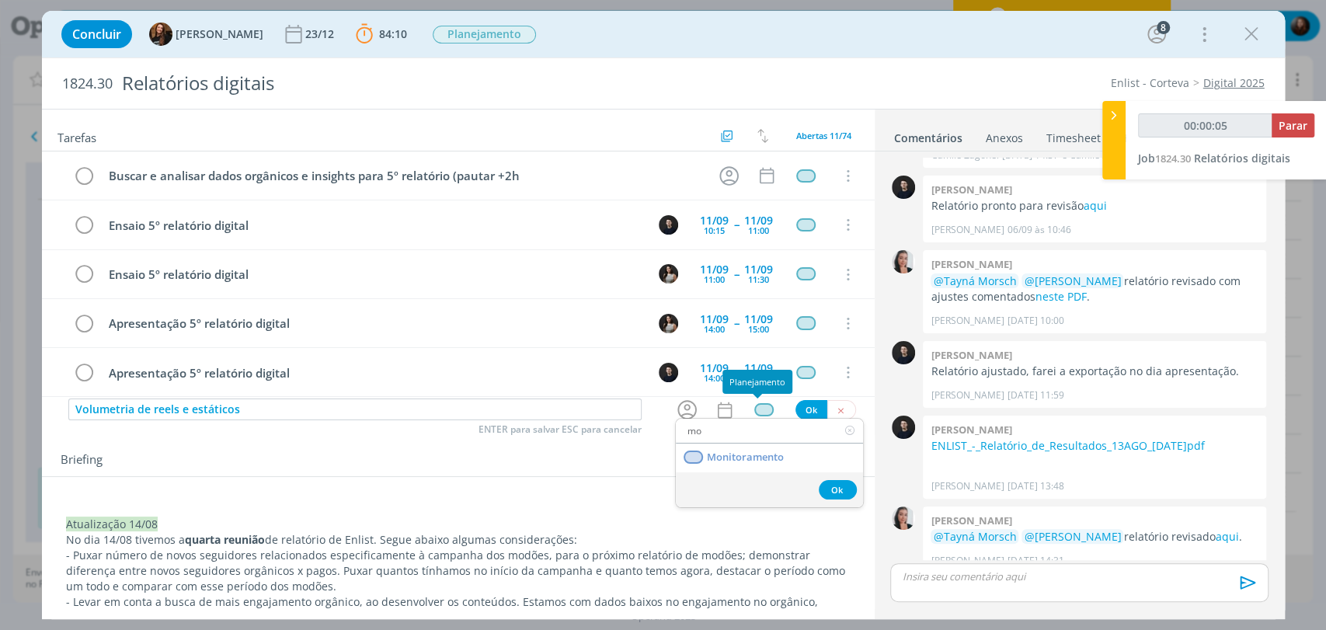
type input "mon"
type input "00:00:06"
type input "mon"
click at [772, 451] on span "Monitoramento" at bounding box center [744, 457] width 77 height 12
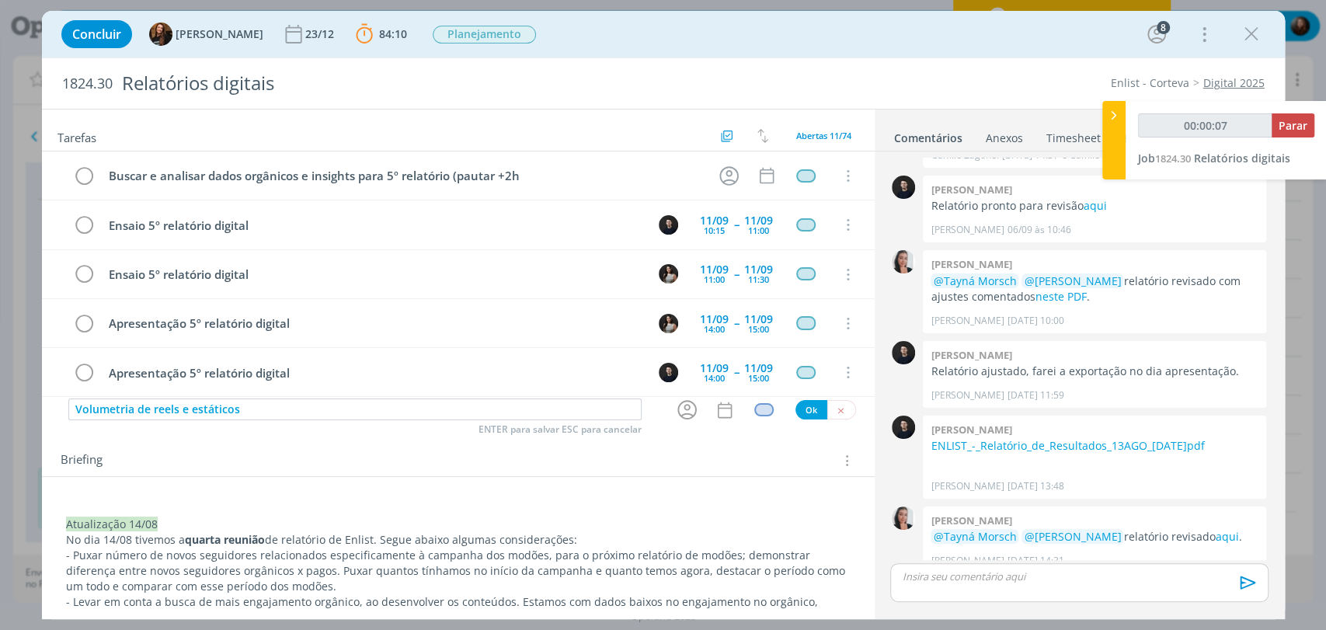
type input "00:00:08"
click at [681, 410] on icon "dialog" at bounding box center [687, 410] width 19 height 19
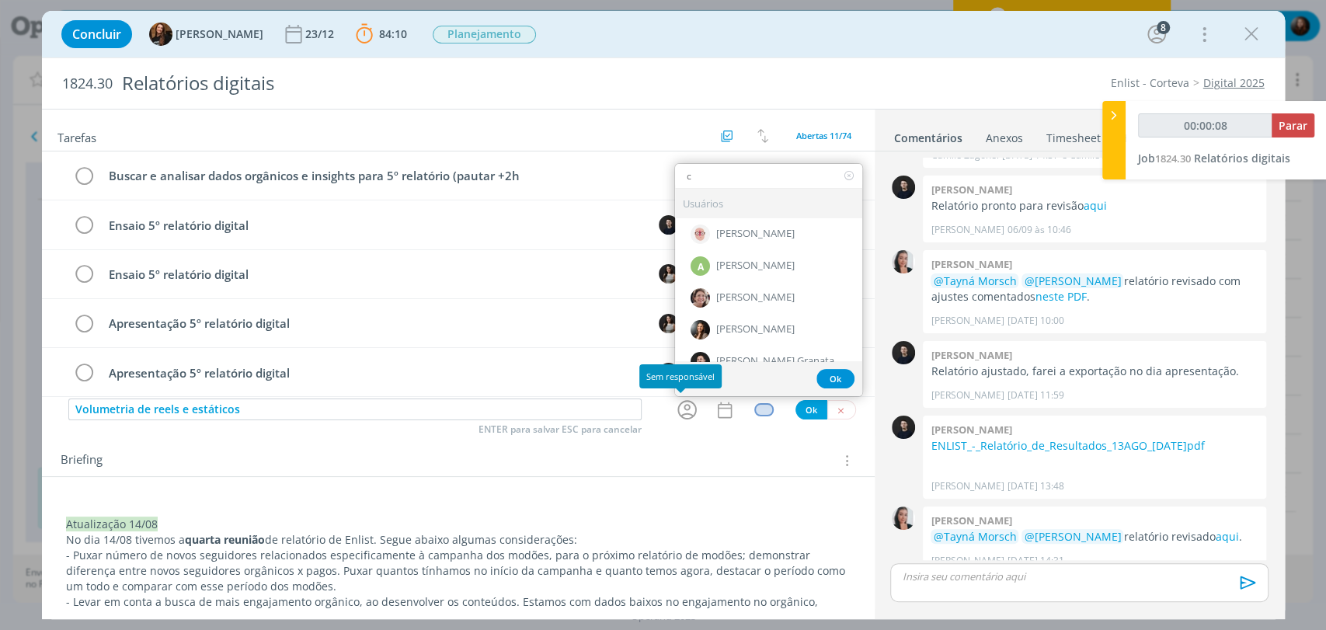
type input "ca"
type input "00:00:09"
type input "cami"
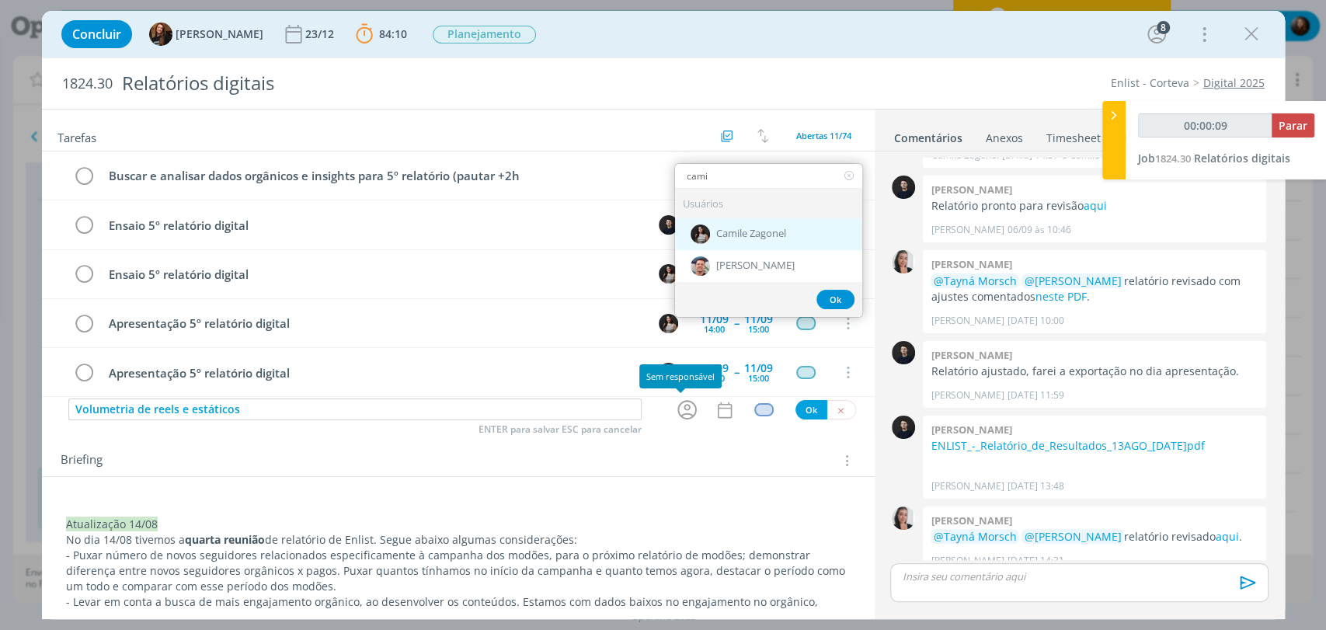
type input "00:00:10"
type input "cami"
click at [740, 234] on span "Camile Zagonel" at bounding box center [751, 234] width 70 height 12
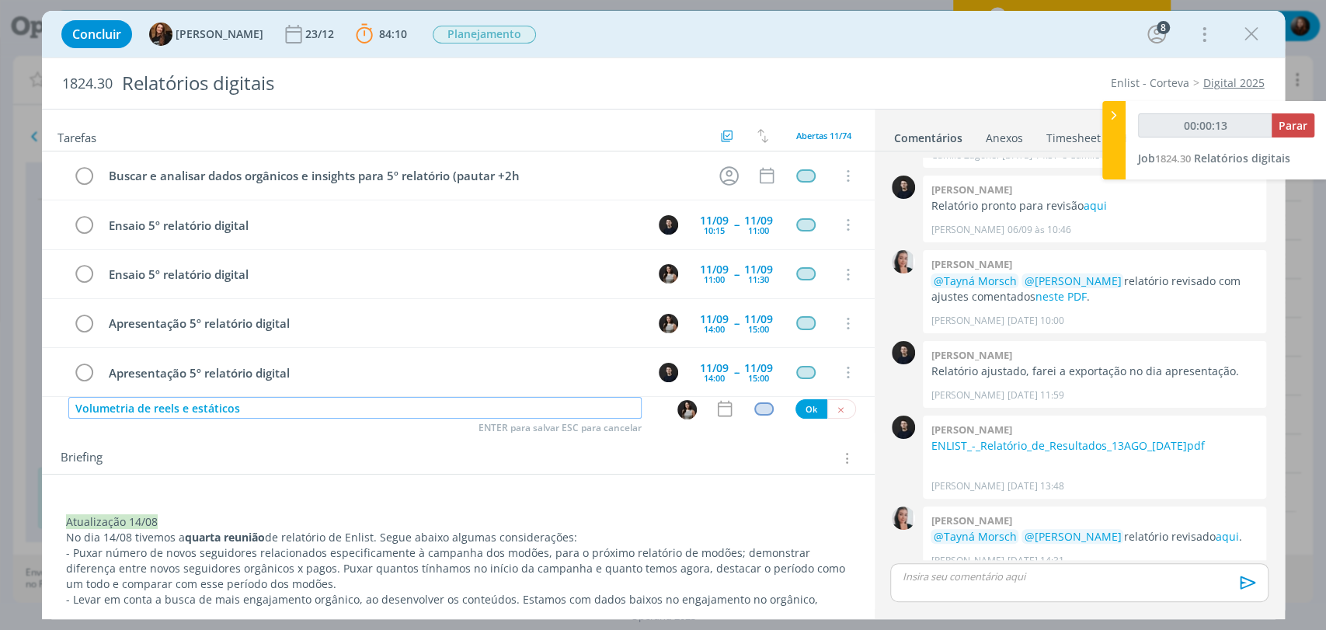
drag, startPoint x: 72, startPoint y: 408, endPoint x: 131, endPoint y: 406, distance: 58.3
click at [131, 406] on input "Volumetria de reels e estáticos" at bounding box center [354, 408] width 573 height 22
type input "00:00:17"
type input "F de reels e estáticos"
type input "00:00:18"
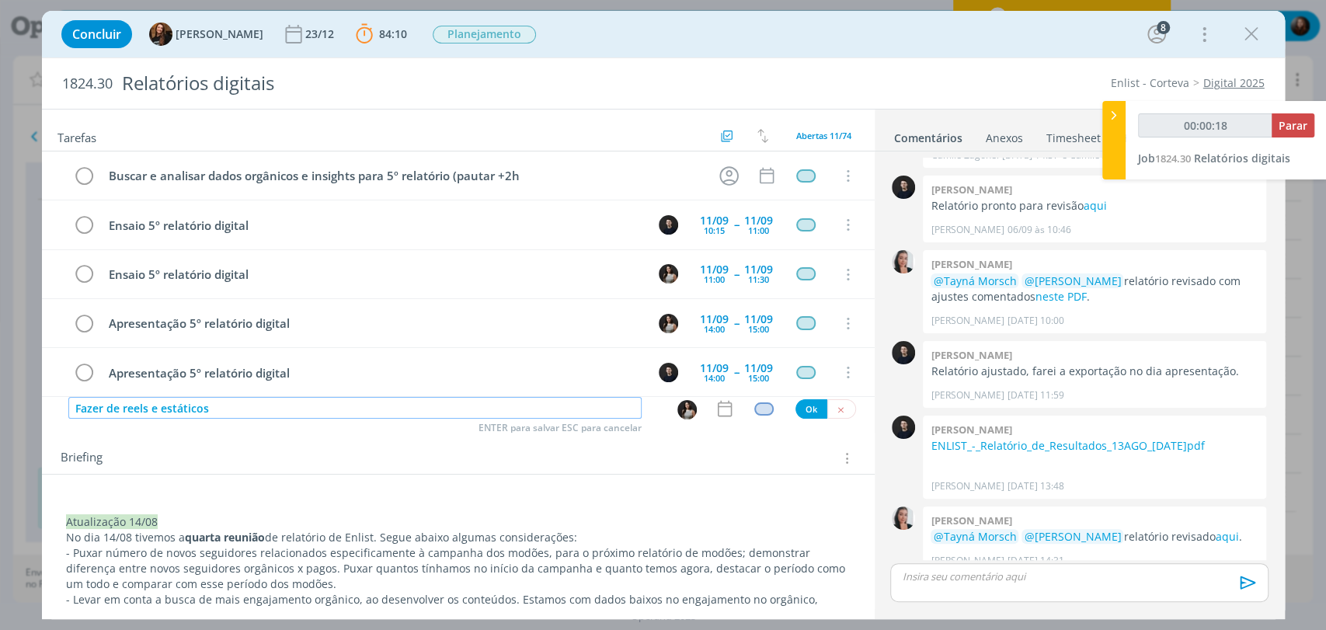
type input "Fazer de reels e estáticos"
type input "00:00:19"
type input "Fazer levan de reels e estáticos"
type input "00:00:20"
type input "Fazer levantament de reels e estáticos"
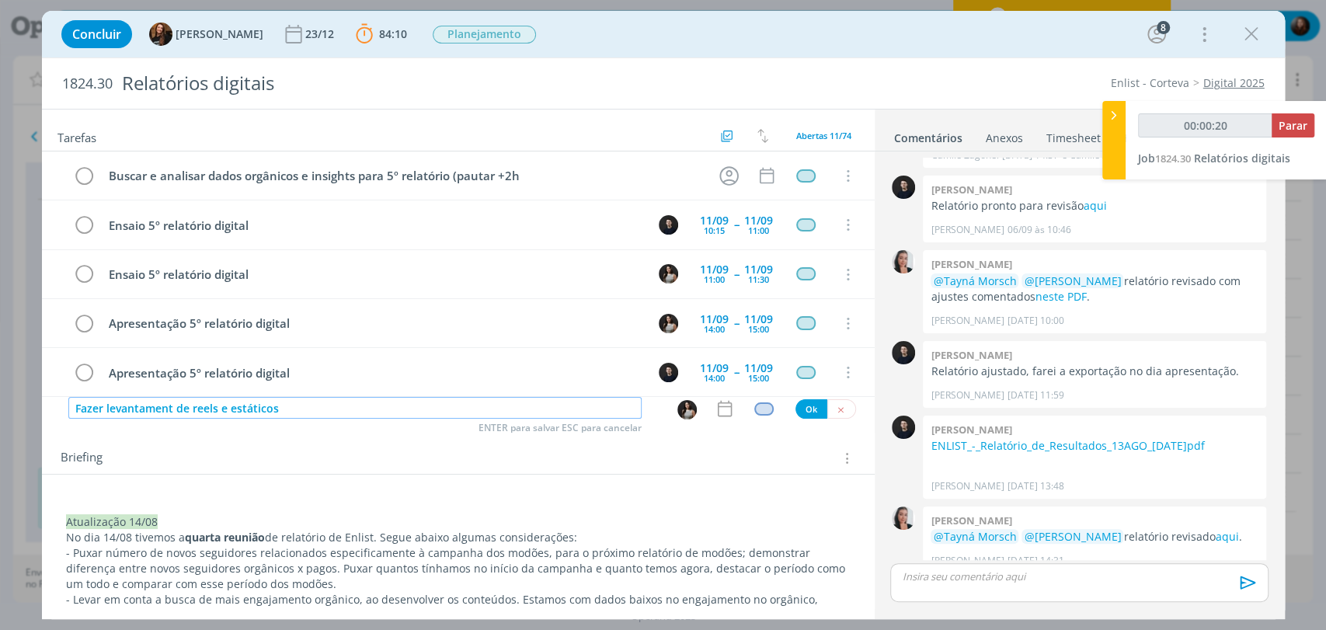
type input "00:00:21"
type input "Fazer levantamento do de reels e estáticos"
type input "00:00:22"
type input "Fazer levantamento do volud de reels e estáticos"
type input "00:00:23"
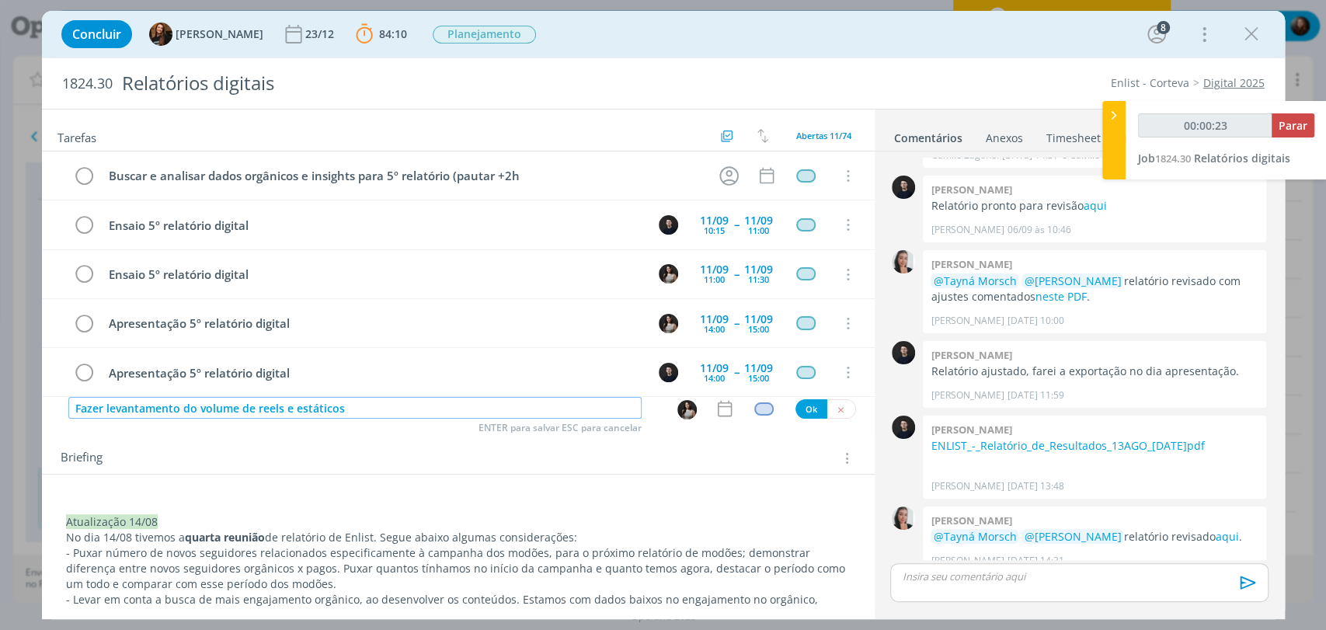
type input "Fazer levantamento do volume de reels e estáticos"
type input "00:00:24"
type input "Fazer levantamento do volume de reels e estáticos"
click at [357, 414] on input "Fazer levantamento do volume de reels e estáticos" at bounding box center [354, 408] width 573 height 22
type input "00:00:26"
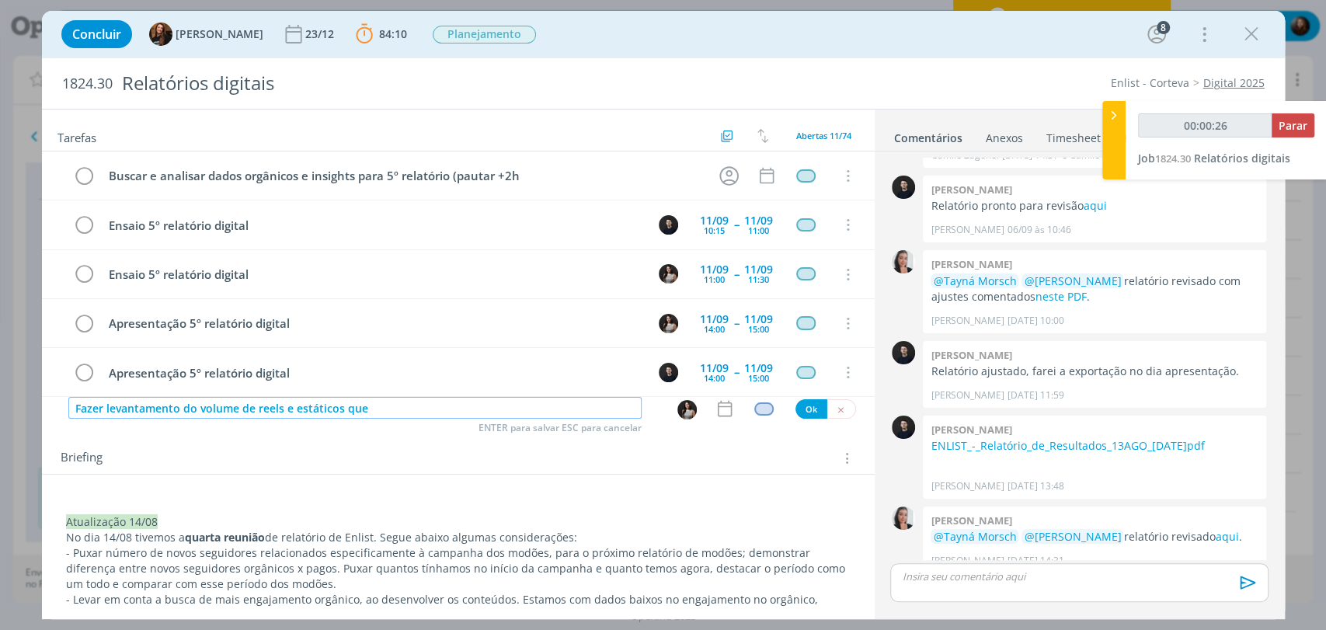
type input "Fazer levantamento do volume de reels e estáticos que"
type input "00:00:27"
type input "Fazer levantamento do volume de reels e estáticos que temos"
type input "00:00:28"
type input "Fazer levantamento do volume de reels e estáticos que temos feito"
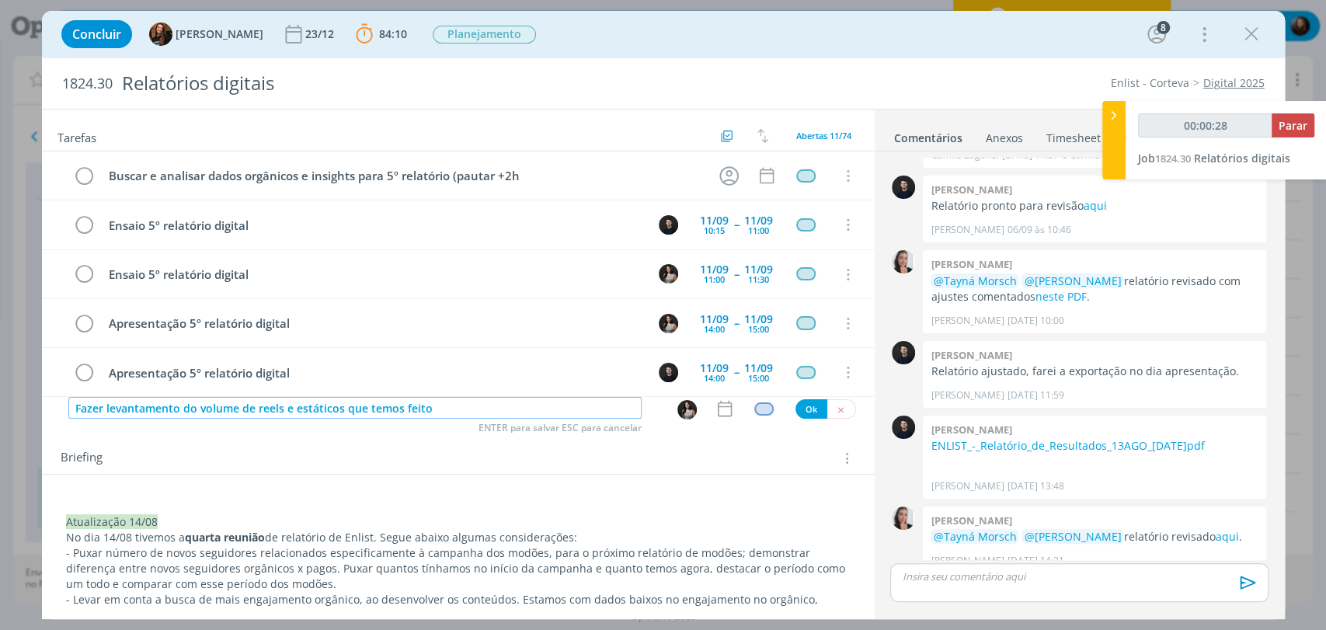
type input "00:00:29"
type input "Fazer levantamento do volume de reels e estáticos que temos feit"
type input "00:00:30"
type input "Fazer levantamento do volume de reels e estáticos"
type input "00:00:31"
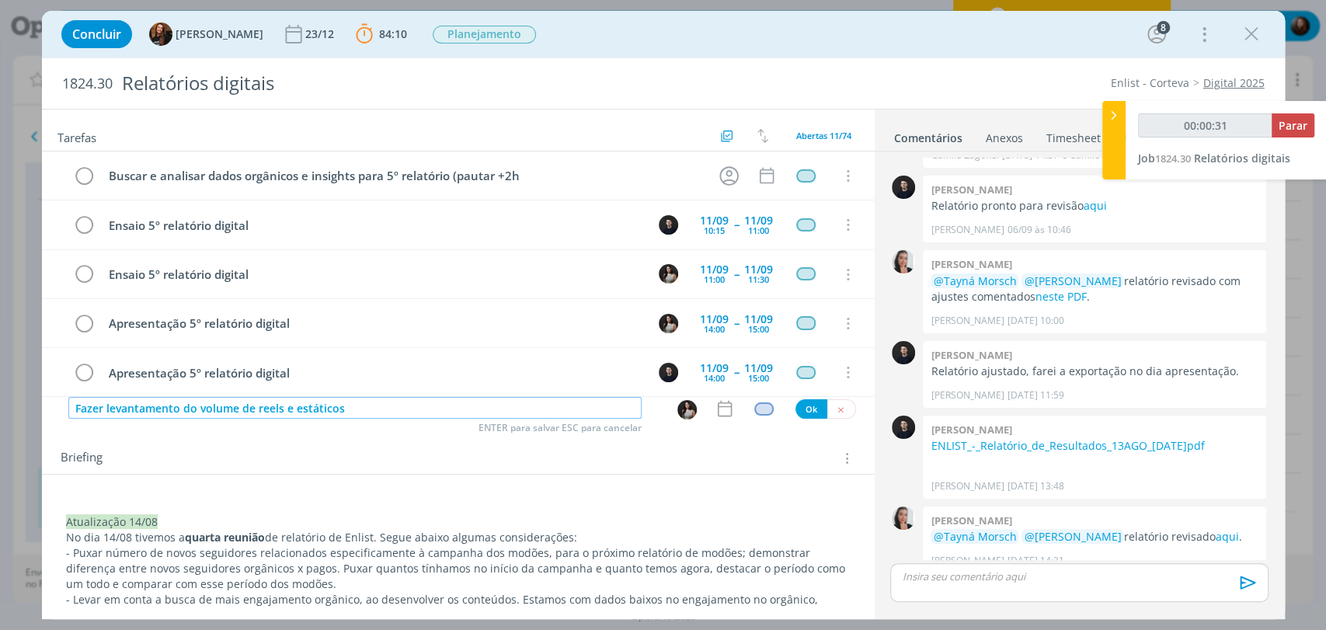
type input "Fazer levantamento do volume de reels e estáticos ("
type input "00:00:32"
type input "Fazer levantamento do volume de reels e estáticos (3"
type input "00:00:33"
type input "Fazer levantamento do volume de reels e estáticos (3 meses"
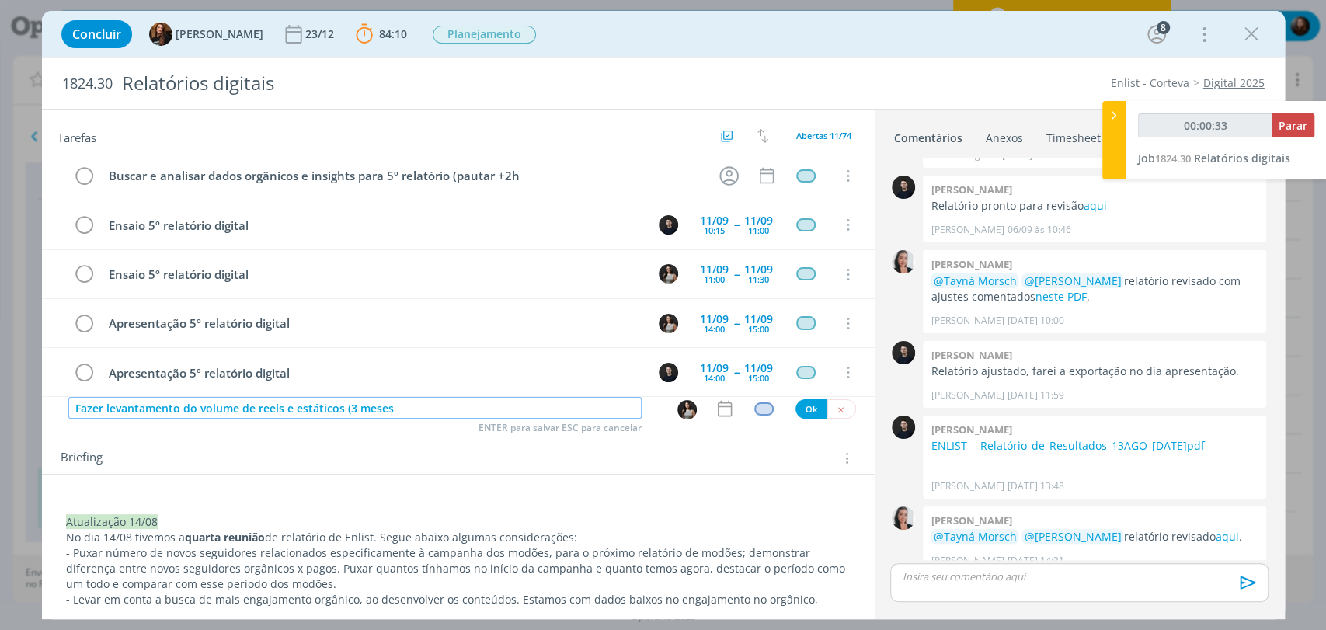
type input "00:00:34"
type input "Fazer levantamento do volume de reels e estáticos (3 meses)"
type input "00:00:40"
type input "Fazer levantamento do volume de reels e estáticos (3 meses)"
click at [727, 409] on icon "dialog" at bounding box center [725, 409] width 20 height 20
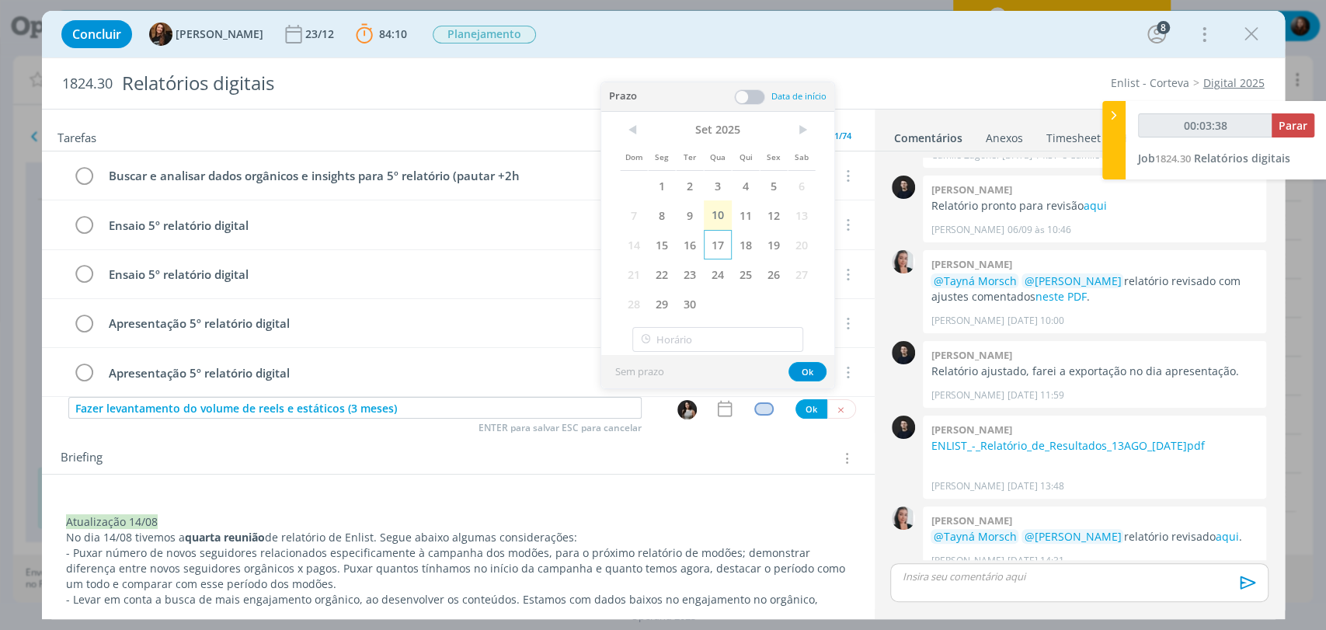
click at [721, 235] on span "17" at bounding box center [718, 245] width 28 height 30
click at [750, 92] on span at bounding box center [749, 97] width 31 height 16
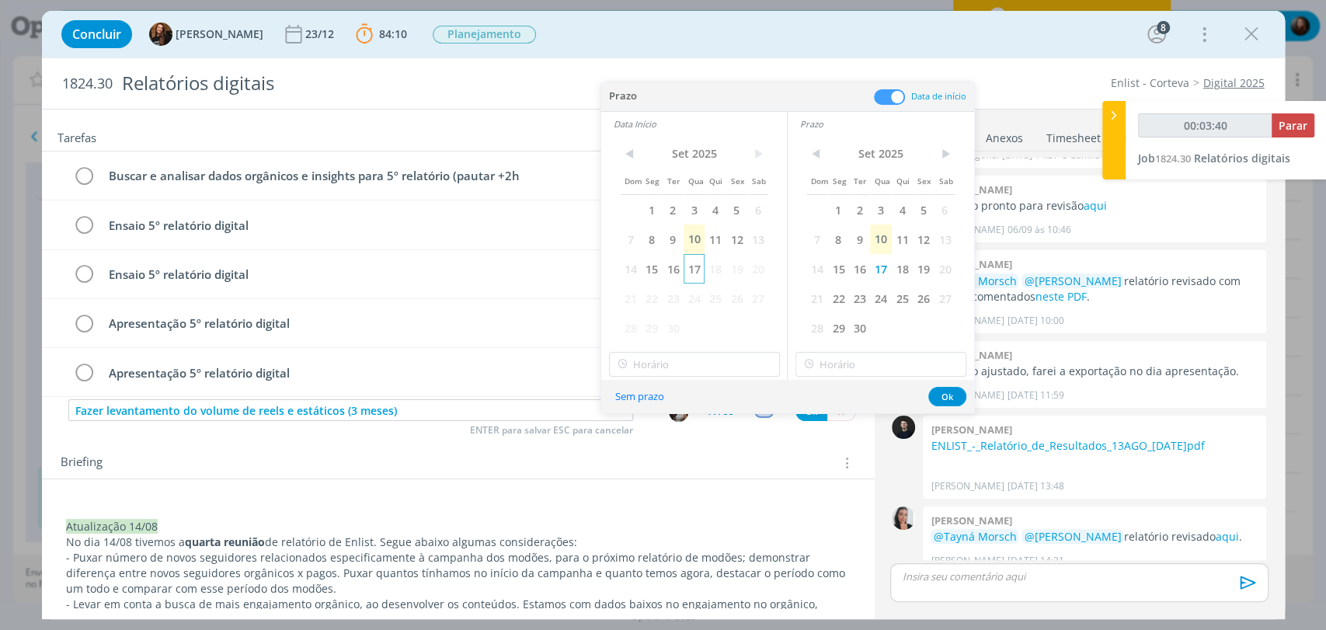
click at [695, 278] on span "17" at bounding box center [694, 269] width 21 height 30
type input "00:03:43"
type input "17:00"
click at [667, 364] on input "17:00" at bounding box center [694, 364] width 171 height 25
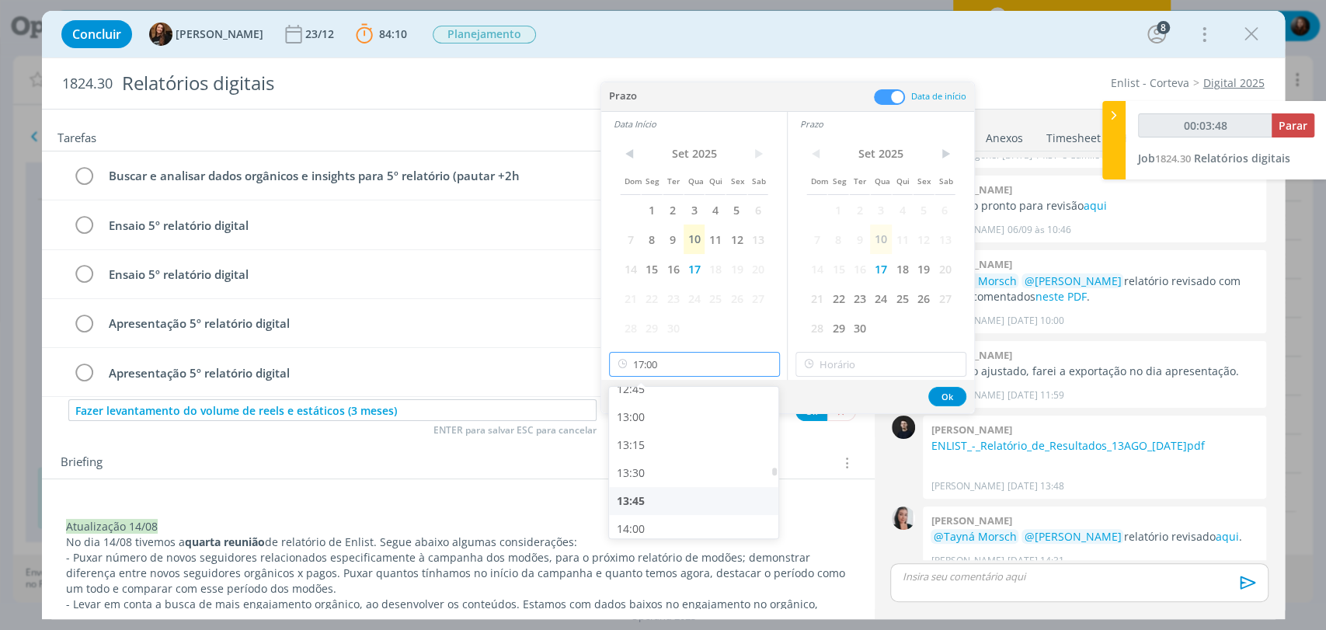
type input "00:03:49"
click at [653, 499] on div "13:45" at bounding box center [695, 501] width 173 height 28
type input "13:45"
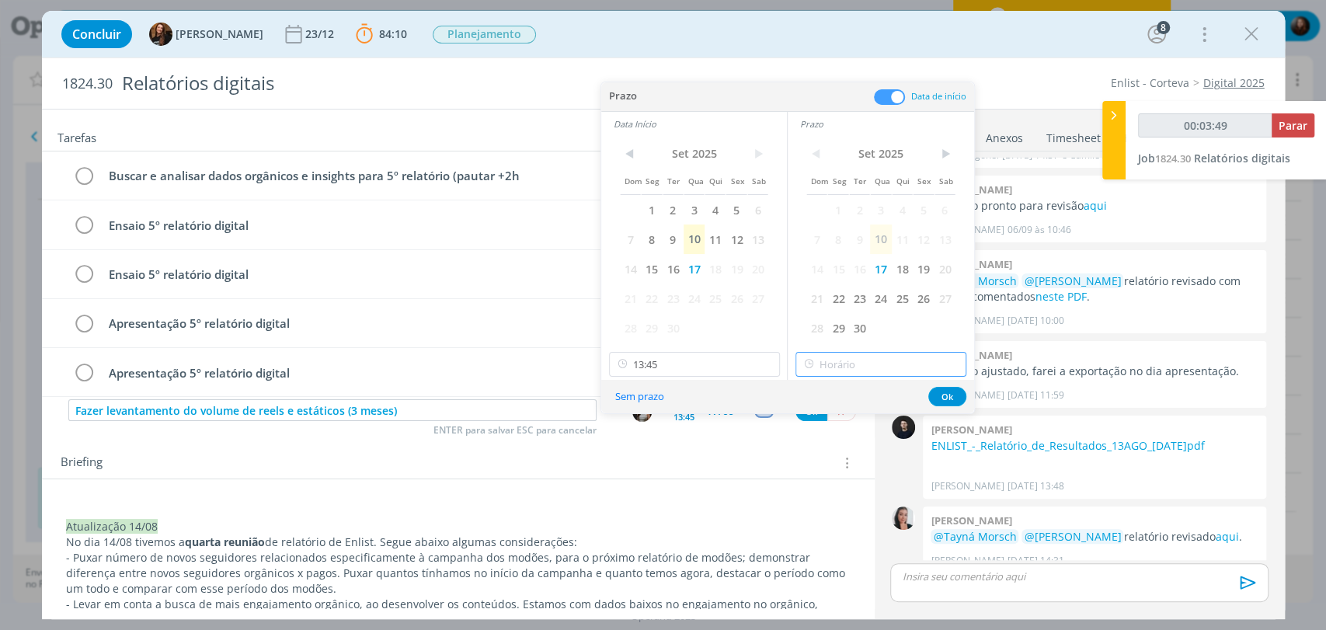
type input "17:00"
click at [837, 357] on input "17:00" at bounding box center [881, 364] width 171 height 25
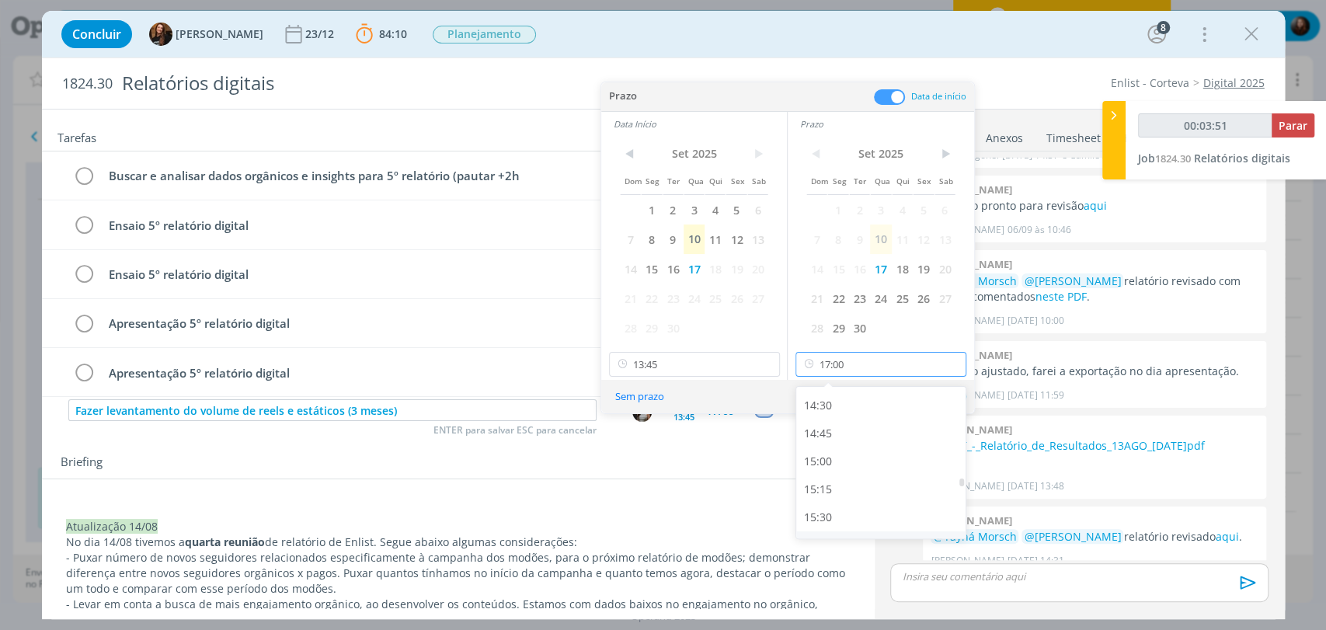
scroll to position [1611, 0]
type input "00:03:54"
click at [831, 498] on div "15:15" at bounding box center [882, 497] width 173 height 28
type input "15:15"
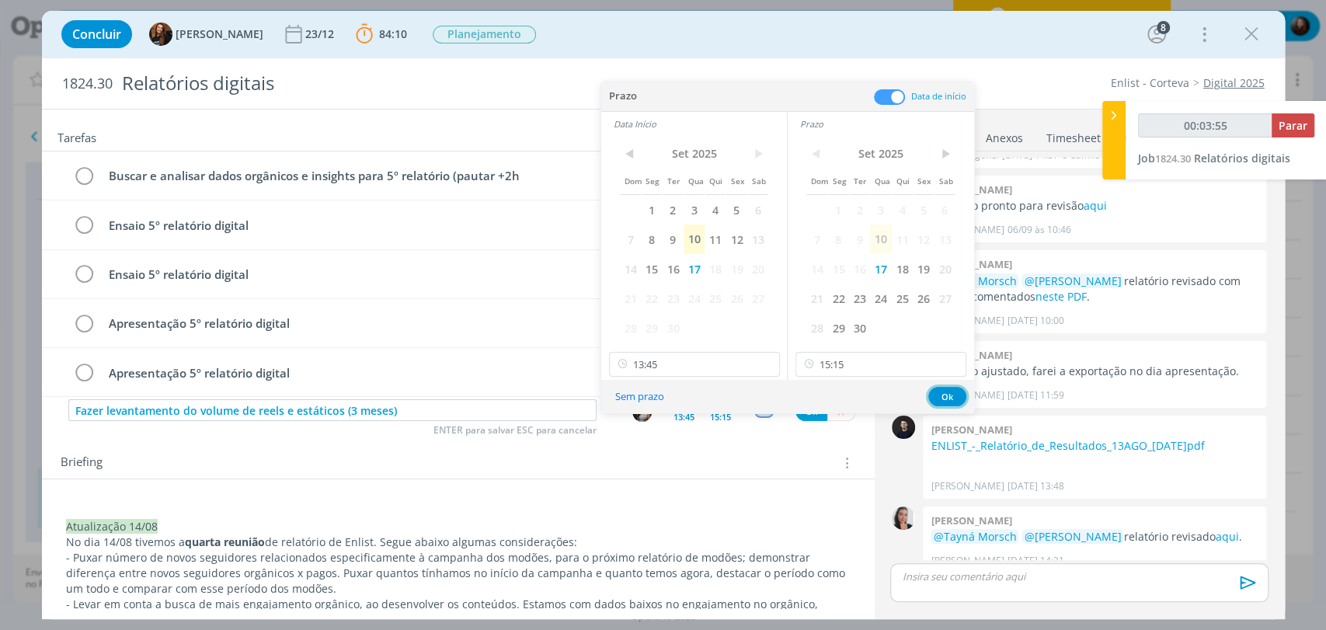
click at [941, 398] on button "Ok" at bounding box center [948, 396] width 38 height 19
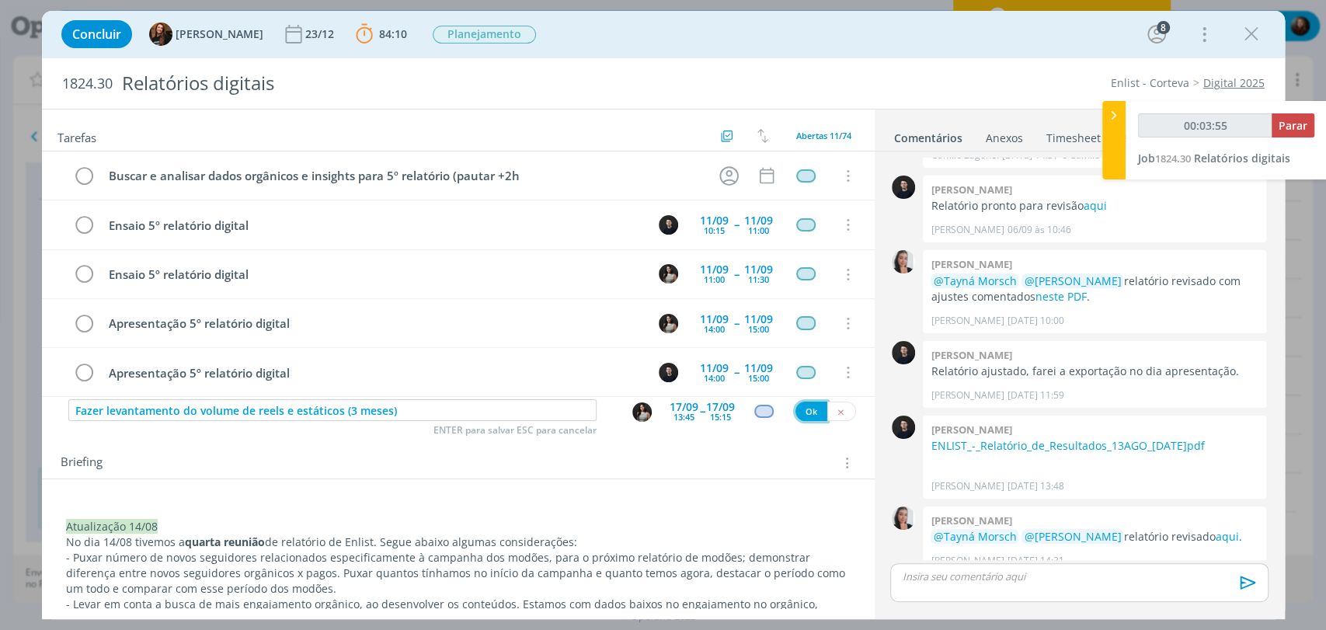
type input "00:03:56"
click at [796, 413] on button "Ok" at bounding box center [812, 411] width 32 height 19
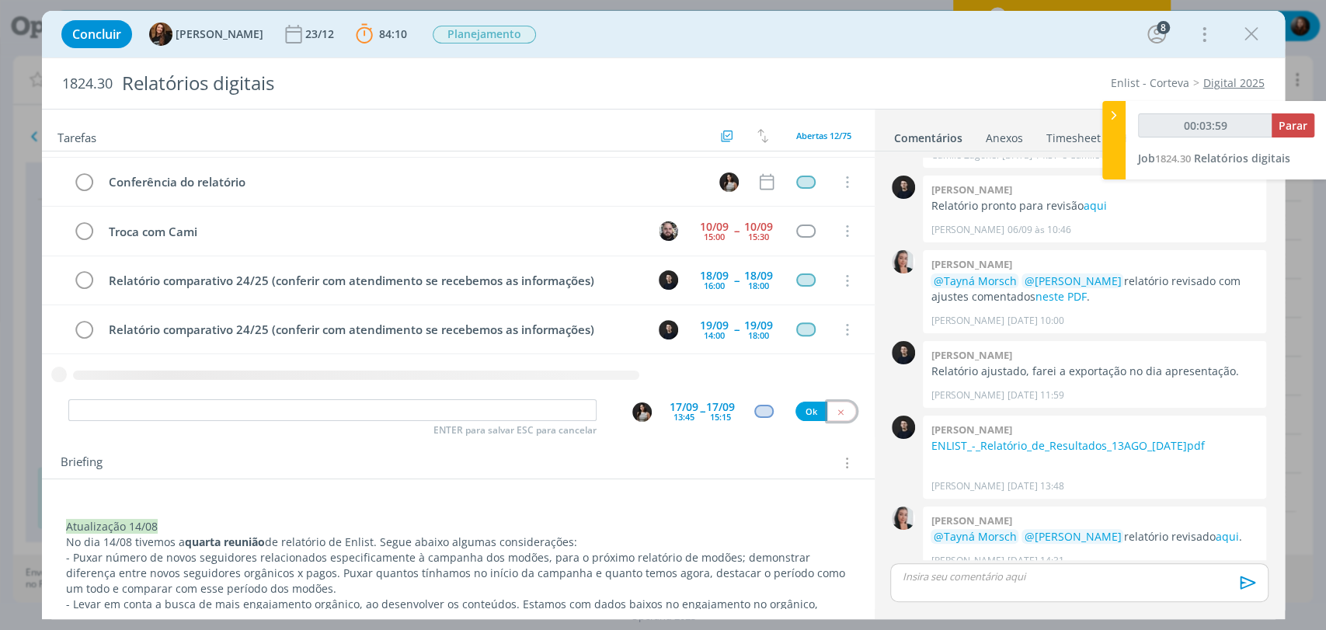
click at [836, 412] on icon "dialog" at bounding box center [841, 412] width 10 height 10
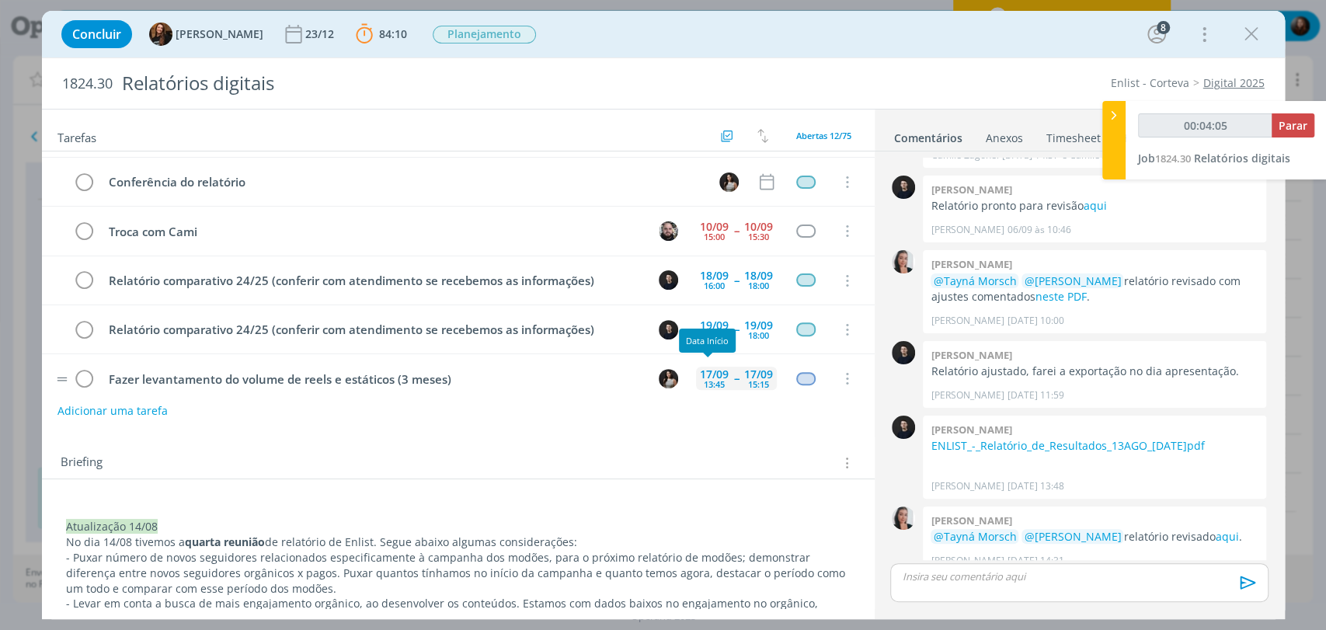
click at [706, 371] on div "17/09" at bounding box center [714, 374] width 29 height 11
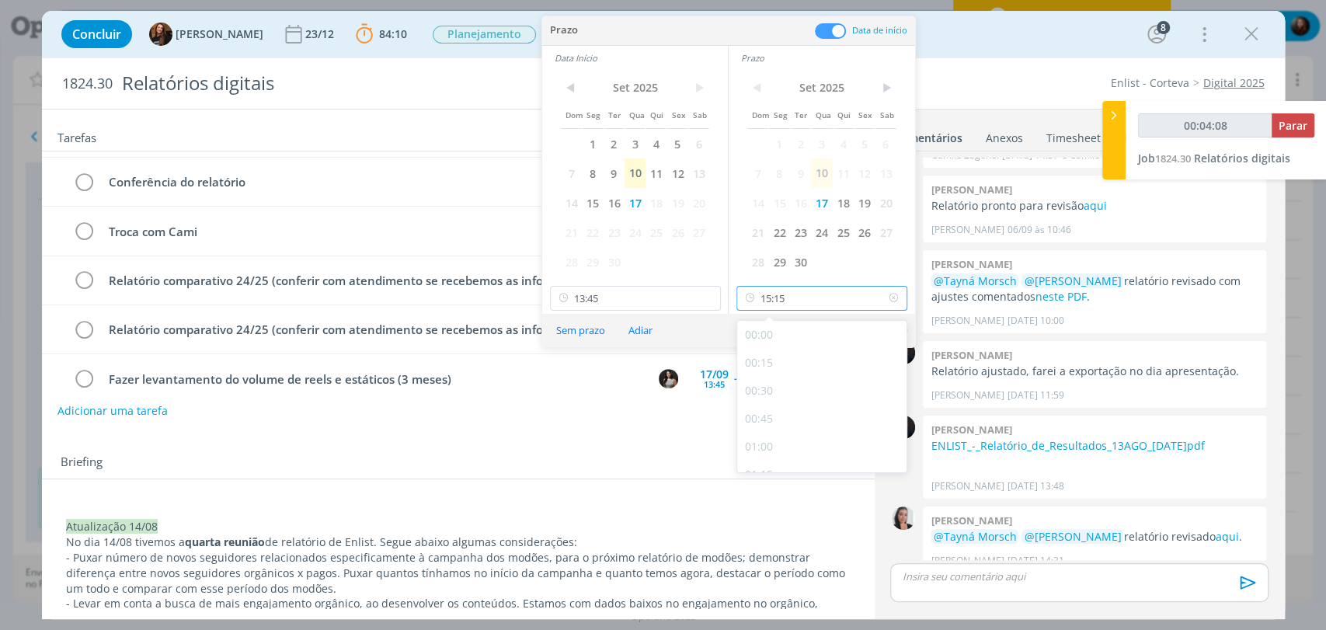
click at [808, 297] on input "15:15" at bounding box center [822, 298] width 171 height 25
type input "00:04:12"
click at [774, 420] on div "15:45" at bounding box center [823, 423] width 173 height 28
type input "15:45"
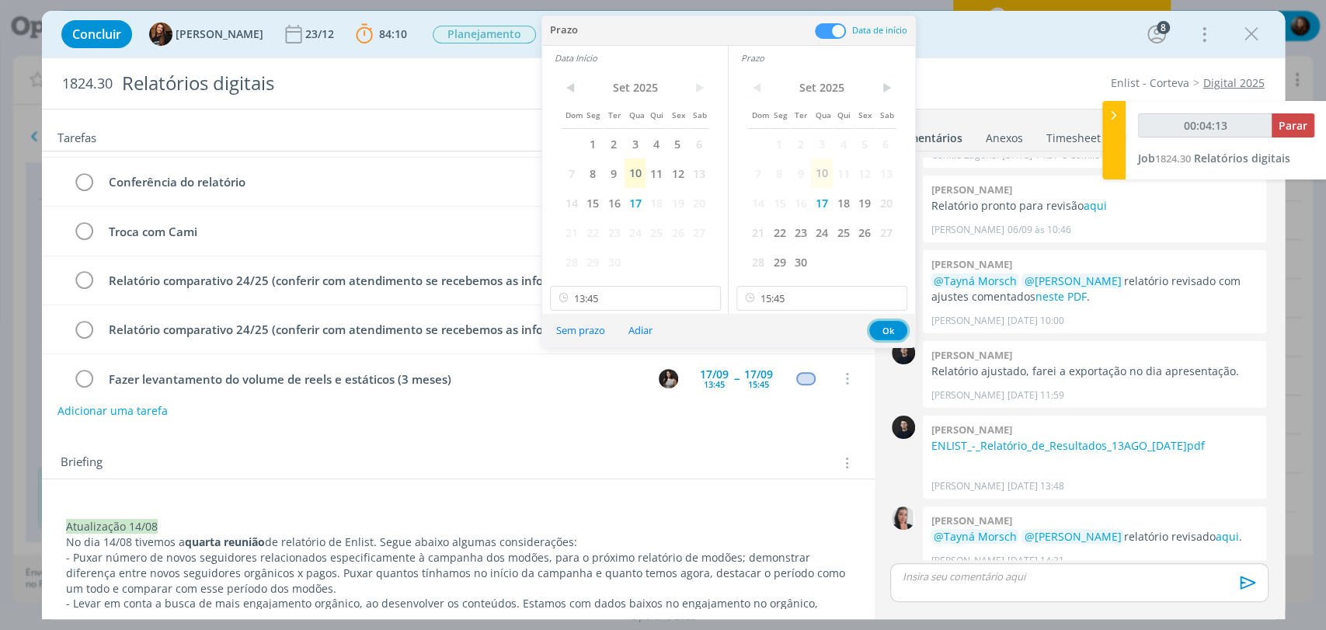
click at [882, 331] on button "Ok" at bounding box center [889, 330] width 38 height 19
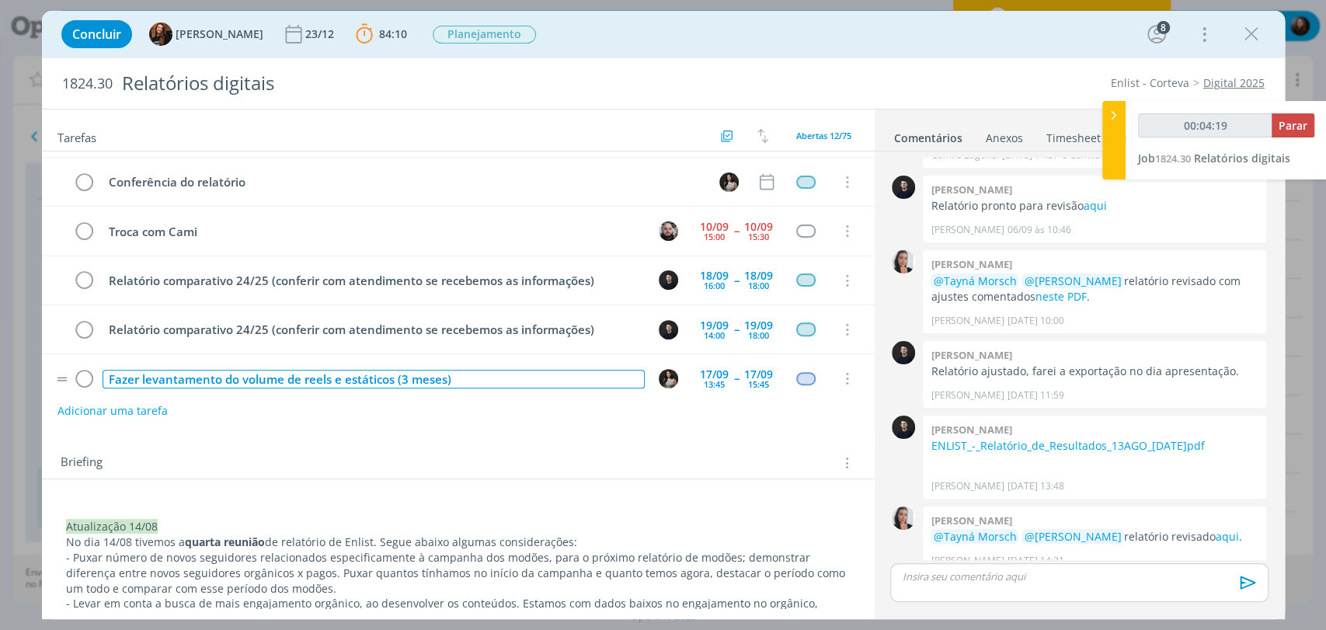
click at [396, 375] on div "Fazer levantamento do volume de reels e estáticos (3 meses)" at bounding box center [374, 379] width 542 height 19
copy div "Fazer levantamento do volume de reels e estáticos (3 meses)"
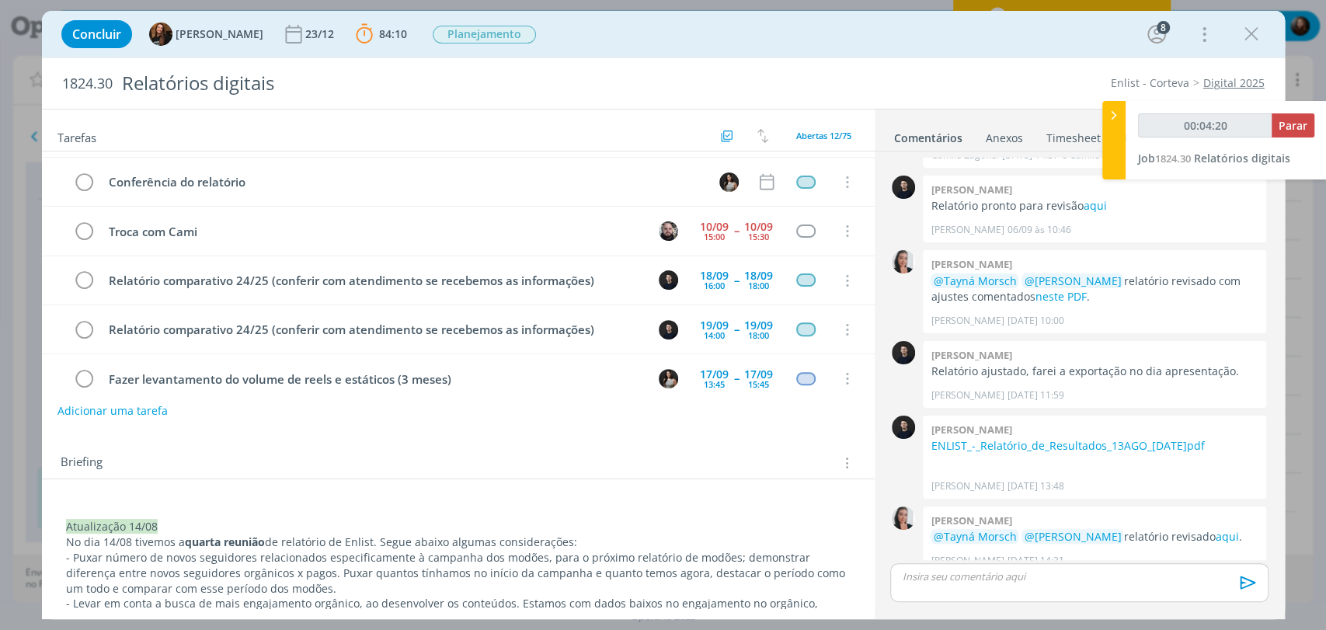
click at [434, 430] on div "Tarefas Usar Job de template Criar template a partir deste job Visualizar Templ…" at bounding box center [458, 359] width 833 height 499
click at [997, 580] on p "dialog" at bounding box center [1079, 577] width 353 height 14
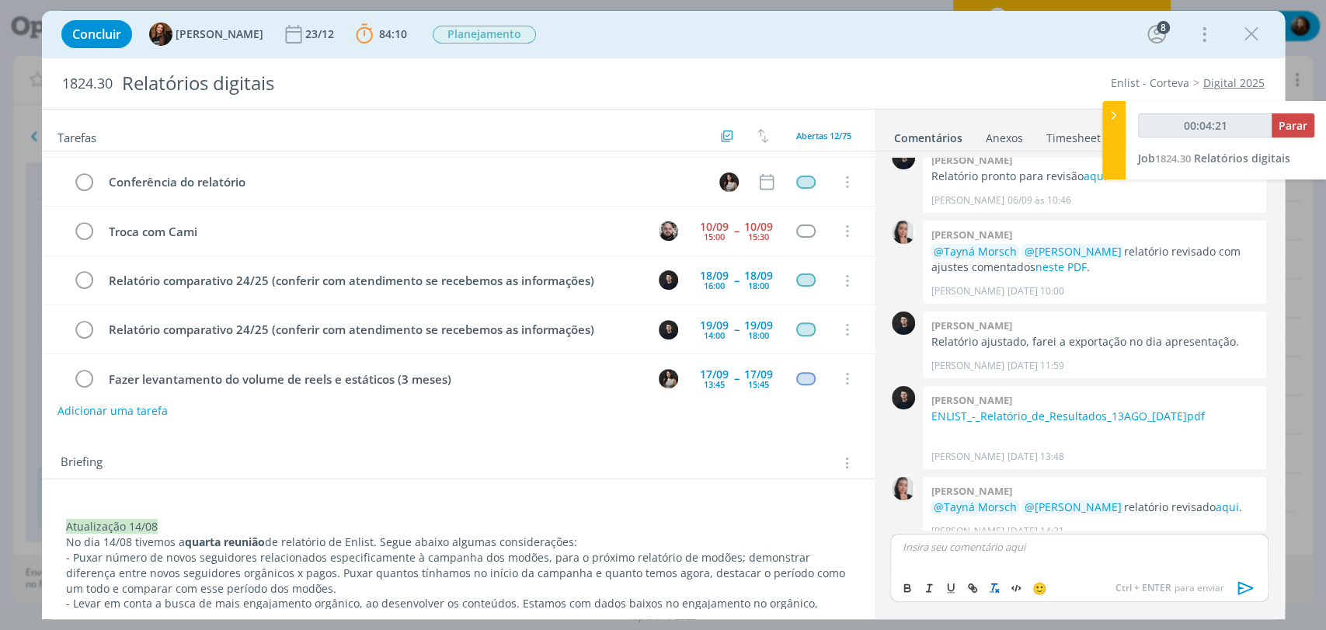
type input "00:04:22"
click at [997, 579] on body "Projetos Jobs Propostas Produção Mídia Financeiro Cadastros Relatórios Notifica…" at bounding box center [663, 315] width 1326 height 630
click at [943, 552] on p "@cami" at bounding box center [1079, 547] width 353 height 14
click at [945, 567] on span "Camile Zagonel" at bounding box center [983, 568] width 89 height 17
click at [1199, 549] on p "﻿ @ Camile Zagonel ﻿ Deixei aqui uma pauta pra ti fazer aquele Fazer levantamen…" at bounding box center [1079, 552] width 353 height 29
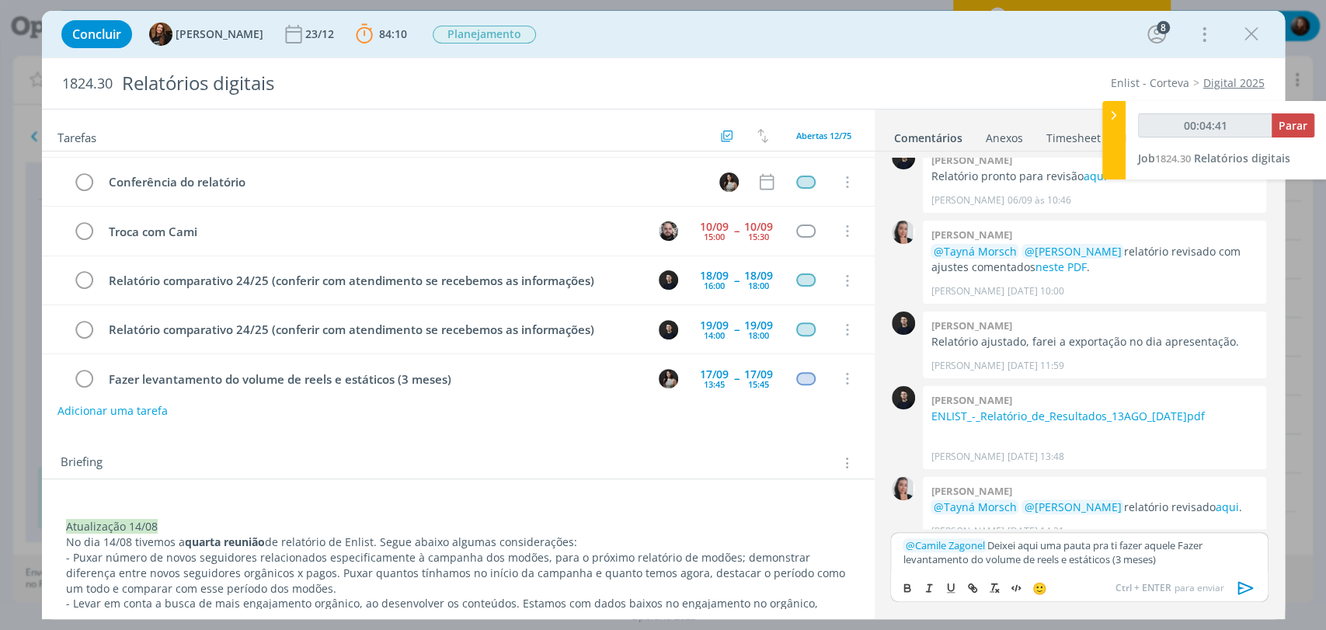
click at [1199, 549] on p "﻿ @ Camile Zagonel ﻿ Deixei aqui uma pauta pra ti fazer aquele Fazer levantamen…" at bounding box center [1079, 552] width 353 height 29
drag, startPoint x: 1107, startPoint y: 559, endPoint x: 1046, endPoint y: 561, distance: 60.7
click at [1046, 561] on p "﻿ @ Camile Zagonel ﻿ Deixei aqui uma pauta pra ti fazer aquele levantamento do …" at bounding box center [1079, 552] width 353 height 29
click at [1236, 586] on icon "dialog" at bounding box center [1246, 588] width 23 height 23
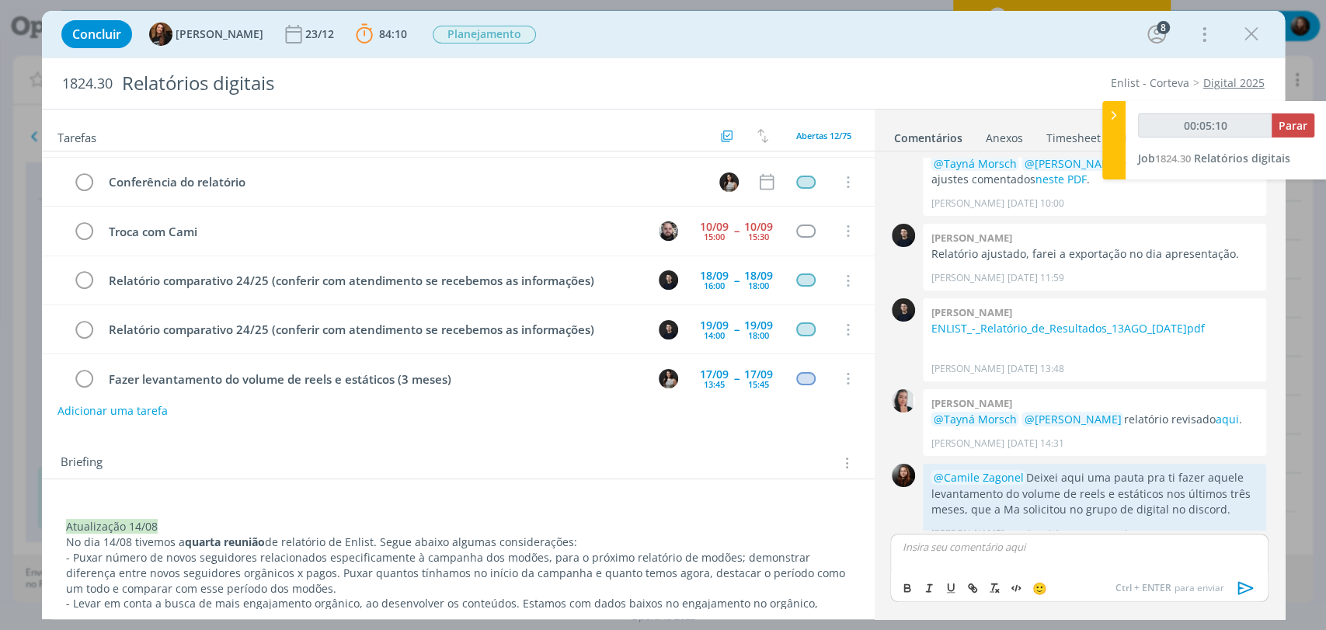
scroll to position [1766, 0]
type input "00:05:28"
click at [1297, 125] on span "Parar" at bounding box center [1293, 125] width 29 height 15
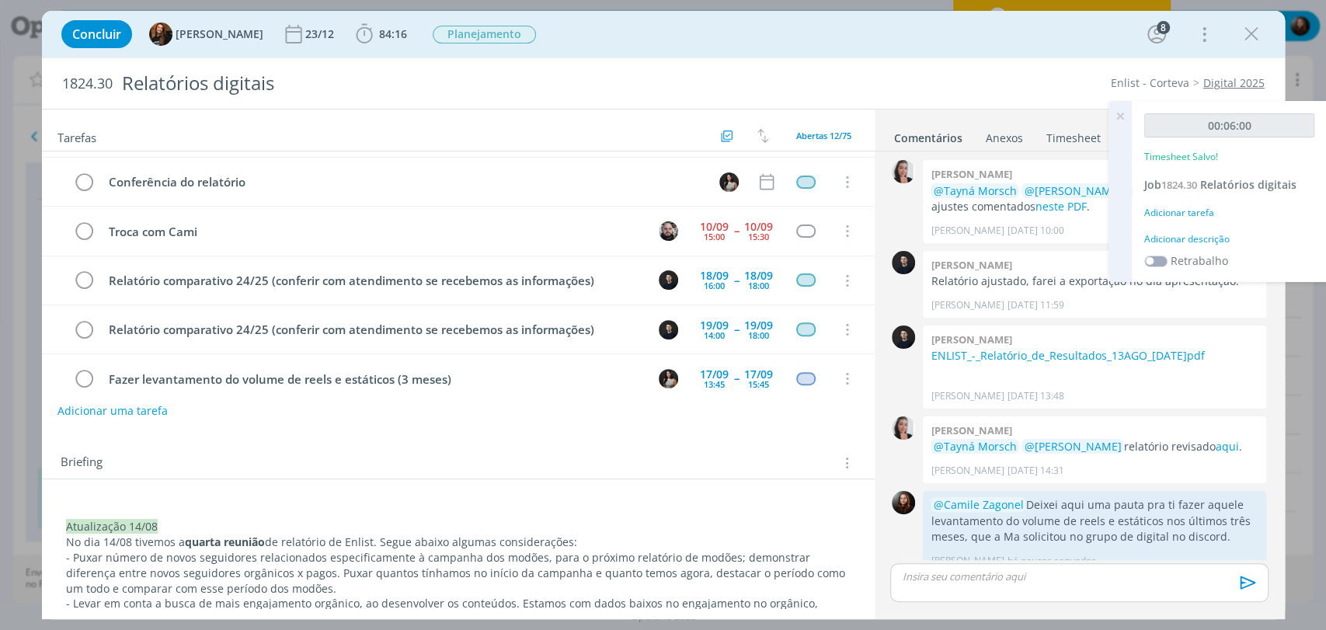
click at [1218, 239] on div "Adicionar descrição" at bounding box center [1230, 239] width 170 height 14
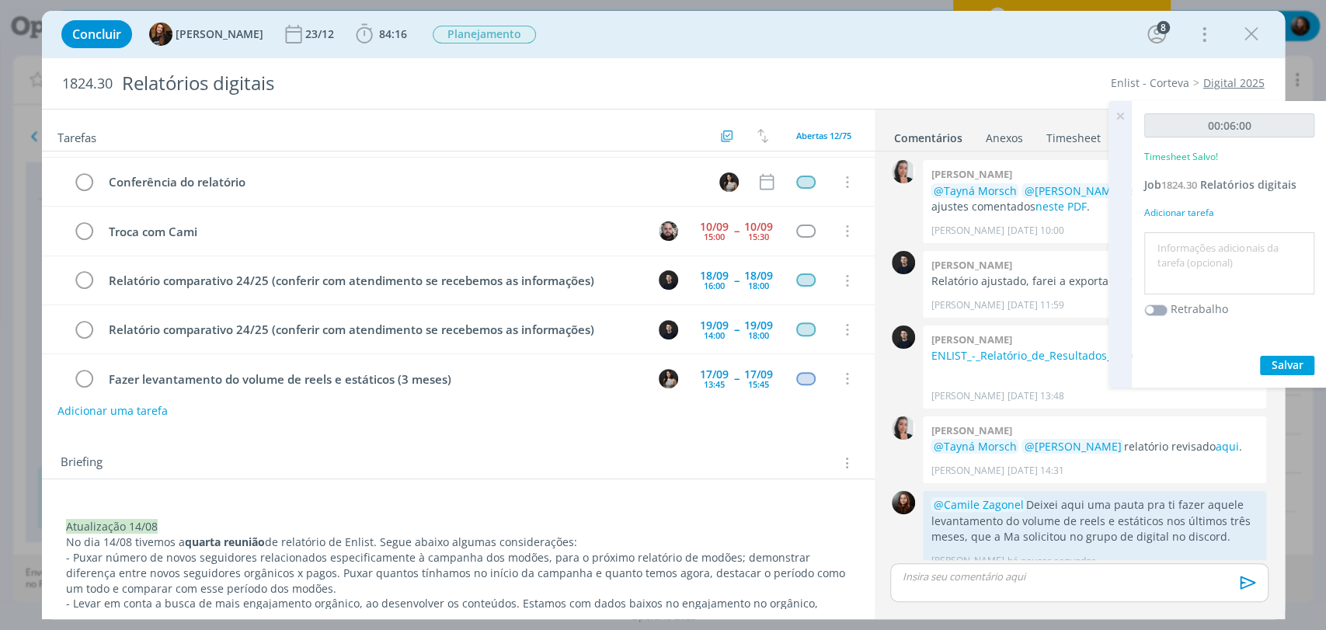
click at [1173, 260] on textarea at bounding box center [1229, 263] width 162 height 55
type textarea "atualização de pauta"
click at [1283, 357] on span "Salvar" at bounding box center [1288, 364] width 32 height 15
click at [1121, 116] on icon at bounding box center [1121, 116] width 28 height 30
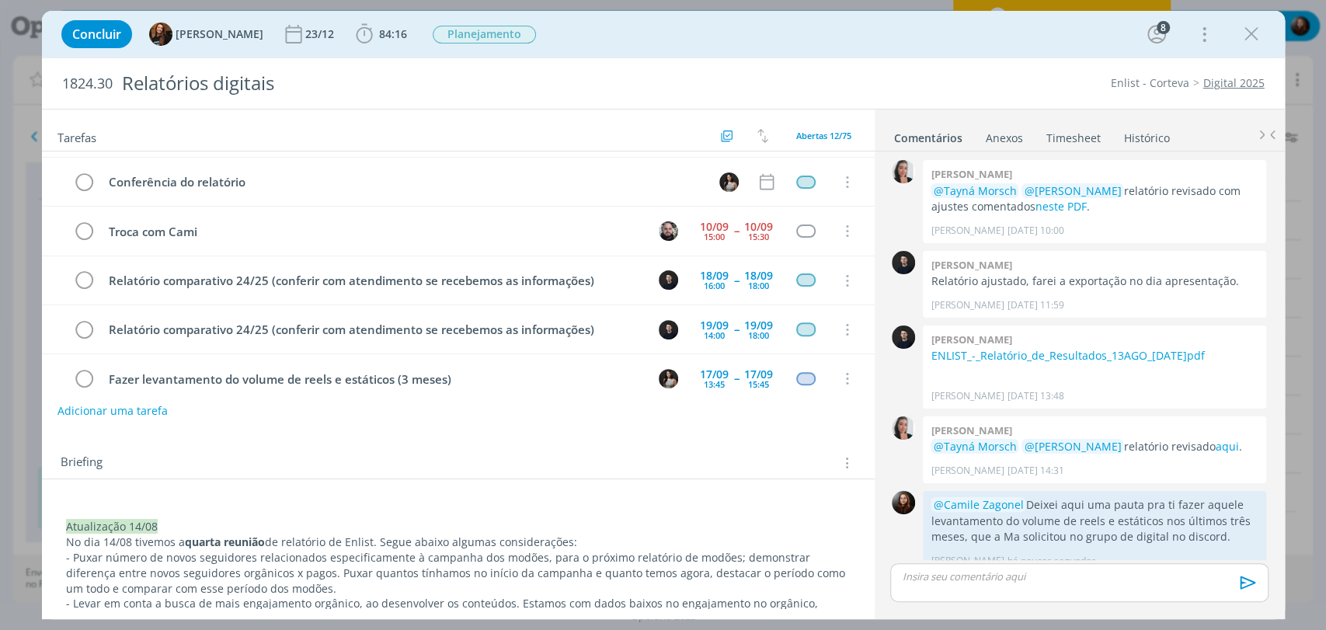
click at [873, 39] on div "Concluir Tayná Morsch 23/12 84:16 Iniciar Apontar Data * 10/09/2025 Horas * 00:…" at bounding box center [664, 34] width 1220 height 37
click at [873, 33] on div "Concluir Tayná Morsch 23/12 84:16 Iniciar Apontar Data * 10/09/2025 Horas * 00:…" at bounding box center [664, 34] width 1220 height 37
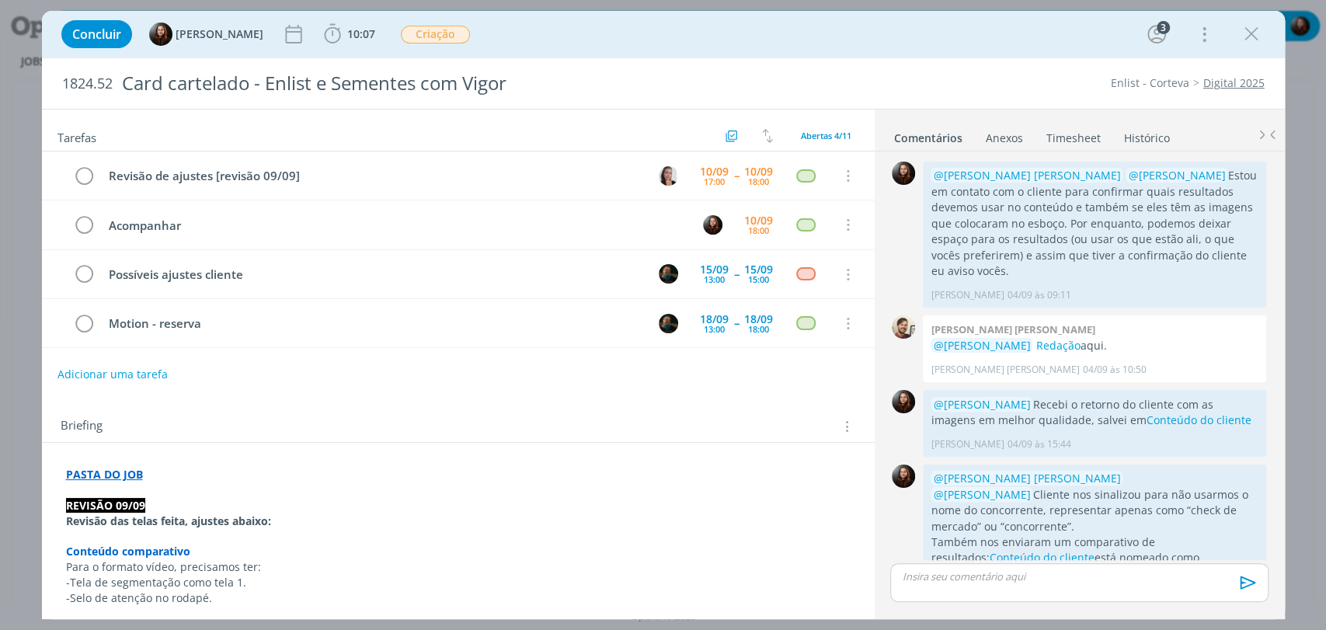
scroll to position [721, 0]
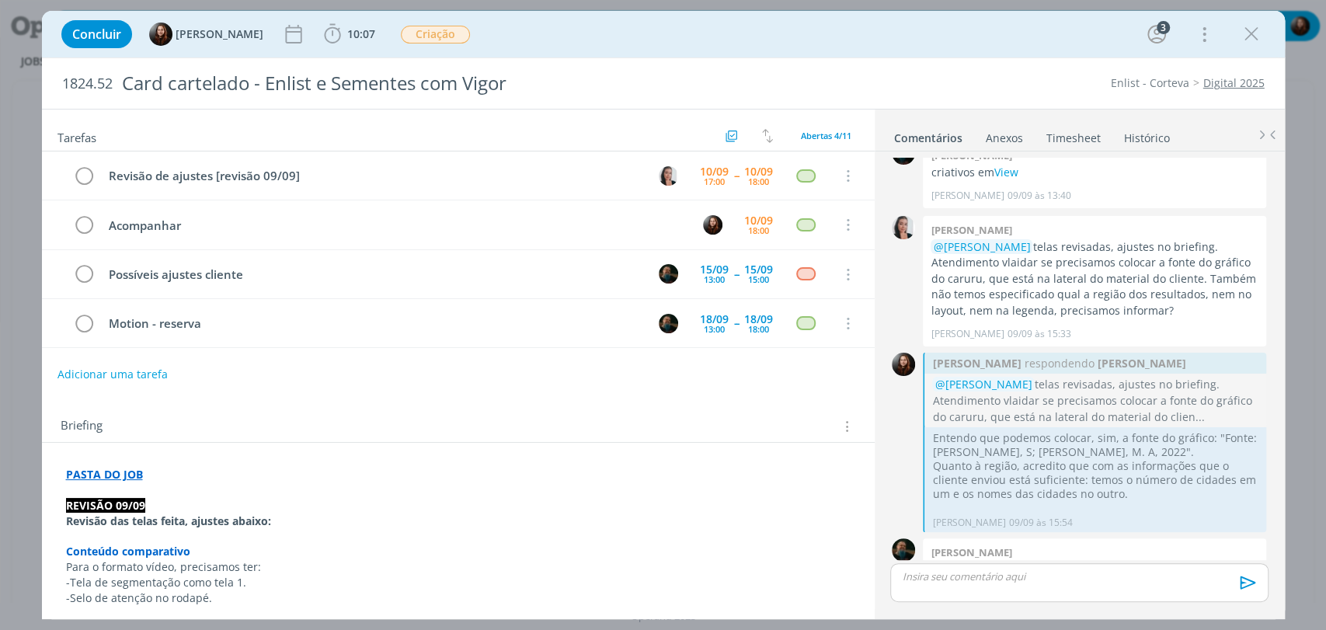
click at [915, 36] on div "Concluir [PERSON_NAME] 10:07 Iniciar Apontar Data * [DATE] Horas * 00:00 Tarefa…" at bounding box center [664, 34] width 1220 height 37
click at [860, 28] on div "Concluir [PERSON_NAME] 10:07 Iniciar Apontar Data * [DATE] Horas * 00:00 Tarefa…" at bounding box center [664, 34] width 1220 height 37
click at [923, 52] on div "Concluir [PERSON_NAME] 10:07 Iniciar Apontar Data * [DATE] Horas * 00:00 Tarefa…" at bounding box center [664, 34] width 1220 height 37
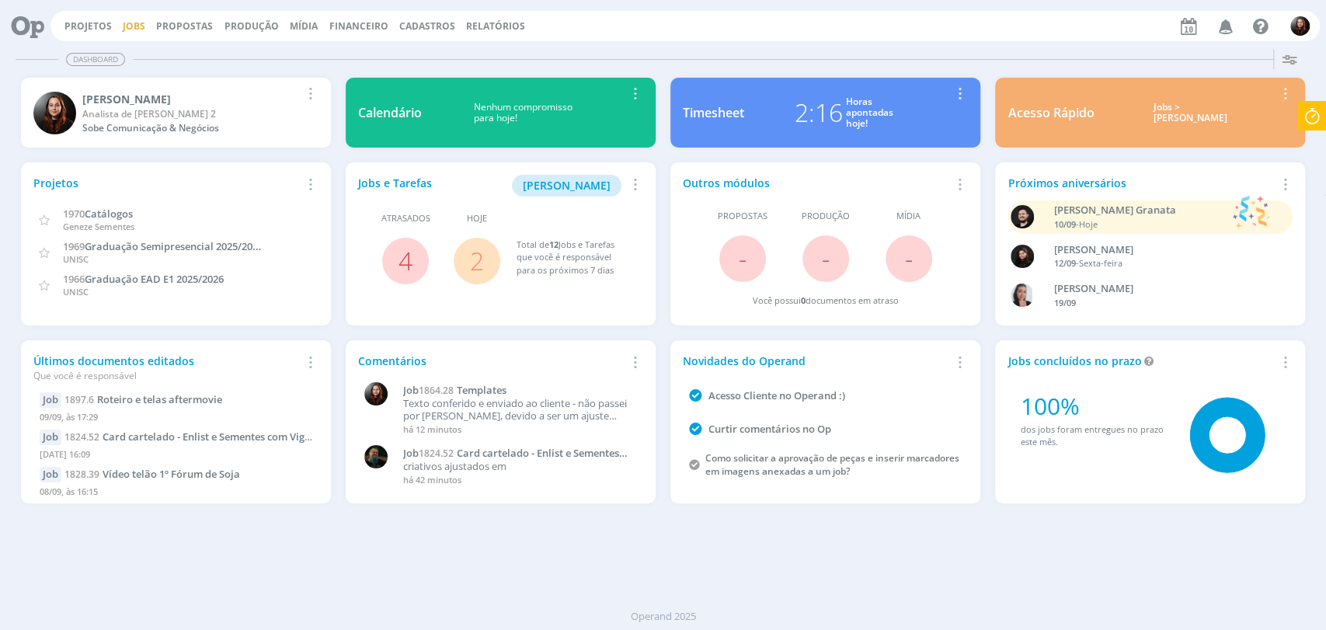
click at [124, 27] on link "Jobs" at bounding box center [134, 25] width 23 height 13
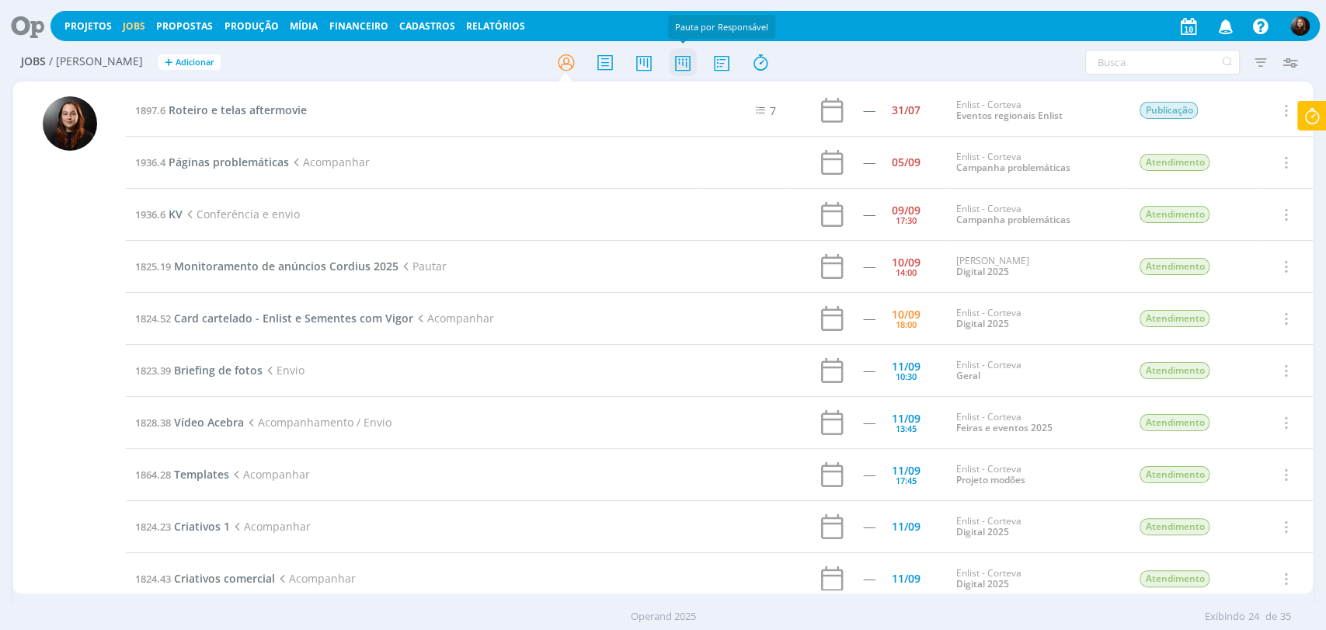
click at [683, 68] on icon at bounding box center [682, 62] width 28 height 30
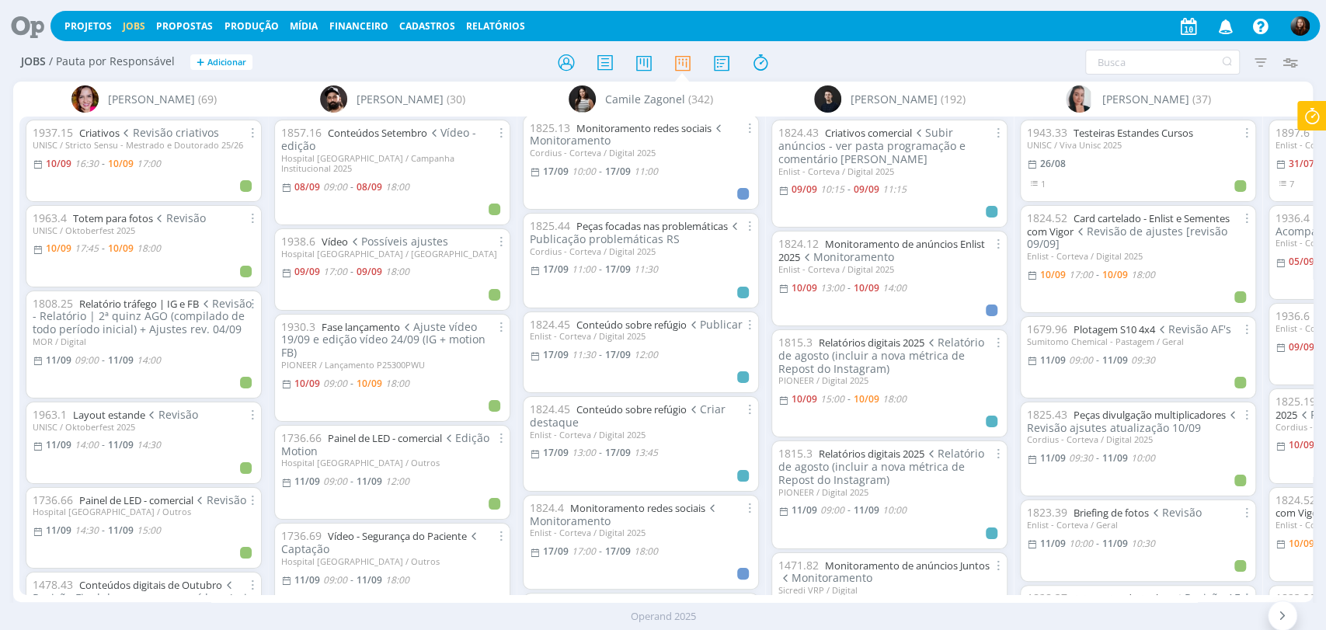
scroll to position [3798, 0]
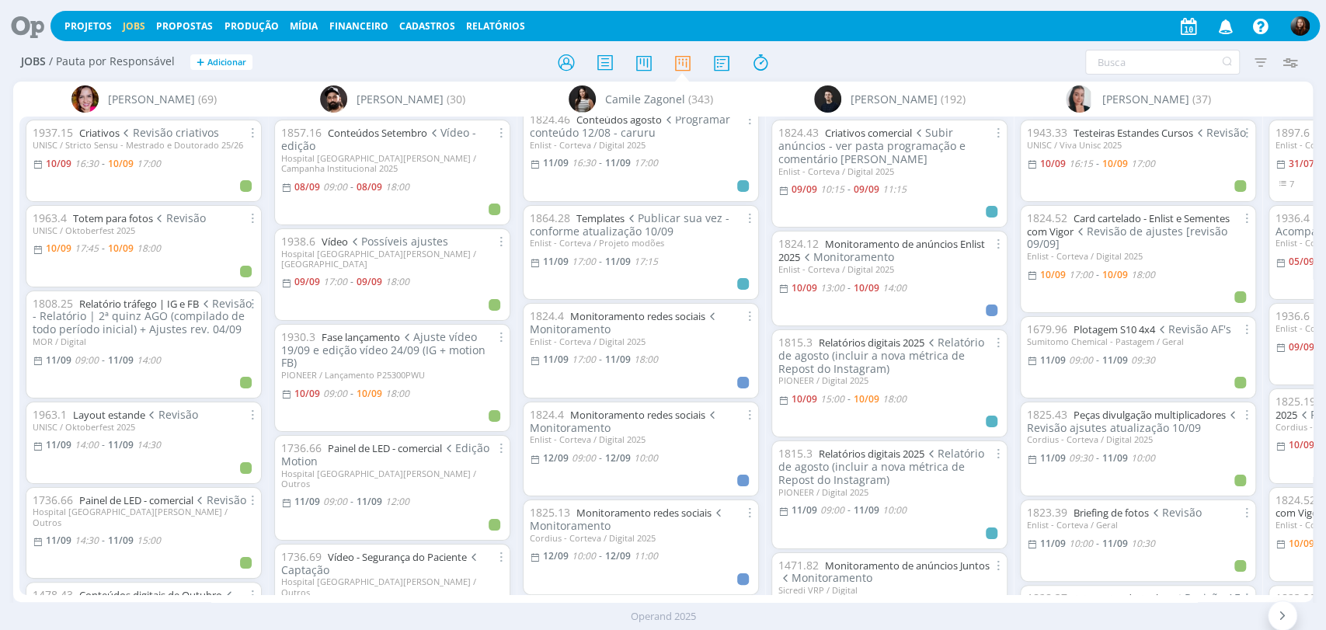
scroll to position [1122, 0]
click at [37, 25] on icon at bounding box center [22, 26] width 32 height 30
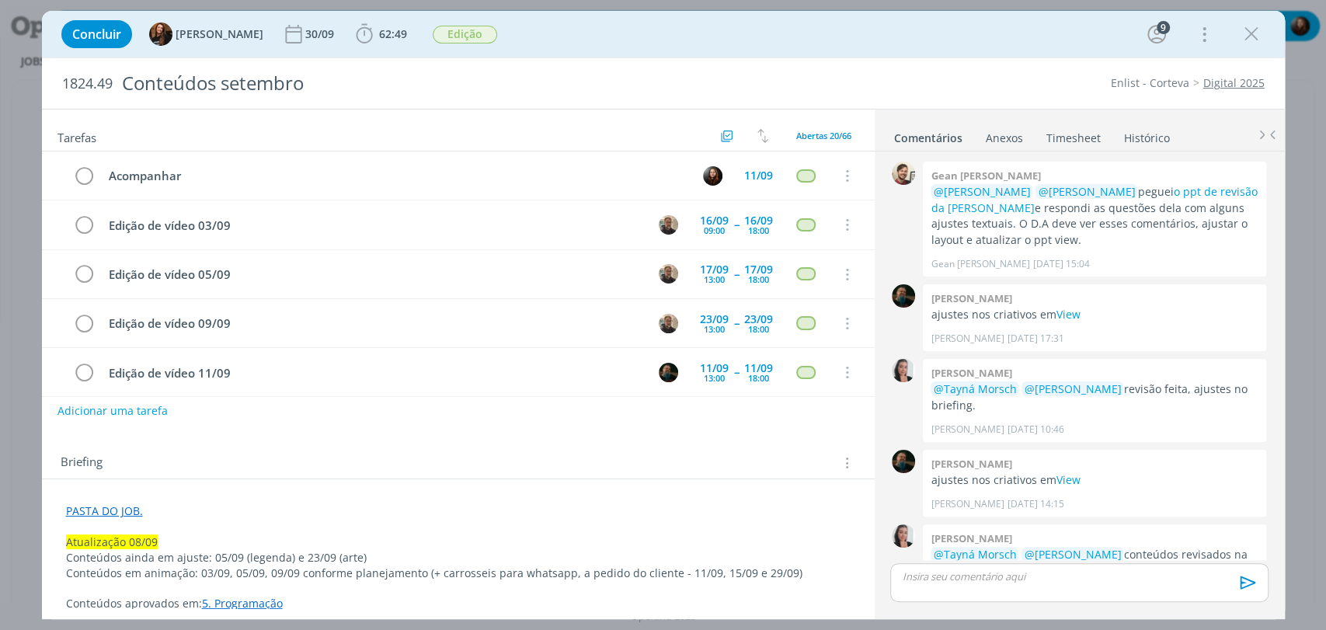
scroll to position [1455, 0]
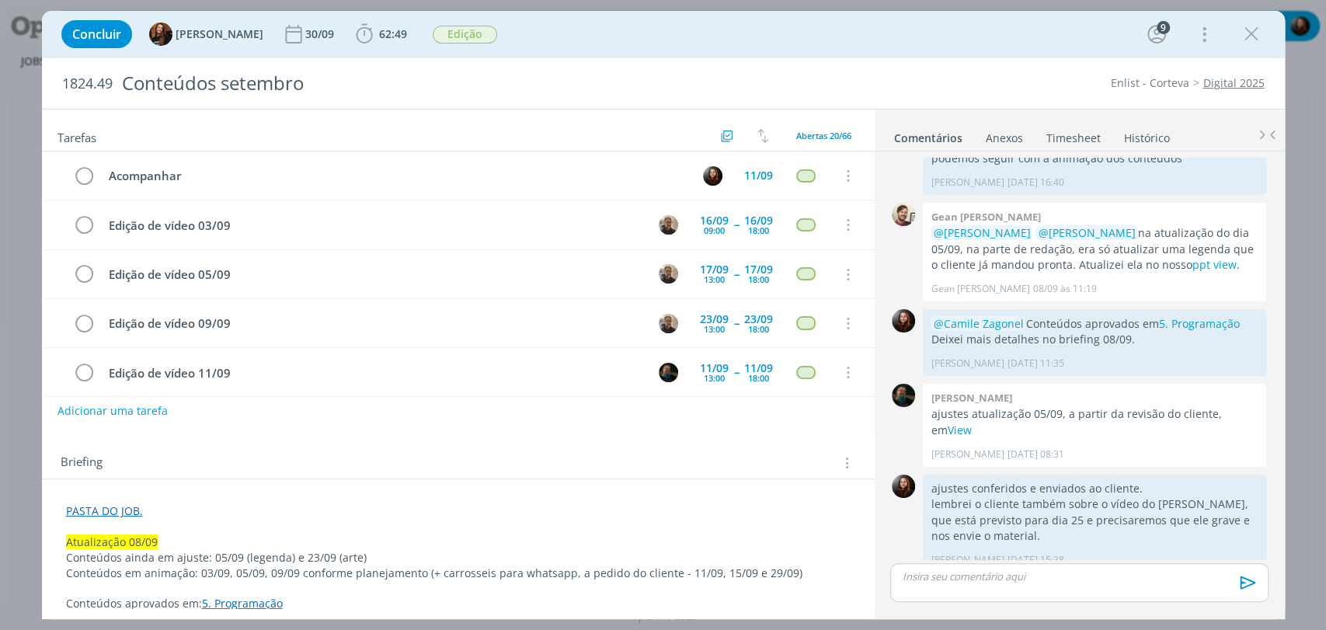
click at [124, 511] on link "PASTA DO JOB." at bounding box center [104, 511] width 77 height 15
click at [174, 538] on link "[URL][DOMAIN_NAME]" at bounding box center [167, 541] width 117 height 20
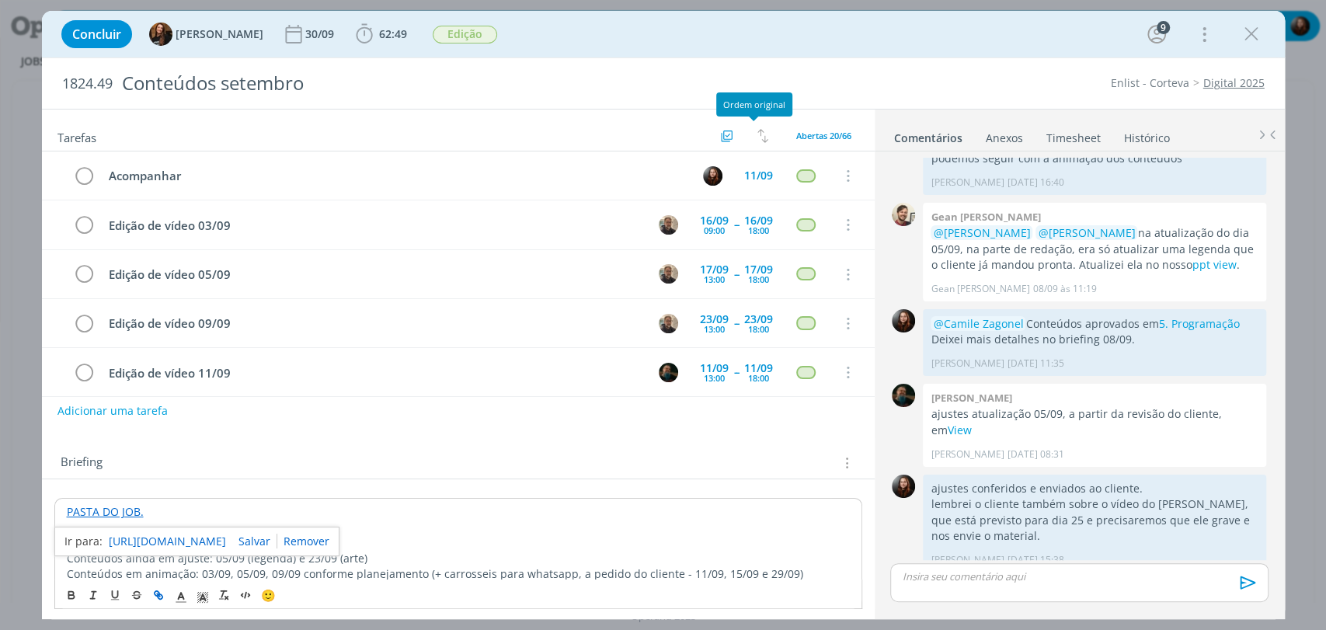
click at [825, 47] on div "Concluir Tayná Morsch 30/09 62:49 Iniciar Apontar Data * [DATE] Horas * 00:00 T…" at bounding box center [664, 34] width 1220 height 37
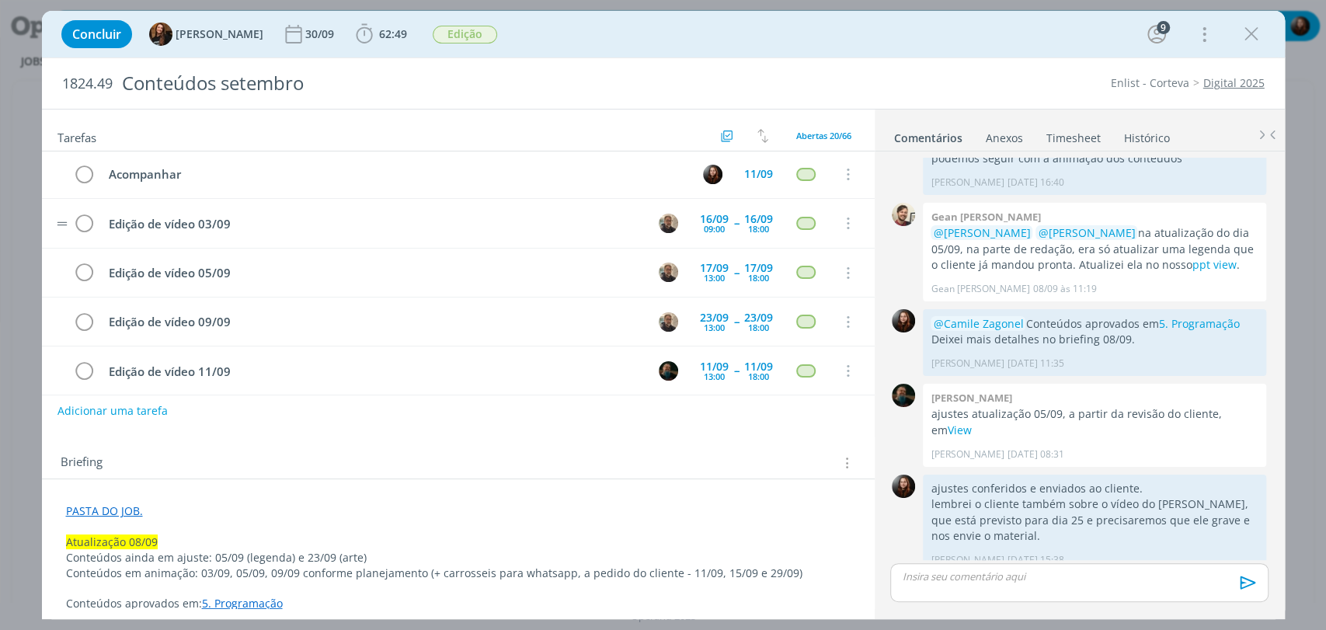
scroll to position [0, 0]
click at [1023, 570] on p "dialog" at bounding box center [1079, 577] width 353 height 14
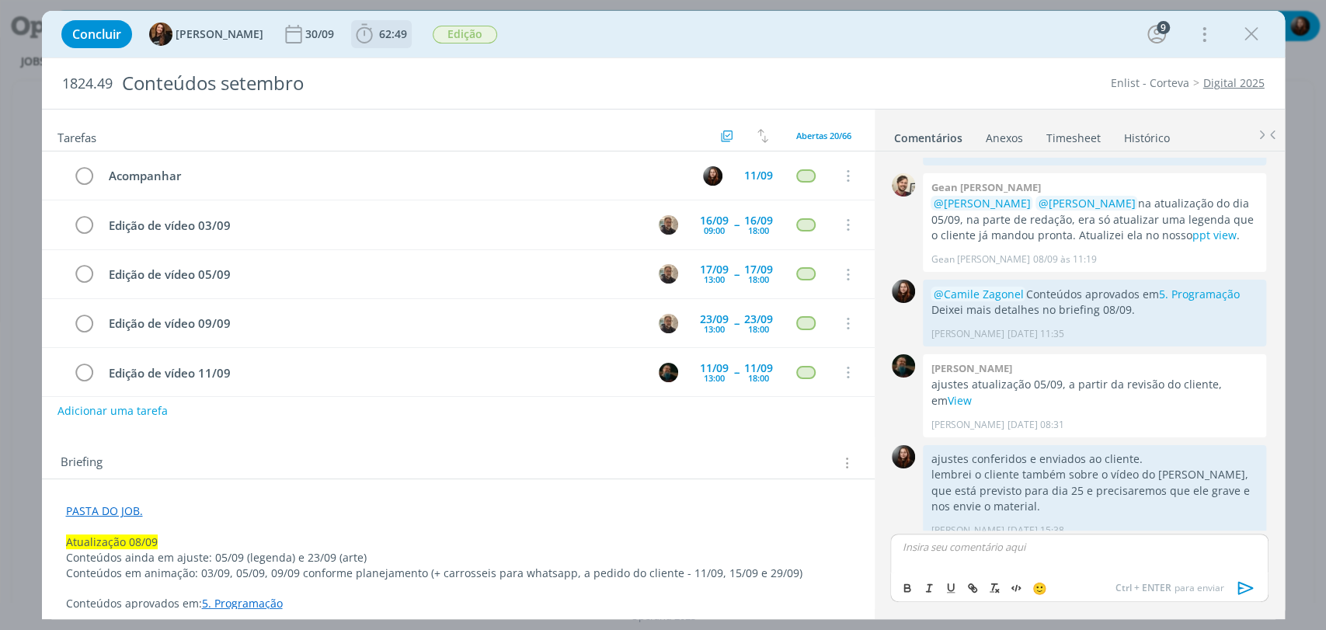
click at [371, 41] on span "62:49" at bounding box center [382, 34] width 58 height 23
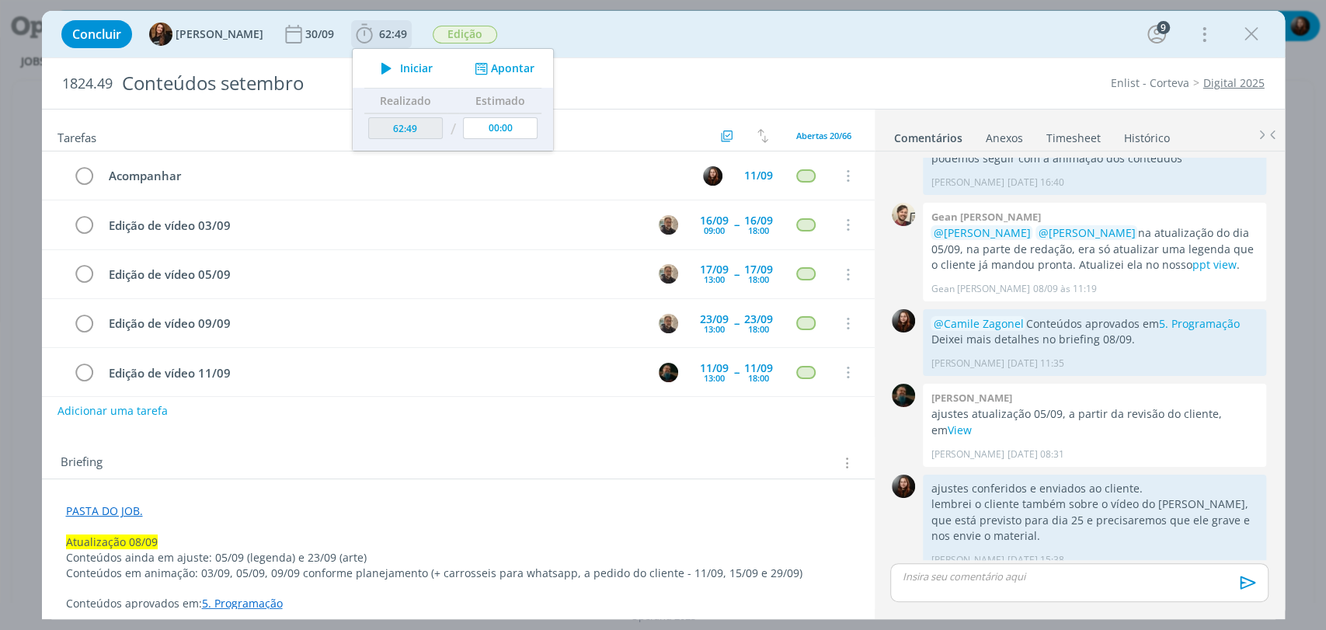
click at [410, 65] on span "Iniciar" at bounding box center [416, 68] width 33 height 11
click at [730, 37] on div "Concluir Tayná Morsch 30/09 62:49 Parar Apontar Data * 10/09/2025 Horas * 00:00…" at bounding box center [664, 34] width 1220 height 37
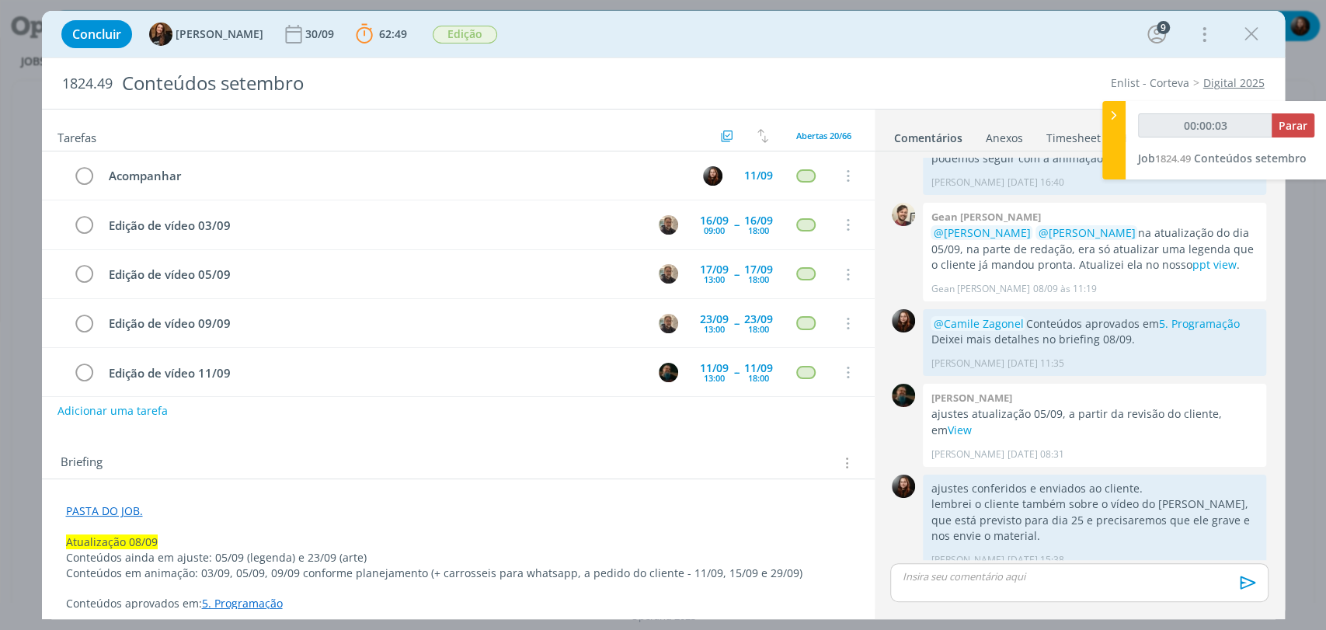
click at [910, 577] on p "dialog" at bounding box center [1079, 577] width 353 height 14
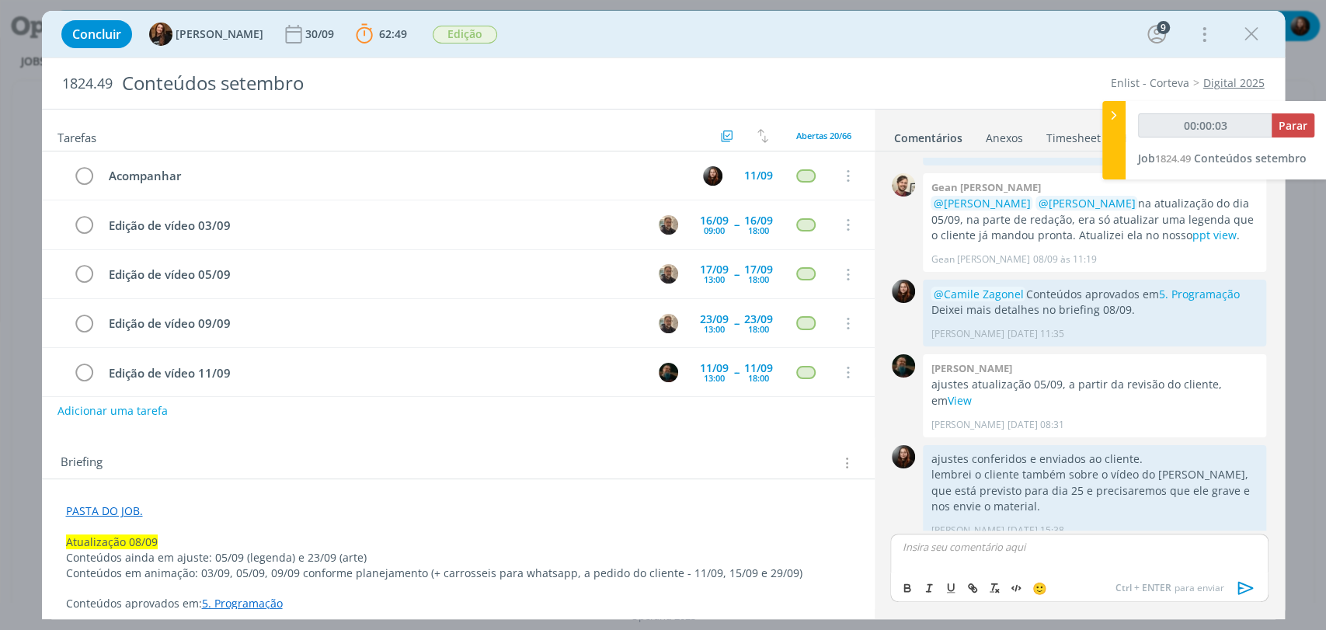
type input "00:00:04"
click at [946, 562] on span "Camile Zagonel" at bounding box center [983, 568] width 89 height 17
click at [1005, 544] on p "﻿ @ Camile Zagonel ﻿" at bounding box center [1079, 547] width 353 height 14
click at [155, 411] on button "Adicionar uma tarefa" at bounding box center [112, 410] width 110 height 26
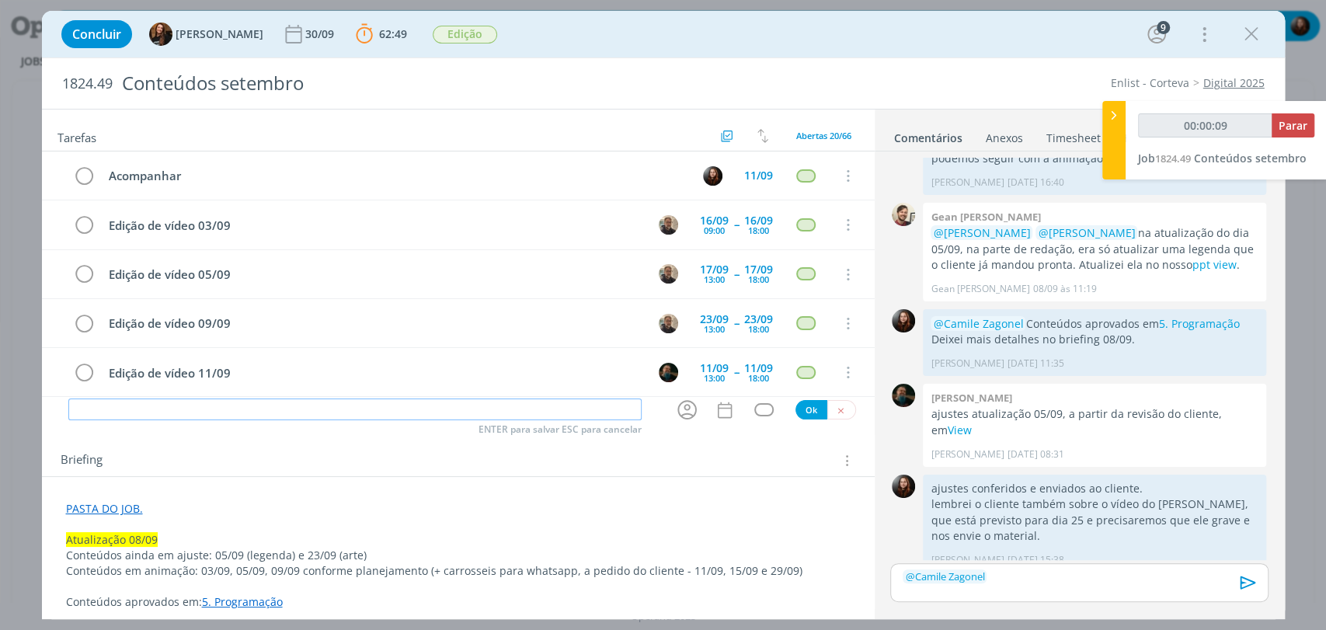
click at [186, 415] on input "dialog" at bounding box center [354, 410] width 573 height 22
type input "00:00:11"
type input "A"
type input "00:00:12"
type input "Ante"
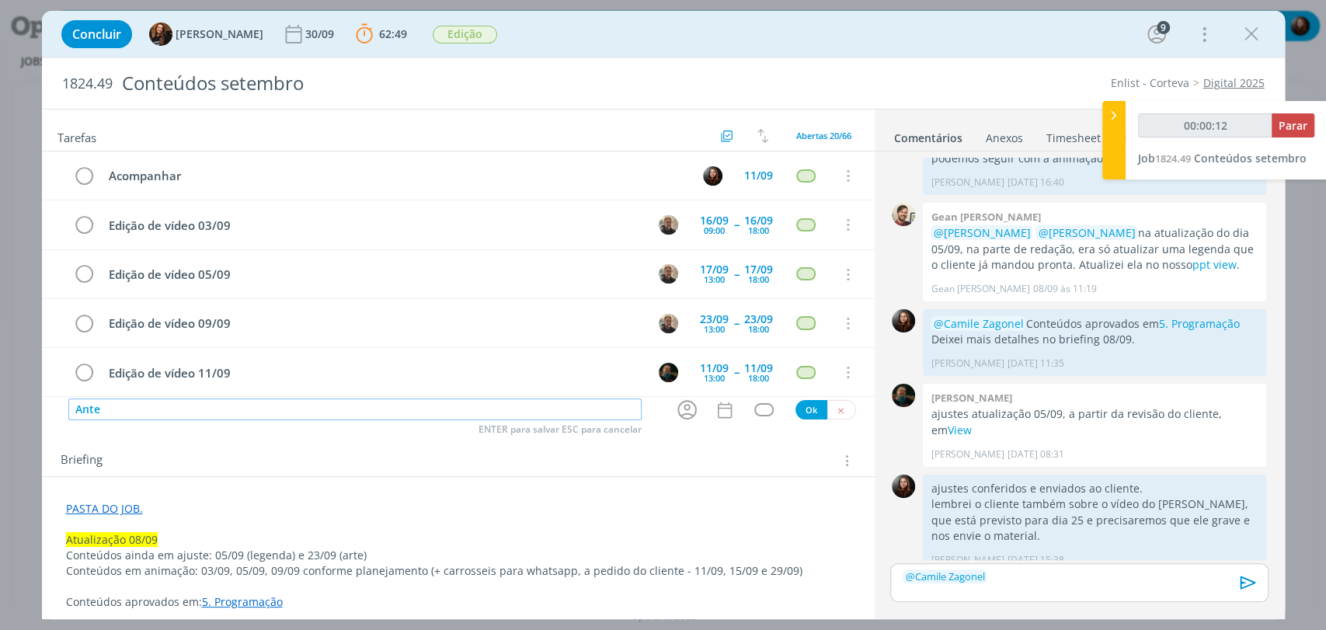
type input "00:00:13"
type input "Anteci"
type input "00:00:14"
type input "Antecipar"
type input "00:00:15"
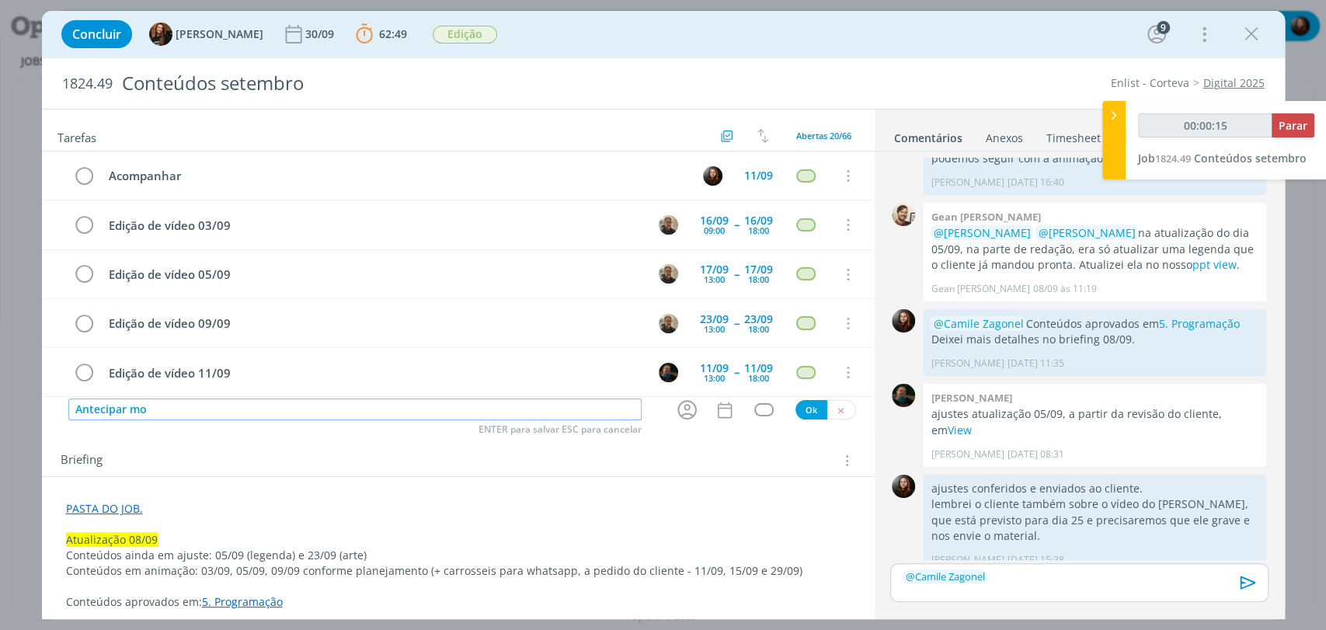
type input "Antecipar mod"
type input "00:00:16"
type input "Antecipar modões"
type input "00:00:17"
type input "Antecipar m"
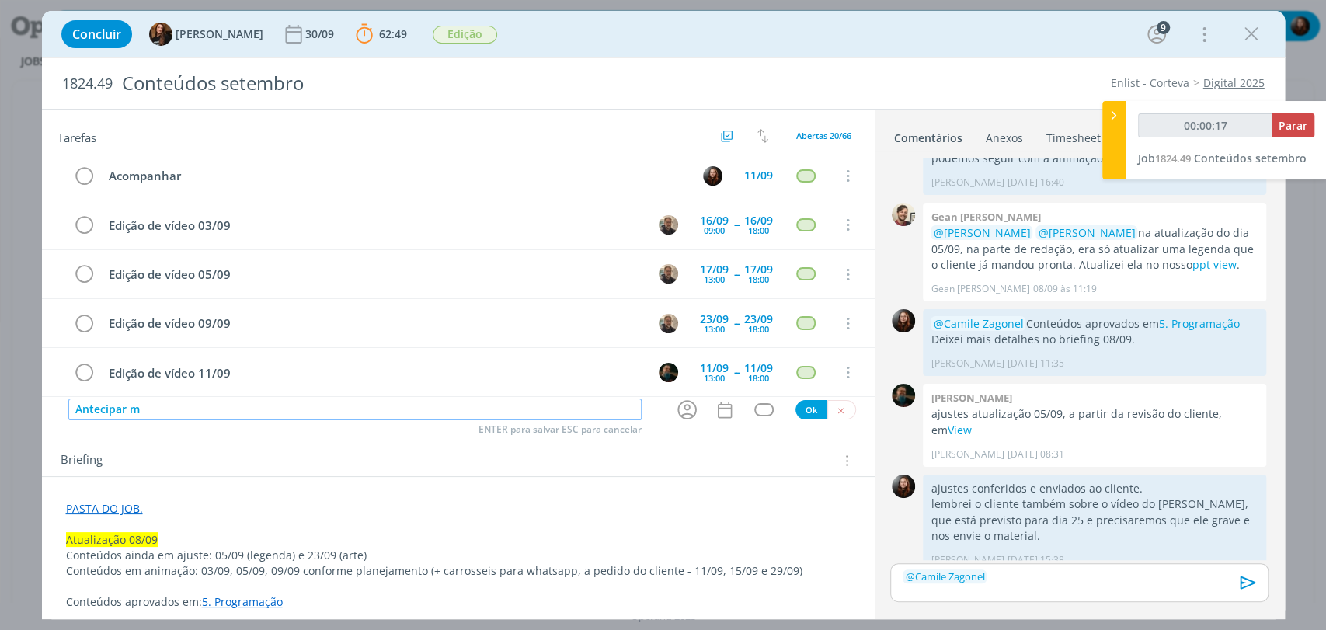
type input "00:00:18"
type input "A"
click at [836, 412] on icon "dialog" at bounding box center [841, 411] width 10 height 10
drag, startPoint x: 1016, startPoint y: 572, endPoint x: 892, endPoint y: 572, distance: 124.3
click at [892, 572] on div "﻿ @ Camile Zagonel ﻿" at bounding box center [1079, 582] width 378 height 39
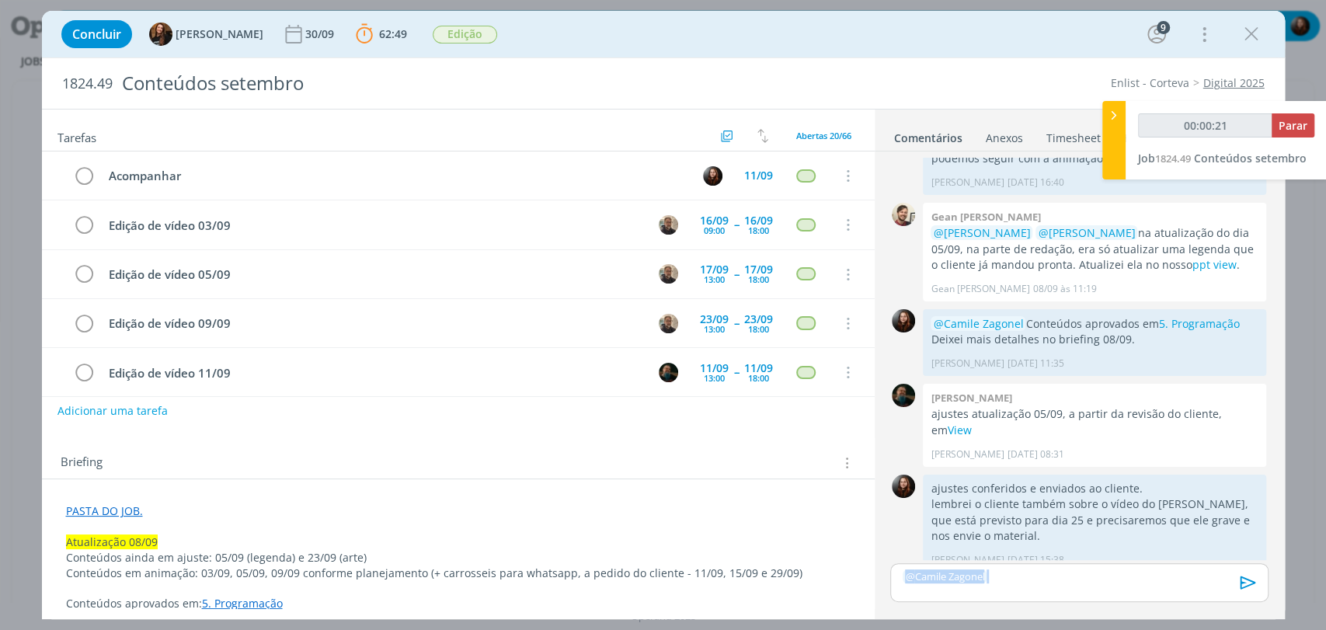
scroll to position [1484, 0]
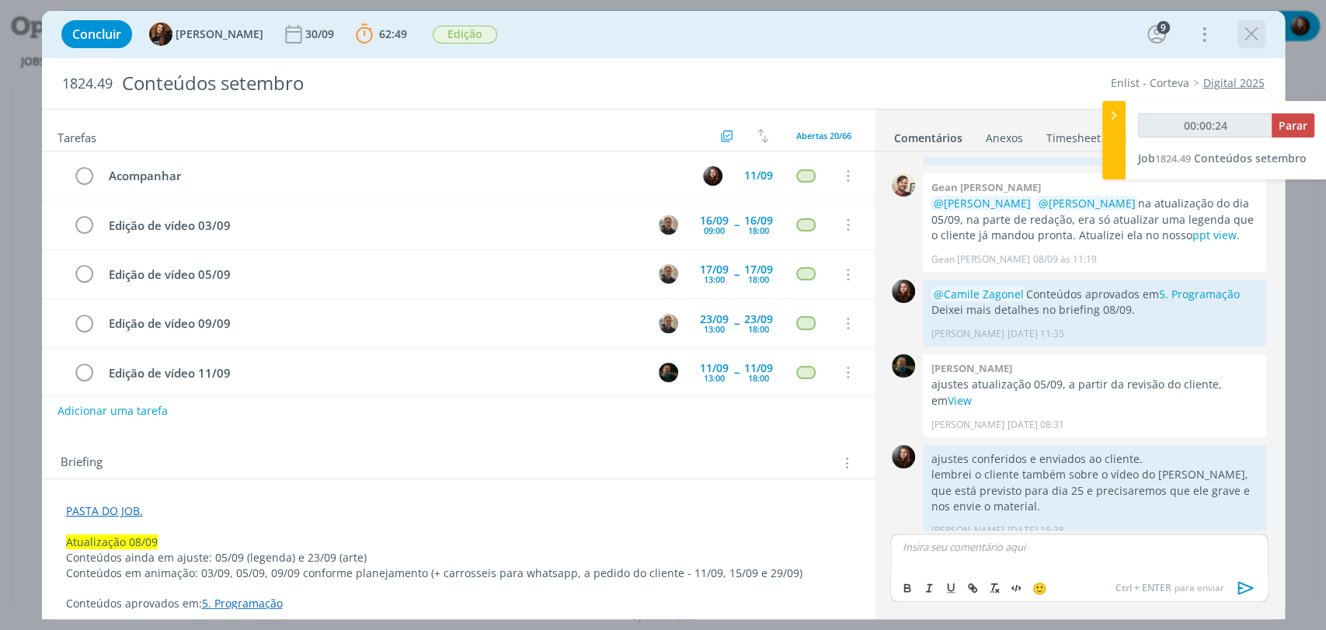
click at [1252, 37] on icon "dialog" at bounding box center [1251, 34] width 23 height 23
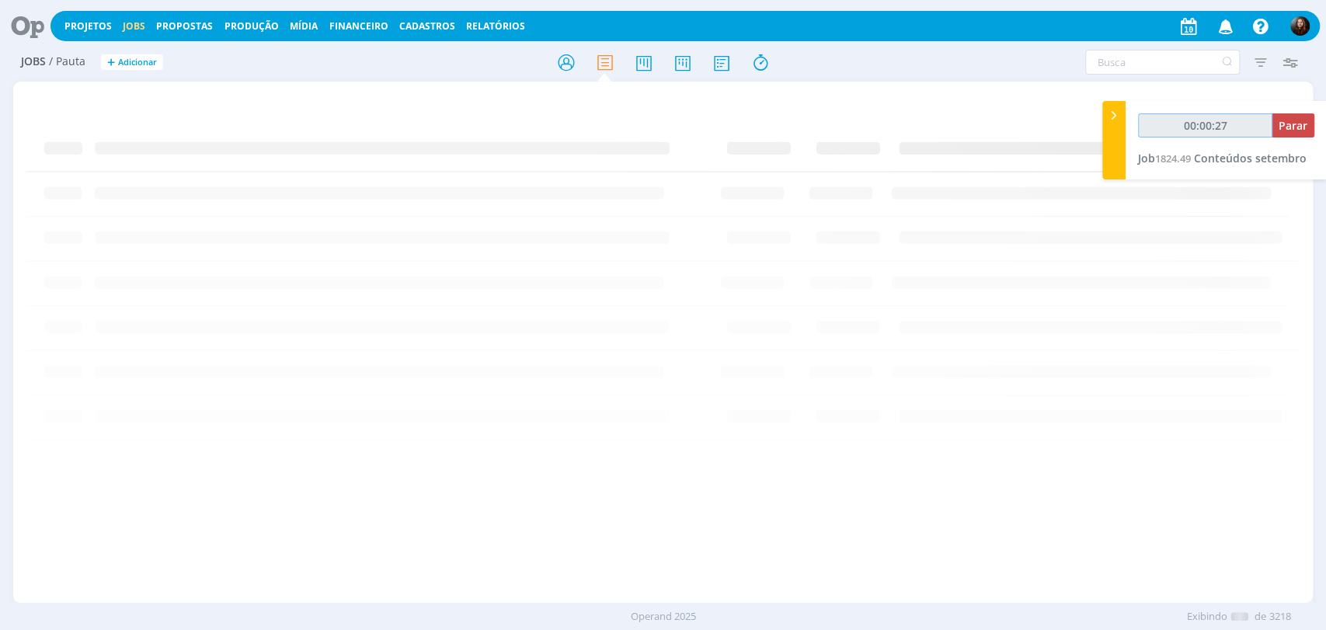
click at [1218, 125] on input "00:00:27" at bounding box center [1205, 125] width 134 height 24
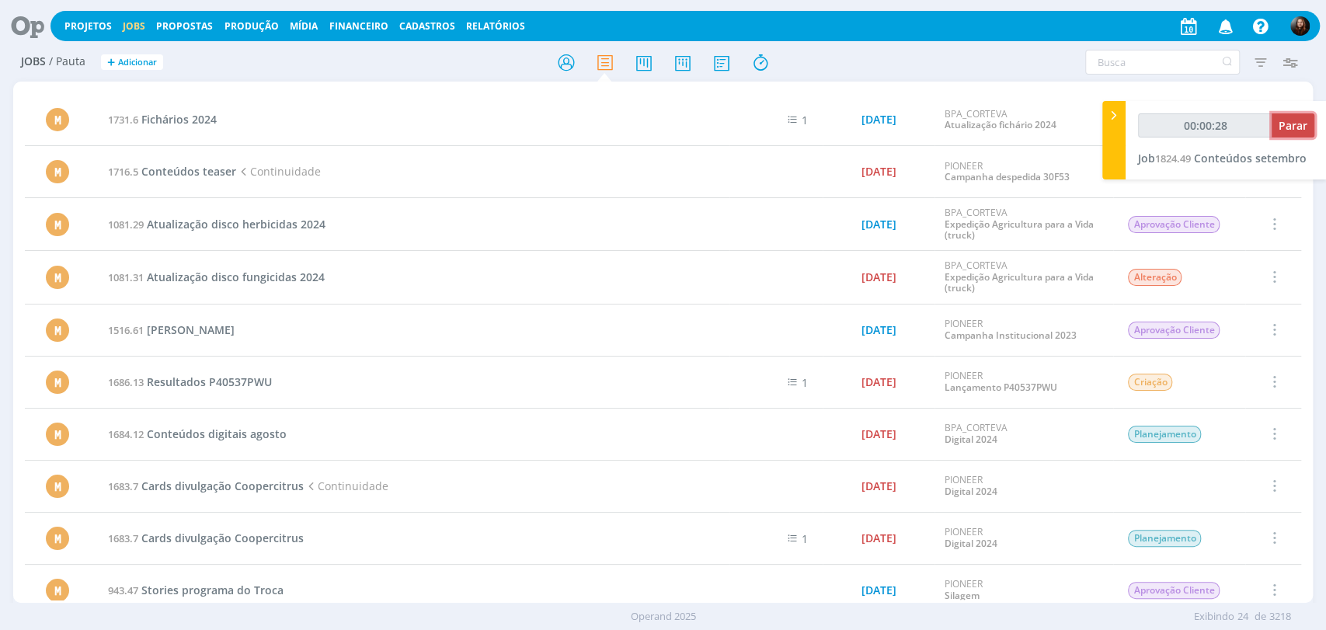
click at [1287, 126] on span "Parar" at bounding box center [1293, 125] width 29 height 15
click at [1301, 123] on span "Parar" at bounding box center [1293, 125] width 29 height 15
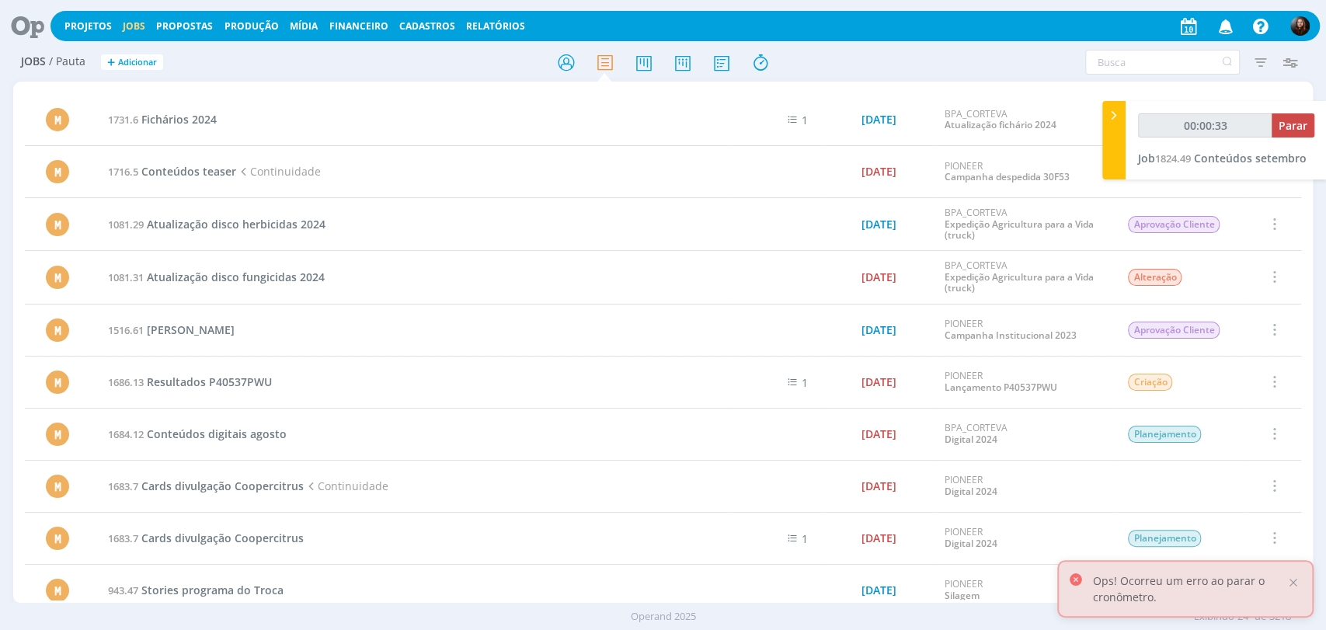
type input "00:01:00"
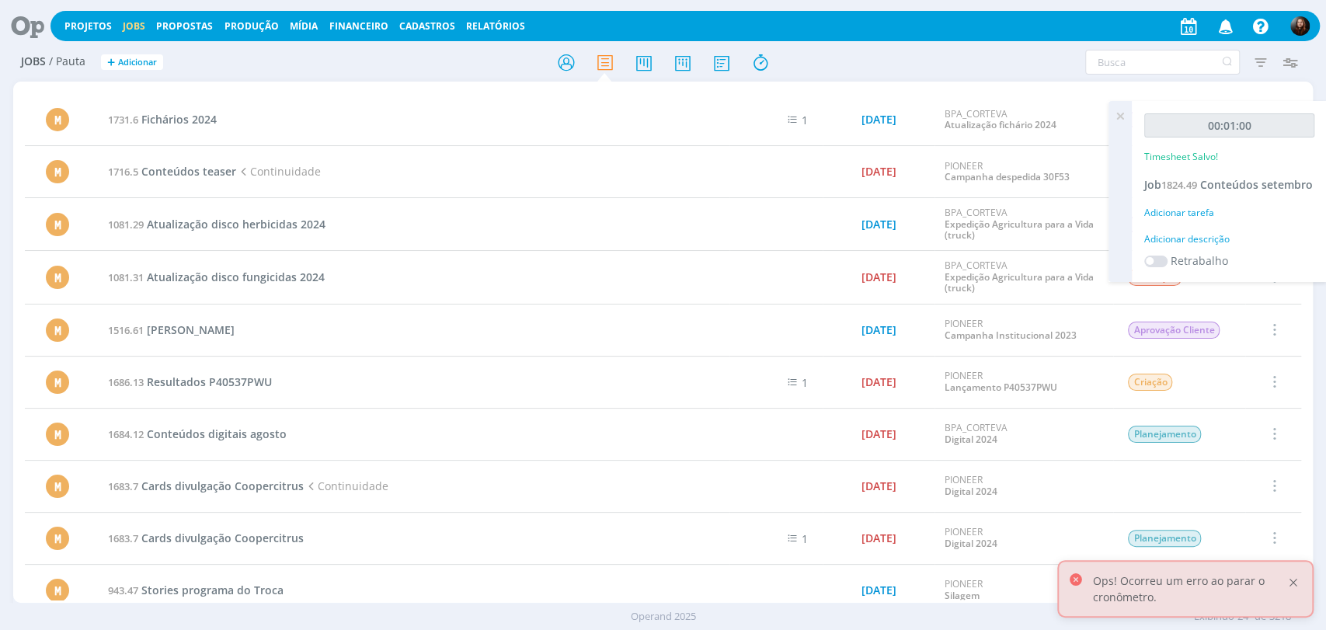
click at [1290, 580] on div at bounding box center [1294, 583] width 14 height 14
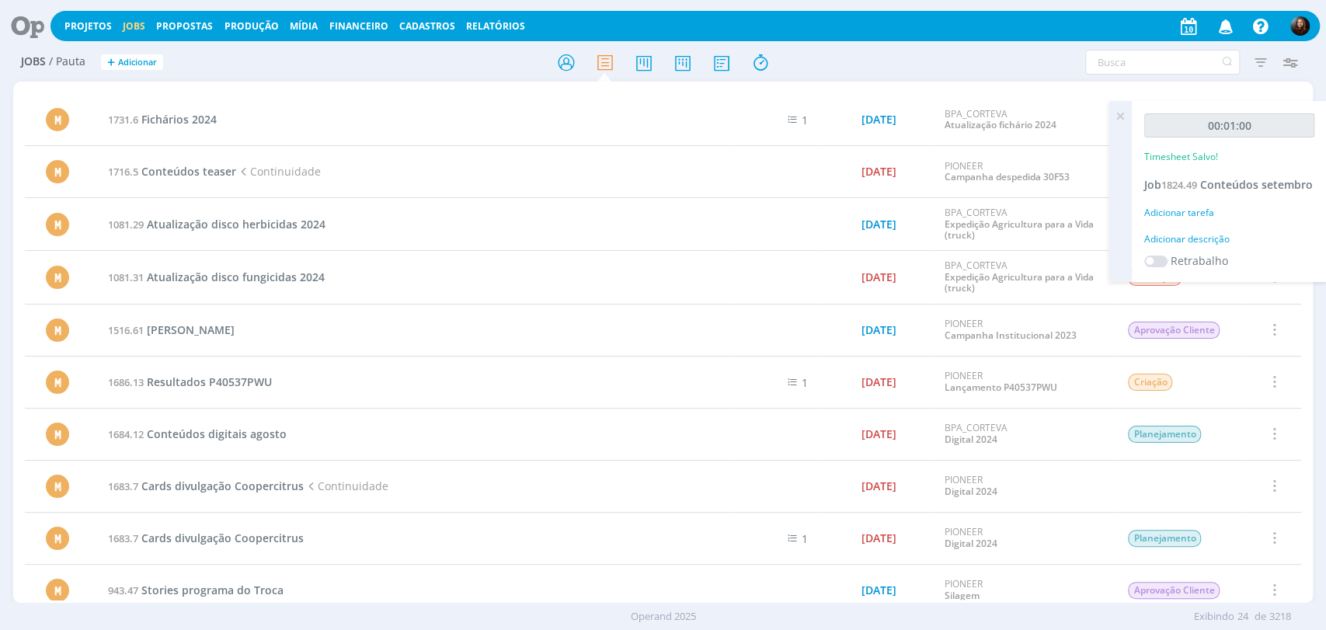
click at [1123, 113] on icon at bounding box center [1121, 116] width 28 height 30
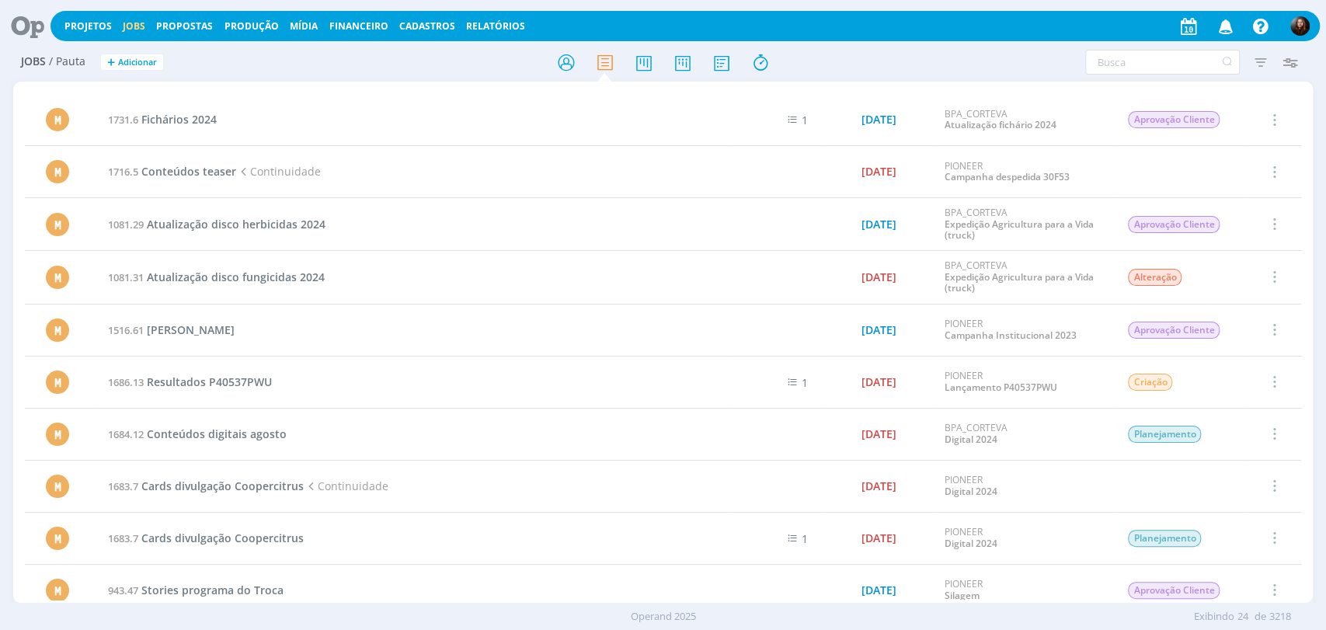
click at [12, 26] on icon at bounding box center [22, 26] width 32 height 30
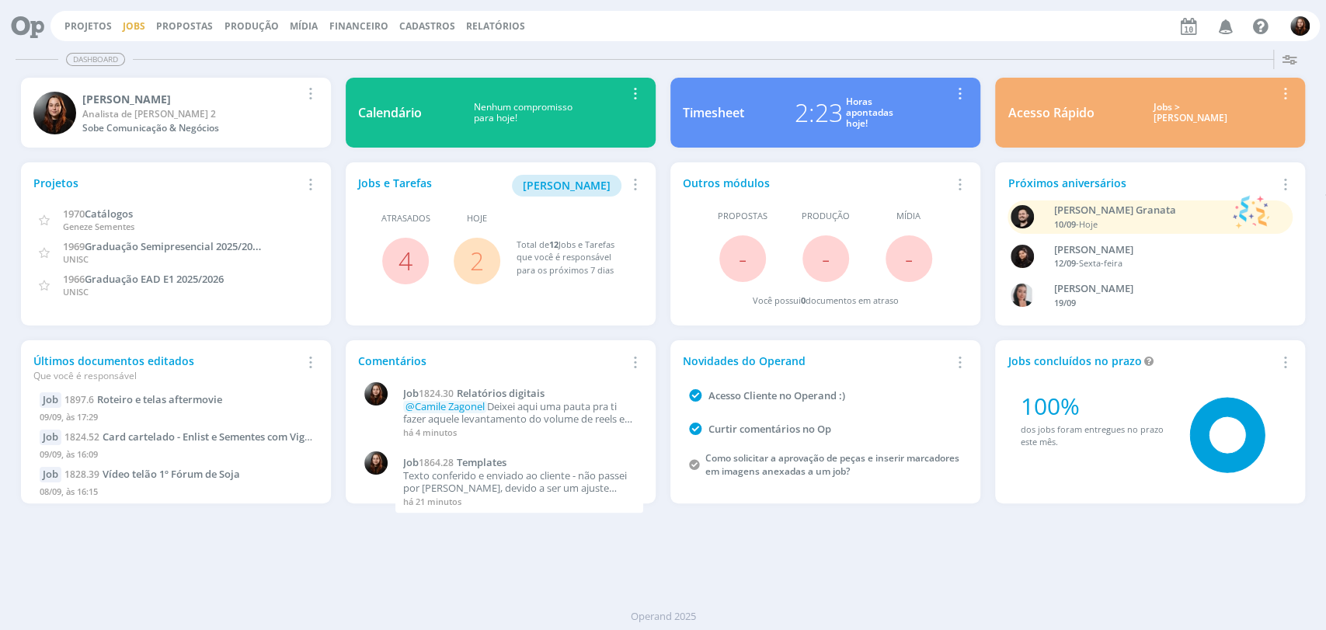
click at [130, 26] on link "Jobs" at bounding box center [134, 25] width 23 height 13
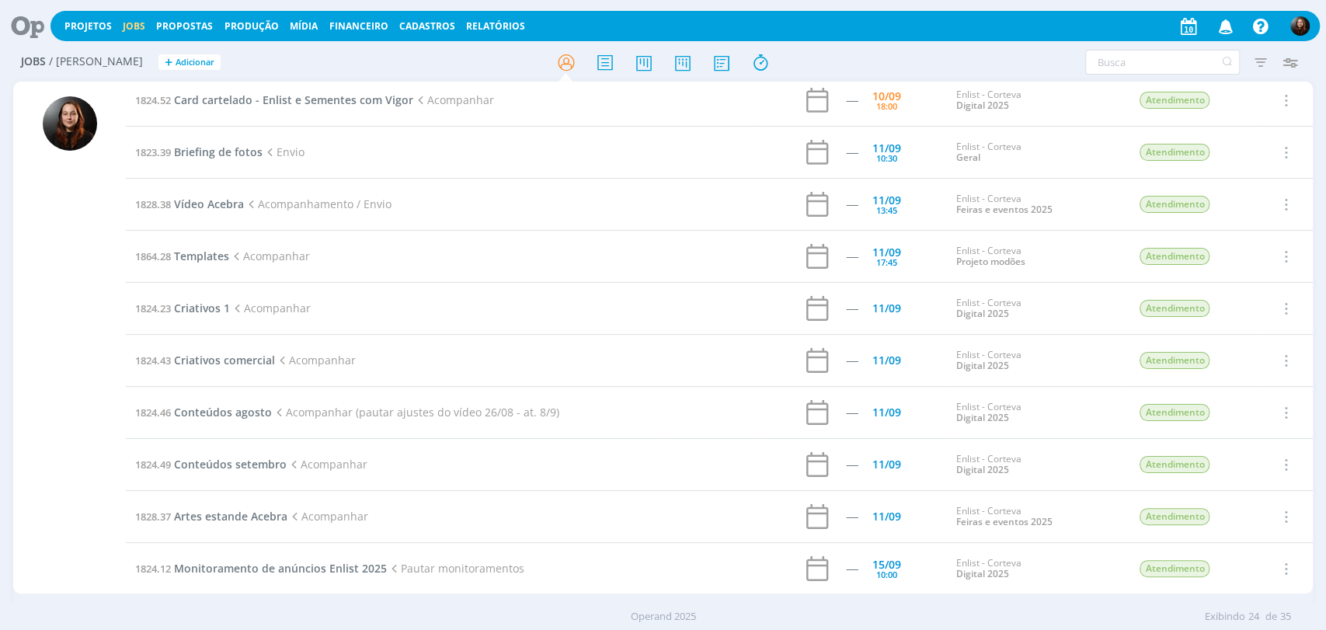
scroll to position [259, 0]
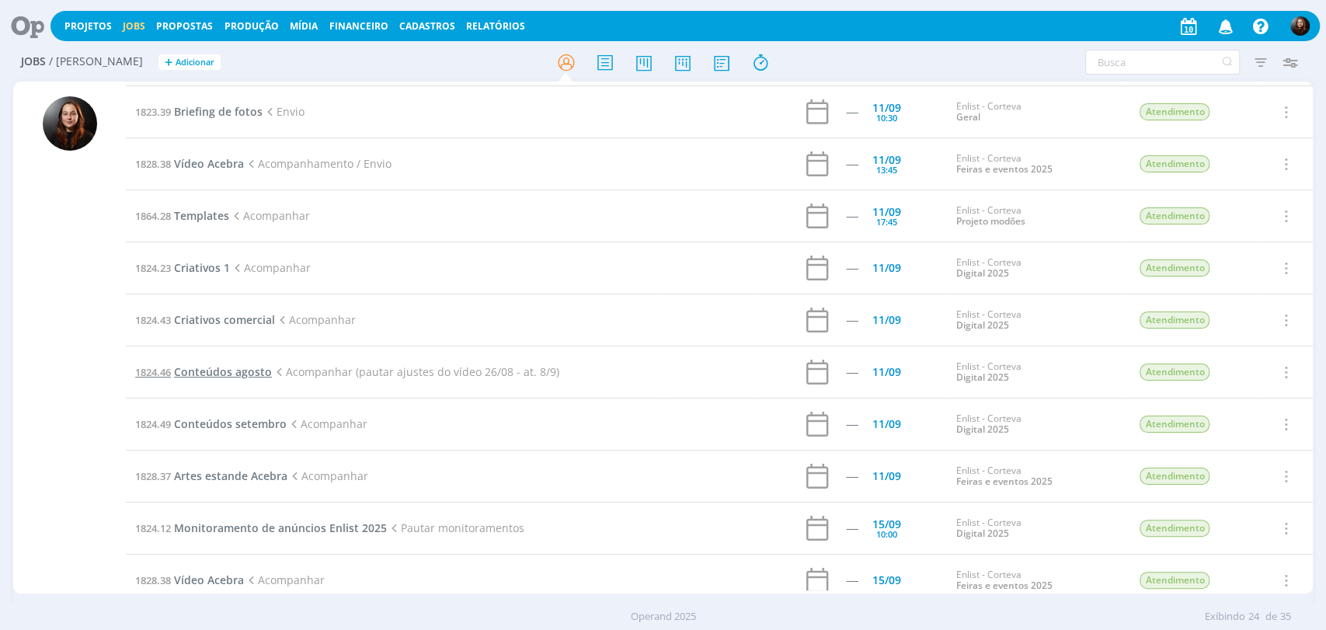
click at [233, 364] on span "Conteúdos agosto" at bounding box center [223, 371] width 98 height 15
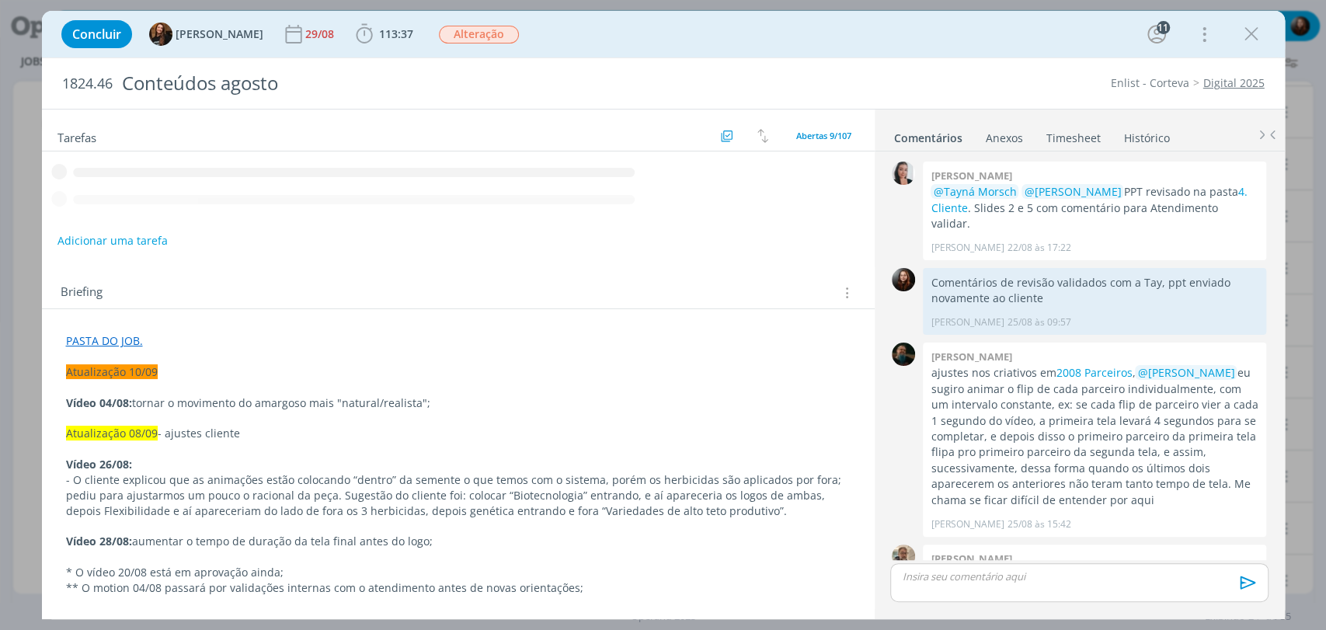
scroll to position [1772, 0]
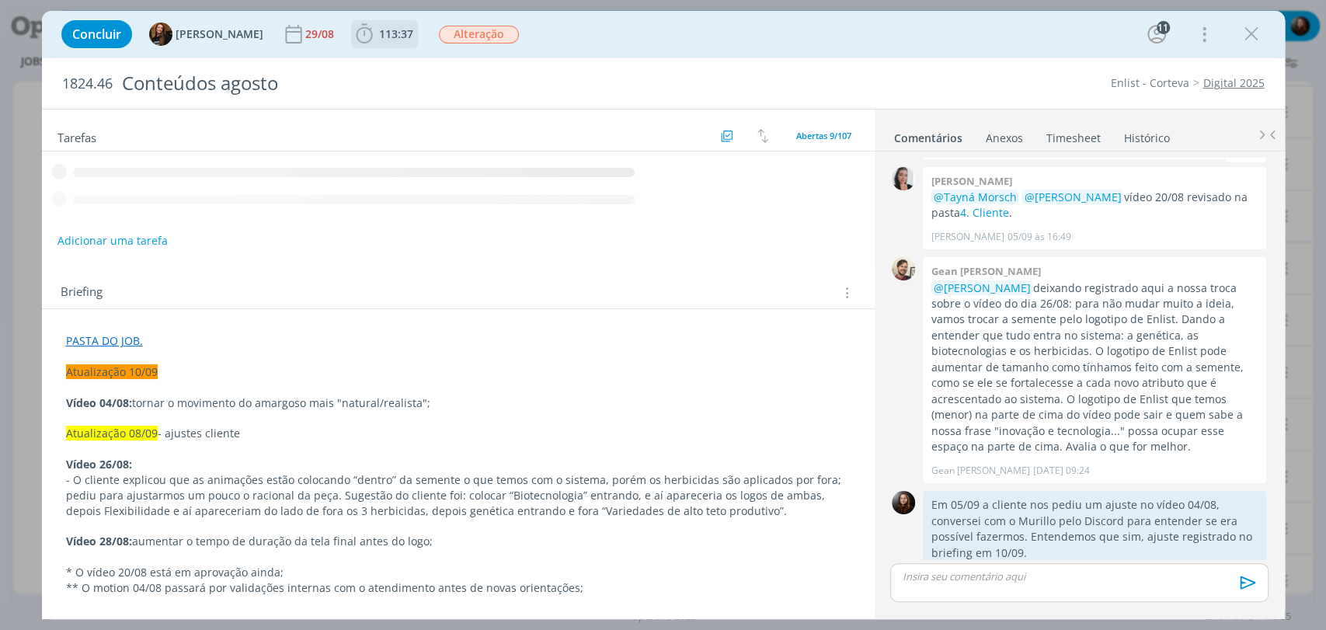
click at [360, 45] on icon "dialog" at bounding box center [364, 34] width 23 height 23
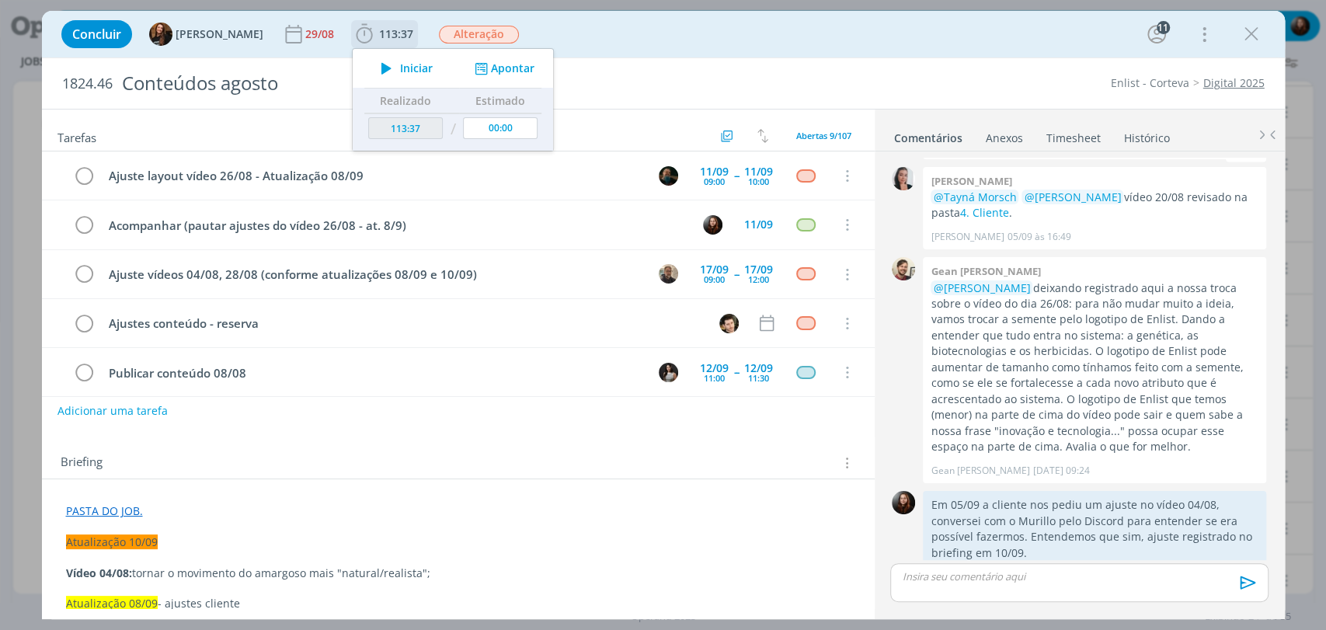
click at [373, 68] on icon "dialog" at bounding box center [386, 68] width 27 height 20
click at [768, 34] on div "Concluir Tayná Morsch 29/08 113:37 Parar Apontar Data * 10/09/2025 Horas * 00:0…" at bounding box center [664, 34] width 1220 height 37
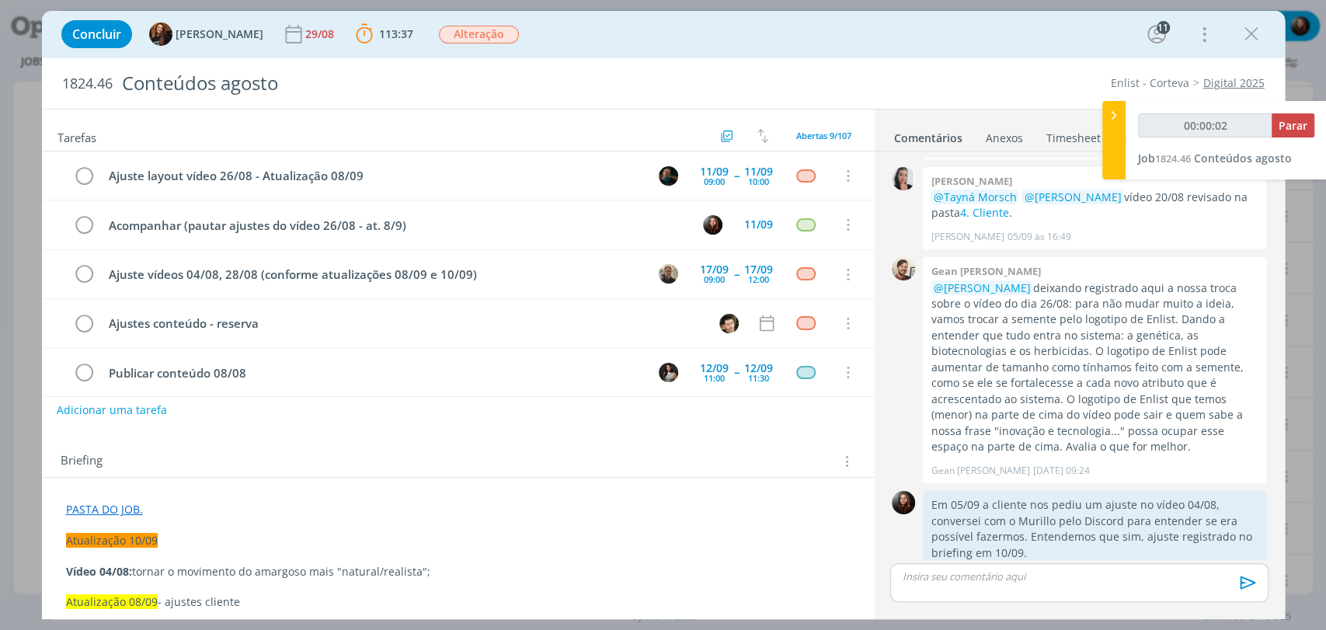
click at [140, 413] on button "Adicionar uma tarefa" at bounding box center [112, 410] width 110 height 26
type input "00:00:04"
type input "A"
type input "00:00:05"
type input "An"
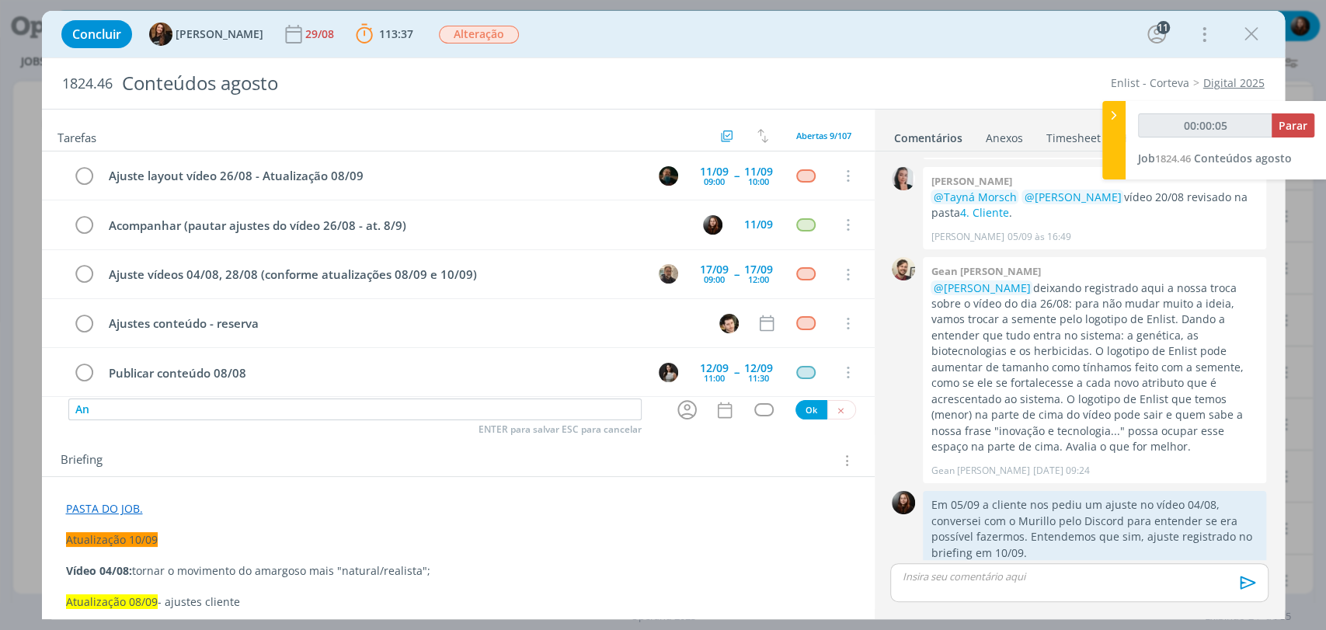
type input "00:00:06"
type input "Antecipa"
type input "00:00:07"
type input "Antecipar con"
type input "00:00:08"
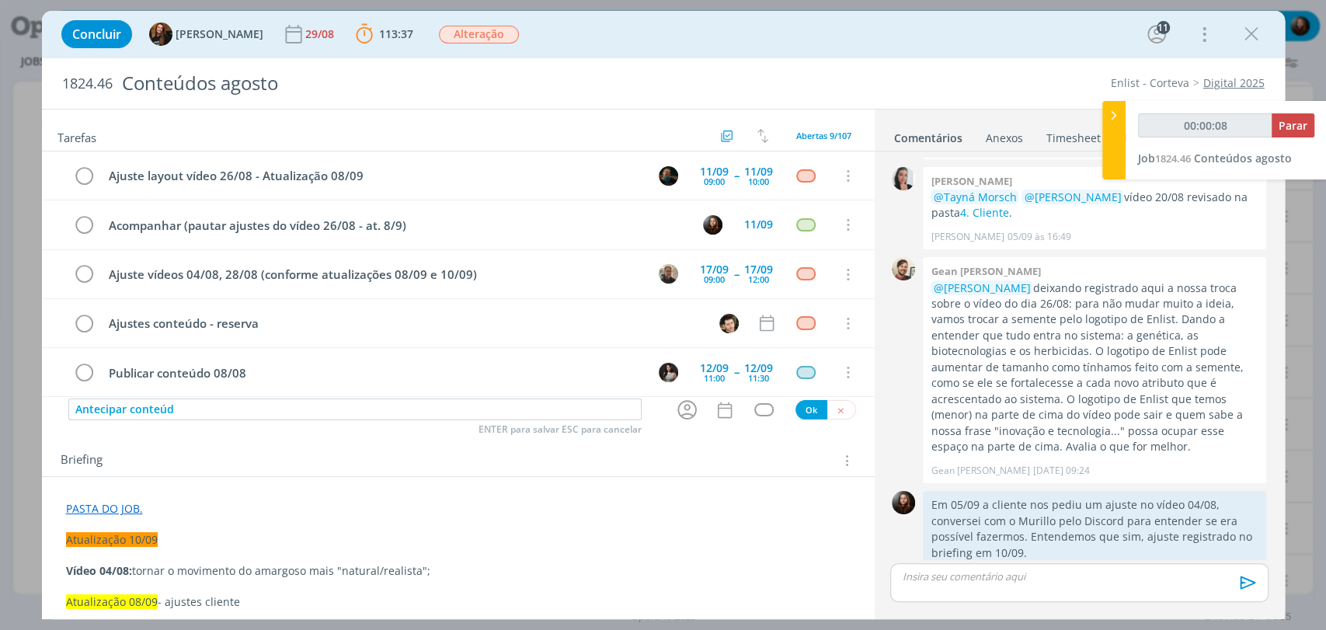
type input "Antecipar conteúdo"
type input "00:00:09"
type input "Antecipar conteúdos mod"
type input "00:00:10"
type input "Antecipar conteúdos modões"
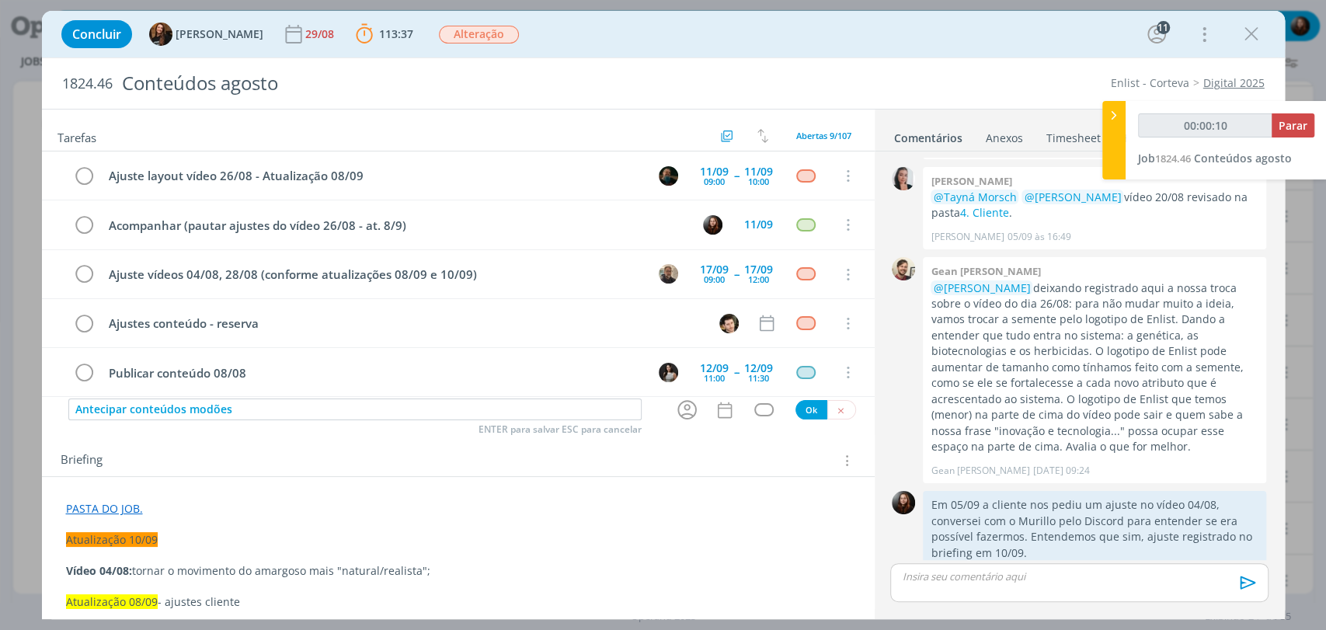
type input "00:00:11"
type input "Antecipar conteúdos modões (re"
type input "00:00:12"
type input "Antecipar conteúdos modões (reor"
type input "00:00:13"
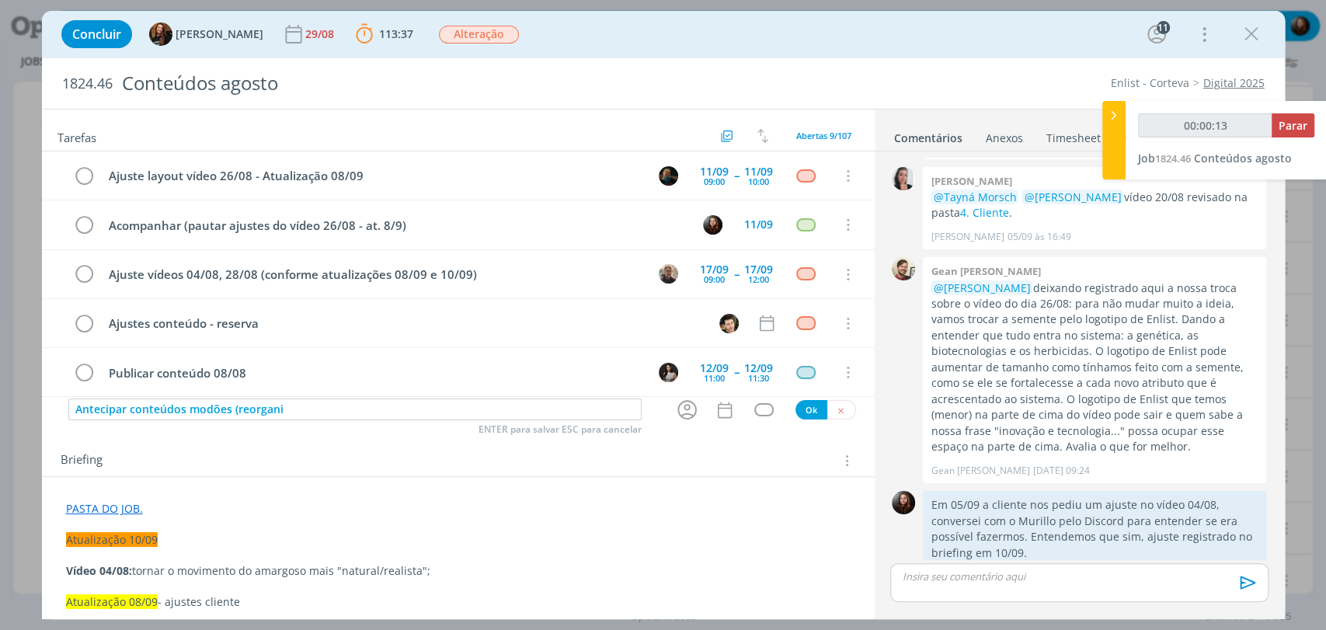
type input "Antecipar conteúdos modões (reorganiz"
type input "00:00:14"
type input "Antecipar conteúdos modões (reorganizar cro"
type input "00:00:15"
type input "Antecipar conteúdos modões (reorganizar cronogr"
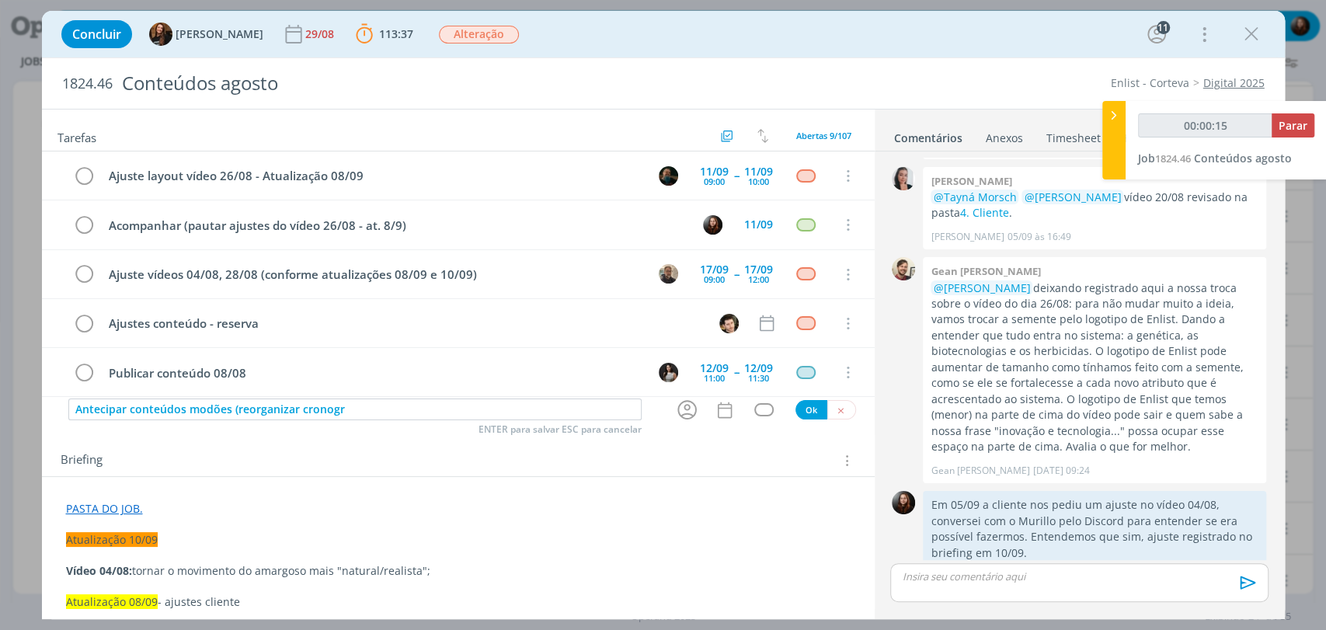
type input "00:00:16"
type input "Antecipar conteúdos modões (reorganizar cronograma"
type input "00:00:17"
type input "Antecipar conteúdos modões (reorganizar cronograma)"
type input "00:00:19"
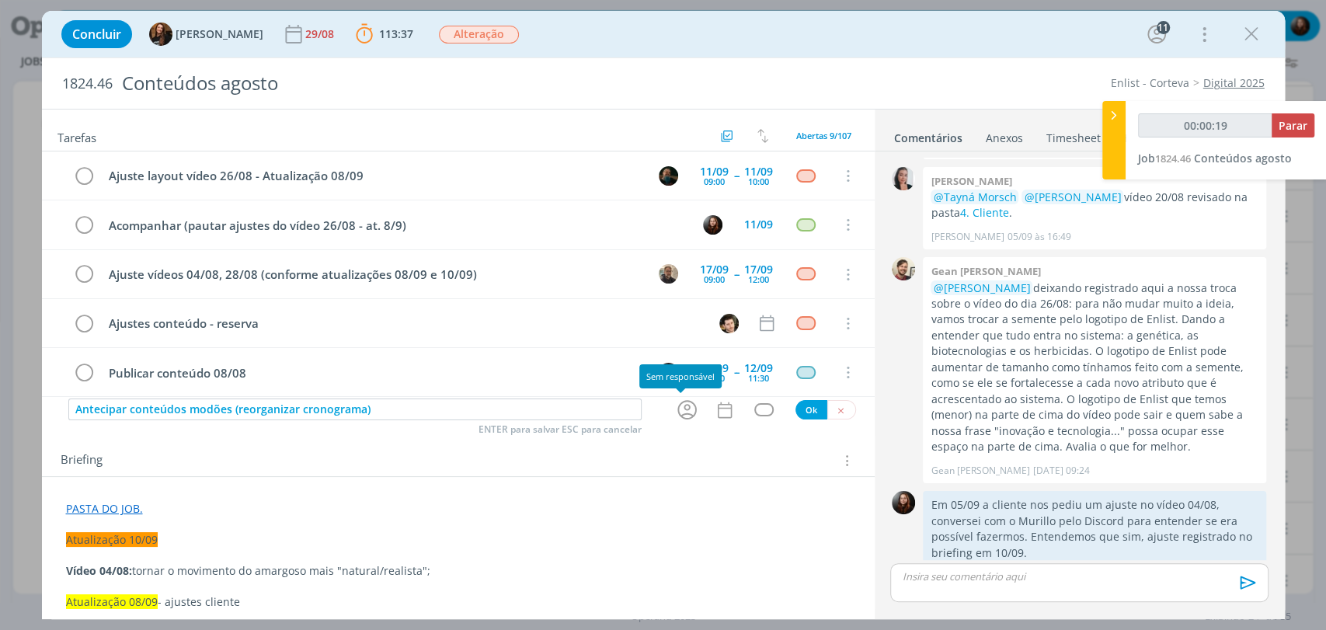
click at [685, 406] on icon "dialog" at bounding box center [687, 410] width 24 height 24
type input "Antecipar conteúdos modões (reorganizar cronograma)"
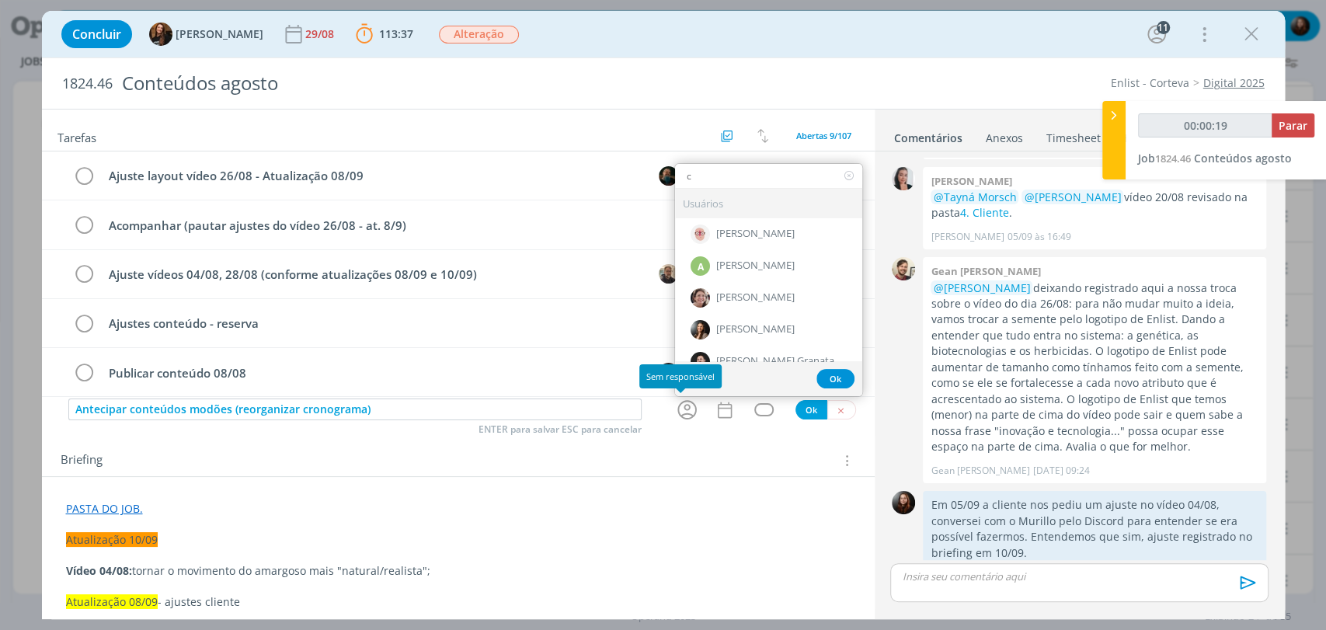
type input "ca"
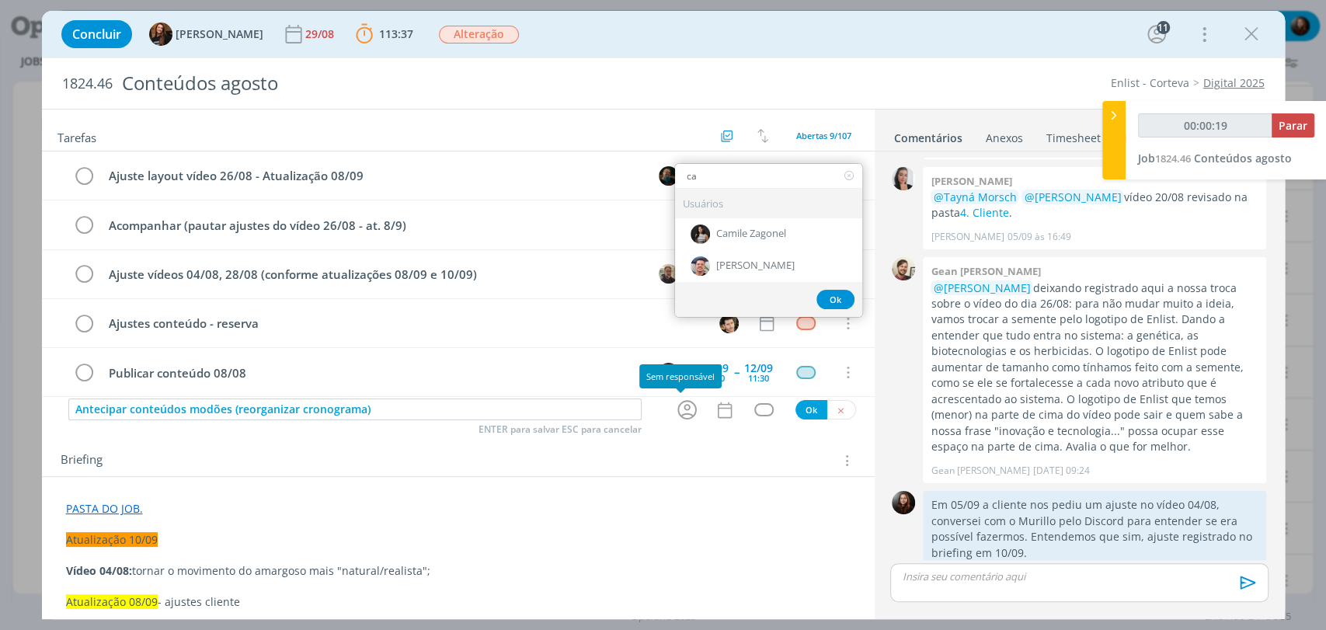
type input "00:00:20"
type input "cami"
type input "00:00:21"
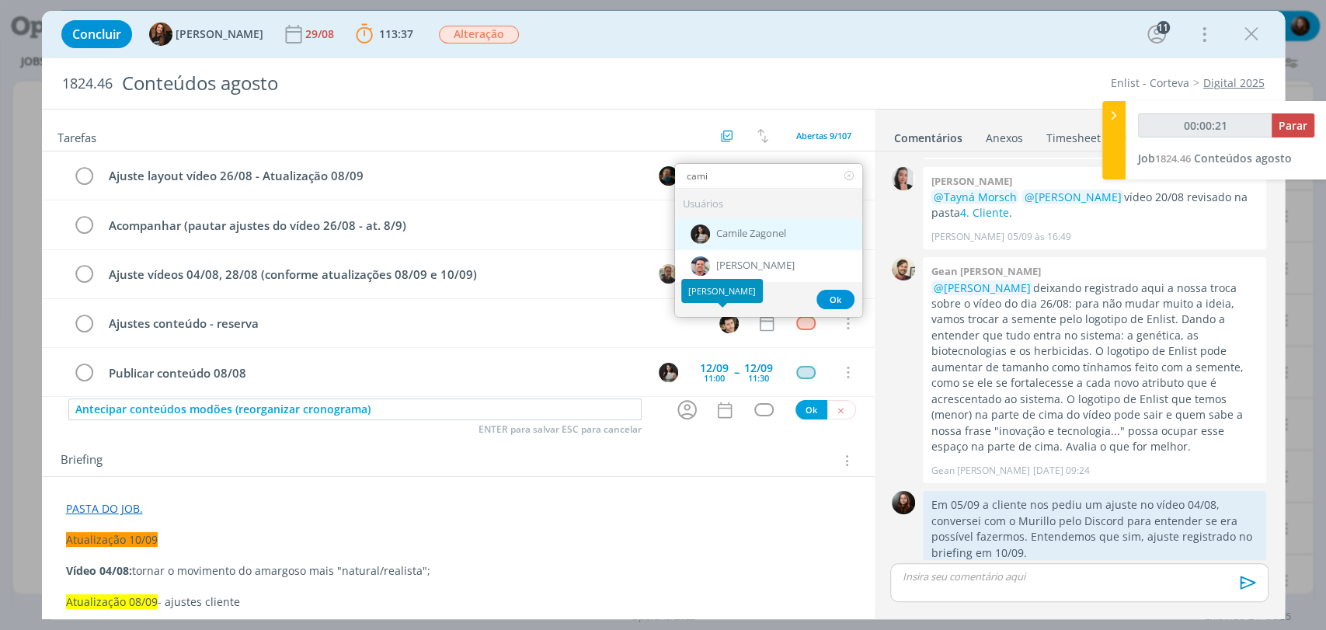
type input "cami"
click at [747, 230] on span "Camile Zagonel" at bounding box center [751, 234] width 70 height 12
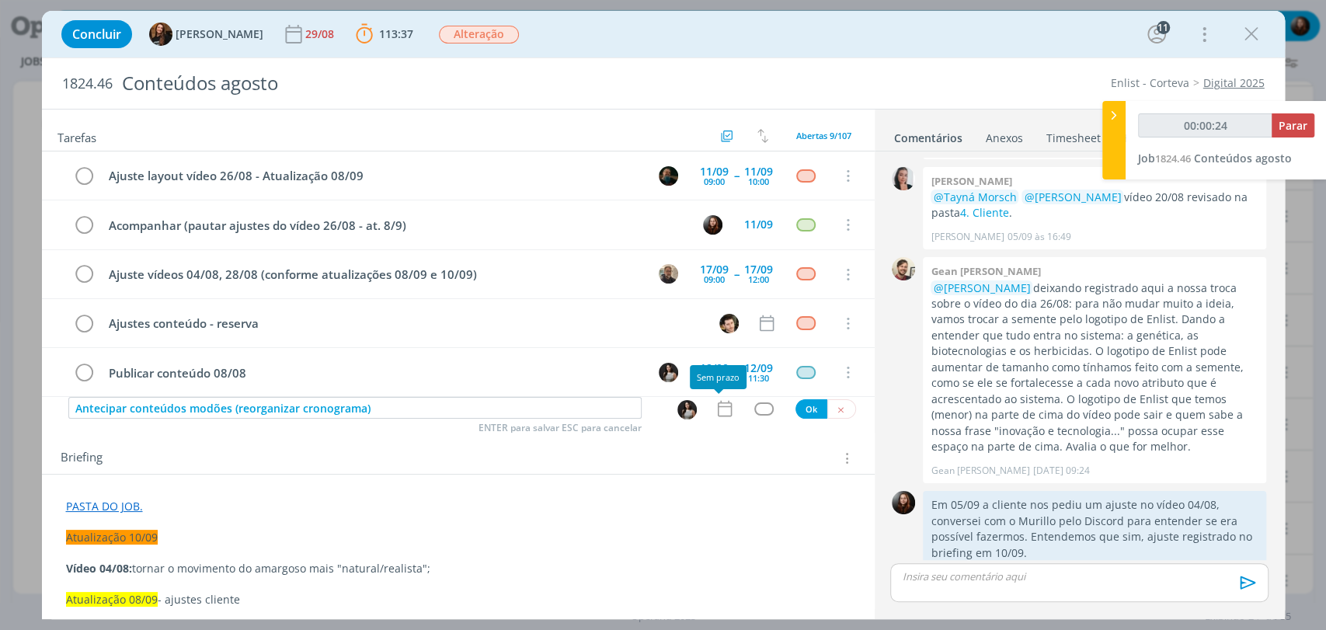
click at [720, 410] on icon "dialog" at bounding box center [725, 409] width 20 height 20
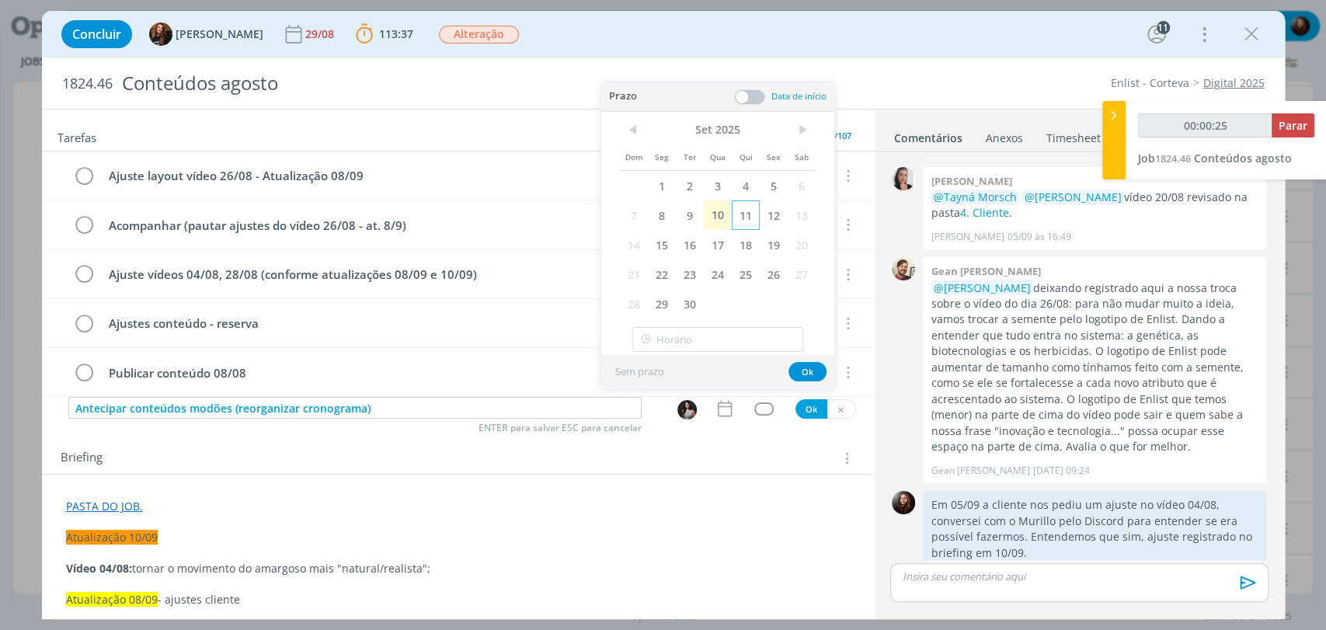
click at [748, 217] on span "11" at bounding box center [746, 215] width 28 height 30
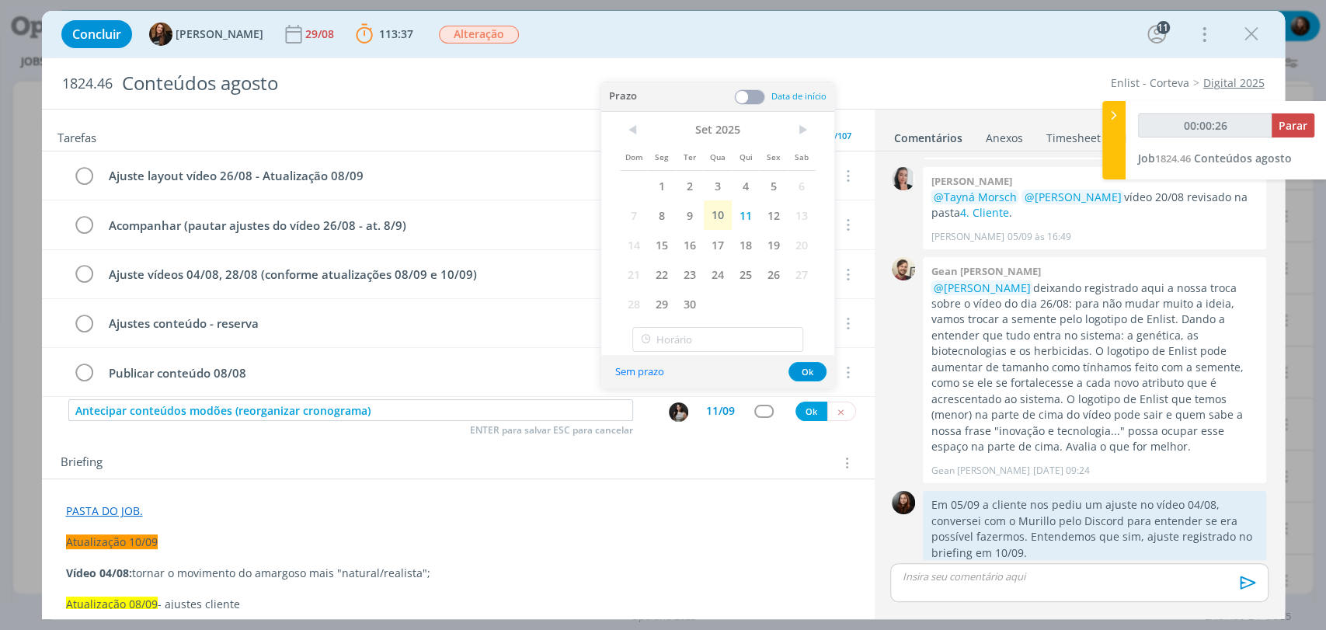
click at [755, 93] on span at bounding box center [749, 97] width 31 height 16
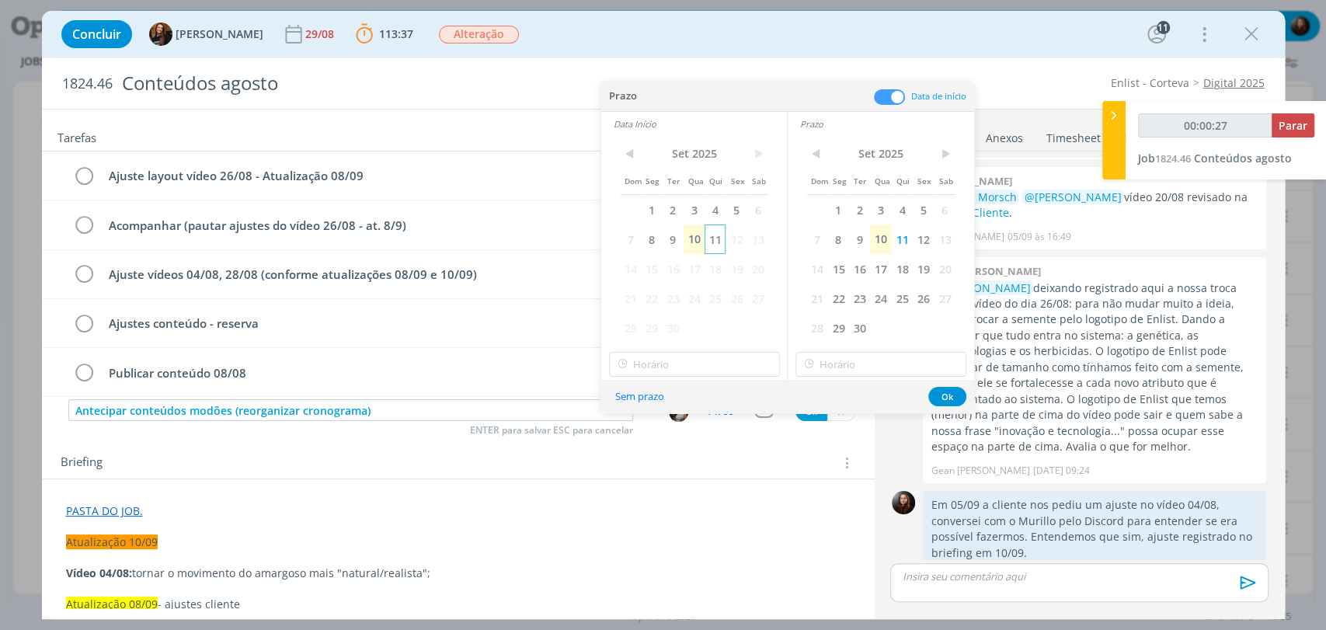
click at [717, 242] on span "11" at bounding box center [715, 240] width 21 height 30
click at [940, 396] on button "Ok" at bounding box center [948, 396] width 38 height 19
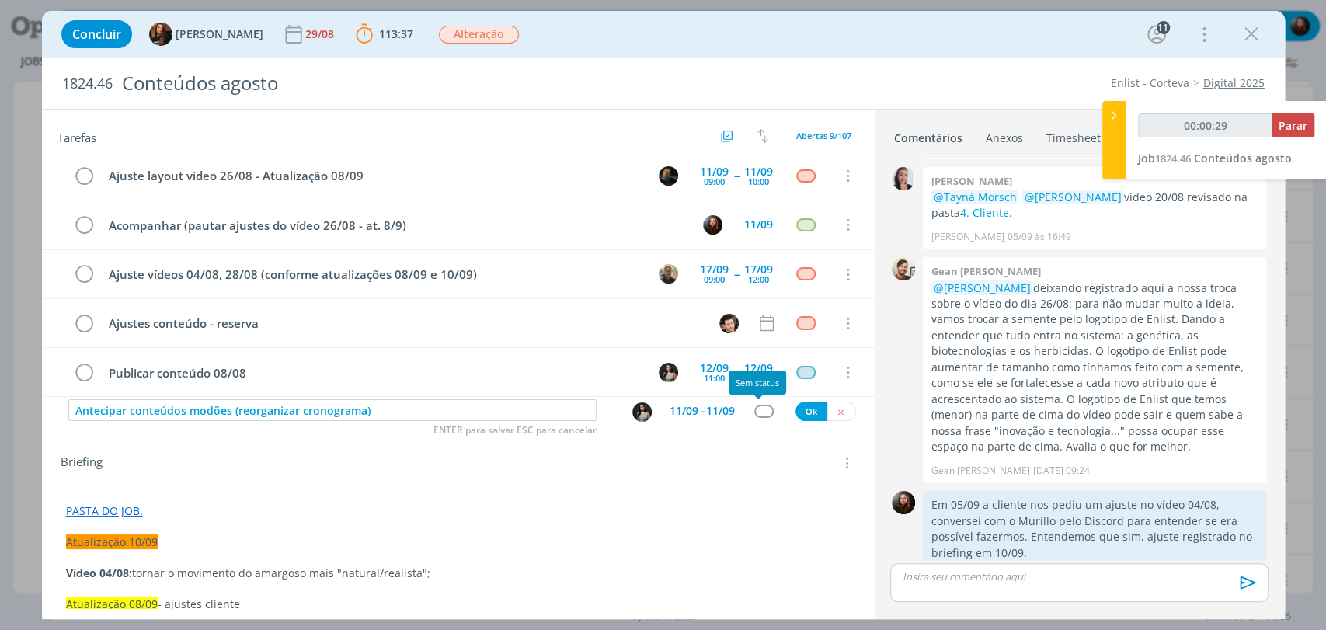
click at [760, 409] on div "dialog" at bounding box center [764, 411] width 19 height 13
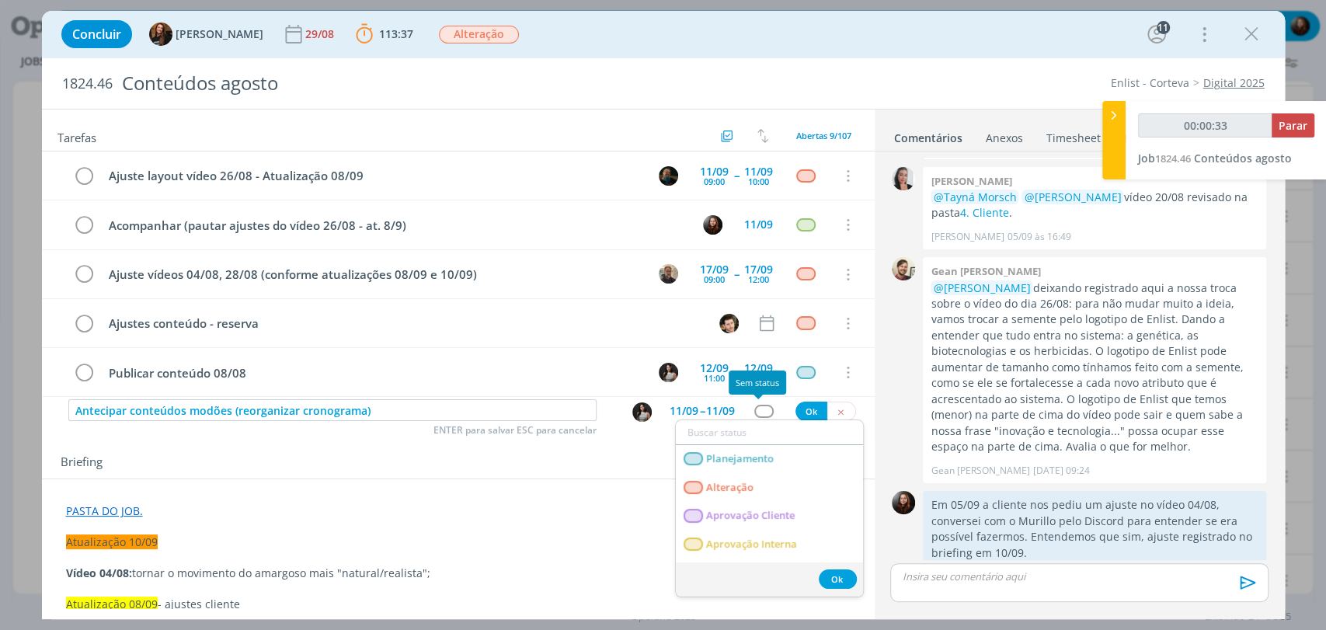
type input "00:00:34"
type input "p"
type input "00:00:35"
type input "pro"
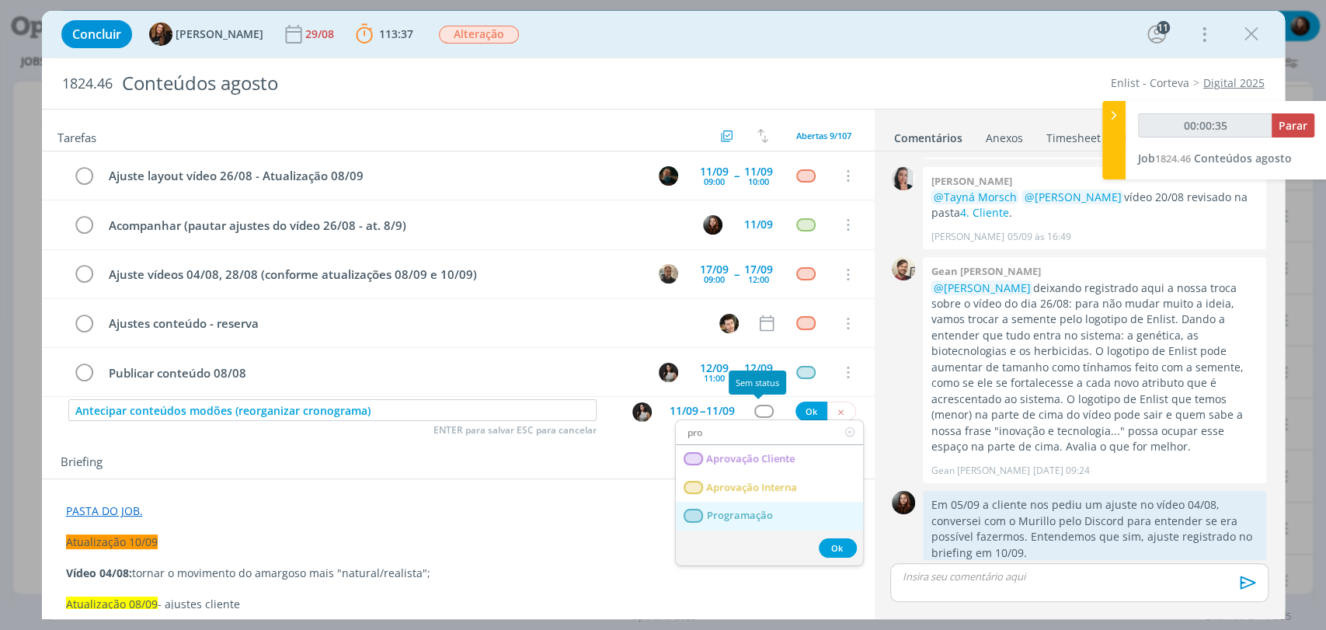
type input "00:00:36"
type input "pro"
click at [762, 511] on span "Programação" at bounding box center [739, 516] width 66 height 12
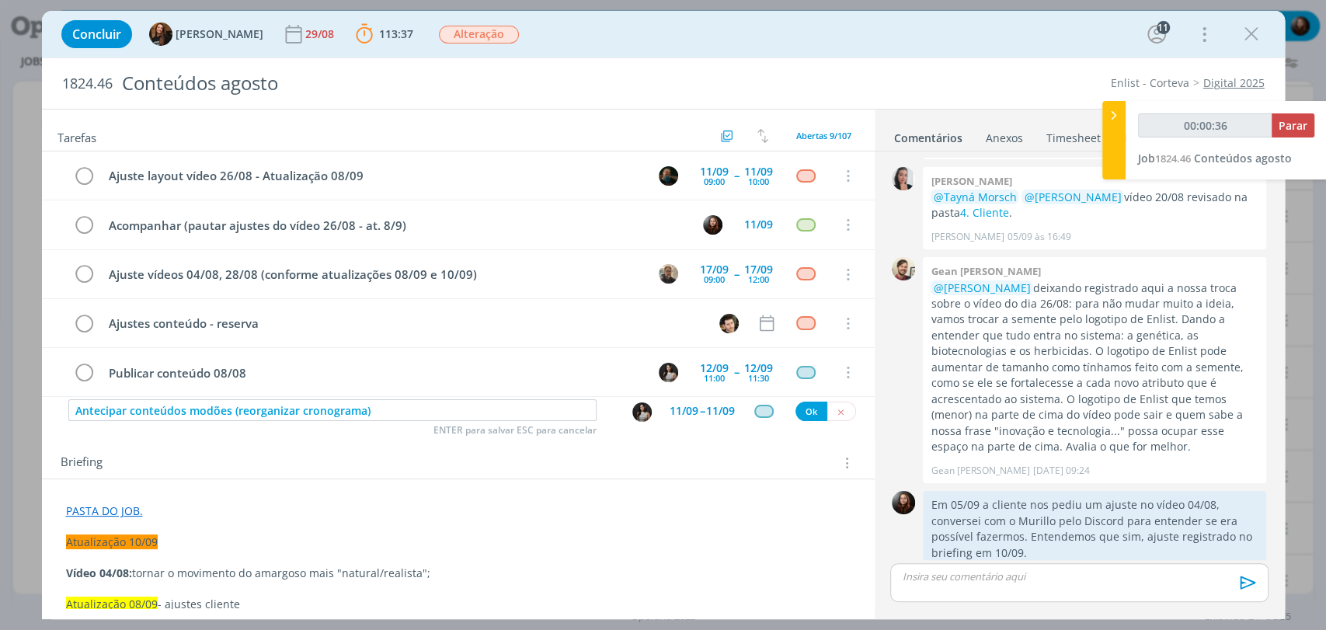
type input "00:00:37"
click at [803, 406] on button "Ok" at bounding box center [812, 411] width 32 height 19
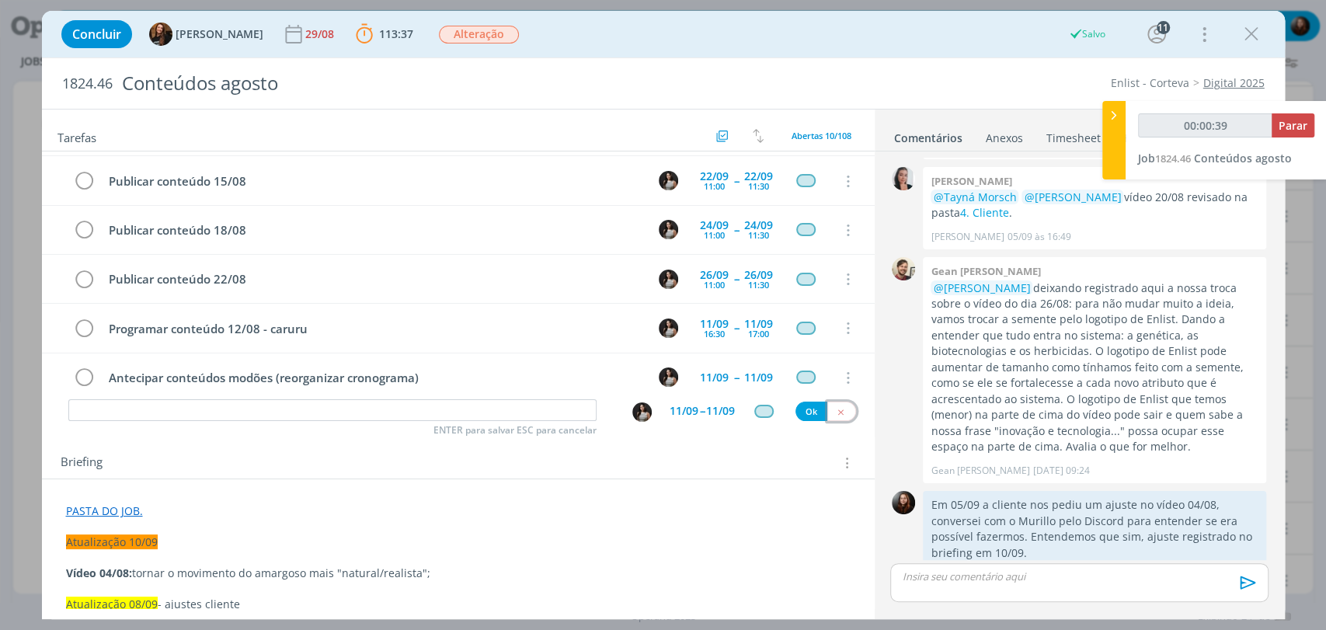
click at [836, 412] on icon "dialog" at bounding box center [841, 412] width 10 height 10
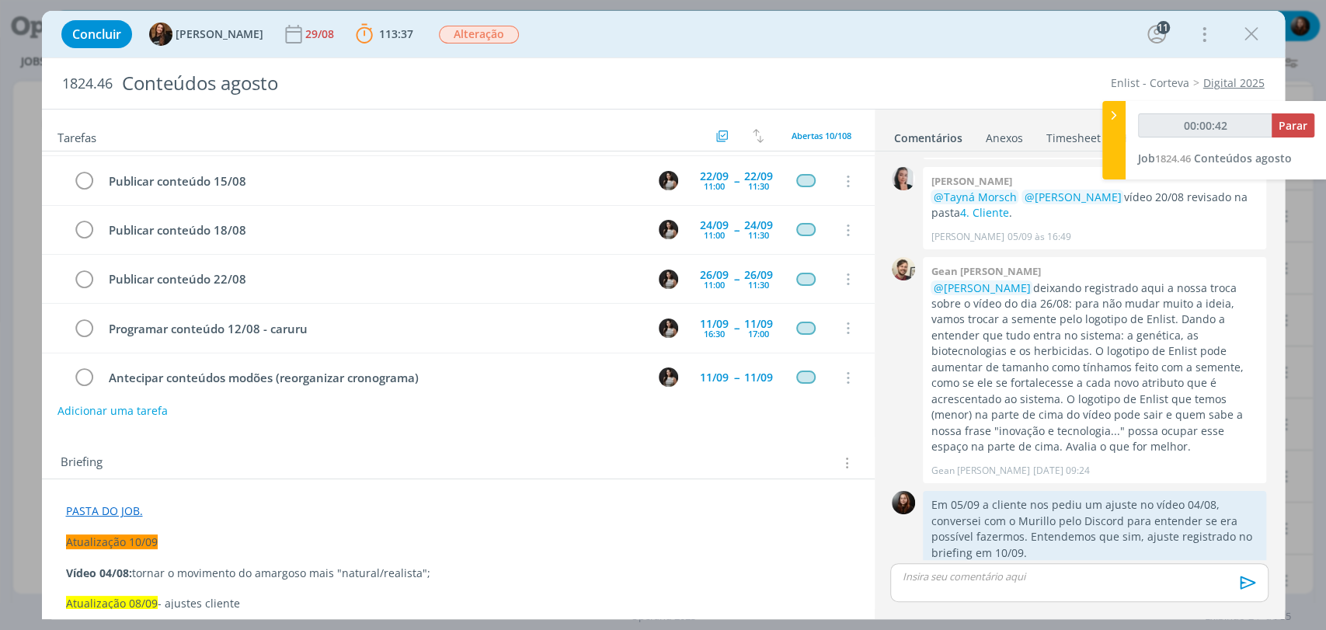
click at [920, 573] on p "dialog" at bounding box center [1079, 577] width 353 height 14
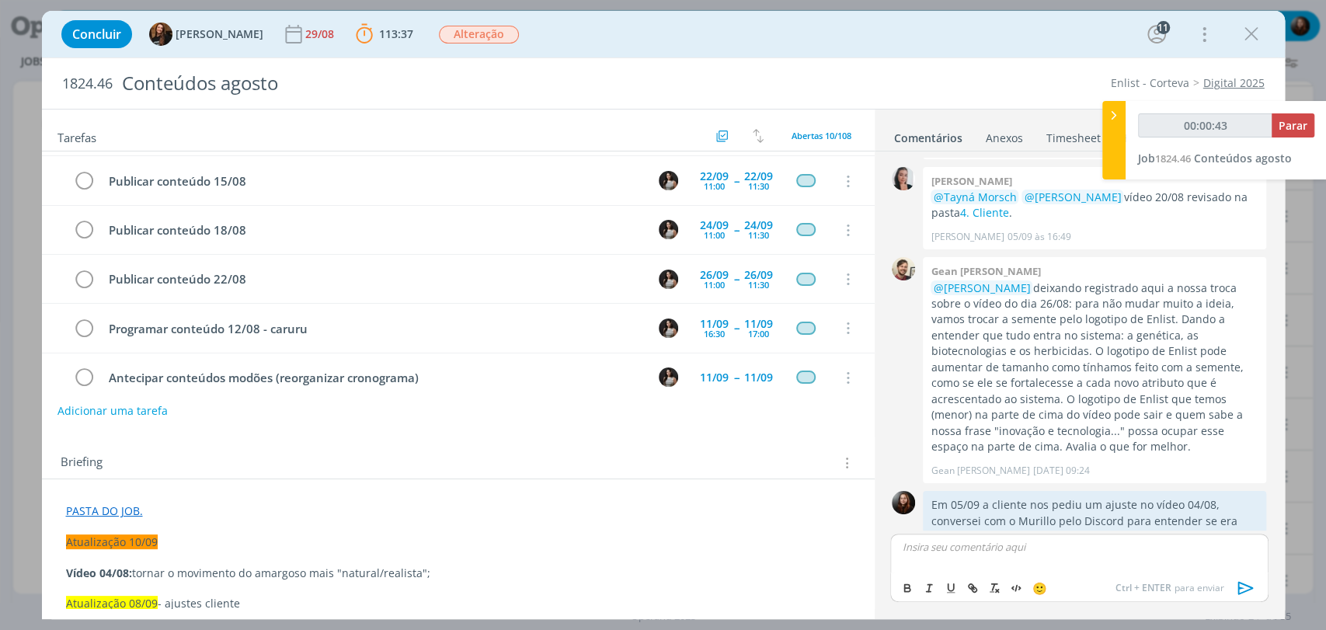
scroll to position [1803, 0]
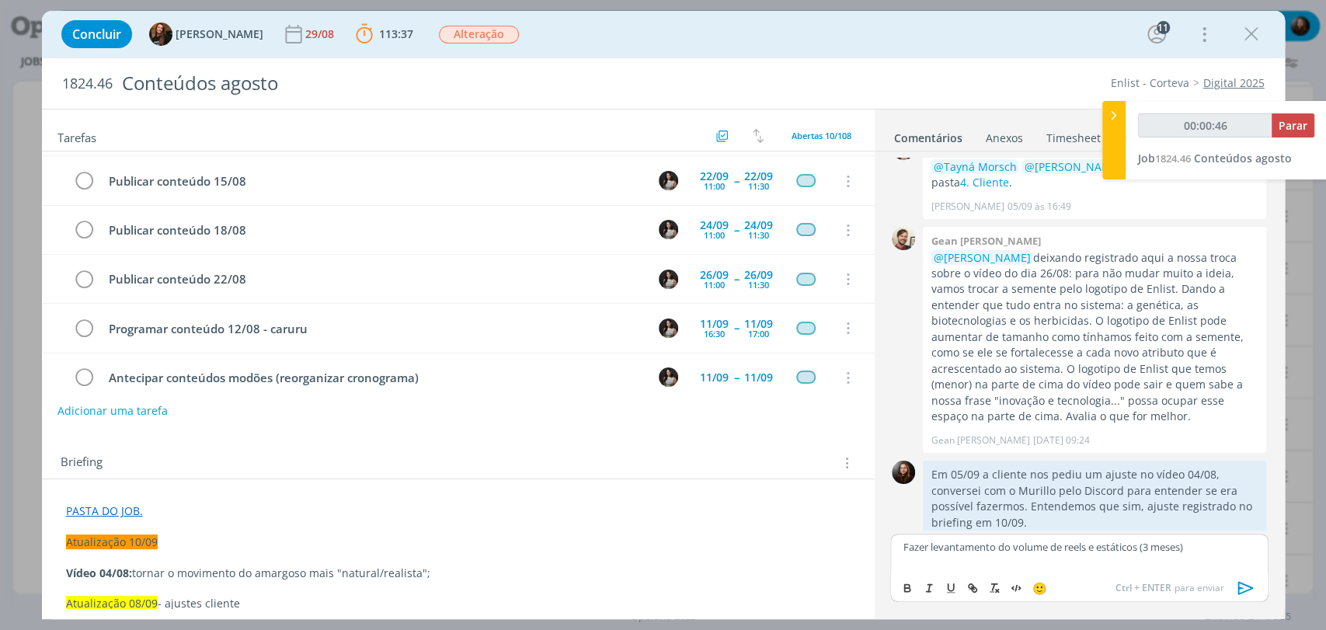
click at [994, 546] on p "Fazer levantamento do volume de reels e estáticos (3 meses)" at bounding box center [1079, 547] width 353 height 14
type input "00:00:48"
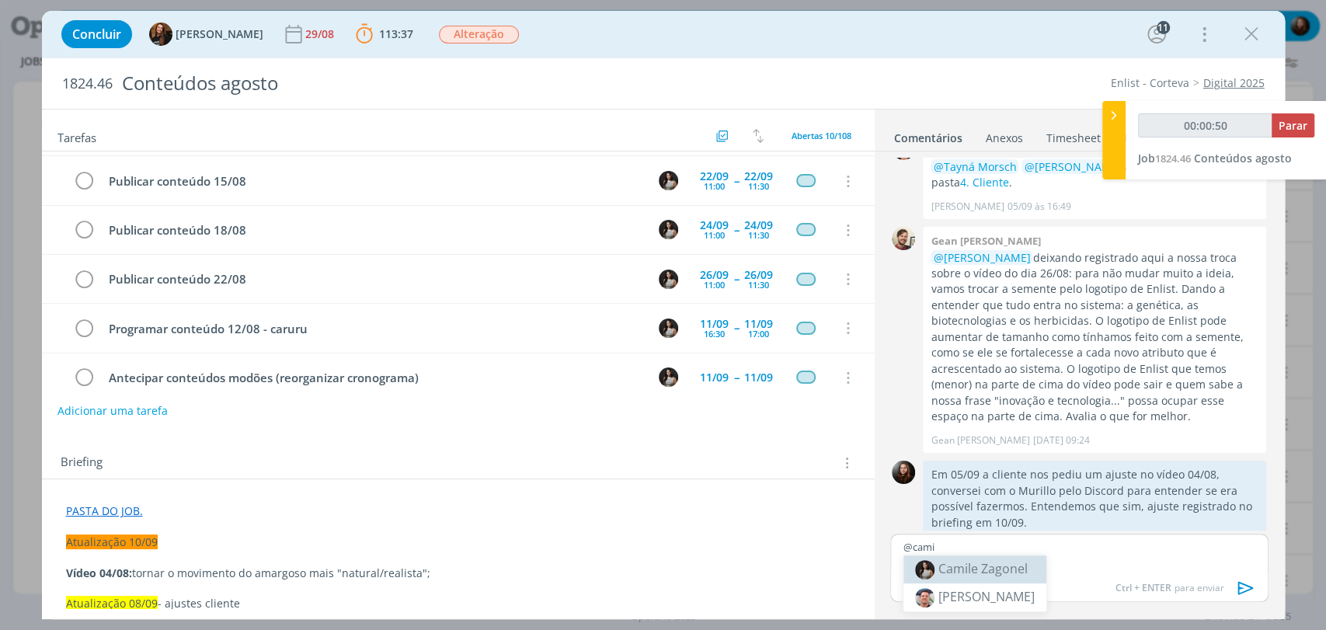
click at [989, 568] on span "Camile Zagonel" at bounding box center [983, 568] width 89 height 17
click at [1021, 540] on p "﻿ @ Camile Zagonel ﻿" at bounding box center [1079, 547] width 353 height 14
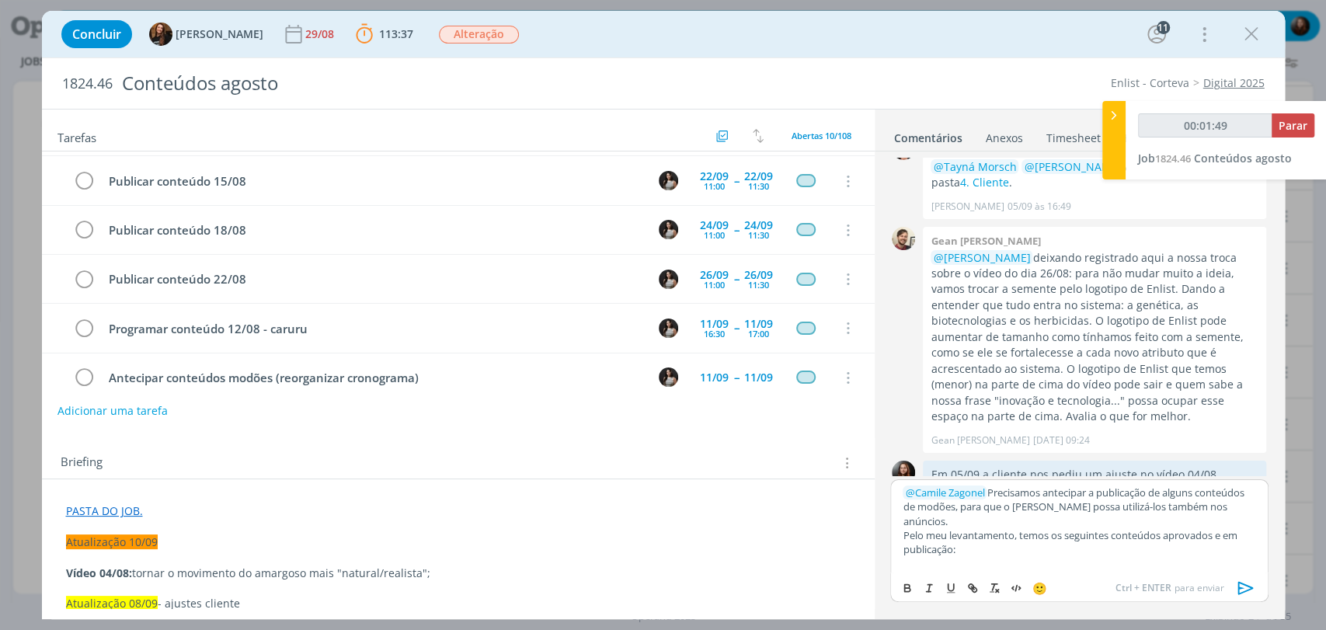
click at [941, 546] on p "Pelo meu levantamento, temos os seguintes conteúdos aprovados e em publicação:" at bounding box center [1079, 542] width 353 height 29
click at [953, 560] on p "dialog" at bounding box center [1079, 564] width 353 height 14
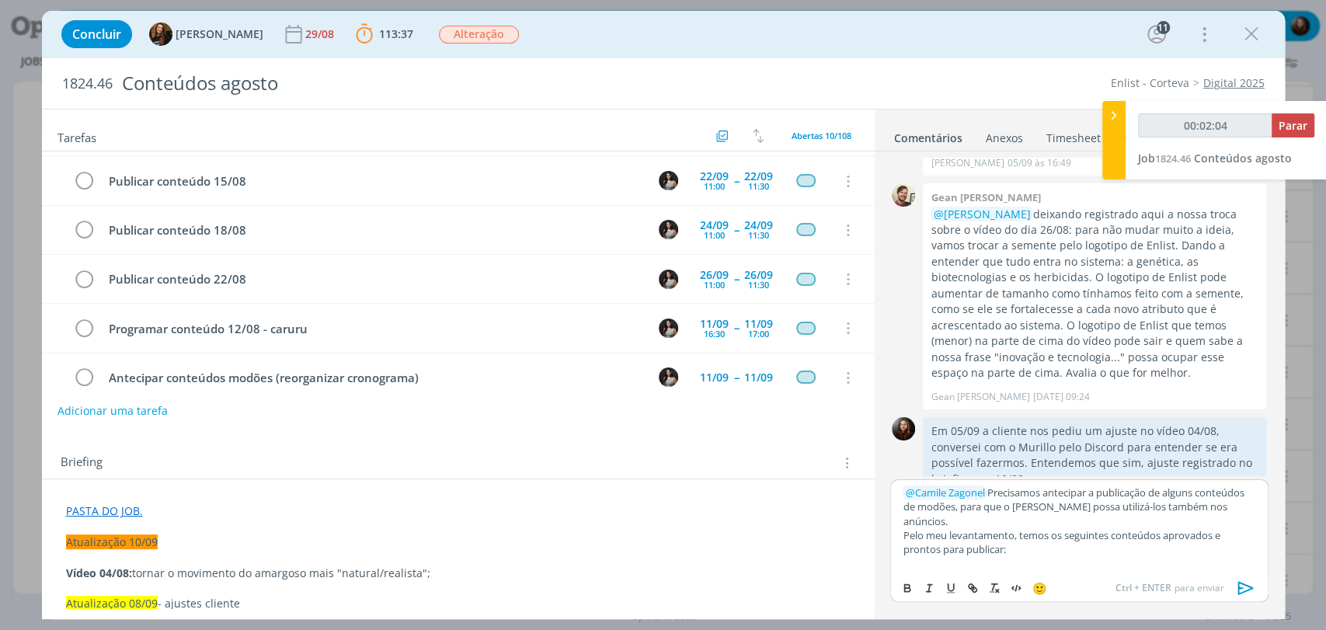
click at [122, 507] on link "PASTA DO JOB." at bounding box center [104, 511] width 77 height 15
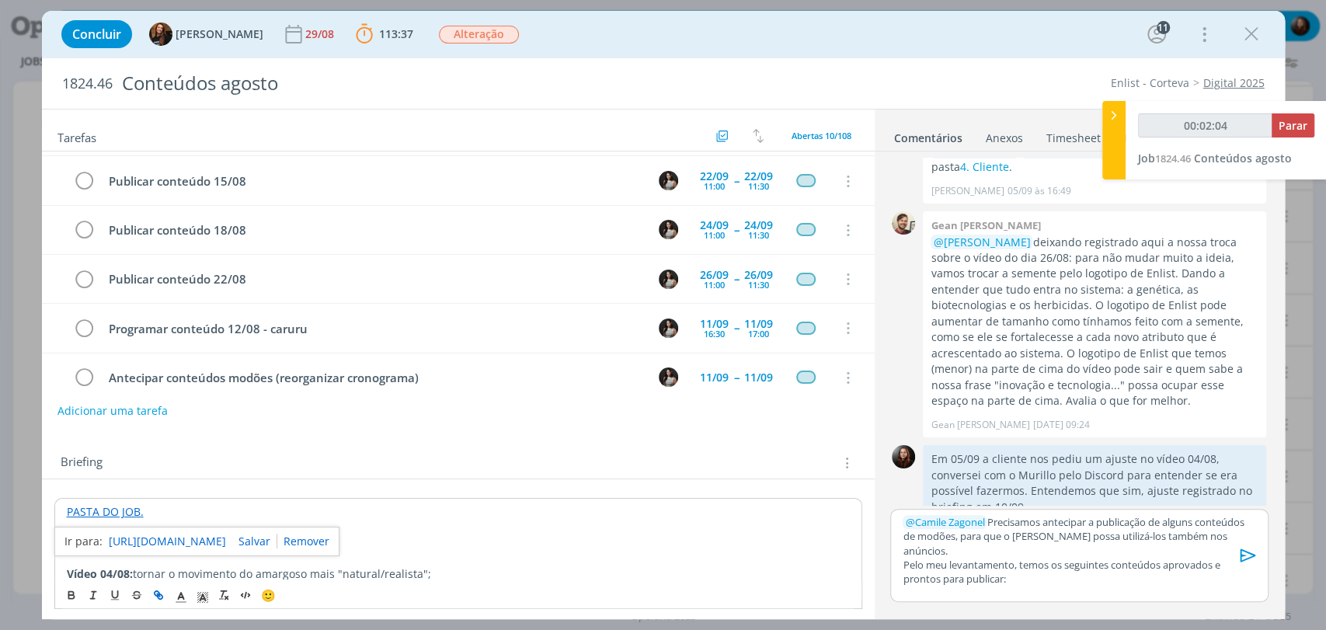
click at [176, 539] on link "https://sobeae.sharepoint.com/:f:/s/SOBEAE/ElfnwNZPpV1MvhMFLpKR7RsBHEg_-DYuqNa1…" at bounding box center [167, 541] width 117 height 20
click at [982, 593] on p "dialog" at bounding box center [1079, 594] width 353 height 14
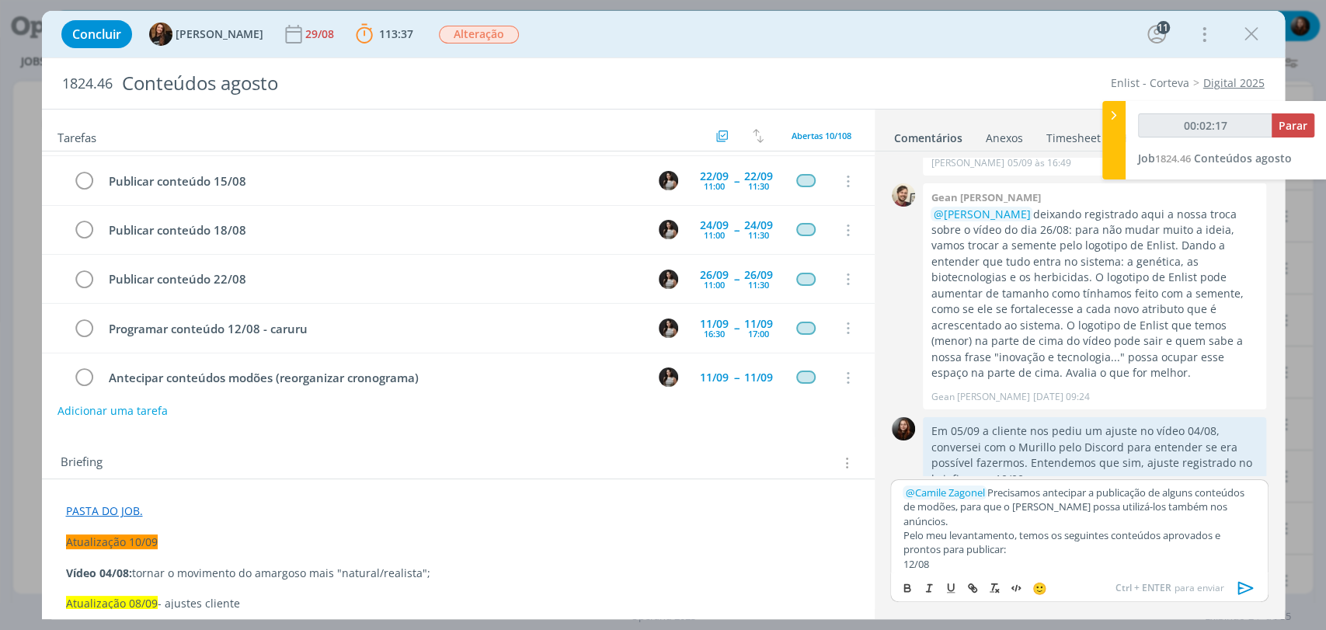
click at [897, 561] on div "﻿ @ Camile Zagonel ﻿ Precisamos antecipar a publicação de alguns conteúdos de m…" at bounding box center [1079, 525] width 378 height 93
drag, startPoint x: 902, startPoint y: 559, endPoint x: 985, endPoint y: 561, distance: 82.4
click at [985, 561] on p "conteúdo 12/08" at bounding box center [1079, 564] width 353 height 14
copy p "conteúdo 12/08"
click at [993, 561] on p "conteúdo 12/08" at bounding box center [1079, 564] width 353 height 14
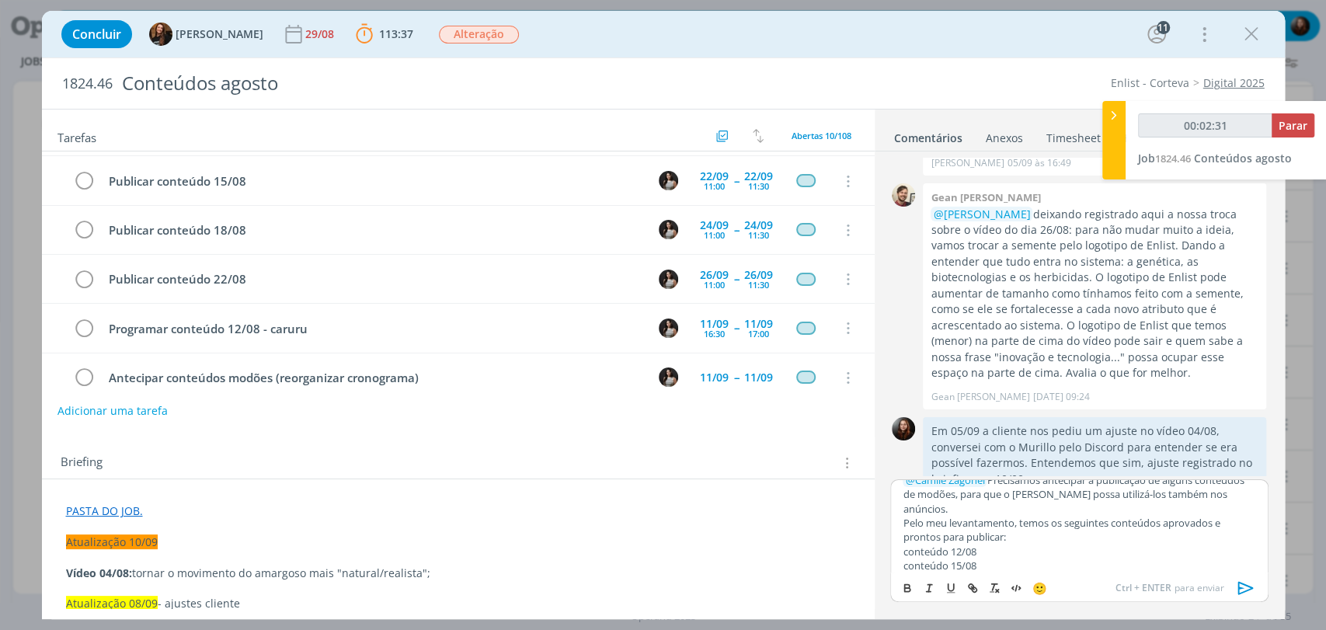
scroll to position [26, 0]
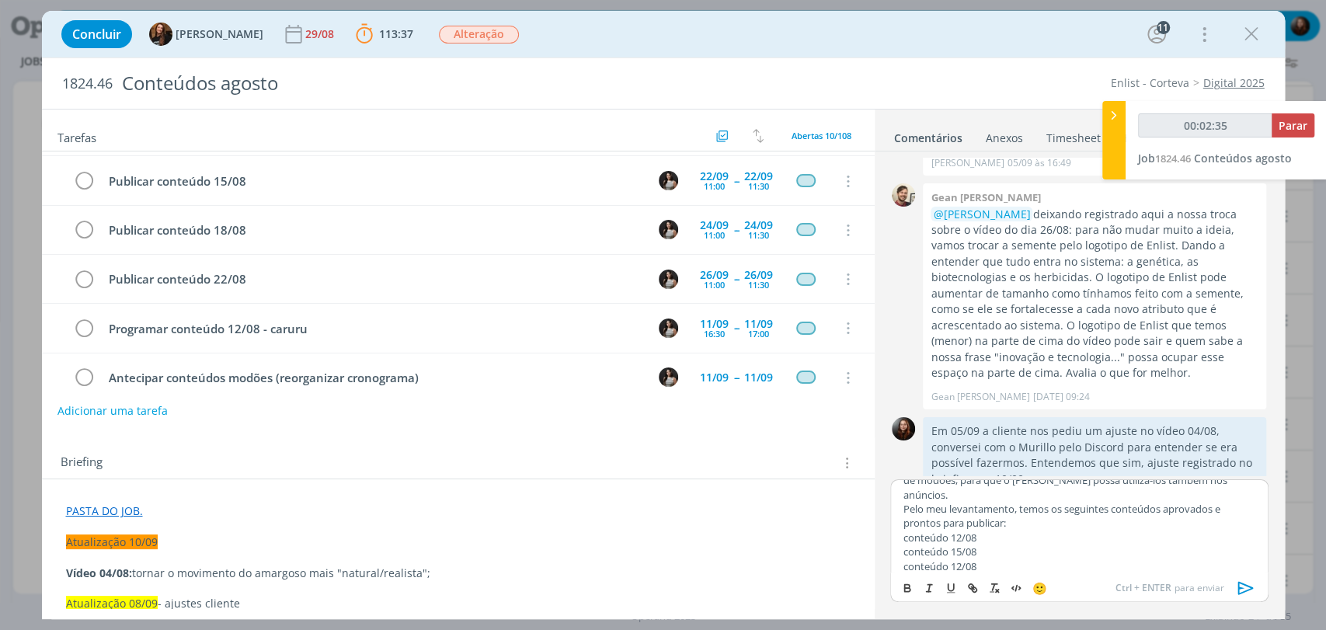
click at [955, 567] on p "conteúdo 12/08" at bounding box center [1079, 566] width 353 height 14
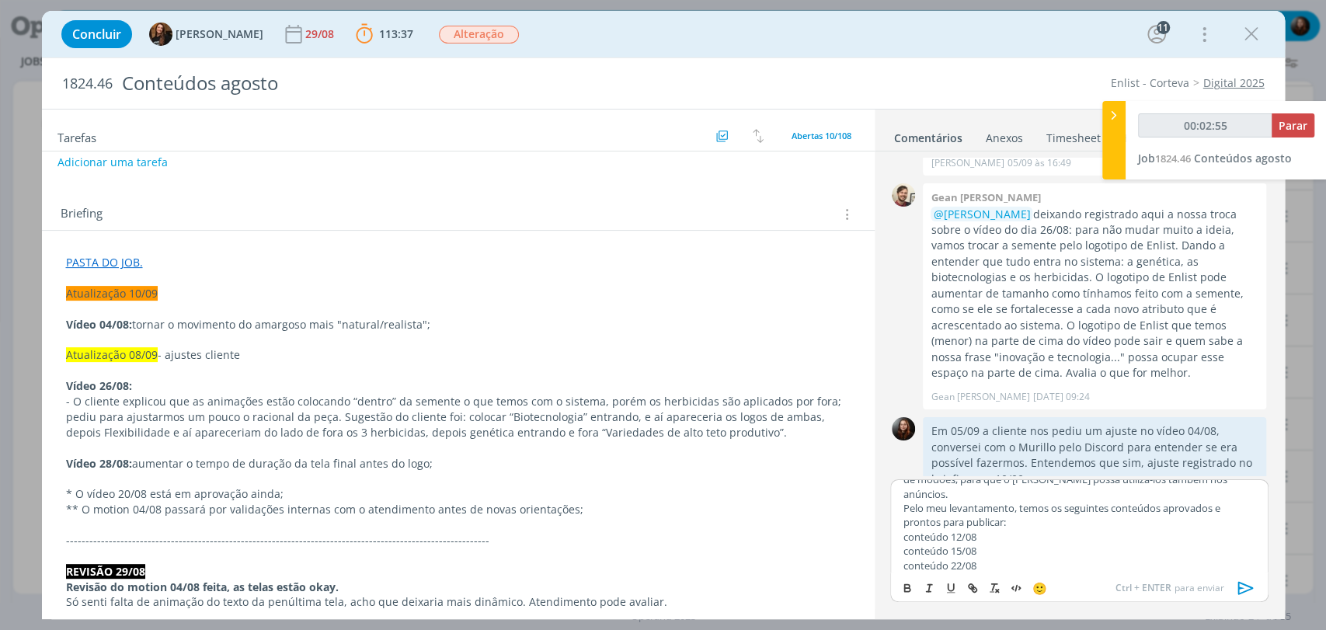
scroll to position [259, 0]
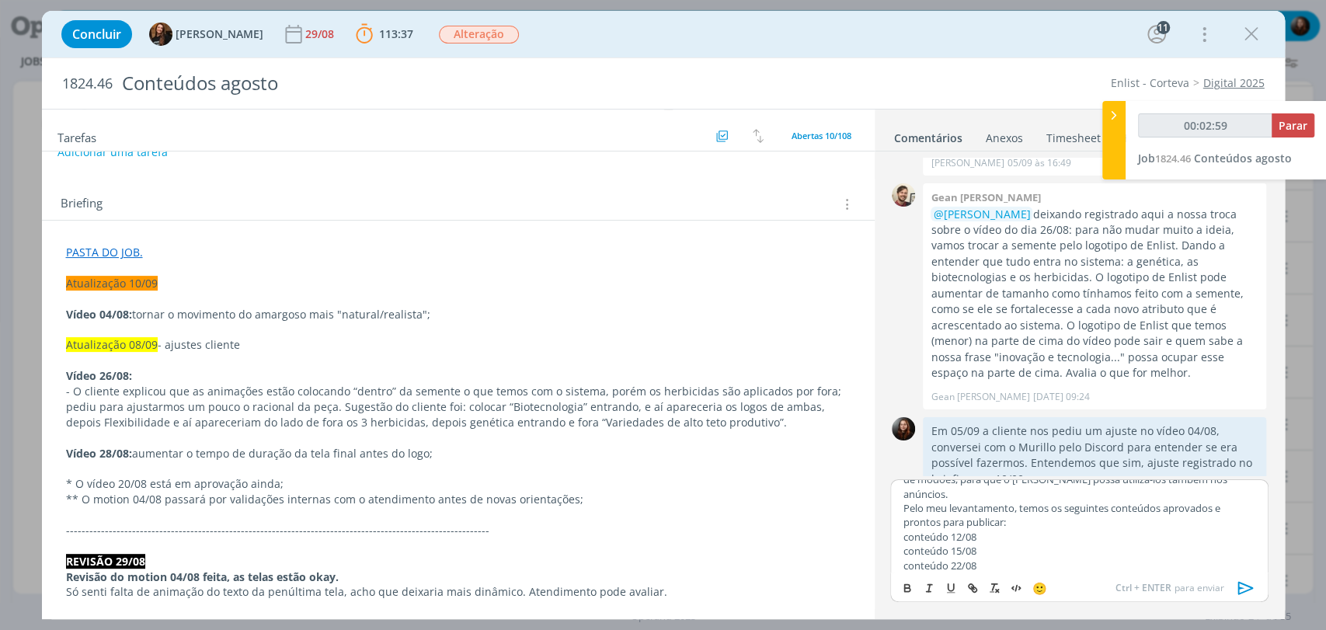
drag, startPoint x: 81, startPoint y: 455, endPoint x: 468, endPoint y: 453, distance: 387.0
click at [468, 453] on p "Vídeo 28/08: aumentar o tempo de duração da tela final antes do logo;" at bounding box center [458, 454] width 785 height 16
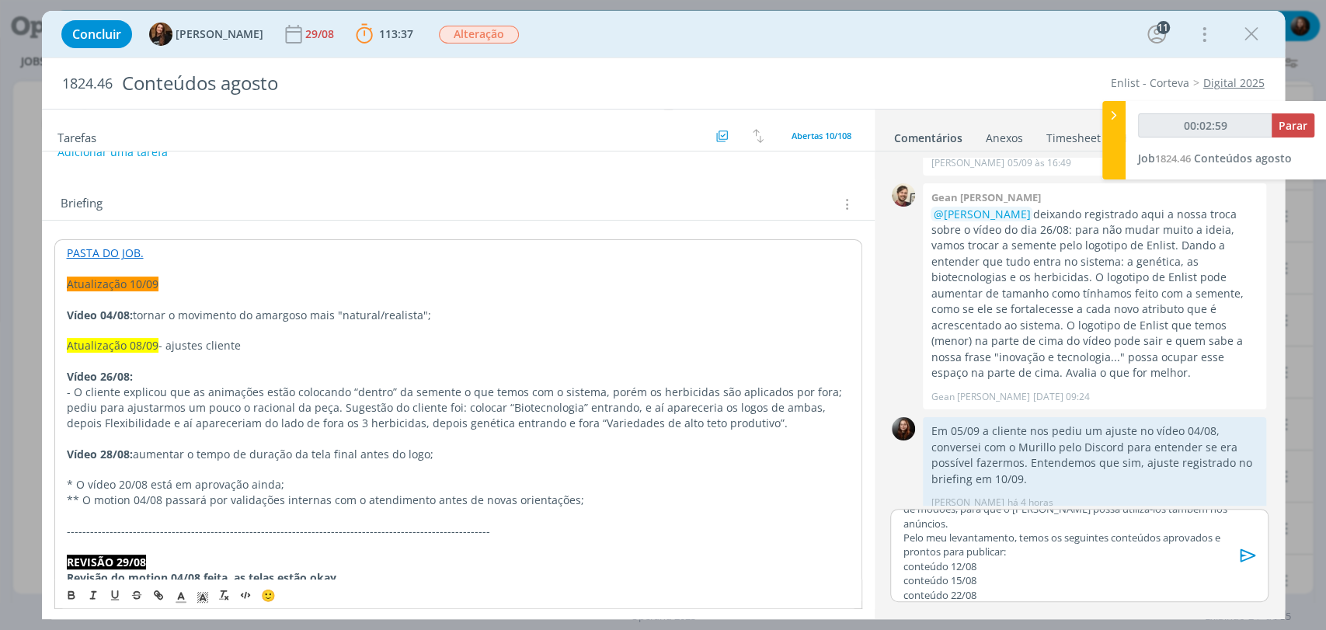
scroll to position [1828, 0]
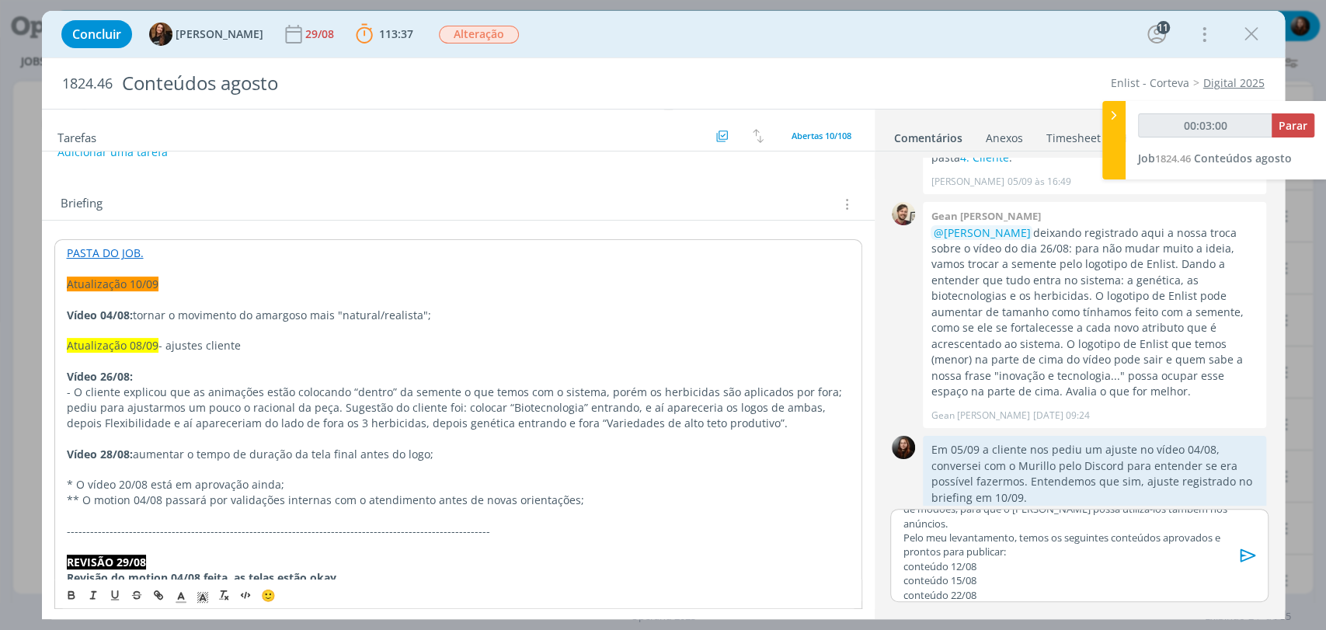
click at [493, 176] on div "Tarefas Usar Job de template Criar template a partir deste job Visualizar Templ…" at bounding box center [458, 359] width 833 height 499
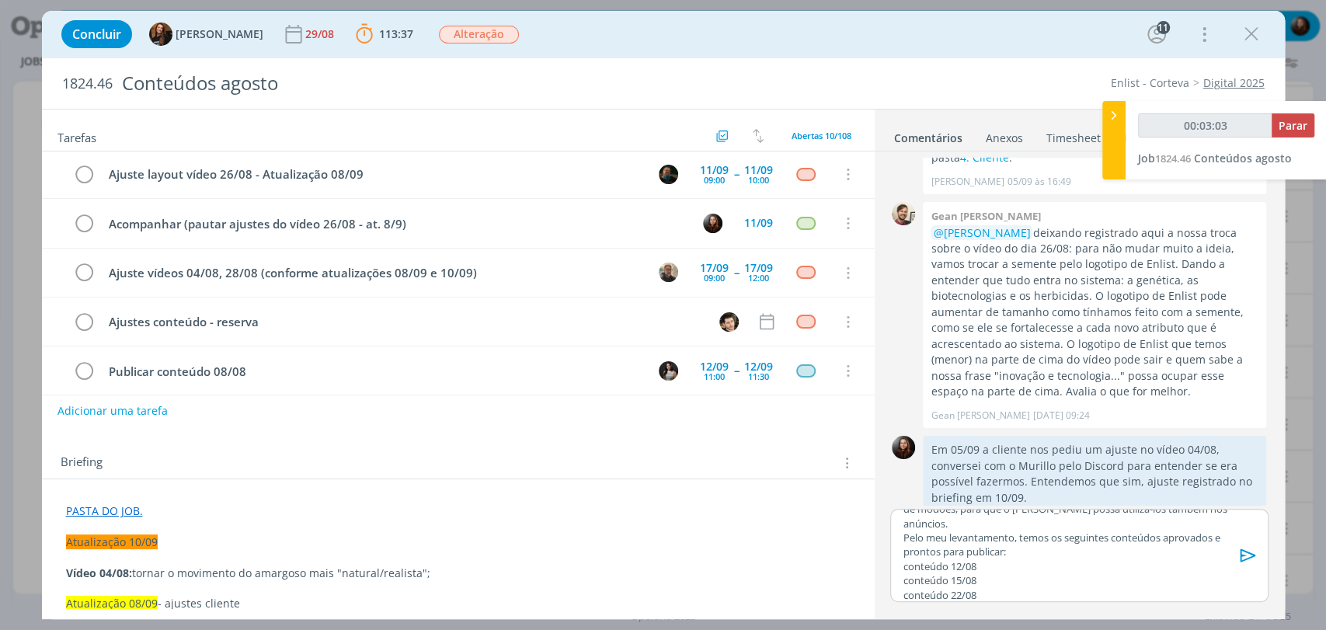
scroll to position [0, 0]
click at [695, 427] on div "Tarefas Usar Job de template Criar template a partir deste job Visualizar Templ…" at bounding box center [458, 359] width 833 height 499
click at [986, 591] on p "conteúdo 22/08" at bounding box center [1079, 589] width 353 height 14
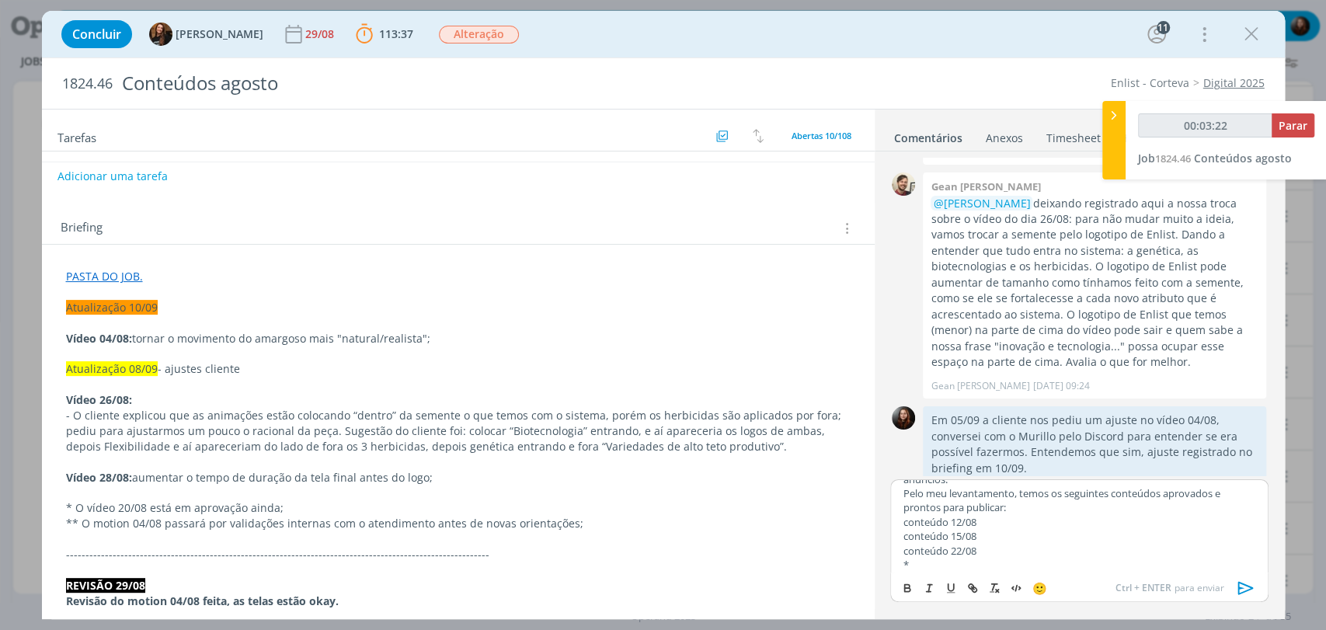
scroll to position [345, 0]
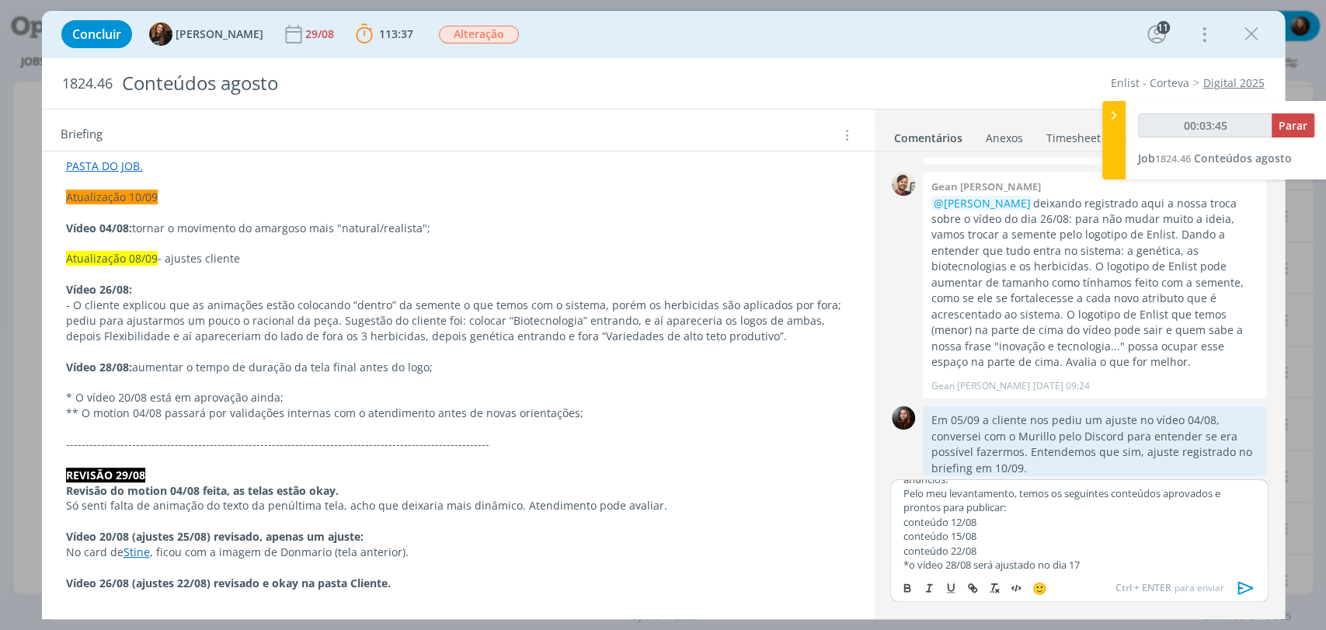
click at [998, 548] on p "conteúdo 22/08" at bounding box center [1079, 551] width 353 height 14
click at [1107, 573] on div "🙂 Ctrl + ENTER para enviar" at bounding box center [1079, 587] width 376 height 29
click at [1095, 563] on p "*o vídeo 28/08 será ajustado no dia 17" at bounding box center [1079, 565] width 353 height 14
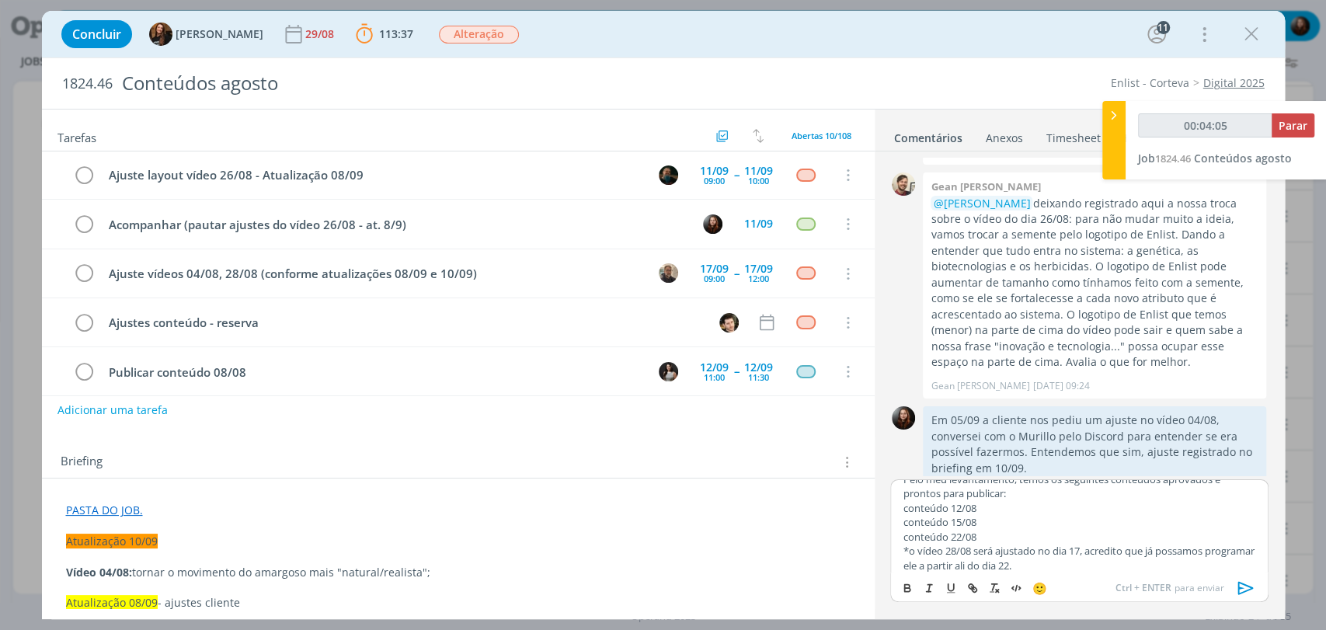
scroll to position [0, 0]
click at [1009, 531] on p "conteúdo 22/08" at bounding box center [1079, 537] width 353 height 14
click at [1089, 545] on p "*o vídeo 28/08 será ajustado no dia 17, acredito que já possamos programar ele …" at bounding box center [1079, 553] width 353 height 29
click at [1086, 556] on p "*o vídeo 28/08 será ajustado no dia 17, então acredito que já possamos programa…" at bounding box center [1079, 553] width 353 height 29
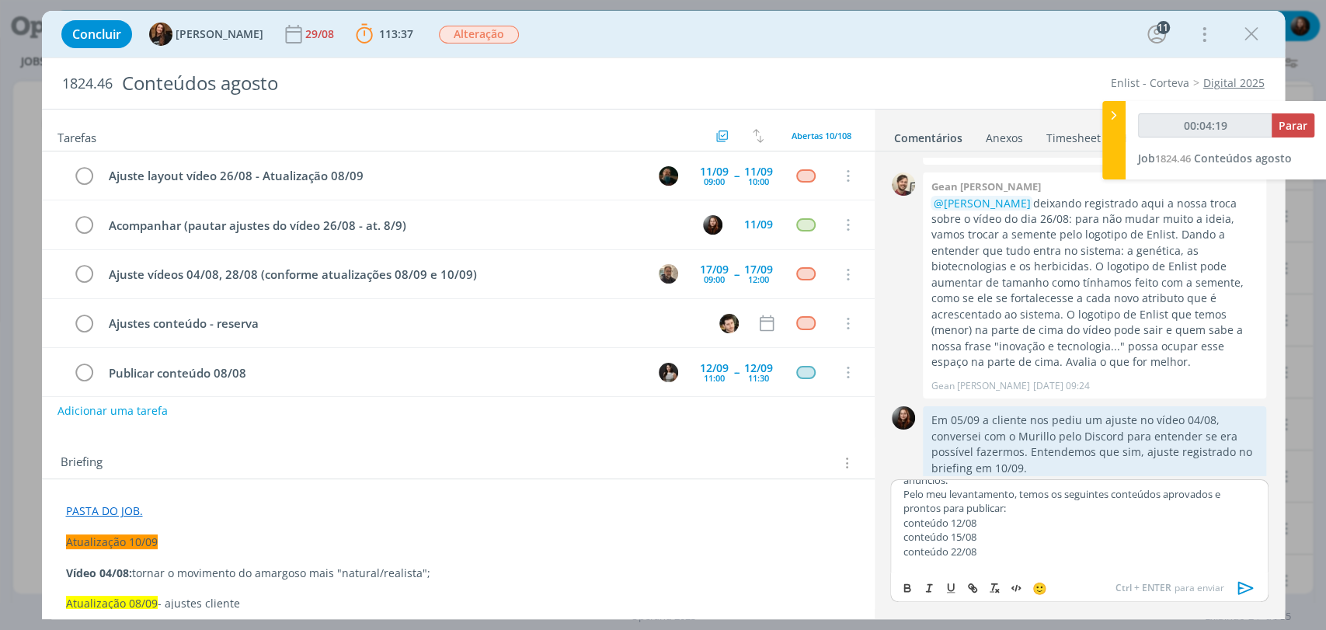
scroll to position [0, 0]
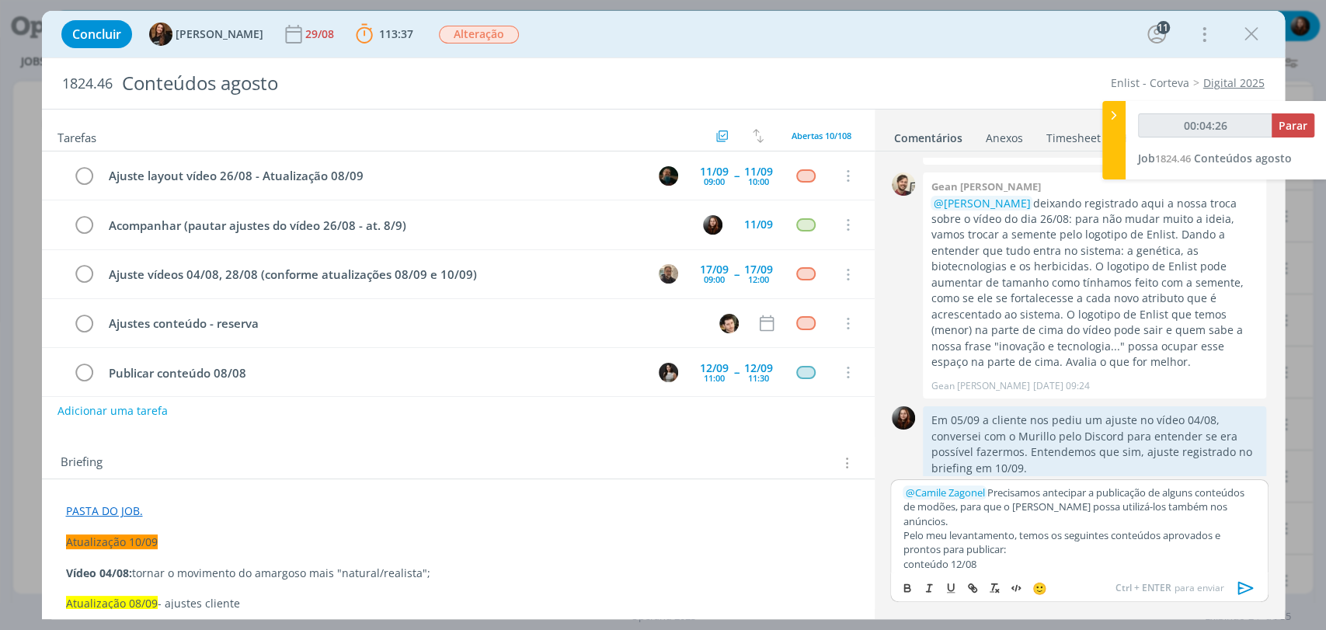
click at [1248, 584] on icon "dialog" at bounding box center [1246, 588] width 23 height 23
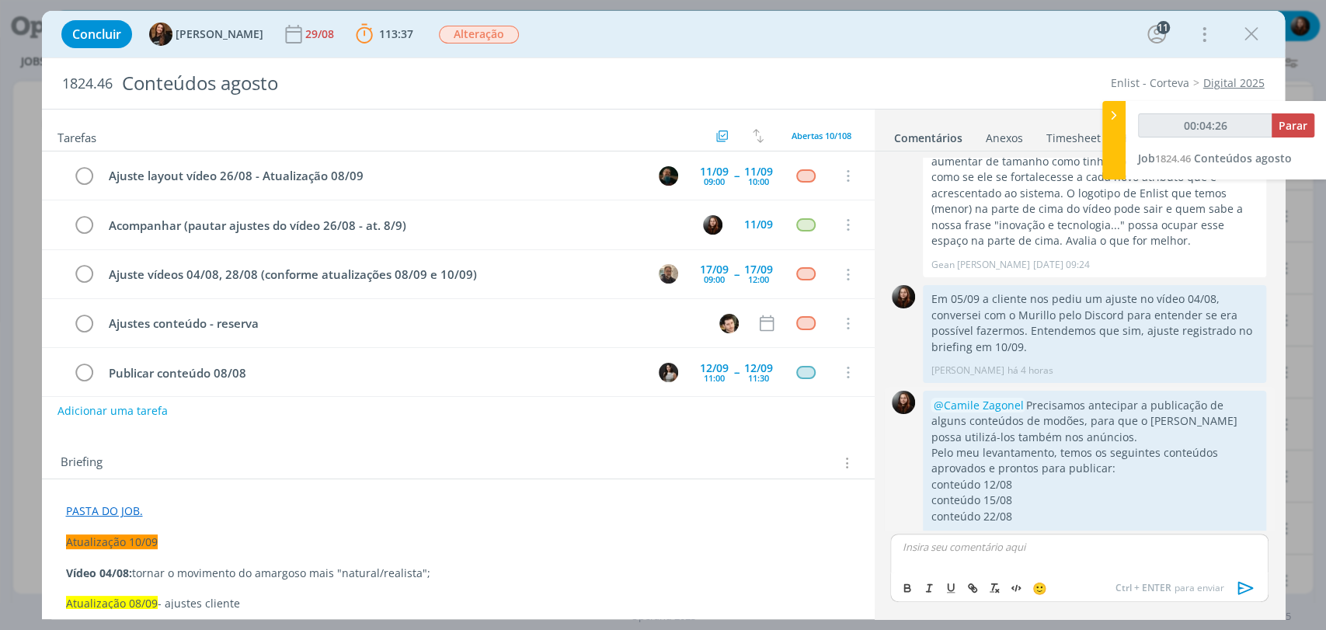
scroll to position [2020, 0]
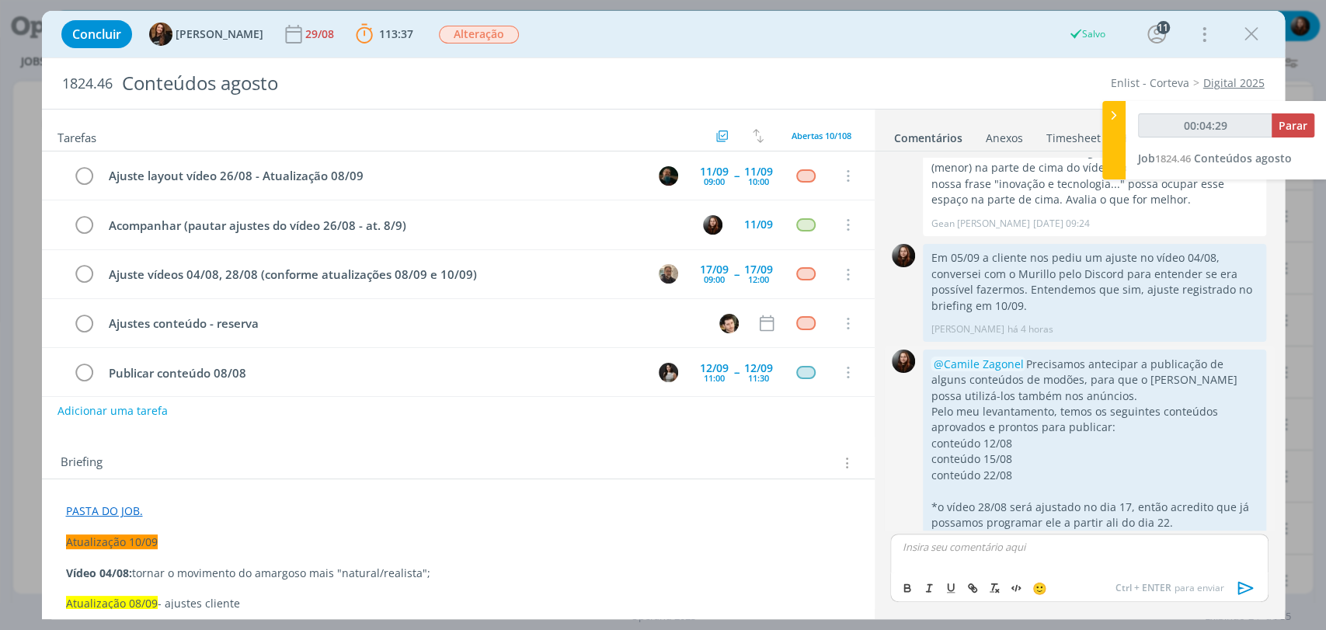
click at [1240, 541] on icon "dialog" at bounding box center [1248, 548] width 17 height 15
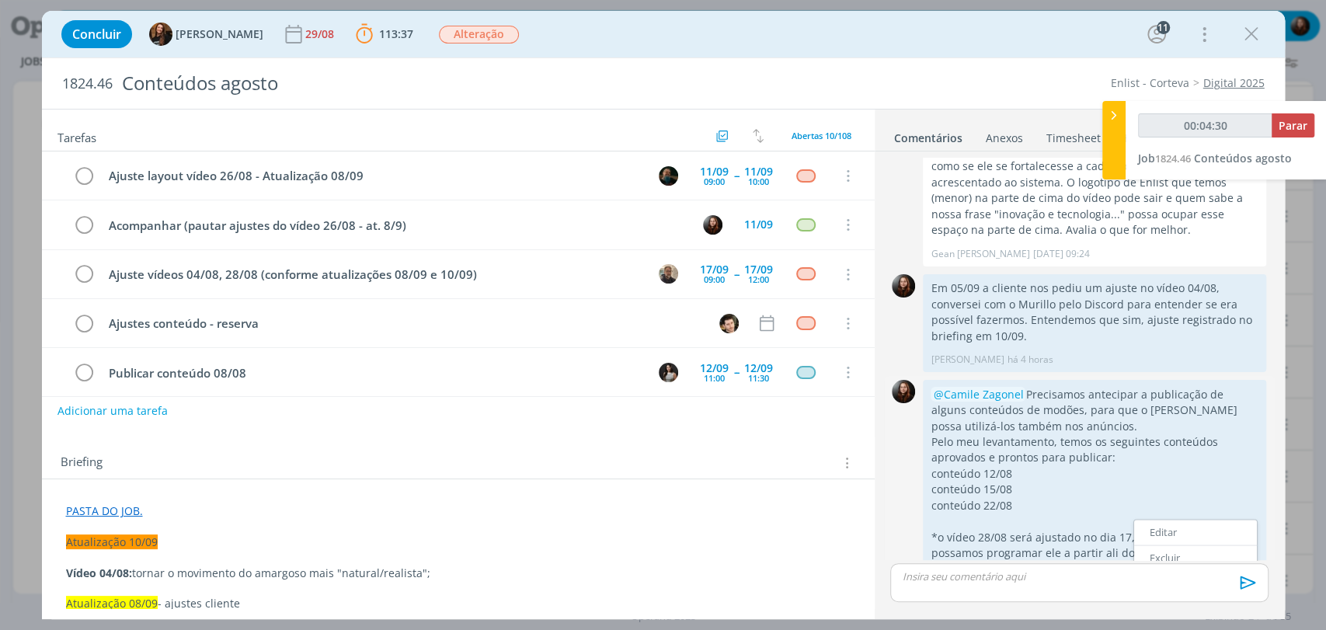
click at [1162, 520] on link "Editar" at bounding box center [1195, 532] width 123 height 25
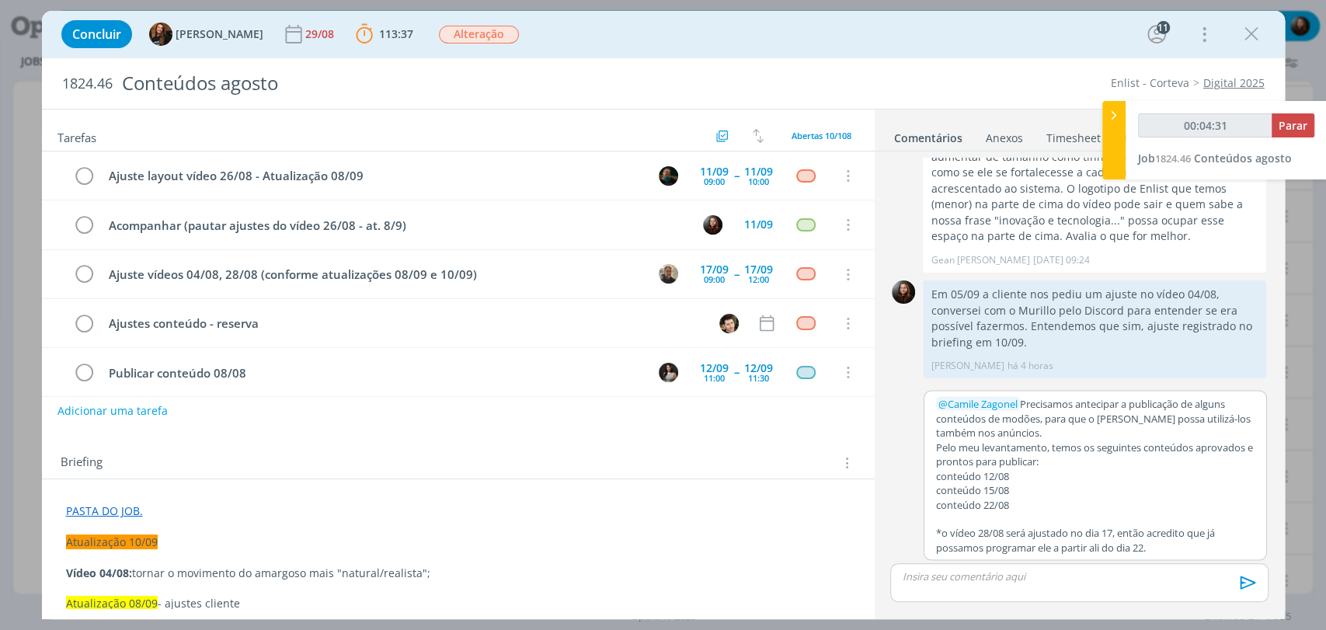
scroll to position [1950, 0]
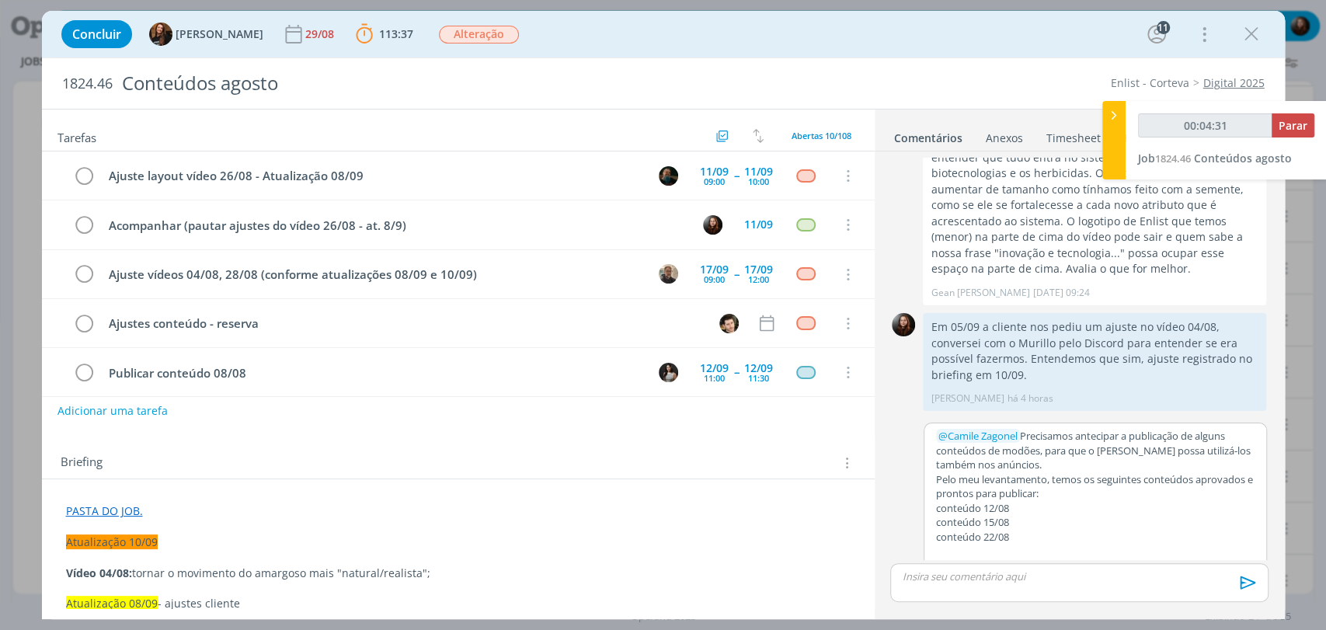
type input "00:04:32"
click at [1018, 515] on p "conteúdo 15/08" at bounding box center [1095, 522] width 319 height 14
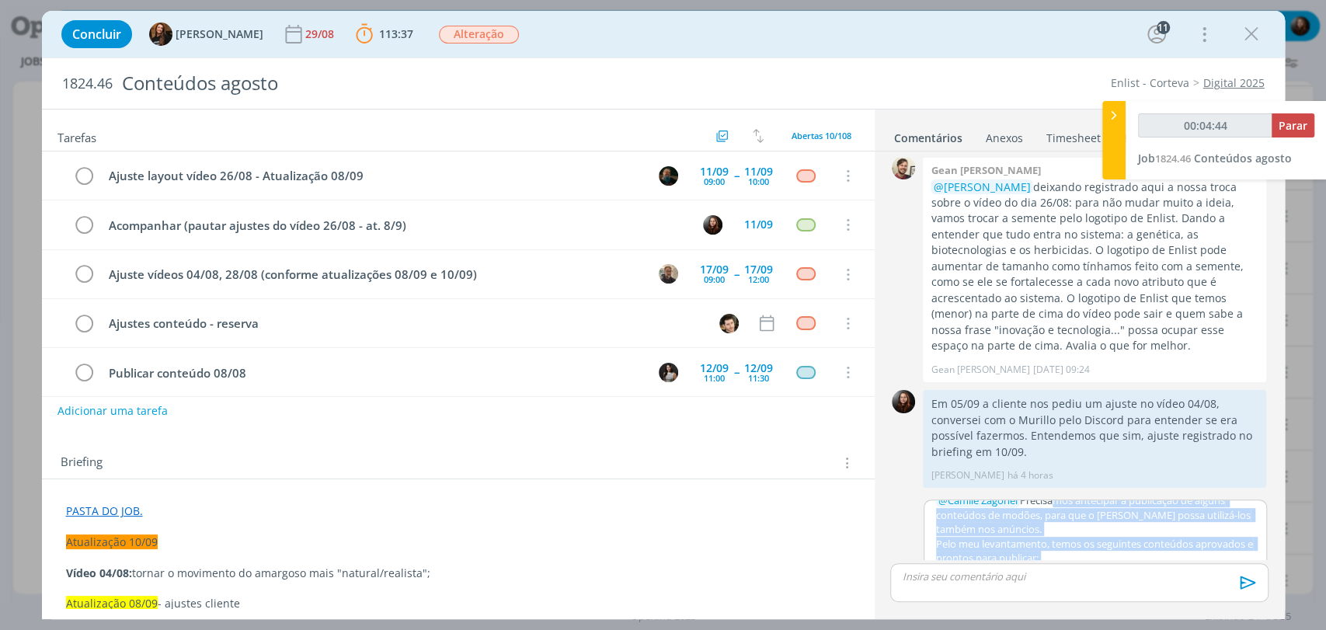
scroll to position [0, 0]
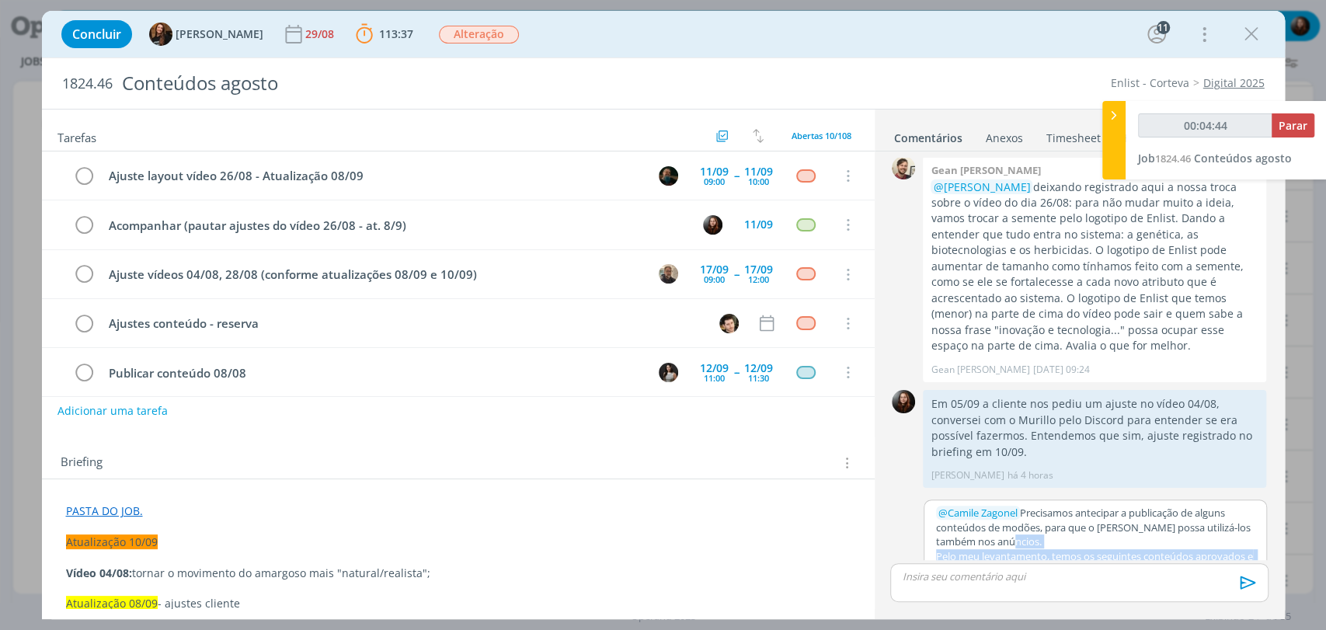
drag, startPoint x: 1143, startPoint y: 524, endPoint x: 1040, endPoint y: 507, distance: 104.6
click at [1040, 507] on div "﻿ @ Camile Zagonel ﻿ Precisamos antecipar a publicação de alguns conteúdos de m…" at bounding box center [1096, 531] width 342 height 62
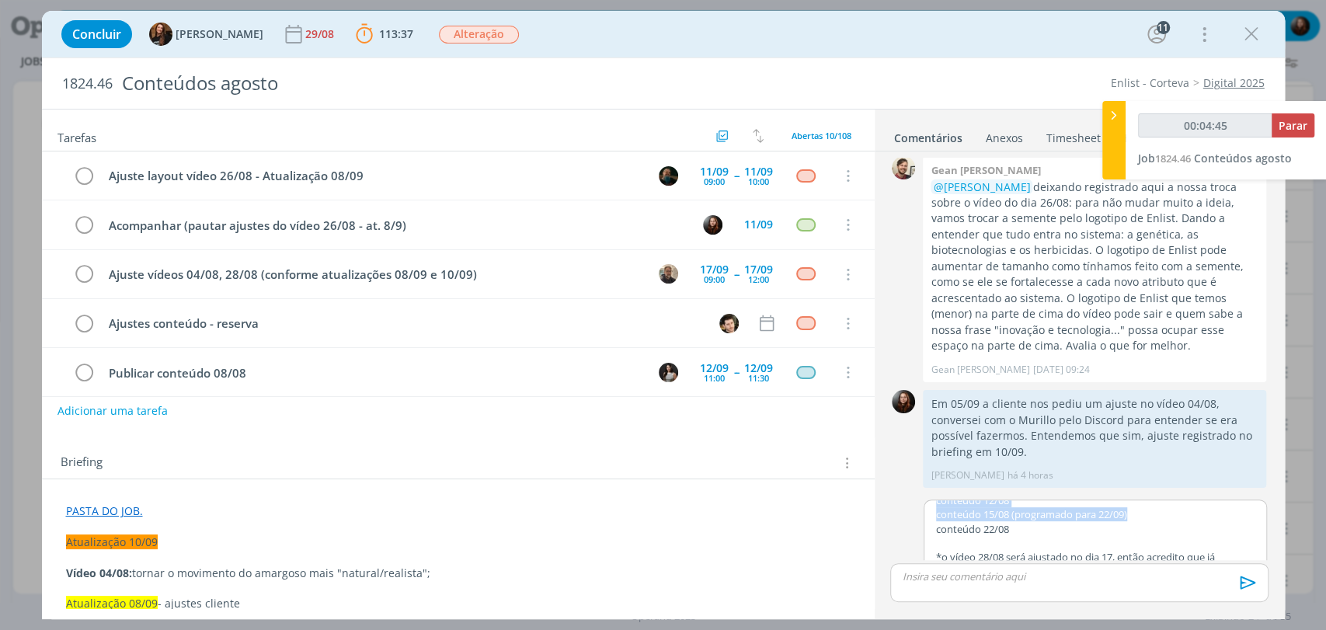
scroll to position [86, 0]
click at [1019, 506] on p "conteúdo 15/08 (programado para 22/09)" at bounding box center [1095, 513] width 319 height 14
drag, startPoint x: 1009, startPoint y: 479, endPoint x: 1092, endPoint y: 480, distance: 82.4
click at [1092, 500] on div "﻿ @ Camile Zagonel ﻿ Precisamos antecipar a publicação de alguns conteúdos de m…" at bounding box center [1096, 531] width 342 height 62
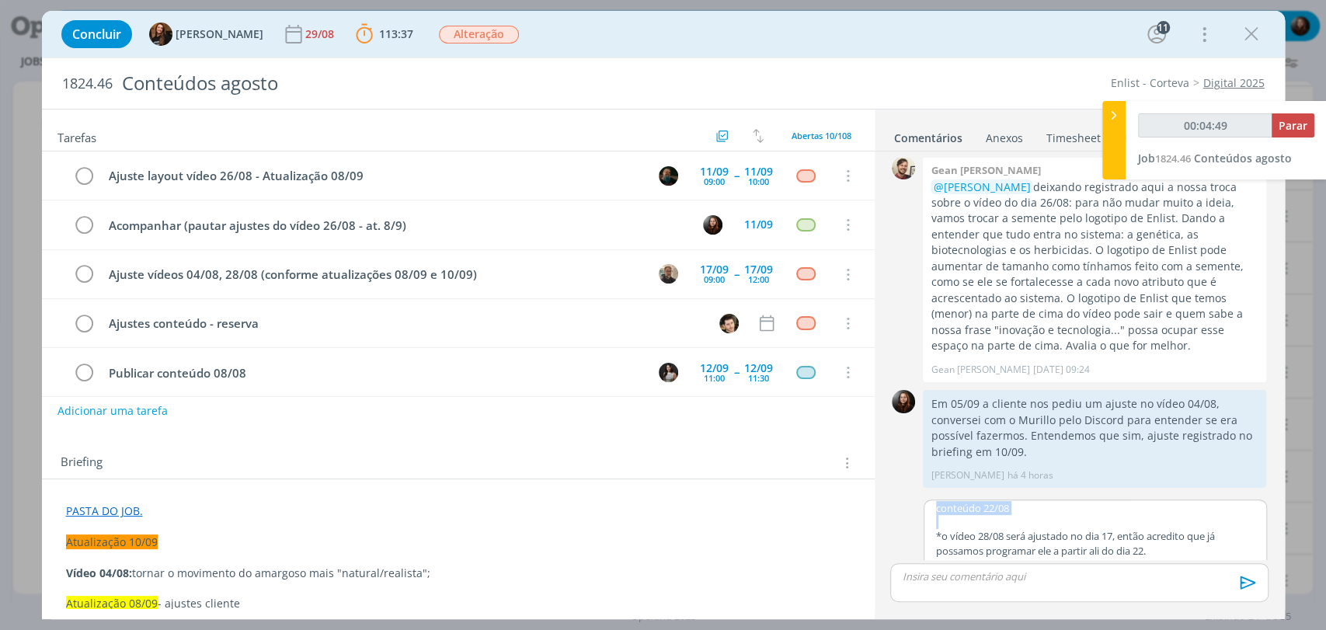
click at [1010, 501] on p "conteúdo 22/08" at bounding box center [1095, 508] width 319 height 14
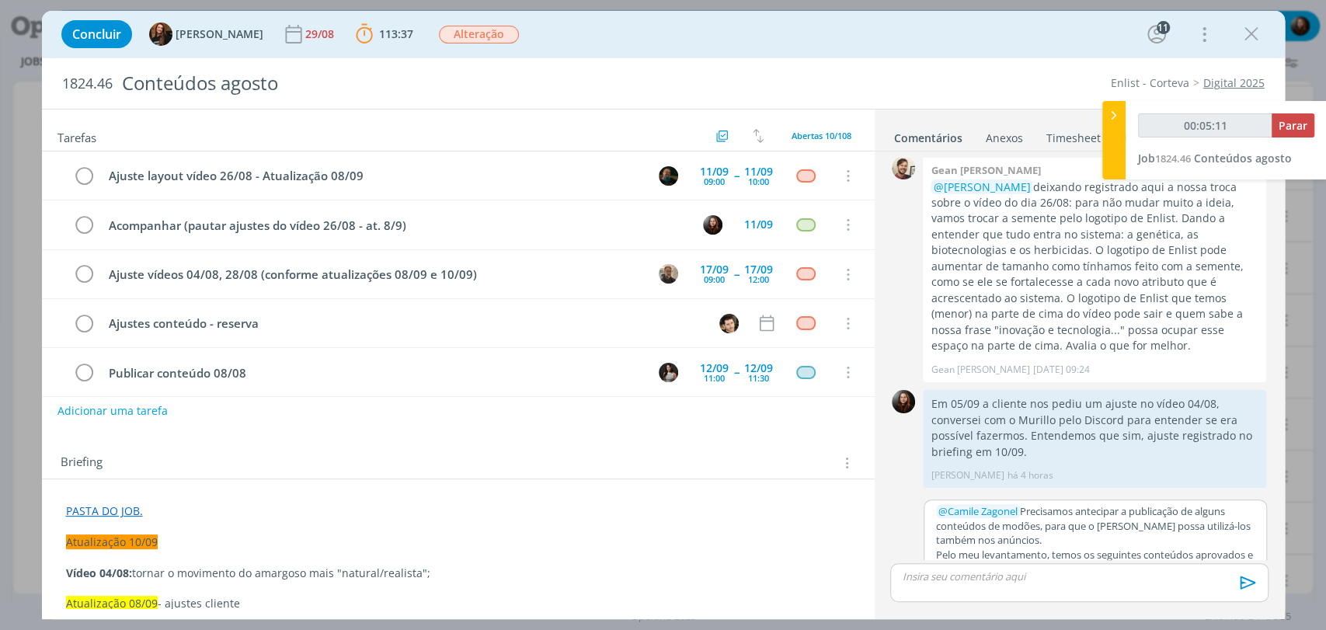
scroll to position [0, 0]
click at [1238, 570] on button "Salvar" at bounding box center [1242, 579] width 35 height 19
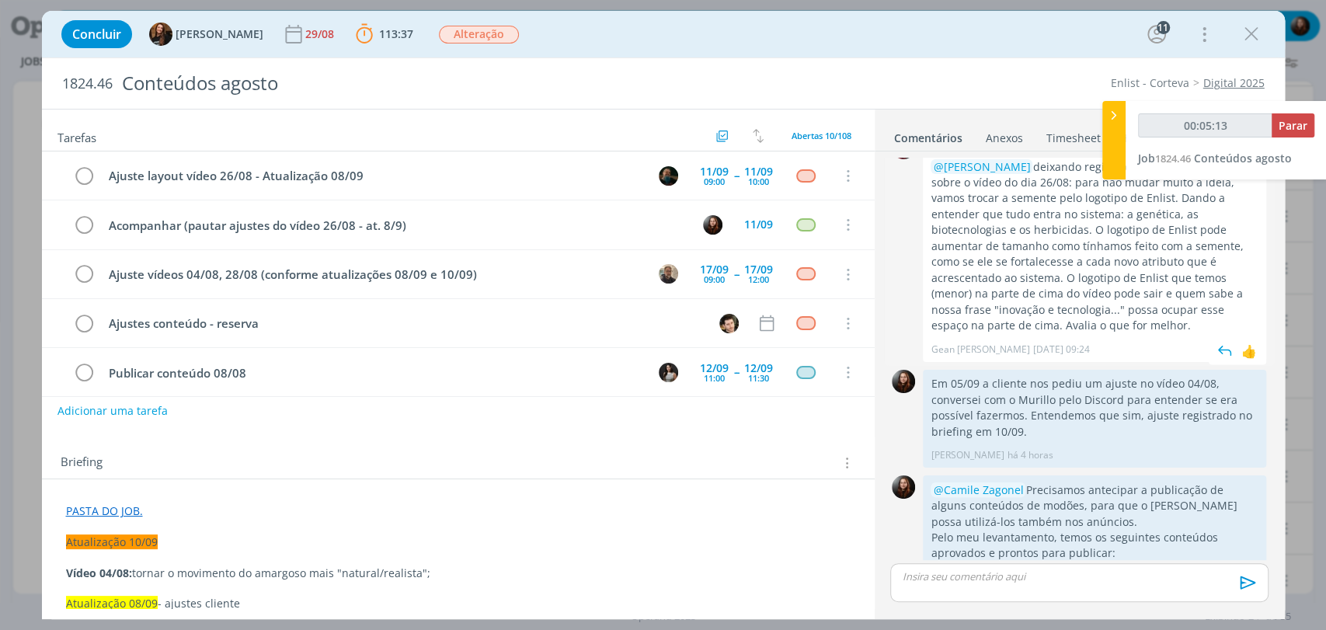
scroll to position [1989, 0]
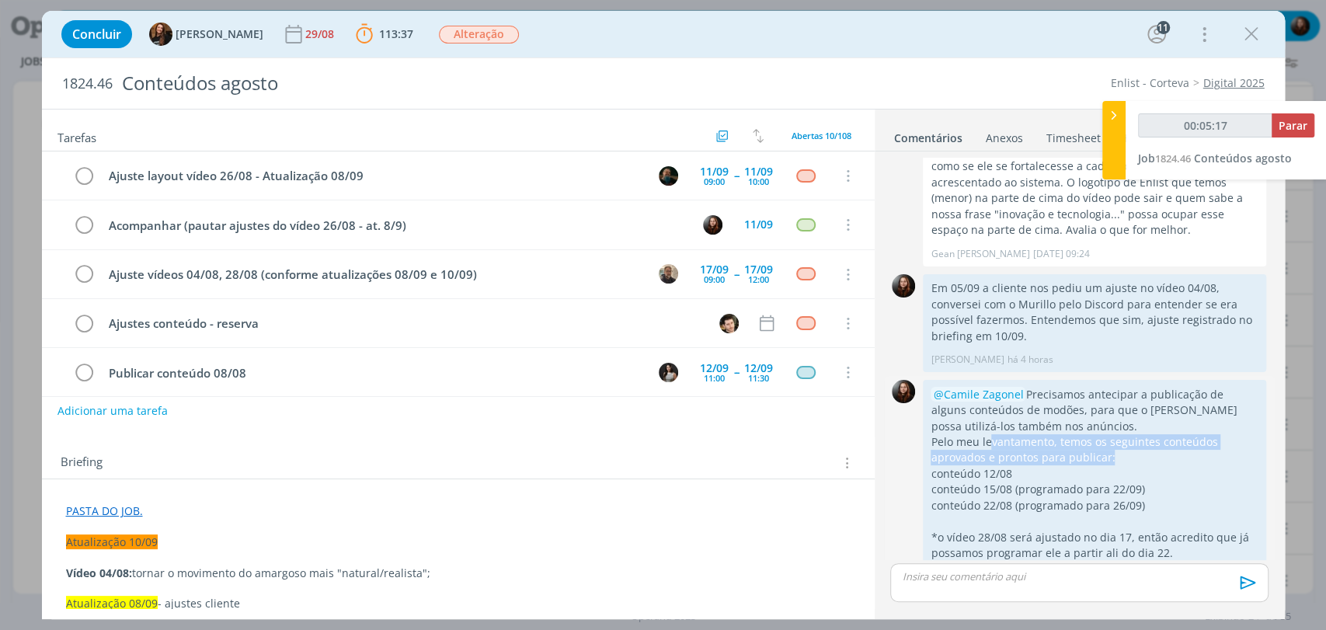
drag, startPoint x: 1089, startPoint y: 406, endPoint x: 1114, endPoint y: 425, distance: 31.1
click at [1114, 434] on p "Pelo meu levantamento, temos os seguintes conteúdos aprovados e prontos para pu…" at bounding box center [1095, 450] width 328 height 32
drag, startPoint x: 971, startPoint y: 441, endPoint x: 1103, endPoint y: 445, distance: 132.9
click at [1103, 466] on p "conteúdo 12/08" at bounding box center [1095, 474] width 328 height 16
click at [1141, 466] on p "conteúdo 12/08" at bounding box center [1095, 474] width 328 height 16
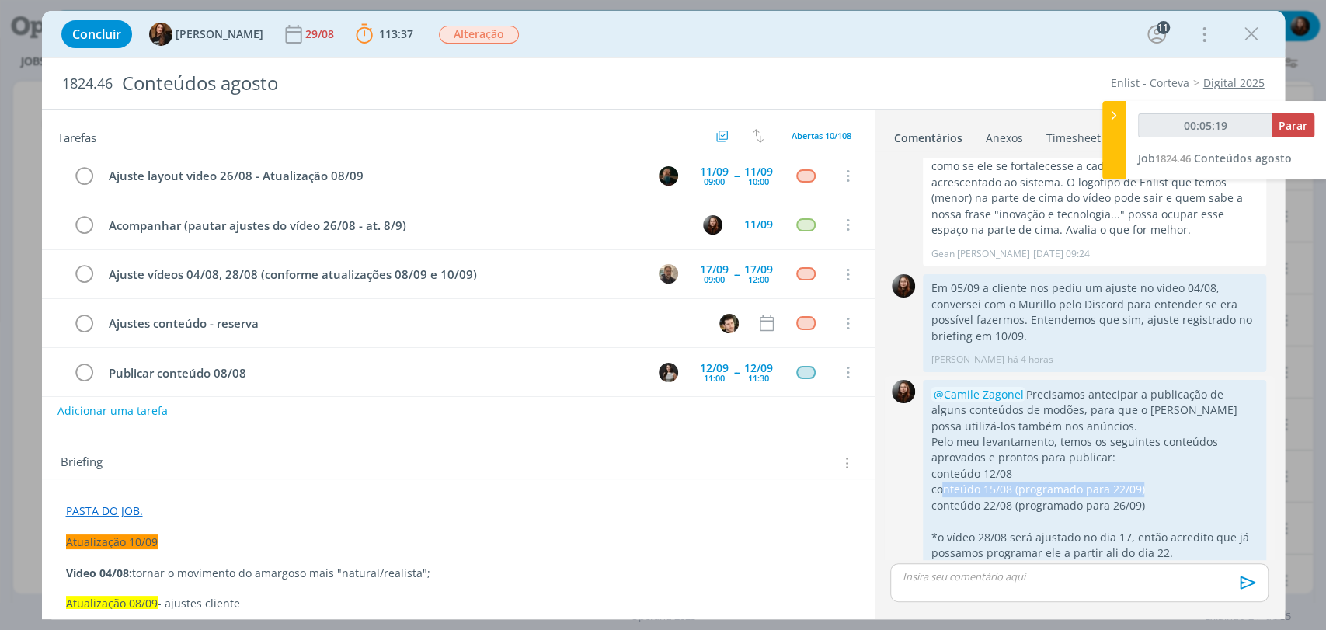
drag, startPoint x: 941, startPoint y: 462, endPoint x: 1183, endPoint y: 459, distance: 242.4
click at [1183, 482] on p "conteúdo 15/08 (programado para 22/09)" at bounding box center [1095, 490] width 328 height 16
click at [1210, 482] on p "conteúdo 15/08 (programado para 22/09)" at bounding box center [1095, 490] width 328 height 16
drag, startPoint x: 944, startPoint y: 469, endPoint x: 1147, endPoint y: 464, distance: 202.9
click at [1175, 498] on p "conteúdo 22/08 (programado para 26/09)" at bounding box center [1095, 506] width 328 height 16
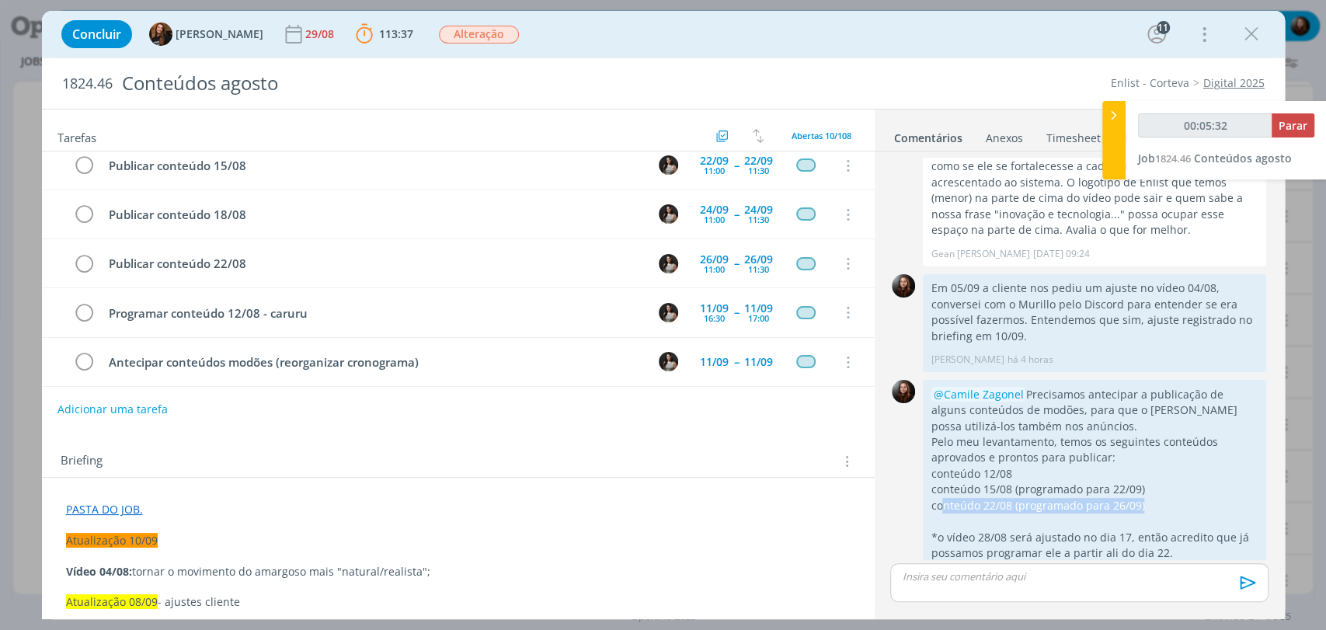
scroll to position [0, 0]
click at [1127, 482] on p "conteúdo 15/08 (programado para 22/09)" at bounding box center [1095, 490] width 328 height 16
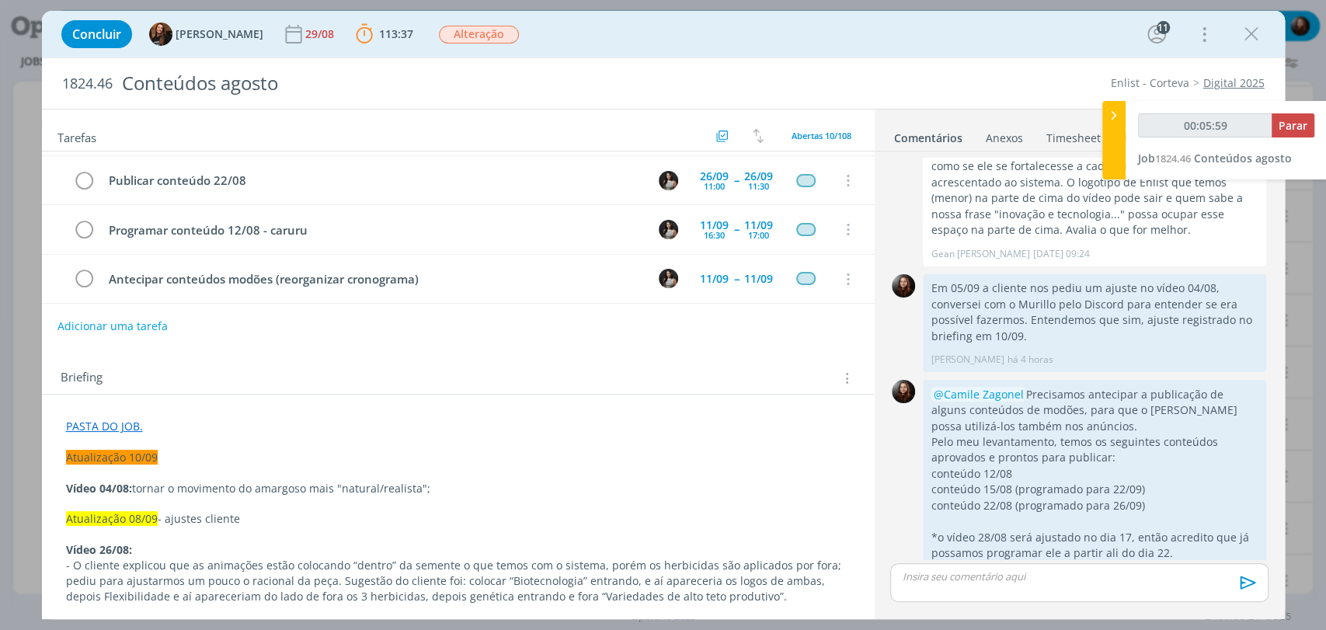
scroll to position [86, 0]
click at [703, 273] on div "11/09" at bounding box center [714, 277] width 29 height 11
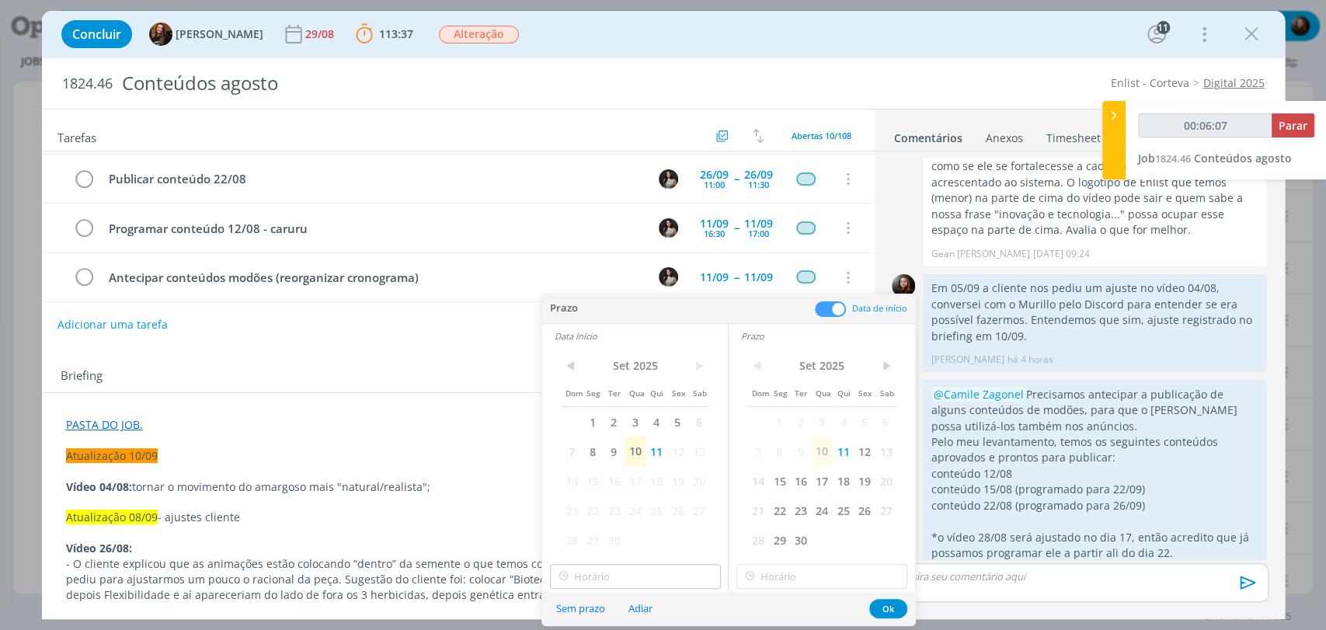
type input "00:06:08"
type input "18:00"
click at [586, 571] on input "18:00" at bounding box center [635, 576] width 171 height 25
type input "00:06:09"
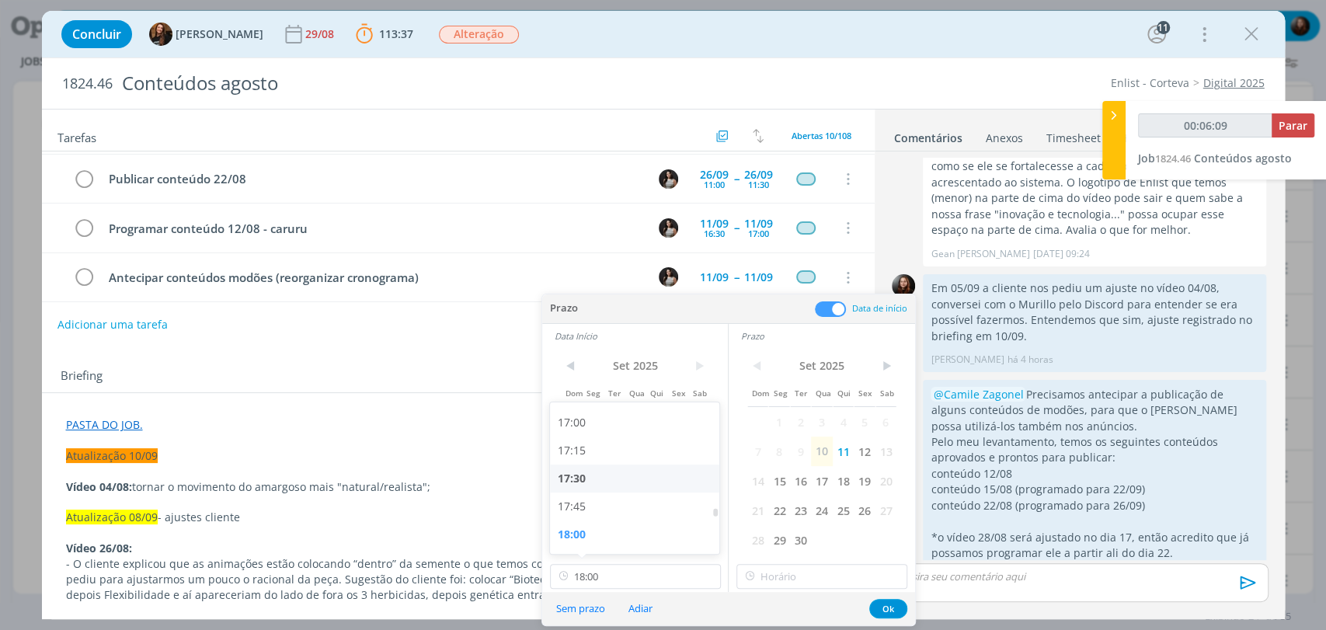
click at [597, 479] on div "17:30" at bounding box center [636, 479] width 173 height 28
type input "17:30"
click at [614, 570] on input "17:30" at bounding box center [635, 576] width 171 height 25
type input "00:06:11"
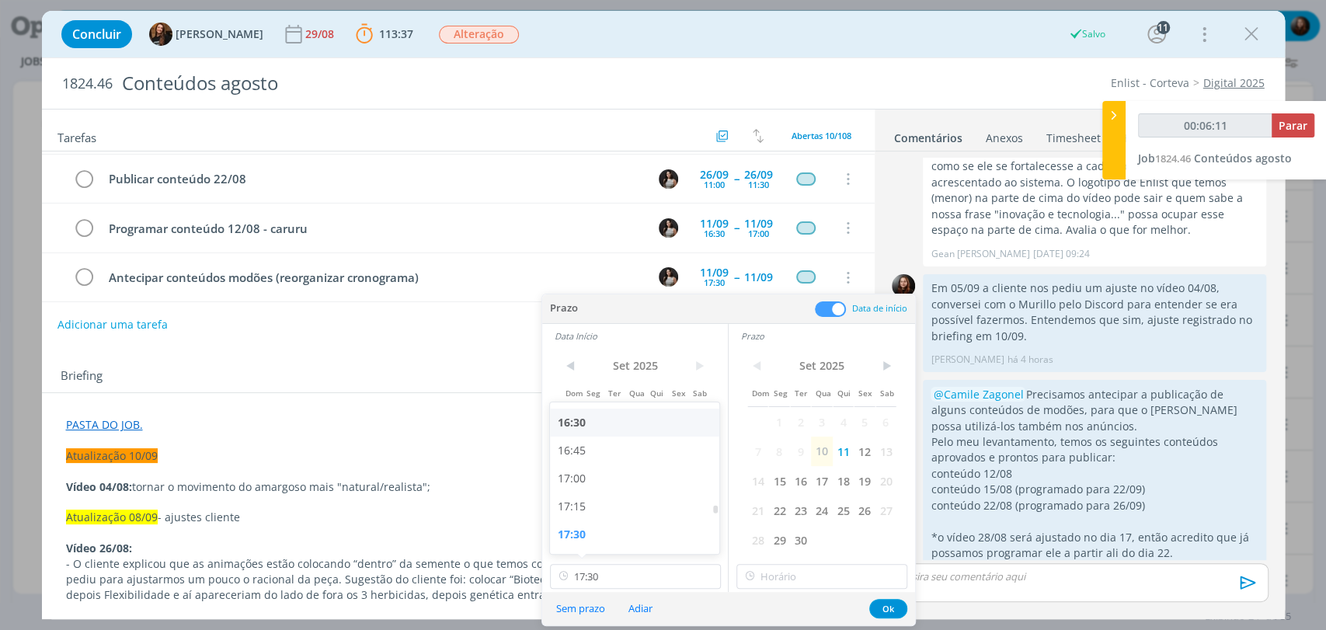
click at [587, 430] on div "16:30" at bounding box center [636, 423] width 173 height 28
type input "16:30"
type input "00:06:12"
type input "18:00"
click at [773, 573] on input "18:00" at bounding box center [822, 576] width 171 height 25
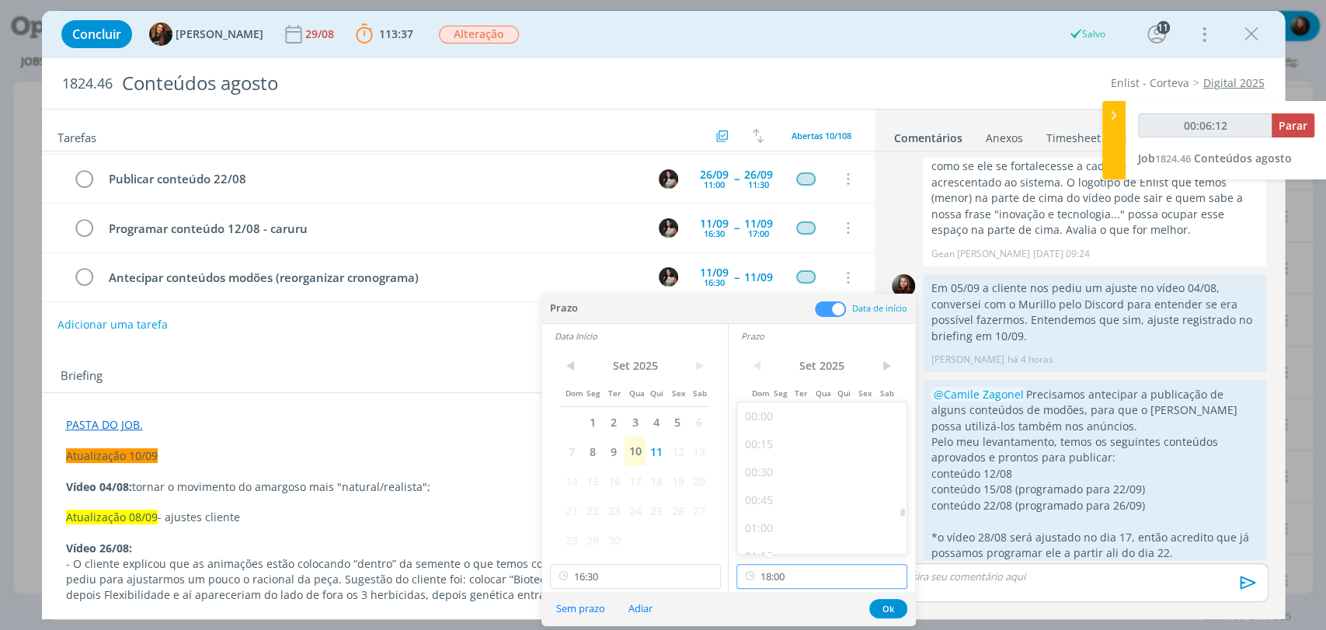
scroll to position [1896, 0]
type input "00:06:13"
click at [765, 419] on div "17:00" at bounding box center [823, 423] width 173 height 28
type input "17:00"
click at [892, 608] on button "Ok" at bounding box center [889, 608] width 38 height 19
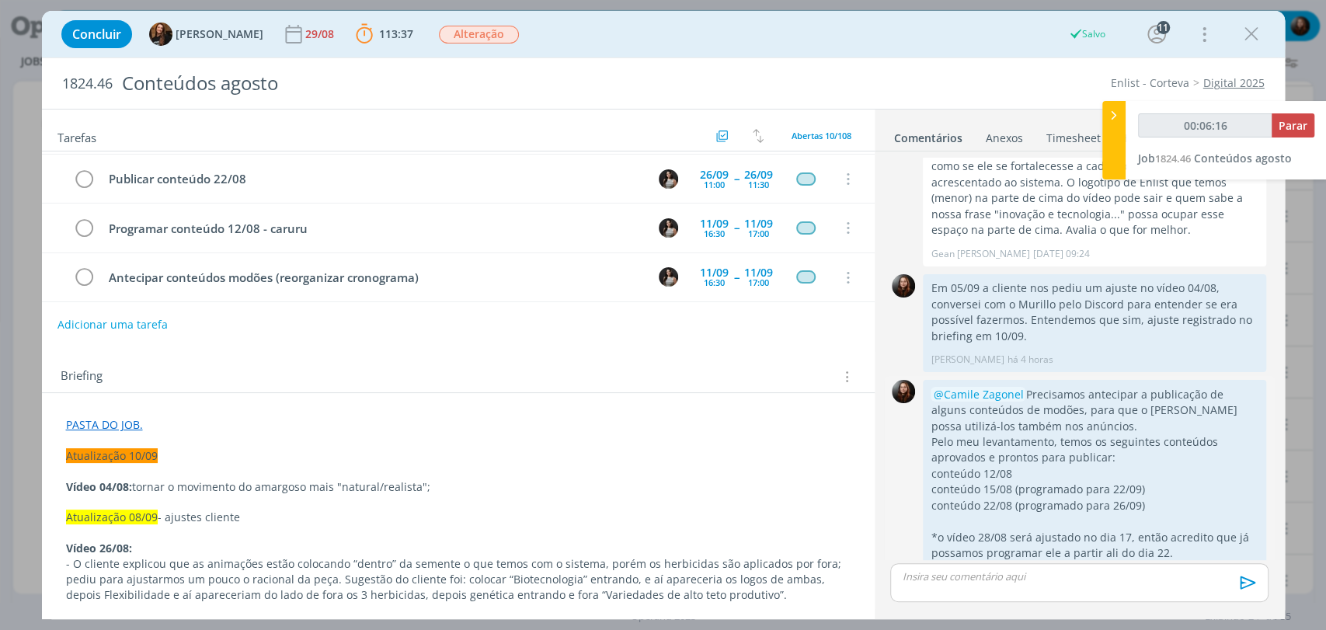
click at [1243, 571] on icon "dialog" at bounding box center [1248, 578] width 17 height 15
drag, startPoint x: 1181, startPoint y: 499, endPoint x: 1138, endPoint y: 497, distance: 43.5
click at [1181, 520] on link "Editar" at bounding box center [1195, 532] width 123 height 25
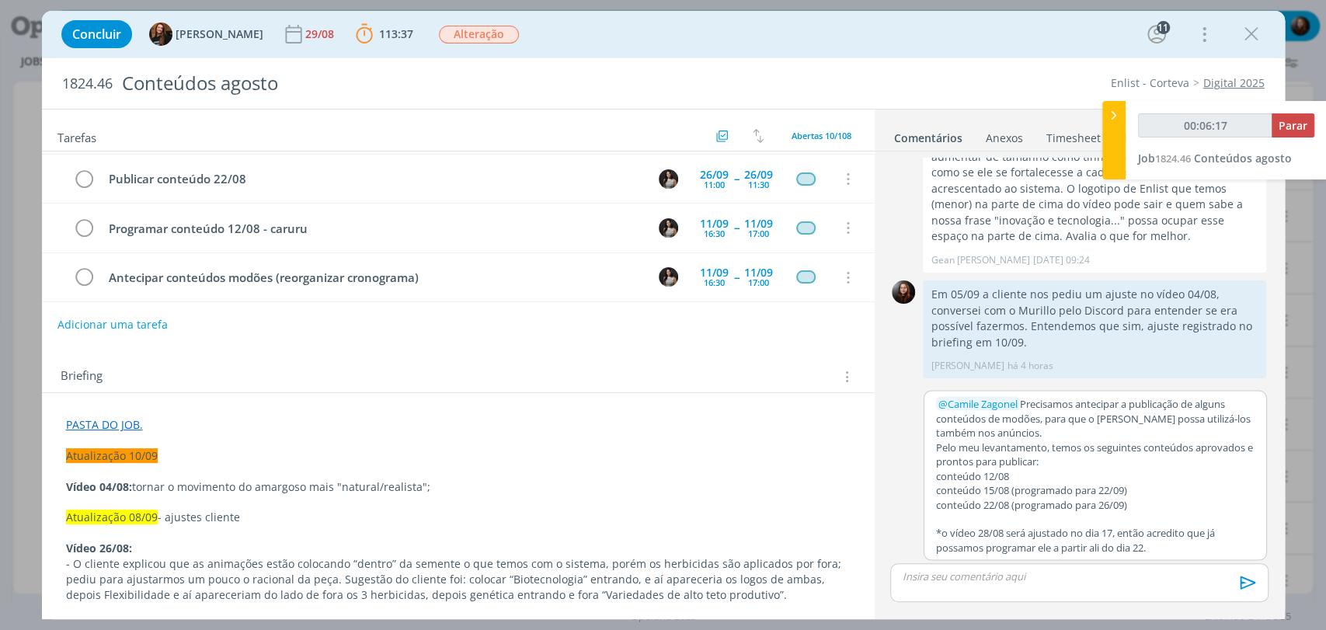
scroll to position [1950, 0]
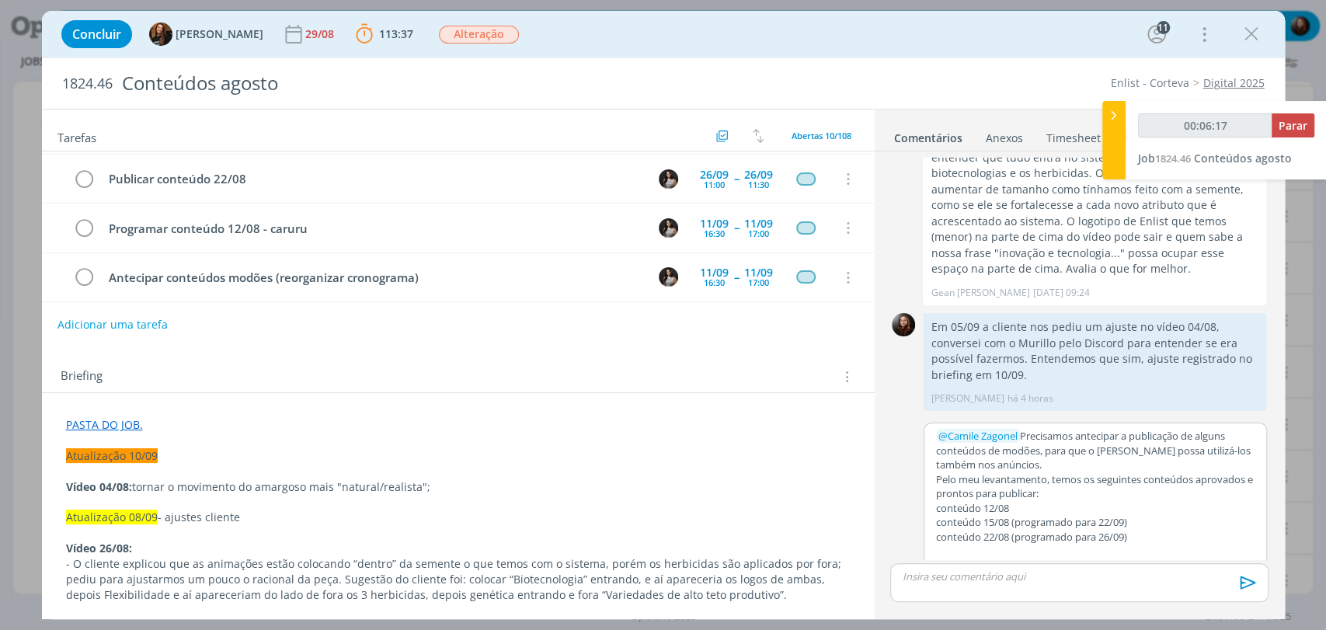
type input "00:06:18"
click at [1014, 501] on p "conteúdo 12/08" at bounding box center [1095, 508] width 319 height 14
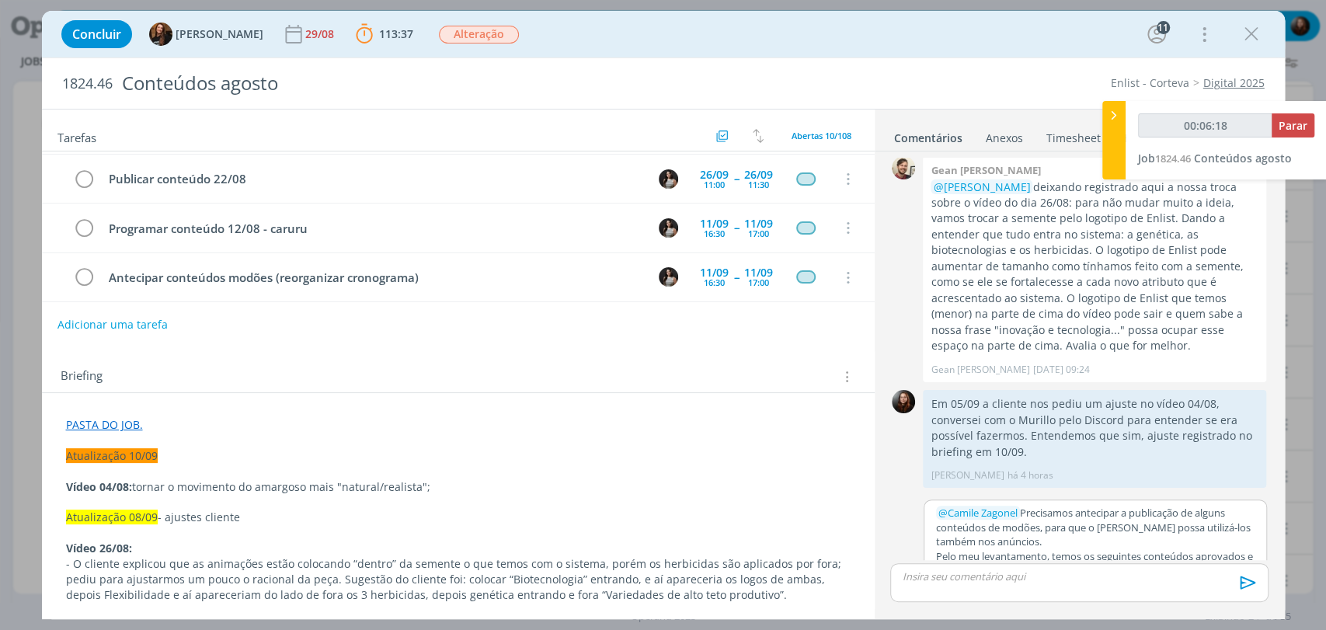
scroll to position [29, 0]
click at [1233, 570] on button "Salvar" at bounding box center [1242, 579] width 35 height 19
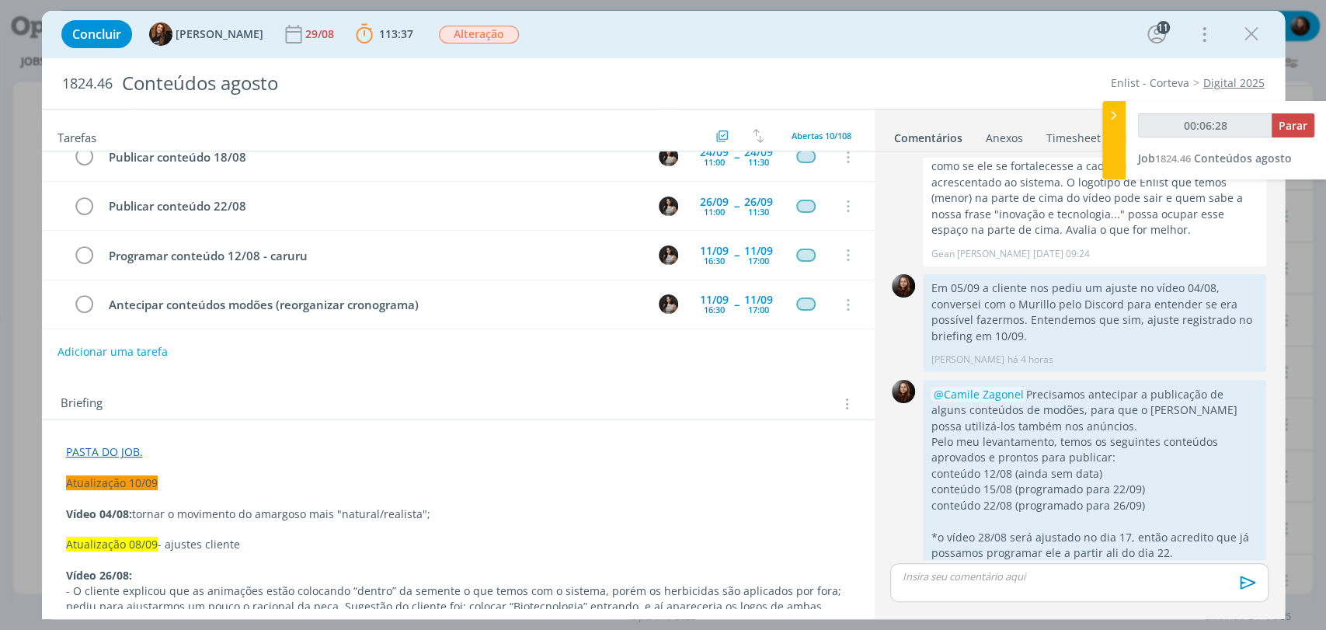
scroll to position [0, 0]
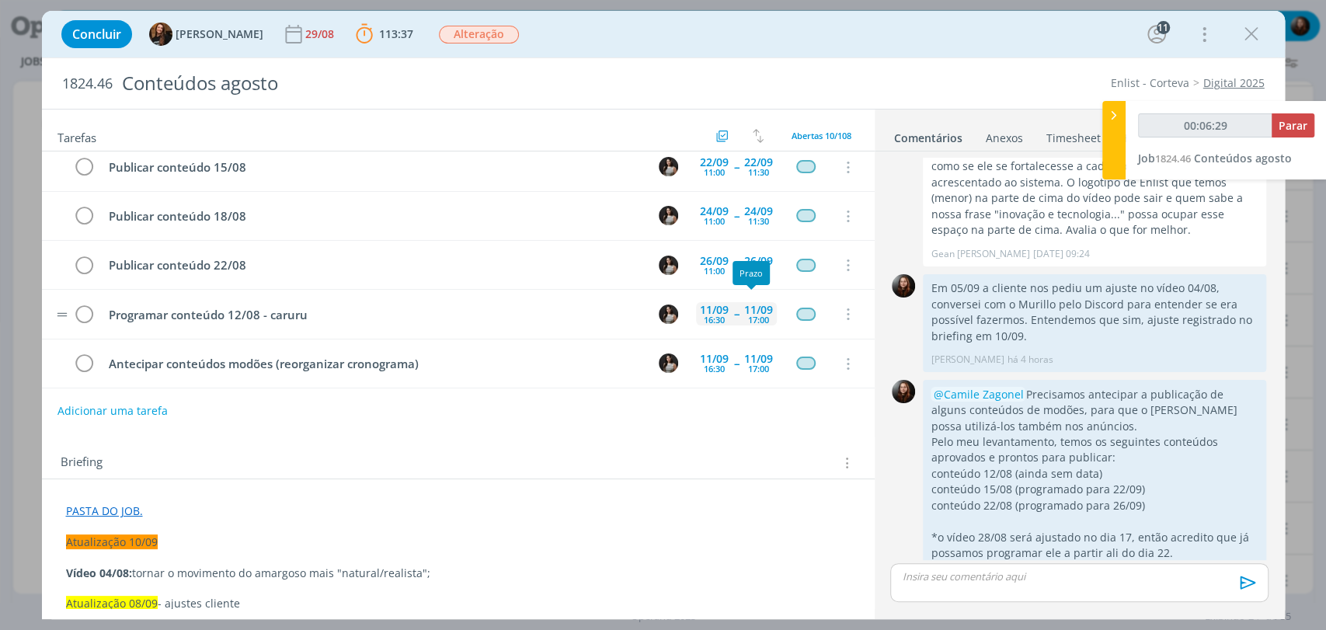
click at [751, 315] on div "17:00" at bounding box center [758, 319] width 21 height 9
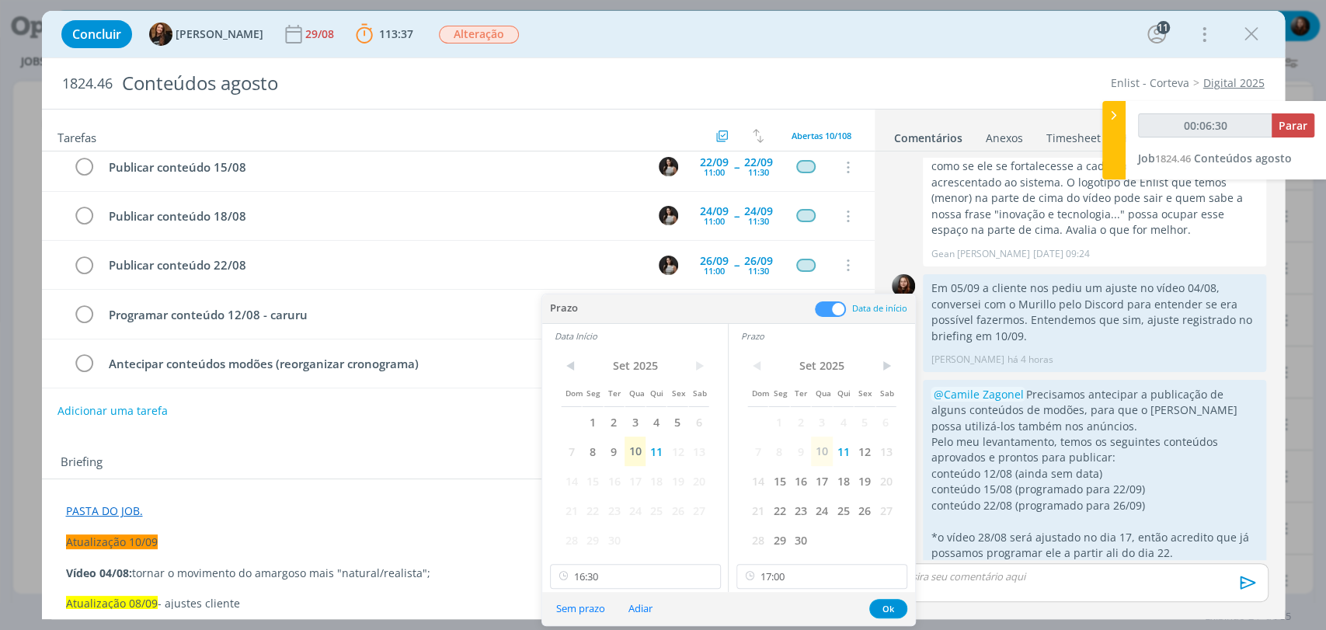
click at [831, 310] on span at bounding box center [830, 309] width 31 height 16
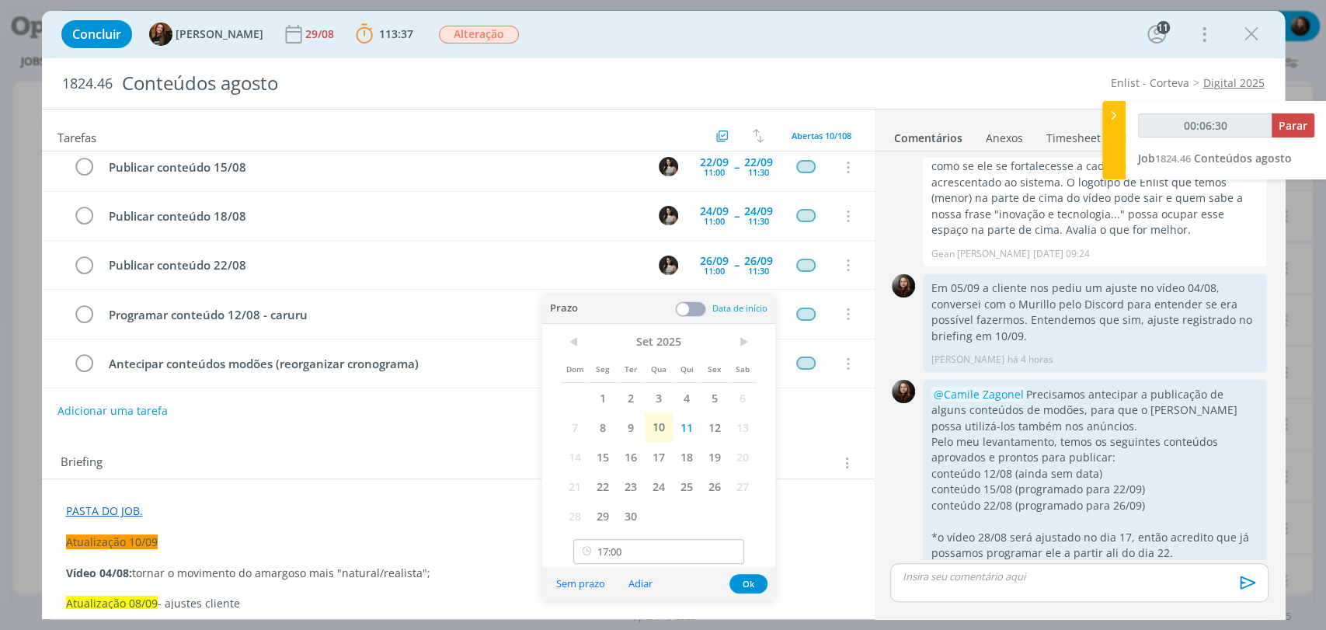
type input "00:06:31"
click at [729, 553] on icon at bounding box center [730, 551] width 19 height 25
type input "17:00"
type input "00:06:32"
click at [746, 580] on button "Ok" at bounding box center [749, 583] width 38 height 19
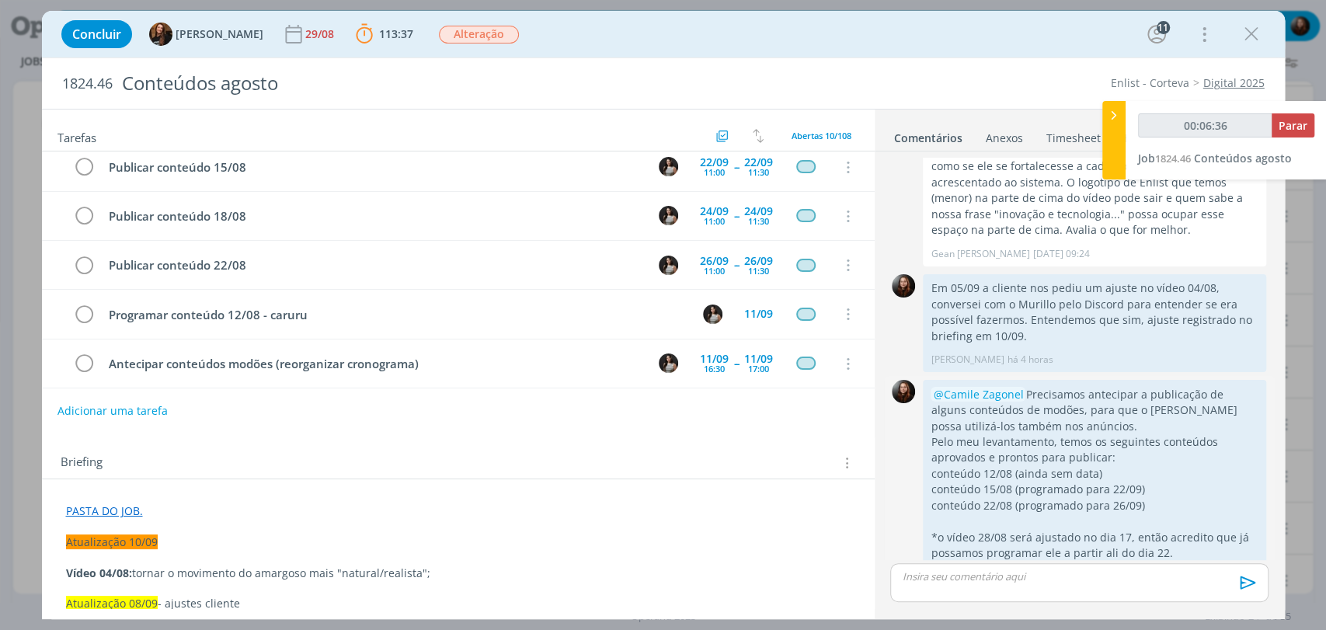
click at [1246, 571] on icon "dialog" at bounding box center [1248, 578] width 17 height 15
drag, startPoint x: 1177, startPoint y: 499, endPoint x: 1169, endPoint y: 498, distance: 8.6
click at [1177, 520] on link "Editar" at bounding box center [1195, 532] width 123 height 25
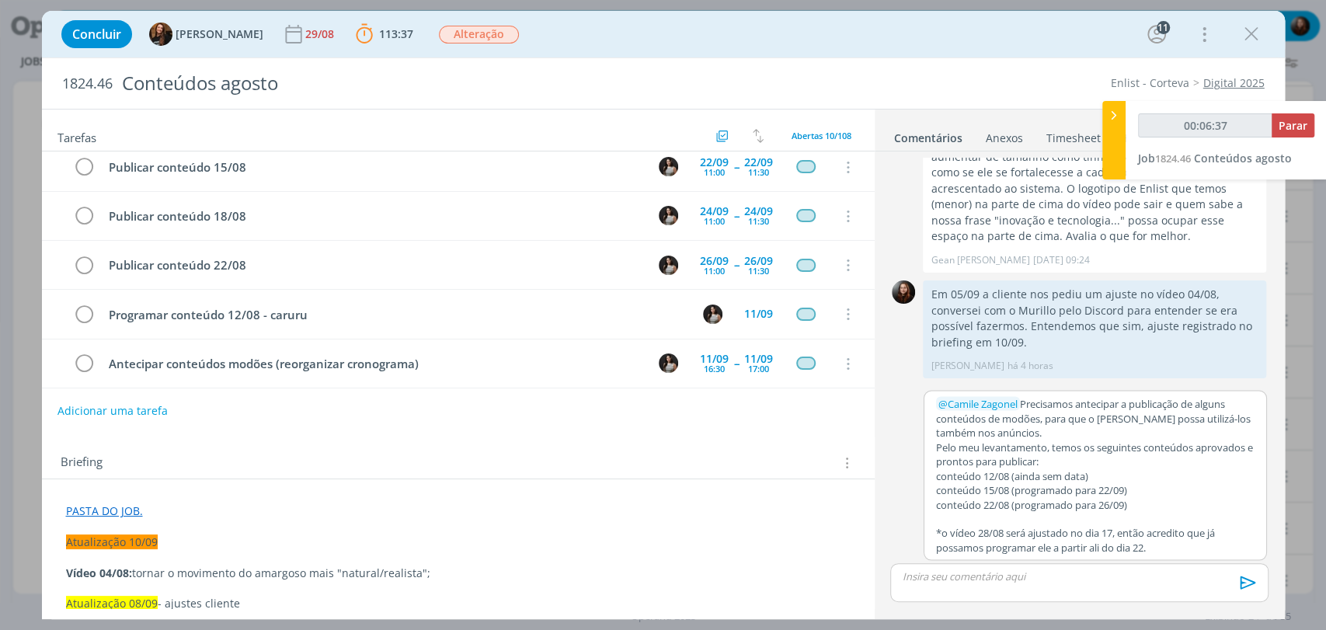
scroll to position [1950, 0]
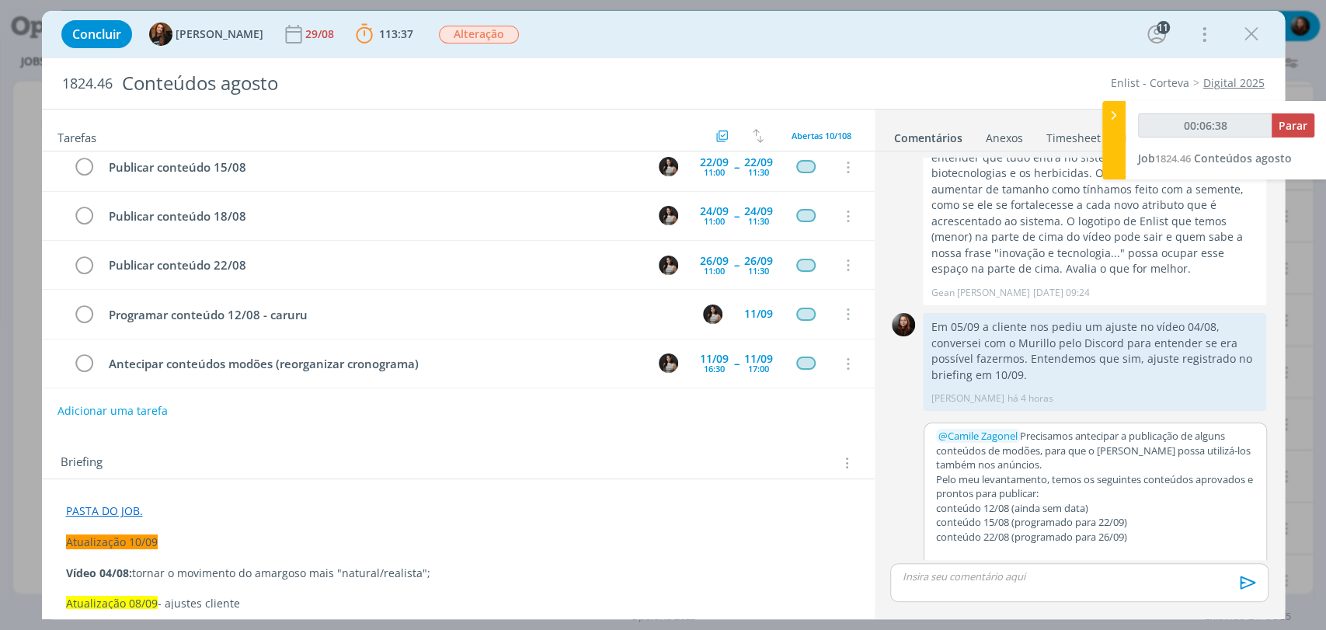
click at [1087, 501] on p "conteúdo 12/08 (ainda sem data)" at bounding box center [1095, 508] width 319 height 14
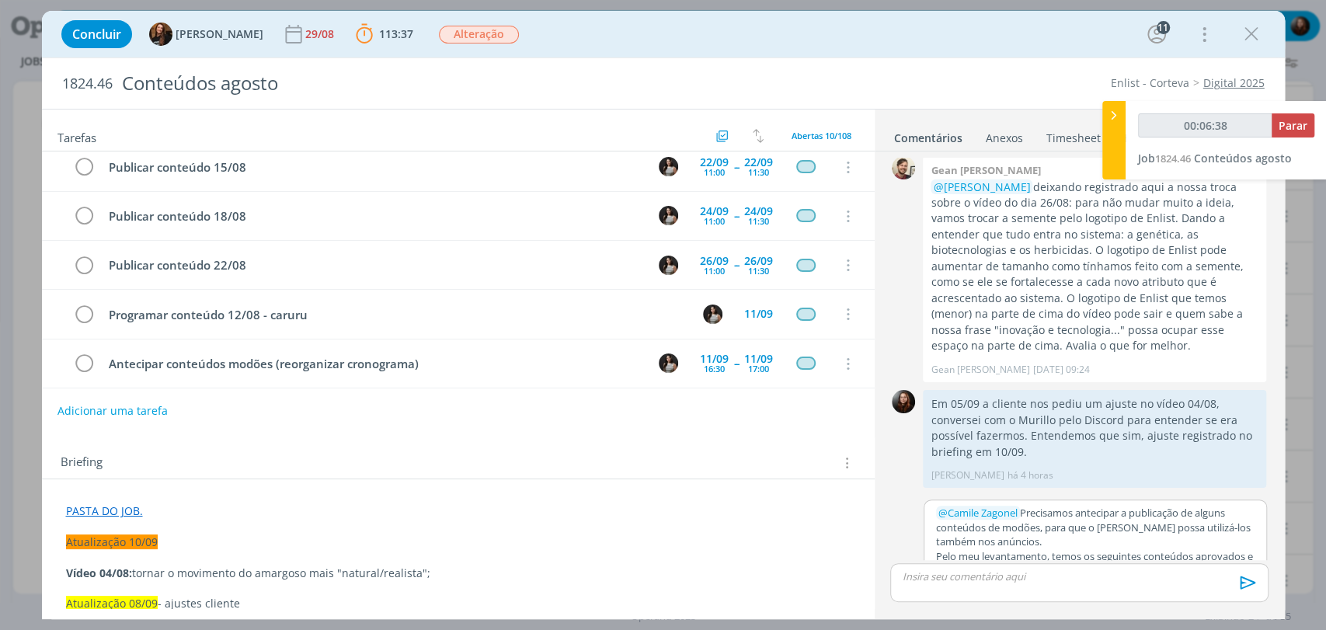
type input "00:06:39"
click at [1229, 570] on button "Salvar" at bounding box center [1242, 579] width 35 height 19
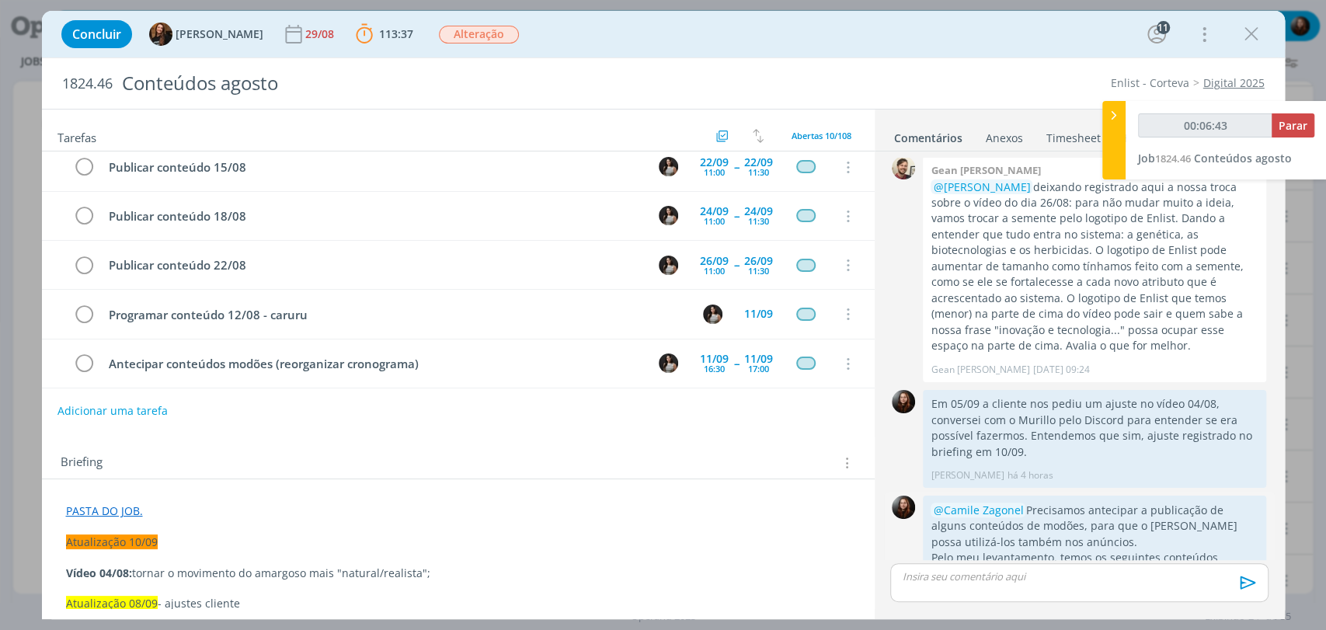
scroll to position [1989, 0]
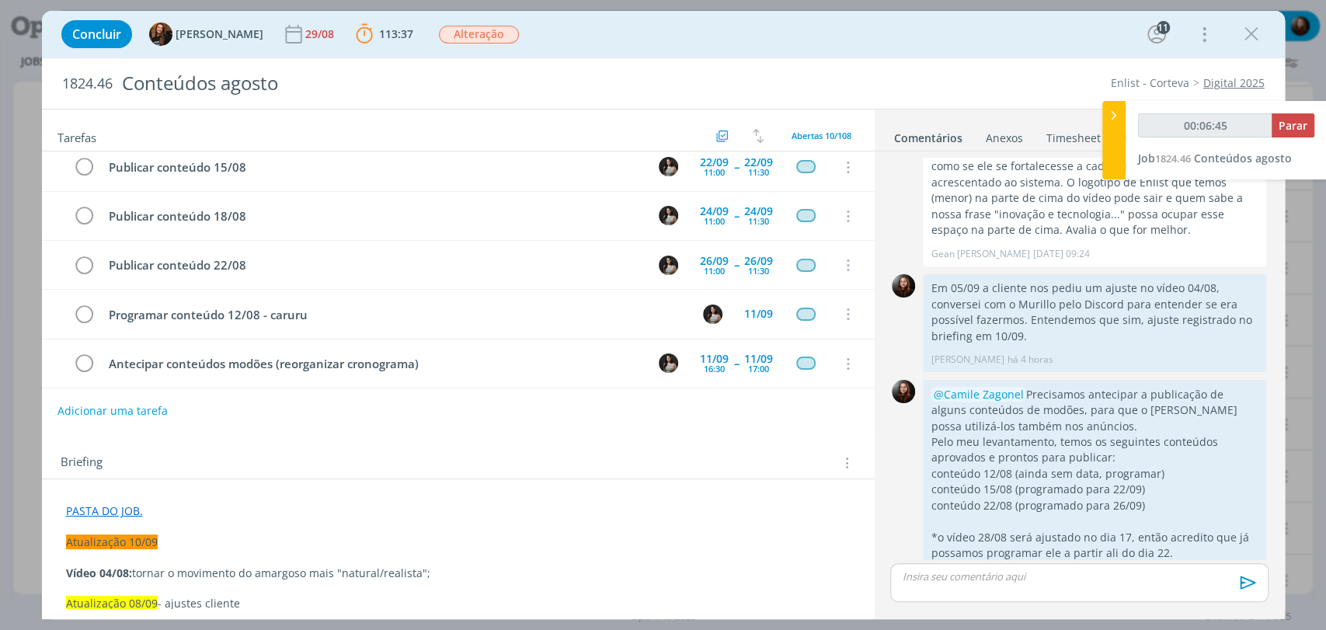
click at [601, 440] on div "Briefing Briefings Predefinidos Versões do Briefing Ver Briefing do Projeto" at bounding box center [458, 458] width 833 height 42
click at [744, 315] on div "11/09" at bounding box center [758, 313] width 29 height 11
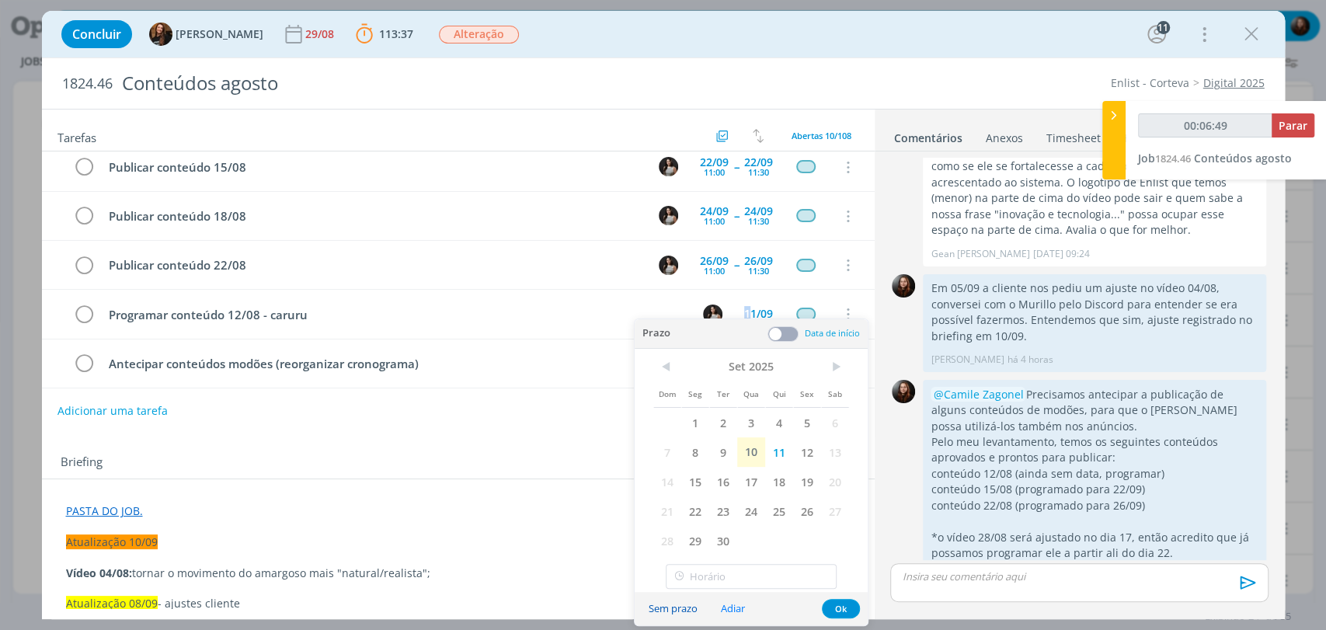
click at [660, 611] on button "Sem prazo" at bounding box center [673, 608] width 69 height 21
click at [832, 605] on button "Ok" at bounding box center [841, 608] width 38 height 19
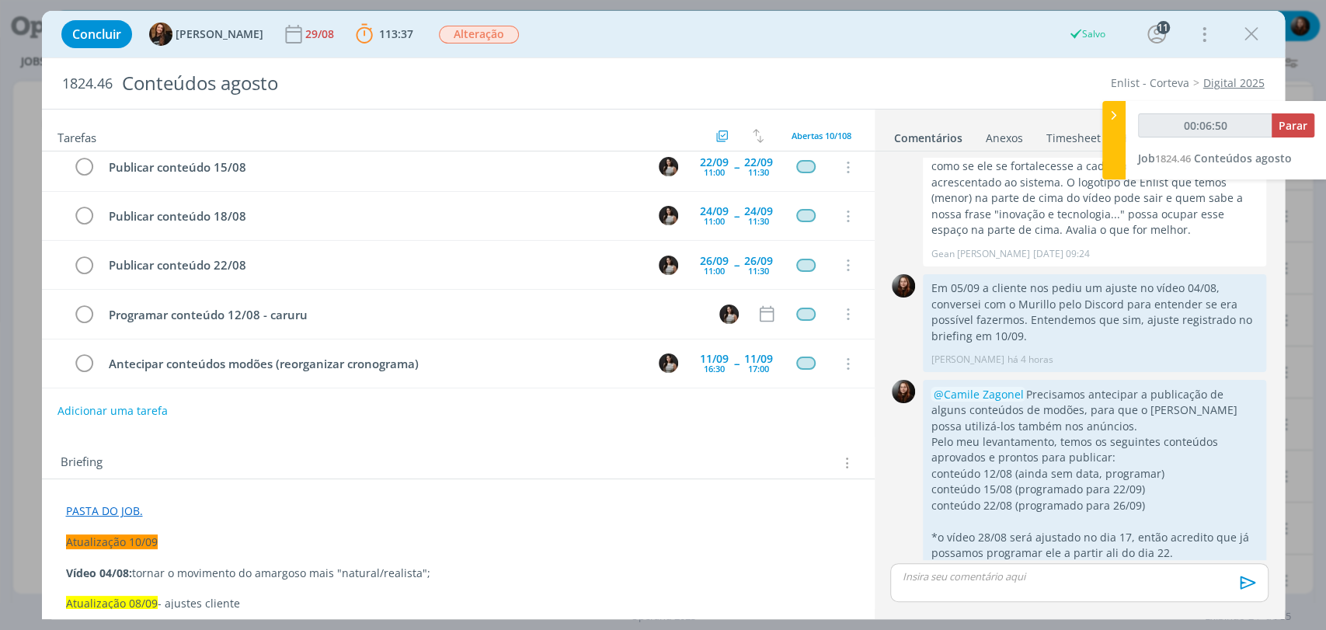
click at [663, 437] on div "Briefing Briefings Predefinidos Versões do Briefing Ver Briefing do Projeto" at bounding box center [458, 458] width 833 height 42
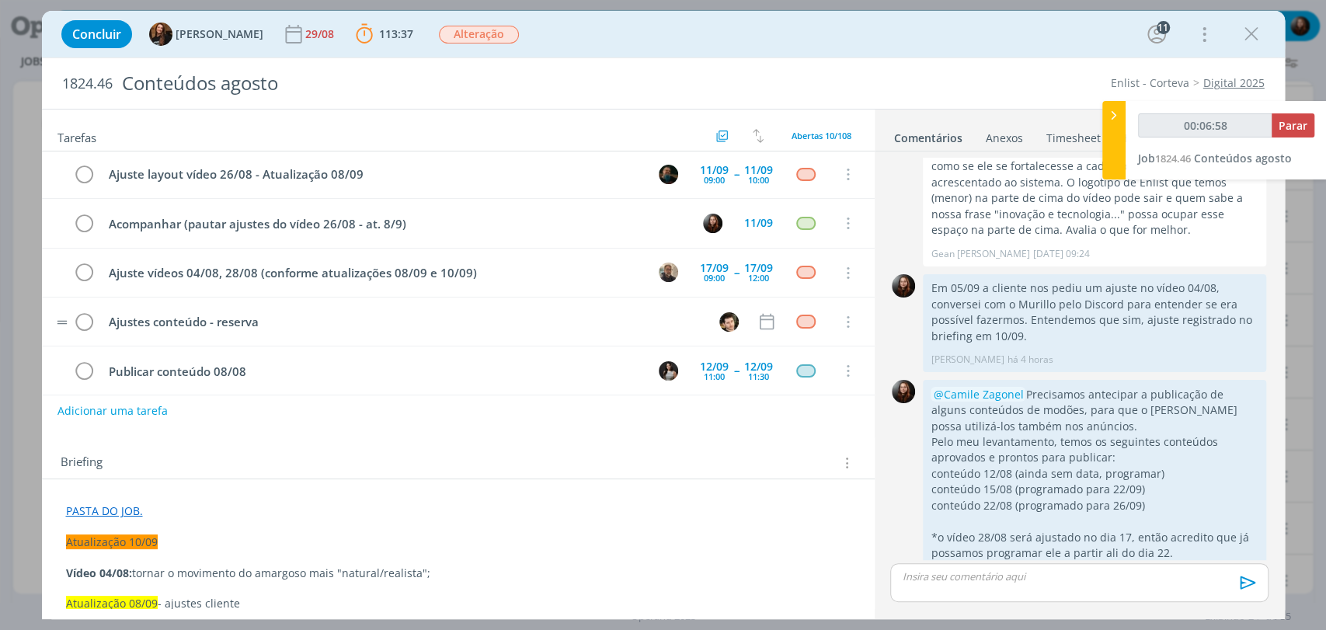
scroll to position [0, 0]
click at [1287, 127] on span "Parar" at bounding box center [1293, 125] width 29 height 15
type input "00:08:00"
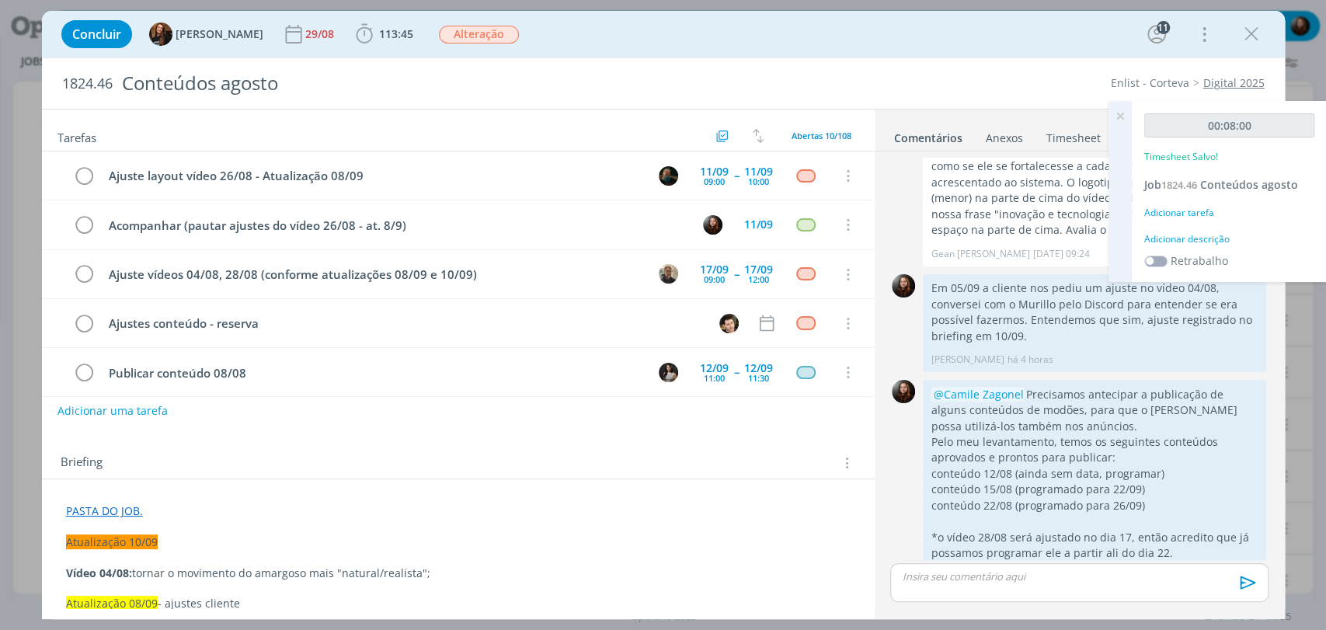
click at [1149, 238] on div "Adicionar descrição" at bounding box center [1230, 239] width 170 height 14
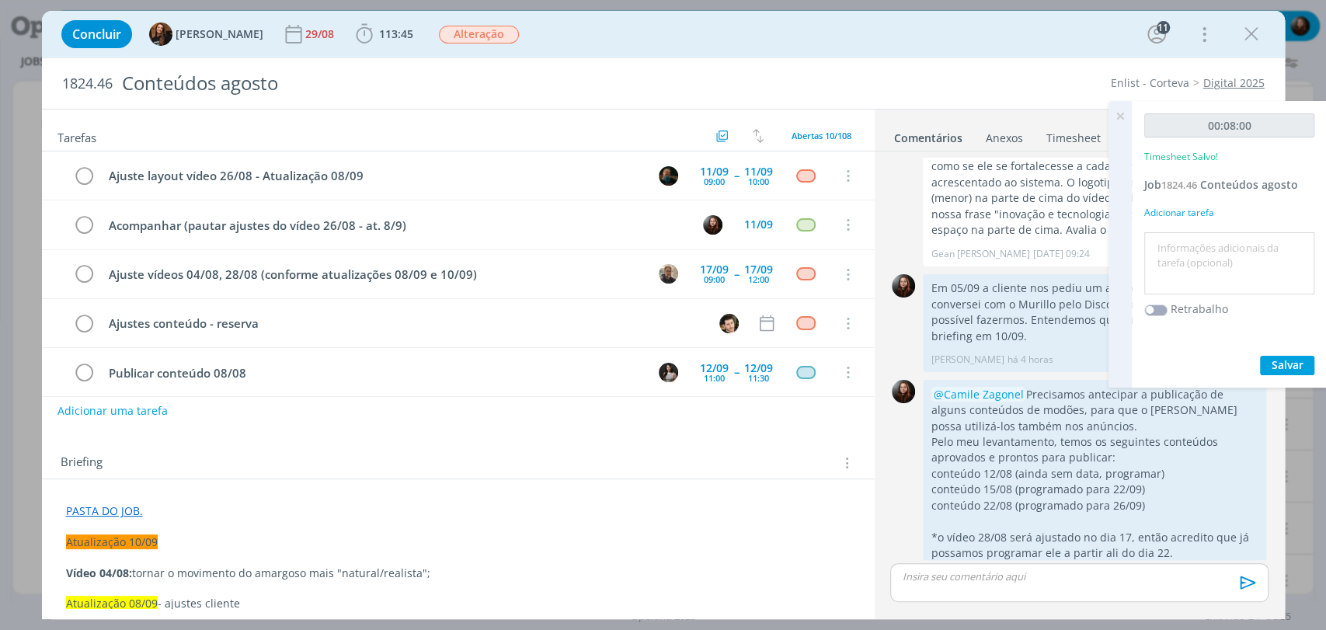
click at [1168, 265] on textarea at bounding box center [1229, 263] width 162 height 55
type textarea "atualização de briefing e pauta"
click at [1287, 362] on span "Salvar" at bounding box center [1288, 364] width 32 height 15
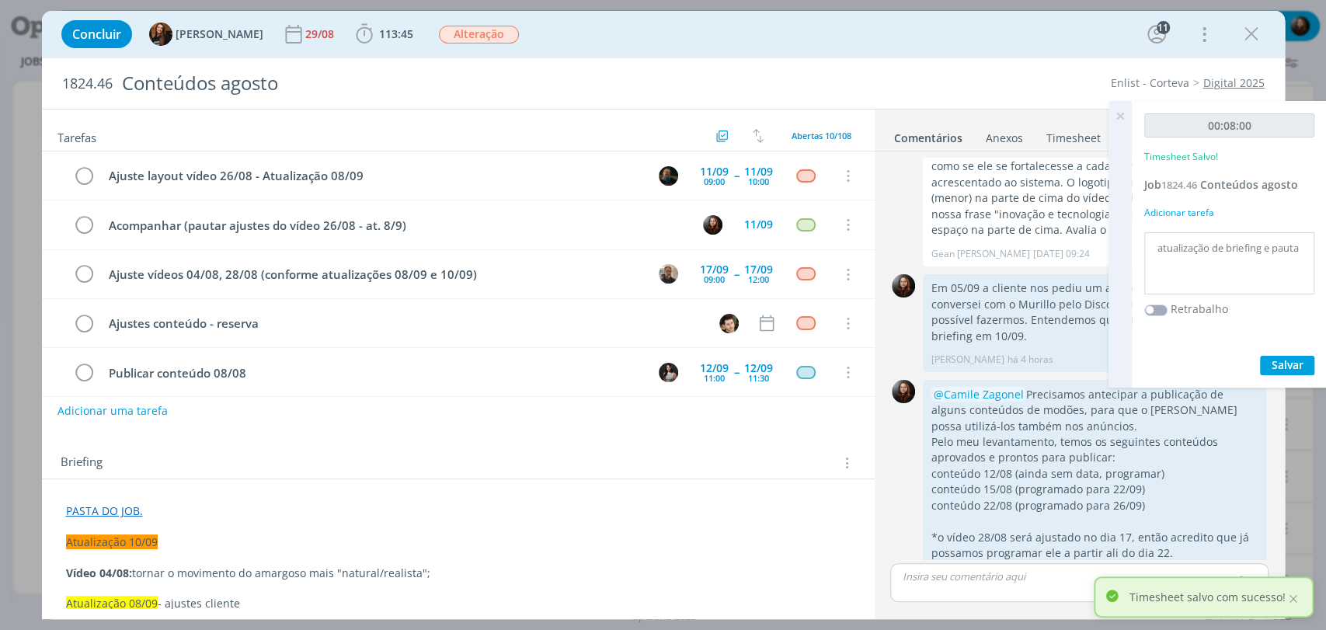
click at [1116, 117] on icon at bounding box center [1121, 116] width 28 height 30
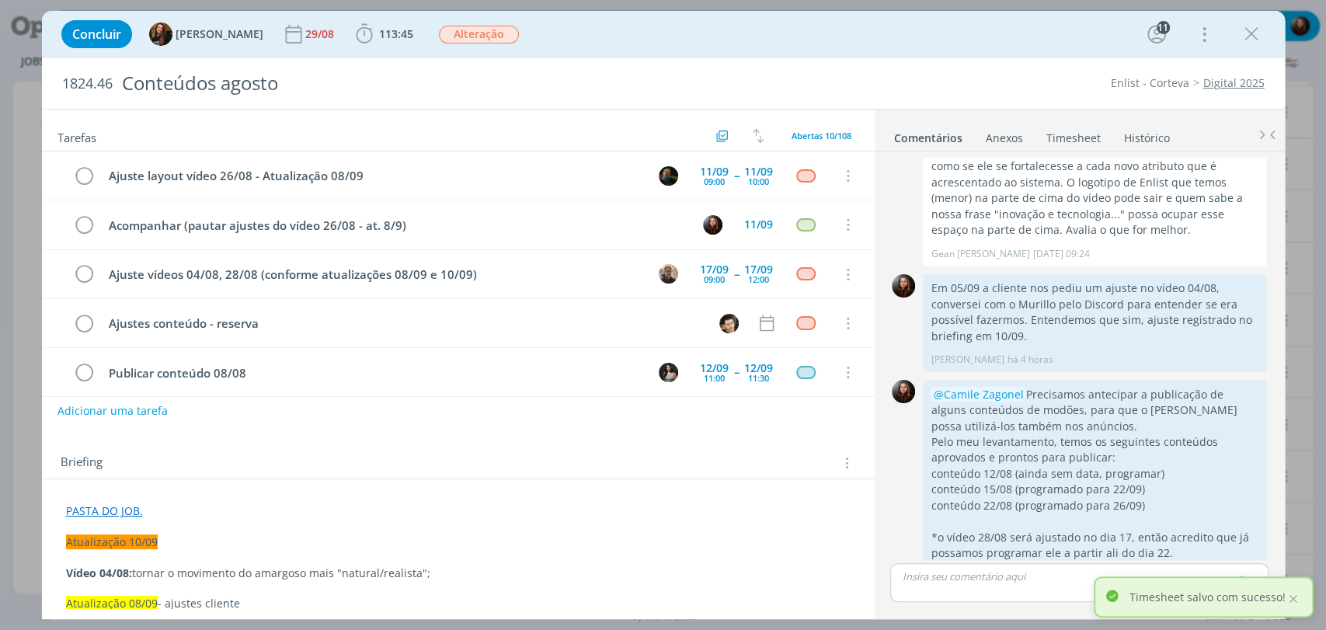
drag, startPoint x: 1033, startPoint y: 69, endPoint x: 1024, endPoint y: 69, distance: 8.5
click at [1033, 70] on div "1824.46 Conteúdos agosto Enlist - Corteva Digital 2025" at bounding box center [663, 83] width 1243 height 51
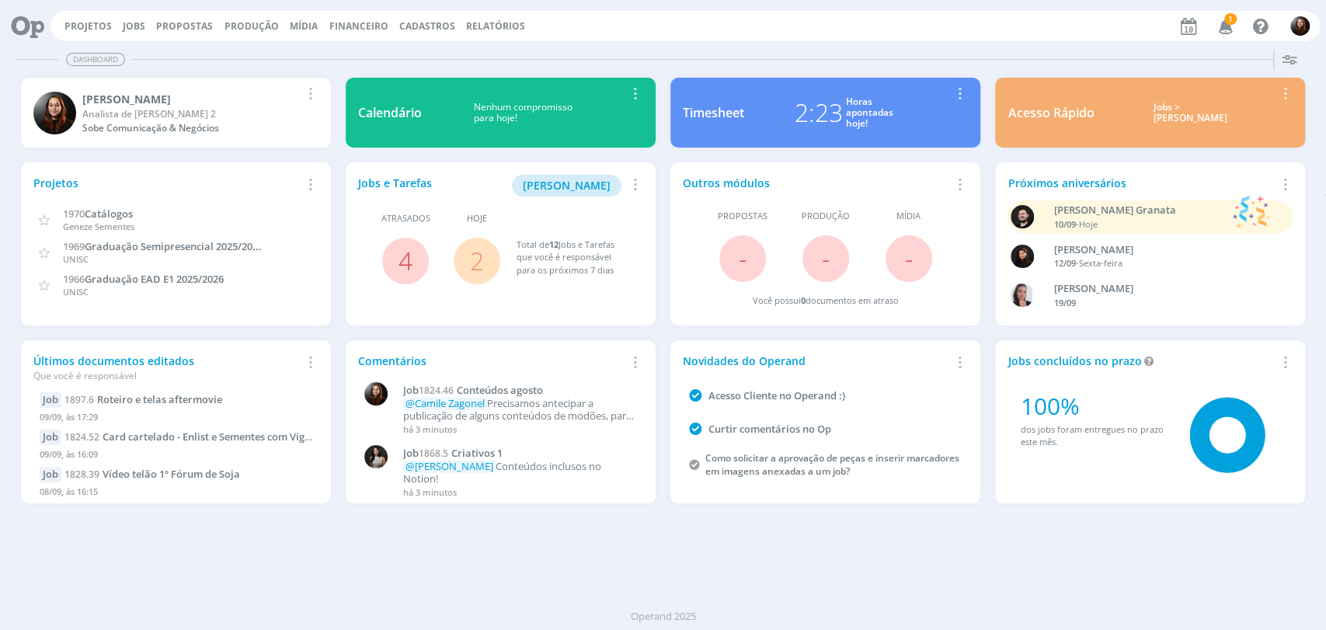
click at [1235, 26] on icon "button" at bounding box center [1225, 25] width 27 height 26
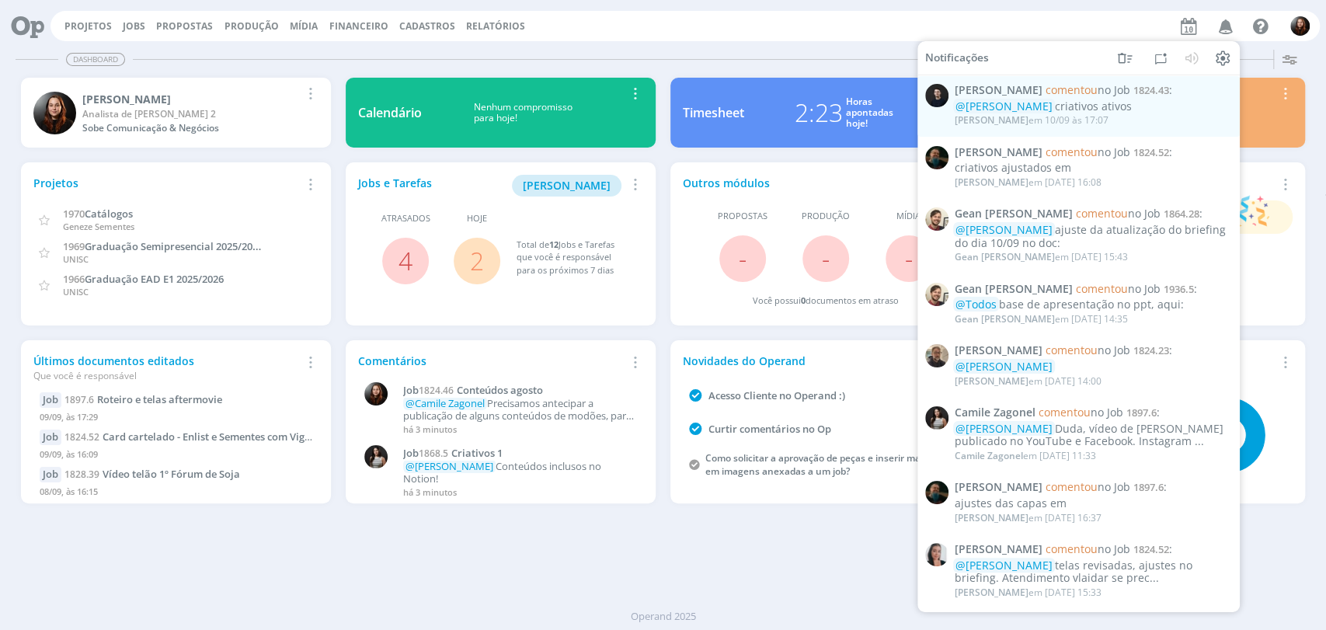
click at [857, 54] on div "Dashboard" at bounding box center [663, 59] width 1295 height 23
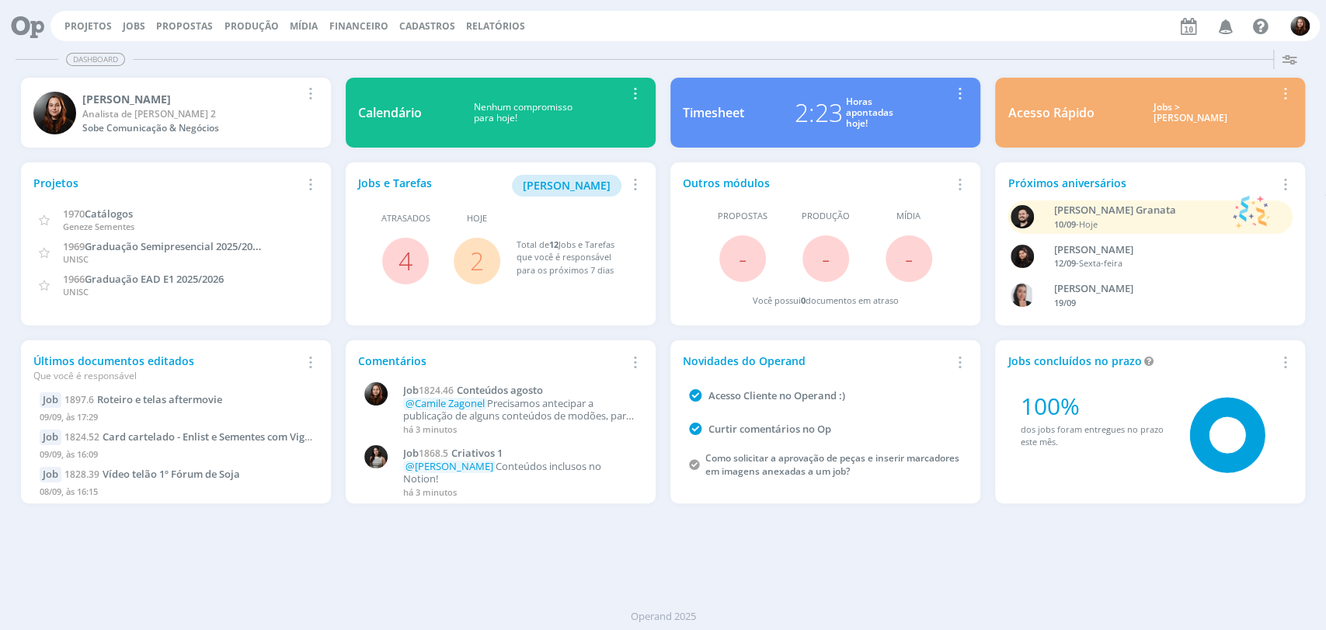
click at [482, 258] on link "2" at bounding box center [477, 260] width 14 height 33
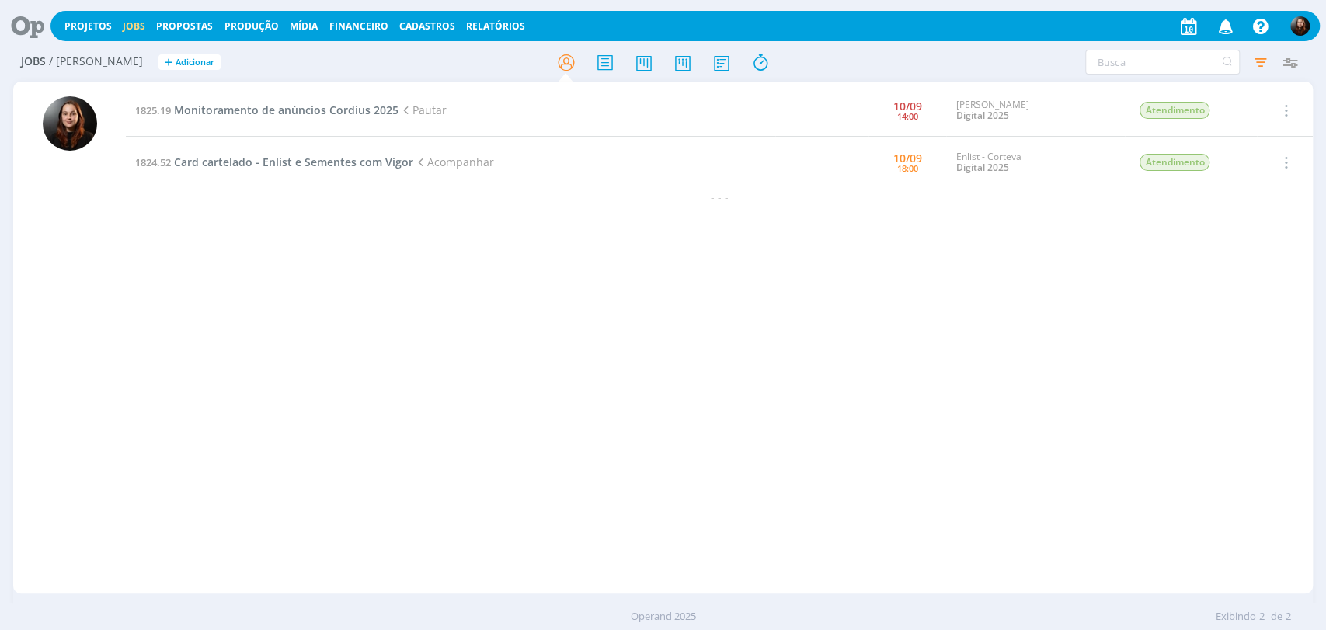
click at [25, 21] on icon at bounding box center [22, 26] width 32 height 30
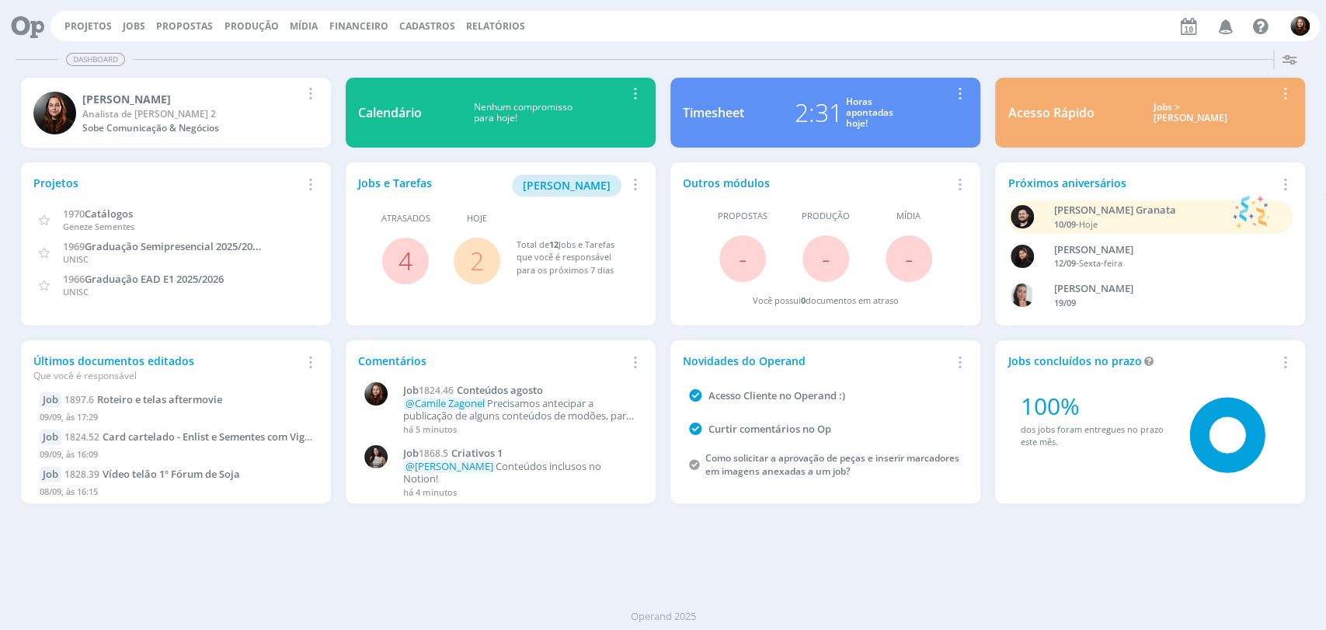
click at [709, 547] on div "Dashboard Salvar Selecione abaixo os cards desejados: Meus Meu Perfil [GEOGRAPH…" at bounding box center [663, 337] width 1326 height 587
click at [403, 260] on link "4" at bounding box center [406, 260] width 14 height 33
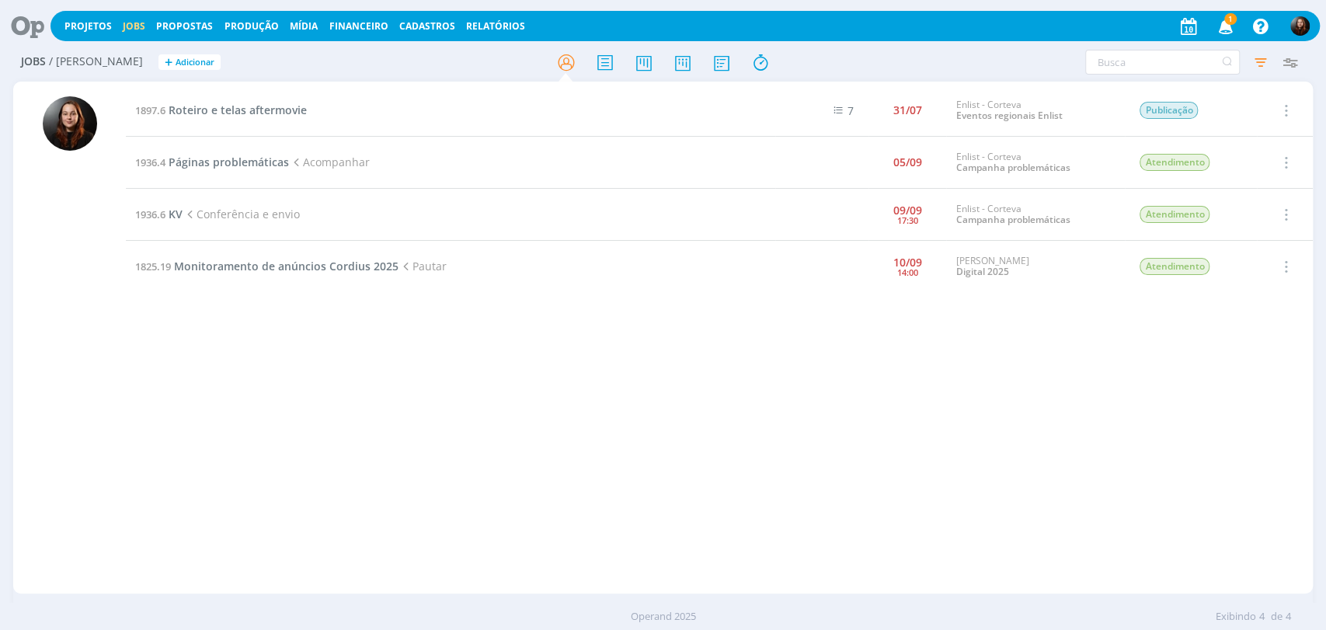
click at [1229, 26] on icon "button" at bounding box center [1225, 25] width 27 height 26
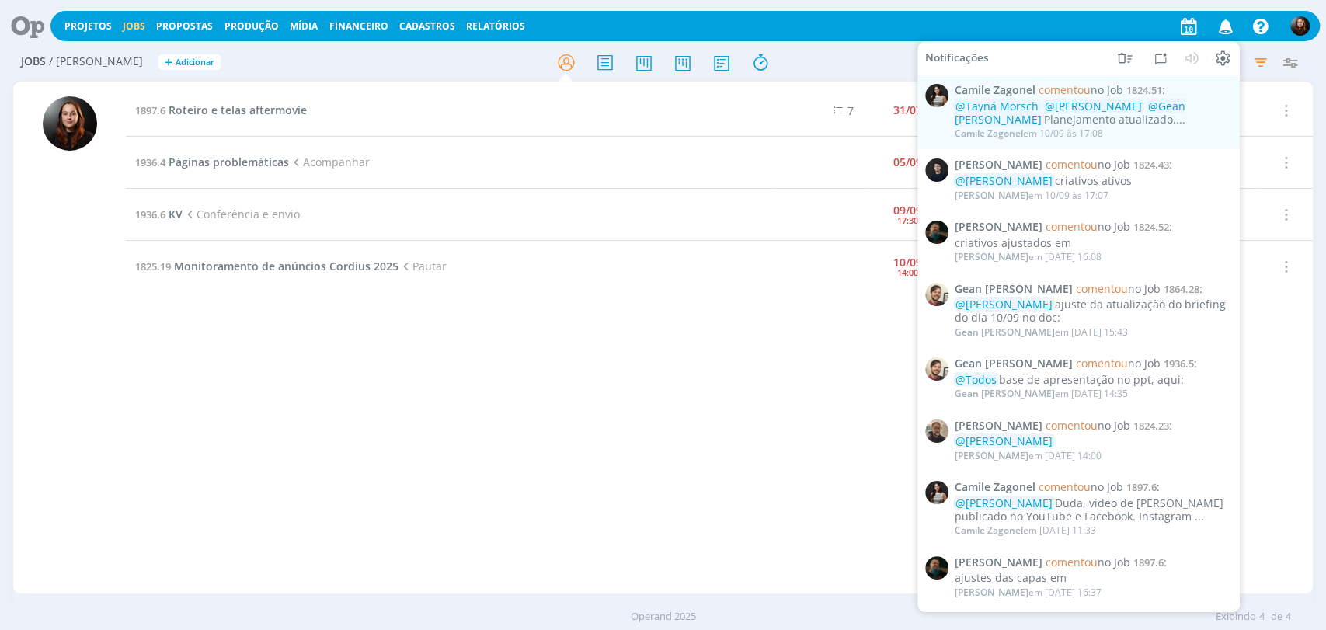
drag, startPoint x: 819, startPoint y: 69, endPoint x: 864, endPoint y: 2, distance: 81.2
click at [819, 69] on div at bounding box center [664, 62] width 434 height 28
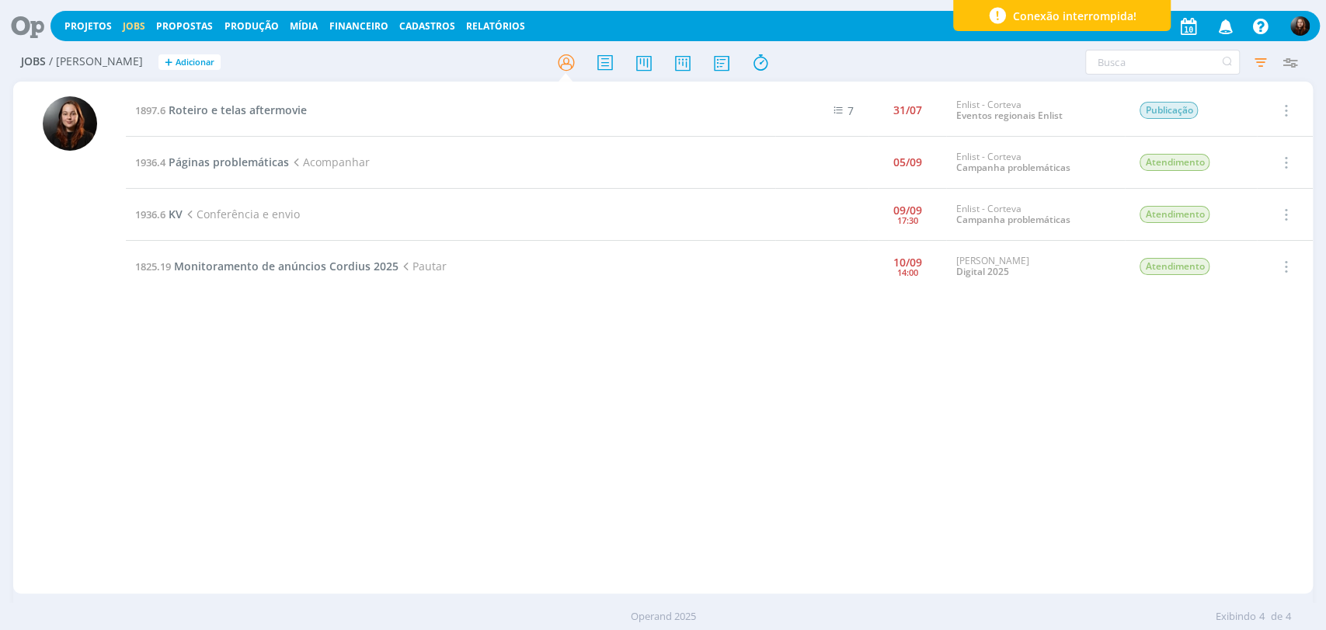
click at [629, 472] on div "1897.6 Roteiro e telas aftermovie 7 31/07 Enlist - Corteva Eventos regionais En…" at bounding box center [719, 338] width 1187 height 506
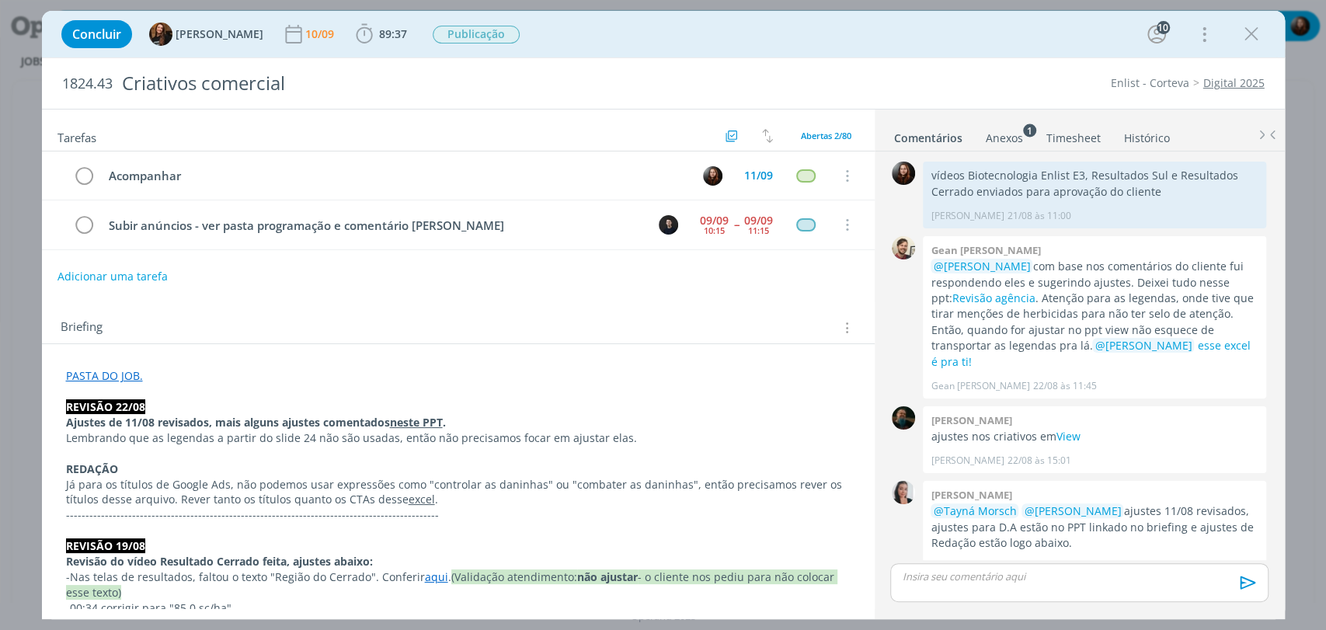
scroll to position [1390, 0]
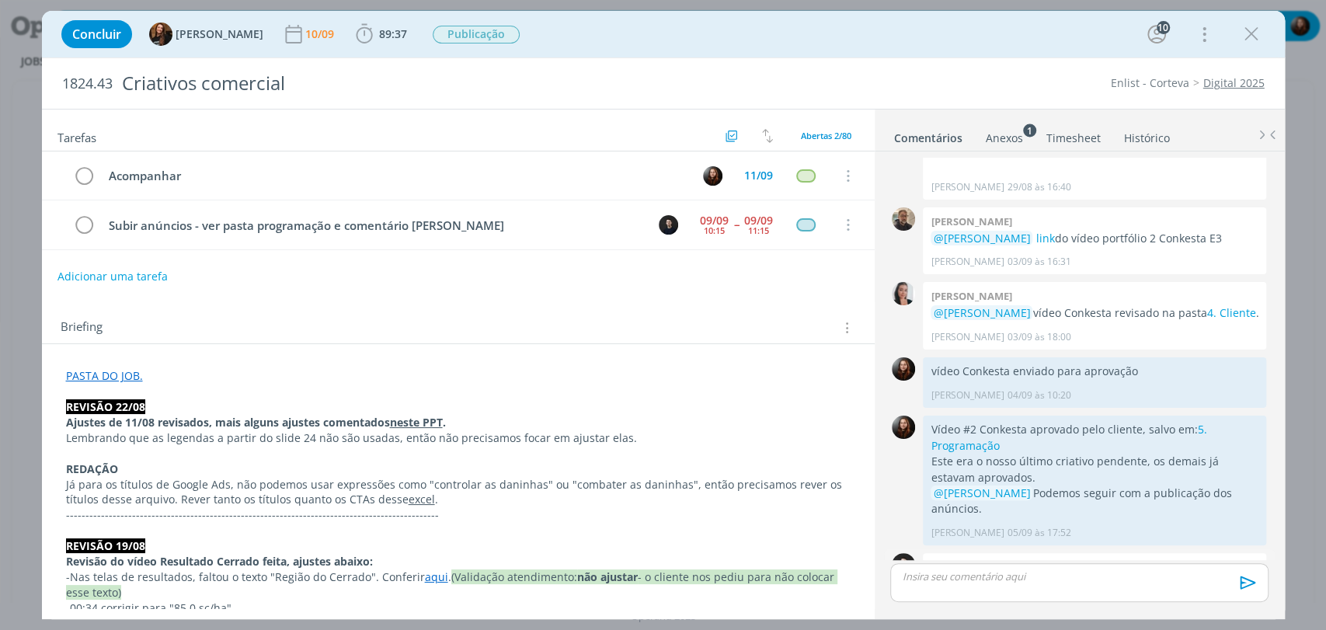
click at [1244, 599] on div "👍" at bounding box center [1250, 608] width 16 height 19
click at [678, 308] on div "Briefing Briefings Predefinidos Versões do Briefing Ver Briefing do Projeto" at bounding box center [458, 323] width 833 height 42
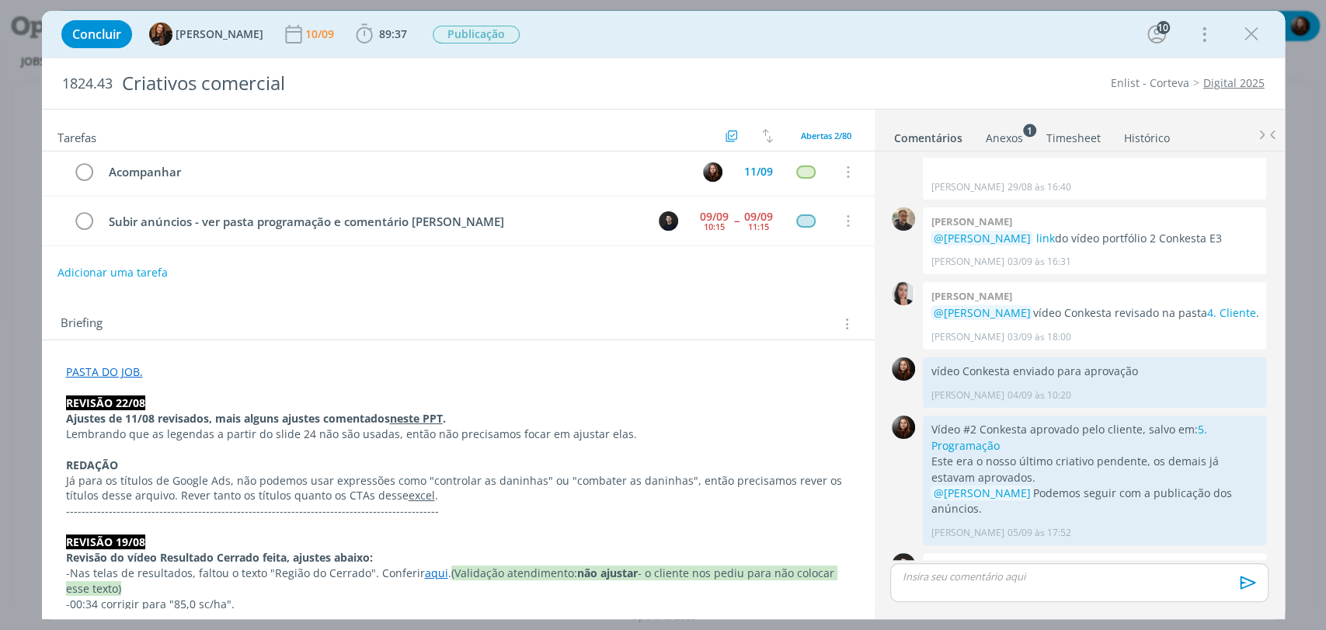
scroll to position [0, 0]
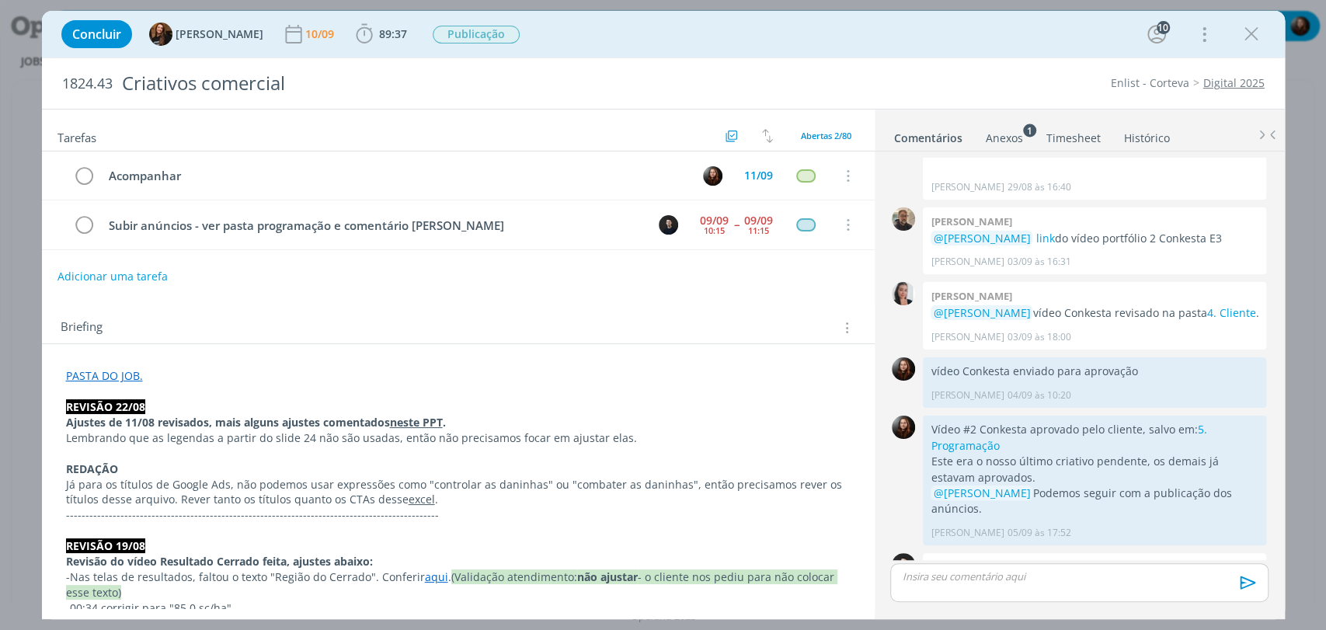
click at [645, 30] on div "Concluir Tayná Morsch 10/09 89:37 Iniciar Apontar Data * [DATE] Horas * 00:00 T…" at bounding box center [664, 34] width 1220 height 37
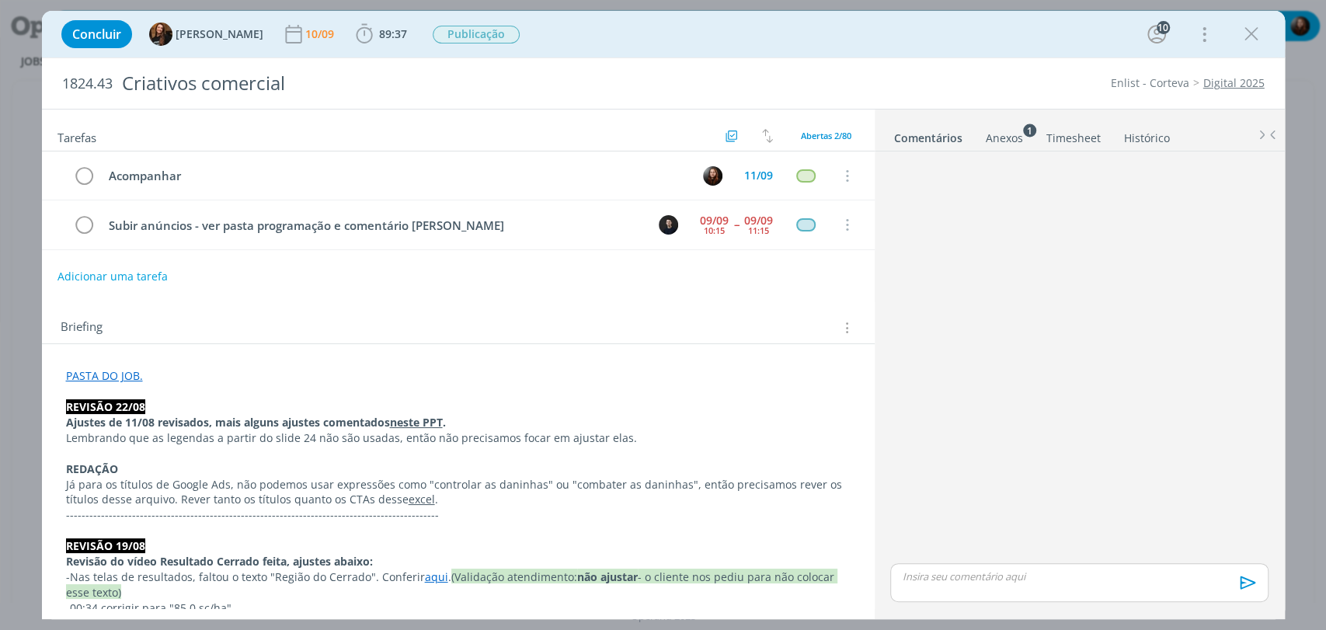
scroll to position [1390, 0]
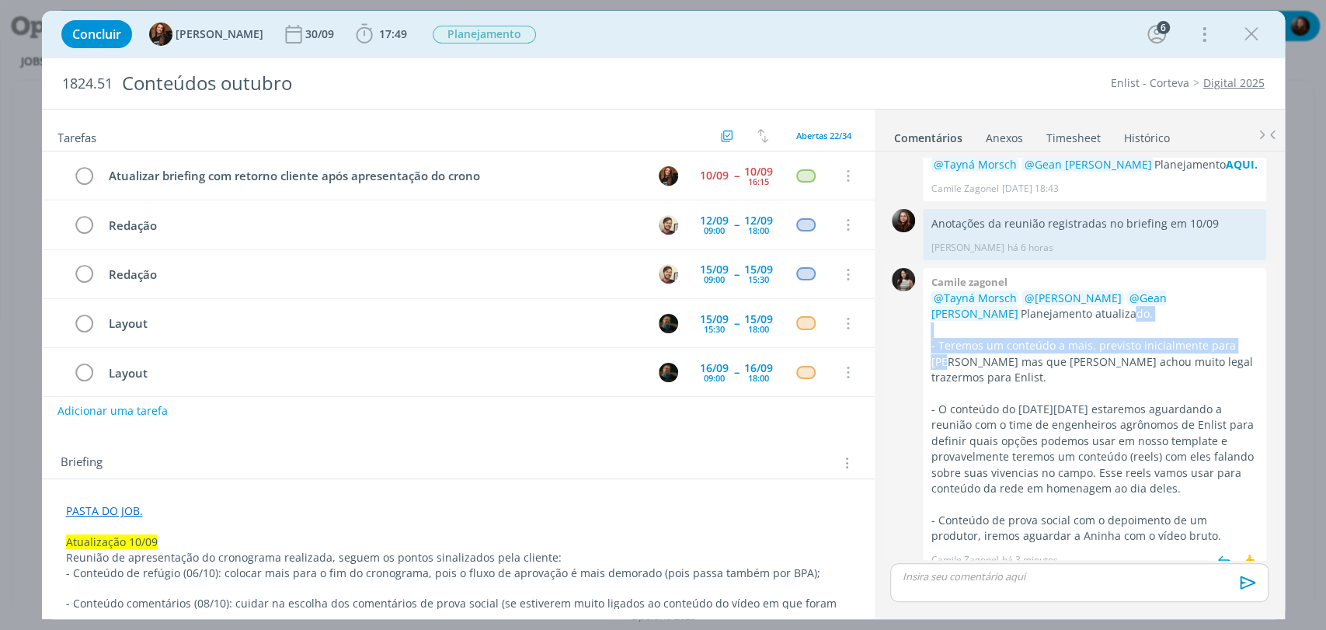
drag, startPoint x: 1019, startPoint y: 315, endPoint x: 1250, endPoint y: 350, distance: 233.4
click at [1250, 350] on div "@Tayná Morsch @[PERSON_NAME] @Gean [PERSON_NAME] Planejamento atualizado. - Ter…" at bounding box center [1095, 418] width 328 height 254
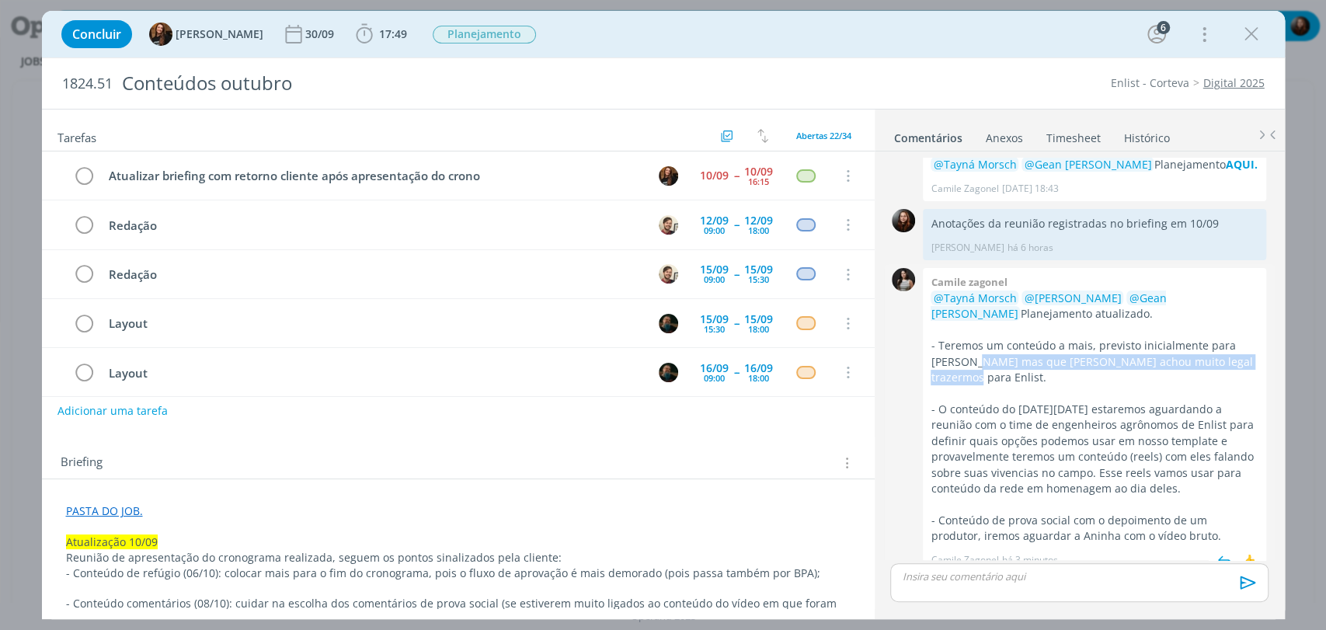
drag, startPoint x: 957, startPoint y: 357, endPoint x: 1247, endPoint y: 359, distance: 289.8
click at [1247, 359] on p "- Teremos um conteúdo a mais, previsto inicialmente para [PERSON_NAME] mas que …" at bounding box center [1095, 361] width 328 height 47
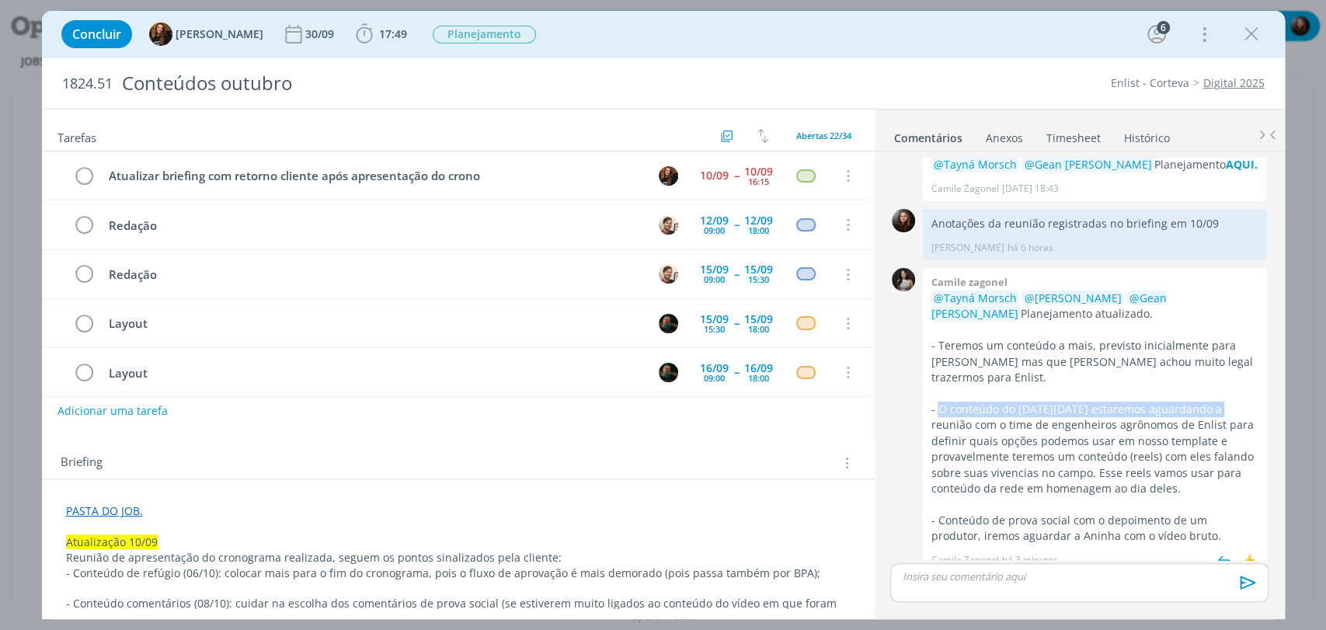
drag, startPoint x: 957, startPoint y: 392, endPoint x: 1235, endPoint y: 390, distance: 278.2
click at [1235, 402] on p "- O conteúdo do [DATE][DATE] estaremos aguardando a reunião com o time de engen…" at bounding box center [1095, 450] width 328 height 96
drag, startPoint x: 1010, startPoint y: 426, endPoint x: 1009, endPoint y: 413, distance: 12.5
click at [1009, 426] on p "- O conteúdo do [DATE][DATE] estaremos aguardando a reunião com o time de engen…" at bounding box center [1095, 450] width 328 height 96
drag, startPoint x: 1015, startPoint y: 392, endPoint x: 1164, endPoint y: 391, distance: 149.2
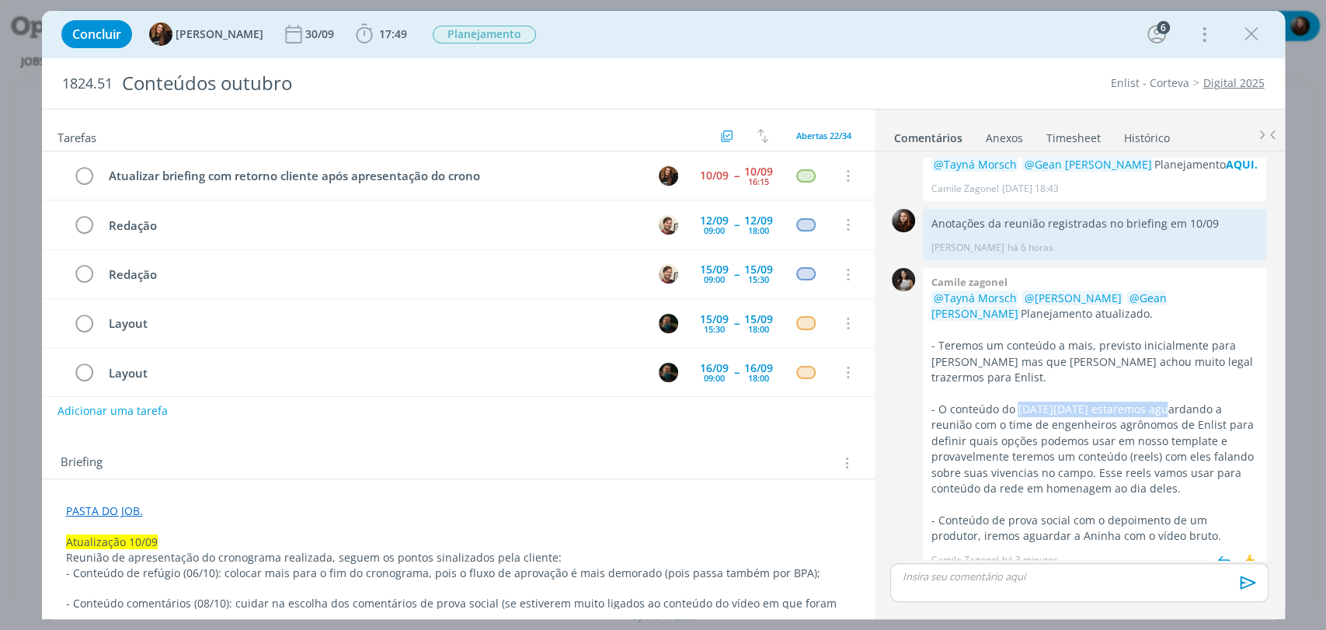
click at [1164, 402] on p "- O conteúdo do [DATE][DATE] estaremos aguardando a reunião com o time de engen…" at bounding box center [1095, 450] width 328 height 96
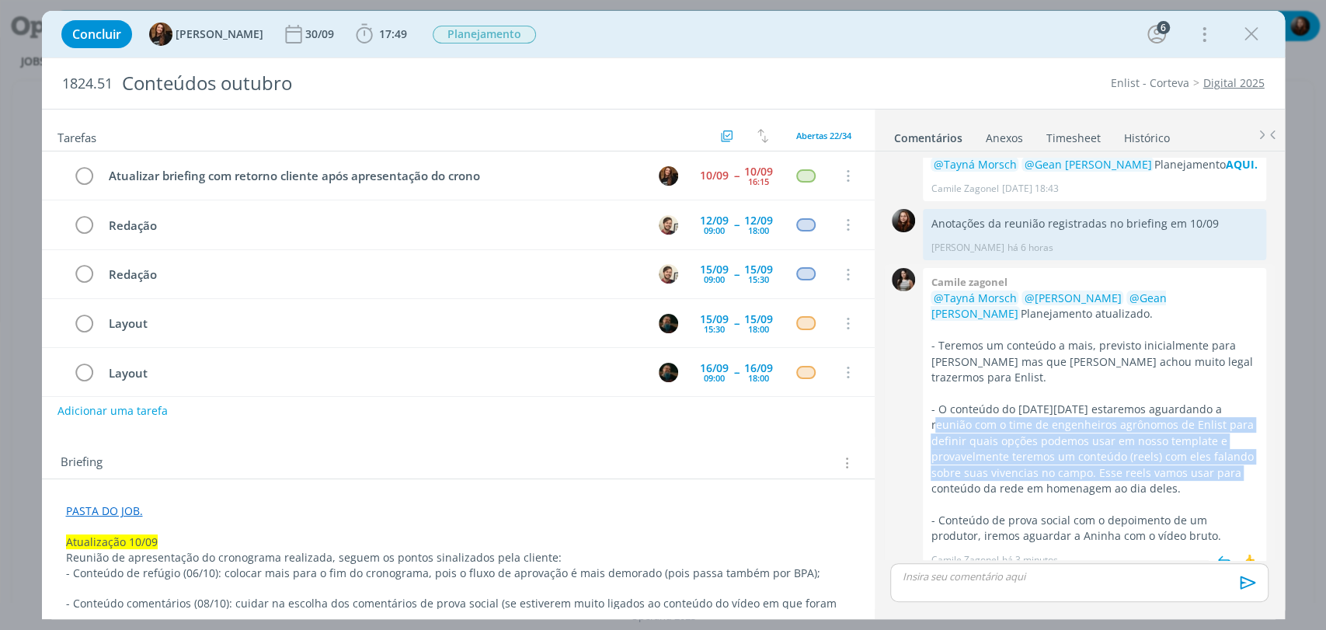
drag, startPoint x: 932, startPoint y: 406, endPoint x: 1231, endPoint y: 462, distance: 303.7
click at [1227, 462] on p "- O conteúdo do [DATE][DATE] estaremos aguardando a reunião com o time de engen…" at bounding box center [1095, 450] width 328 height 96
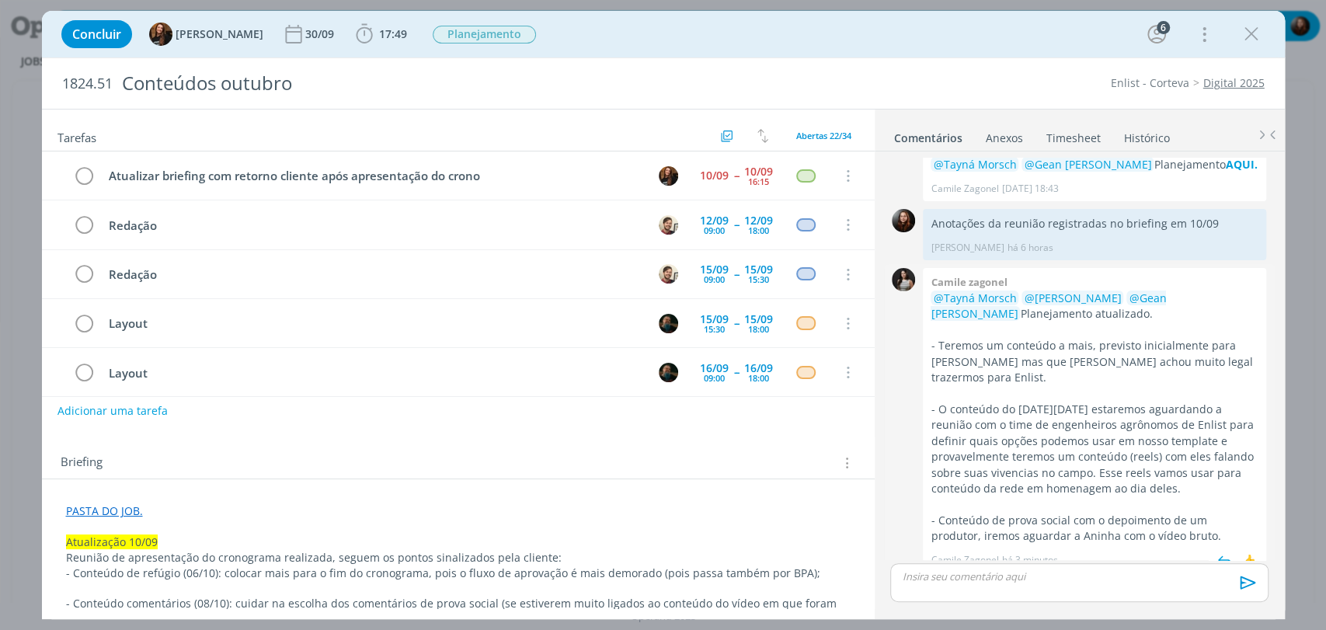
click at [1233, 472] on p "- O conteúdo do [DATE][DATE] estaremos aguardando a reunião com o time de engen…" at bounding box center [1095, 450] width 328 height 96
drag, startPoint x: 967, startPoint y: 471, endPoint x: 1212, endPoint y: 471, distance: 244.8
click at [1212, 471] on p "- O conteúdo do [DATE][DATE] estaremos aguardando a reunião com o time de engen…" at bounding box center [1095, 450] width 328 height 96
click at [1219, 474] on p "- O conteúdo do [DATE][DATE] estaremos aguardando a reunião com o time de engen…" at bounding box center [1095, 450] width 328 height 96
drag, startPoint x: 974, startPoint y: 502, endPoint x: 1052, endPoint y: 502, distance: 77.7
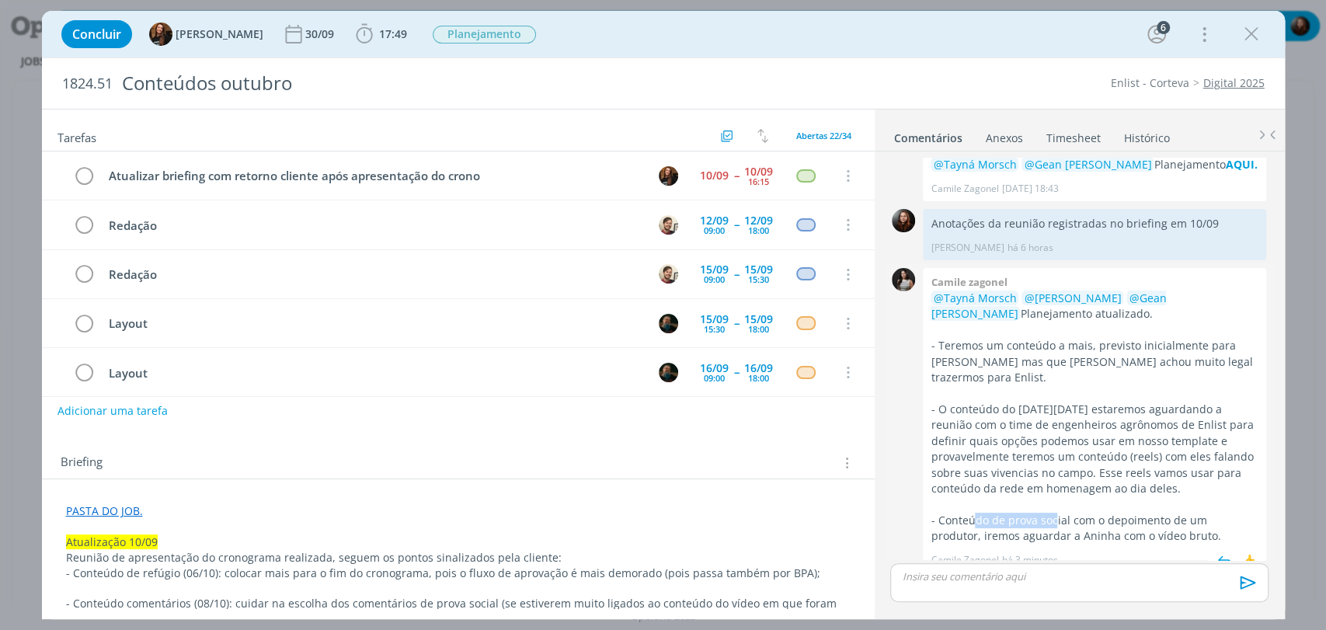
click at [1052, 513] on p "- Conteúdo de prova social com o depoimento de um produtor, iremos aguardar a A…" at bounding box center [1095, 529] width 328 height 32
click at [1109, 513] on p "- Conteúdo de prova social com o depoimento de um produtor, iremos aguardar a A…" at bounding box center [1095, 529] width 328 height 32
drag, startPoint x: 1012, startPoint y: 500, endPoint x: 1184, endPoint y: 521, distance: 173.0
click at [1184, 521] on p "- Conteúdo de prova social com o depoimento de um produtor, iremos aguardar a A…" at bounding box center [1095, 529] width 328 height 32
click at [1183, 478] on p "- O conteúdo do [DATE][DATE] estaremos aguardando a reunião com o time de engen…" at bounding box center [1095, 450] width 328 height 96
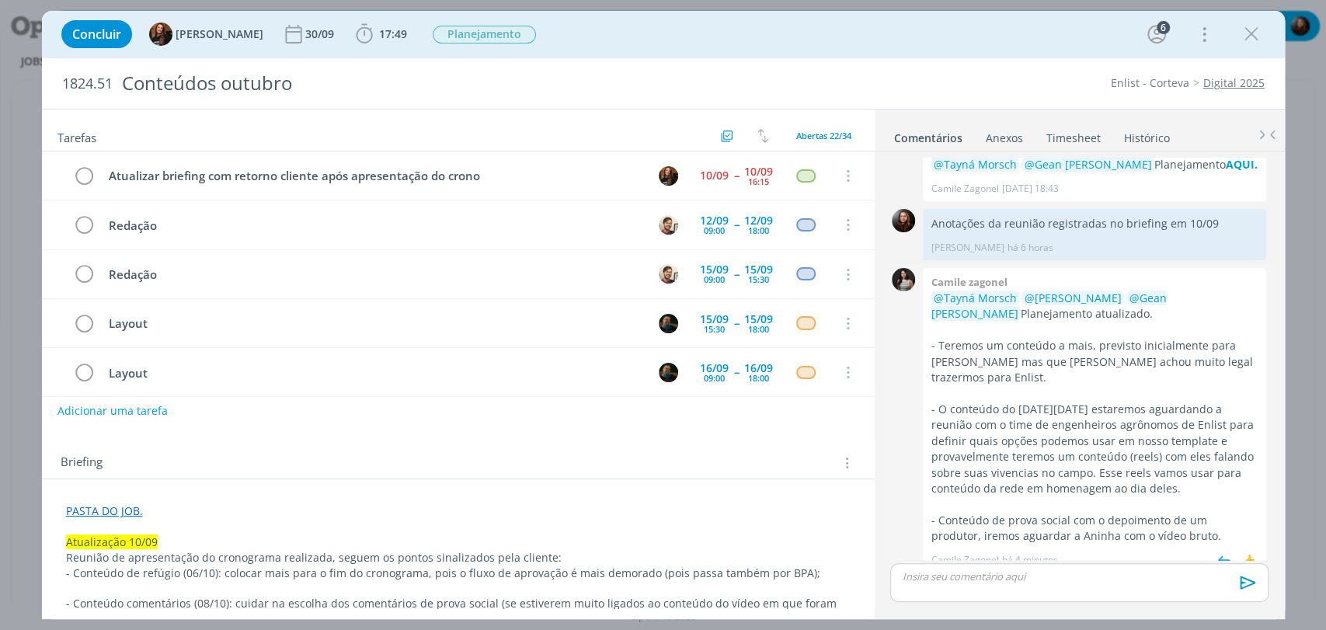
click at [1162, 403] on p "- O conteúdo do [DATE][DATE] estaremos aguardando a reunião com o time de engen…" at bounding box center [1095, 450] width 328 height 96
drag, startPoint x: 1060, startPoint y: 498, endPoint x: 937, endPoint y: 487, distance: 123.3
click at [1057, 513] on p "- Conteúdo de prova social com o depoimento de um produtor, iremos aguardar a A…" at bounding box center [1095, 529] width 328 height 32
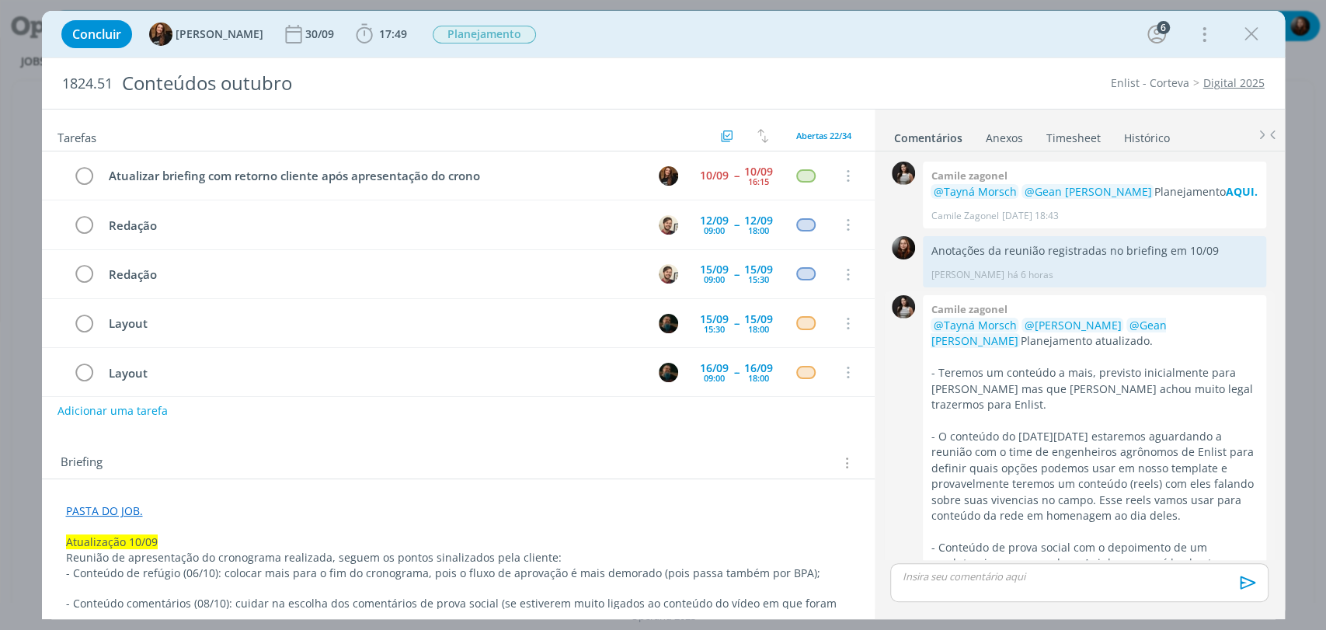
scroll to position [27, 0]
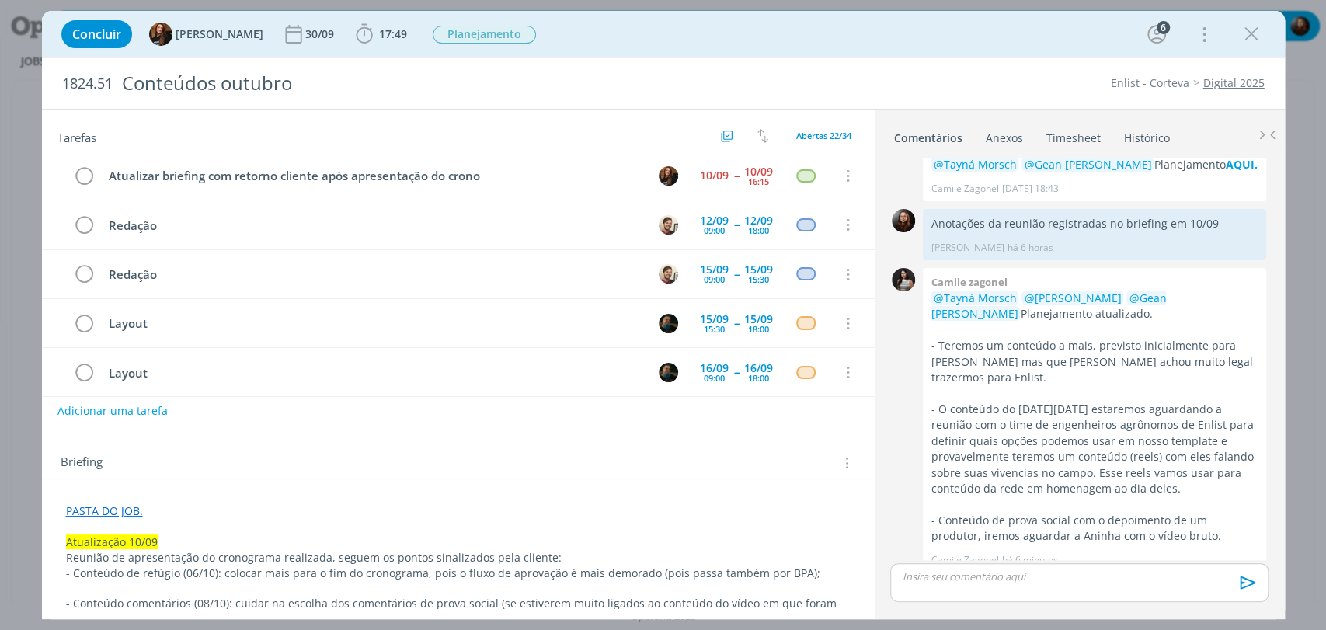
click at [783, 28] on div "Concluir Tayná Morsch 30/09 17:49 Iniciar Apontar Data * 10/09/2025 Horas * 00:…" at bounding box center [664, 34] width 1220 height 37
click at [772, 47] on div "Concluir Tayná Morsch 30/09 17:49 Iniciar Apontar Data * 10/09/2025 Horas * 00:…" at bounding box center [664, 34] width 1220 height 37
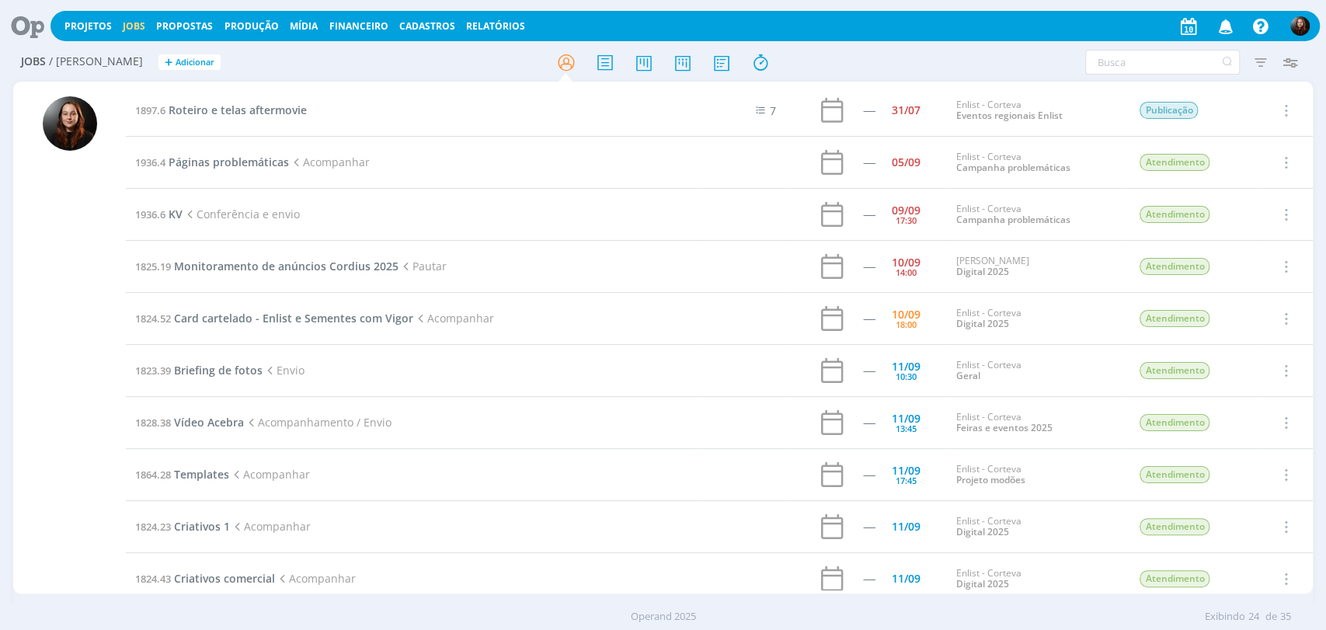
click at [33, 26] on icon at bounding box center [22, 26] width 32 height 30
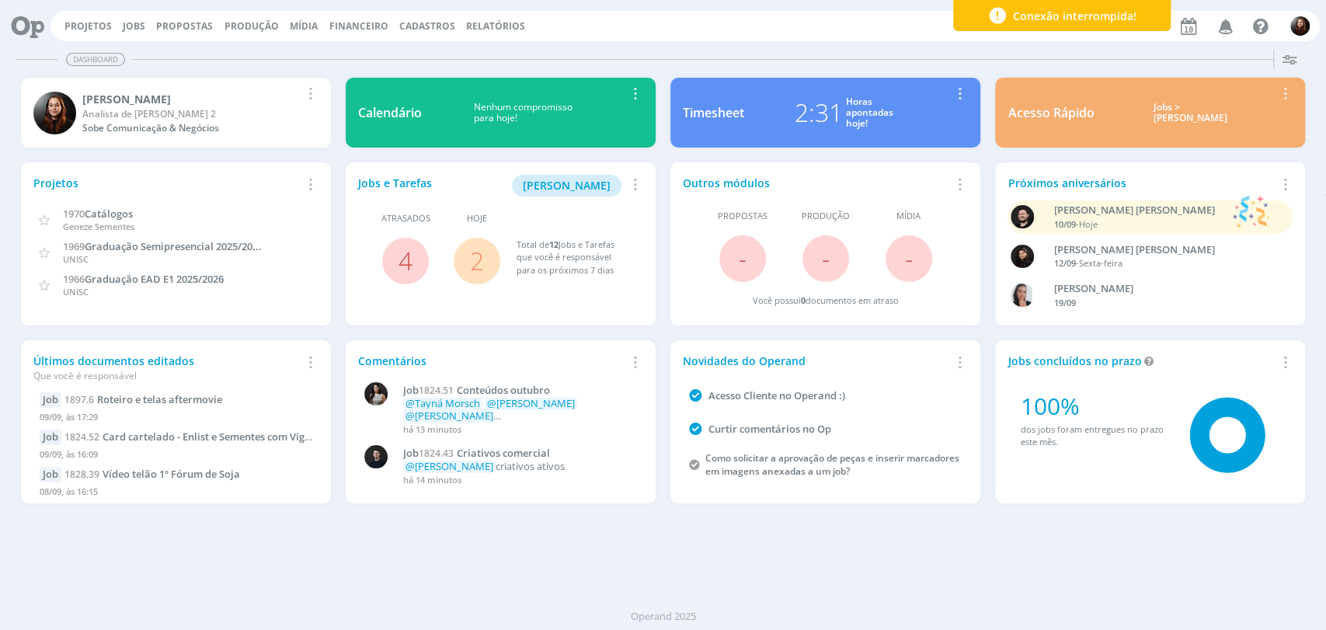
click at [759, 54] on div "Dashboard" at bounding box center [663, 59] width 1295 height 23
click at [731, 58] on div "Dashboard" at bounding box center [663, 59] width 1295 height 23
click at [677, 37] on div "Projetos Jobs Propostas Produção [GEOGRAPHIC_DATA] Financeiro Cadastros Relatór…" at bounding box center [686, 26] width 1270 height 30
click at [478, 255] on link "2" at bounding box center [477, 260] width 14 height 33
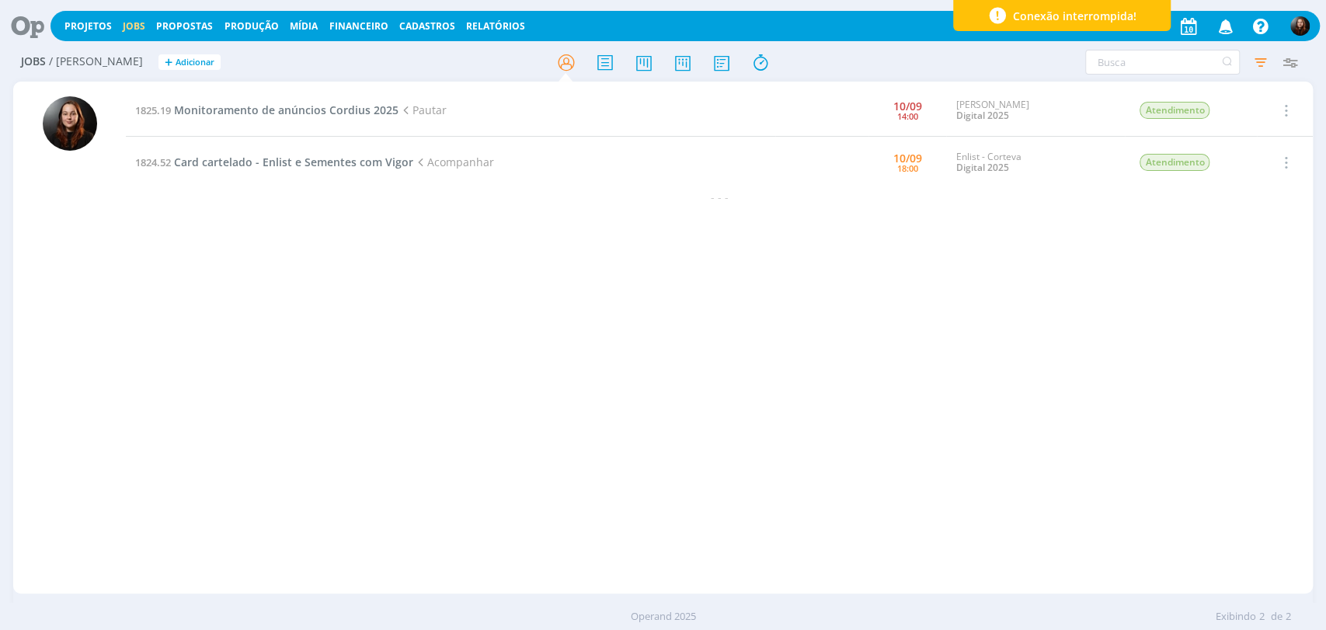
click at [26, 32] on icon at bounding box center [22, 26] width 32 height 30
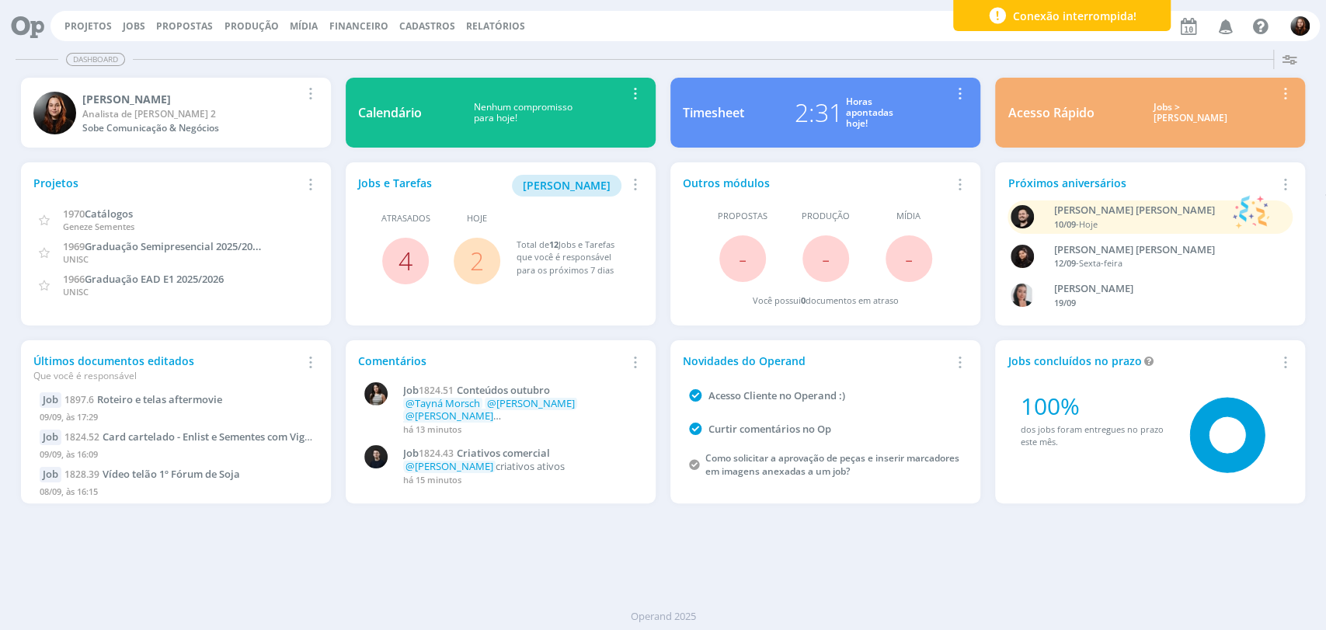
click at [404, 266] on link "4" at bounding box center [406, 260] width 14 height 33
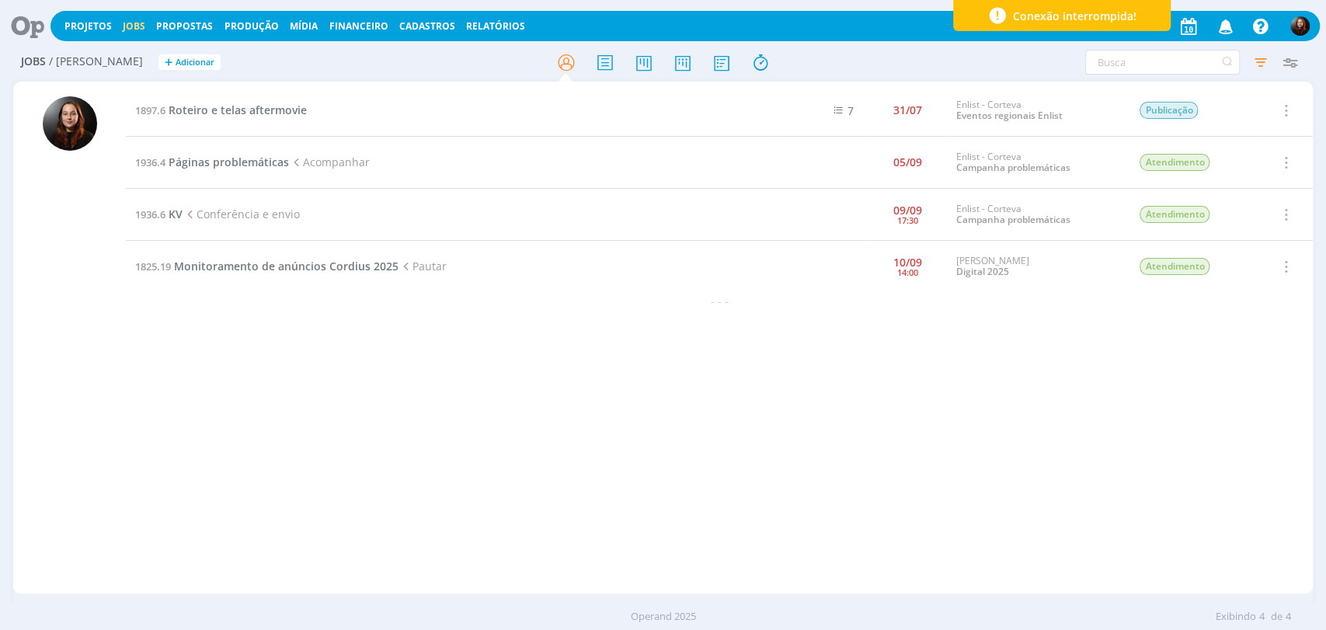
click at [433, 64] on h2 "Jobs / Minha Pauta + Adicionar" at bounding box center [230, 60] width 418 height 33
click at [363, 465] on div "1897.6 Roteiro e telas aftermovie 7 31/07 Enlist - Corteva Eventos regionais En…" at bounding box center [719, 338] width 1187 height 506
click at [542, 406] on div "1897.6 Roteiro e telas aftermovie 7 31/07 Enlist - Corteva Eventos regionais En…" at bounding box center [719, 338] width 1187 height 506
click at [413, 68] on h2 "Jobs / Minha Pauta + Adicionar" at bounding box center [230, 60] width 418 height 33
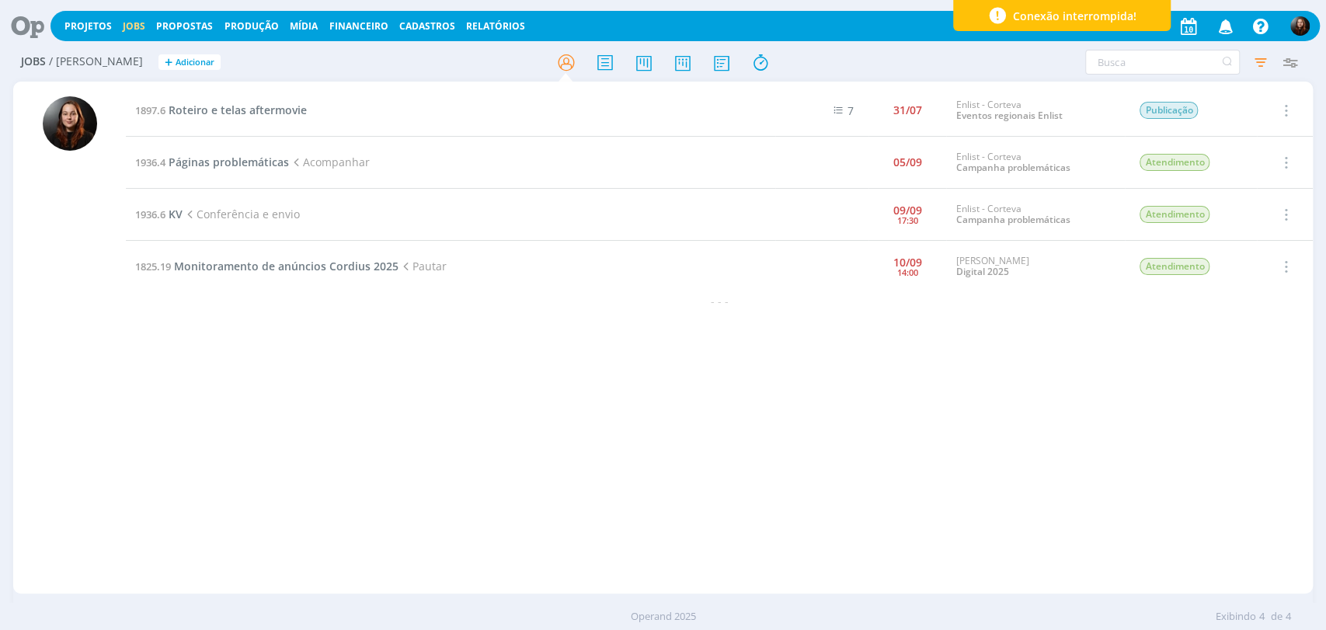
click at [211, 455] on div "1897.6 Roteiro e telas aftermovie 7 31/07 Enlist - Corteva Eventos regionais En…" at bounding box center [719, 338] width 1187 height 506
click at [678, 64] on icon at bounding box center [682, 62] width 28 height 30
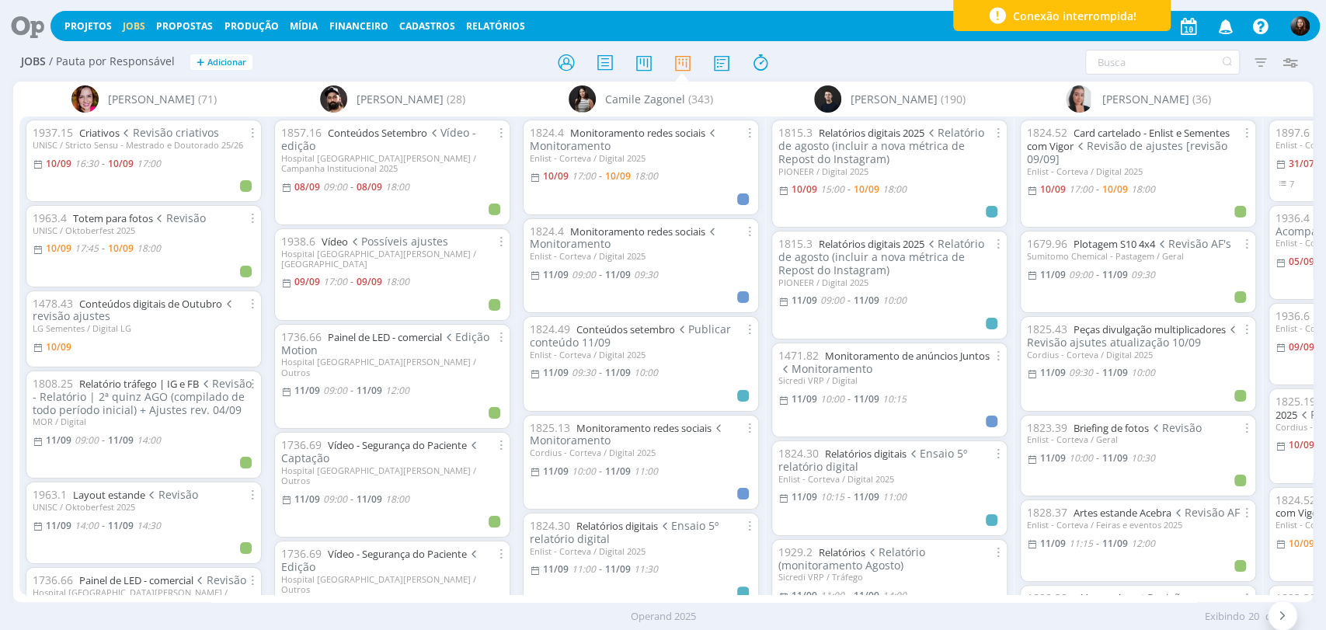
click at [892, 51] on div "Filtrar Filtrar Limpar Tipo Jobs e Tarefas Data Personalizado a Situação dos jo…" at bounding box center [1096, 62] width 418 height 25
click at [23, 30] on icon at bounding box center [22, 26] width 32 height 30
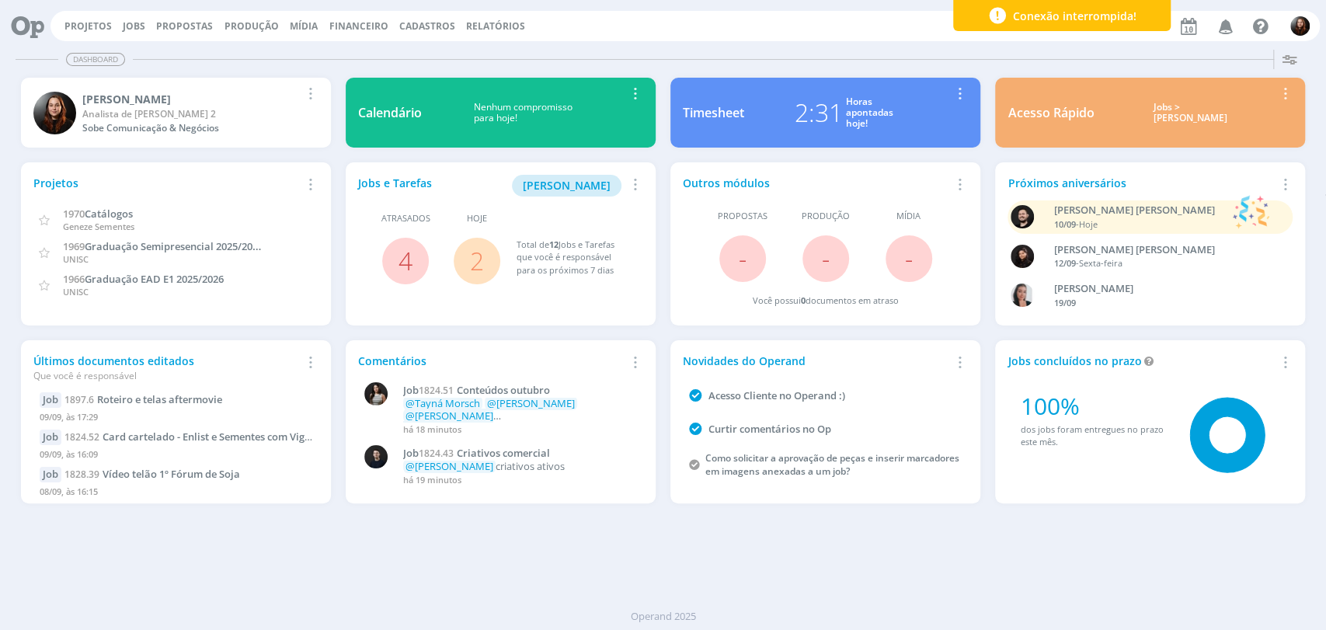
click at [471, 263] on link "2" at bounding box center [477, 260] width 14 height 33
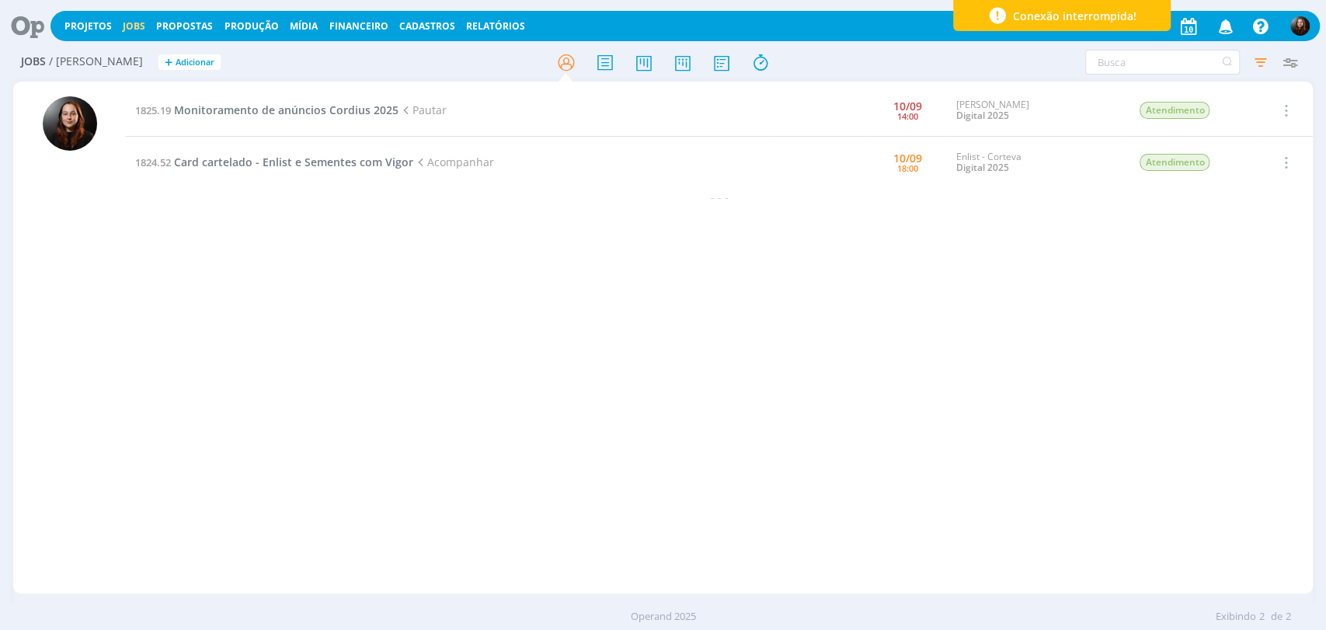
click at [33, 25] on icon at bounding box center [22, 26] width 32 height 30
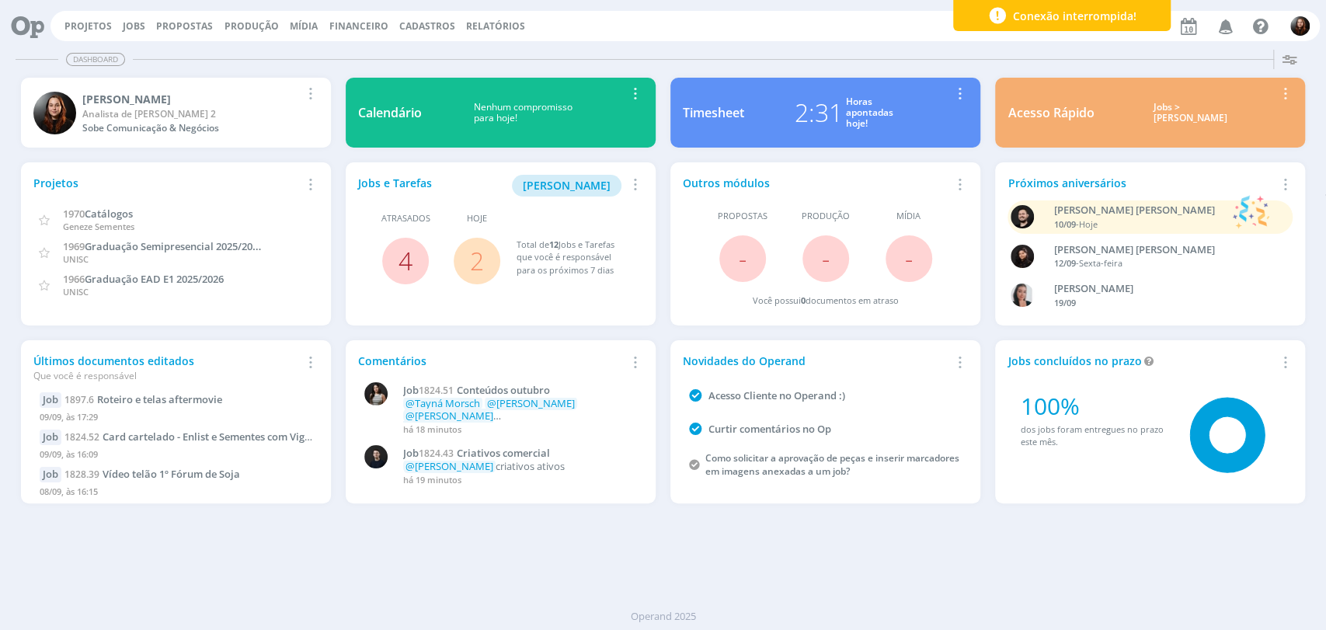
click at [399, 256] on link "4" at bounding box center [406, 260] width 14 height 33
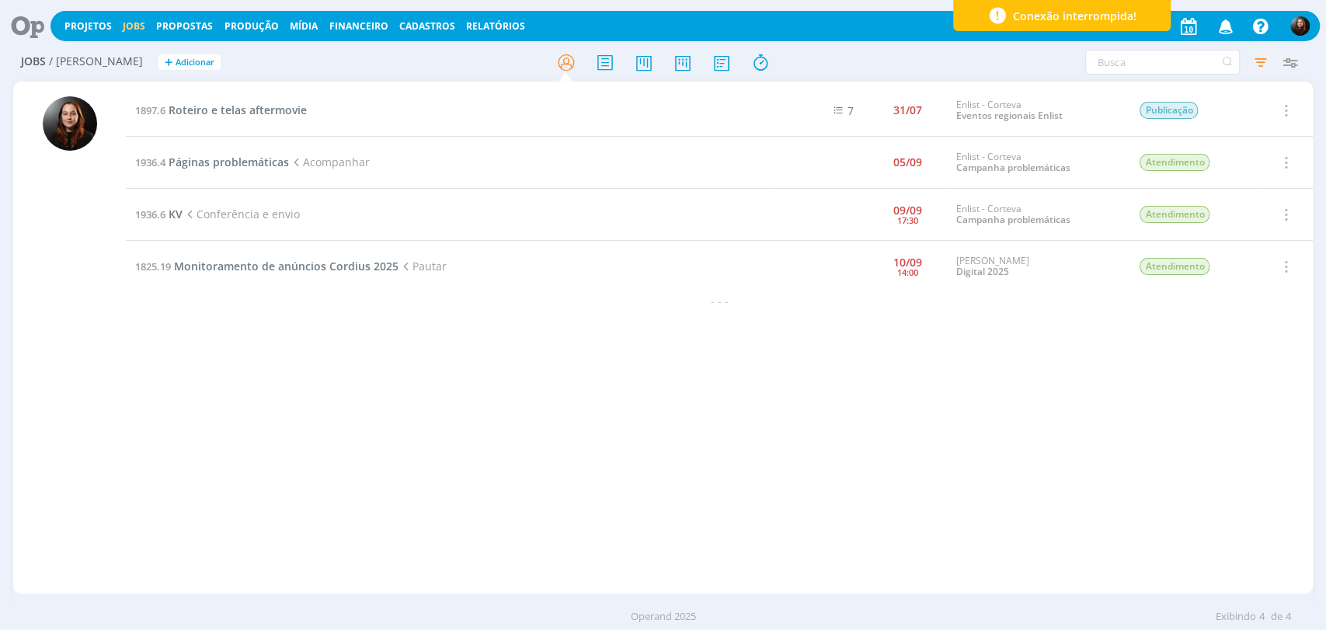
click at [34, 19] on icon at bounding box center [22, 26] width 32 height 30
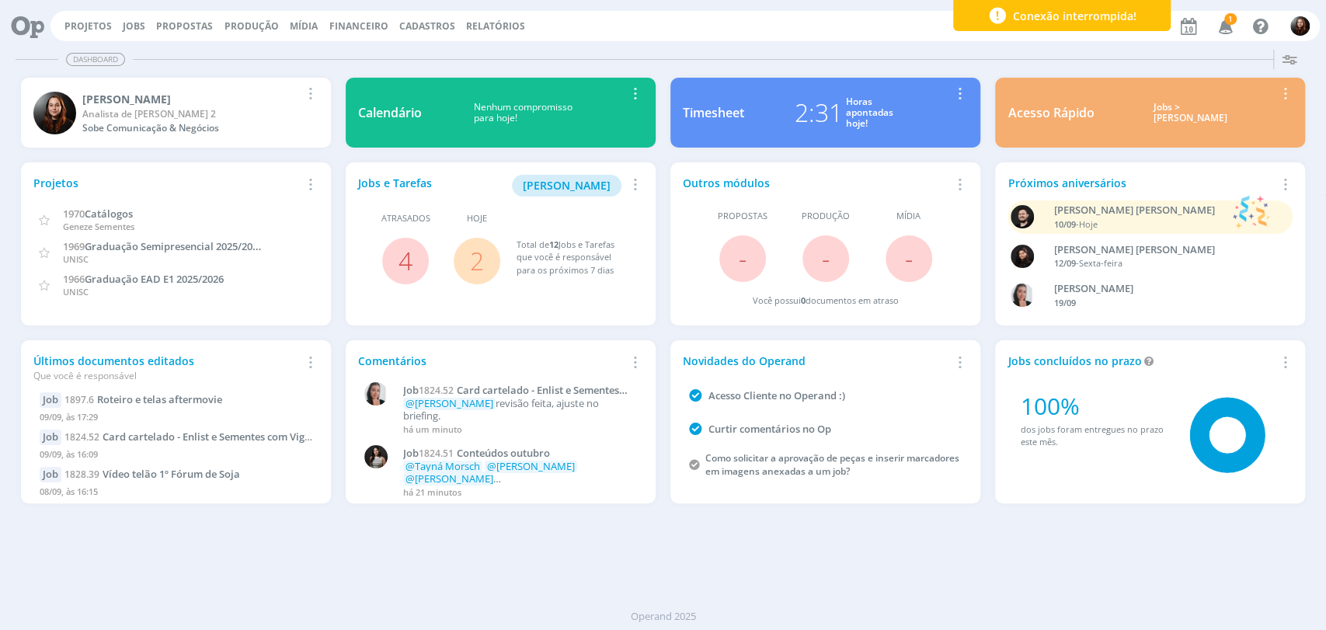
click at [1230, 25] on icon "button" at bounding box center [1225, 25] width 27 height 26
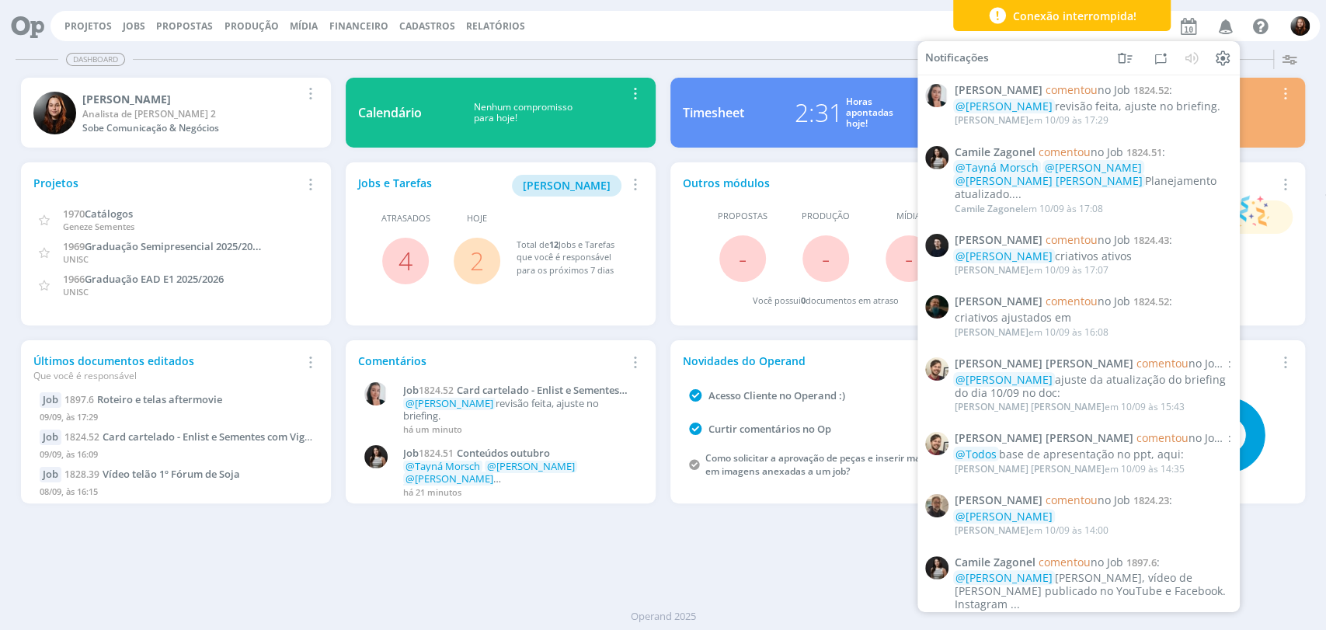
click at [818, 44] on div "Dashboard Salvar Selecione abaixo os cards desejados: Meus Meu Perfil Agenda Ti…" at bounding box center [663, 337] width 1326 height 587
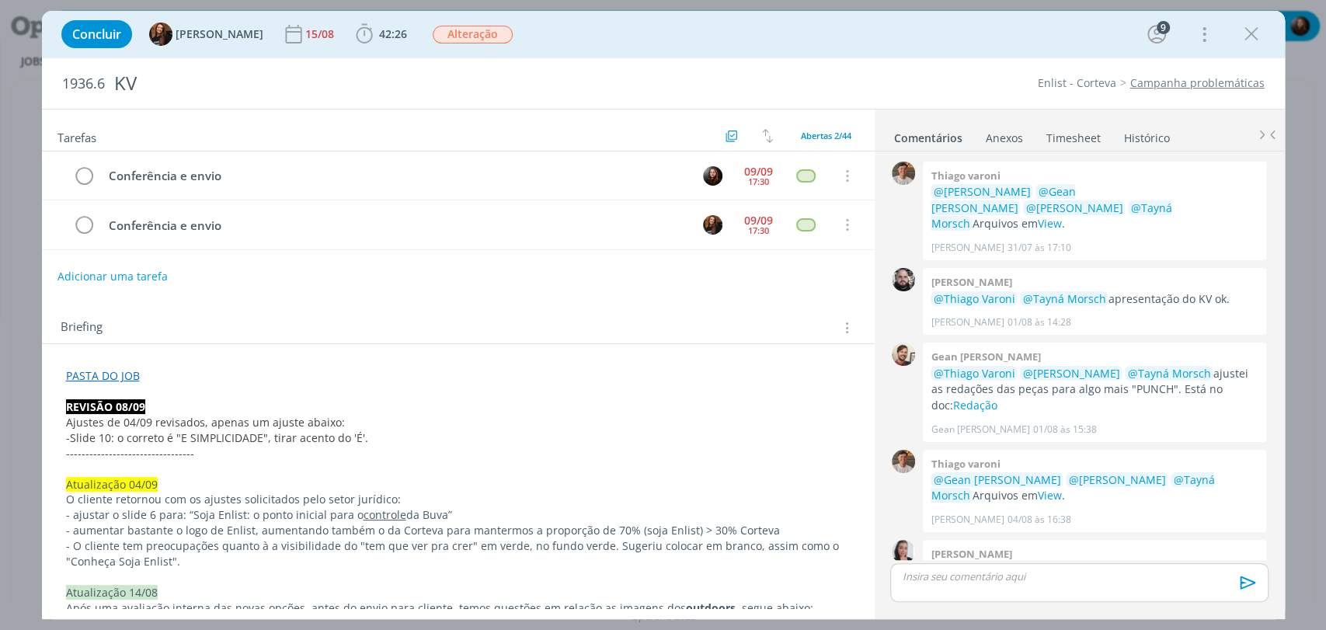
scroll to position [1473, 0]
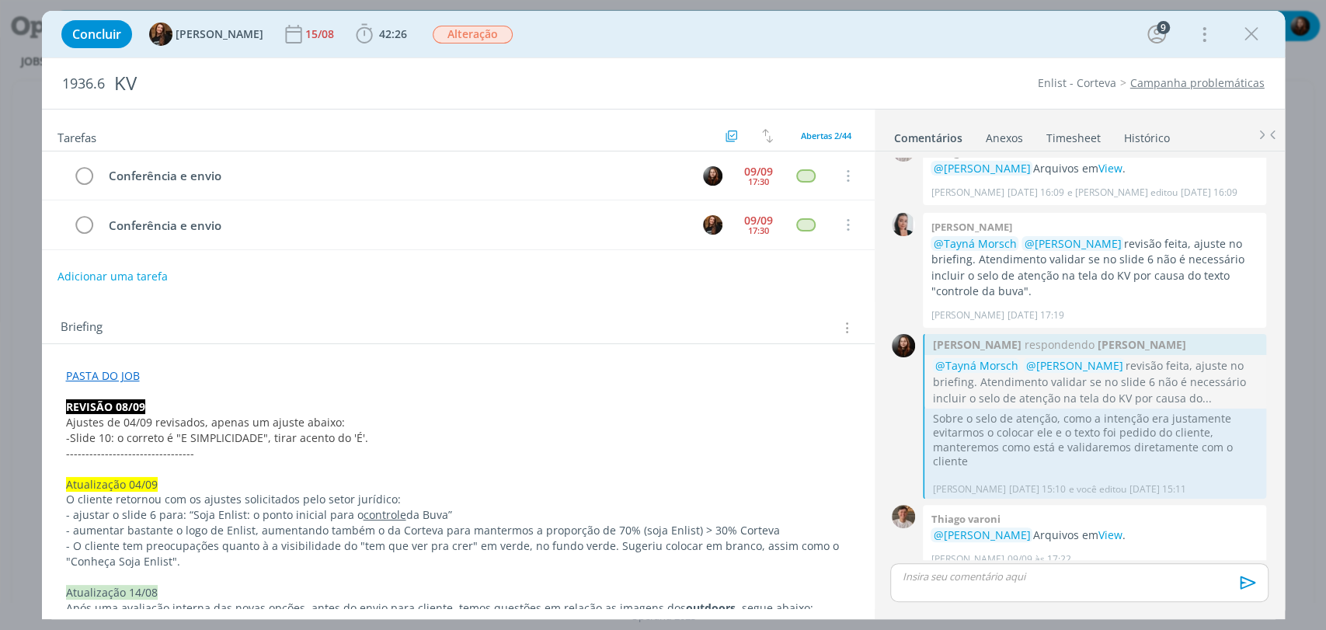
click at [748, 34] on div "Concluir Tayná Morsch 15/08 42:26 Apontar Data * [DATE] Horas * 00:00 Tarefa Se…" at bounding box center [664, 34] width 1220 height 37
click at [741, 23] on div "Concluir Tayná Morsch 15/08 42:26 Iniciar Apontar Data * [DATE] Horas * 00:00 T…" at bounding box center [664, 34] width 1220 height 37
click at [783, 41] on div "Concluir Tayná Morsch 15/08 42:26 Iniciar Apontar Data * 10/09/2025 Horas * 00:…" at bounding box center [664, 34] width 1220 height 37
click at [751, 41] on div "Concluir Tayná Morsch 15/08 42:26 Iniciar Apontar Data * 10/09/2025 Horas * 00:…" at bounding box center [664, 34] width 1220 height 37
click at [1119, 528] on link "View" at bounding box center [1110, 535] width 24 height 15
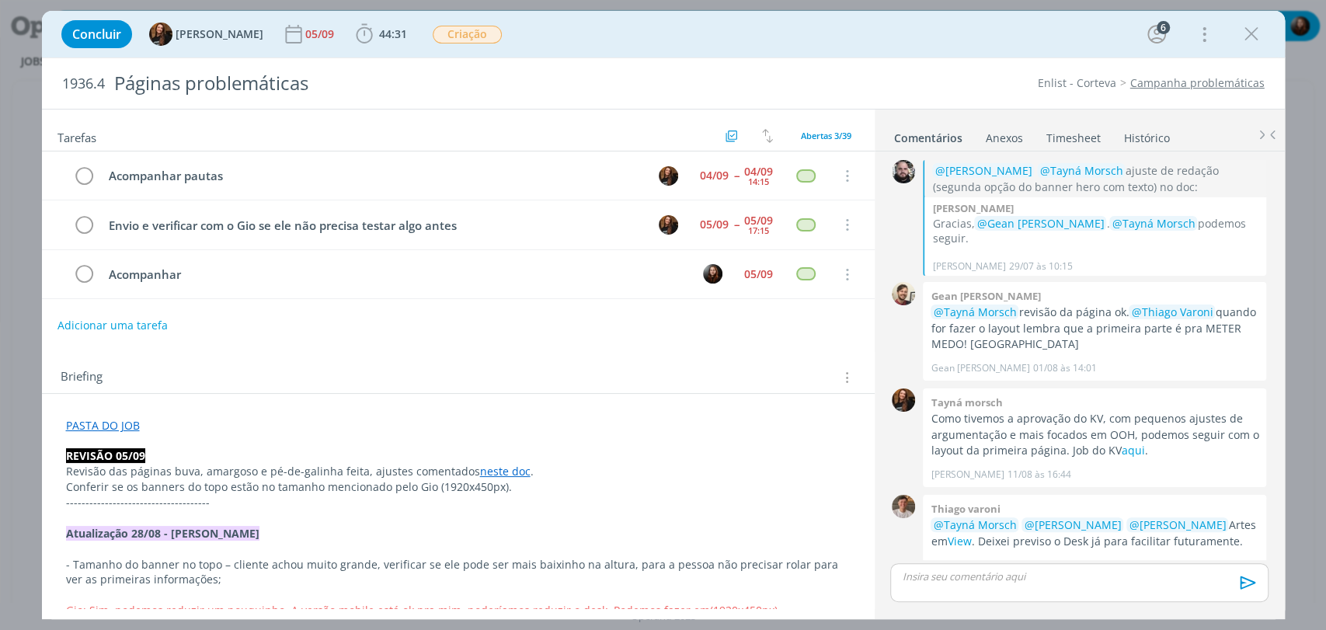
scroll to position [1661, 0]
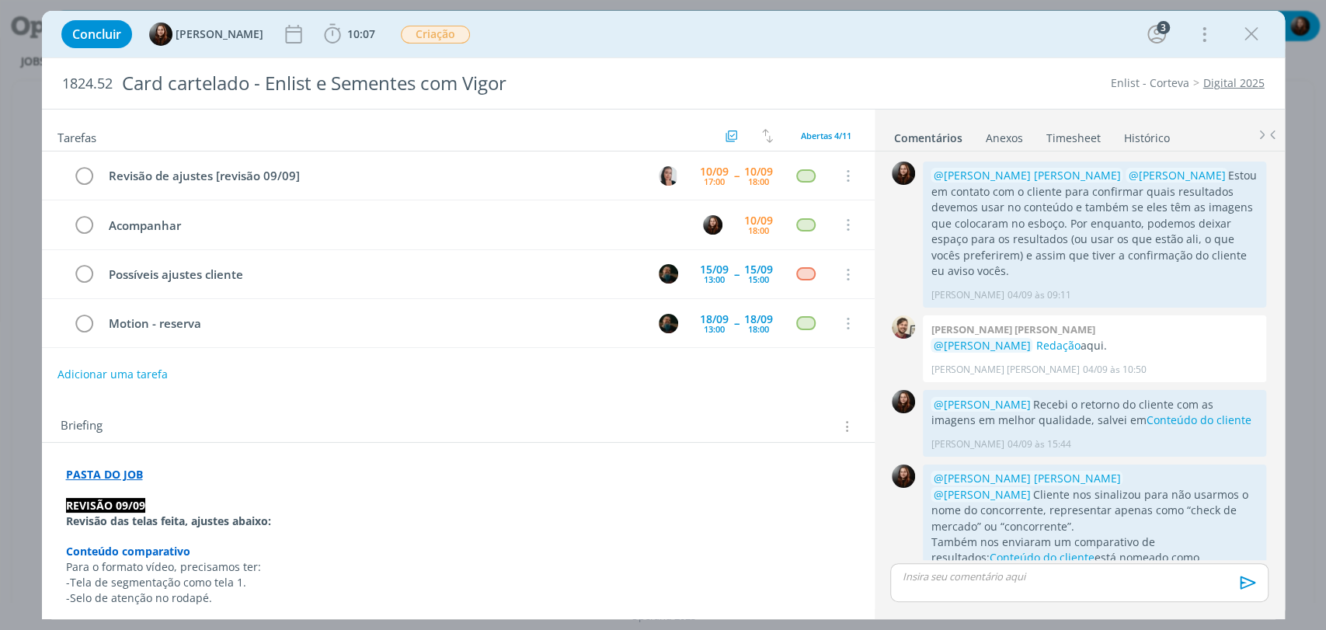
scroll to position [721, 0]
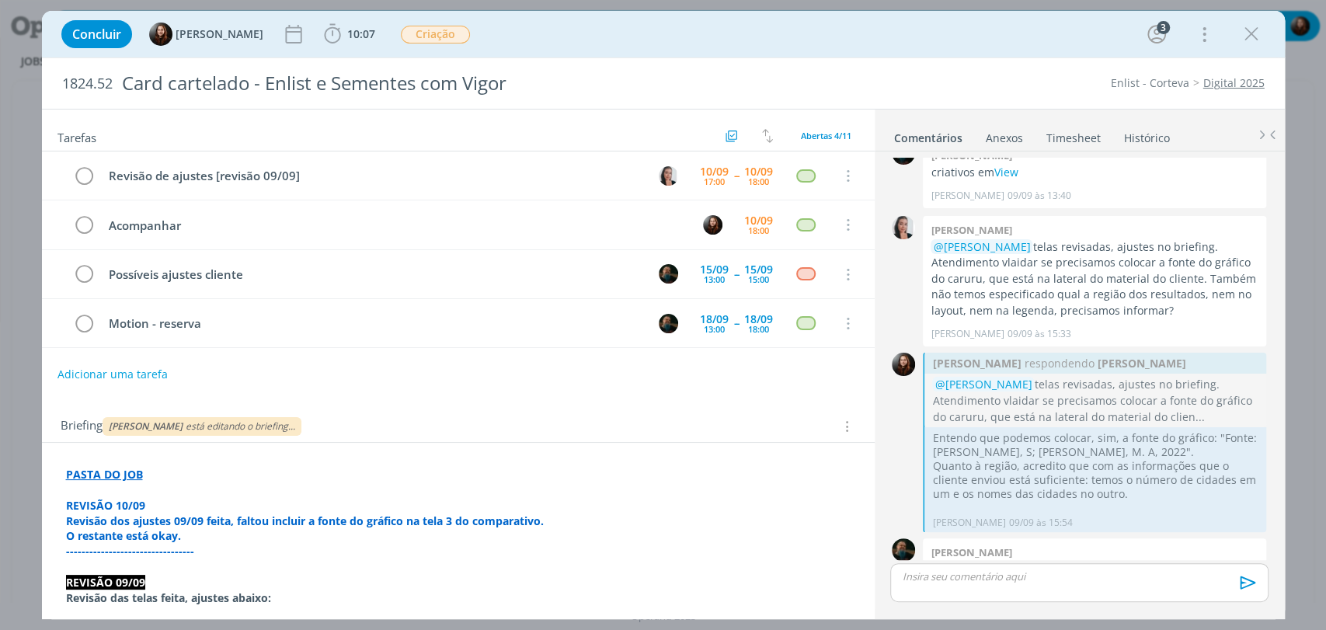
click at [354, 406] on div "Briefing [PERSON_NAME] está editando o briefing... Briefings Predefinidos Versõ…" at bounding box center [458, 422] width 833 height 42
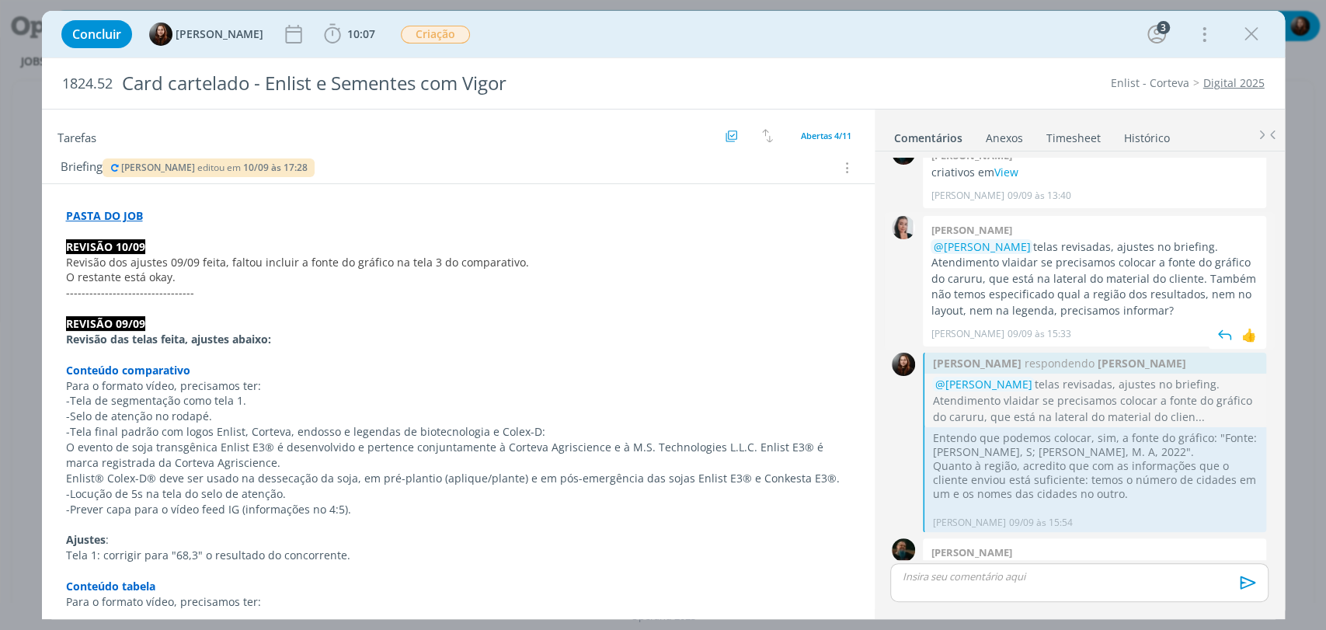
scroll to position [796, 0]
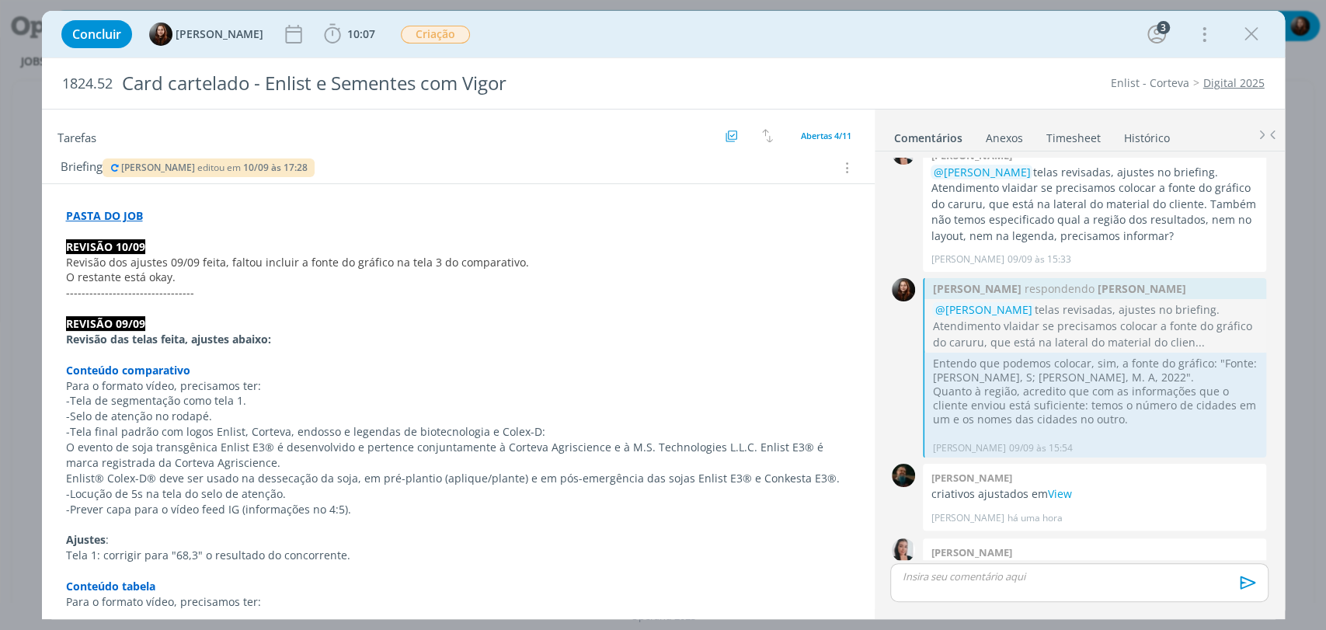
click at [909, 48] on div "Concluir [PERSON_NAME] 10:07 Iniciar Apontar Data * [DATE] Horas * 00:00 Tarefa…" at bounding box center [664, 34] width 1220 height 37
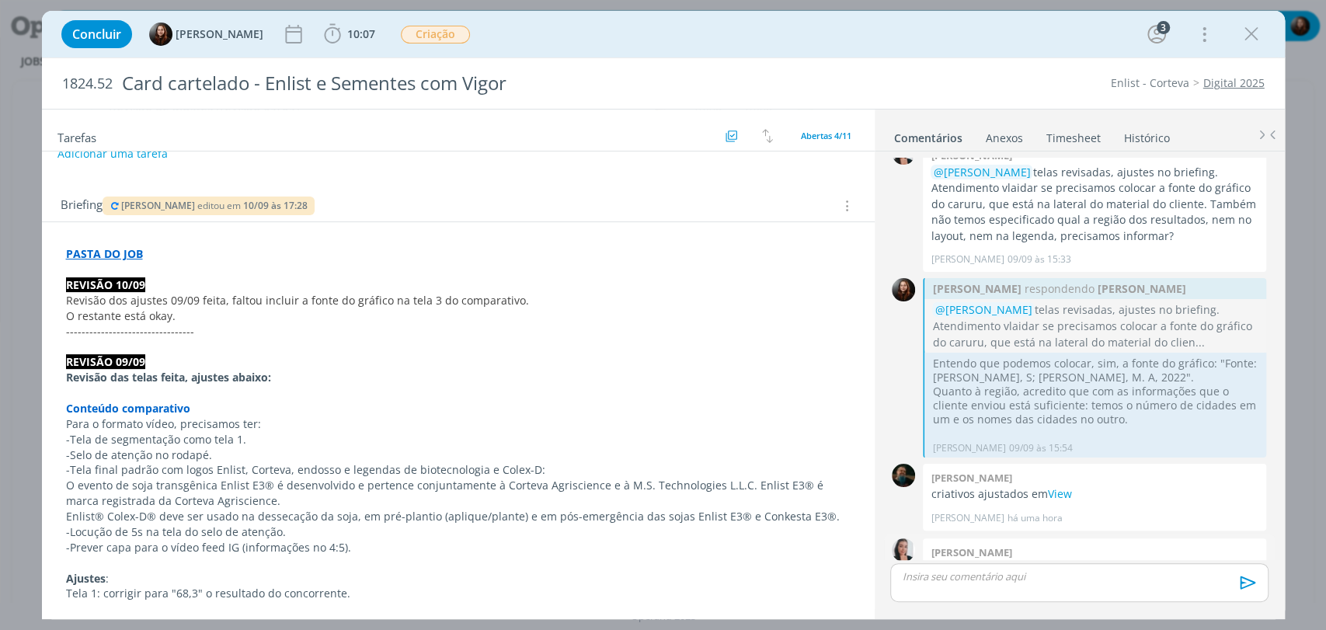
scroll to position [297, 0]
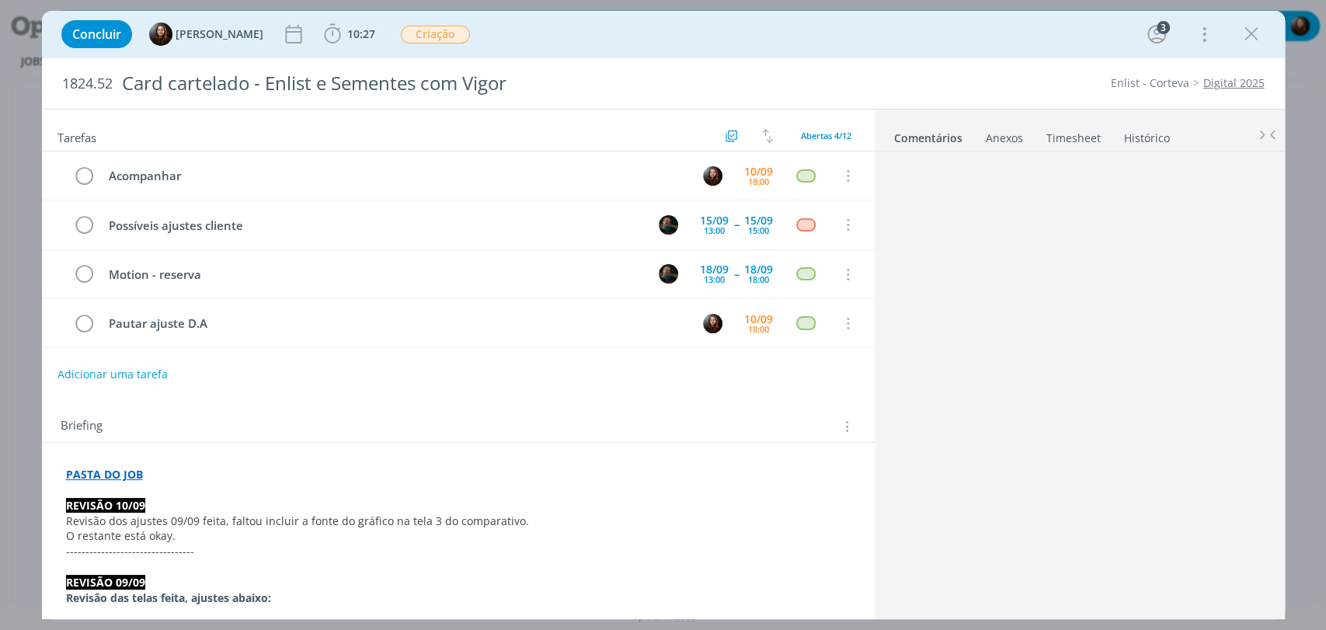
scroll to position [796, 0]
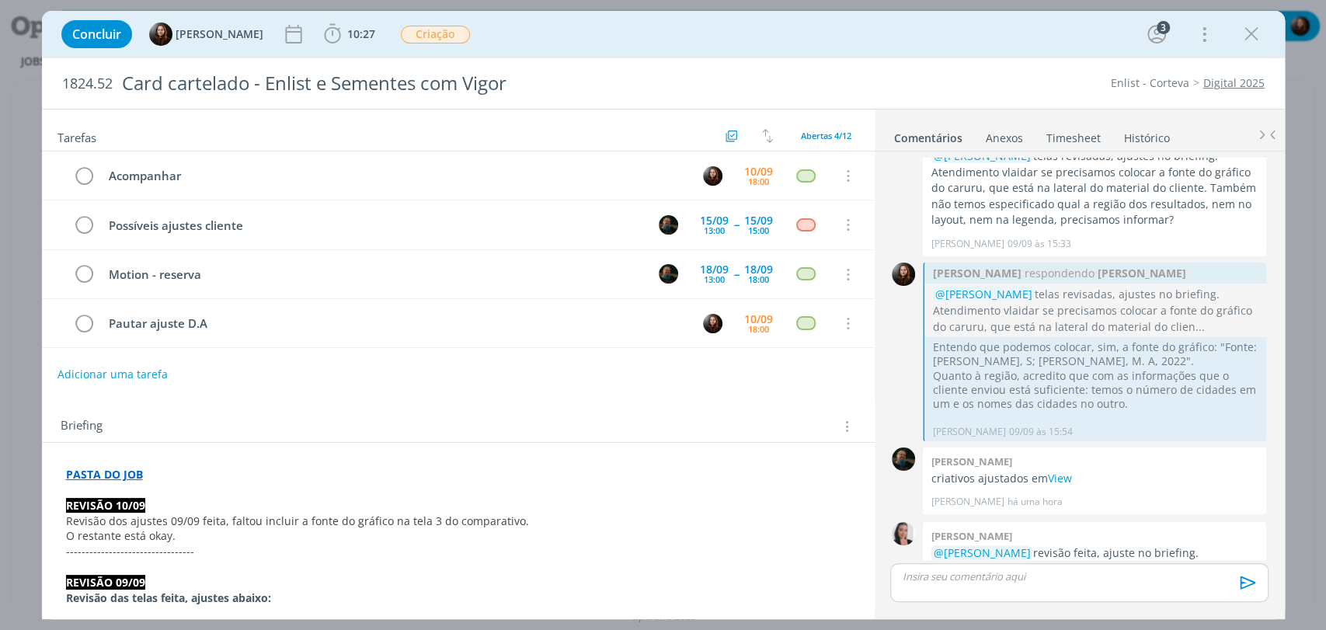
click at [786, 39] on div "Concluir [PERSON_NAME] 10:27 Iniciar Apontar Data * [DATE] Horas * 00:00 Tarefa…" at bounding box center [664, 34] width 1220 height 37
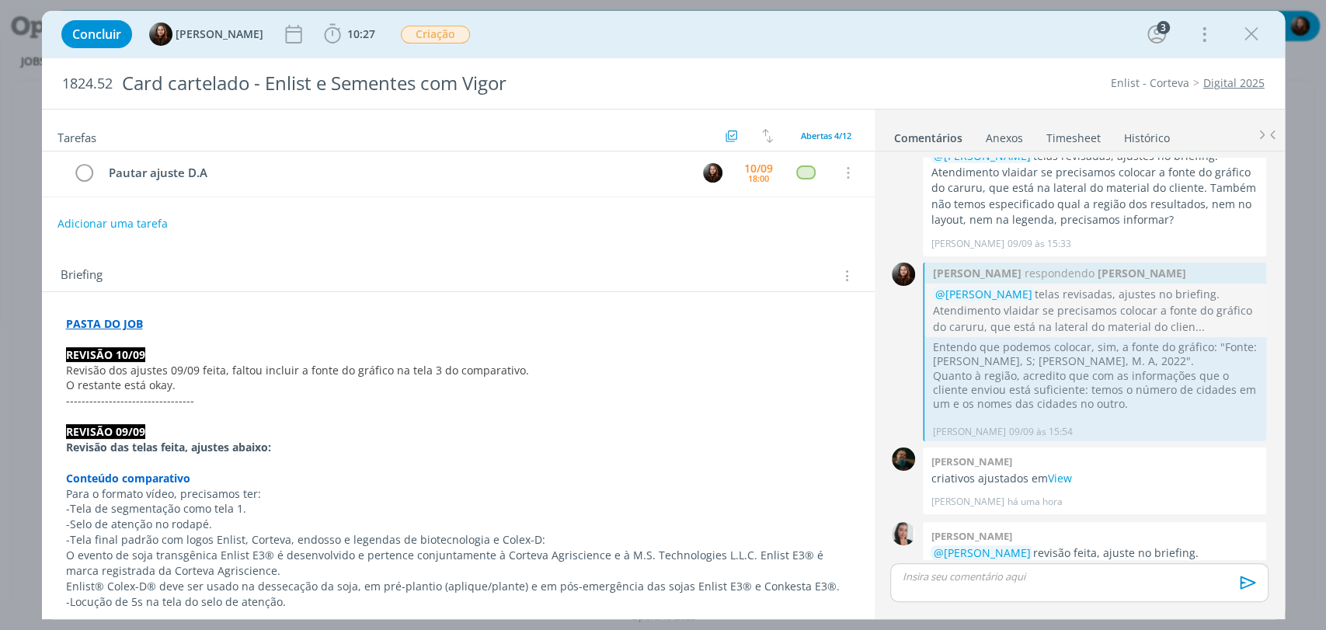
scroll to position [173, 0]
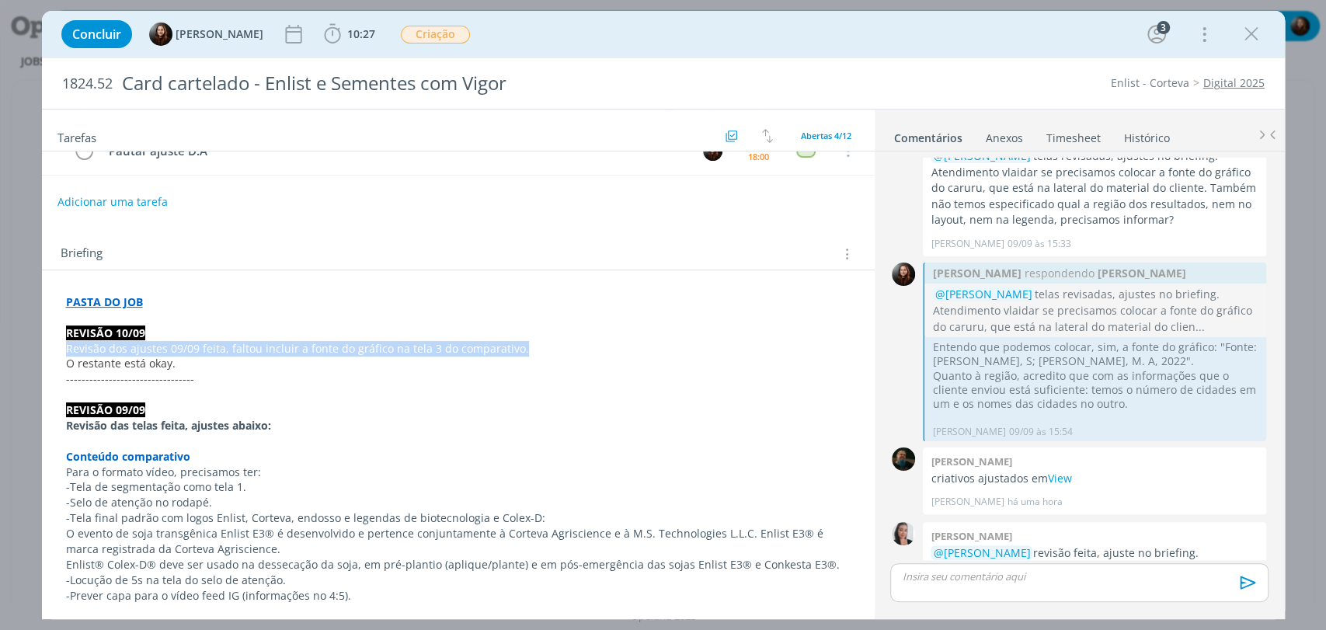
drag, startPoint x: 66, startPoint y: 347, endPoint x: 518, endPoint y: 342, distance: 452.3
click at [518, 342] on p "Revisão dos ajustes 09/09 feita, faltou incluir a fonte do gráfico na tela 3 do…" at bounding box center [458, 349] width 785 height 16
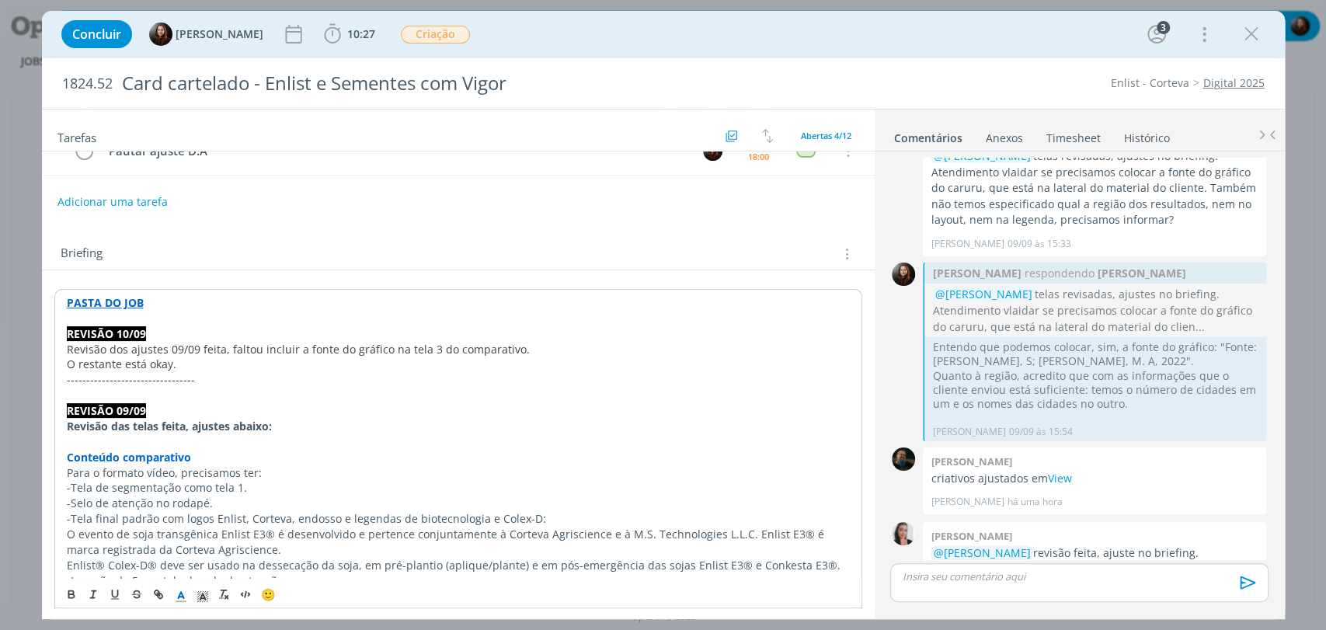
click at [513, 246] on div "Briefing Briefings Predefinidos Versões do Briefing Ver Briefing do Projeto" at bounding box center [461, 254] width 800 height 20
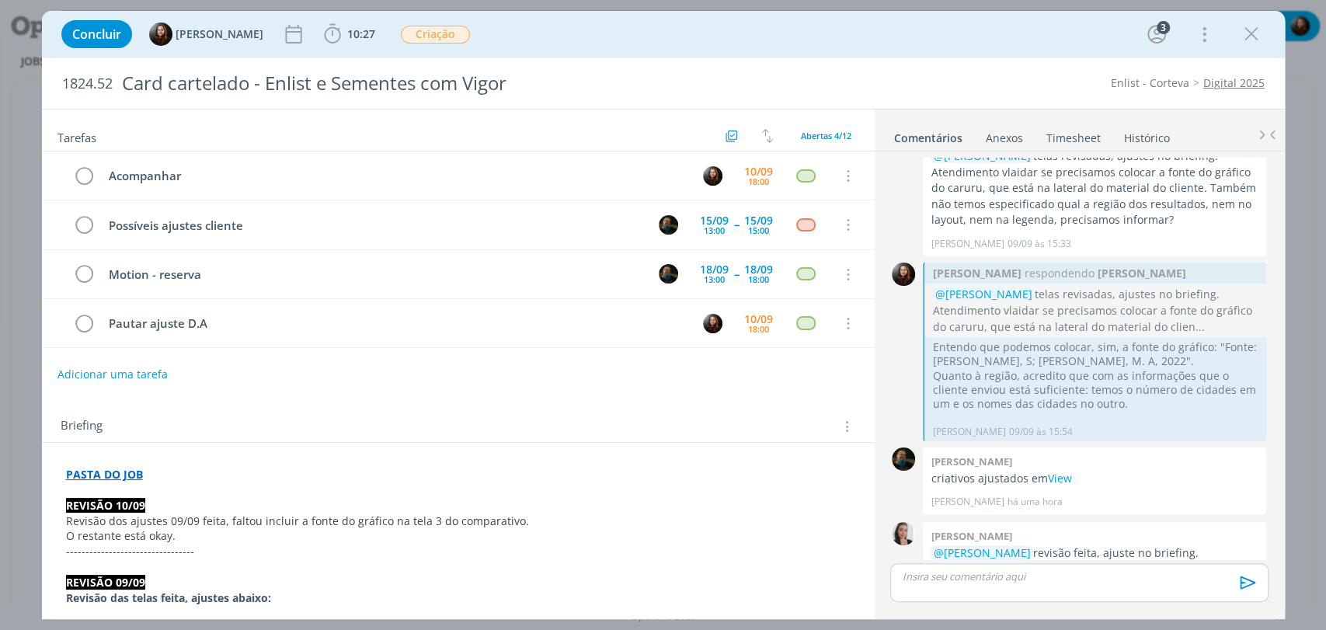
scroll to position [0, 0]
click at [342, 23] on span "10:27" at bounding box center [350, 34] width 58 height 23
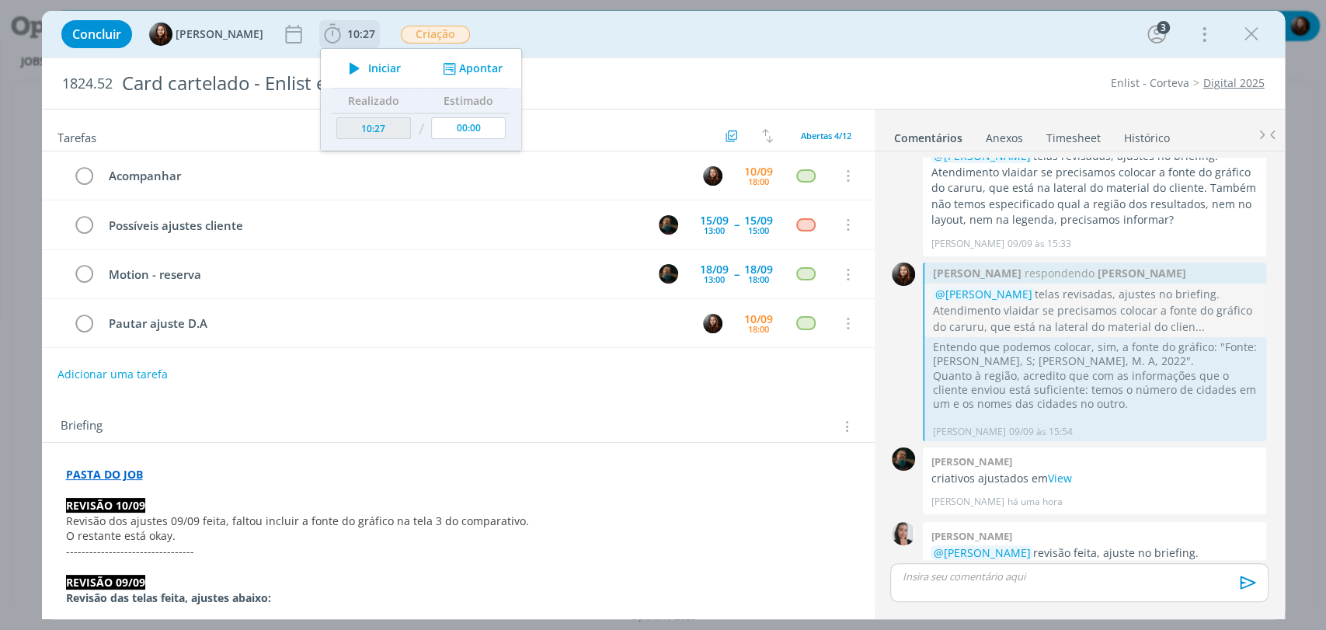
click at [361, 67] on icon "dialog" at bounding box center [354, 68] width 27 height 20
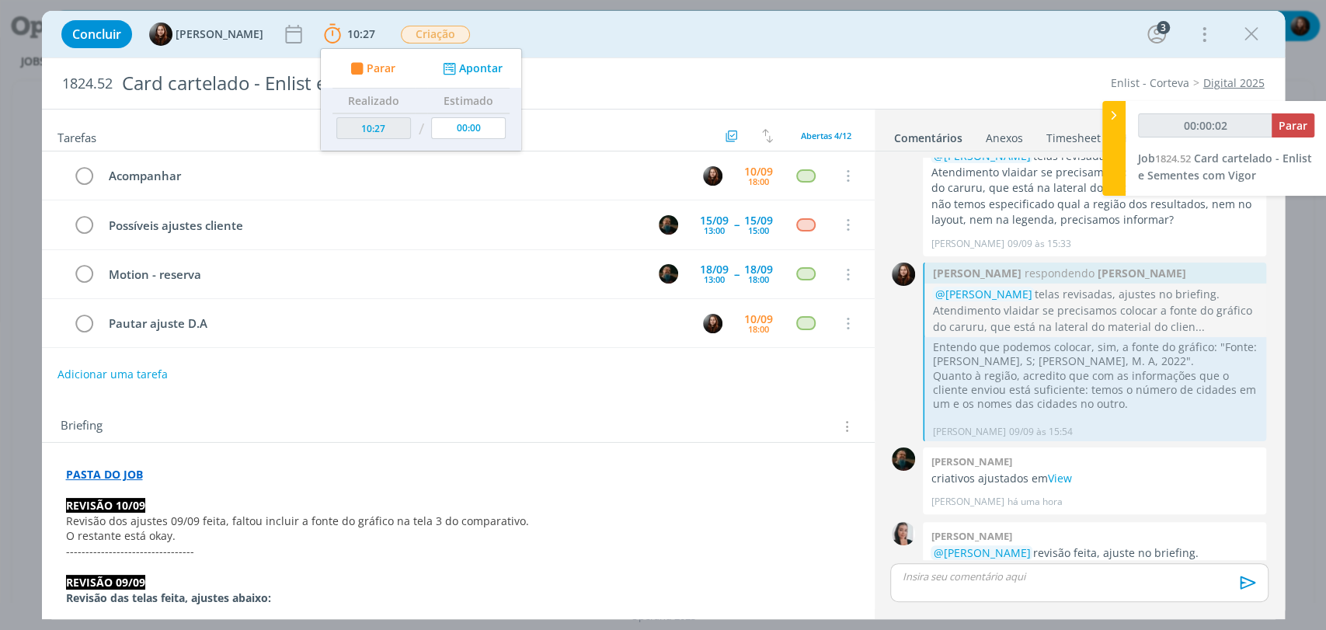
click at [475, 398] on div "Tarefas Usar Job de template Criar template a partir deste job Visualizar Templ…" at bounding box center [458, 359] width 833 height 499
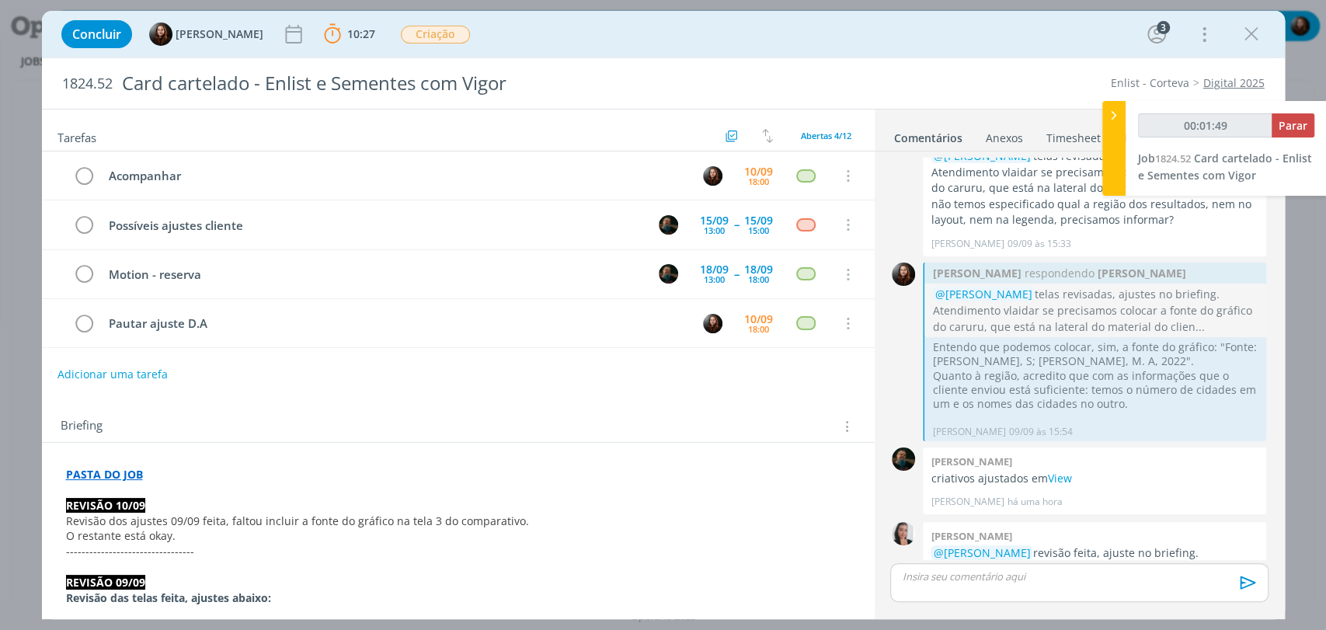
click at [688, 413] on div "Briefing Briefings Predefinidos Versões do Briefing Ver Briefing do Projeto" at bounding box center [458, 422] width 833 height 42
click at [806, 47] on div "Concluir [PERSON_NAME] 10:27 Parar Apontar Data * [DATE] Horas * 00:00 Tarefa S…" at bounding box center [664, 34] width 1220 height 37
click at [104, 469] on strong "PASTA DO JOB" at bounding box center [104, 474] width 77 height 15
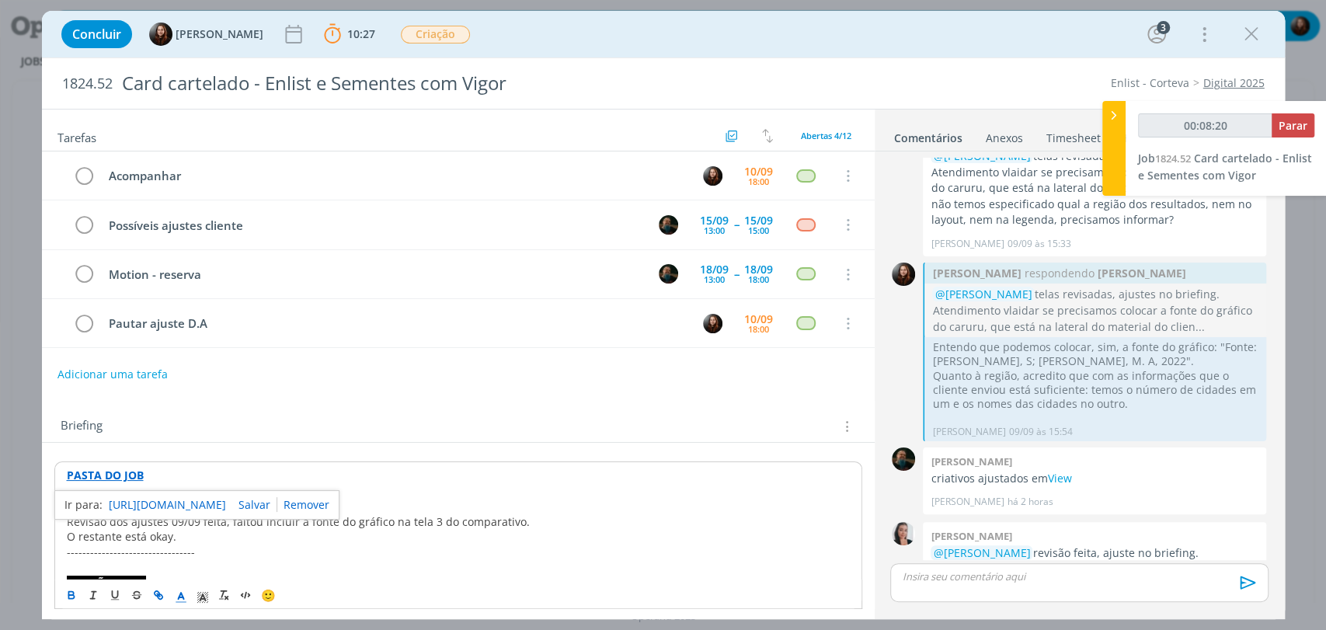
click at [162, 501] on link "[URL][DOMAIN_NAME]" at bounding box center [167, 505] width 117 height 20
click at [441, 391] on div "Tarefas Usar Job de template Criar template a partir deste job Visualizar Templ…" at bounding box center [458, 359] width 833 height 499
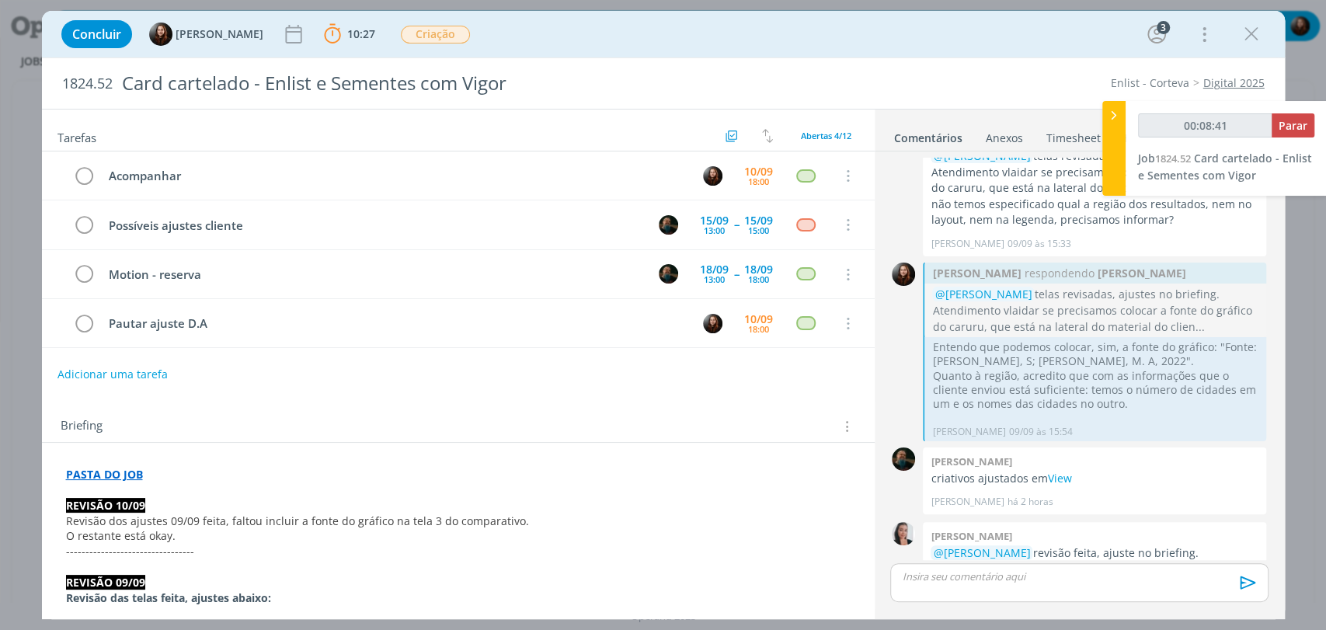
click at [423, 403] on div "Briefing Briefings Predefinidos Versões do Briefing Ver Briefing do Projeto" at bounding box center [458, 422] width 833 height 42
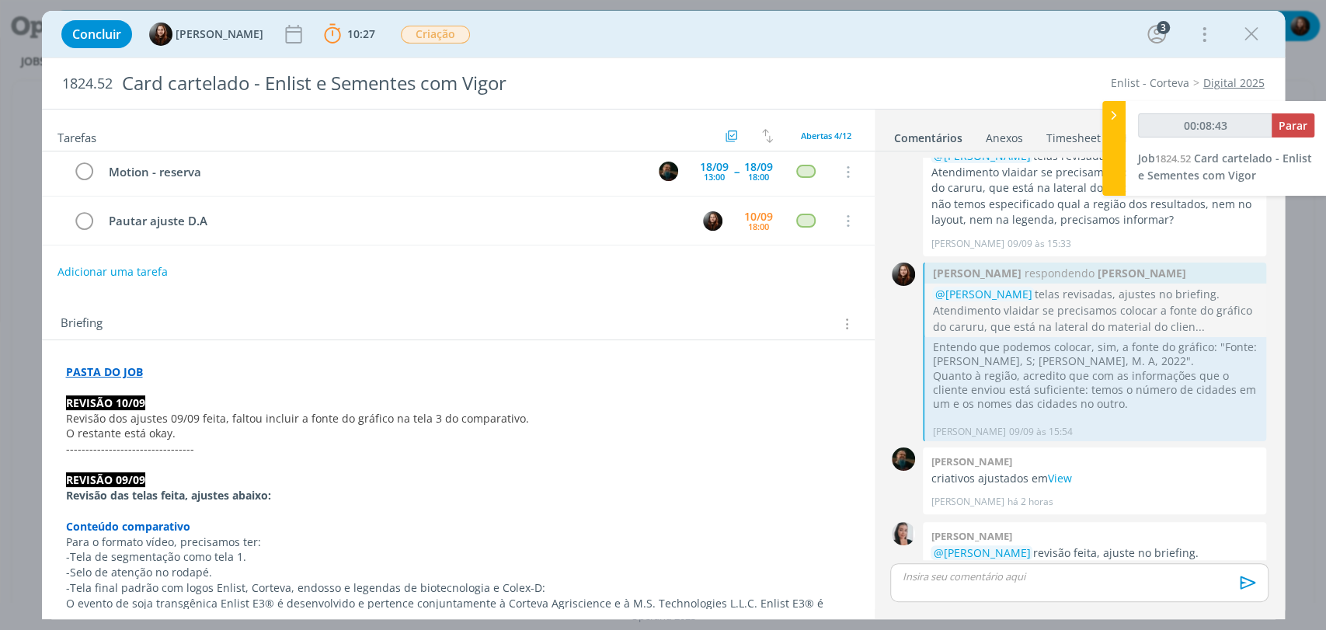
scroll to position [86, 0]
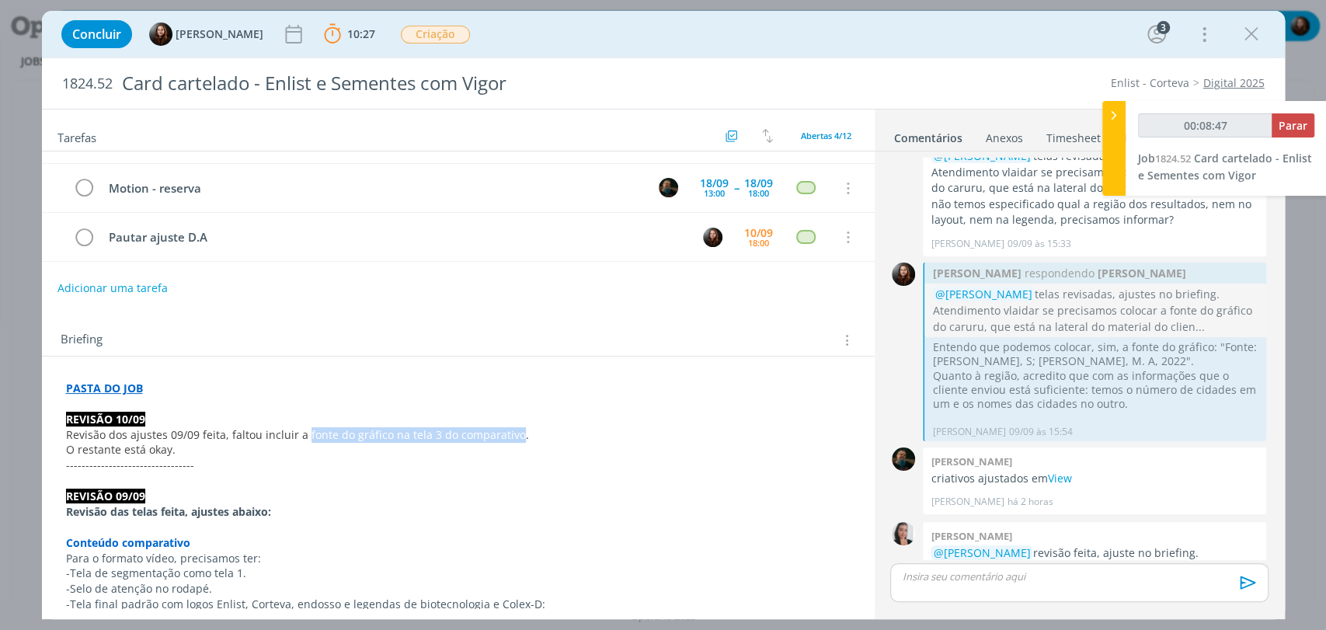
drag, startPoint x: 301, startPoint y: 430, endPoint x: 510, endPoint y: 435, distance: 209.1
click at [510, 435] on span "Revisão dos ajustes 09/09 feita, faltou incluir a fonte do gráfico na tela 3 do…" at bounding box center [297, 434] width 463 height 15
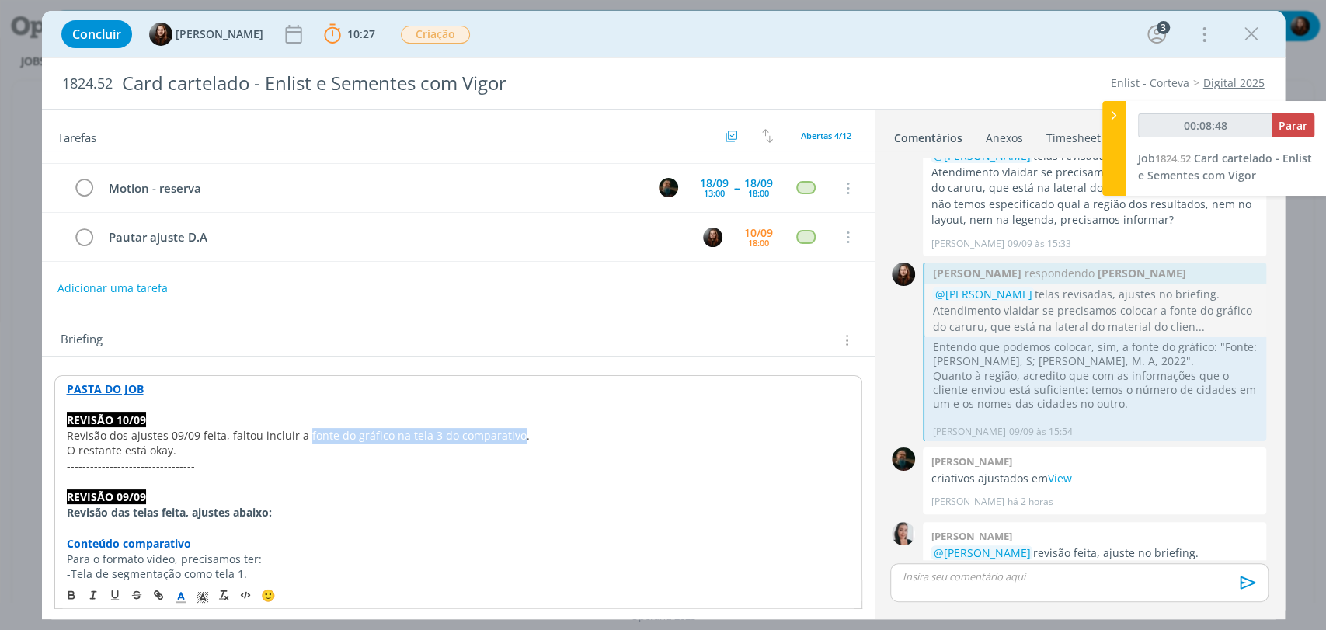
copy span "fonte do gráfico na tela 3 do comparativo"
click at [549, 330] on div "Briefing Briefings Predefinidos Versões do Briefing Ver Briefing do Projeto" at bounding box center [461, 340] width 800 height 20
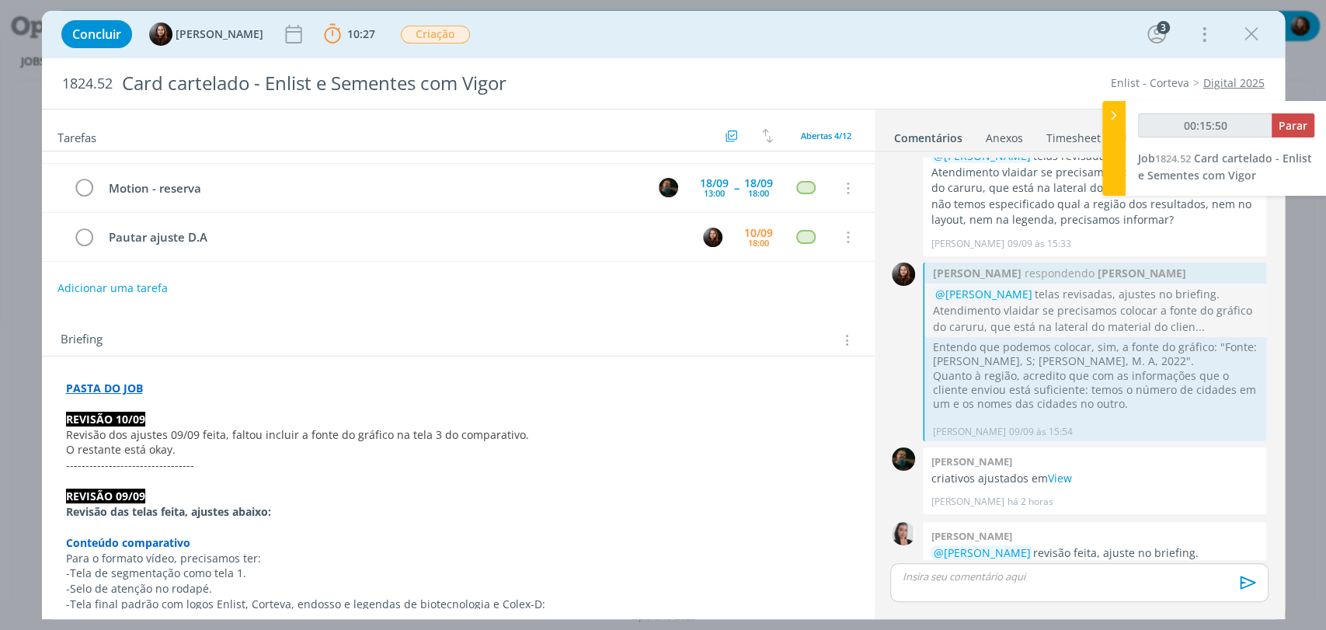
click at [507, 323] on div "Briefing Briefings Predefinidos Versões do Briefing Ver Briefing do Projeto" at bounding box center [458, 336] width 833 height 42
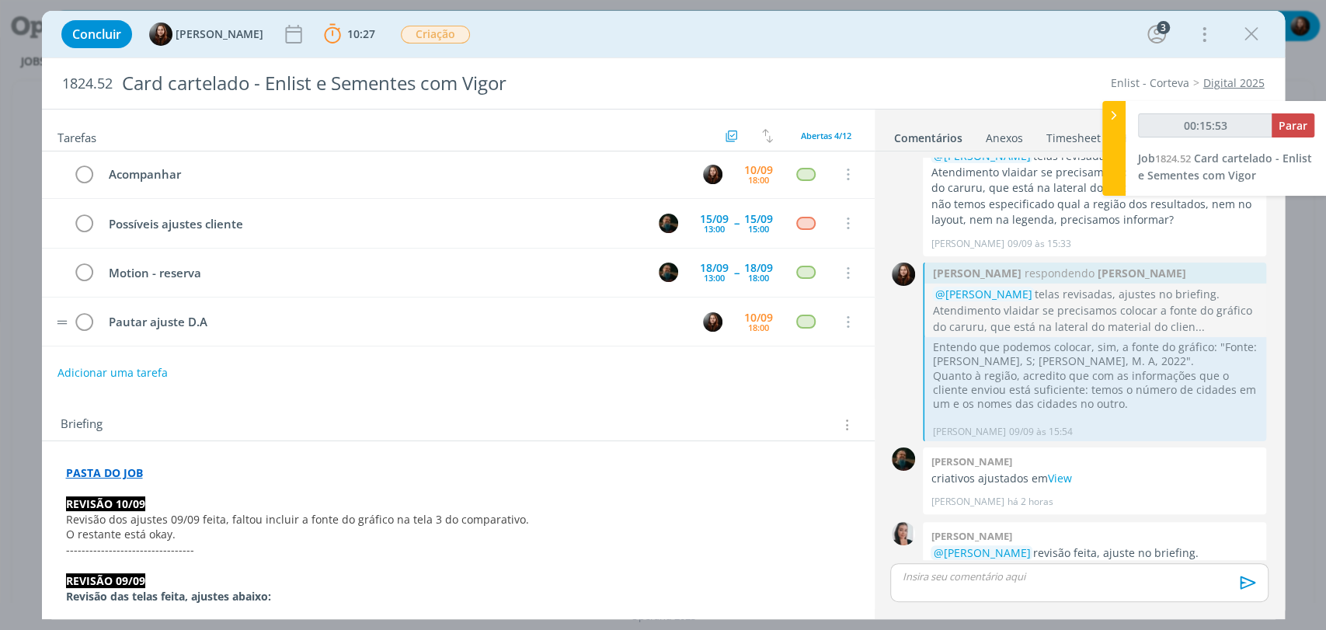
scroll to position [0, 0]
click at [1058, 577] on p "dialog" at bounding box center [1079, 577] width 353 height 14
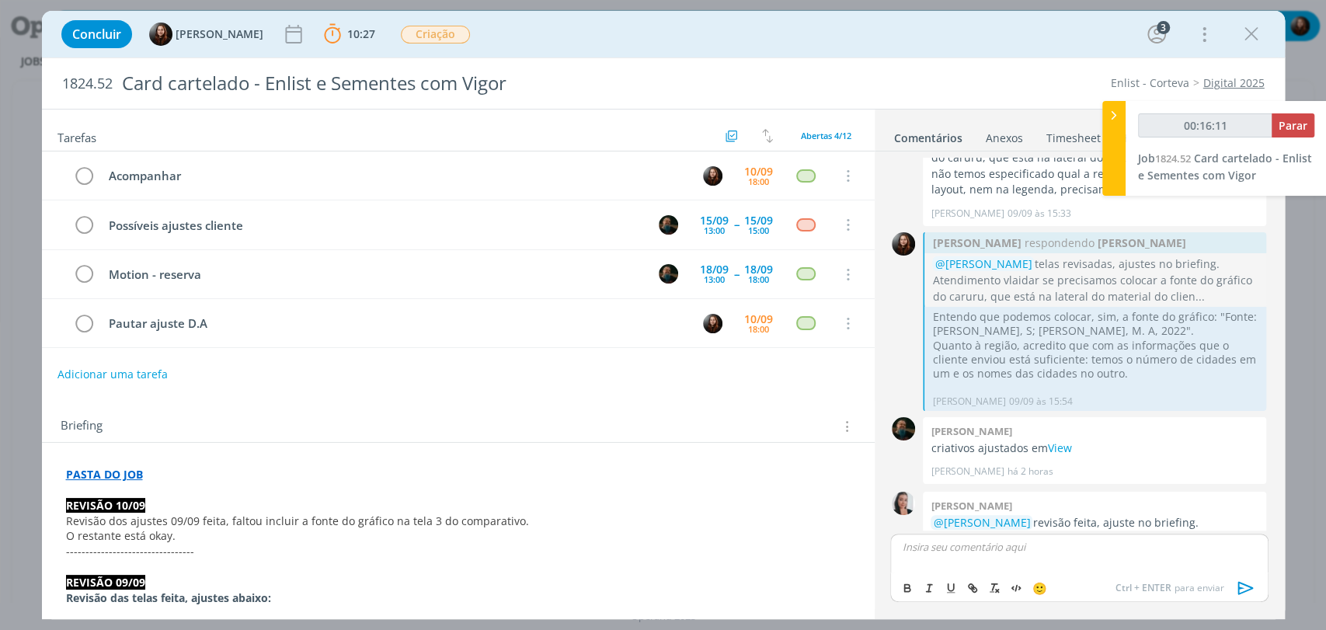
type input "00:16:12"
click at [1053, 548] on p "material enviado - deixei o comentáro da revisão como uma observação" at bounding box center [1079, 547] width 353 height 14
click at [1039, 557] on p "material enviado - deixei o ajuste solicitado pela revisão como uma observação" at bounding box center [1079, 552] width 353 height 29
drag, startPoint x: 1131, startPoint y: 561, endPoint x: 1111, endPoint y: 561, distance: 19.4
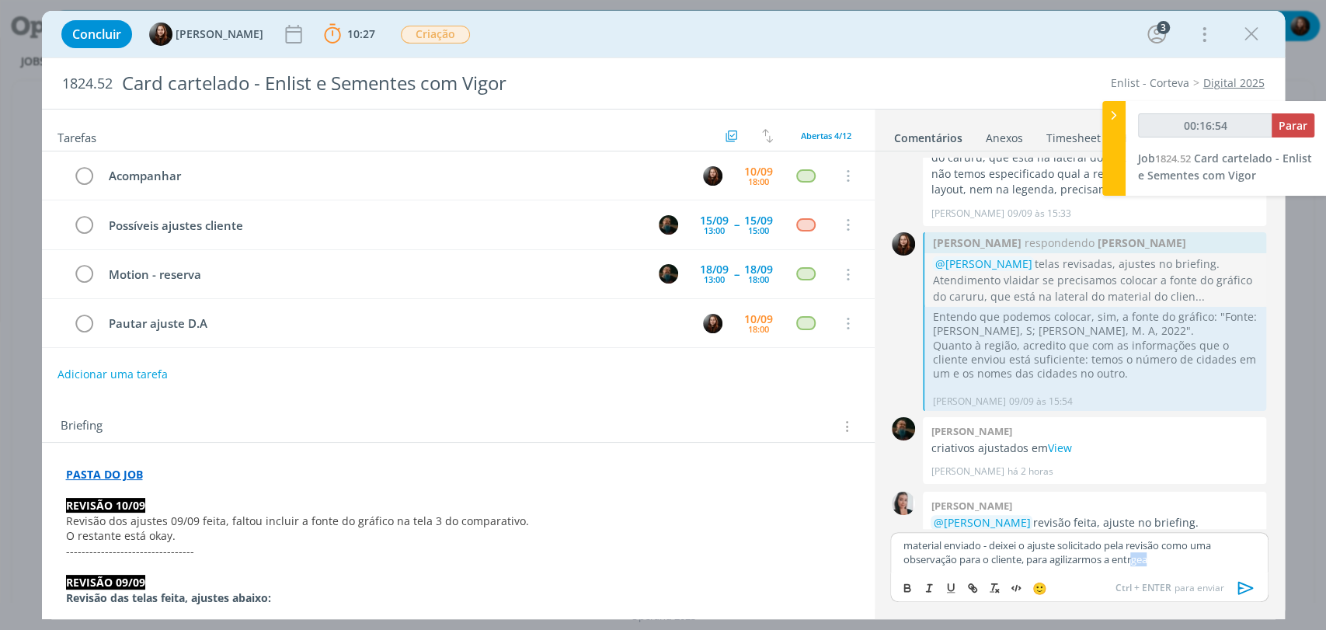
click at [1111, 561] on p "material enviado - deixei o ajuste solicitado pela revisão como uma observação …" at bounding box center [1079, 552] width 353 height 29
click at [1155, 559] on p "material enviado - deixei o ajuste solicitado pela revisão como uma observação …" at bounding box center [1079, 552] width 353 height 29
click at [988, 544] on p "material enviado - deixei o ajuste solicitado pela revisão como uma observação …" at bounding box center [1079, 552] width 353 height 29
click at [1240, 589] on icon "dialog" at bounding box center [1246, 588] width 23 height 23
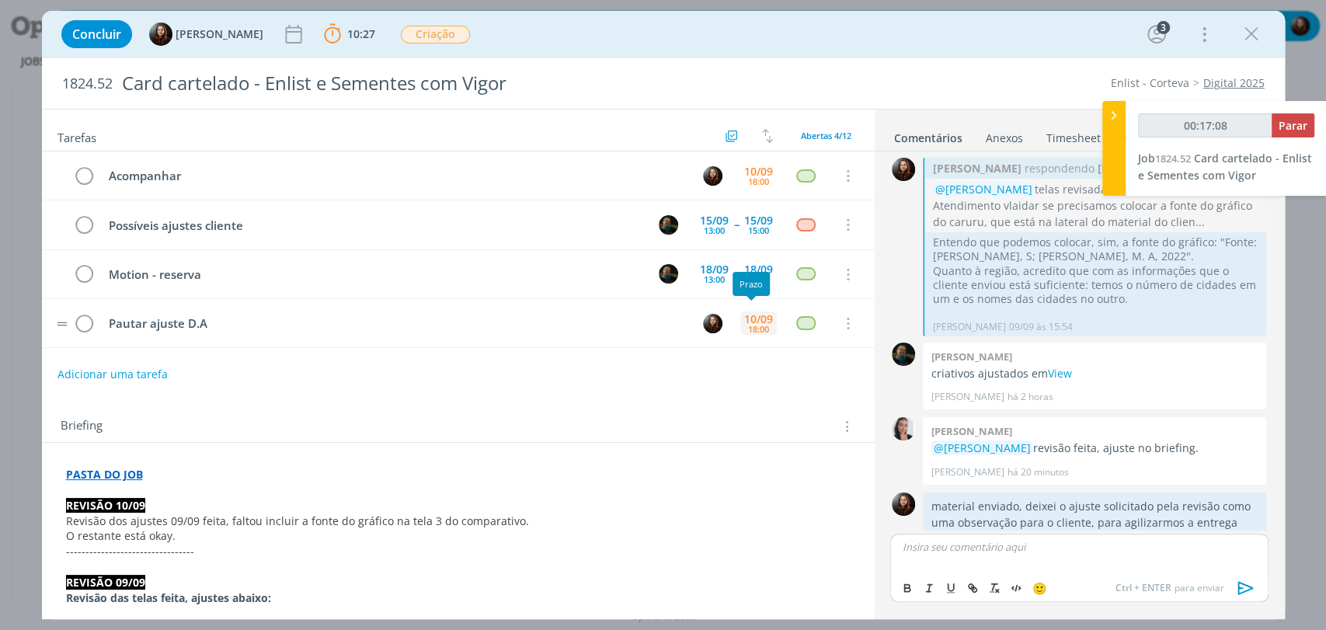
click at [748, 319] on div "10/09" at bounding box center [758, 319] width 29 height 11
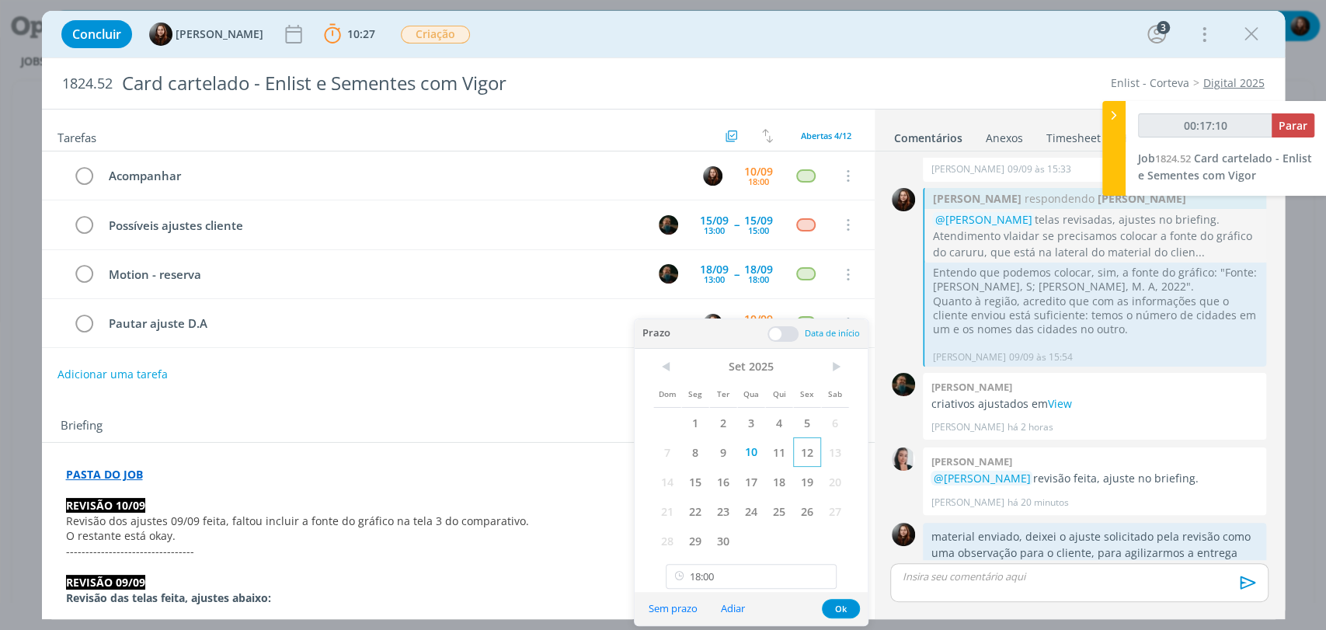
click at [802, 455] on span "12" at bounding box center [807, 452] width 28 height 30
click at [719, 577] on input "18:00" at bounding box center [751, 576] width 171 height 25
type input "00:17:16"
click at [826, 576] on icon at bounding box center [823, 576] width 19 height 25
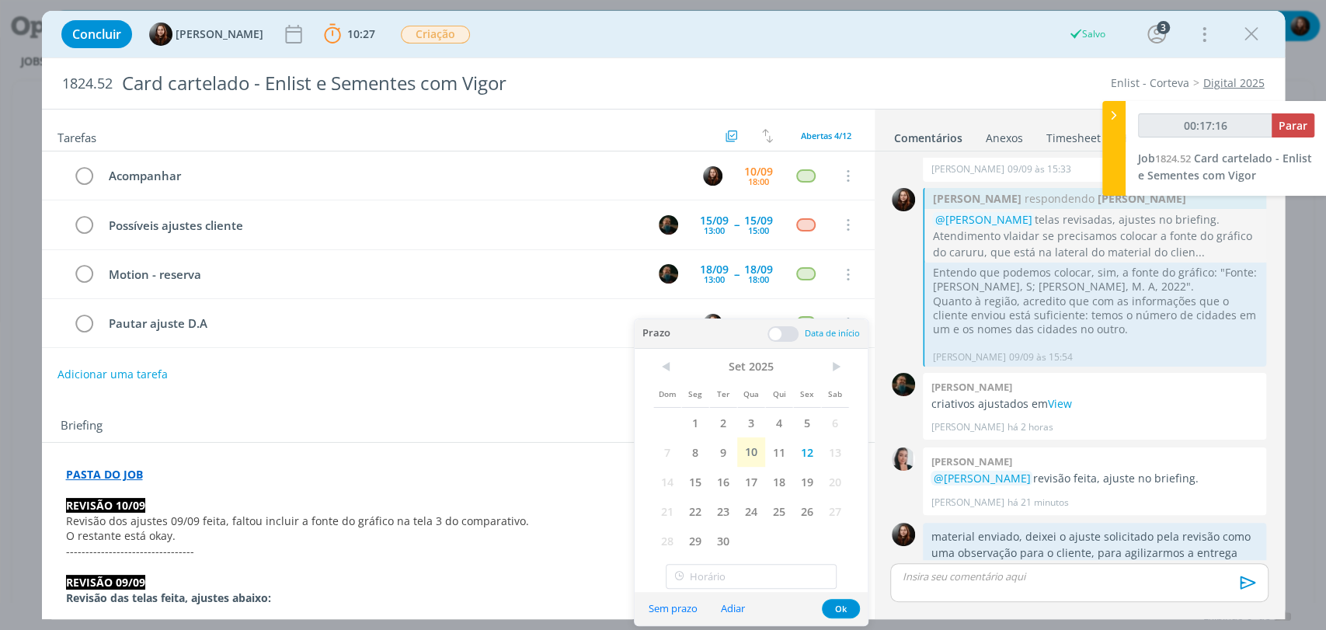
type input "00:17:17"
click at [341, 393] on div "Tarefas Usar Job de template Criar template a partir deste job Visualizar Templ…" at bounding box center [458, 359] width 833 height 499
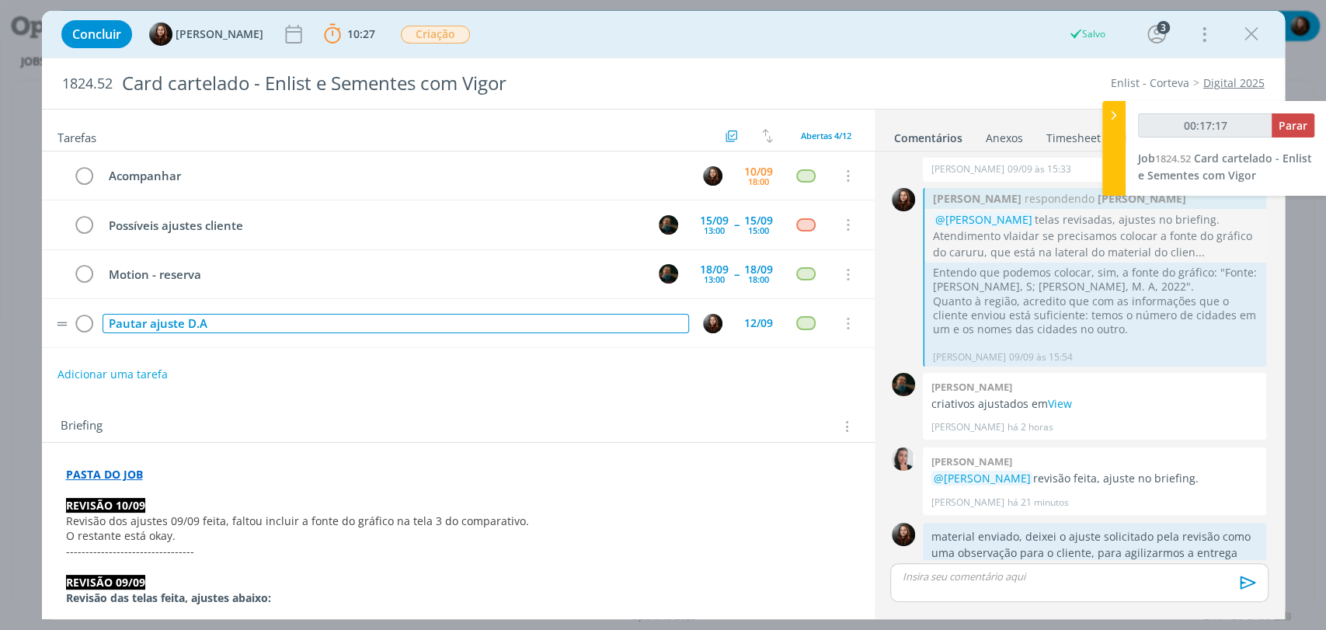
click at [256, 319] on div "Pautar ajuste D.A" at bounding box center [396, 323] width 587 height 19
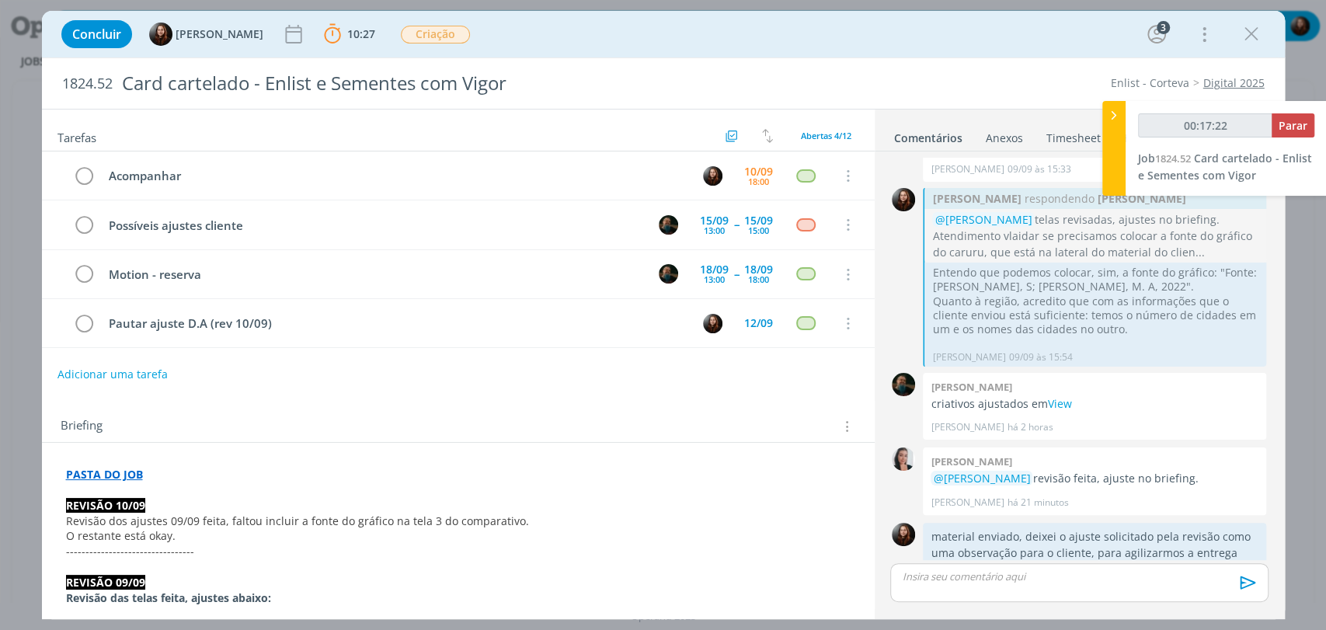
click at [586, 392] on div "Tarefas Usar Job de template Criar template a partir deste job Visualizar Templ…" at bounding box center [458, 359] width 833 height 499
click at [88, 180] on icon "dialog" at bounding box center [85, 176] width 22 height 23
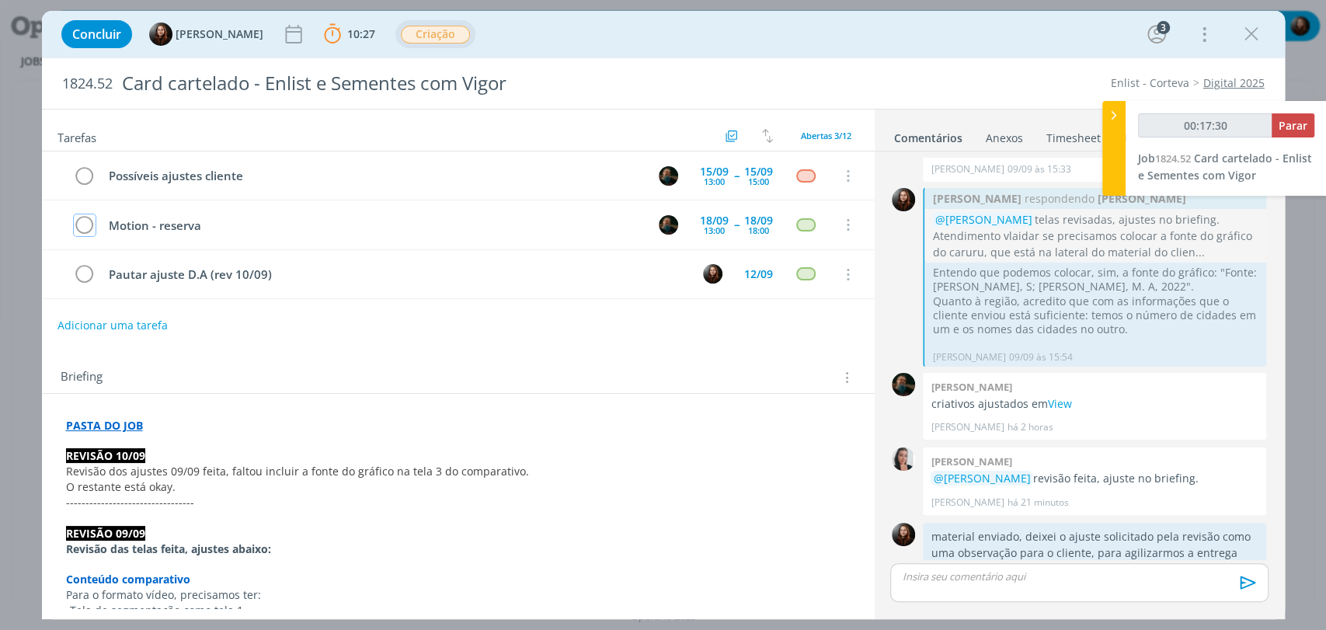
click at [448, 32] on span "Criação" at bounding box center [435, 35] width 69 height 18
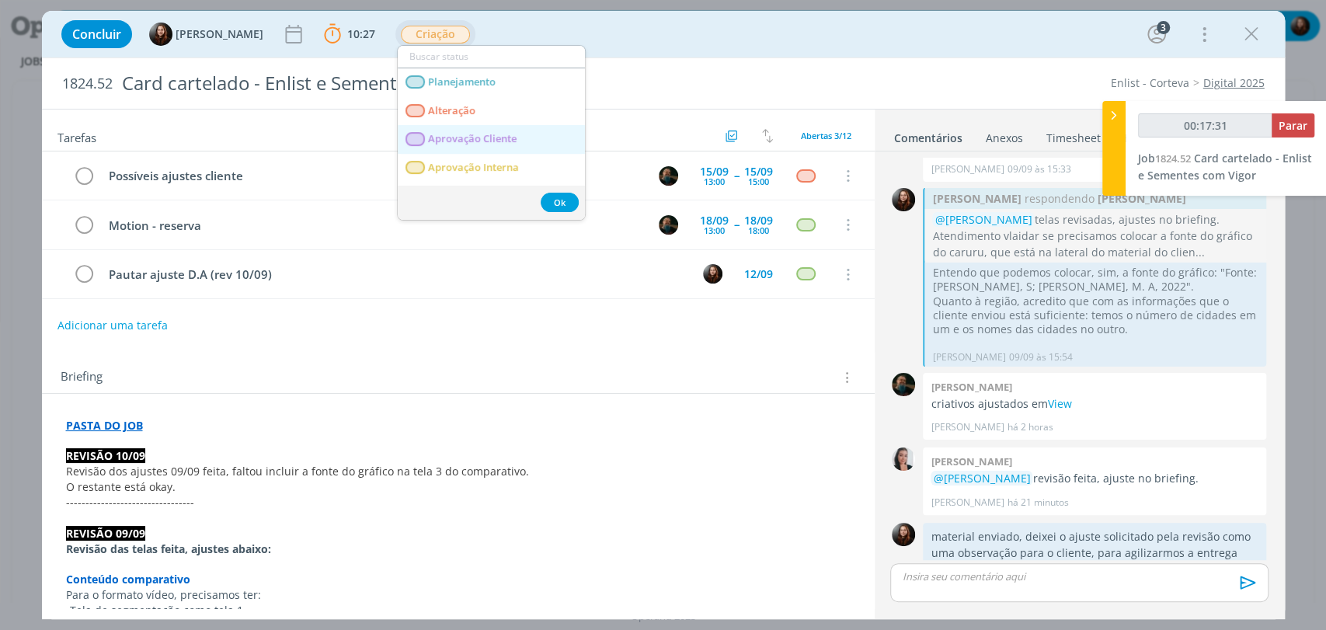
click at [482, 138] on span "Aprovação Cliente" at bounding box center [472, 139] width 89 height 12
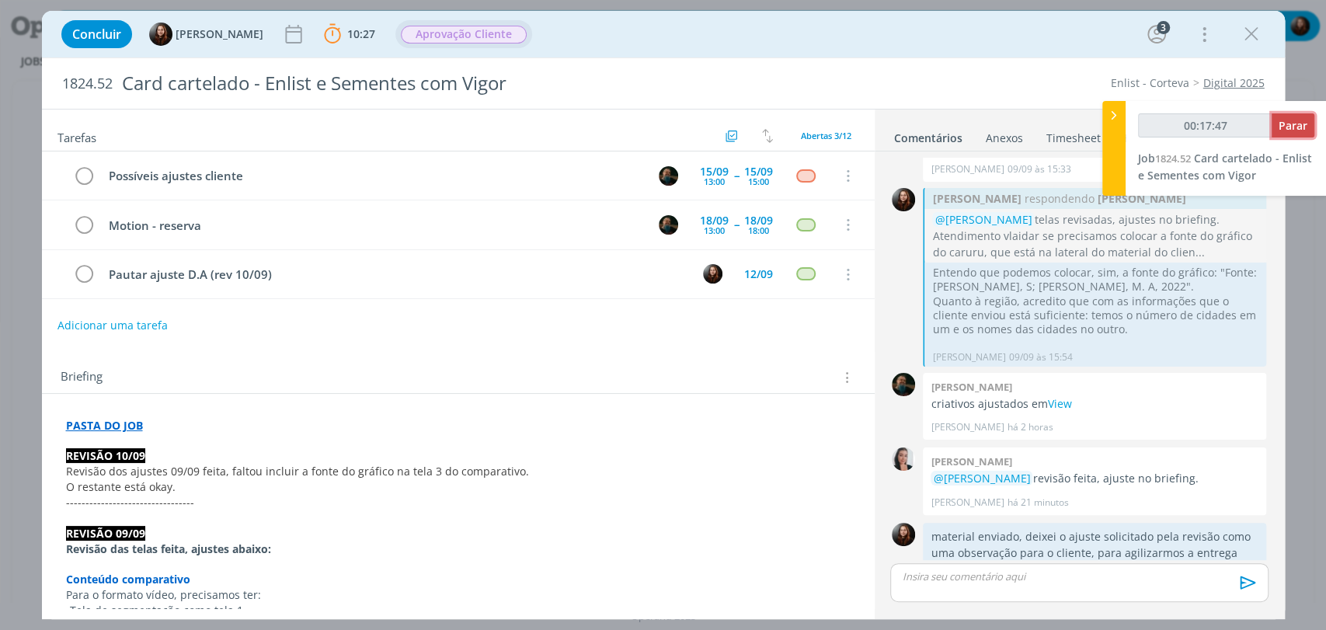
click at [1298, 118] on span "Parar" at bounding box center [1293, 125] width 29 height 15
type input "00:18:00"
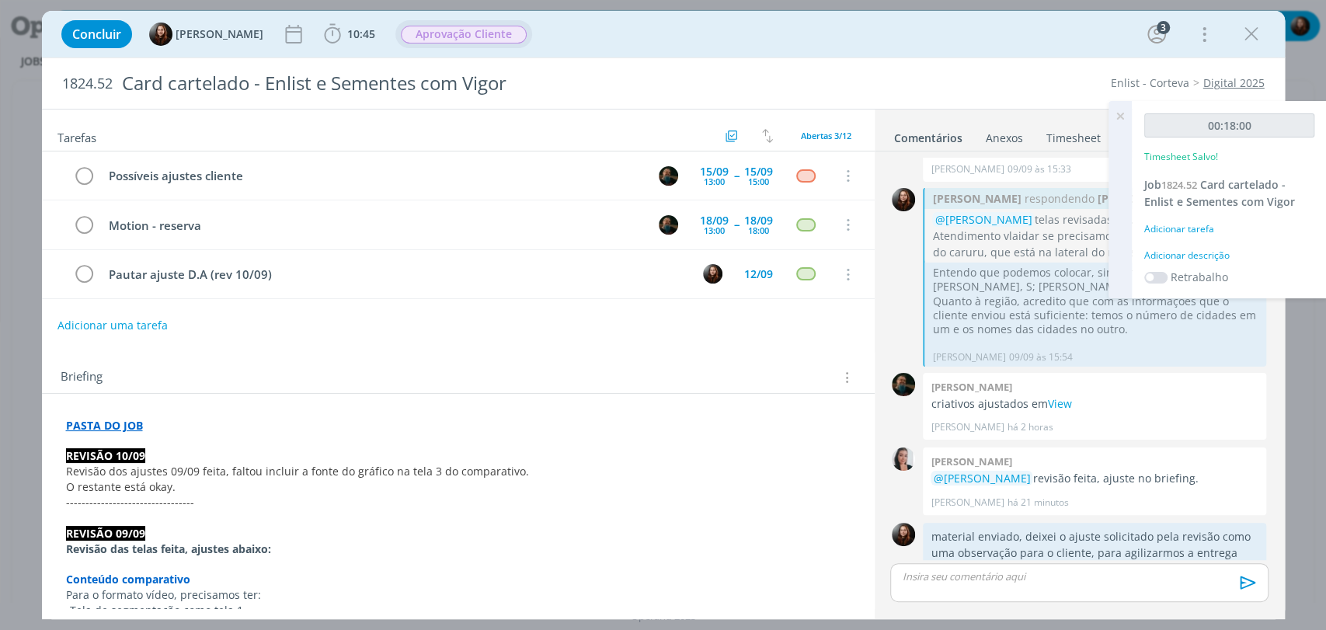
click at [1190, 256] on div "Adicionar descrição" at bounding box center [1230, 256] width 170 height 14
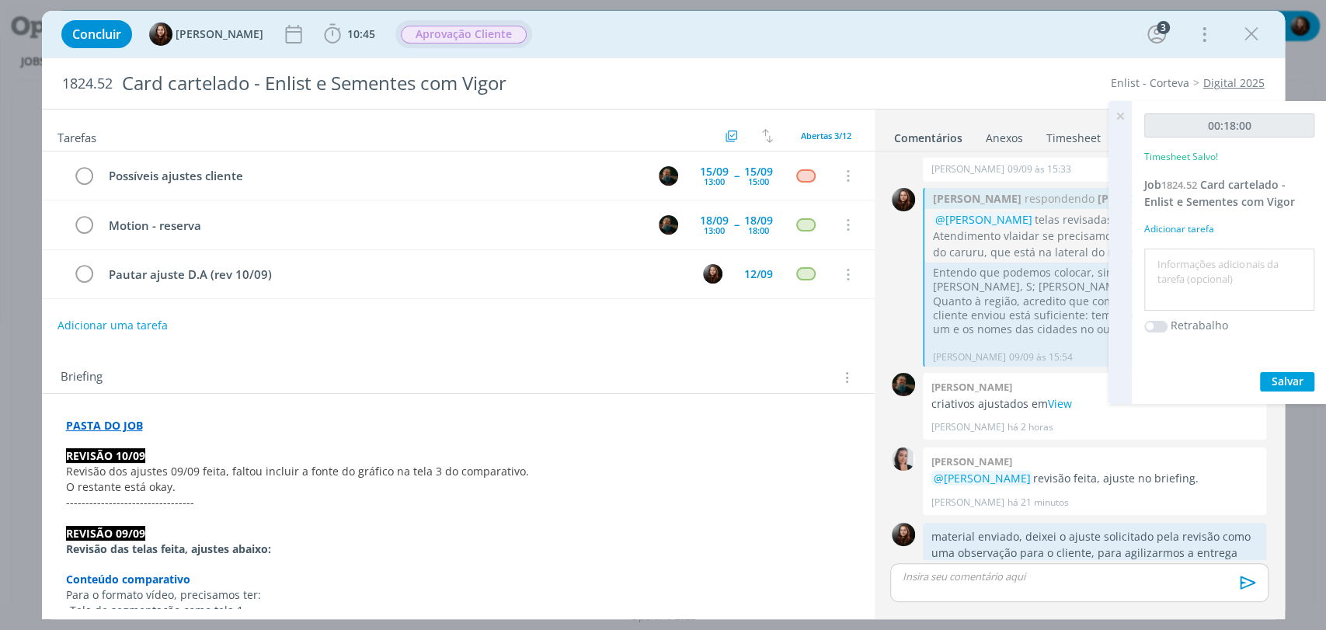
click at [1186, 293] on textarea at bounding box center [1229, 280] width 162 height 55
type textarea "envio de material"
click at [1285, 378] on span "Salvar" at bounding box center [1288, 381] width 32 height 15
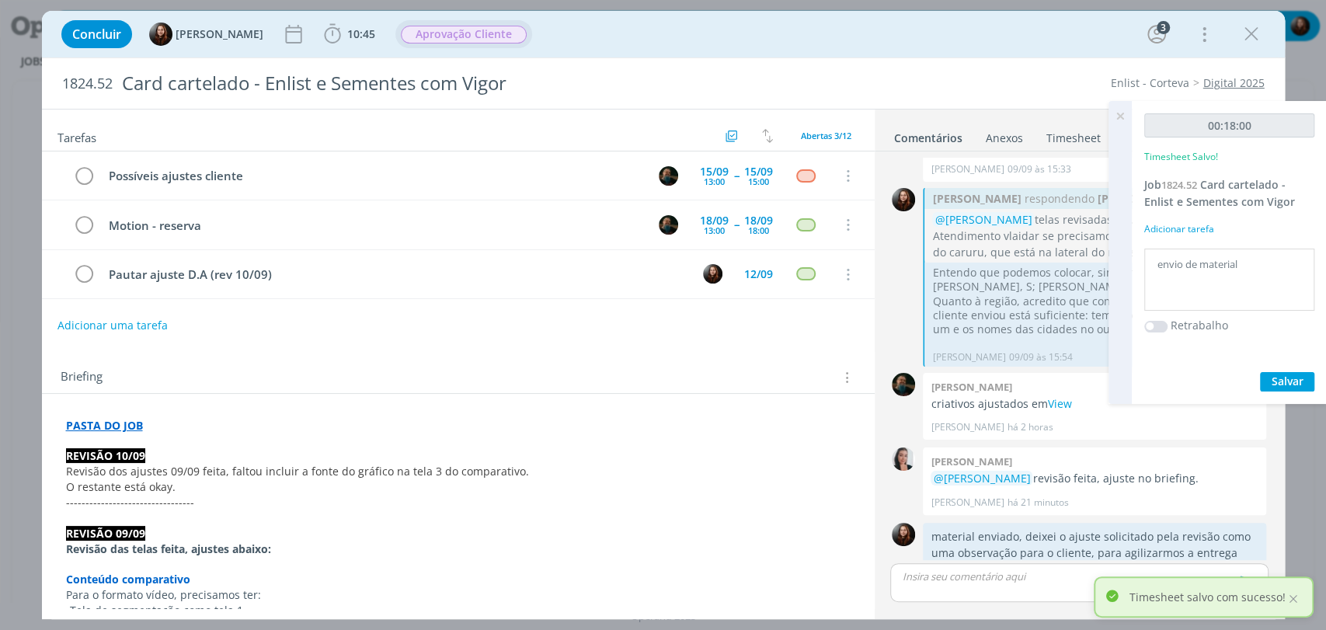
click at [1119, 115] on icon at bounding box center [1121, 116] width 28 height 30
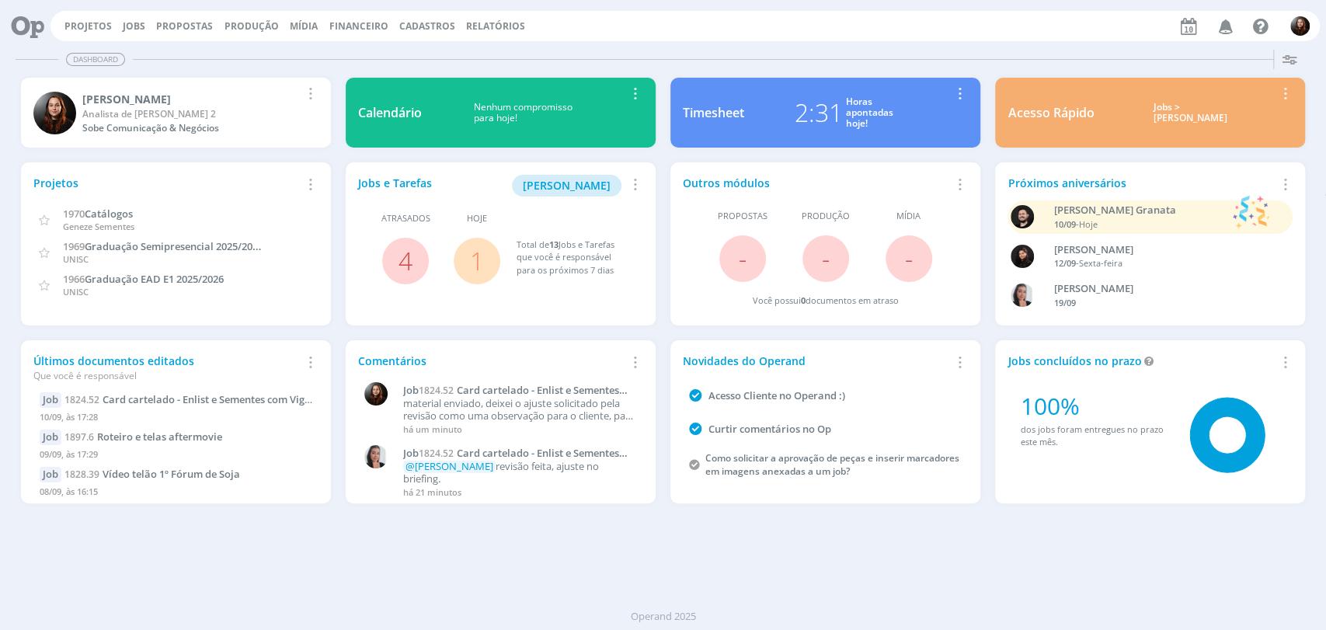
click at [473, 260] on link "1" at bounding box center [477, 260] width 14 height 33
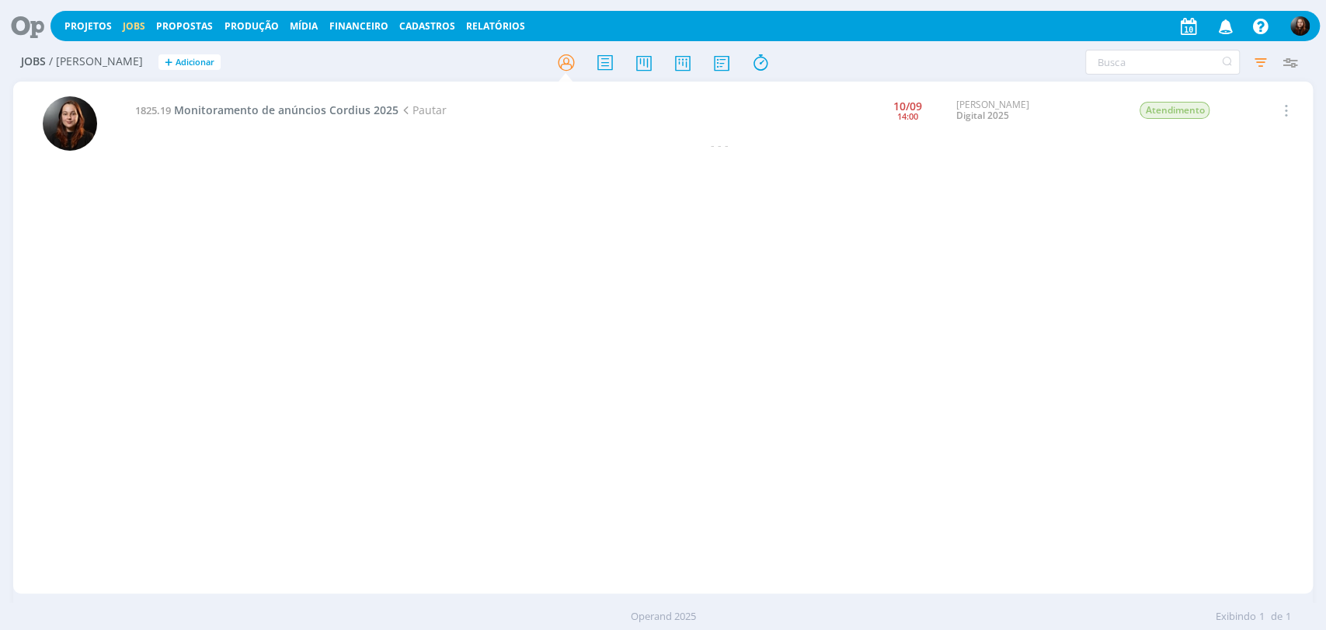
click at [27, 20] on icon at bounding box center [22, 26] width 32 height 30
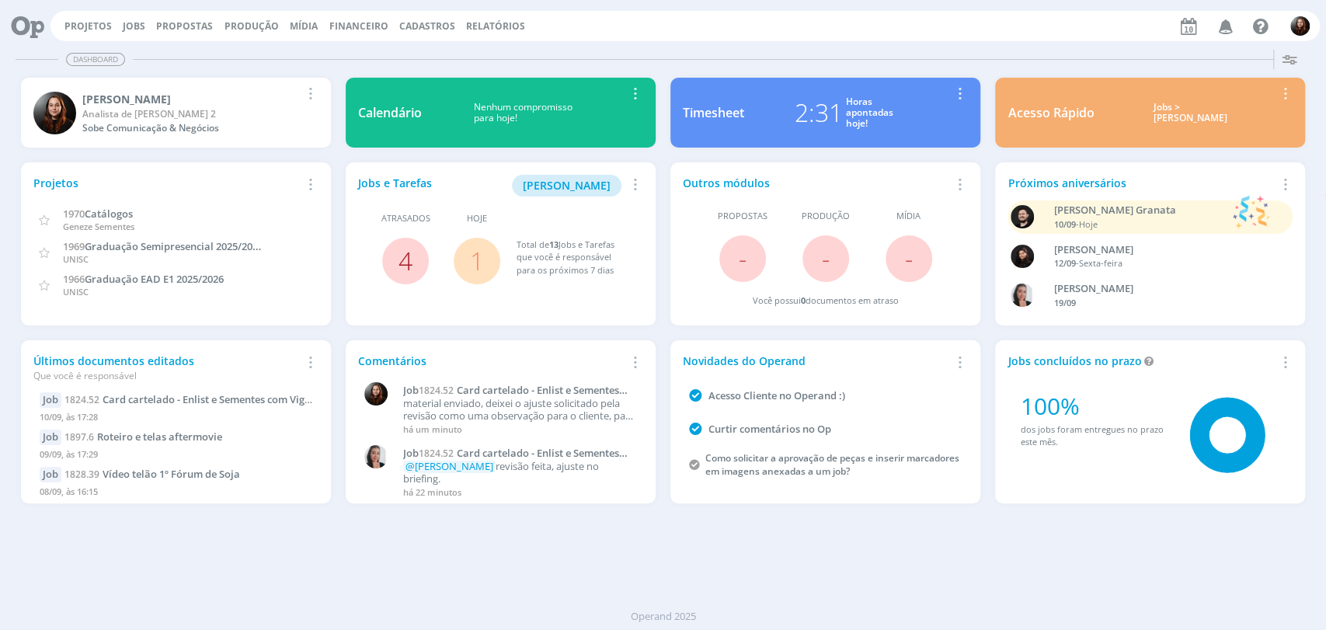
click at [403, 262] on link "4" at bounding box center [406, 260] width 14 height 33
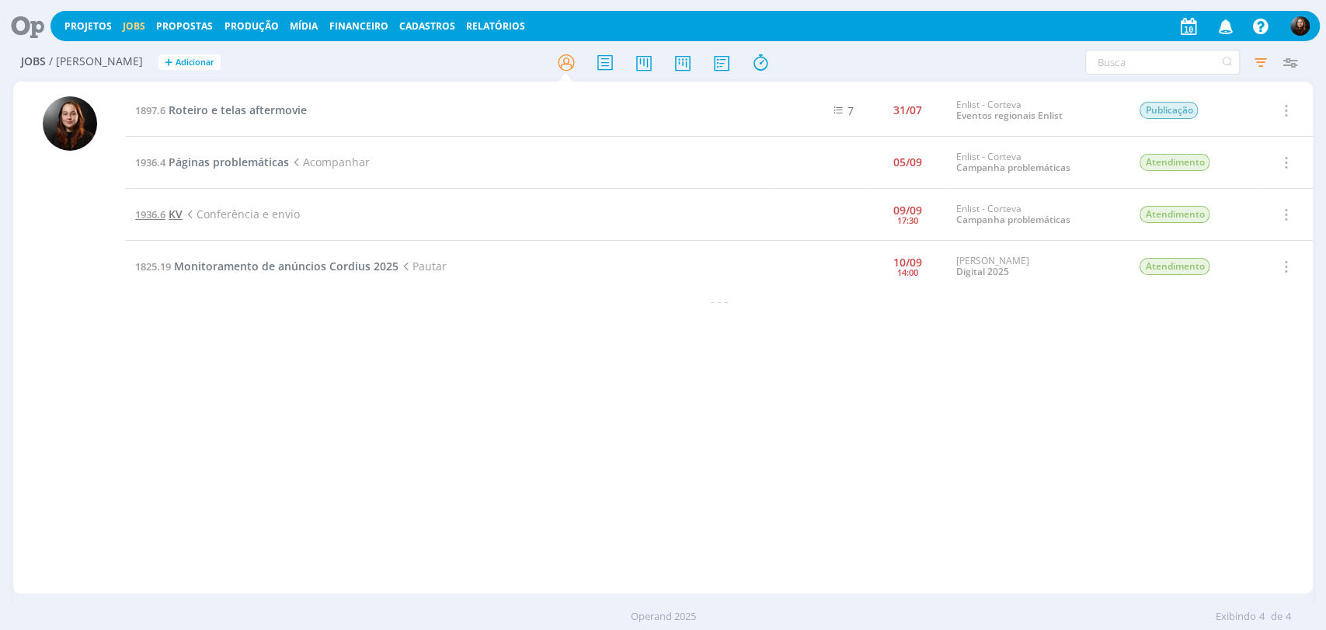
click at [177, 214] on span "KV" at bounding box center [176, 214] width 14 height 15
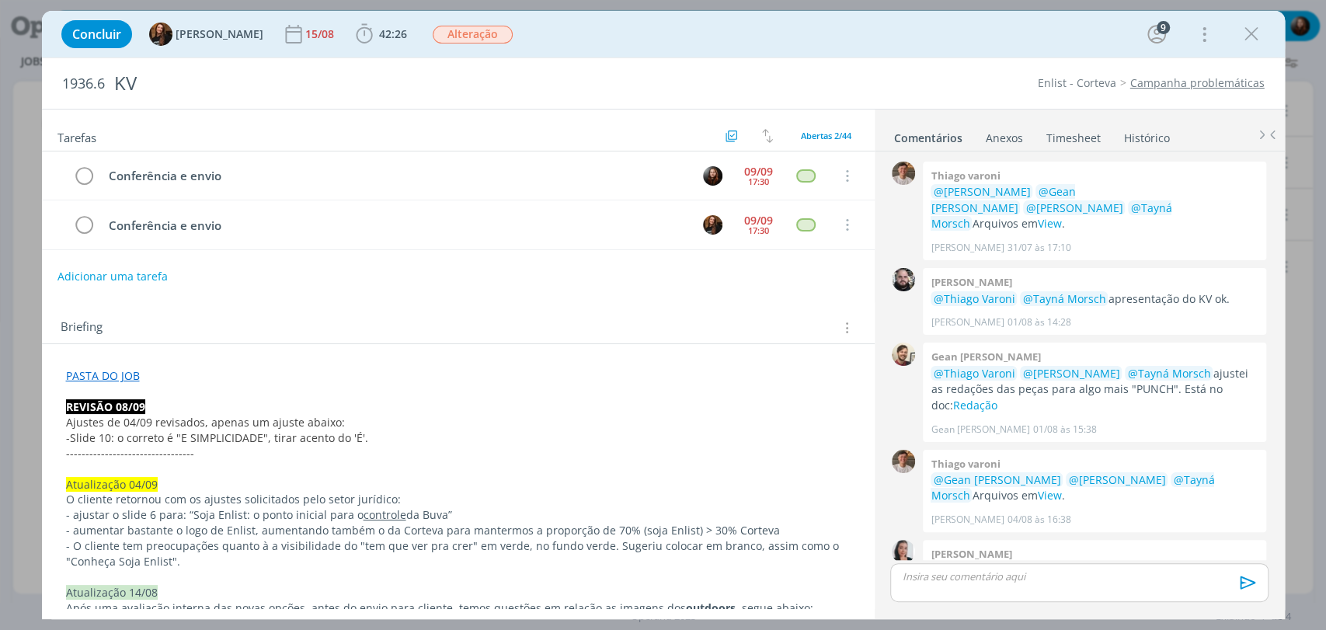
scroll to position [1473, 0]
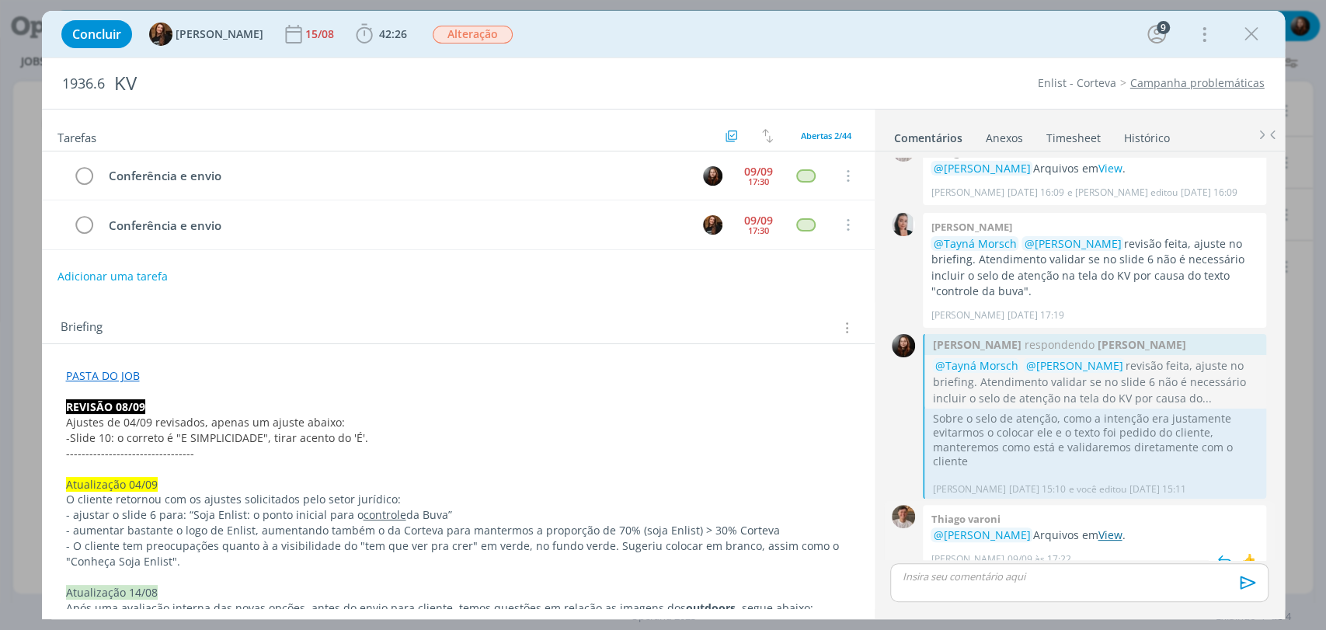
click at [1113, 528] on link "View" at bounding box center [1110, 535] width 24 height 15
click at [379, 29] on span "42:26" at bounding box center [393, 33] width 28 height 15
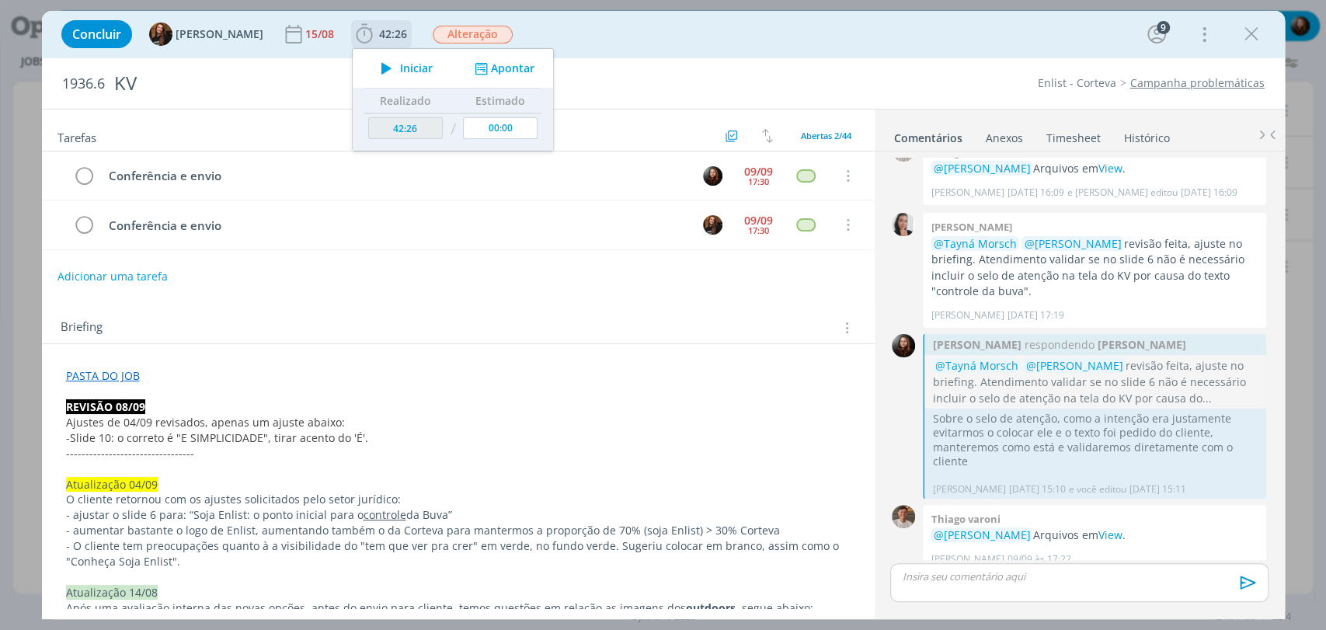
click at [400, 65] on span "Iniciar" at bounding box center [416, 68] width 33 height 11
click at [622, 39] on div "Concluir Tayná Morsch 15/08 42:26 Parar Apontar Data * [DATE] Horas * 00:00 Tar…" at bounding box center [664, 34] width 1220 height 37
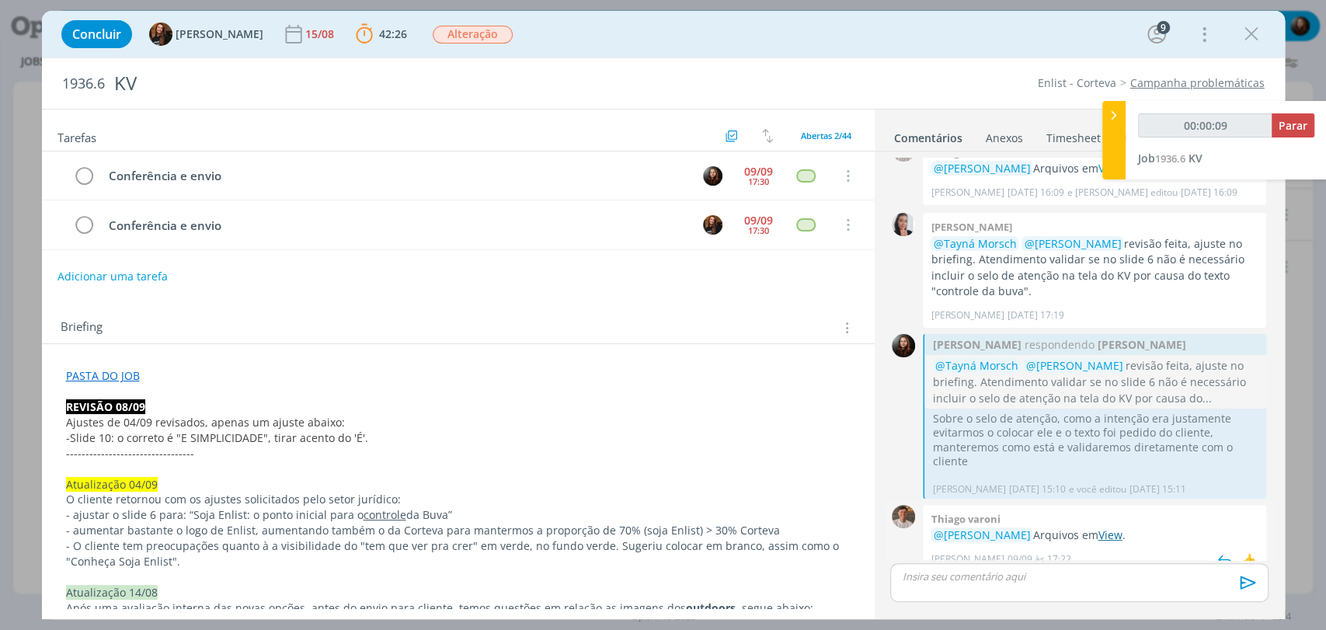
click at [1122, 528] on link "View" at bounding box center [1110, 535] width 24 height 15
click at [1051, 573] on p "dialog" at bounding box center [1079, 577] width 353 height 14
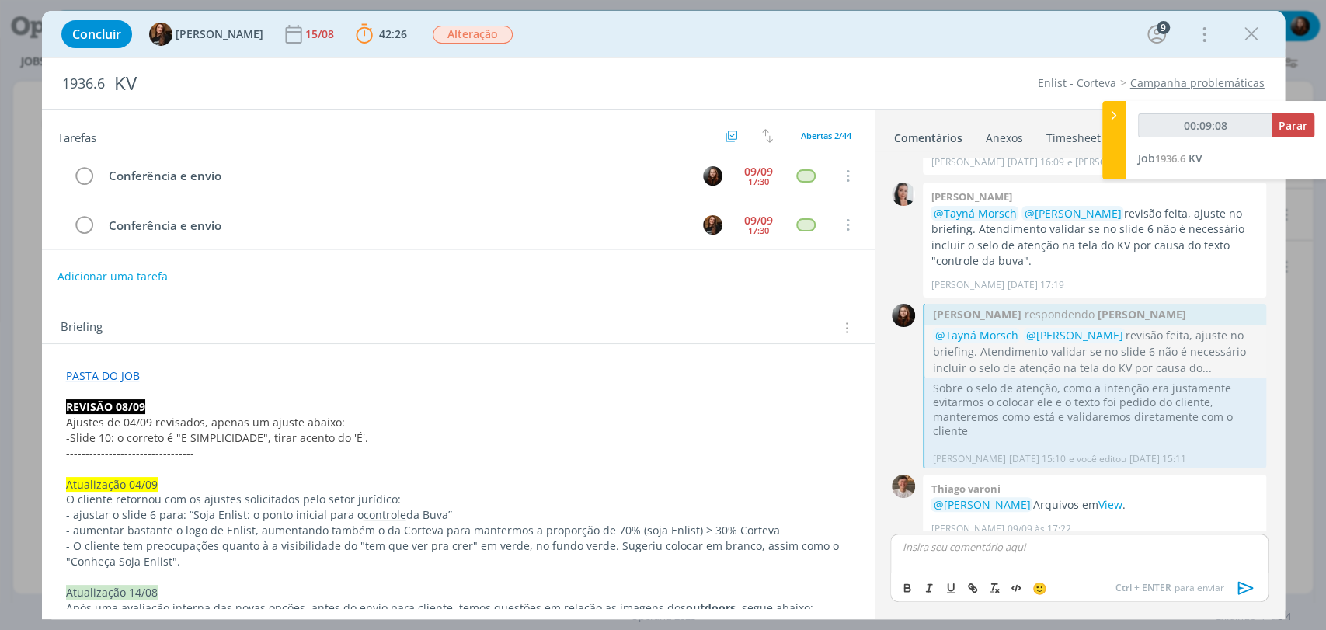
type input "00:09:09"
click at [1242, 587] on icon "dialog" at bounding box center [1246, 587] width 16 height 13
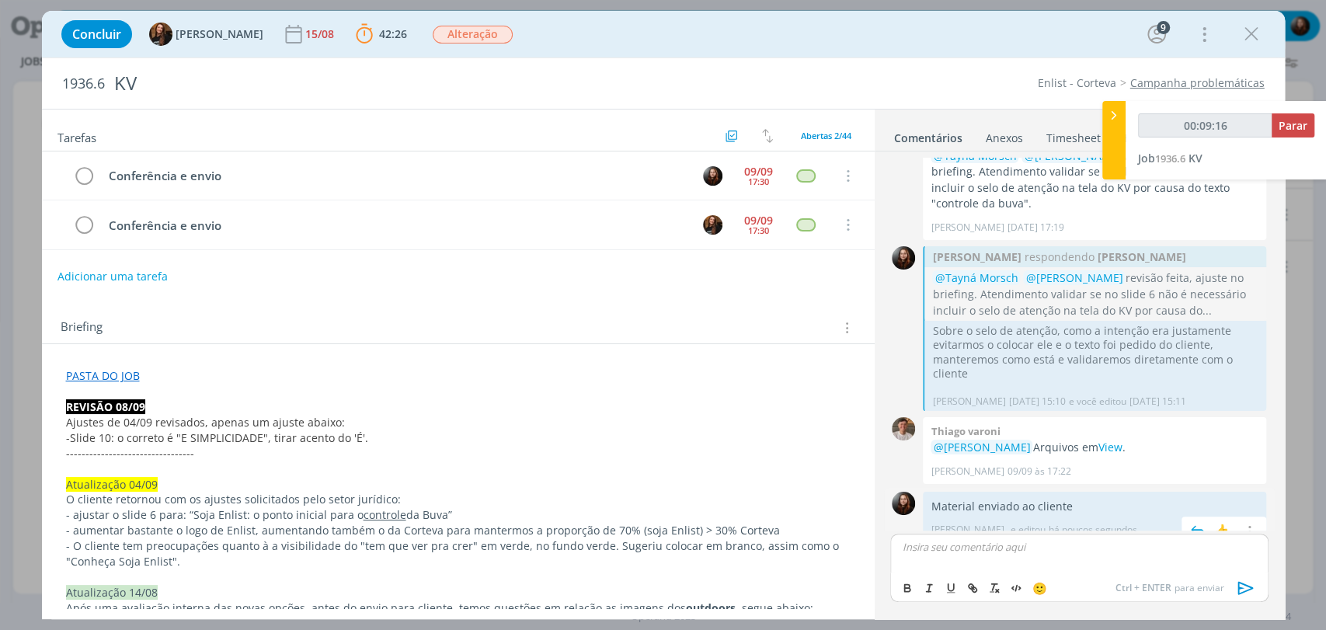
scroll to position [1562, 0]
click at [1117, 439] on link "View" at bounding box center [1110, 446] width 24 height 15
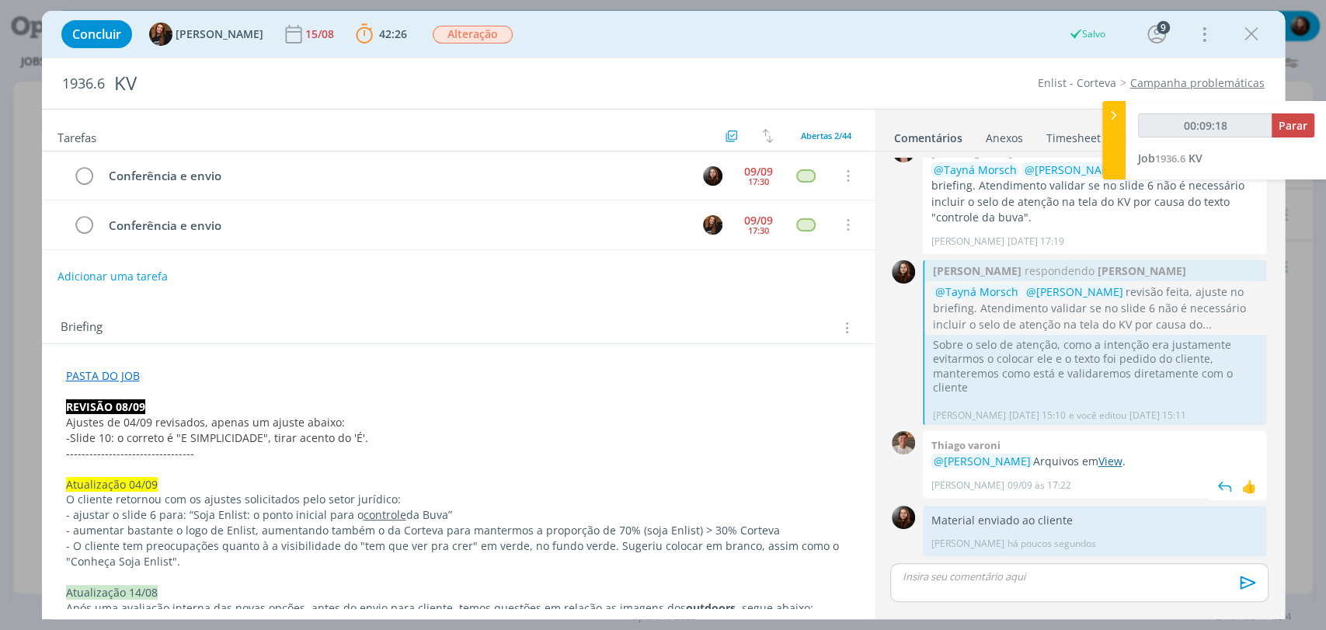
scroll to position [1532, 0]
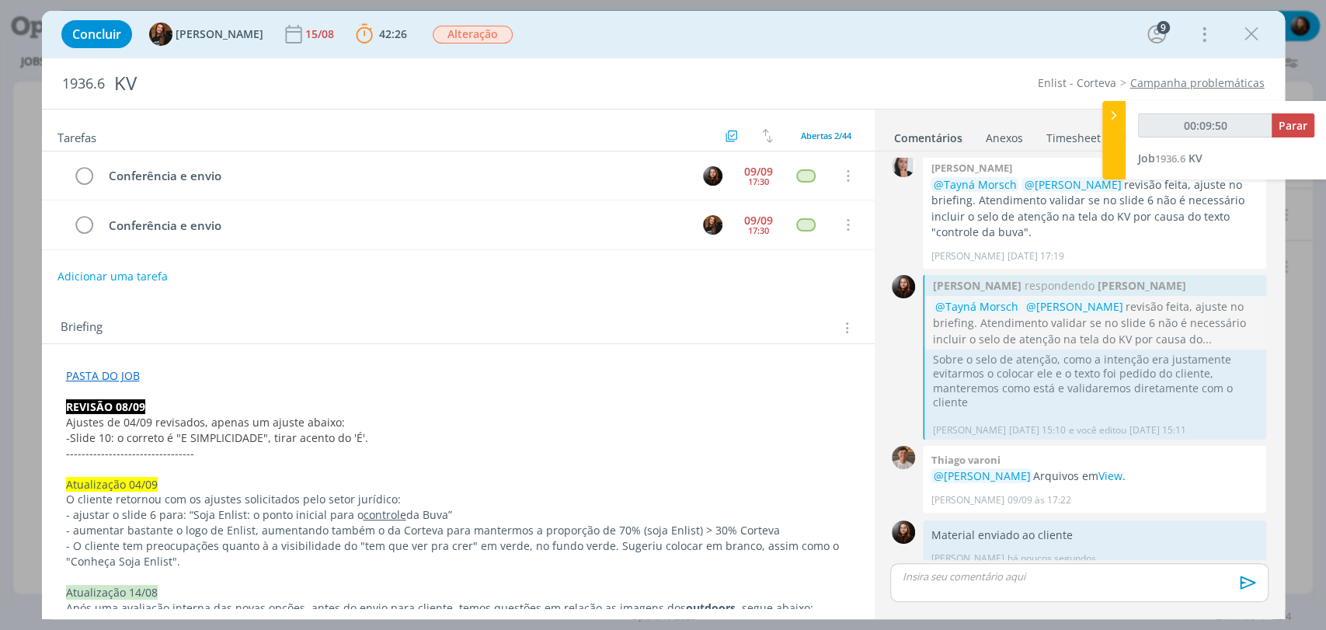
type input "00:09:51"
click at [1301, 122] on span "Parar" at bounding box center [1293, 125] width 29 height 15
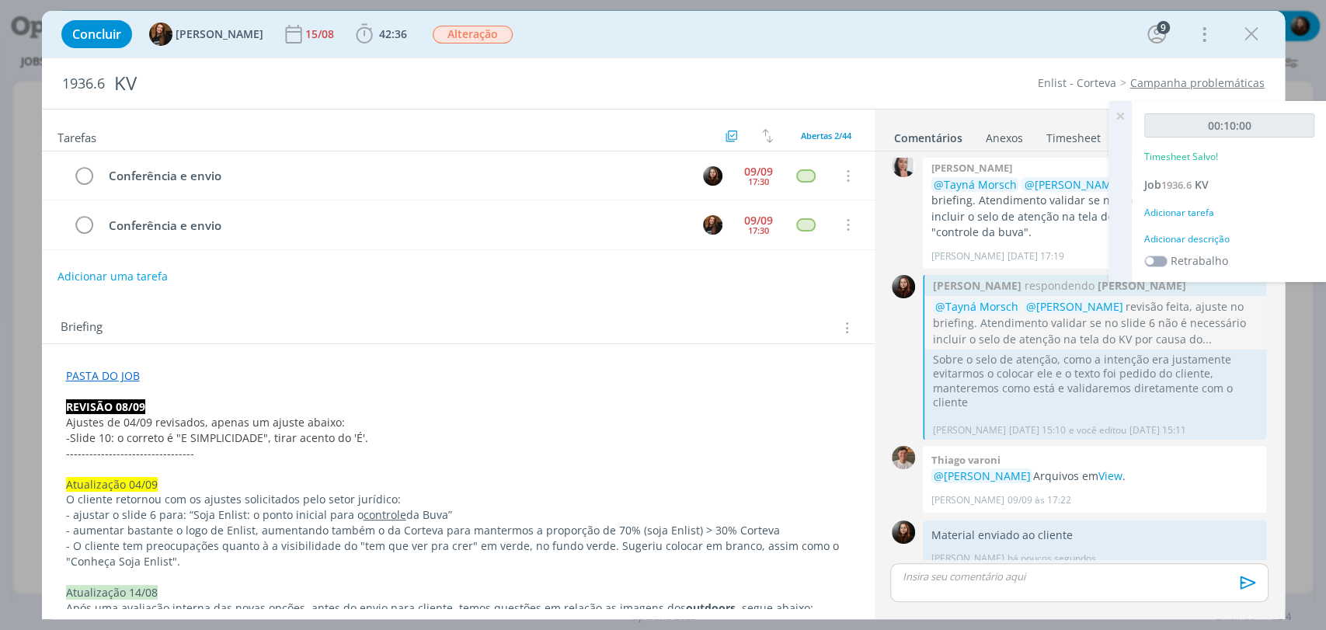
click at [1197, 238] on div "Adicionar descrição" at bounding box center [1230, 239] width 170 height 14
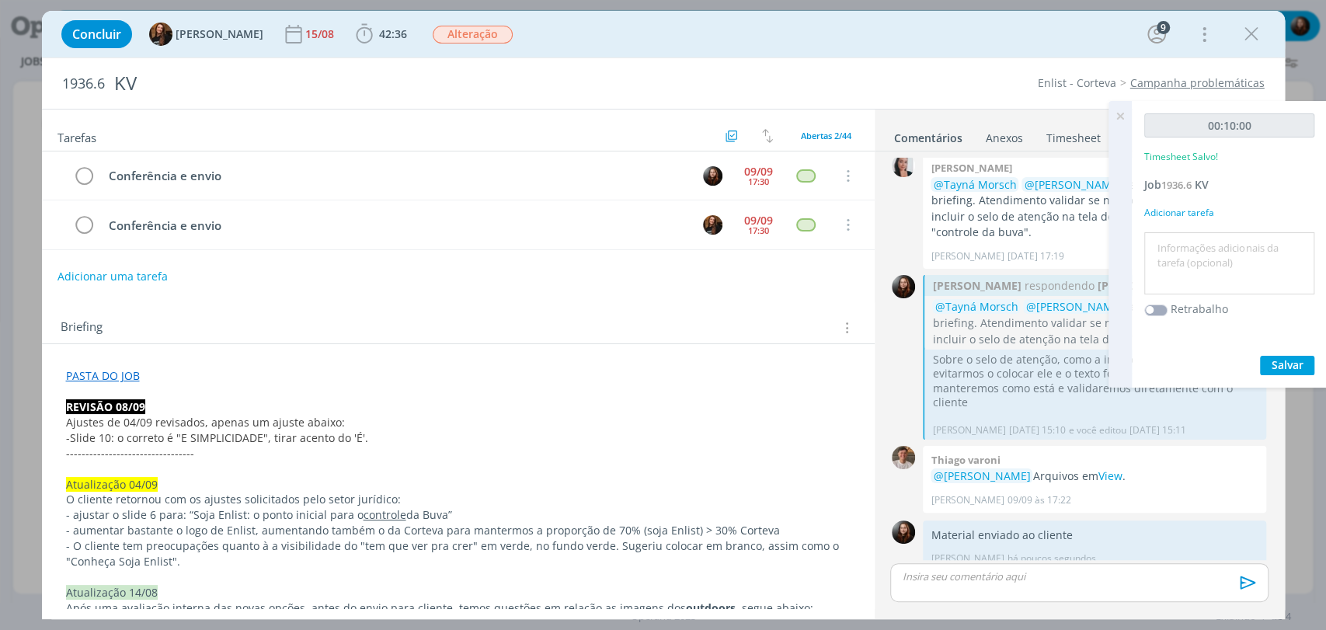
click at [1202, 267] on textarea at bounding box center [1229, 263] width 162 height 55
type textarea "envio de material"
click at [1292, 359] on span "Salvar" at bounding box center [1288, 364] width 32 height 15
click at [1120, 117] on icon at bounding box center [1121, 116] width 28 height 30
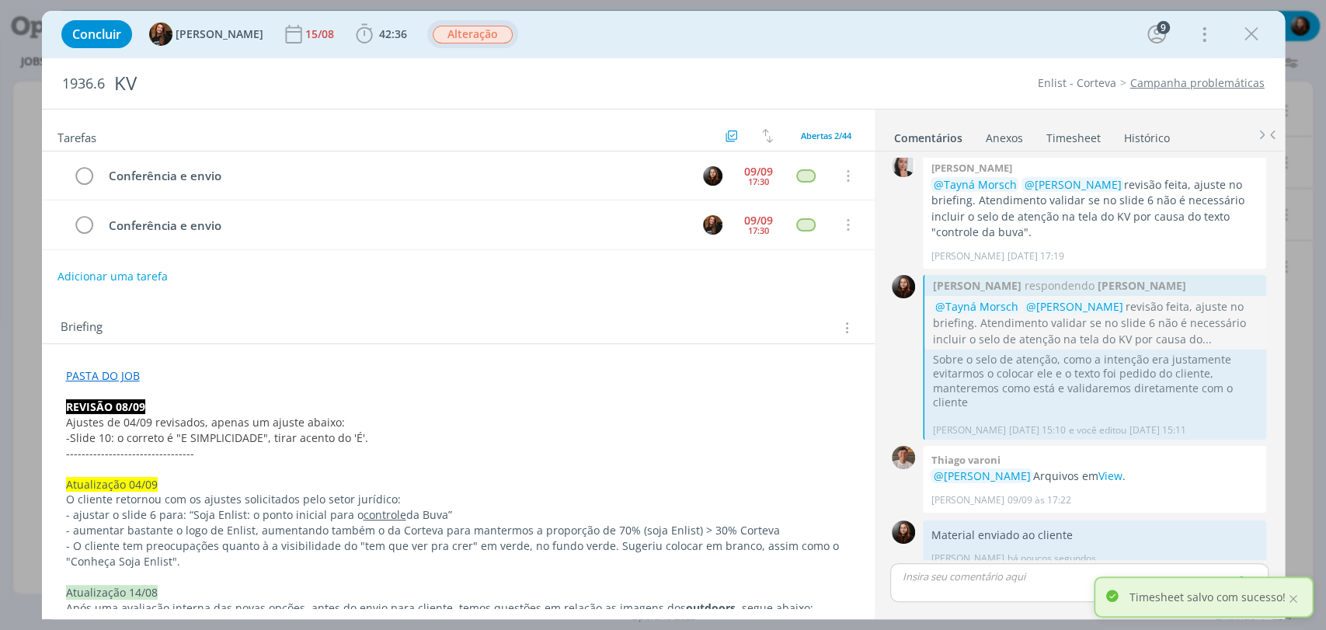
click at [454, 38] on span "Alteração" at bounding box center [473, 35] width 80 height 18
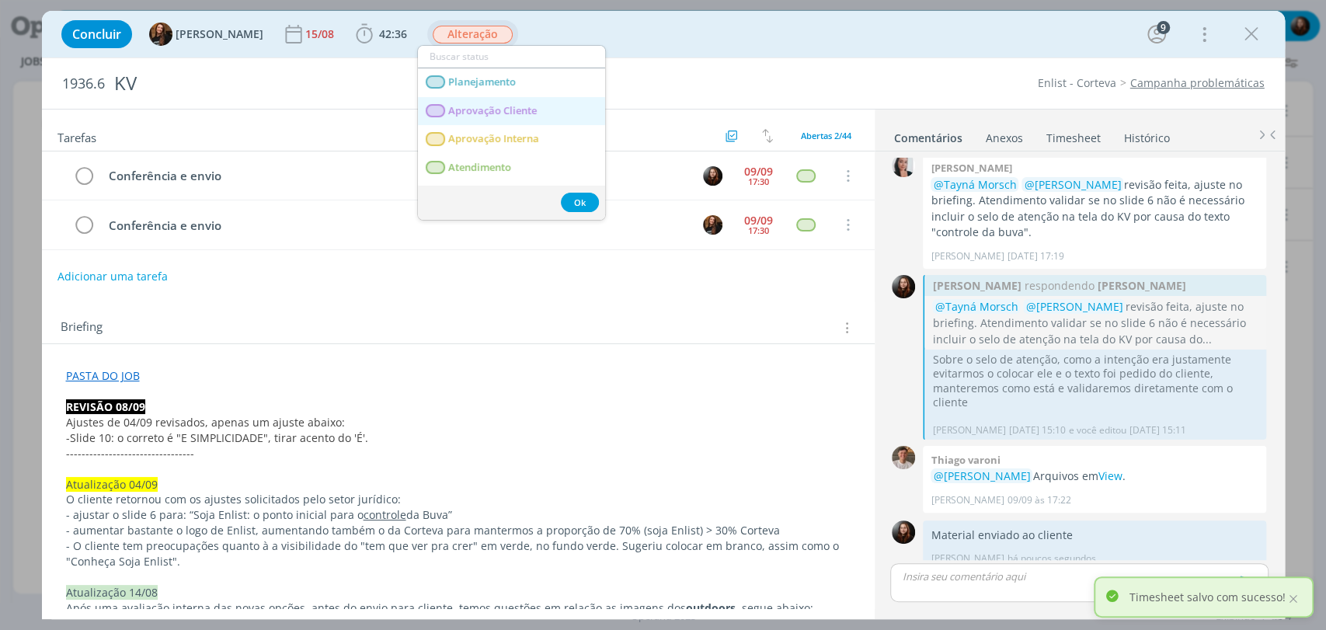
click at [478, 108] on span "Aprovação Cliente" at bounding box center [492, 111] width 89 height 12
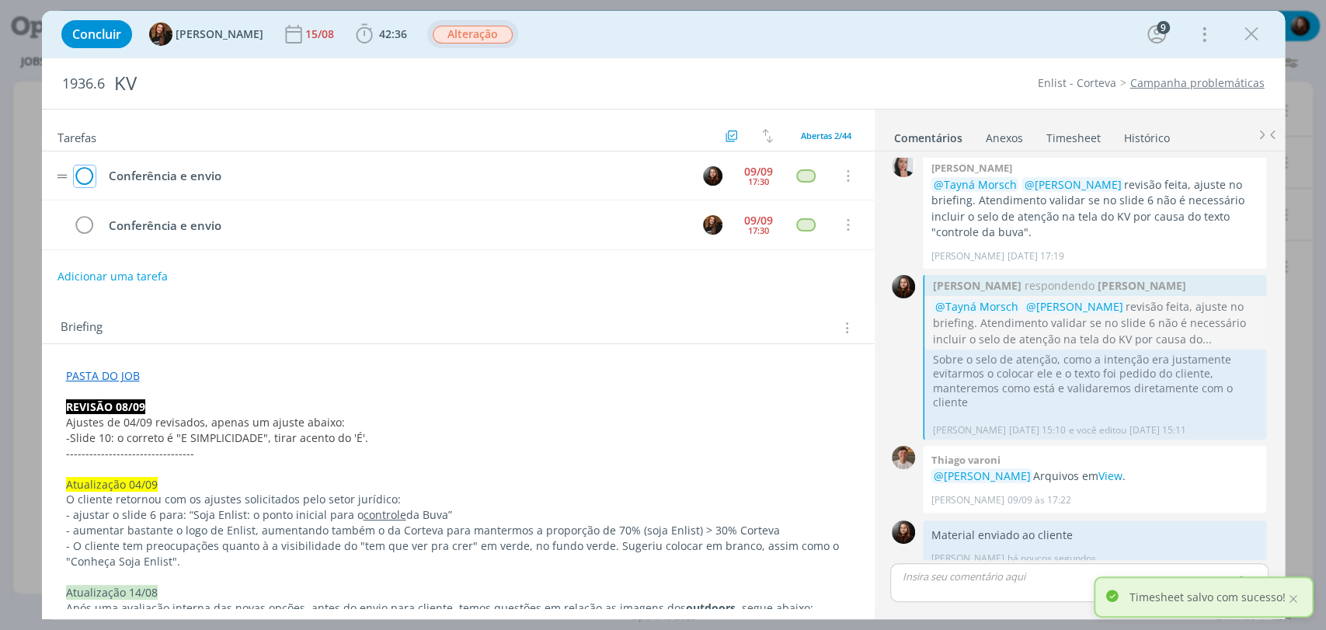
click at [78, 176] on icon "dialog" at bounding box center [85, 176] width 22 height 23
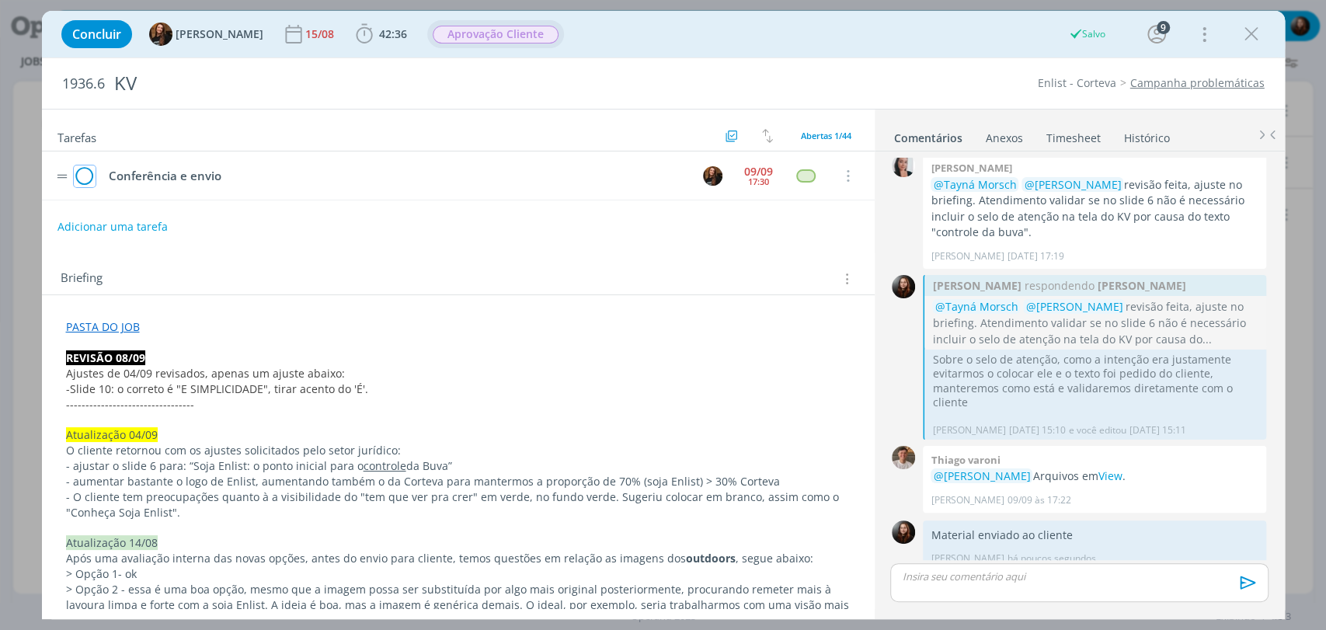
click at [92, 179] on icon "dialog" at bounding box center [85, 176] width 22 height 23
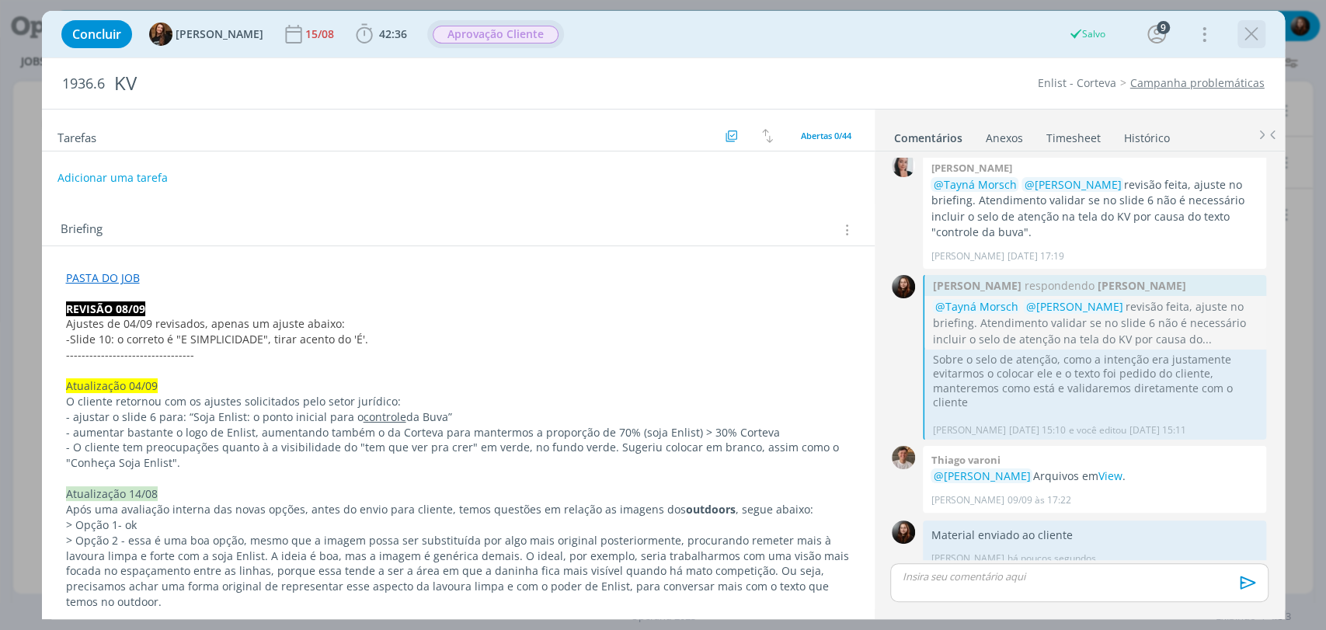
click at [1251, 33] on icon "dialog" at bounding box center [1251, 34] width 23 height 23
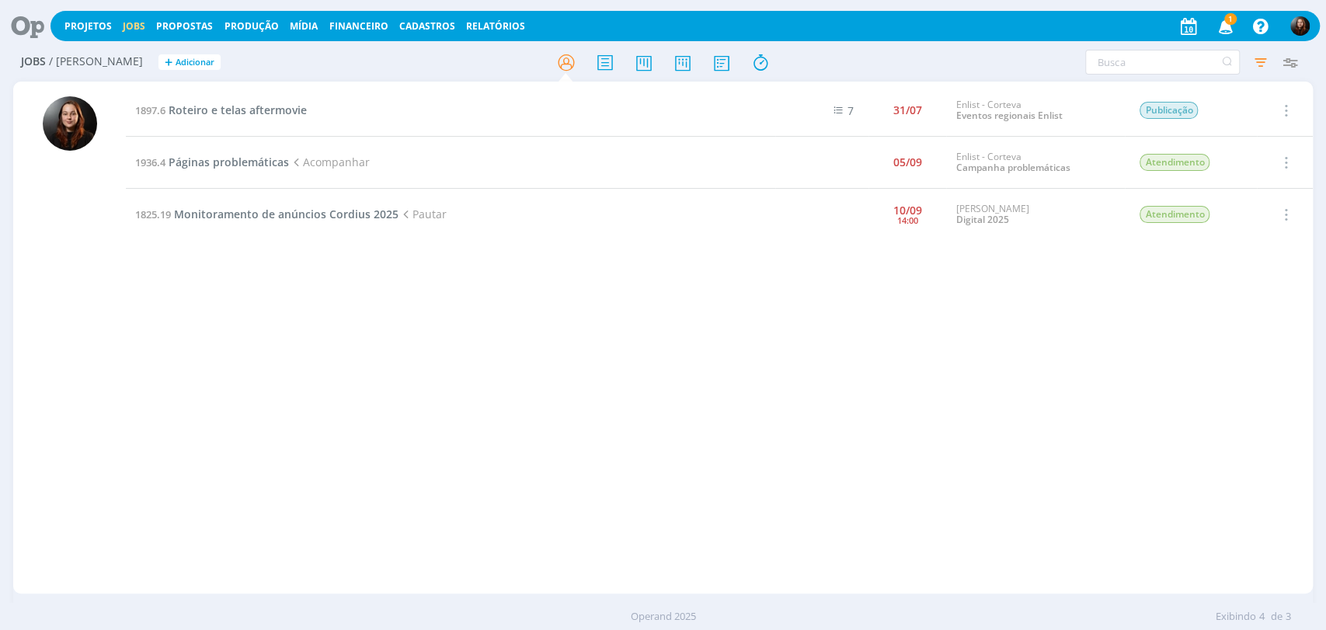
click at [13, 21] on icon at bounding box center [22, 26] width 32 height 30
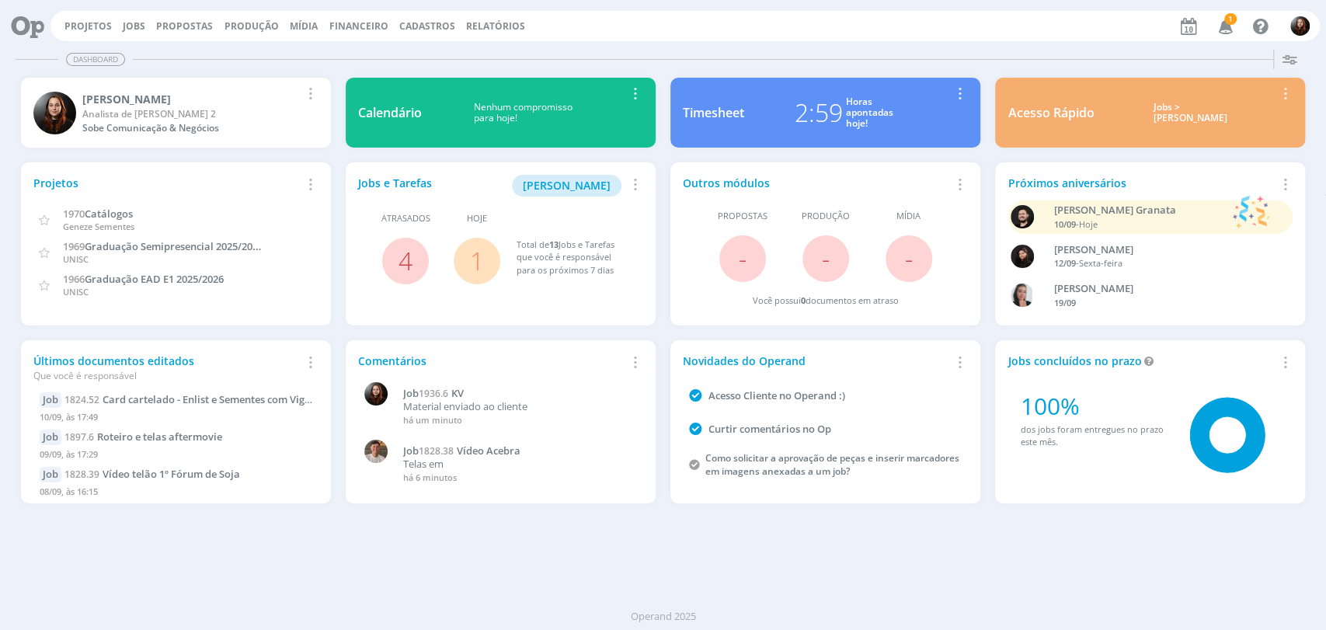
click at [1229, 22] on span "1" at bounding box center [1231, 19] width 12 height 12
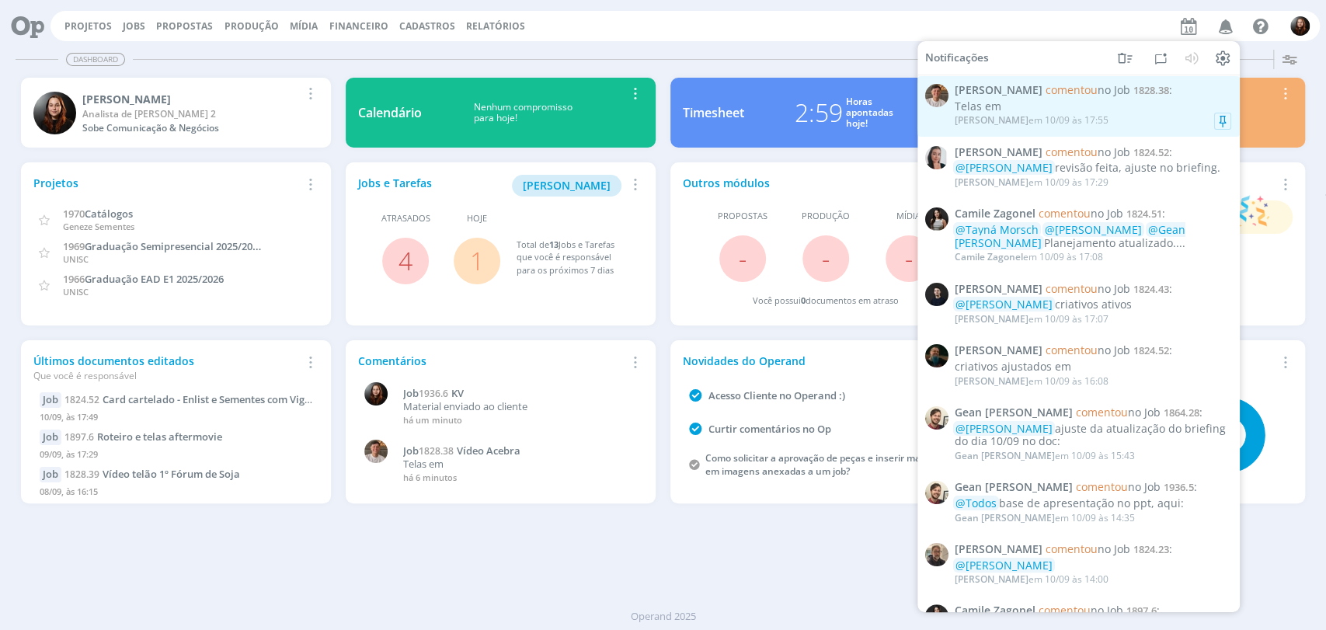
click at [1158, 95] on span "[PERSON_NAME] comentou no Job 1828.38 :" at bounding box center [1093, 90] width 277 height 13
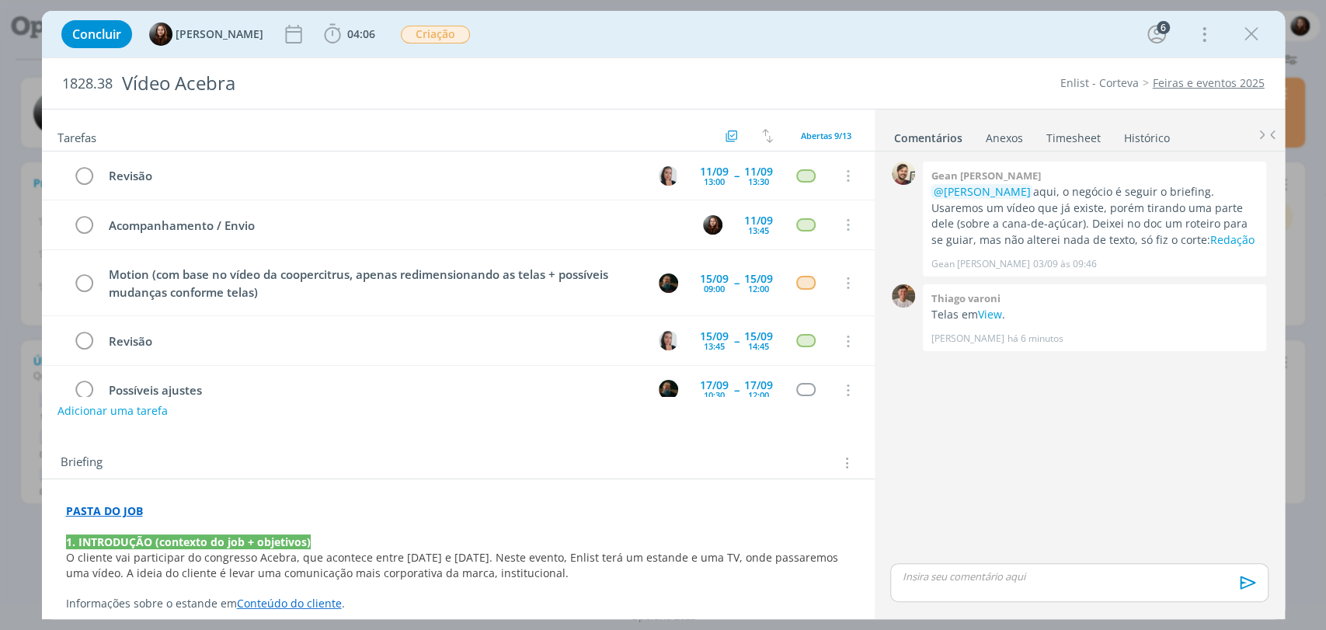
drag, startPoint x: 1253, startPoint y: 31, endPoint x: 1271, endPoint y: 5, distance: 32.3
click at [1253, 31] on icon "dialog" at bounding box center [1251, 34] width 23 height 23
